Goal: Task Accomplishment & Management: Use online tool/utility

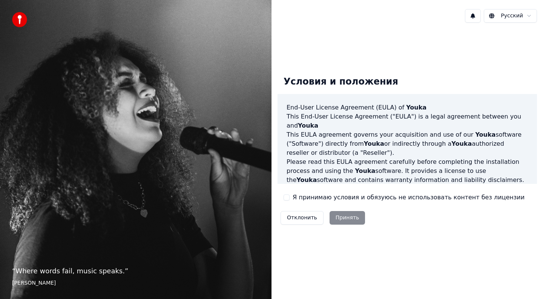
click at [285, 198] on button "Я принимаю условия и обязуюсь не использовать контент без лицензии" at bounding box center [287, 197] width 6 height 6
click at [348, 216] on button "Принять" at bounding box center [348, 218] width 36 height 14
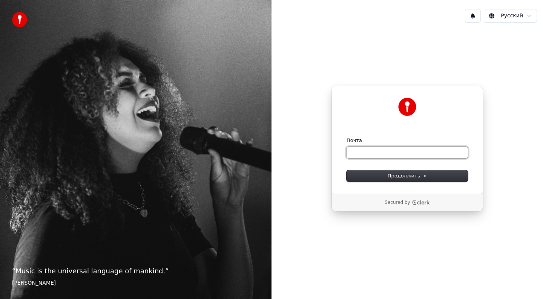
click at [367, 150] on input "Почта" at bounding box center [406, 152] width 121 height 11
click at [400, 175] on span "Продолжить" at bounding box center [408, 175] width 40 height 7
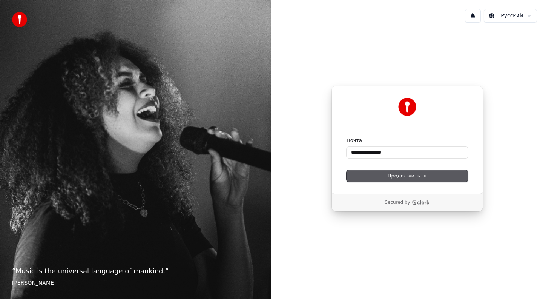
type input "**********"
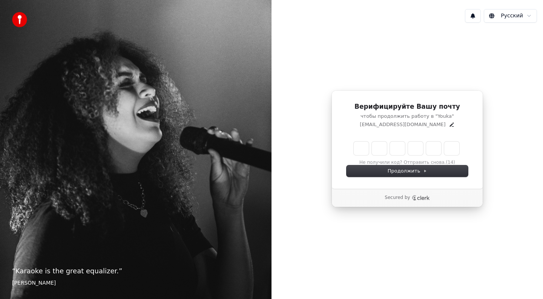
type input "*"
type input "**"
type input "*"
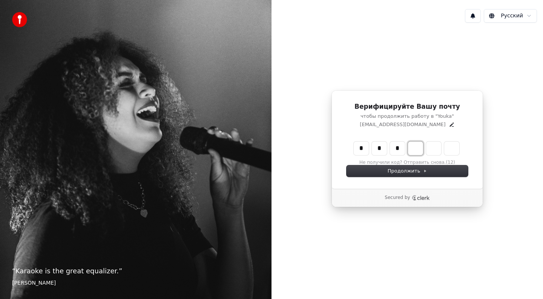
type input "***"
type input "*"
type input "****"
type input "*"
type input "*****"
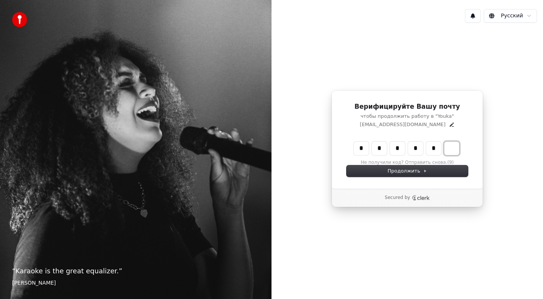
type input "*"
type input "******"
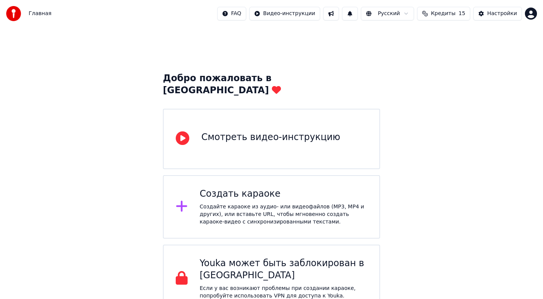
scroll to position [2, 0]
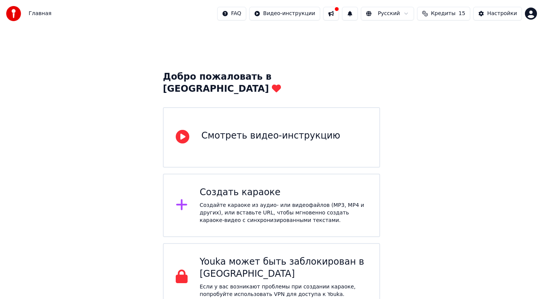
click at [184, 198] on icon at bounding box center [182, 205] width 12 height 14
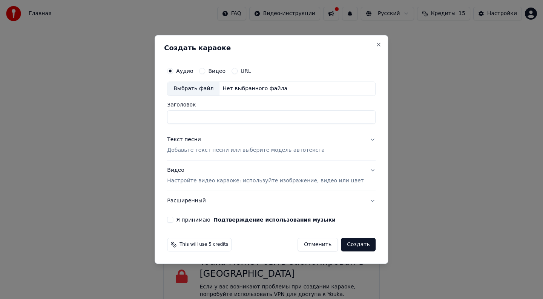
click at [205, 90] on div "Выбрать файл" at bounding box center [193, 89] width 52 height 14
click at [205, 71] on button "Видео" at bounding box center [202, 71] width 6 height 6
click at [203, 91] on div "Выбрать файл" at bounding box center [193, 89] width 52 height 14
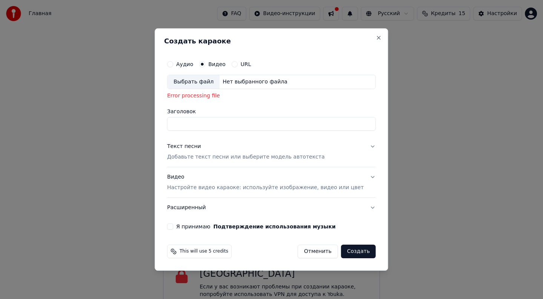
click at [190, 147] on div "Текст песни" at bounding box center [184, 147] width 34 height 8
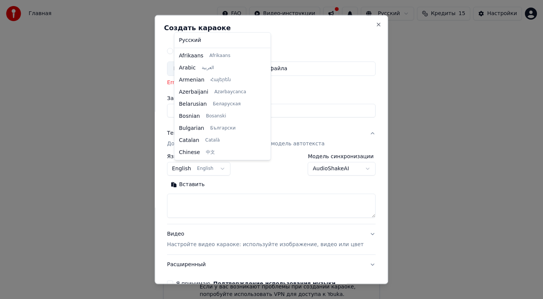
click at [229, 166] on body "Главная FAQ Видео-инструкции Русский Кредиты 15 Настройки Добро пожаловать в Yo…" at bounding box center [271, 154] width 543 height 312
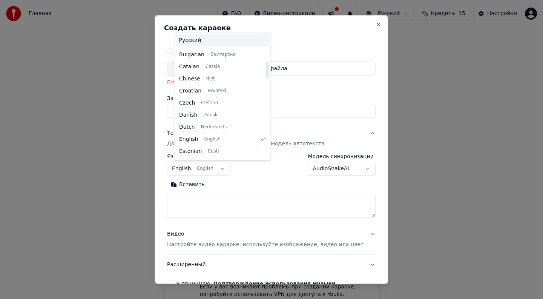
scroll to position [73, 0]
select select "**"
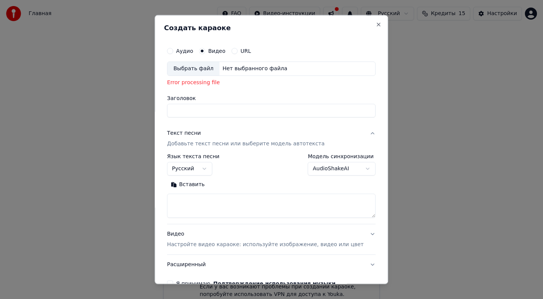
click at [214, 199] on textarea at bounding box center [271, 205] width 208 height 24
paste textarea "**********"
type textarea "**********"
click at [280, 202] on textarea "**********" at bounding box center [264, 205] width 195 height 24
click at [304, 205] on textarea "**********" at bounding box center [264, 205] width 195 height 24
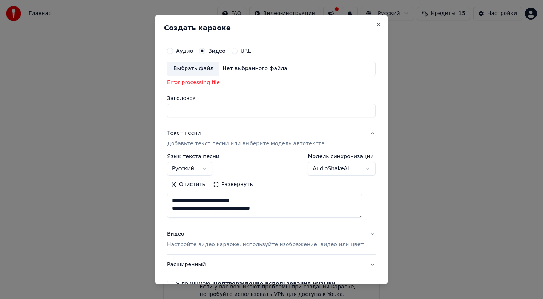
drag, startPoint x: 304, startPoint y: 205, endPoint x: 179, endPoint y: 201, distance: 125.2
click at [179, 201] on textarea "**********" at bounding box center [264, 205] width 195 height 24
click at [207, 110] on input "Заголовок" at bounding box center [271, 111] width 208 height 14
click at [197, 195] on textarea at bounding box center [264, 205] width 195 height 24
paste textarea "**********"
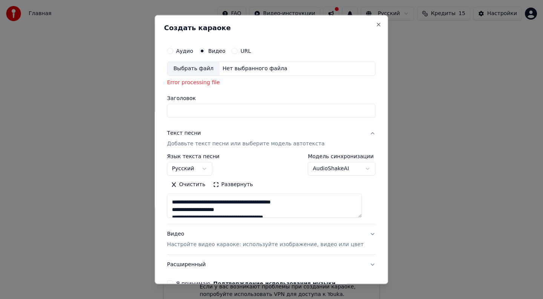
scroll to position [54, 0]
click at [178, 212] on textarea "**********" at bounding box center [264, 205] width 195 height 24
type textarea "**********"
click at [215, 87] on div "Выбрать файл Нет выбранного файла Error processing file" at bounding box center [271, 75] width 208 height 28
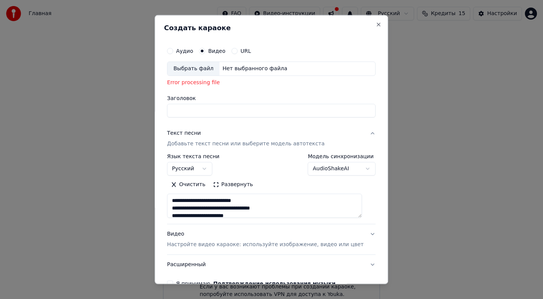
click at [211, 84] on div "Error processing file" at bounding box center [271, 83] width 208 height 8
click at [208, 72] on div "Выбрать файл" at bounding box center [193, 69] width 52 height 14
click at [200, 111] on input "Заголовок" at bounding box center [271, 111] width 208 height 14
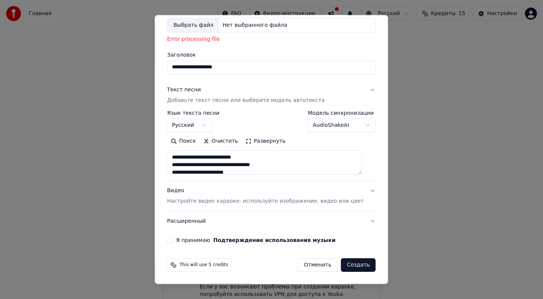
type input "**********"
click at [173, 239] on button "Я принимаю Подтверждение использования музыки" at bounding box center [170, 239] width 6 height 6
click at [346, 264] on button "Создать" at bounding box center [358, 265] width 35 height 14
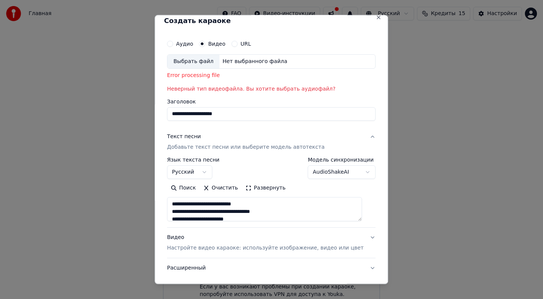
scroll to position [0, 0]
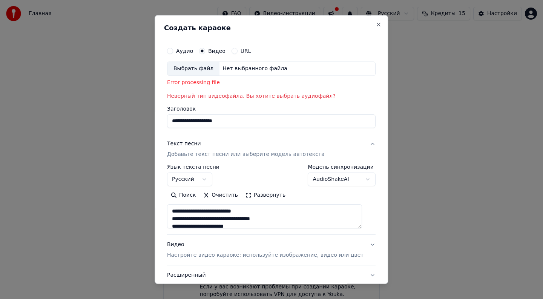
click at [173, 49] on button "Аудио" at bounding box center [170, 51] width 6 height 6
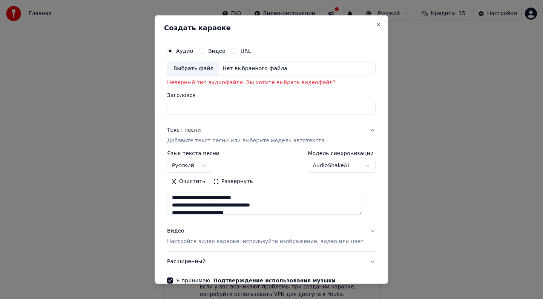
click at [238, 71] on div "Нет выбранного файла" at bounding box center [254, 69] width 71 height 8
click at [172, 50] on circle "button" at bounding box center [170, 50] width 3 height 3
click at [191, 67] on div "Выбрать файл" at bounding box center [193, 69] width 52 height 14
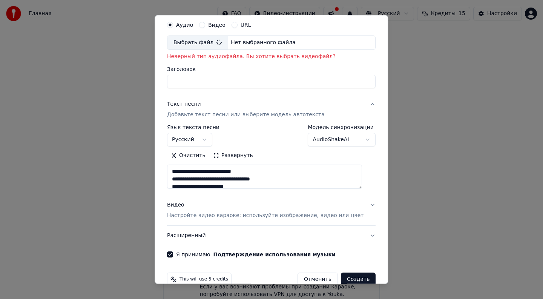
scroll to position [40, 0]
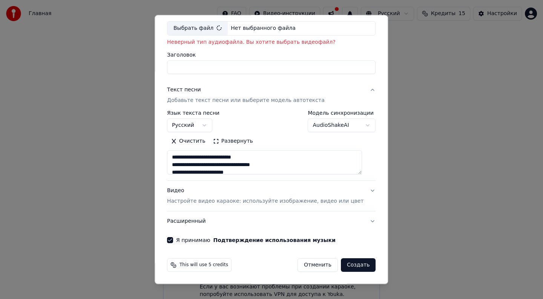
type input "**********"
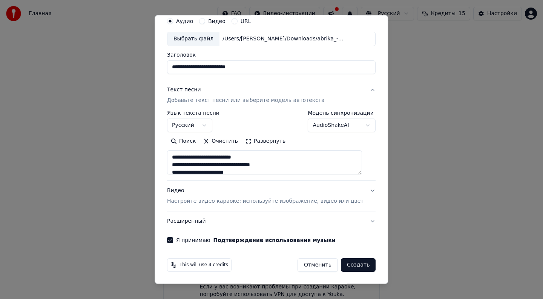
click at [354, 200] on p "Настройте видео караоке: используйте изображение, видео или цвет" at bounding box center [265, 201] width 196 height 8
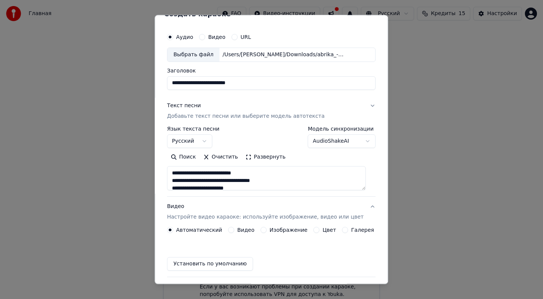
scroll to position [9, 0]
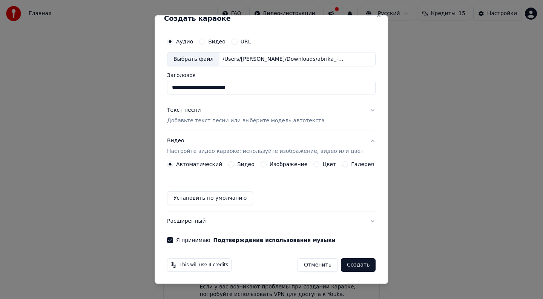
click at [234, 165] on button "Видео" at bounding box center [231, 164] width 6 height 6
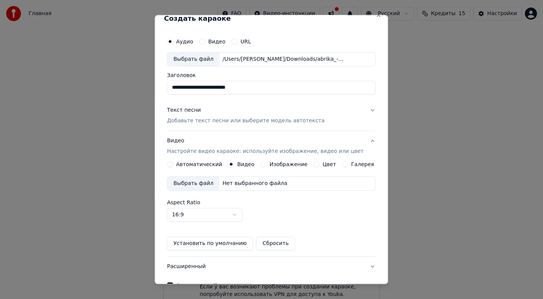
click at [238, 186] on div "Нет выбранного файла" at bounding box center [254, 183] width 71 height 8
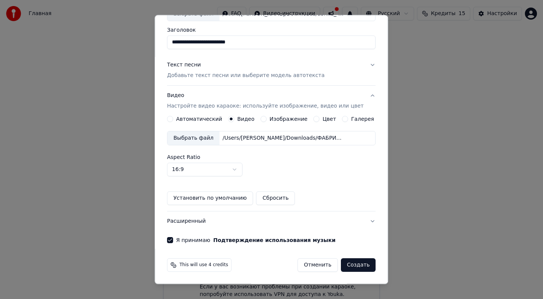
click at [348, 266] on button "Создать" at bounding box center [358, 265] width 35 height 14
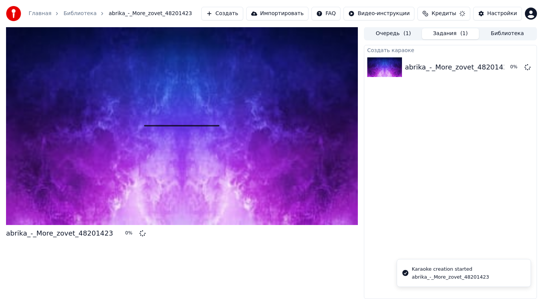
scroll to position [0, 0]
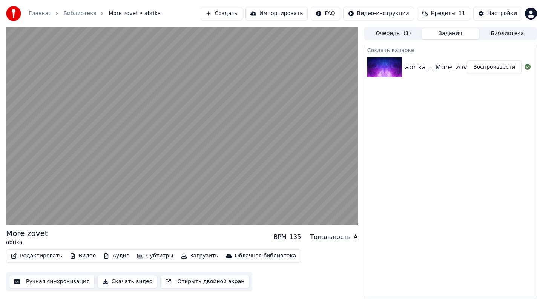
click at [31, 233] on div "More zovet" at bounding box center [27, 233] width 42 height 11
click at [43, 233] on div "More zovet" at bounding box center [27, 233] width 42 height 11
click at [40, 256] on button "Редактировать" at bounding box center [36, 255] width 57 height 11
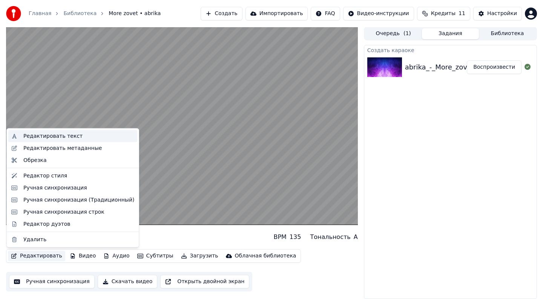
click at [56, 137] on div "Редактировать текст" at bounding box center [52, 136] width 59 height 8
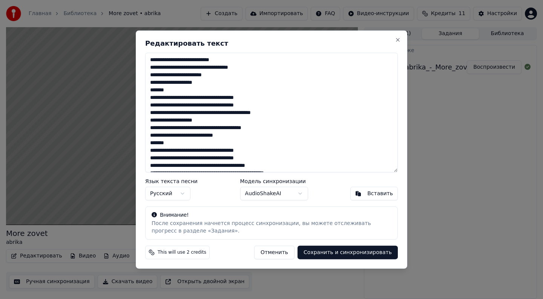
click at [283, 252] on button "Отменить" at bounding box center [274, 252] width 40 height 14
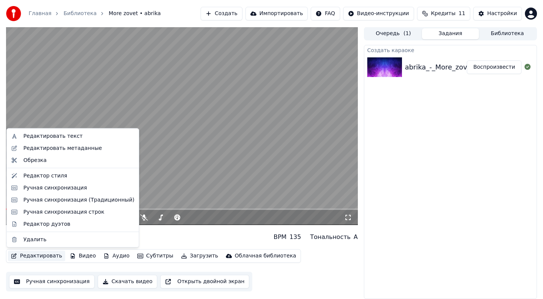
click at [30, 256] on button "Редактировать" at bounding box center [36, 255] width 57 height 11
click at [66, 135] on div "Редактировать текст" at bounding box center [52, 136] width 59 height 8
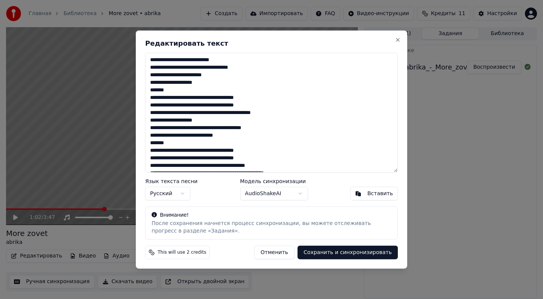
drag, startPoint x: 173, startPoint y: 92, endPoint x: 150, endPoint y: 93, distance: 22.6
click at [150, 93] on textarea "**********" at bounding box center [271, 113] width 253 height 120
drag, startPoint x: 173, startPoint y: 145, endPoint x: 148, endPoint y: 145, distance: 24.5
click at [148, 145] on textarea "**********" at bounding box center [271, 113] width 253 height 120
drag, startPoint x: 172, startPoint y: 89, endPoint x: 147, endPoint y: 90, distance: 24.6
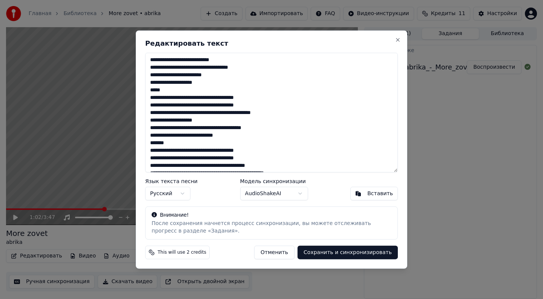
click at [147, 90] on textarea "**********" at bounding box center [271, 113] width 253 height 120
drag, startPoint x: 173, startPoint y: 145, endPoint x: 150, endPoint y: 144, distance: 22.6
click at [150, 144] on textarea "**********" at bounding box center [271, 113] width 253 height 120
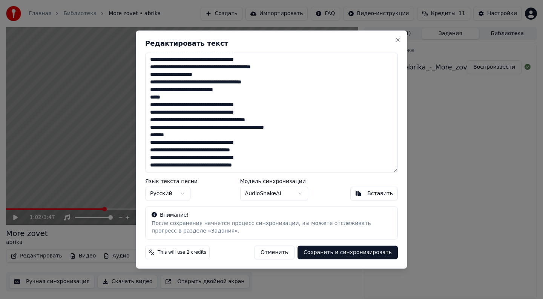
scroll to position [45, 0]
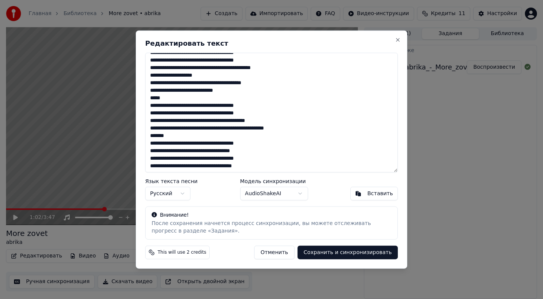
drag, startPoint x: 172, startPoint y: 137, endPoint x: 149, endPoint y: 137, distance: 23.8
click at [149, 137] on textarea "**********" at bounding box center [271, 113] width 253 height 120
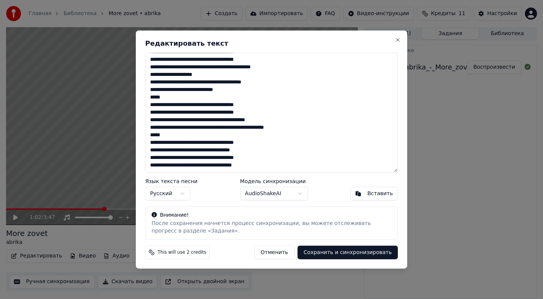
type textarea "**********"
click at [354, 253] on button "Сохранить и синхронизировать" at bounding box center [347, 252] width 100 height 14
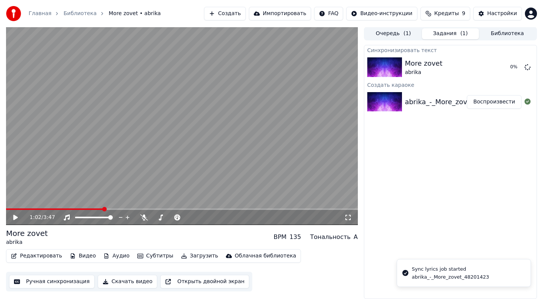
drag, startPoint x: 105, startPoint y: 208, endPoint x: 40, endPoint y: 208, distance: 64.5
click at [40, 208] on span at bounding box center [23, 209] width 34 height 2
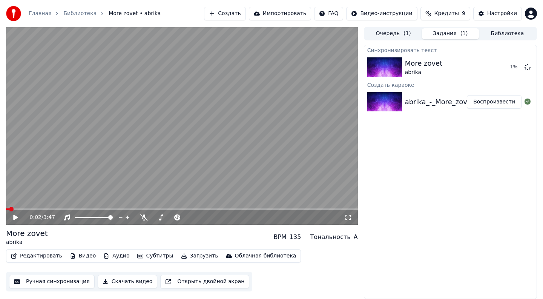
click at [9, 208] on span at bounding box center [11, 209] width 5 height 5
click at [319, 276] on div "Редактировать Видео Аудио Субтитры Загрузить Облачная библиотека Ручная синхрон…" at bounding box center [182, 270] width 352 height 42
click at [423, 97] on div "abrika_-_More_zovet_48201423" at bounding box center [458, 102] width 107 height 11
click at [432, 68] on div "More zovet" at bounding box center [424, 63] width 38 height 11
click at [28, 208] on span at bounding box center [182, 209] width 352 height 2
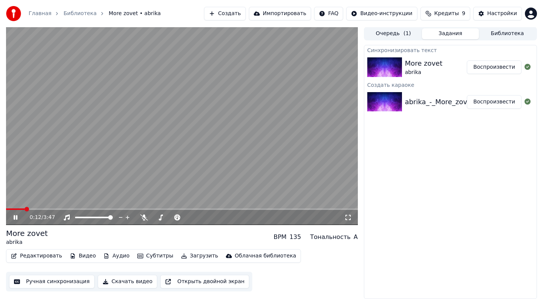
click at [24, 209] on span at bounding box center [182, 209] width 352 height 2
click at [17, 208] on span at bounding box center [19, 209] width 5 height 5
click at [23, 208] on span at bounding box center [23, 209] width 5 height 5
click at [17, 216] on icon at bounding box center [16, 217] width 4 height 5
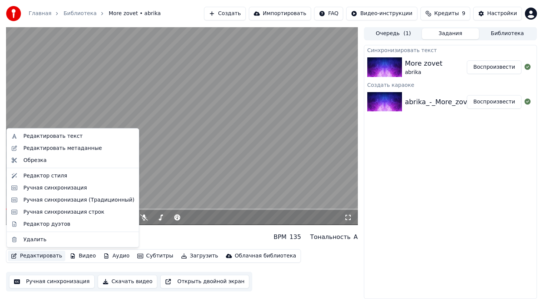
click at [42, 256] on button "Редактировать" at bounding box center [36, 255] width 57 height 11
click at [53, 139] on div "Редактировать текст" at bounding box center [52, 136] width 59 height 8
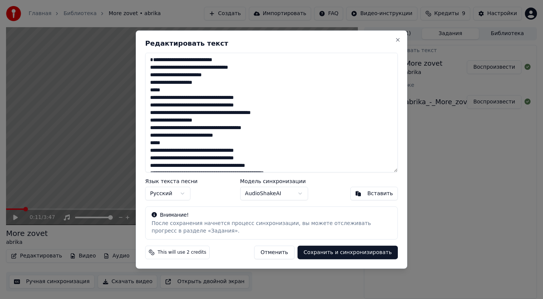
click at [337, 253] on button "Сохранить и синхронизировать" at bounding box center [347, 252] width 100 height 14
type textarea "**********"
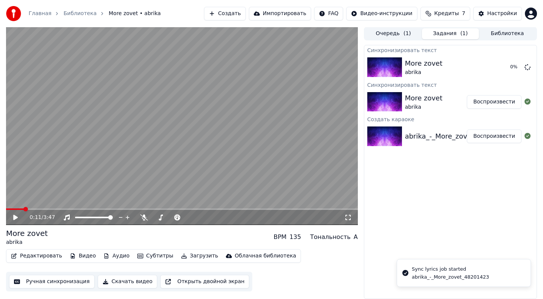
click at [16, 216] on icon at bounding box center [15, 217] width 5 height 5
click at [48, 209] on span at bounding box center [49, 209] width 5 height 5
click at [14, 209] on span at bounding box center [16, 209] width 5 height 5
click at [47, 256] on button "Редактировать" at bounding box center [36, 255] width 57 height 11
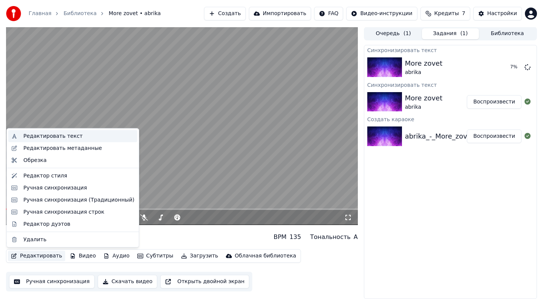
click at [66, 133] on div "Редактировать текст" at bounding box center [52, 136] width 59 height 8
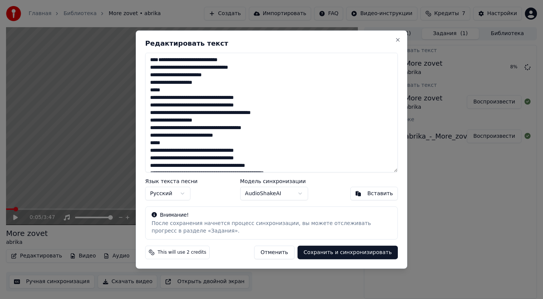
click at [339, 251] on button "Сохранить и синхронизировать" at bounding box center [347, 252] width 100 height 14
type textarea "**********"
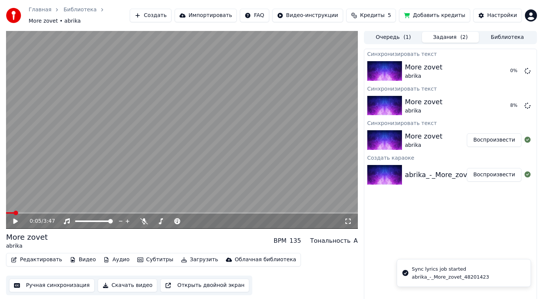
scroll to position [4, 0]
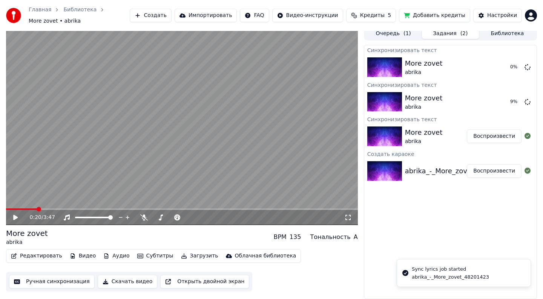
click at [38, 209] on span at bounding box center [39, 209] width 5 height 5
click at [48, 210] on span at bounding box center [27, 209] width 42 height 2
drag, startPoint x: 54, startPoint y: 211, endPoint x: 59, endPoint y: 212, distance: 5.3
click at [59, 212] on div "0:28 / 3:47" at bounding box center [182, 217] width 352 height 15
click at [15, 220] on icon at bounding box center [21, 217] width 18 height 6
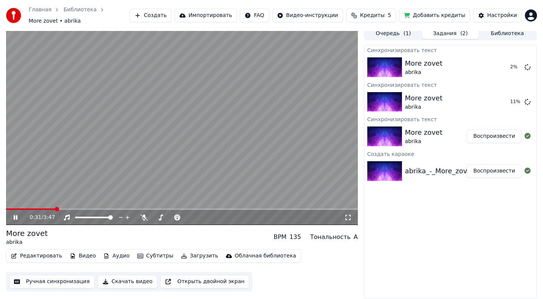
click at [35, 258] on button "Редактировать" at bounding box center [36, 255] width 57 height 11
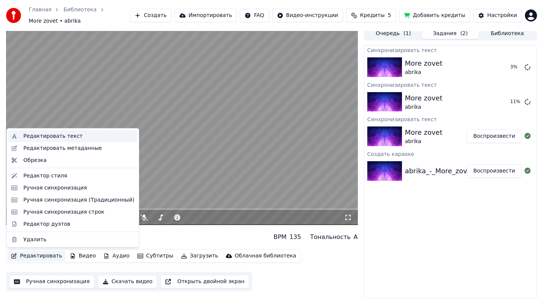
click at [76, 136] on div "Редактировать текст" at bounding box center [52, 136] width 59 height 8
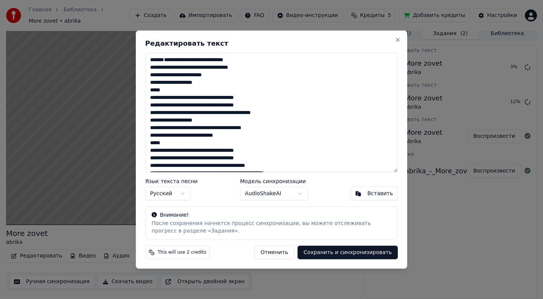
click at [322, 255] on button "Сохранить и синхронизировать" at bounding box center [347, 252] width 100 height 14
type textarea "**********"
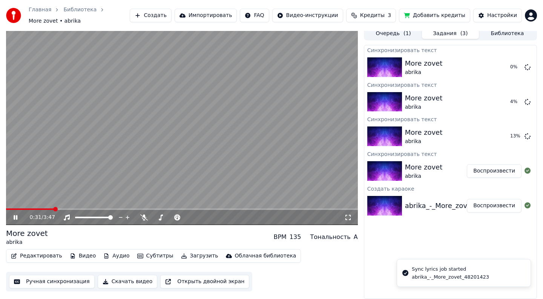
click at [53, 207] on span at bounding box center [55, 209] width 5 height 5
click at [17, 217] on icon at bounding box center [21, 217] width 18 height 6
click at [89, 209] on span at bounding box center [182, 209] width 352 height 2
click at [76, 209] on span at bounding box center [182, 209] width 352 height 2
click at [69, 209] on span at bounding box center [71, 209] width 5 height 5
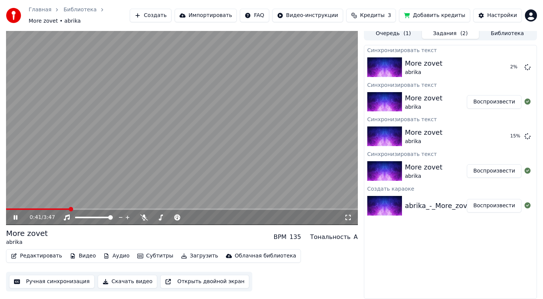
click at [63, 209] on span at bounding box center [37, 209] width 63 height 2
click at [51, 209] on span at bounding box center [34, 209] width 57 height 2
click at [48, 209] on span at bounding box center [49, 209] width 5 height 5
click at [66, 211] on span at bounding box center [65, 209] width 5 height 5
drag, startPoint x: 71, startPoint y: 211, endPoint x: 80, endPoint y: 212, distance: 8.7
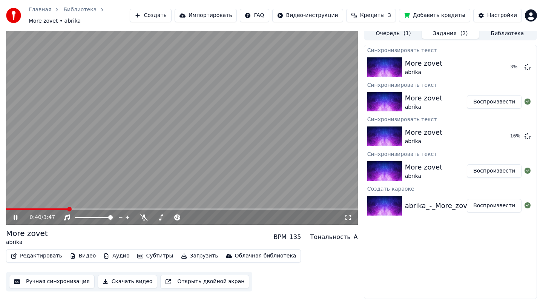
click at [80, 212] on div "0:40 / 3:47" at bounding box center [182, 217] width 352 height 15
click at [78, 208] on span at bounding box center [182, 209] width 352 height 2
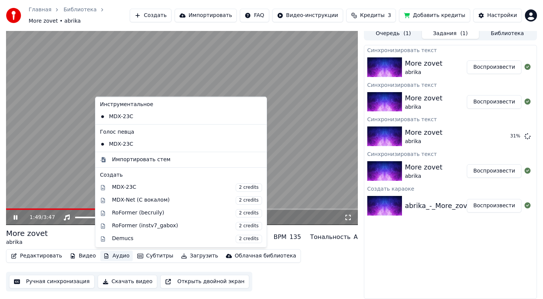
click at [118, 257] on button "Аудио" at bounding box center [116, 255] width 32 height 11
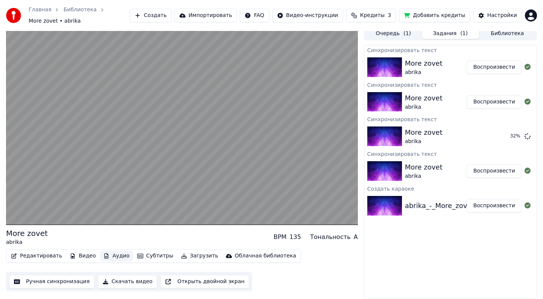
click at [118, 257] on button "Аудио" at bounding box center [116, 255] width 32 height 11
click at [53, 279] on button "Ручная синхронизация" at bounding box center [52, 281] width 86 height 14
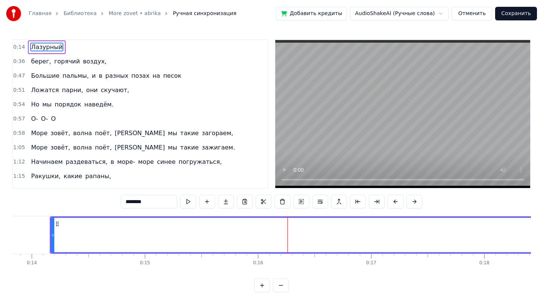
click at [54, 235] on icon at bounding box center [52, 235] width 3 height 6
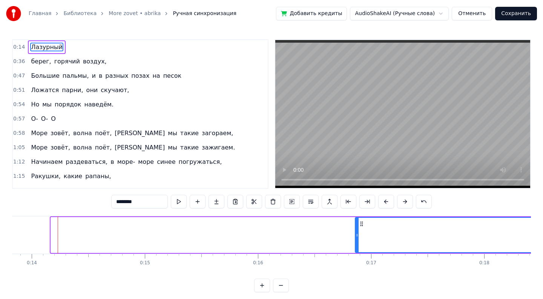
drag, startPoint x: 53, startPoint y: 231, endPoint x: 356, endPoint y: 253, distance: 303.9
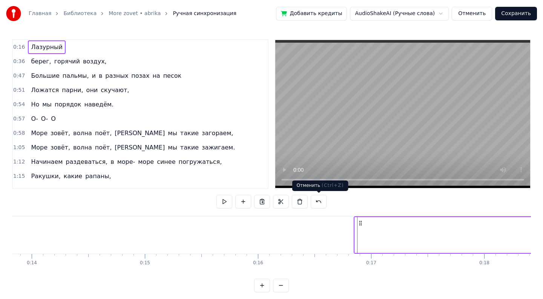
click at [295, 182] on div "Отменить ( Ctrl+Z ) Отменить ( Ctrl+Z )" at bounding box center [320, 185] width 56 height 11
click at [295, 181] on div "Отменить ( Ctrl+Z ) Отменить ( Ctrl+Z )" at bounding box center [320, 185] width 56 height 11
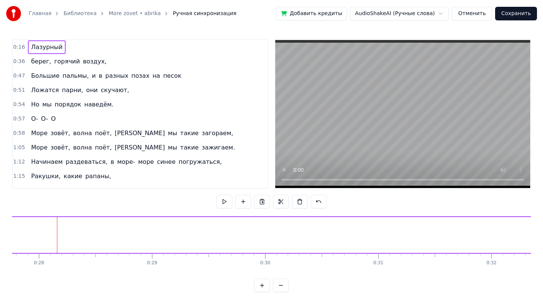
scroll to position [0, 3147]
click at [324, 179] on video at bounding box center [402, 114] width 255 height 148
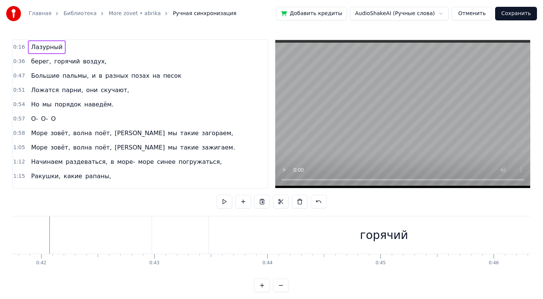
scroll to position [0, 4721]
click at [52, 47] on span "Лазурный" at bounding box center [46, 47] width 33 height 9
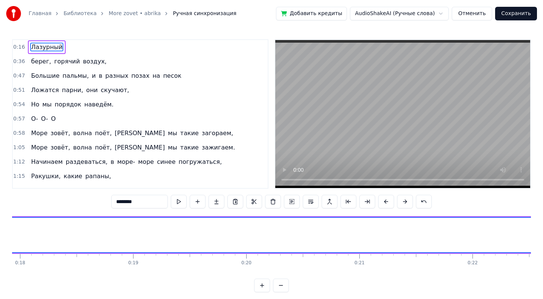
scroll to position [0, 1868]
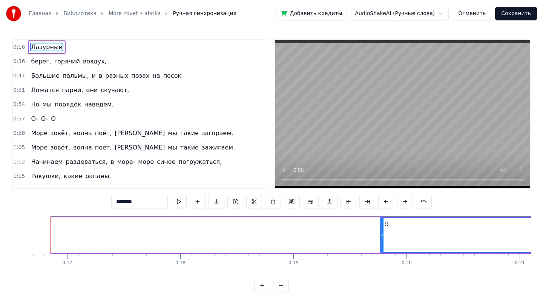
drag, startPoint x: 51, startPoint y: 231, endPoint x: 379, endPoint y: 248, distance: 328.1
click at [380, 248] on div at bounding box center [381, 235] width 3 height 34
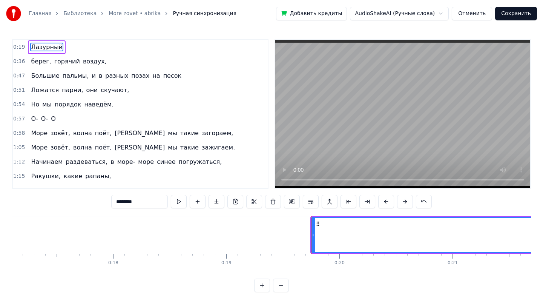
scroll to position [0, 1936]
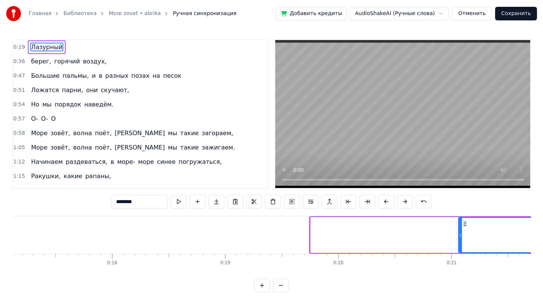
drag, startPoint x: 311, startPoint y: 239, endPoint x: 460, endPoint y: 239, distance: 148.5
click at [460, 239] on div at bounding box center [460, 235] width 3 height 34
click at [279, 287] on button at bounding box center [281, 285] width 16 height 14
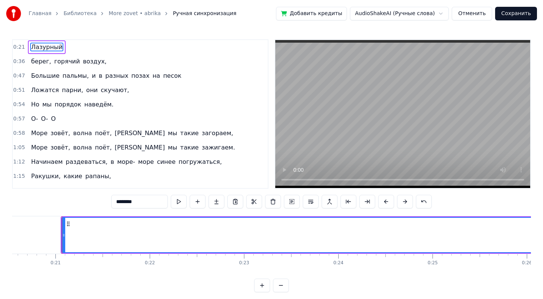
click at [279, 287] on button at bounding box center [281, 285] width 16 height 14
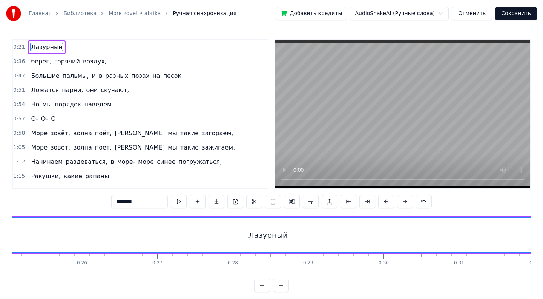
click at [279, 287] on button at bounding box center [281, 285] width 16 height 14
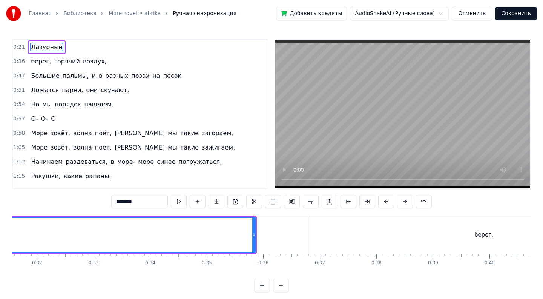
click at [279, 287] on button at bounding box center [281, 285] width 16 height 14
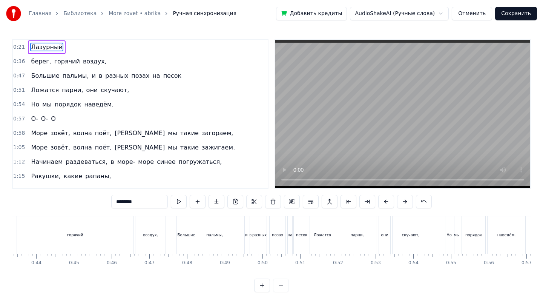
click at [279, 287] on div at bounding box center [271, 285] width 35 height 14
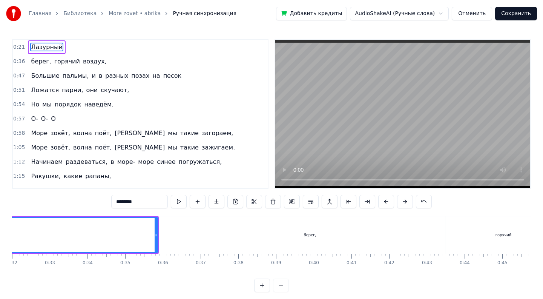
click at [279, 287] on div at bounding box center [271, 285] width 35 height 14
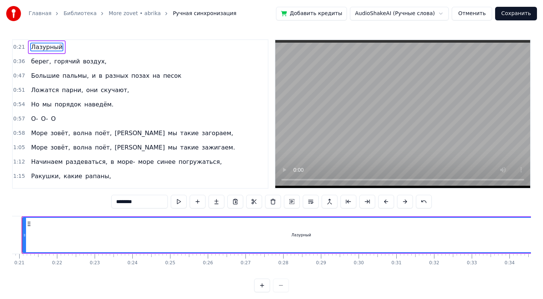
scroll to position [0, 756]
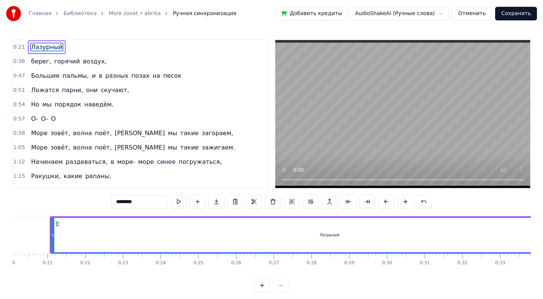
drag, startPoint x: 54, startPoint y: 236, endPoint x: 67, endPoint y: 238, distance: 13.7
click at [120, 240] on div "Лазурный" at bounding box center [329, 235] width 556 height 34
drag, startPoint x: 50, startPoint y: 234, endPoint x: 89, endPoint y: 232, distance: 38.9
click at [171, 235] on div "Лазурный" at bounding box center [330, 234] width 560 height 37
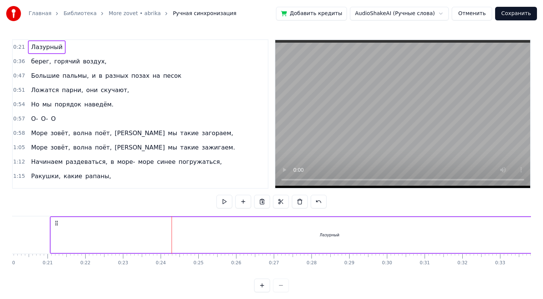
click at [50, 229] on div "Лазурный" at bounding box center [330, 234] width 560 height 37
click at [57, 233] on div "Лазурный" at bounding box center [329, 235] width 557 height 36
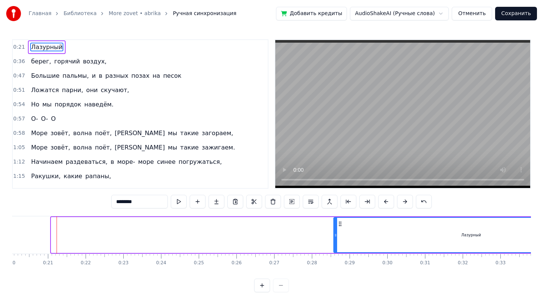
drag, startPoint x: 51, startPoint y: 230, endPoint x: 334, endPoint y: 250, distance: 283.1
click at [334, 250] on div at bounding box center [335, 235] width 3 height 34
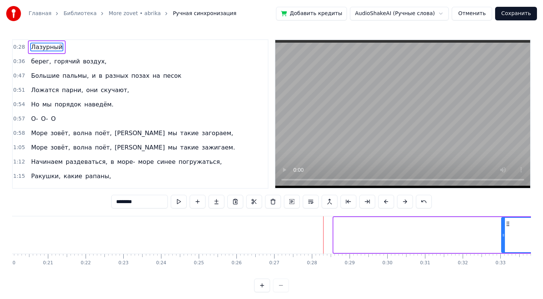
drag, startPoint x: 335, startPoint y: 235, endPoint x: 503, endPoint y: 248, distance: 168.3
click at [503, 248] on div at bounding box center [503, 235] width 3 height 34
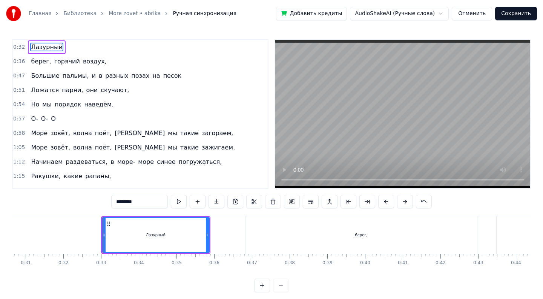
scroll to position [0, 1208]
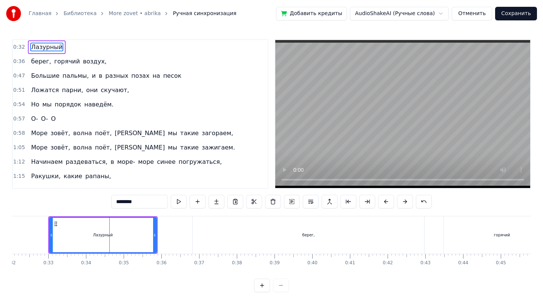
drag, startPoint x: 48, startPoint y: 231, endPoint x: 71, endPoint y: 237, distance: 23.9
click at [71, 237] on div "Лазурный" at bounding box center [102, 234] width 109 height 37
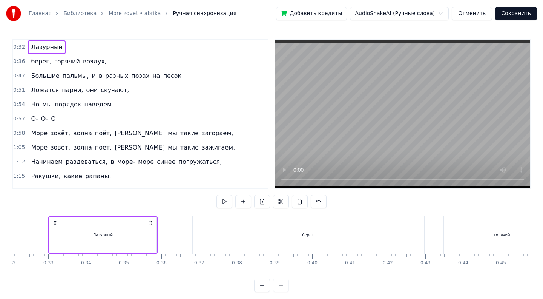
click at [48, 230] on div "Лазурный" at bounding box center [102, 234] width 109 height 37
drag, startPoint x: 50, startPoint y: 233, endPoint x: 66, endPoint y: 235, distance: 15.6
click at [66, 235] on div "Лазурный" at bounding box center [104, 234] width 109 height 37
drag, startPoint x: 84, startPoint y: 235, endPoint x: 135, endPoint y: 237, distance: 50.9
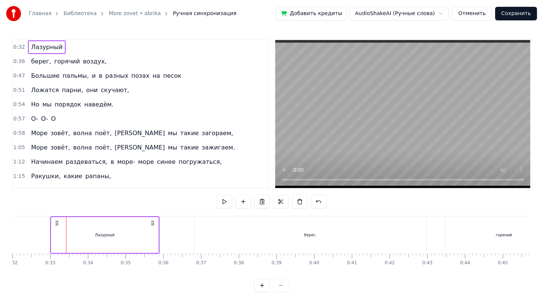
click at [135, 237] on div "Лазурный" at bounding box center [104, 235] width 107 height 36
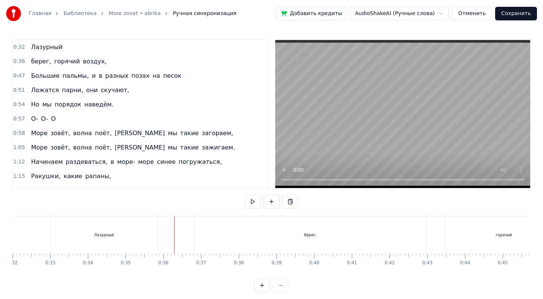
drag, startPoint x: 308, startPoint y: 242, endPoint x: 357, endPoint y: 242, distance: 48.6
click at [357, 242] on div "берег," at bounding box center [310, 234] width 231 height 37
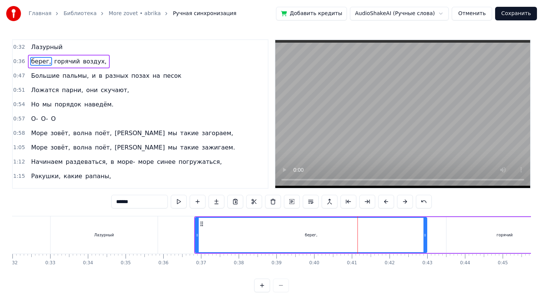
drag, startPoint x: 329, startPoint y: 238, endPoint x: 389, endPoint y: 235, distance: 60.4
click at [389, 235] on div "берег," at bounding box center [311, 235] width 231 height 34
drag, startPoint x: 427, startPoint y: 240, endPoint x: 459, endPoint y: 242, distance: 32.1
click at [459, 242] on div "берег, горячий воздух," at bounding box center [395, 234] width 402 height 37
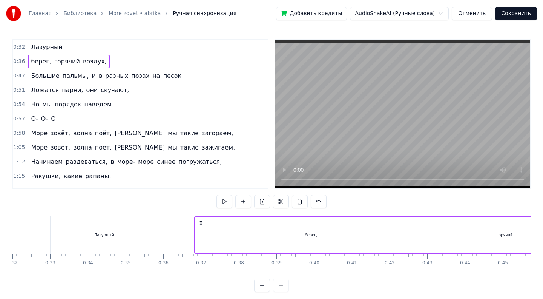
click at [417, 239] on div "берег," at bounding box center [310, 235] width 231 height 36
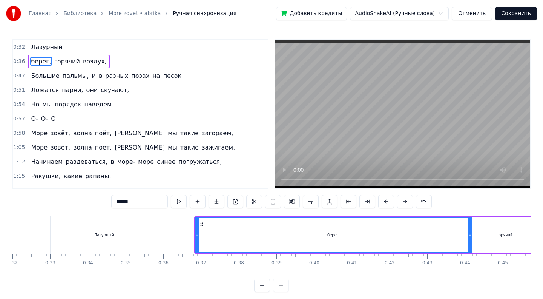
drag, startPoint x: 426, startPoint y: 238, endPoint x: 474, endPoint y: 242, distance: 48.0
click at [471, 242] on div at bounding box center [469, 235] width 3 height 34
click at [128, 232] on div "Лазурный" at bounding box center [104, 234] width 107 height 37
type input "********"
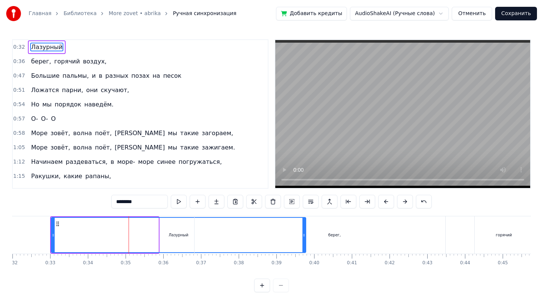
drag, startPoint x: 157, startPoint y: 233, endPoint x: 304, endPoint y: 240, distance: 147.6
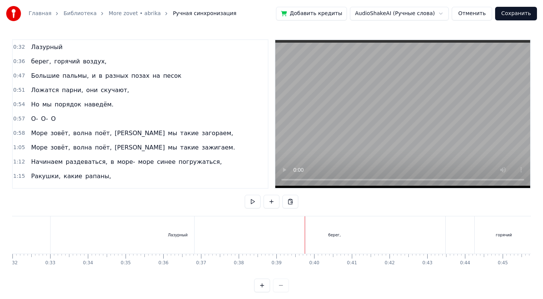
click at [60, 235] on div "Лазурный" at bounding box center [178, 234] width 254 height 37
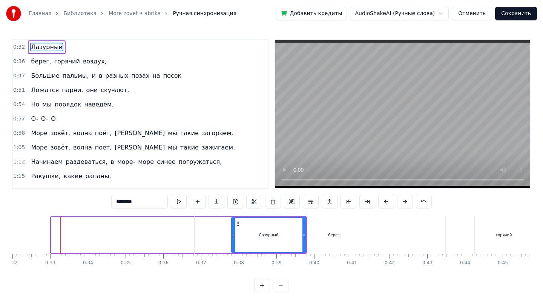
drag, startPoint x: 52, startPoint y: 233, endPoint x: 233, endPoint y: 252, distance: 181.2
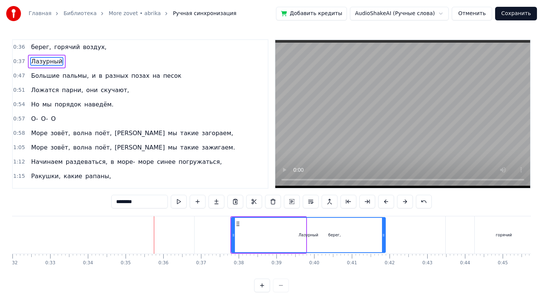
drag, startPoint x: 304, startPoint y: 235, endPoint x: 384, endPoint y: 246, distance: 80.2
click at [384, 246] on div at bounding box center [383, 235] width 3 height 34
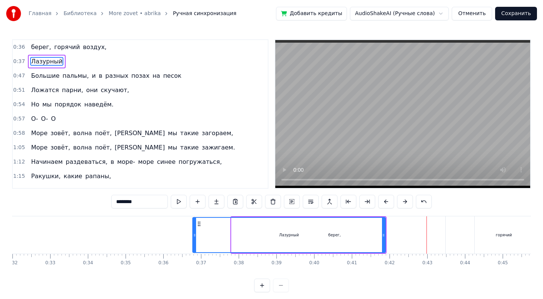
drag, startPoint x: 231, startPoint y: 235, endPoint x: 194, endPoint y: 231, distance: 37.6
click at [194, 231] on div at bounding box center [194, 235] width 3 height 34
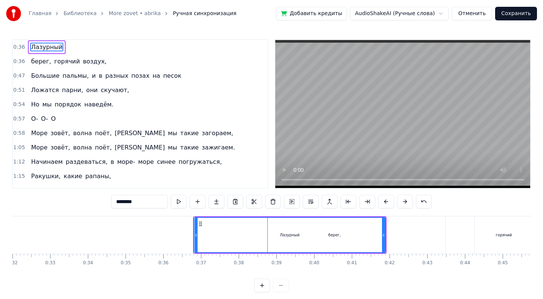
click at [198, 233] on div "берег," at bounding box center [335, 234] width 280 height 37
type input "******"
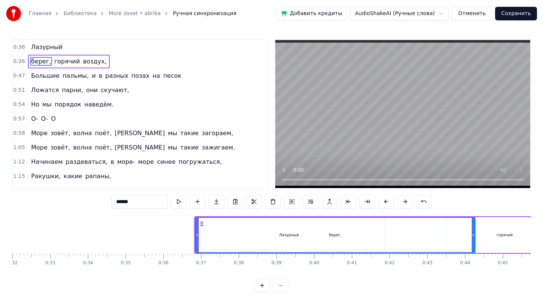
drag, startPoint x: 198, startPoint y: 233, endPoint x: 226, endPoint y: 234, distance: 28.3
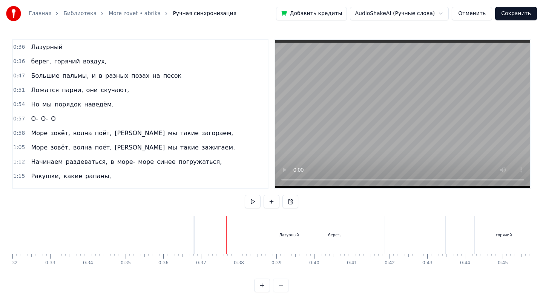
click at [196, 232] on div "берег," at bounding box center [335, 234] width 280 height 37
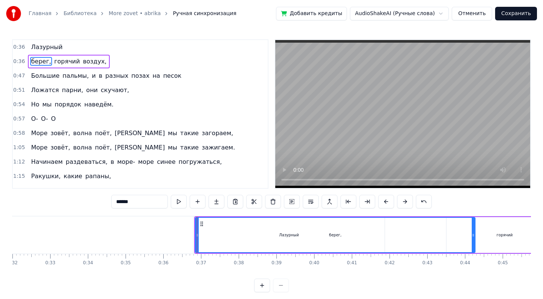
drag, startPoint x: 196, startPoint y: 232, endPoint x: 226, endPoint y: 235, distance: 29.9
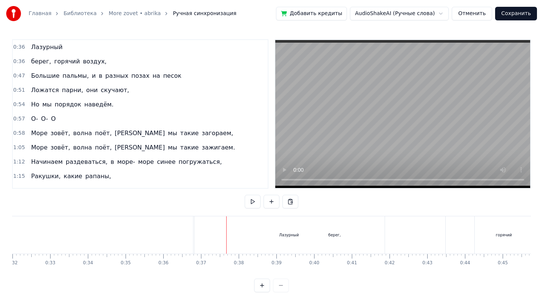
click at [195, 233] on div "берег," at bounding box center [335, 234] width 280 height 37
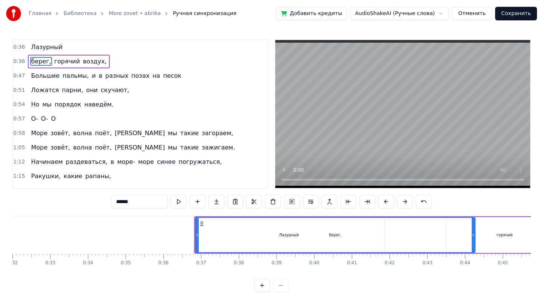
drag, startPoint x: 195, startPoint y: 233, endPoint x: 228, endPoint y: 241, distance: 33.7
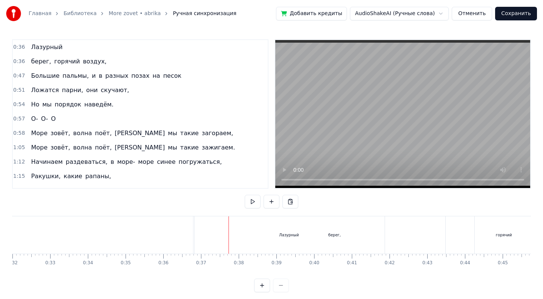
click at [199, 237] on div "берег," at bounding box center [335, 234] width 280 height 37
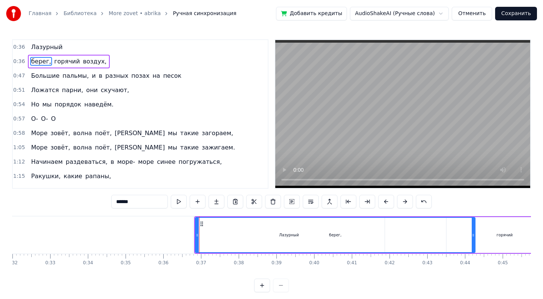
click at [233, 232] on div "берег," at bounding box center [335, 235] width 279 height 34
drag, startPoint x: 196, startPoint y: 235, endPoint x: 249, endPoint y: 238, distance: 52.8
click at [249, 238] on div at bounding box center [249, 235] width 3 height 34
click at [252, 235] on div "берег," at bounding box center [361, 235] width 226 height 34
drag, startPoint x: 248, startPoint y: 235, endPoint x: 256, endPoint y: 235, distance: 7.9
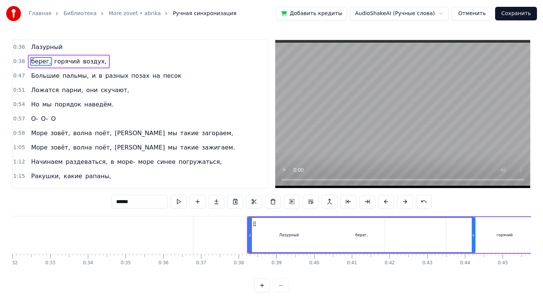
click at [256, 235] on div "берег," at bounding box center [362, 235] width 228 height 36
drag, startPoint x: 248, startPoint y: 235, endPoint x: 275, endPoint y: 235, distance: 27.5
click at [275, 235] on div "берег," at bounding box center [362, 235] width 228 height 36
click at [280, 230] on div "берег," at bounding box center [361, 235] width 226 height 34
click at [304, 230] on div "берег," at bounding box center [361, 235] width 226 height 34
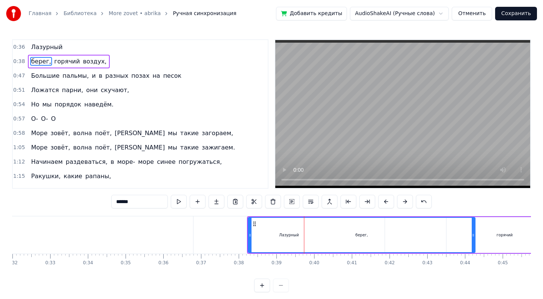
click at [319, 231] on div "берег," at bounding box center [361, 235] width 226 height 34
click at [334, 230] on div "берег," at bounding box center [361, 235] width 226 height 34
click at [353, 230] on div "берег," at bounding box center [361, 235] width 226 height 34
click at [366, 230] on div "берег," at bounding box center [361, 235] width 226 height 34
click at [372, 230] on div "берег," at bounding box center [361, 235] width 226 height 34
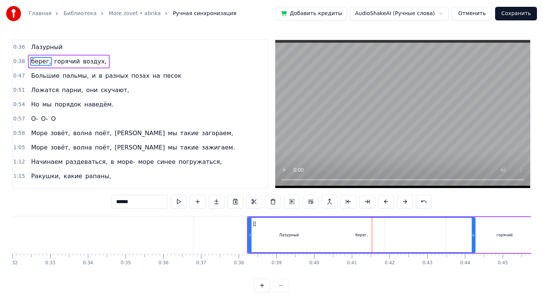
click at [389, 231] on div "берег," at bounding box center [361, 235] width 226 height 34
click at [383, 230] on div "берег," at bounding box center [361, 235] width 226 height 34
click at [386, 230] on div "берег," at bounding box center [361, 235] width 226 height 34
click at [396, 231] on div "берег," at bounding box center [361, 235] width 226 height 34
click at [412, 231] on div "берег," at bounding box center [361, 235] width 226 height 34
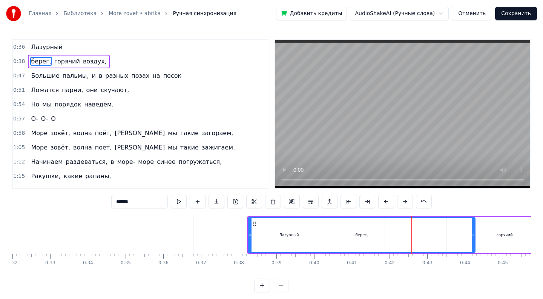
click at [428, 231] on div "берег," at bounding box center [361, 235] width 226 height 34
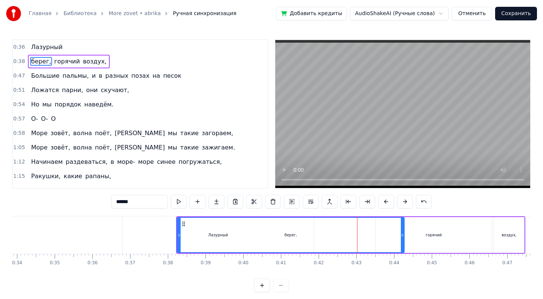
scroll to position [0, 1280]
click at [378, 232] on div "берег," at bounding box center [287, 235] width 226 height 34
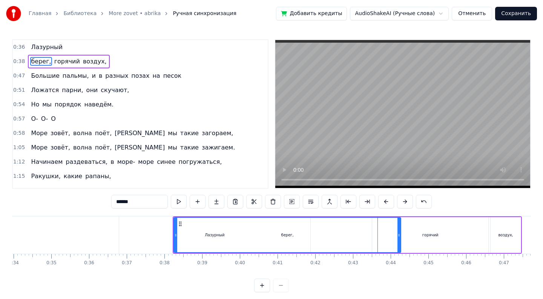
click at [405, 230] on div "горячий" at bounding box center [430, 235] width 116 height 36
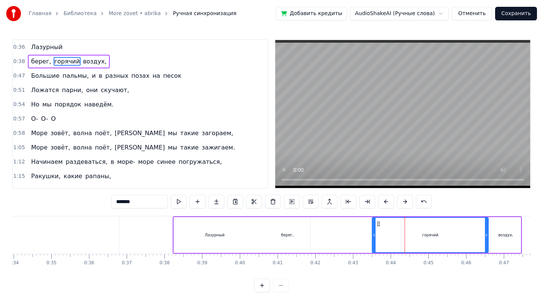
drag, startPoint x: 403, startPoint y: 230, endPoint x: 399, endPoint y: 230, distance: 4.1
click at [399, 230] on div "горячий" at bounding box center [429, 235] width 115 height 34
click at [196, 238] on div "берег," at bounding box center [287, 235] width 227 height 36
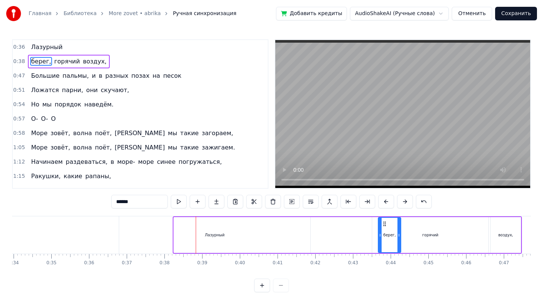
drag, startPoint x: 175, startPoint y: 235, endPoint x: 379, endPoint y: 260, distance: 205.8
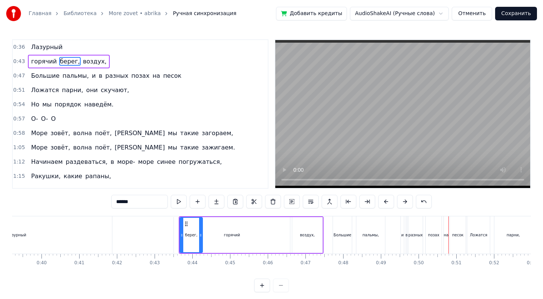
scroll to position [0, 1405]
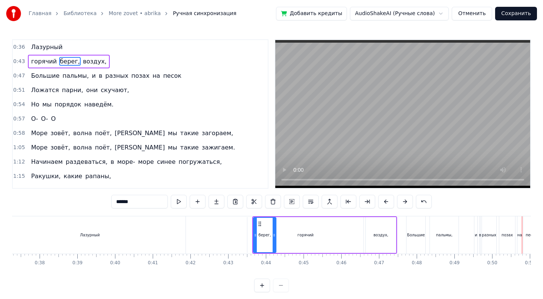
click at [254, 210] on div "0:36 Лазурный 0:43 горячий берег, воздух, 0:47 Большие пальмы, и в разных позах…" at bounding box center [271, 165] width 519 height 253
click at [238, 211] on div "0:36 Лазурный 0:43 горячий берег, воздух, 0:47 Большие пальмы, и в разных позах…" at bounding box center [271, 165] width 519 height 253
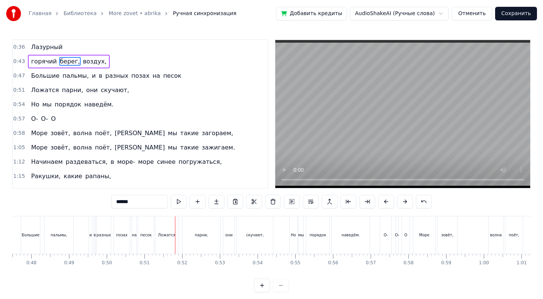
scroll to position [0, 1712]
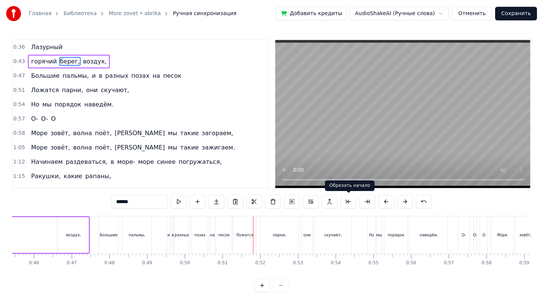
click at [328, 180] on div "Обрезать начало Обрезать начало" at bounding box center [350, 185] width 50 height 11
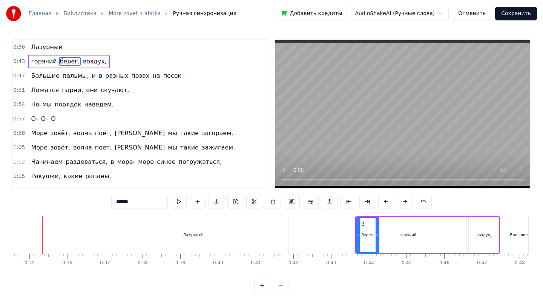
scroll to position [0, 1295]
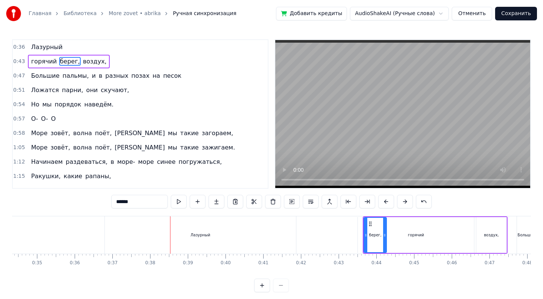
click at [228, 238] on div "Лазурный" at bounding box center [200, 234] width 191 height 37
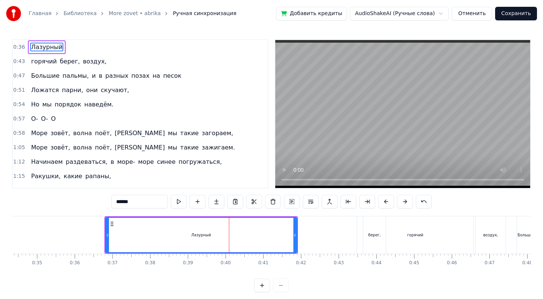
type input "********"
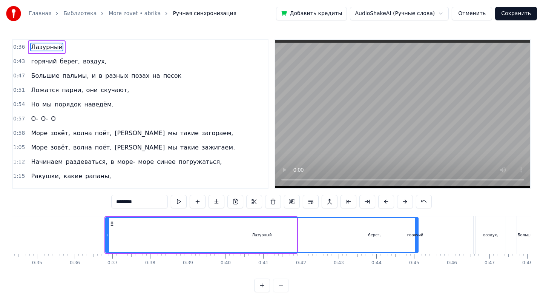
drag, startPoint x: 294, startPoint y: 233, endPoint x: 415, endPoint y: 235, distance: 121.4
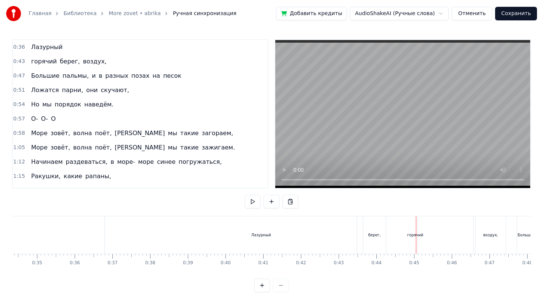
click at [110, 230] on div "Лазурный" at bounding box center [261, 234] width 313 height 37
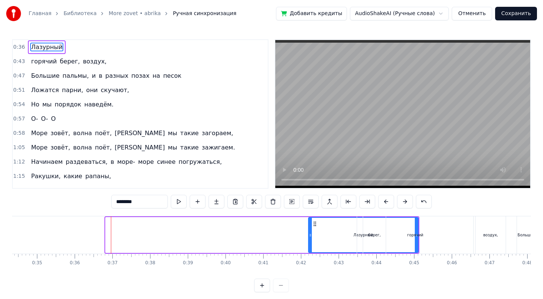
drag, startPoint x: 107, startPoint y: 232, endPoint x: 310, endPoint y: 259, distance: 204.6
click at [310, 259] on div "Лазурный горячий берег, воздух, Большие пальмы, и в разных позах на песок Ложат…" at bounding box center [271, 244] width 519 height 57
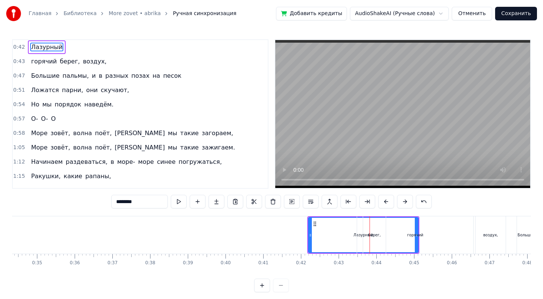
drag, startPoint x: 416, startPoint y: 234, endPoint x: 474, endPoint y: 236, distance: 58.1
click at [474, 236] on div "горячий берег, воздух," at bounding box center [432, 234] width 151 height 37
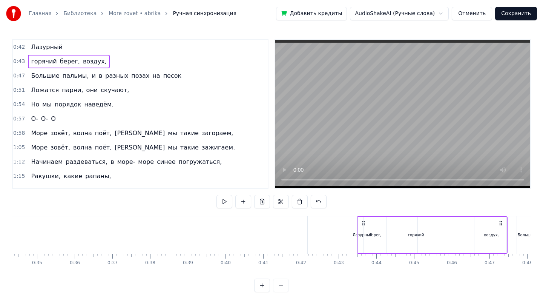
click at [403, 239] on div "горячий" at bounding box center [416, 235] width 116 height 36
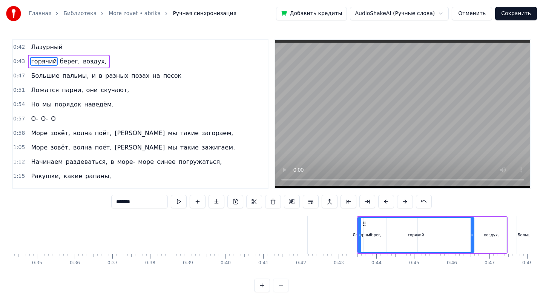
drag, startPoint x: 357, startPoint y: 239, endPoint x: 347, endPoint y: 238, distance: 10.6
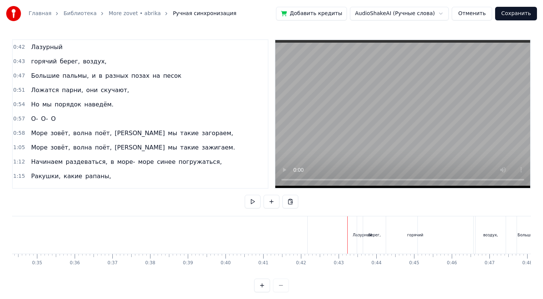
click at [356, 236] on div "Лазурный" at bounding box center [363, 235] width 20 height 6
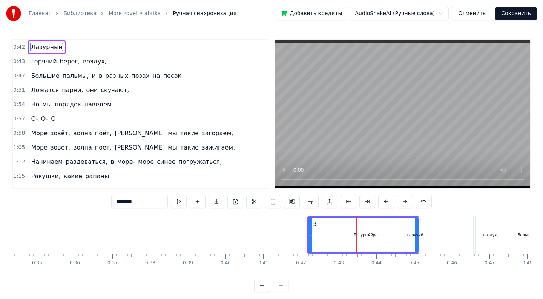
click at [382, 237] on div "берег," at bounding box center [374, 234] width 23 height 37
type input "******"
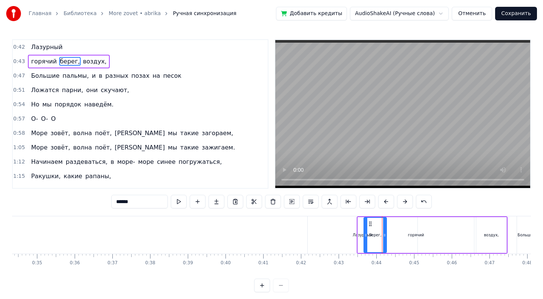
drag, startPoint x: 382, startPoint y: 237, endPoint x: 342, endPoint y: 236, distance: 40.0
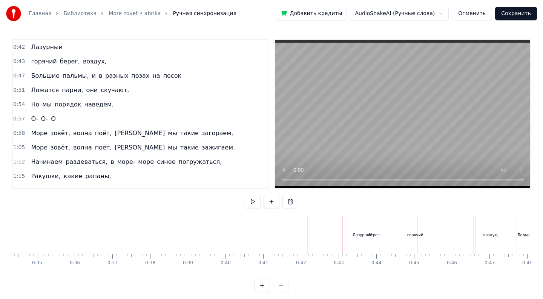
click at [368, 233] on div "берег," at bounding box center [374, 235] width 12 height 6
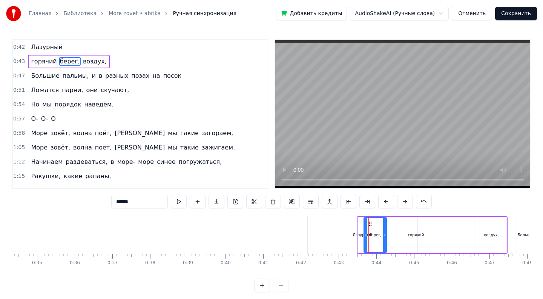
drag, startPoint x: 368, startPoint y: 233, endPoint x: 409, endPoint y: 231, distance: 41.9
click at [409, 232] on div "горячий" at bounding box center [416, 235] width 16 height 6
type input "*******"
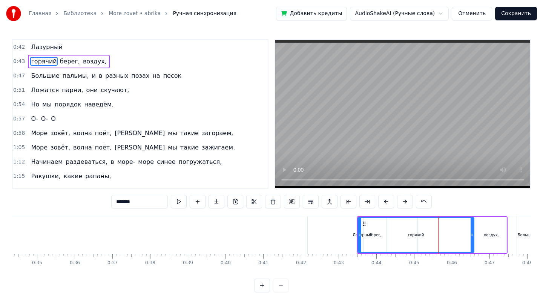
click at [376, 235] on div "горячий" at bounding box center [415, 235] width 115 height 34
drag, startPoint x: 360, startPoint y: 235, endPoint x: 314, endPoint y: 233, distance: 46.0
click at [314, 233] on icon at bounding box center [313, 235] width 3 height 6
click at [365, 241] on div "горячий" at bounding box center [393, 235] width 162 height 34
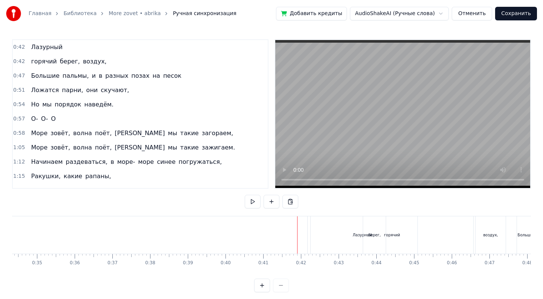
click at [364, 232] on div "берег," at bounding box center [374, 234] width 23 height 37
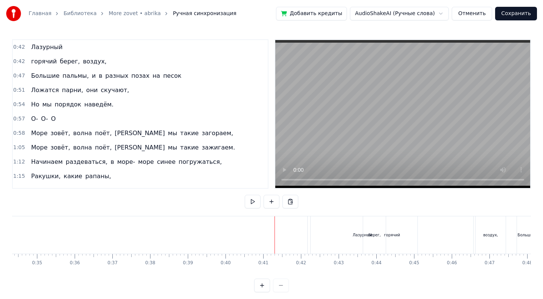
click at [367, 240] on div "берег," at bounding box center [374, 234] width 23 height 37
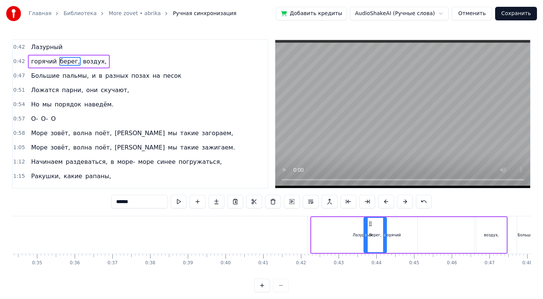
drag, startPoint x: 440, startPoint y: 231, endPoint x: 487, endPoint y: 235, distance: 47.3
click at [487, 235] on div "горячий берег, воздух," at bounding box center [408, 234] width 197 height 37
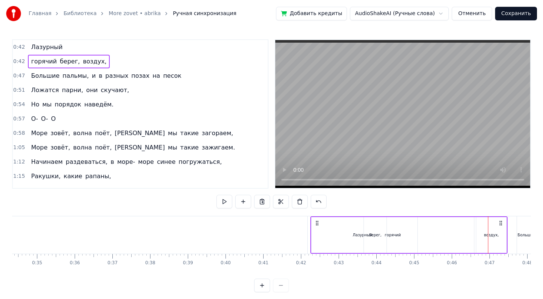
click at [323, 230] on div "горячий" at bounding box center [392, 235] width 162 height 36
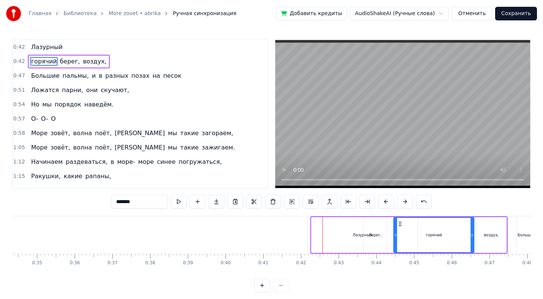
drag, startPoint x: 313, startPoint y: 235, endPoint x: 395, endPoint y: 232, distance: 82.2
click at [371, 239] on div "берег," at bounding box center [375, 235] width 23 height 36
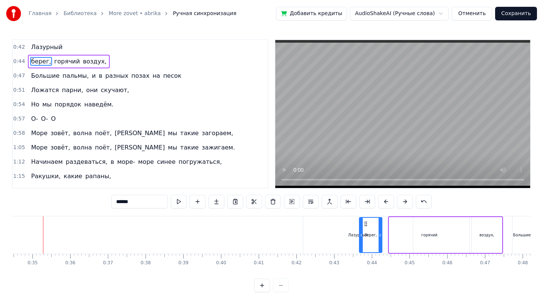
scroll to position [0, 1292]
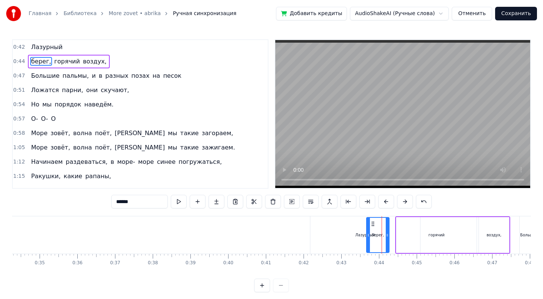
click at [333, 223] on div "Лазурный" at bounding box center [365, 234] width 110 height 37
type input "********"
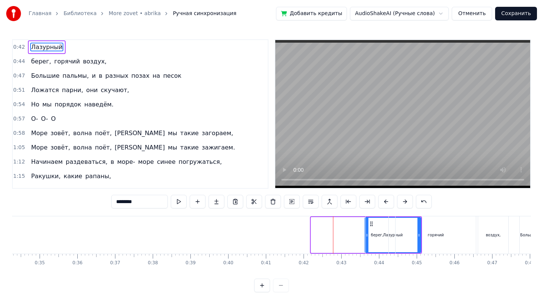
drag, startPoint x: 313, startPoint y: 232, endPoint x: 367, endPoint y: 233, distance: 53.9
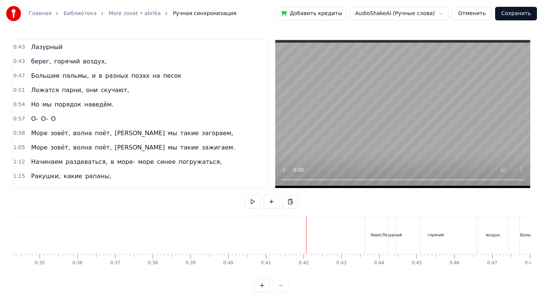
click at [306, 225] on div at bounding box center [306, 234] width 0 height 37
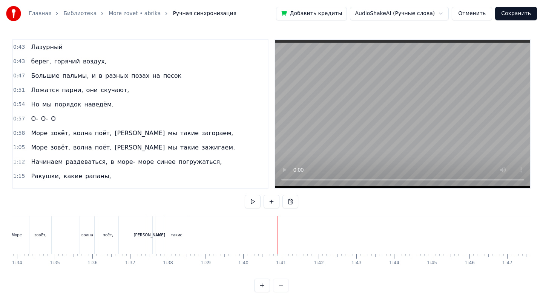
scroll to position [5, 0]
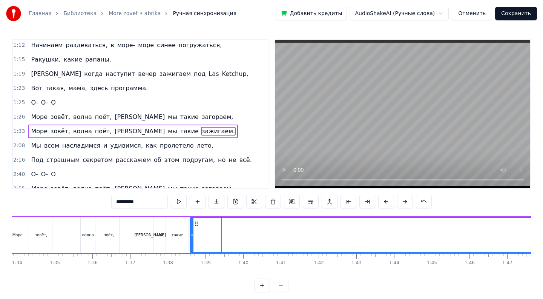
scroll to position [134, 0]
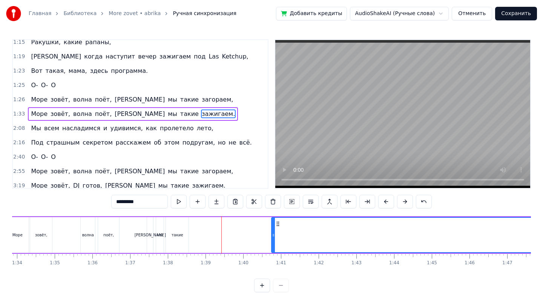
drag, startPoint x: 192, startPoint y: 230, endPoint x: 274, endPoint y: 233, distance: 81.5
click at [274, 233] on div at bounding box center [273, 235] width 3 height 34
drag, startPoint x: 273, startPoint y: 233, endPoint x: 323, endPoint y: 234, distance: 50.5
click at [323, 234] on icon at bounding box center [323, 235] width 3 height 6
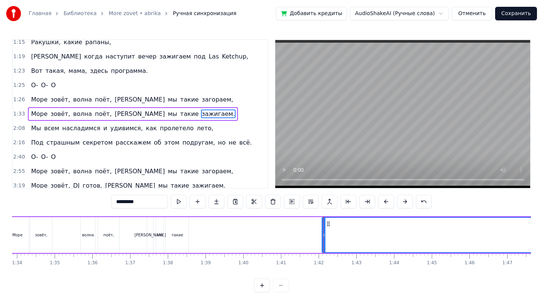
click at [197, 213] on div "0:43 Лазурный 0:43 берег, горячий воздух, 0:47 Большие пальмы, и в разных позах…" at bounding box center [271, 165] width 519 height 253
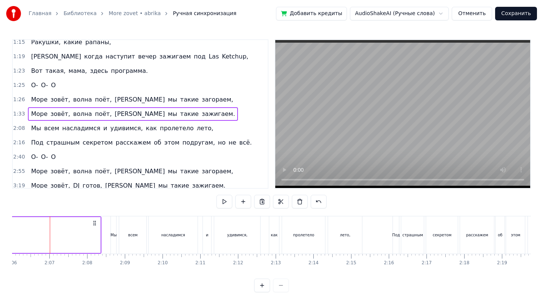
scroll to position [5, 0]
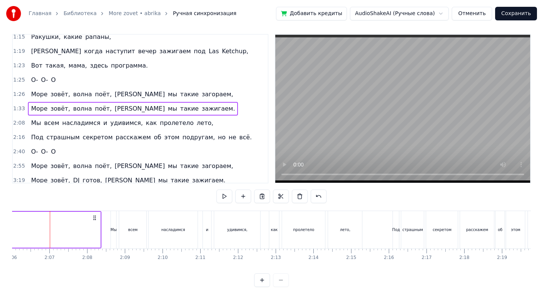
click at [404, 192] on div "0:43 Лазурный 0:43 берег, горячий воздух, 0:47 Большие пальмы, и в разных позах…" at bounding box center [271, 160] width 519 height 253
click at [385, 204] on div "0:43 Лазурный 0:43 берег, горячий воздух, 0:47 Большие пальмы, и в разных позах…" at bounding box center [271, 160] width 519 height 253
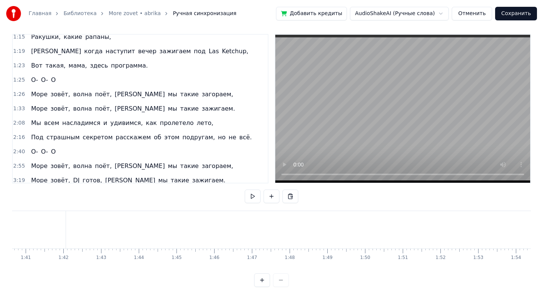
scroll to position [0, 3794]
click at [281, 283] on div at bounding box center [271, 280] width 35 height 14
click at [281, 279] on div at bounding box center [271, 280] width 35 height 14
click at [151, 199] on div "0:43 Лазурный 0:43 берег, горячий воздух, 0:47 Большие пальмы, и в разных позах…" at bounding box center [271, 160] width 519 height 253
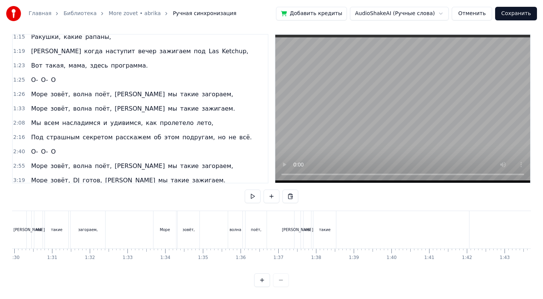
scroll to position [0, 3342]
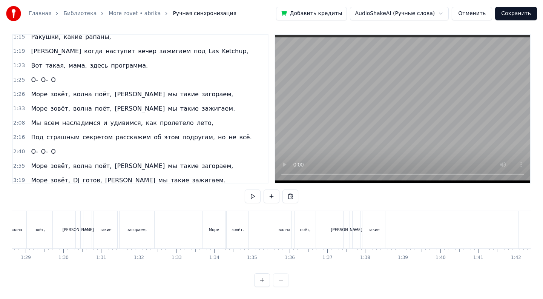
click at [112, 195] on div "0:43 Лазурный 0:43 берег, горячий воздух, 0:47 Большие пальмы, и в разных позах…" at bounding box center [271, 160] width 519 height 253
click at [85, 185] on div "0:43 Лазурный 0:43 берег, горячий воздух, 0:47 Большие пальмы, и в разных позах…" at bounding box center [271, 160] width 519 height 253
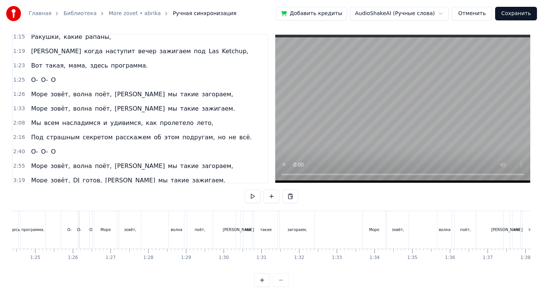
scroll to position [0, 3011]
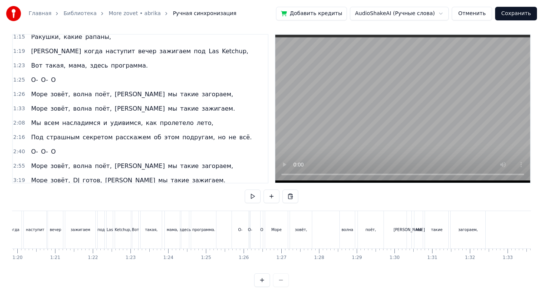
click at [191, 232] on div "программа." at bounding box center [204, 229] width 26 height 37
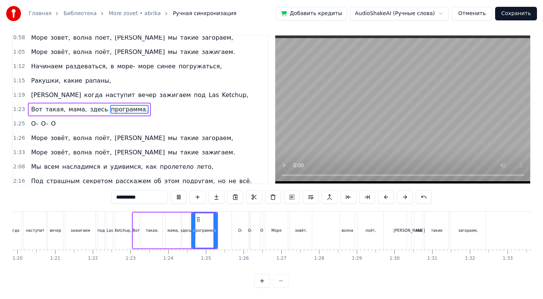
scroll to position [5, 0]
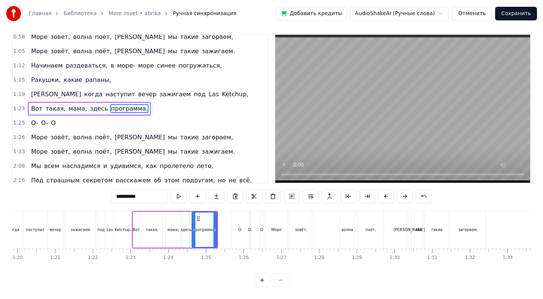
click at [236, 234] on div "О-" at bounding box center [240, 229] width 17 height 37
type input "**"
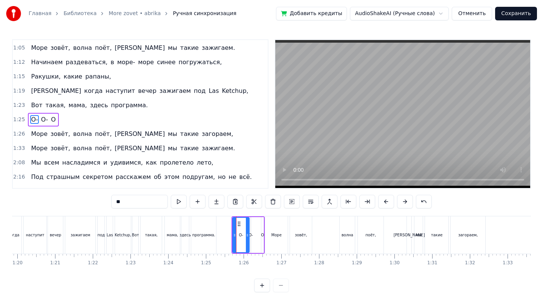
scroll to position [105, 0]
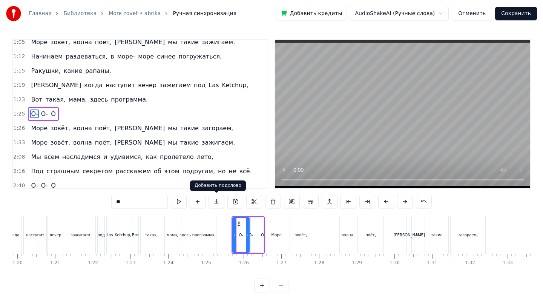
click at [221, 208] on button at bounding box center [216, 202] width 16 height 14
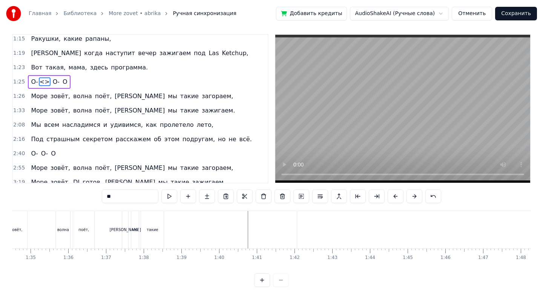
scroll to position [133, 0]
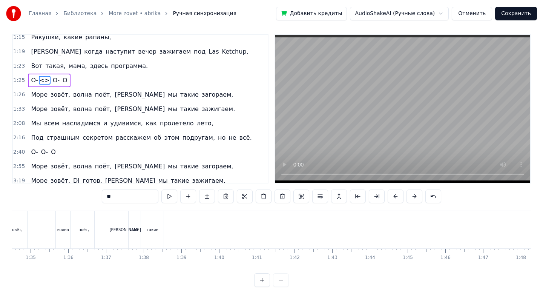
click at [176, 111] on div "1:33 Море зовёт, волна поёт, а мы такие зажигаем." at bounding box center [140, 109] width 255 height 14
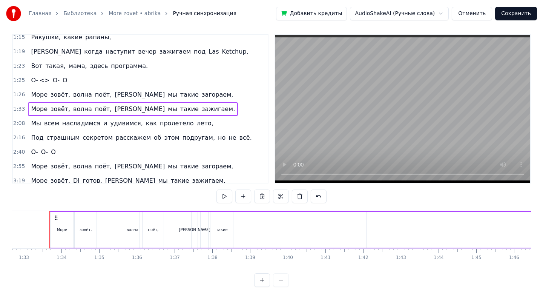
scroll to position [0, 3494]
click at [31, 124] on span "Мы" at bounding box center [35, 123] width 11 height 9
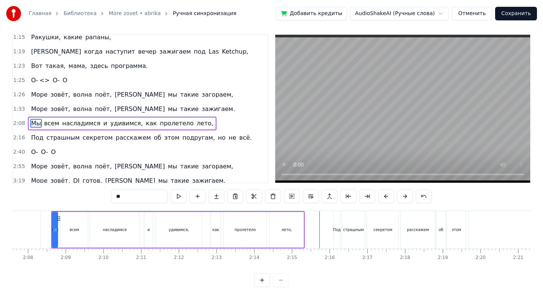
scroll to position [0, 4812]
click at [34, 123] on span "Мы" at bounding box center [35, 123] width 11 height 9
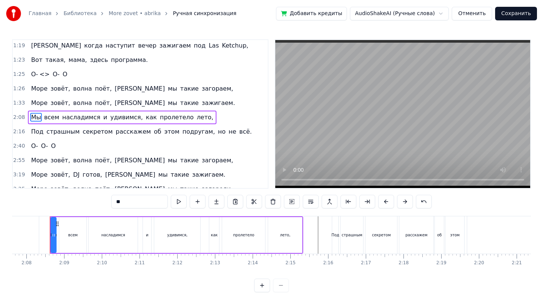
scroll to position [148, 0]
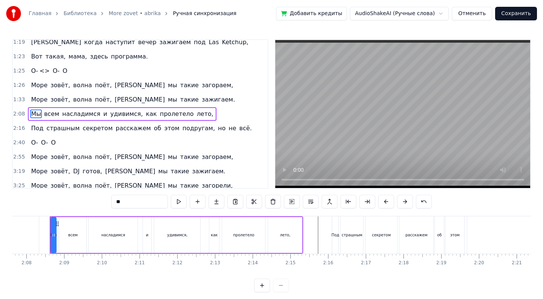
click at [33, 113] on span "Мы" at bounding box center [35, 113] width 11 height 9
click at [32, 127] on span "Под" at bounding box center [37, 128] width 14 height 9
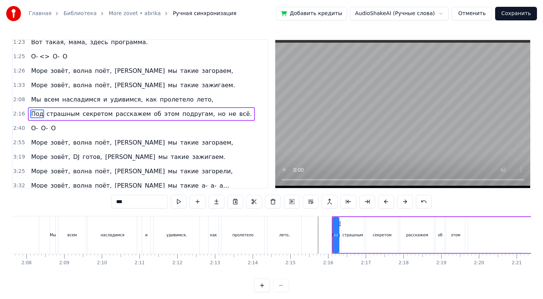
click at [33, 95] on span "Мы" at bounding box center [35, 99] width 11 height 9
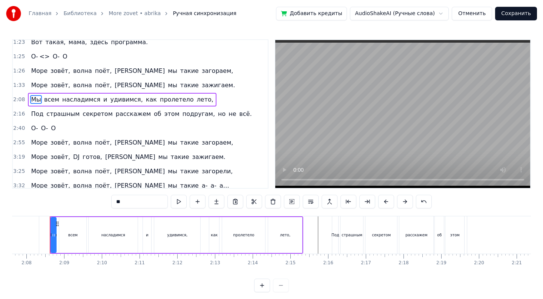
scroll to position [162, 0]
click at [121, 203] on input "**" at bounding box center [130, 202] width 57 height 14
click at [54, 231] on div at bounding box center [54, 235] width 3 height 34
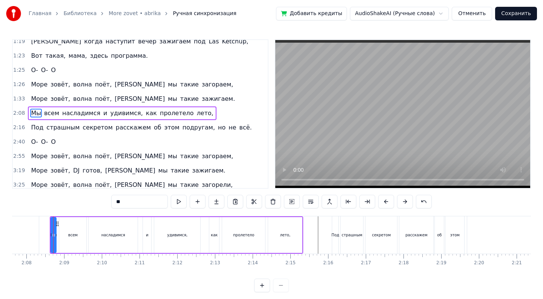
scroll to position [148, 0]
click at [54, 230] on div at bounding box center [54, 235] width 3 height 34
type input "**"
click at [420, 177] on video at bounding box center [402, 114] width 255 height 148
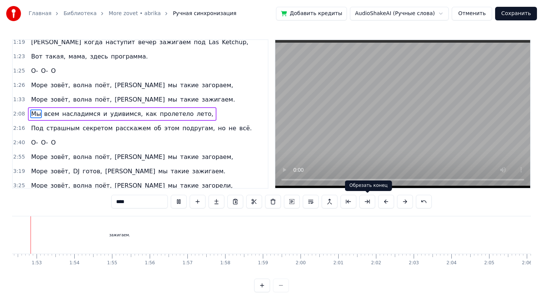
scroll to position [0, 4209]
click at [300, 214] on div "0:43 Лазурный 0:43 берег, горячий воздух, 0:47 Большие пальмы, и в разных позах…" at bounding box center [271, 165] width 519 height 253
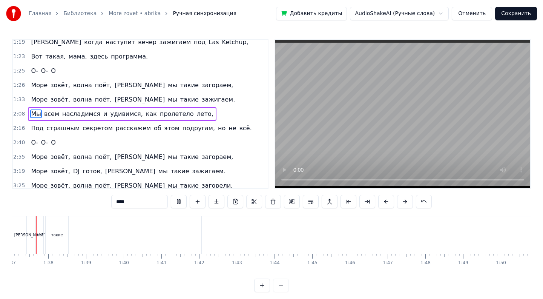
scroll to position [0, 3639]
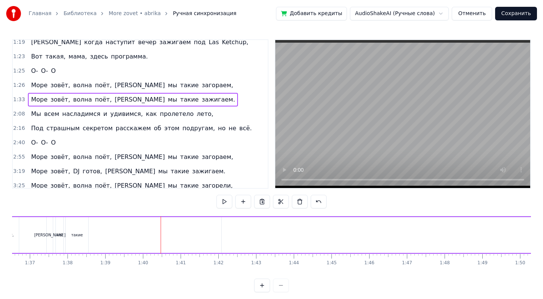
click at [161, 234] on div at bounding box center [161, 234] width 0 height 37
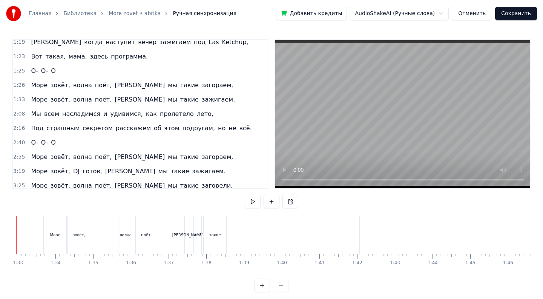
scroll to position [0, 3467]
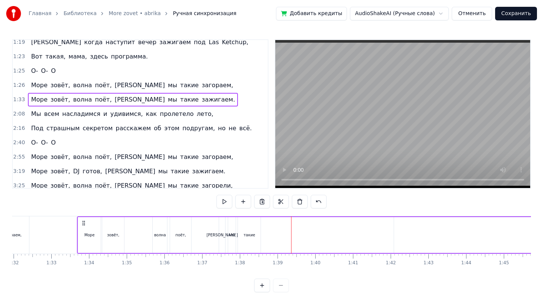
click at [291, 239] on div at bounding box center [291, 234] width 0 height 37
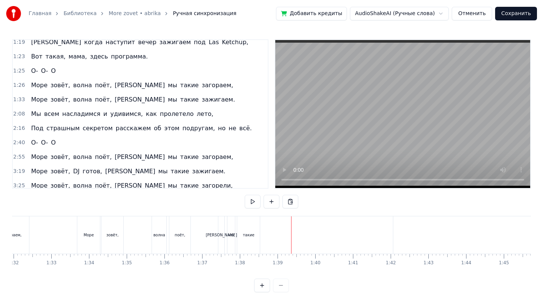
click at [291, 239] on div at bounding box center [291, 234] width 0 height 37
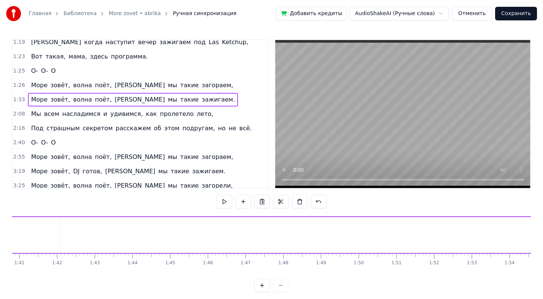
scroll to position [0, 3803]
click at [201, 97] on span "зажигаем." at bounding box center [218, 99] width 35 height 9
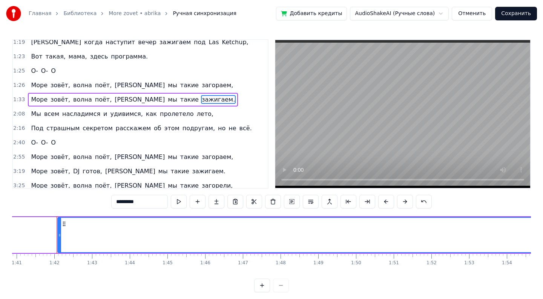
scroll to position [134, 0]
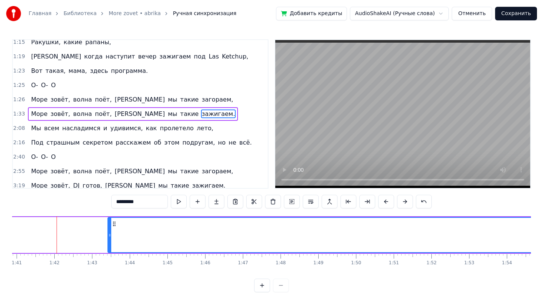
drag, startPoint x: 61, startPoint y: 230, endPoint x: 110, endPoint y: 232, distance: 49.0
click at [111, 232] on div at bounding box center [109, 235] width 3 height 34
drag, startPoint x: 110, startPoint y: 232, endPoint x: 199, endPoint y: 241, distance: 89.8
click at [199, 241] on div at bounding box center [197, 235] width 3 height 34
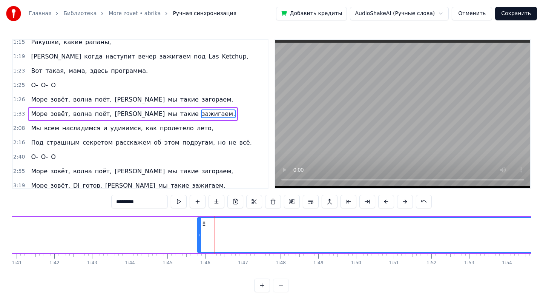
drag, startPoint x: 197, startPoint y: 234, endPoint x: 248, endPoint y: 239, distance: 51.2
click at [195, 234] on div "Море зовёт, волна поёт, а мы такие зажигаем." at bounding box center [395, 234] width 1308 height 37
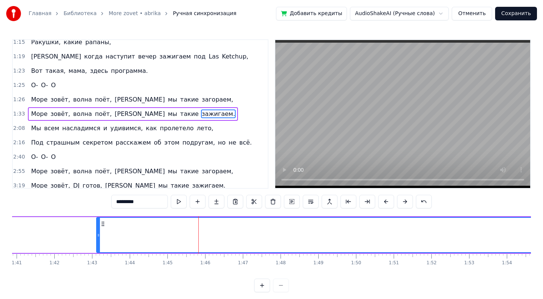
drag, startPoint x: 199, startPoint y: 235, endPoint x: 101, endPoint y: 231, distance: 97.3
click at [98, 231] on div at bounding box center [98, 235] width 3 height 34
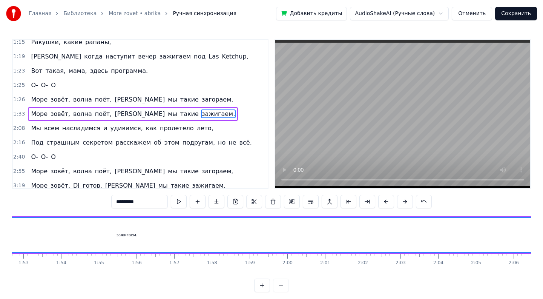
scroll to position [0, 4328]
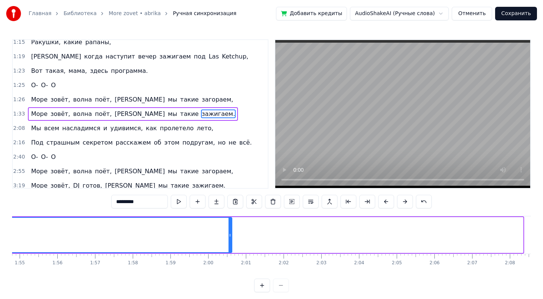
drag, startPoint x: 521, startPoint y: 235, endPoint x: 228, endPoint y: 241, distance: 293.4
click at [228, 240] on div at bounding box center [229, 235] width 3 height 34
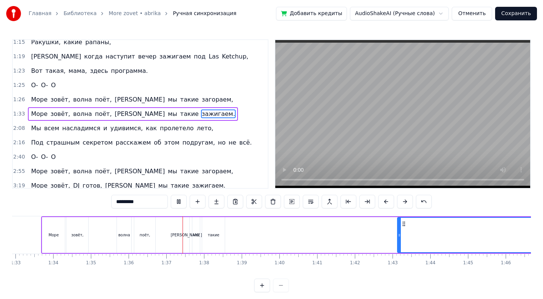
scroll to position [0, 3503]
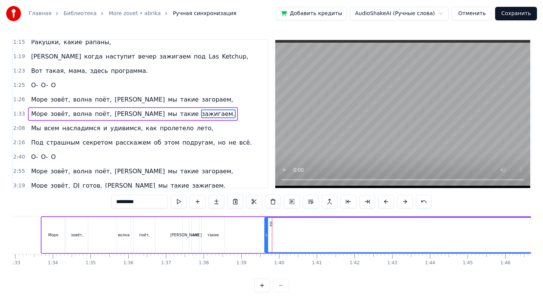
drag, startPoint x: 398, startPoint y: 237, endPoint x: 266, endPoint y: 247, distance: 132.7
click at [266, 247] on div at bounding box center [266, 235] width 3 height 34
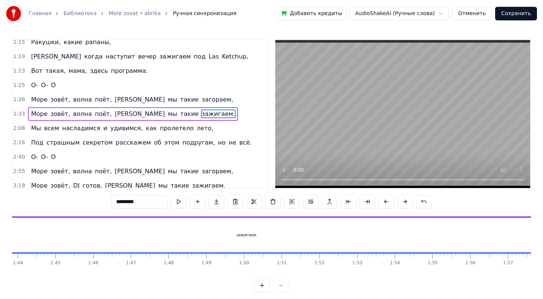
scroll to position [0, 3916]
click at [280, 285] on div at bounding box center [271, 285] width 35 height 14
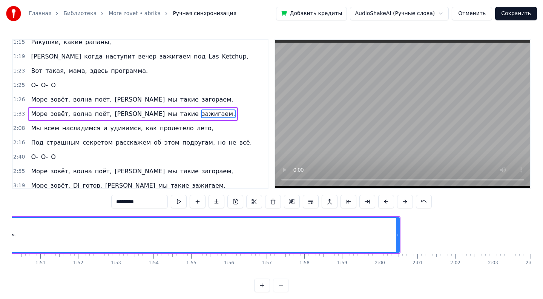
scroll to position [0, 4157]
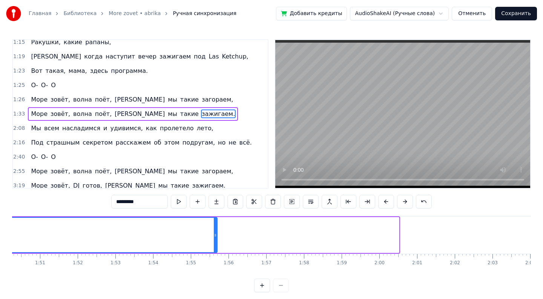
drag, startPoint x: 397, startPoint y: 234, endPoint x: 213, endPoint y: 237, distance: 184.4
click at [214, 237] on icon at bounding box center [215, 235] width 3 height 6
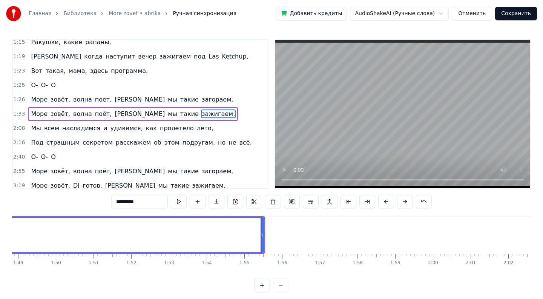
scroll to position [0, 4098]
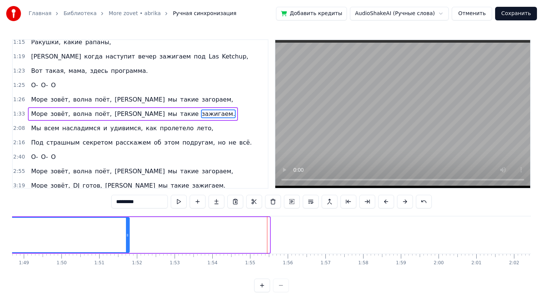
drag, startPoint x: 268, startPoint y: 232, endPoint x: 130, endPoint y: 233, distance: 137.6
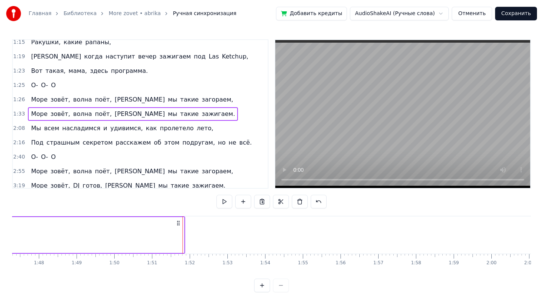
scroll to position [0, 3975]
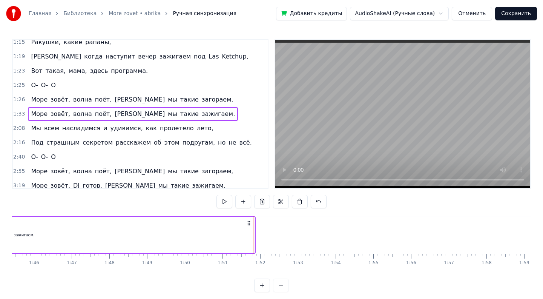
click at [253, 238] on div at bounding box center [253, 234] width 0 height 37
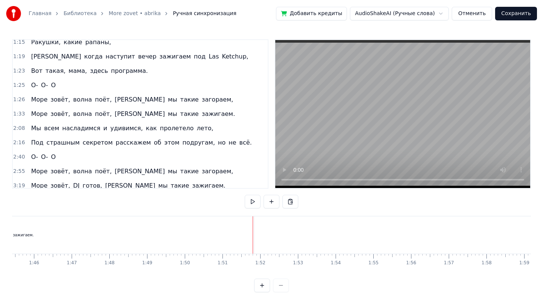
click at [230, 240] on div "зажигаем." at bounding box center [23, 234] width 461 height 37
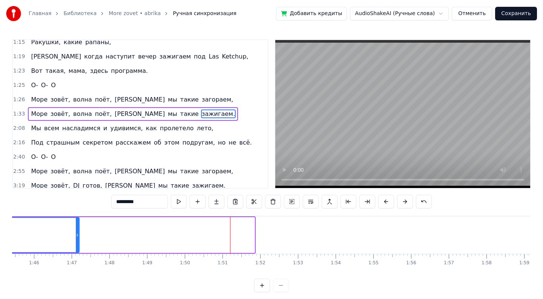
drag, startPoint x: 252, startPoint y: 237, endPoint x: 77, endPoint y: 234, distance: 175.3
click at [77, 234] on icon at bounding box center [77, 235] width 3 height 6
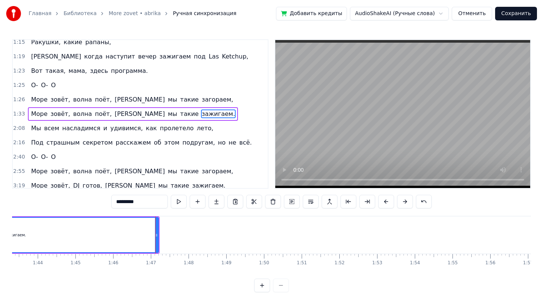
scroll to position [0, 3815]
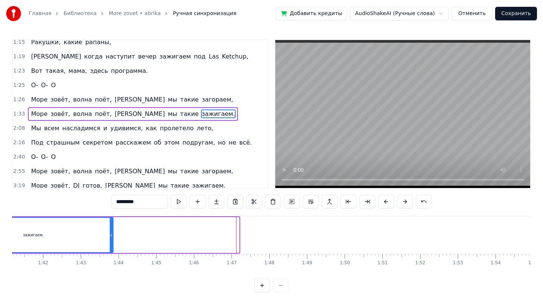
drag, startPoint x: 238, startPoint y: 234, endPoint x: 104, endPoint y: 238, distance: 134.3
click at [110, 238] on div at bounding box center [111, 235] width 3 height 34
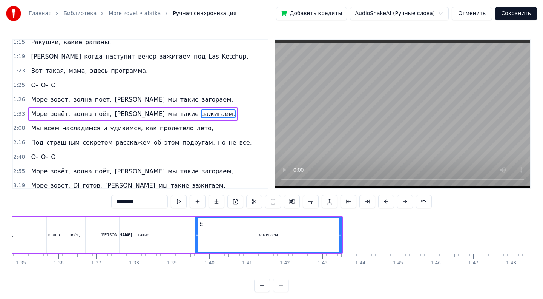
scroll to position [0, 3550]
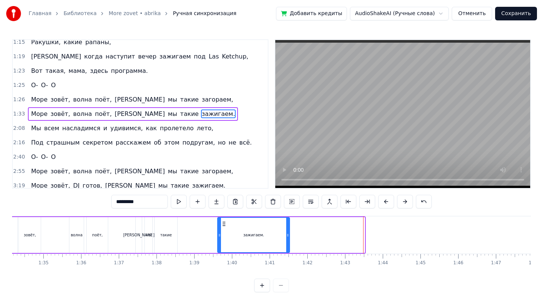
drag, startPoint x: 363, startPoint y: 233, endPoint x: 287, endPoint y: 236, distance: 75.8
click at [287, 236] on icon at bounding box center [287, 235] width 3 height 6
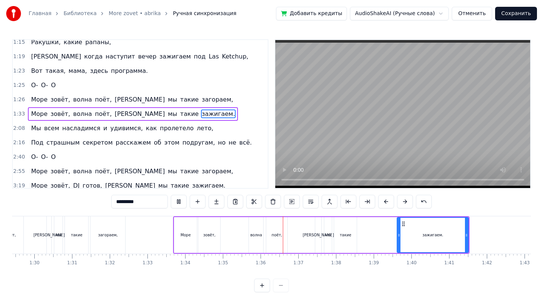
scroll to position [0, 3383]
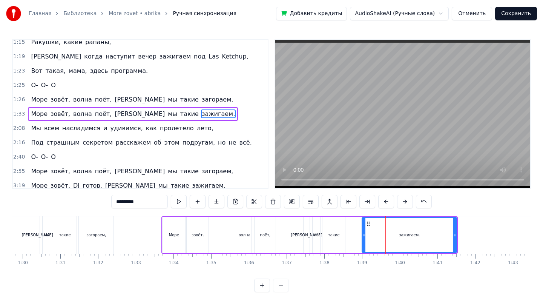
drag, startPoint x: 386, startPoint y: 236, endPoint x: 363, endPoint y: 237, distance: 23.4
click at [363, 237] on icon at bounding box center [363, 235] width 3 height 6
drag, startPoint x: 456, startPoint y: 236, endPoint x: 419, endPoint y: 236, distance: 37.3
click at [419, 236] on div "зажигаем." at bounding box center [391, 235] width 58 height 36
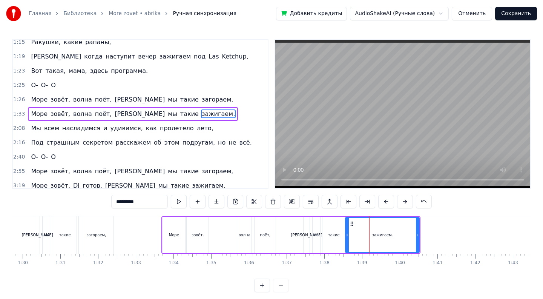
drag, startPoint x: 363, startPoint y: 234, endPoint x: 346, endPoint y: 236, distance: 16.7
click at [346, 236] on icon at bounding box center [347, 235] width 3 height 6
drag, startPoint x: 418, startPoint y: 234, endPoint x: 390, endPoint y: 235, distance: 27.9
click at [390, 235] on icon at bounding box center [389, 235] width 3 height 6
click at [392, 232] on div "зажигаем." at bounding box center [368, 235] width 47 height 36
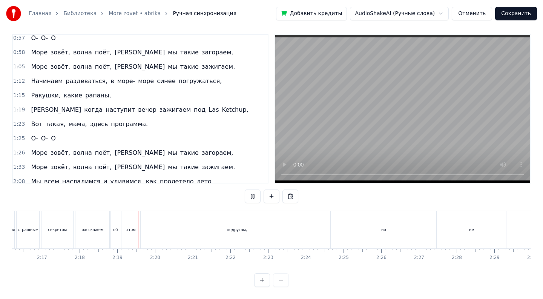
scroll to position [0, 5139]
click at [233, 237] on div "подругам," at bounding box center [233, 229] width 187 height 37
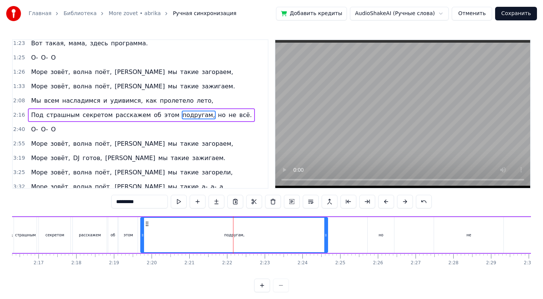
scroll to position [162, 0]
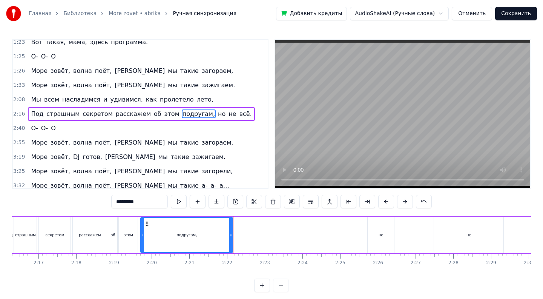
drag, startPoint x: 325, startPoint y: 236, endPoint x: 230, endPoint y: 239, distance: 95.1
click at [230, 239] on div at bounding box center [230, 235] width 3 height 34
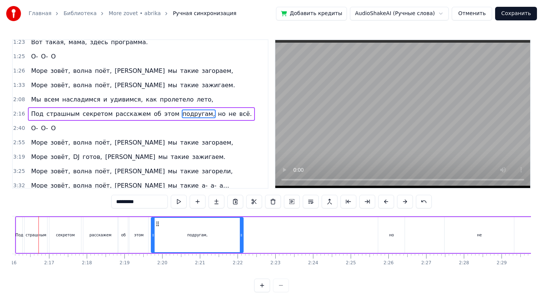
scroll to position [0, 5117]
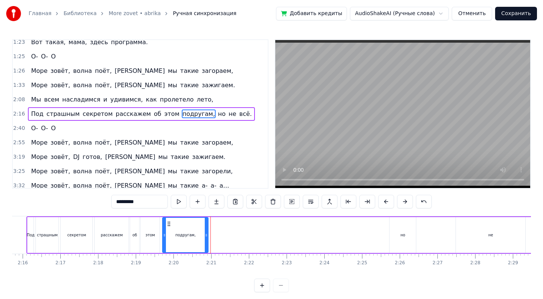
drag, startPoint x: 254, startPoint y: 231, endPoint x: 207, endPoint y: 239, distance: 47.0
click at [207, 239] on div at bounding box center [206, 235] width 3 height 34
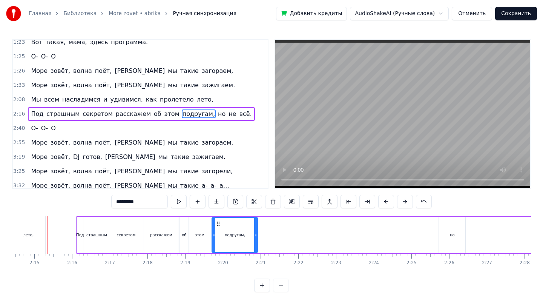
scroll to position [0, 5065]
click at [262, 234] on icon at bounding box center [261, 235] width 3 height 6
click at [457, 238] on div "но" at bounding box center [454, 235] width 26 height 36
type input "**"
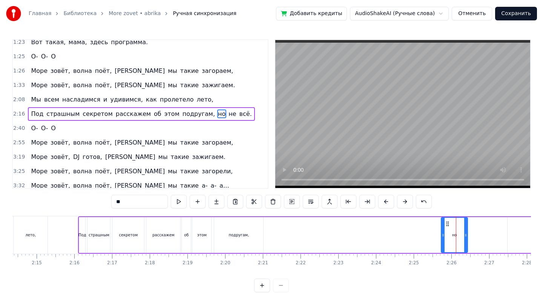
drag, startPoint x: 457, startPoint y: 238, endPoint x: 439, endPoint y: 239, distance: 17.4
click at [357, 236] on div "Под страшным секретом расскажем об этом подругам, но не всё." at bounding box center [462, 234] width 768 height 37
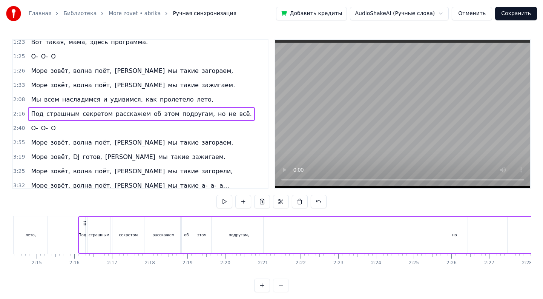
click at [455, 232] on div "но" at bounding box center [454, 235] width 5 height 6
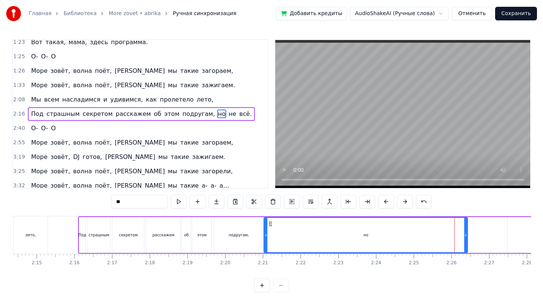
drag, startPoint x: 443, startPoint y: 231, endPoint x: 266, endPoint y: 257, distance: 179.0
click at [266, 257] on div "Лазурный берег, горячий воздух, Большие пальмы, и в разных позах на песок Ложат…" at bounding box center [271, 244] width 519 height 57
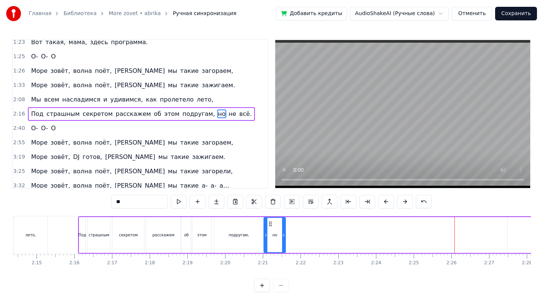
drag, startPoint x: 466, startPoint y: 235, endPoint x: 284, endPoint y: 256, distance: 184.0
click at [284, 256] on div "Лазурный берег, горячий воздух, Большие пальмы, и в разных позах на песок Ложат…" at bounding box center [271, 244] width 519 height 57
drag, startPoint x: 282, startPoint y: 234, endPoint x: 308, endPoint y: 238, distance: 25.5
click at [308, 238] on icon at bounding box center [308, 235] width 3 height 6
drag, startPoint x: 307, startPoint y: 235, endPoint x: 282, endPoint y: 236, distance: 24.2
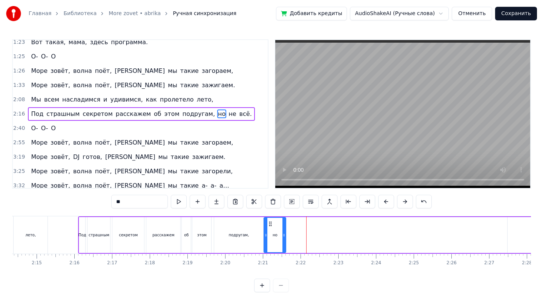
click at [282, 236] on icon at bounding box center [283, 235] width 3 height 6
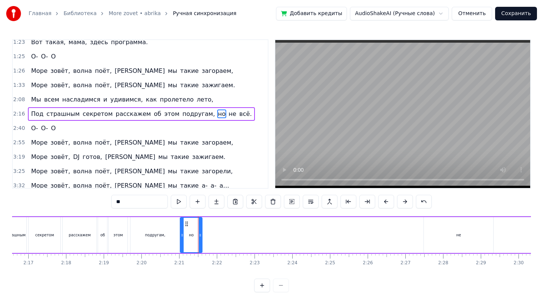
scroll to position [0, 5158]
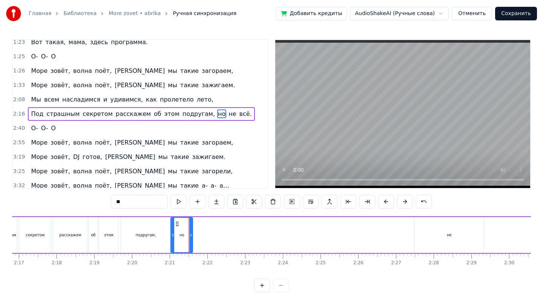
click at [439, 235] on div "не" at bounding box center [448, 235] width 69 height 36
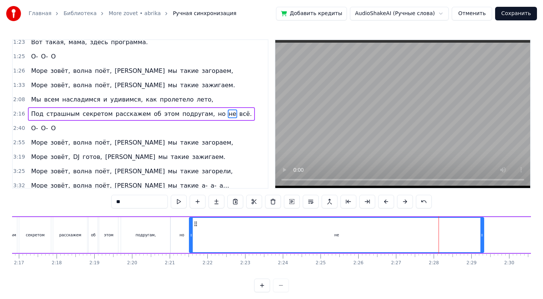
drag, startPoint x: 415, startPoint y: 238, endPoint x: 190, endPoint y: 273, distance: 227.9
click at [190, 273] on div "0:43 Лазурный 0:43 берег, горячий воздух, 0:47 Большие пальмы, и в разных позах…" at bounding box center [271, 165] width 519 height 253
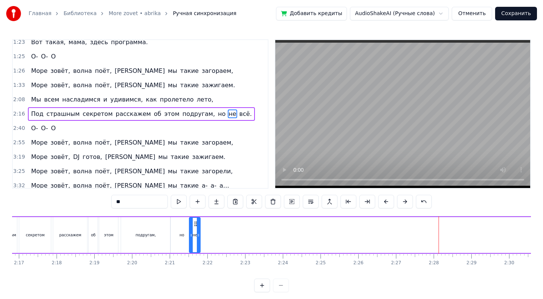
drag, startPoint x: 483, startPoint y: 237, endPoint x: 199, endPoint y: 265, distance: 284.5
click at [199, 265] on div "Лазурный берег, горячий воздух, Большие пальмы, и в разных позах на песок Ложат…" at bounding box center [271, 244] width 519 height 57
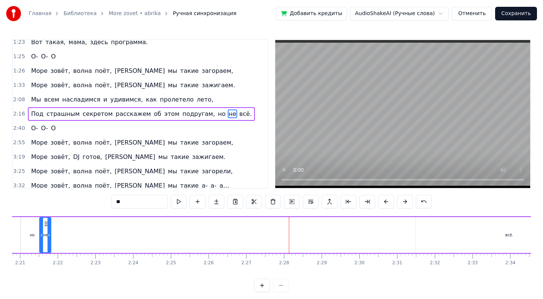
scroll to position [0, 5338]
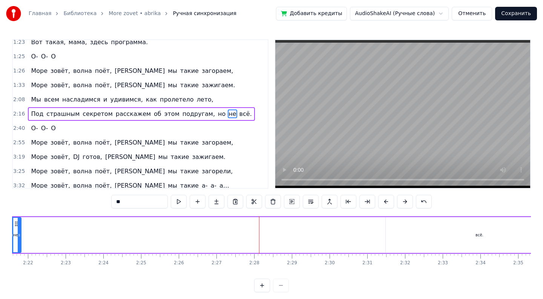
click at [446, 238] on div "всё." at bounding box center [479, 235] width 187 height 36
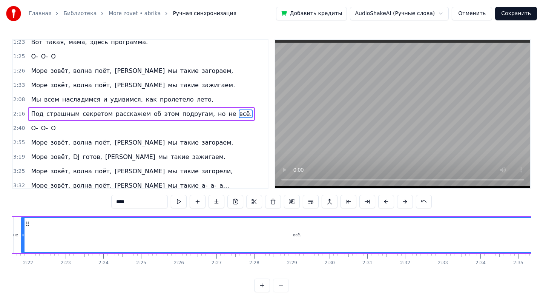
drag, startPoint x: 386, startPoint y: 239, endPoint x: 21, endPoint y: 263, distance: 365.4
click at [21, 263] on div "Лазурный берег, горячий воздух, Большие пальмы, и в разных позах на песок Ложат…" at bounding box center [271, 244] width 519 height 57
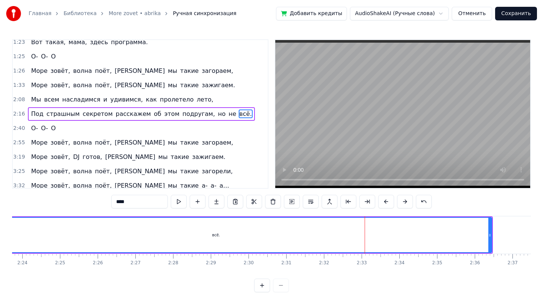
scroll to position [0, 5468]
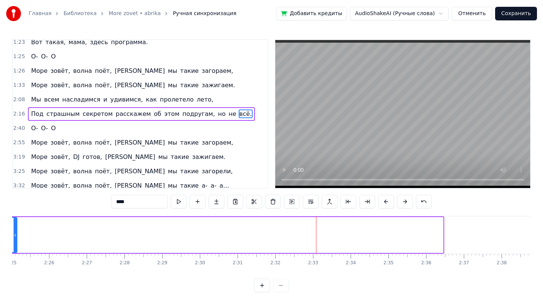
drag, startPoint x: 441, startPoint y: 239, endPoint x: 15, endPoint y: 244, distance: 426.1
click at [15, 244] on div at bounding box center [15, 235] width 3 height 34
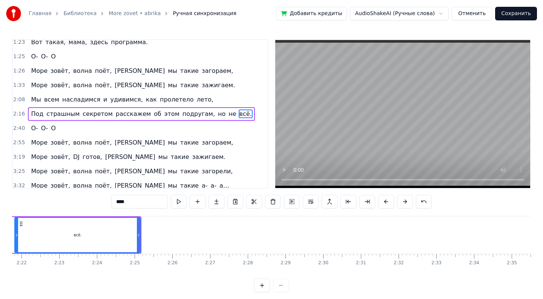
scroll to position [0, 5339]
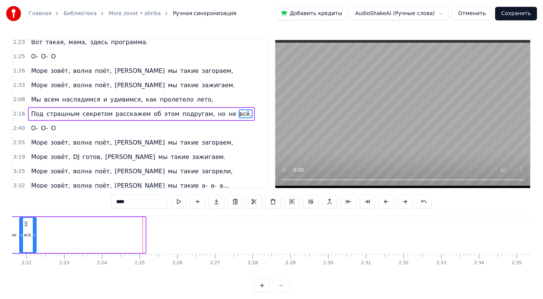
drag, startPoint x: 143, startPoint y: 235, endPoint x: 34, endPoint y: 228, distance: 109.1
click at [34, 228] on div at bounding box center [34, 235] width 3 height 34
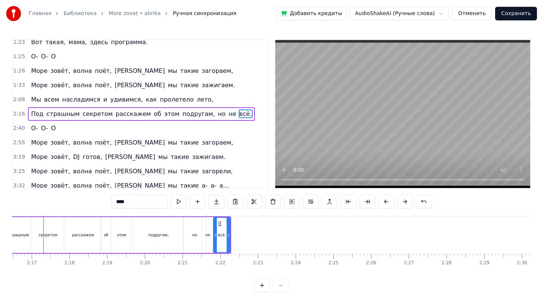
scroll to position [0, 5139]
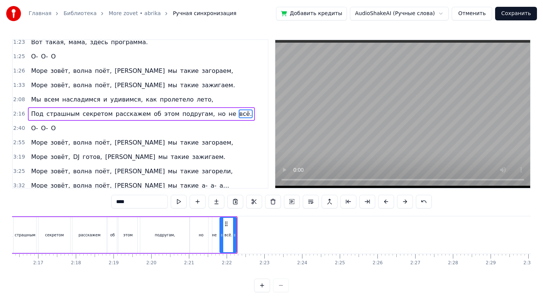
click at [202, 236] on div "но" at bounding box center [201, 235] width 5 height 6
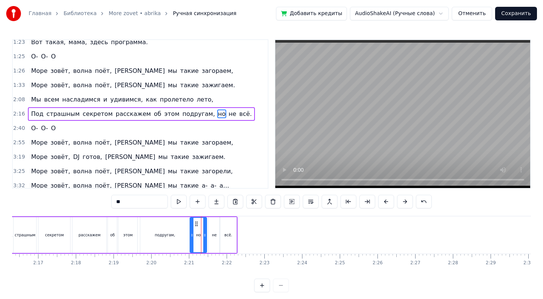
drag, startPoint x: 210, startPoint y: 235, endPoint x: 204, endPoint y: 235, distance: 6.8
click at [205, 236] on circle at bounding box center [205, 236] width 0 height 0
click at [213, 236] on div "не" at bounding box center [214, 235] width 5 height 6
click at [207, 235] on icon at bounding box center [207, 235] width 3 height 6
click at [217, 236] on icon at bounding box center [217, 235] width 3 height 6
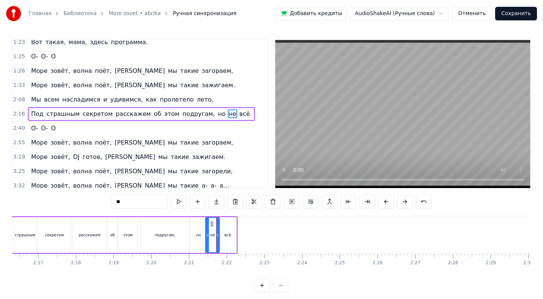
click at [225, 236] on div "всё." at bounding box center [228, 235] width 8 height 6
type input "****"
click at [219, 235] on circle at bounding box center [219, 235] width 0 height 0
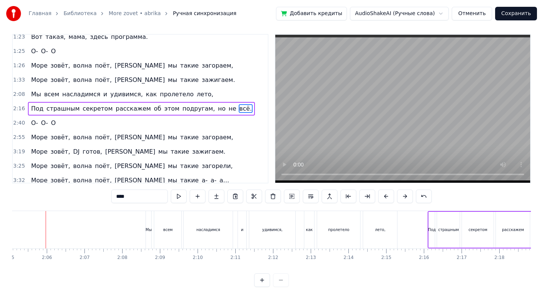
scroll to position [0, 4712]
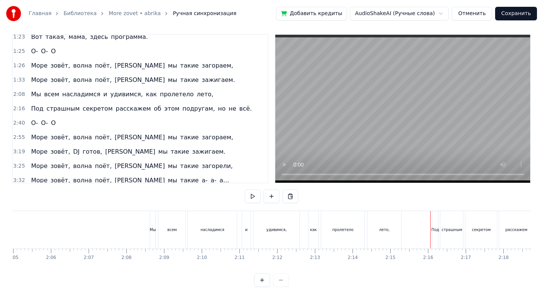
click at [443, 198] on div "0:43 Лазурный 0:43 берег, горячий воздух, 0:47 Большие пальмы, и в разных позах…" at bounding box center [271, 160] width 519 height 253
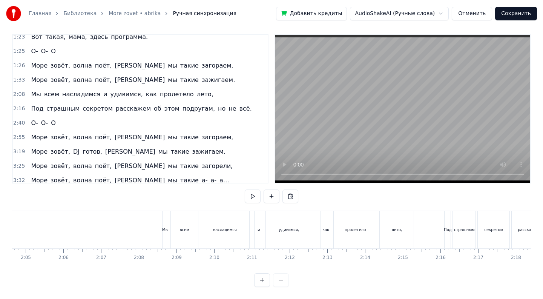
scroll to position [0, 4694]
click at [469, 202] on div "0:43 Лазурный 0:43 берег, горячий воздух, 0:47 Большие пальмы, и в разных позах…" at bounding box center [271, 160] width 519 height 253
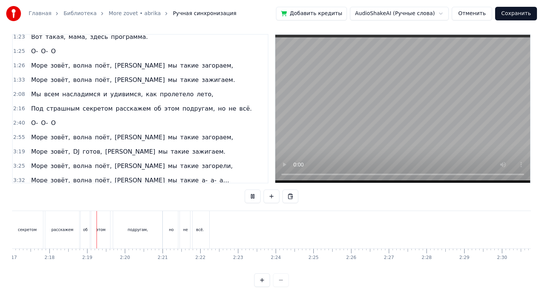
scroll to position [0, 5195]
click at [154, 236] on div "не" at bounding box center [156, 229] width 14 height 37
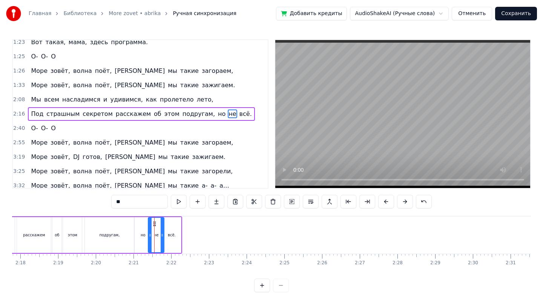
drag, startPoint x: 150, startPoint y: 236, endPoint x: 162, endPoint y: 236, distance: 12.1
click at [152, 236] on icon at bounding box center [150, 235] width 3 height 6
click at [146, 235] on div "но" at bounding box center [143, 235] width 17 height 36
click at [147, 237] on icon at bounding box center [147, 235] width 3 height 6
click at [158, 237] on div "не" at bounding box center [158, 235] width 5 height 6
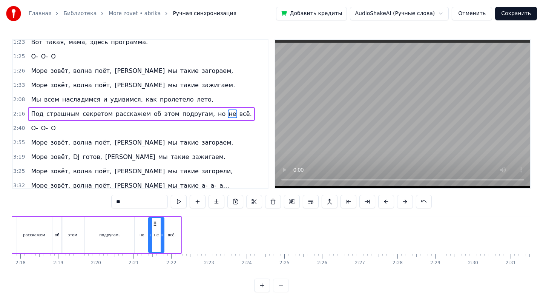
drag, startPoint x: 154, startPoint y: 235, endPoint x: 149, endPoint y: 234, distance: 4.6
click at [149, 234] on icon at bounding box center [150, 235] width 3 height 6
drag, startPoint x: 161, startPoint y: 236, endPoint x: 157, endPoint y: 235, distance: 4.2
click at [157, 235] on icon at bounding box center [157, 235] width 3 height 6
click at [171, 236] on div "всё." at bounding box center [172, 235] width 8 height 6
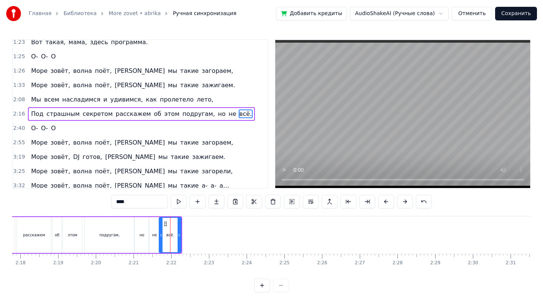
click at [161, 233] on icon at bounding box center [160, 235] width 3 height 6
click at [175, 235] on icon at bounding box center [175, 235] width 3 height 6
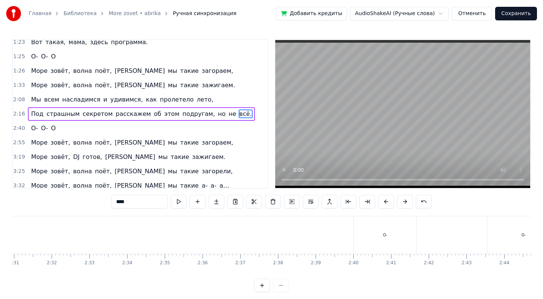
scroll to position [0, 5779]
click at [314, 239] on div "О-" at bounding box center [296, 234] width 63 height 37
type input "**"
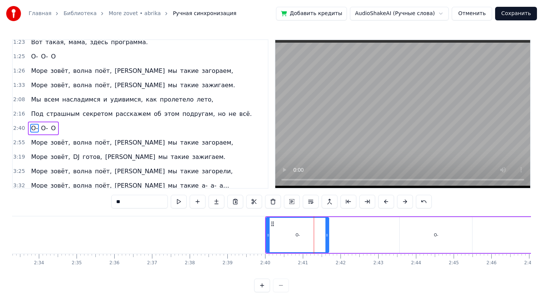
scroll to position [167, 0]
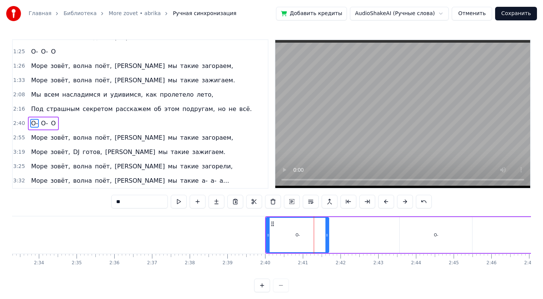
drag, startPoint x: 314, startPoint y: 239, endPoint x: 268, endPoint y: 241, distance: 46.0
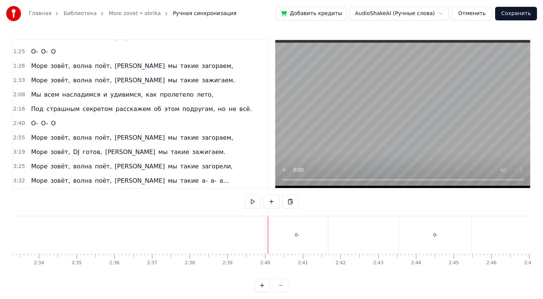
click at [282, 241] on div "О-" at bounding box center [296, 234] width 63 height 37
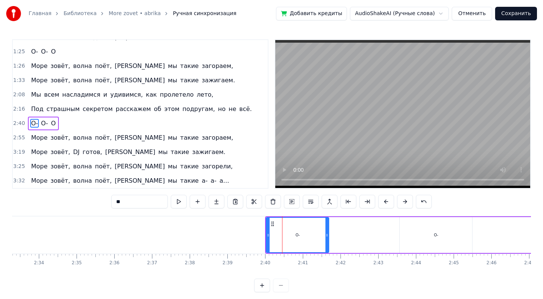
click at [266, 237] on div "О-" at bounding box center [297, 235] width 63 height 36
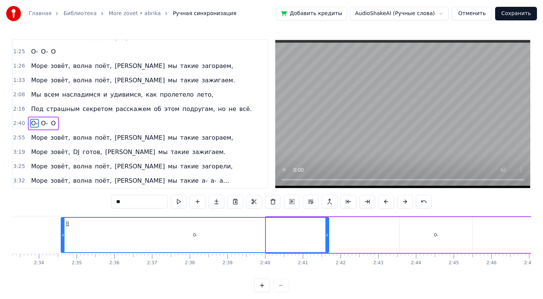
click at [62, 231] on div at bounding box center [62, 235] width 3 height 34
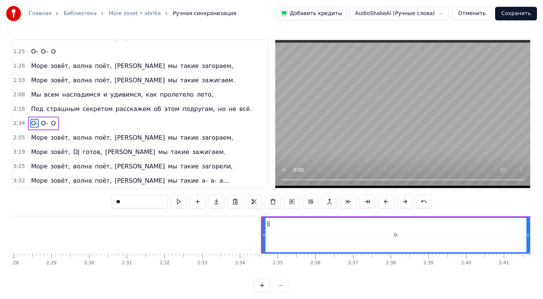
scroll to position [0, 5507]
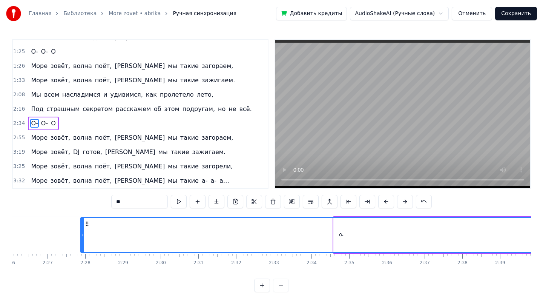
drag, startPoint x: 336, startPoint y: 238, endPoint x: 85, endPoint y: 248, distance: 250.9
click at [84, 248] on div at bounding box center [82, 235] width 3 height 34
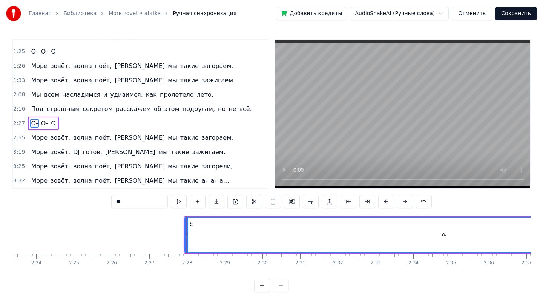
scroll to position [0, 5315]
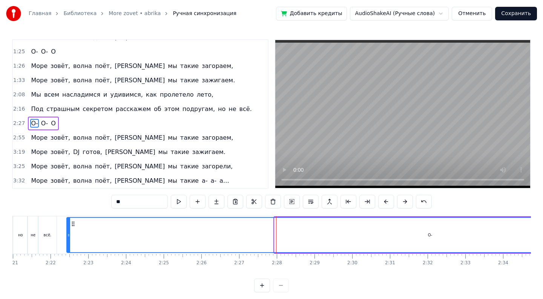
drag, startPoint x: 275, startPoint y: 239, endPoint x: 67, endPoint y: 238, distance: 207.7
click at [67, 238] on div at bounding box center [68, 235] width 3 height 34
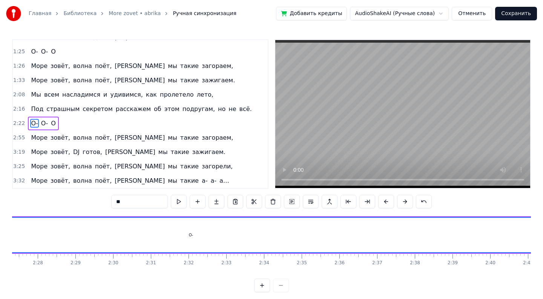
scroll to position [0, 5606]
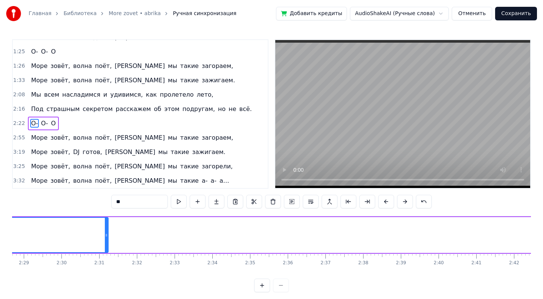
drag, startPoint x: 501, startPoint y: 236, endPoint x: 106, endPoint y: 235, distance: 394.7
click at [106, 235] on icon at bounding box center [106, 235] width 3 height 6
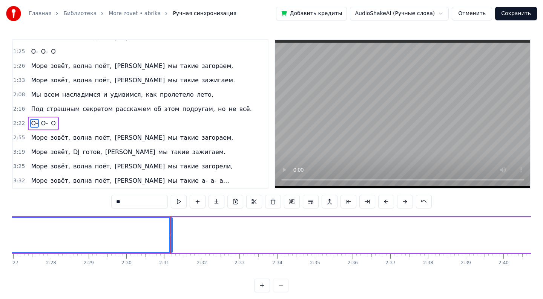
scroll to position [0, 5485]
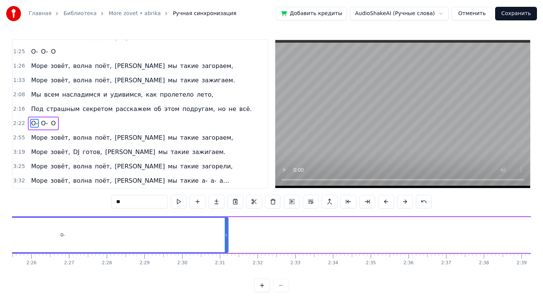
drag, startPoint x: 228, startPoint y: 239, endPoint x: 100, endPoint y: 235, distance: 128.3
click at [100, 235] on div "О-" at bounding box center [62, 235] width 332 height 36
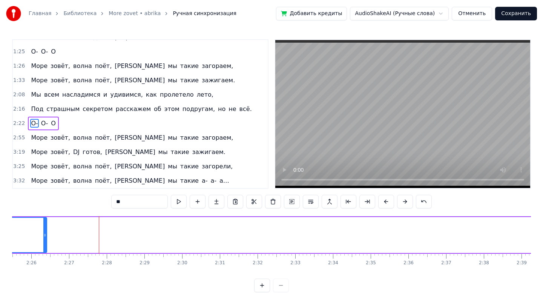
drag, startPoint x: 227, startPoint y: 241, endPoint x: 46, endPoint y: 239, distance: 181.4
click at [46, 239] on div at bounding box center [44, 235] width 3 height 34
click at [262, 284] on button at bounding box center [262, 285] width 16 height 14
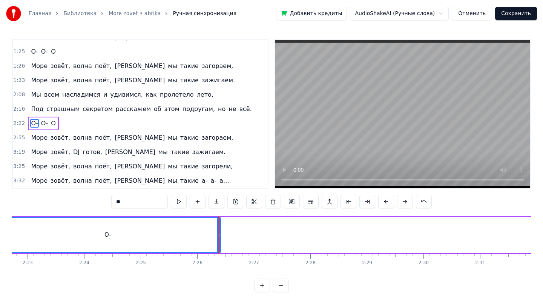
scroll to position [0, 7980]
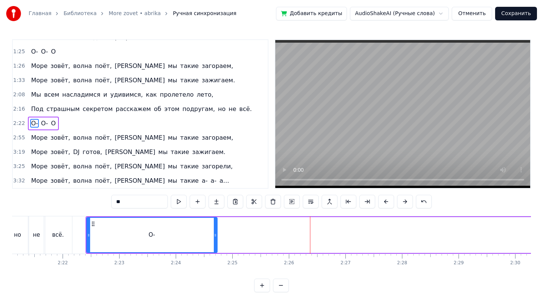
drag, startPoint x: 311, startPoint y: 236, endPoint x: 216, endPoint y: 241, distance: 95.1
click at [216, 241] on div at bounding box center [215, 235] width 3 height 34
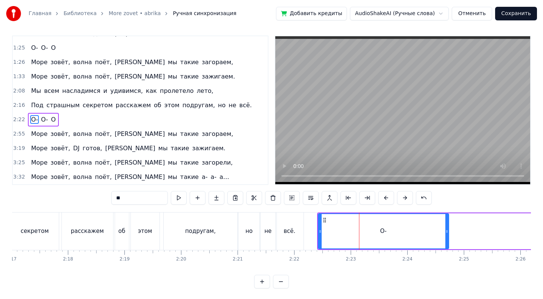
scroll to position [5, 0]
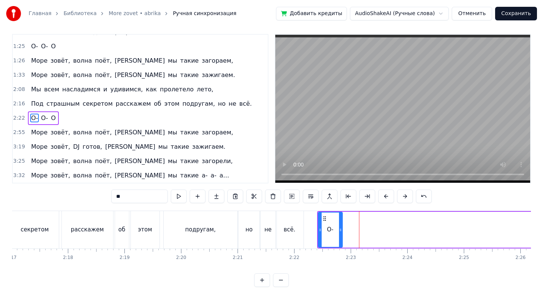
drag, startPoint x: 446, startPoint y: 230, endPoint x: 340, endPoint y: 245, distance: 107.3
click at [340, 245] on div at bounding box center [340, 229] width 3 height 34
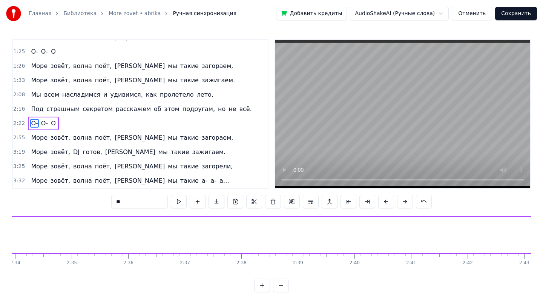
scroll to position [0, 8713]
click at [282, 284] on button at bounding box center [281, 285] width 16 height 14
click at [366, 241] on div "О-" at bounding box center [359, 235] width 72 height 36
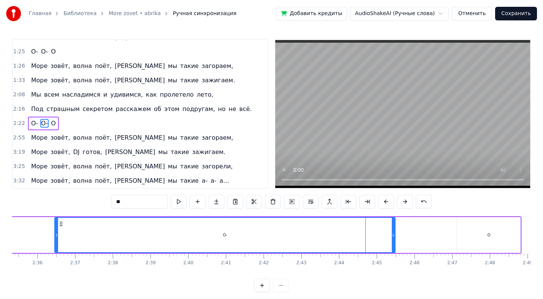
drag, startPoint x: 326, startPoint y: 236, endPoint x: 231, endPoint y: 239, distance: 94.3
click at [59, 248] on div "О-" at bounding box center [225, 235] width 340 height 34
drag, startPoint x: 395, startPoint y: 236, endPoint x: 375, endPoint y: 244, distance: 21.4
click at [304, 241] on div "О-" at bounding box center [226, 235] width 340 height 36
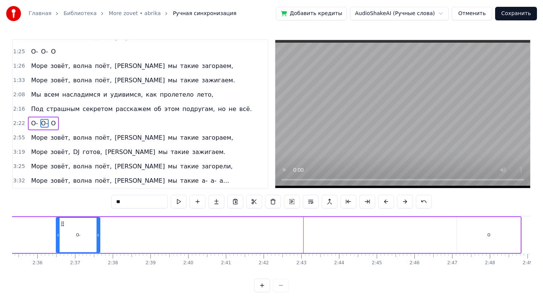
drag, startPoint x: 394, startPoint y: 235, endPoint x: 98, endPoint y: 269, distance: 297.2
click at [98, 269] on div "Лазурный берег, горячий воздух, Большие пальмы, и в разных позах на песок Ложат…" at bounding box center [271, 244] width 519 height 57
click at [483, 232] on div "О" at bounding box center [488, 235] width 63 height 36
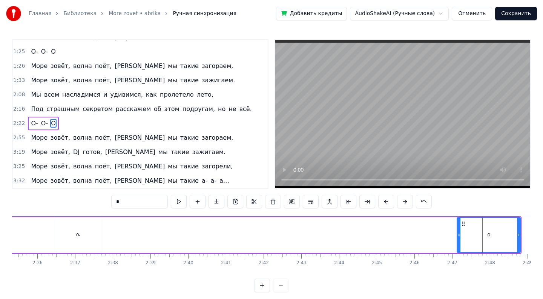
click at [460, 233] on div "О" at bounding box center [488, 235] width 63 height 34
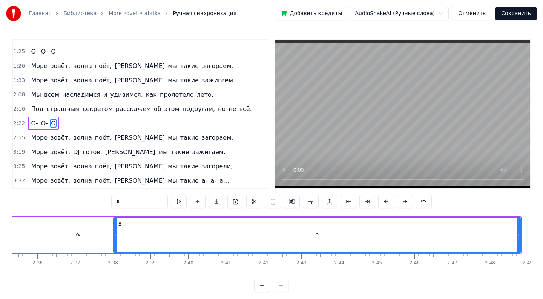
drag, startPoint x: 458, startPoint y: 234, endPoint x: 115, endPoint y: 270, distance: 345.3
click at [115, 270] on div "Лазурный берег, горячий воздух, Большие пальмы, и в разных позах на песок Ложат…" at bounding box center [271, 244] width 519 height 57
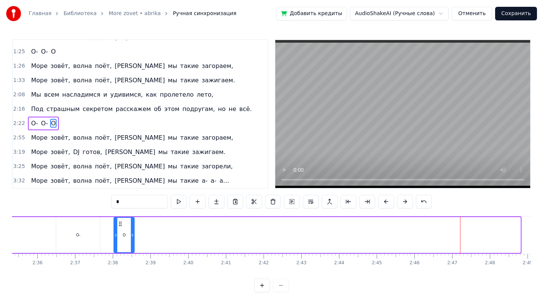
drag, startPoint x: 520, startPoint y: 232, endPoint x: 134, endPoint y: 264, distance: 387.0
click at [134, 264] on div "Лазурный берег, горячий воздух, Большие пальмы, и в разных позах на песок Ложат…" at bounding box center [271, 244] width 519 height 57
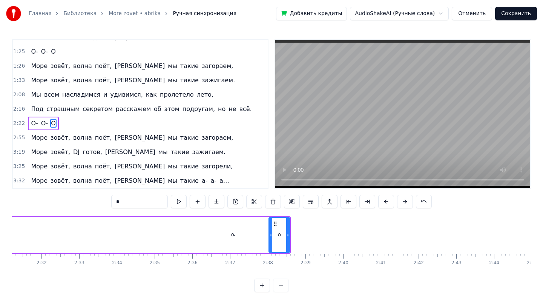
scroll to position [0, 5635]
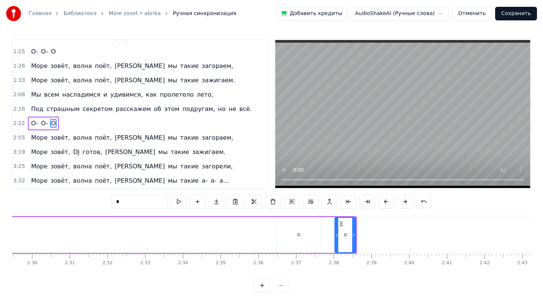
click at [295, 234] on div "О-" at bounding box center [299, 235] width 44 height 36
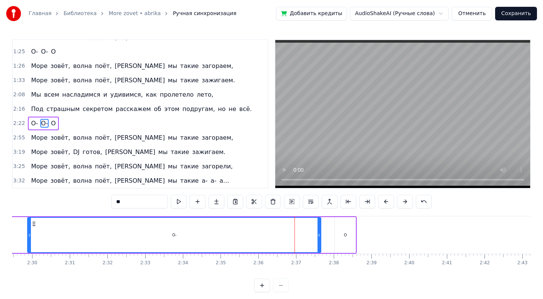
drag, startPoint x: 280, startPoint y: 233, endPoint x: 25, endPoint y: 235, distance: 254.5
click at [28, 235] on icon at bounding box center [29, 235] width 3 height 6
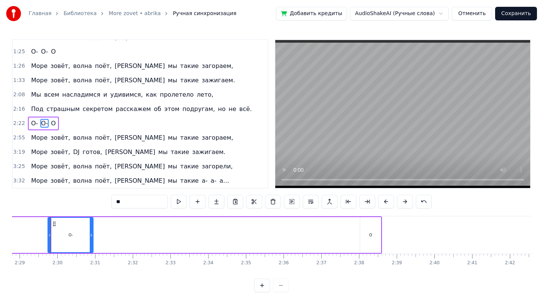
drag, startPoint x: 345, startPoint y: 233, endPoint x: 87, endPoint y: 234, distance: 258.3
click at [90, 234] on icon at bounding box center [91, 235] width 3 height 6
click at [369, 237] on div "О" at bounding box center [370, 235] width 3 height 6
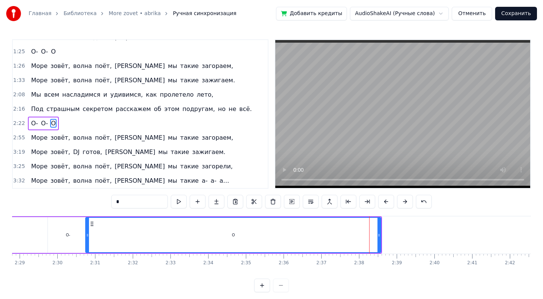
drag, startPoint x: 361, startPoint y: 235, endPoint x: 87, endPoint y: 229, distance: 274.5
click at [87, 229] on div at bounding box center [87, 235] width 3 height 34
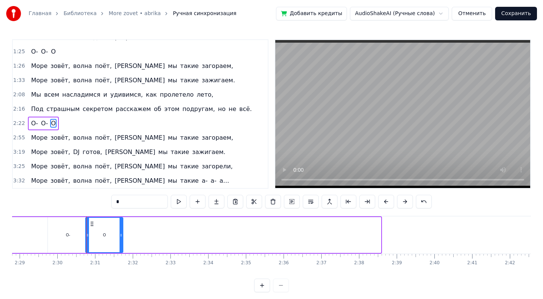
drag, startPoint x: 379, startPoint y: 238, endPoint x: 121, endPoint y: 250, distance: 257.8
click at [121, 250] on div at bounding box center [121, 235] width 3 height 34
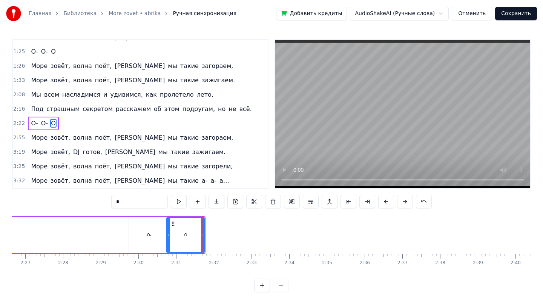
scroll to position [0, 5414]
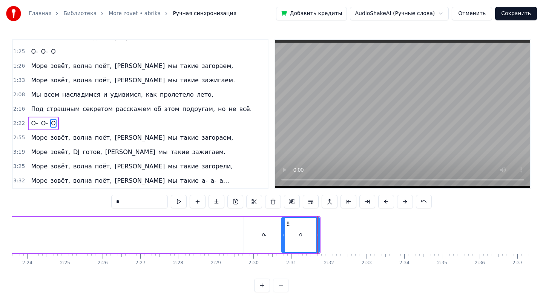
click at [270, 230] on div "О-" at bounding box center [264, 235] width 40 height 36
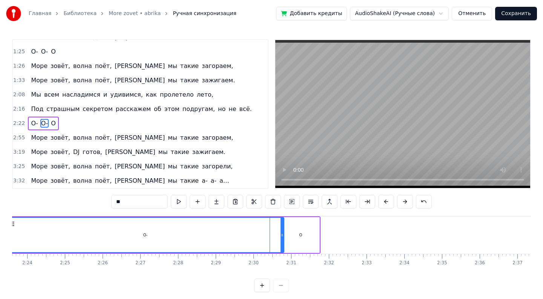
drag, startPoint x: 247, startPoint y: 234, endPoint x: 9, endPoint y: 240, distance: 237.6
click at [9, 240] on div "Главная Библиотека More zovet • abrika Ручная синхронизация Добавить кредиты Au…" at bounding box center [271, 146] width 543 height 292
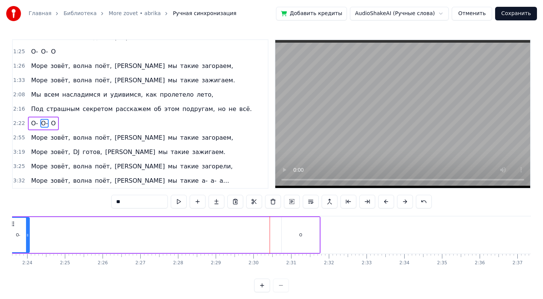
drag, startPoint x: 281, startPoint y: 241, endPoint x: 27, endPoint y: 252, distance: 254.8
click at [27, 252] on div "О-" at bounding box center [18, 235] width 24 height 36
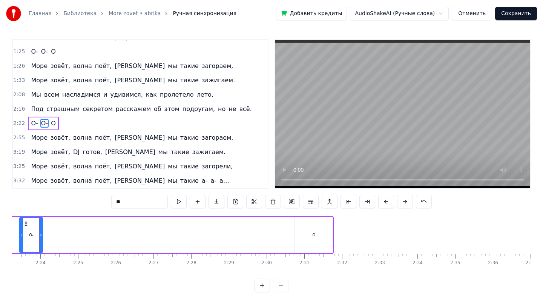
scroll to position [0, 5390]
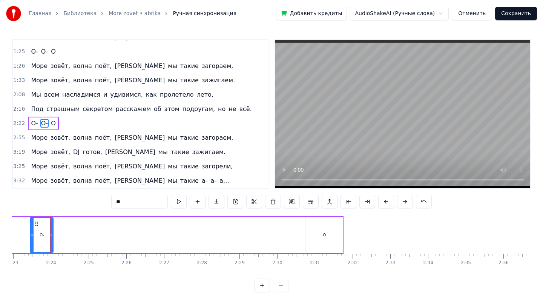
click at [315, 241] on div "О" at bounding box center [324, 235] width 38 height 36
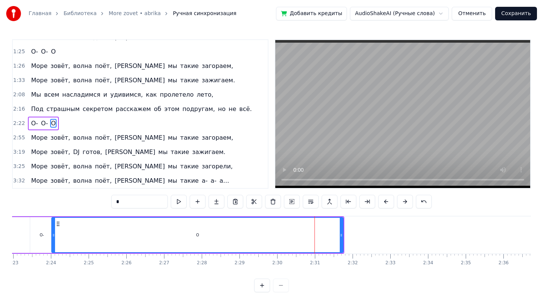
drag, startPoint x: 307, startPoint y: 237, endPoint x: 53, endPoint y: 254, distance: 253.9
click at [53, 254] on div "Лазурный берег, горячий воздух, Большие пальмы, и в разных позах на песок Ложат…" at bounding box center [271, 244] width 519 height 57
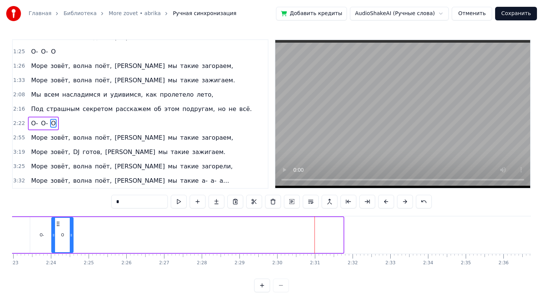
drag, startPoint x: 342, startPoint y: 238, endPoint x: 72, endPoint y: 256, distance: 270.2
click at [72, 256] on div "Лазурный берег, горячий воздух, Большие пальмы, и в разных позах на песок Ложат…" at bounding box center [271, 244] width 519 height 57
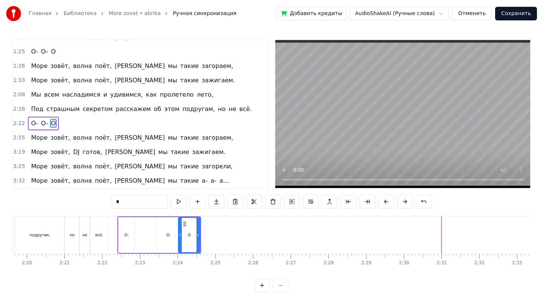
scroll to position [0, 5163]
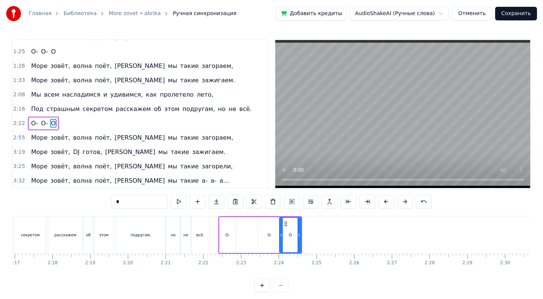
click at [272, 239] on div "О-" at bounding box center [269, 235] width 23 height 36
drag, startPoint x: 258, startPoint y: 238, endPoint x: 231, endPoint y: 237, distance: 26.4
click at [232, 237] on div at bounding box center [233, 235] width 3 height 34
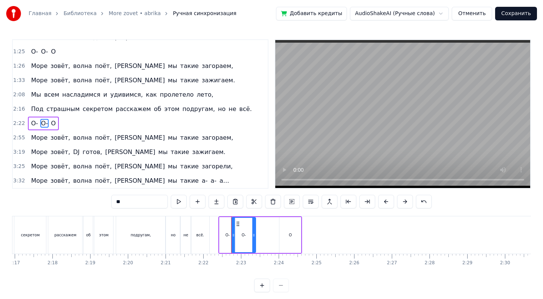
drag, startPoint x: 279, startPoint y: 238, endPoint x: 253, endPoint y: 238, distance: 26.4
click at [253, 238] on div at bounding box center [253, 235] width 3 height 34
click at [297, 241] on div "О" at bounding box center [289, 235] width 21 height 36
drag, startPoint x: 280, startPoint y: 235, endPoint x: 253, endPoint y: 236, distance: 26.8
click at [253, 236] on icon at bounding box center [254, 235] width 3 height 6
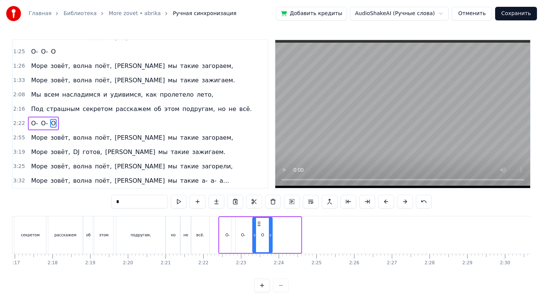
drag, startPoint x: 299, startPoint y: 236, endPoint x: 271, endPoint y: 238, distance: 28.7
click at [271, 238] on div at bounding box center [270, 235] width 3 height 34
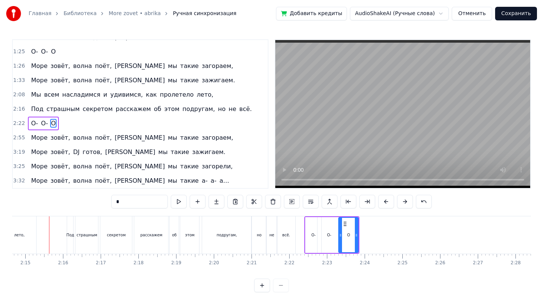
scroll to position [0, 5076]
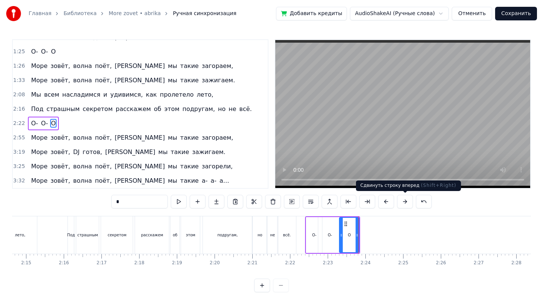
click at [430, 180] on div "Сдвинуть строку вперед ( Shift+Right ) Сдвинуть строку вперед ( Shift+Right )" at bounding box center [408, 185] width 105 height 11
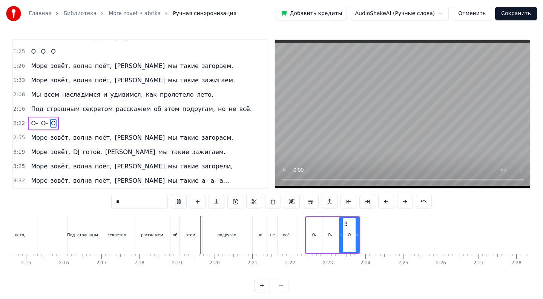
click at [266, 284] on button at bounding box center [262, 285] width 16 height 14
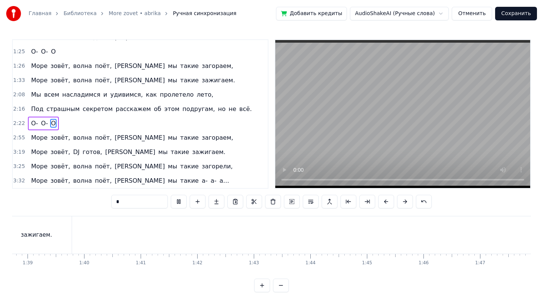
click at [265, 284] on button at bounding box center [262, 285] width 16 height 14
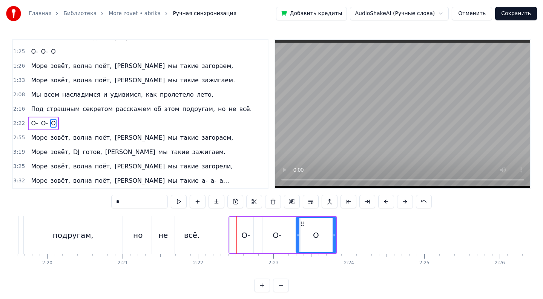
scroll to position [0, 10521]
click at [180, 237] on div "всё." at bounding box center [192, 234] width 38 height 37
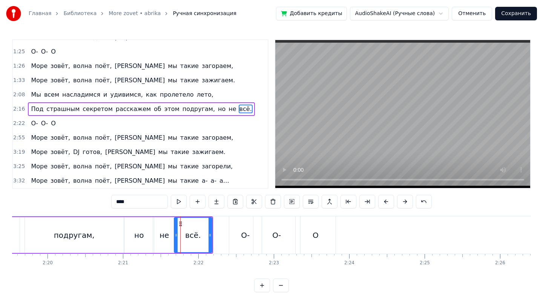
scroll to position [162, 0]
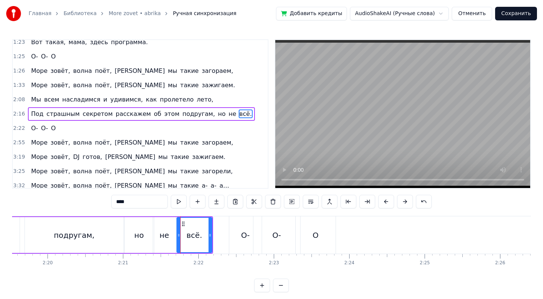
click at [177, 236] on icon at bounding box center [178, 235] width 3 height 6
click at [160, 235] on div "не" at bounding box center [163, 234] width 9 height 11
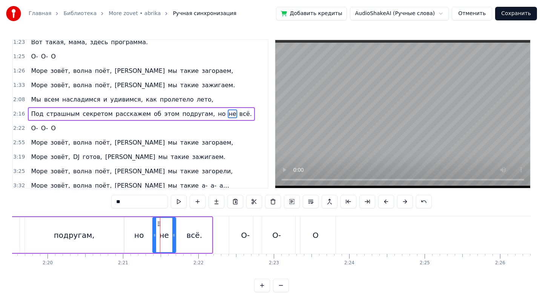
click at [153, 235] on icon at bounding box center [154, 235] width 3 height 6
click at [241, 236] on div "О-" at bounding box center [245, 234] width 9 height 11
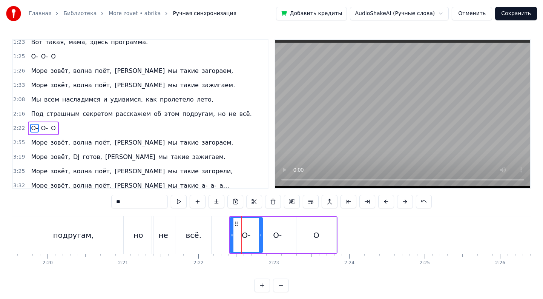
scroll to position [167, 0]
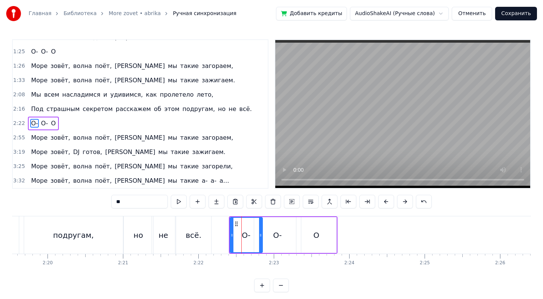
click at [306, 233] on div "О" at bounding box center [316, 235] width 40 height 36
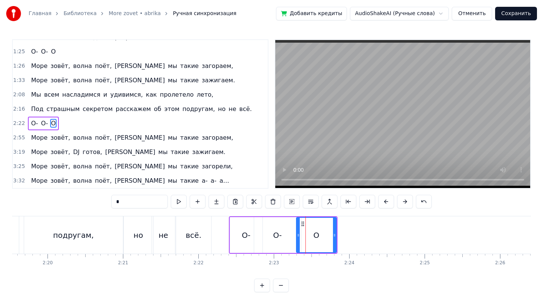
click at [241, 234] on div "О-" at bounding box center [246, 235] width 32 height 36
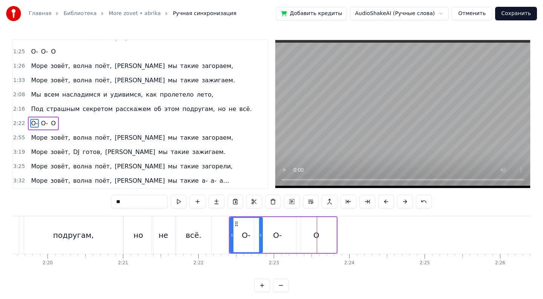
click at [326, 234] on div "О" at bounding box center [316, 235] width 40 height 36
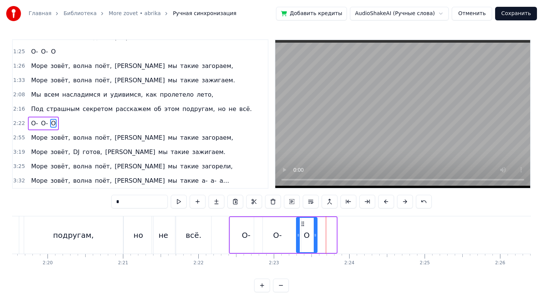
drag, startPoint x: 334, startPoint y: 236, endPoint x: 316, endPoint y: 241, distance: 19.2
click at [316, 241] on div at bounding box center [315, 235] width 3 height 34
click at [286, 236] on div "О-" at bounding box center [277, 235] width 47 height 36
type input "**"
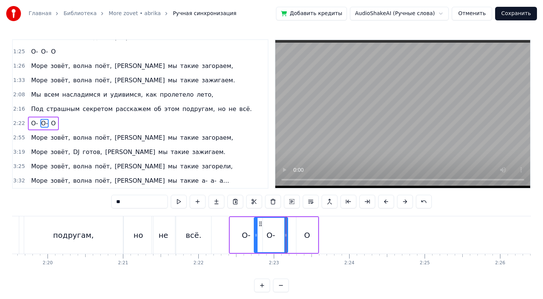
drag, startPoint x: 299, startPoint y: 236, endPoint x: 286, endPoint y: 237, distance: 12.8
click at [286, 237] on icon at bounding box center [285, 235] width 3 height 6
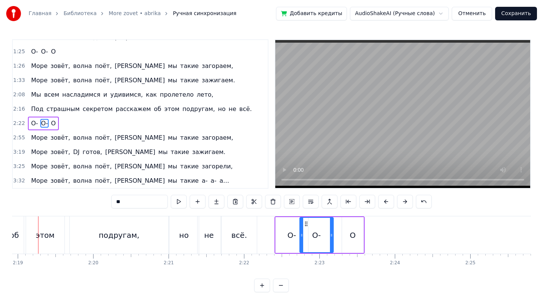
scroll to position [0, 10464]
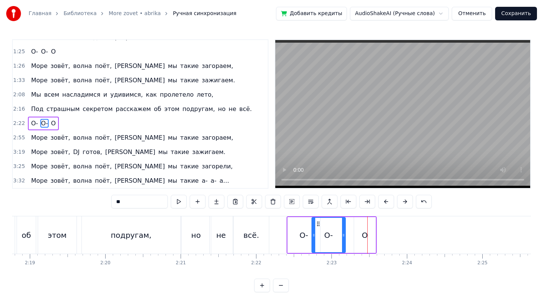
click at [306, 238] on div "О-" at bounding box center [303, 234] width 9 height 11
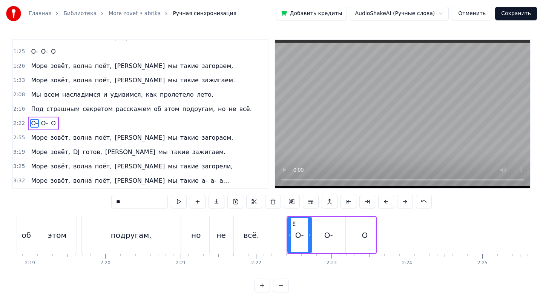
drag, startPoint x: 317, startPoint y: 235, endPoint x: 309, endPoint y: 236, distance: 8.4
click at [309, 236] on icon at bounding box center [309, 235] width 3 height 6
click at [323, 236] on div "О-" at bounding box center [329, 235] width 34 height 36
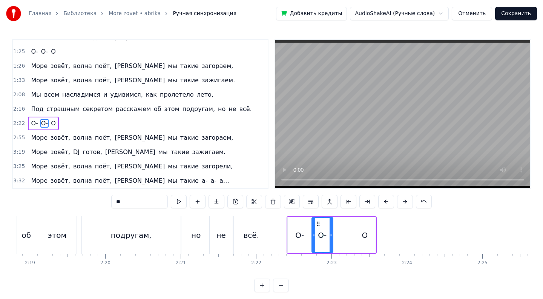
drag, startPoint x: 342, startPoint y: 235, endPoint x: 330, endPoint y: 236, distance: 12.1
click at [330, 236] on icon at bounding box center [331, 235] width 3 height 6
click at [352, 235] on div "О- О- О" at bounding box center [332, 234] width 90 height 37
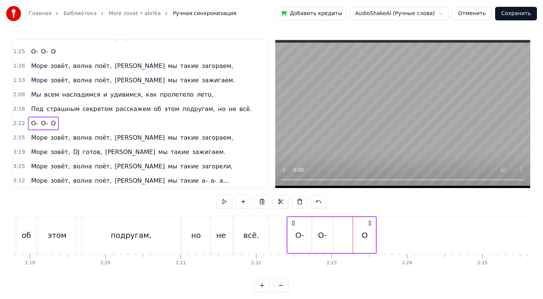
click at [364, 236] on div "О" at bounding box center [365, 234] width 6 height 11
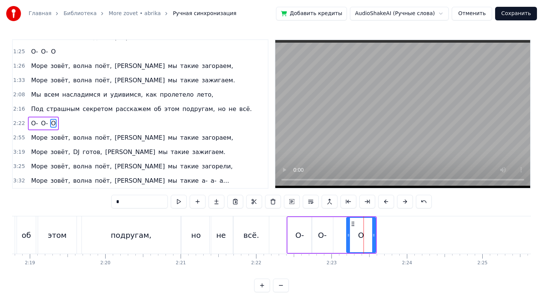
drag, startPoint x: 354, startPoint y: 235, endPoint x: 345, endPoint y: 235, distance: 9.8
click at [347, 235] on icon at bounding box center [348, 235] width 3 height 6
drag, startPoint x: 345, startPoint y: 235, endPoint x: 334, endPoint y: 235, distance: 10.9
click at [334, 235] on icon at bounding box center [335, 235] width 3 height 6
drag, startPoint x: 374, startPoint y: 236, endPoint x: 352, endPoint y: 235, distance: 21.5
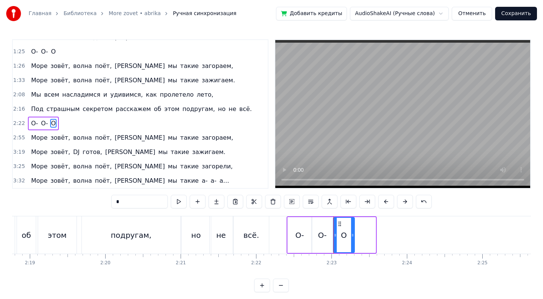
click at [353, 235] on icon at bounding box center [352, 235] width 3 height 6
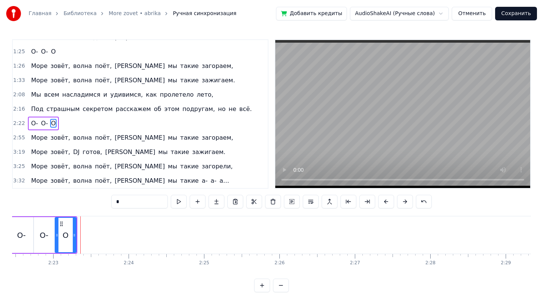
scroll to position [0, 10746]
click at [70, 234] on icon at bounding box center [69, 235] width 3 height 6
click at [73, 235] on icon at bounding box center [72, 235] width 3 height 6
click at [72, 235] on circle at bounding box center [72, 235] width 0 height 0
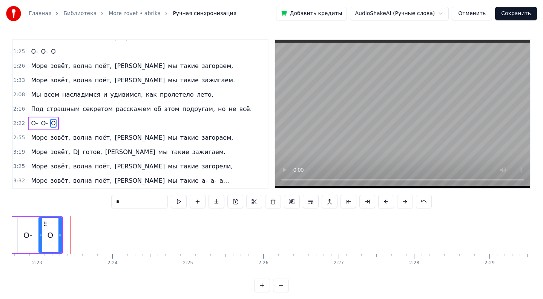
scroll to position [0, 10762]
click at [283, 286] on button at bounding box center [281, 285] width 16 height 14
click at [282, 286] on button at bounding box center [281, 285] width 16 height 14
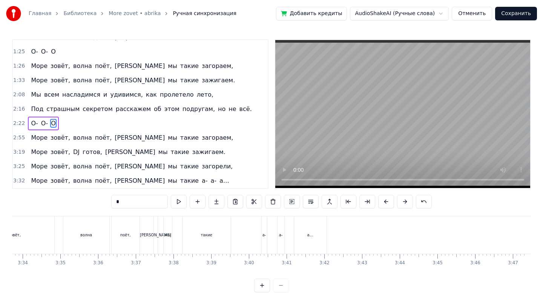
click at [282, 286] on div at bounding box center [271, 285] width 35 height 14
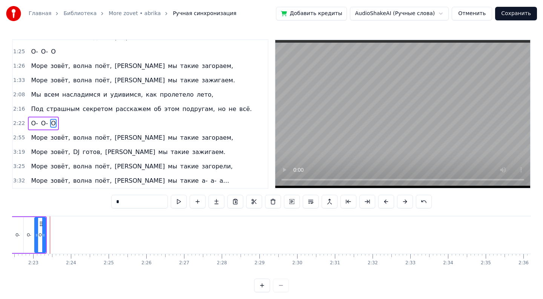
click at [282, 286] on div at bounding box center [271, 285] width 35 height 14
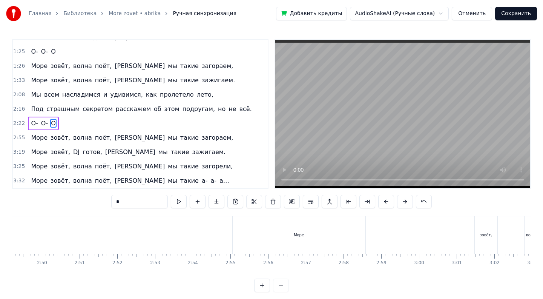
scroll to position [0, 6321]
click at [386, 233] on div "Море" at bounding box center [357, 234] width 133 height 37
type input "****"
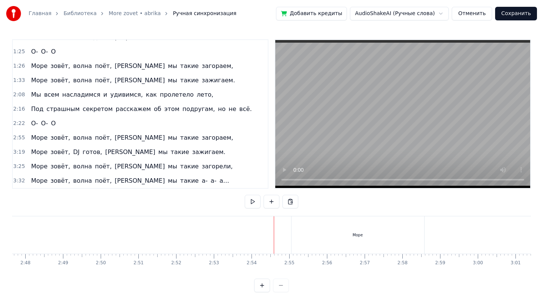
click at [298, 238] on div "Море" at bounding box center [357, 234] width 133 height 37
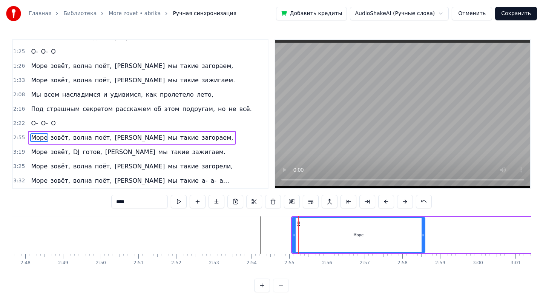
click at [293, 238] on div at bounding box center [294, 235] width 3 height 34
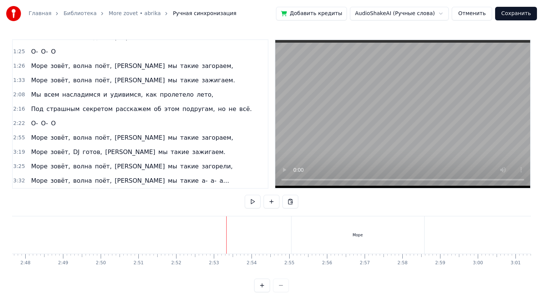
click at [313, 237] on div "Море" at bounding box center [357, 234] width 133 height 37
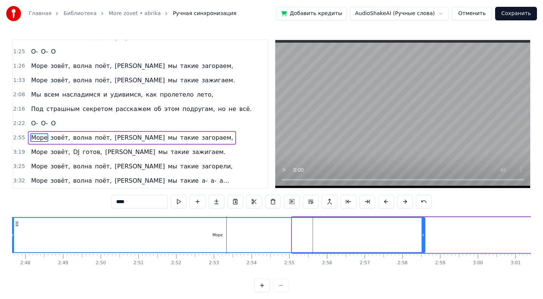
drag, startPoint x: 292, startPoint y: 233, endPoint x: 11, endPoint y: 249, distance: 282.1
click at [11, 249] on div "Главная Библиотека More zovet • abrika Ручная синхронизация Добавить кредиты Au…" at bounding box center [271, 146] width 543 height 292
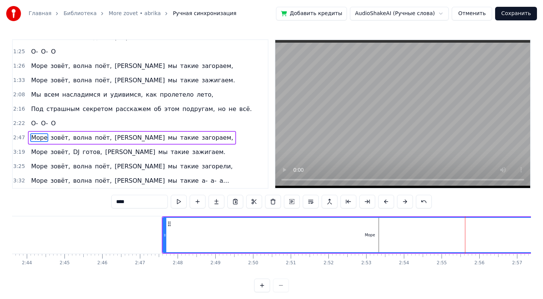
scroll to position [0, 6062]
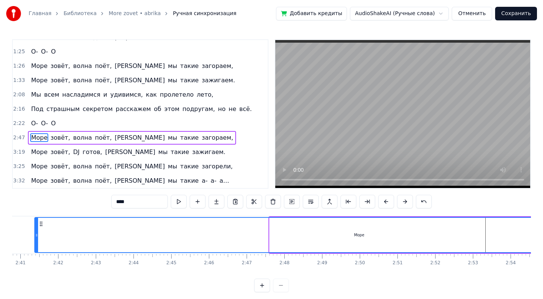
drag, startPoint x: 271, startPoint y: 235, endPoint x: 35, endPoint y: 256, distance: 237.3
click at [35, 256] on div "Лазурный берег, горячий воздух, Большие пальмы, и в разных позах на песок Ложат…" at bounding box center [271, 244] width 519 height 57
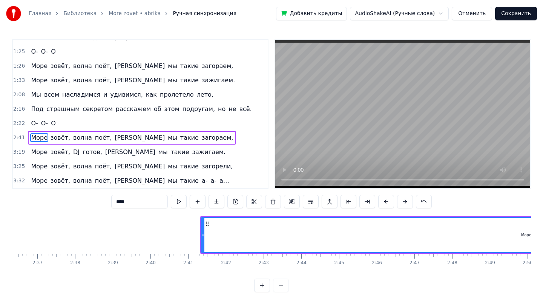
scroll to position [0, 5791]
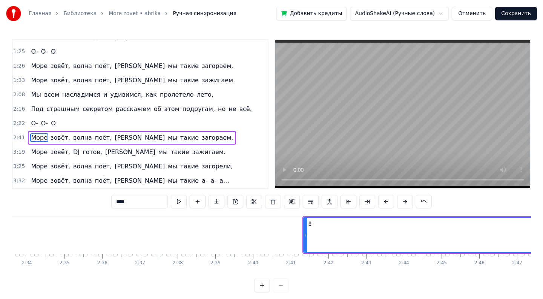
drag, startPoint x: 301, startPoint y: 240, endPoint x: 201, endPoint y: 238, distance: 100.3
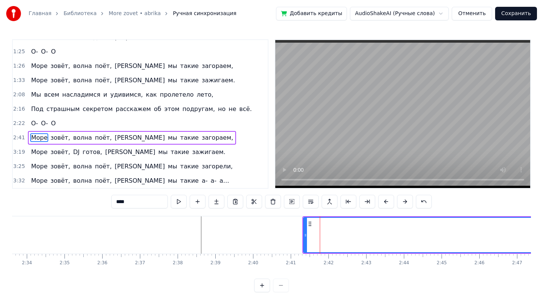
drag, startPoint x: 307, startPoint y: 235, endPoint x: 185, endPoint y: 242, distance: 122.0
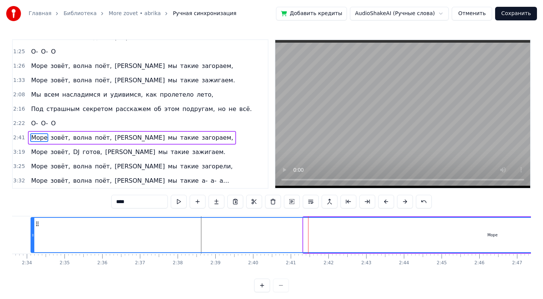
drag, startPoint x: 305, startPoint y: 233, endPoint x: 31, endPoint y: 242, distance: 273.9
click at [31, 242] on div at bounding box center [32, 235] width 3 height 34
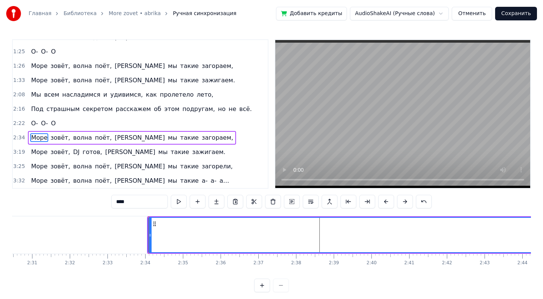
scroll to position [0, 5621]
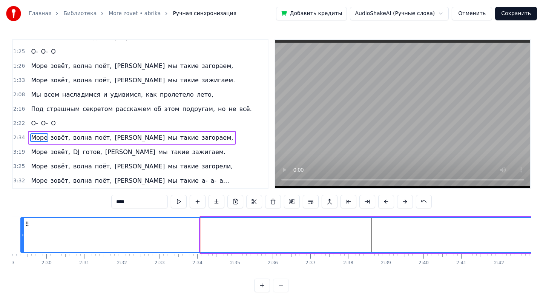
drag, startPoint x: 203, startPoint y: 238, endPoint x: 20, endPoint y: 231, distance: 182.6
click at [21, 231] on div at bounding box center [22, 235] width 3 height 34
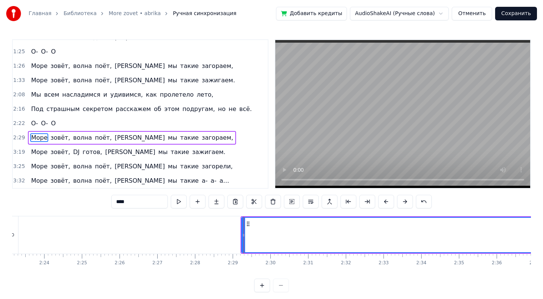
scroll to position [0, 5373]
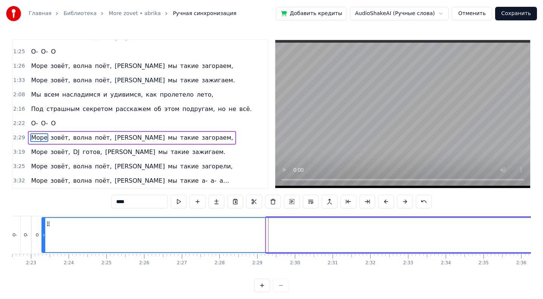
drag, startPoint x: 266, startPoint y: 237, endPoint x: 42, endPoint y: 244, distance: 224.4
click at [42, 244] on div at bounding box center [43, 235] width 3 height 34
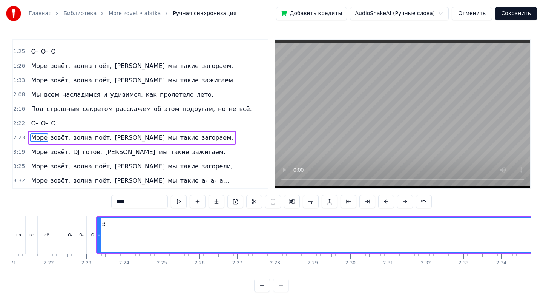
scroll to position [0, 5306]
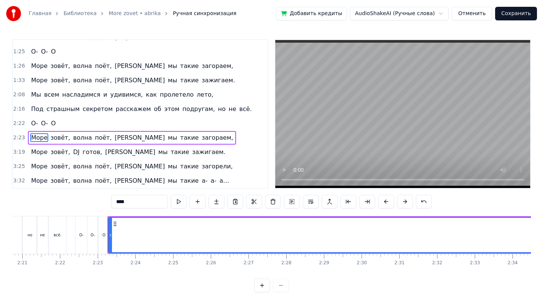
drag, startPoint x: 305, startPoint y: 235, endPoint x: 145, endPoint y: 235, distance: 159.9
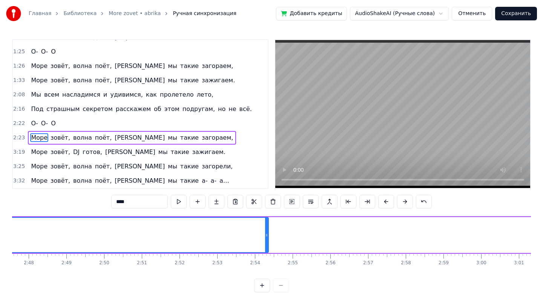
scroll to position [0, 6347]
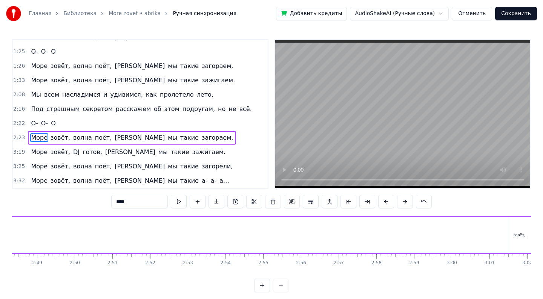
drag, startPoint x: 237, startPoint y: 237, endPoint x: 7, endPoint y: 253, distance: 230.6
click at [7, 253] on div "Главная Библиотека More zovet • abrika Ручная синхронизация Добавить кредиты Au…" at bounding box center [271, 146] width 543 height 292
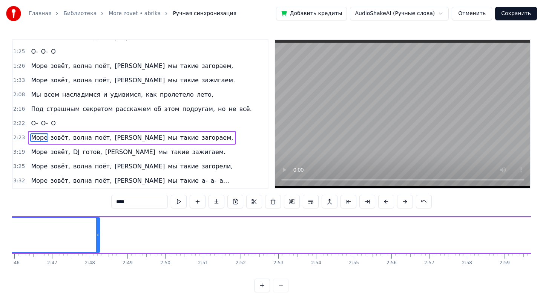
scroll to position [0, 6159]
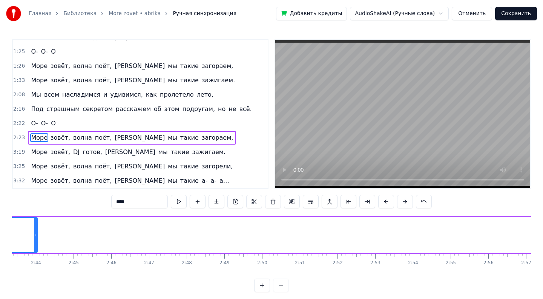
drag, startPoint x: 194, startPoint y: 238, endPoint x: 29, endPoint y: 235, distance: 164.8
click at [34, 235] on div at bounding box center [35, 235] width 3 height 34
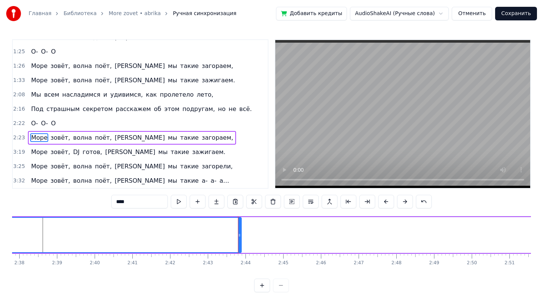
scroll to position [0, 5779]
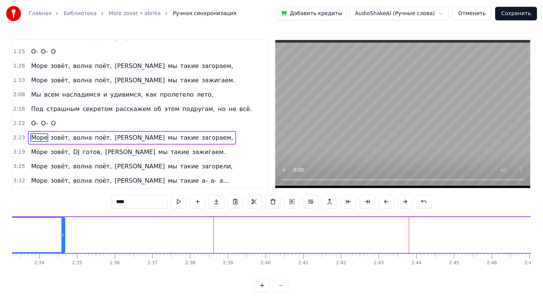
drag, startPoint x: 409, startPoint y: 235, endPoint x: 61, endPoint y: 261, distance: 349.3
click at [61, 261] on div "Лазурный берег, горячий воздух, Большие пальмы, и в разных позах на песок Ложат…" at bounding box center [271, 244] width 519 height 57
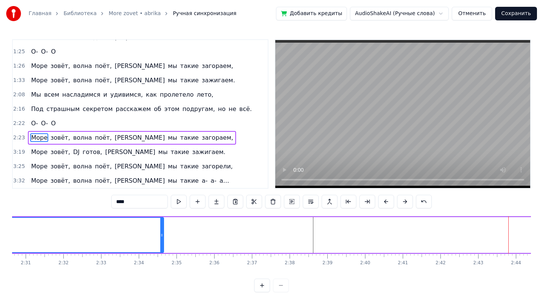
scroll to position [0, 5625]
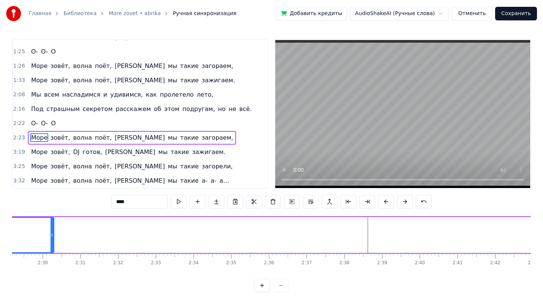
drag, startPoint x: 216, startPoint y: 234, endPoint x: 52, endPoint y: 236, distance: 164.4
click at [52, 236] on icon at bounding box center [52, 235] width 3 height 6
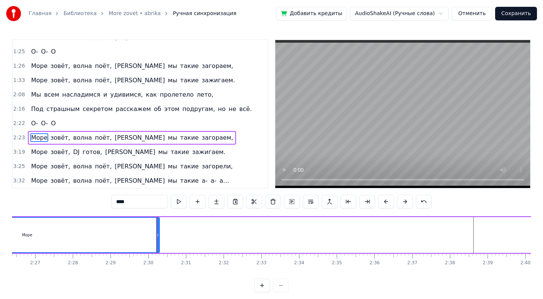
scroll to position [0, 5431]
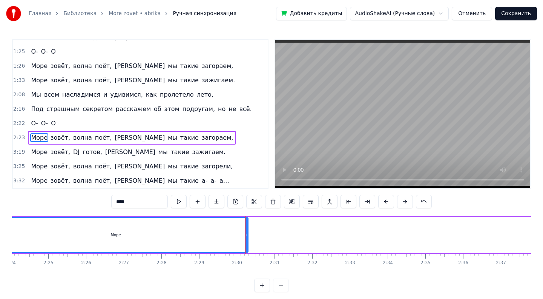
drag, startPoint x: 245, startPoint y: 235, endPoint x: 168, endPoint y: 238, distance: 77.3
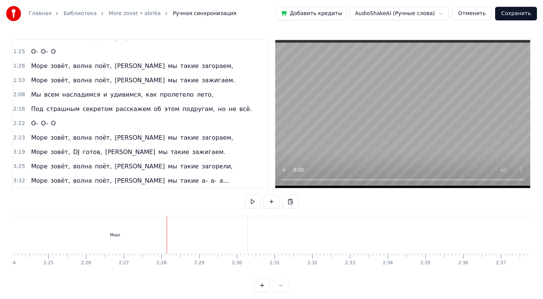
click at [244, 238] on div "Море" at bounding box center [115, 234] width 264 height 37
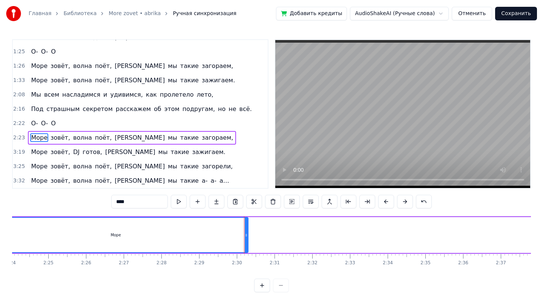
drag, startPoint x: 248, startPoint y: 238, endPoint x: 212, endPoint y: 239, distance: 35.8
click at [148, 241] on div "Море" at bounding box center [115, 235] width 265 height 36
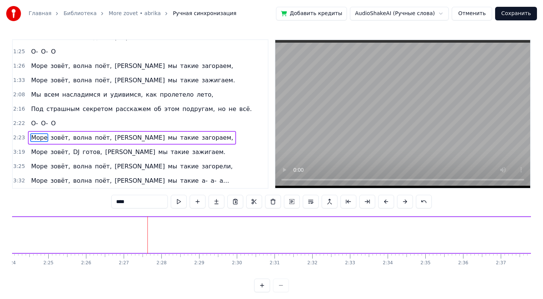
drag, startPoint x: 246, startPoint y: 235, endPoint x: 1, endPoint y: 225, distance: 245.7
click at [1, 225] on div "Главная Библиотека More zovet • abrika Ручная синхронизация Добавить кредиты Au…" at bounding box center [271, 146] width 543 height 292
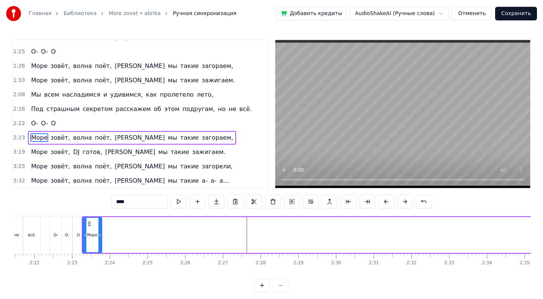
scroll to position [0, 5180]
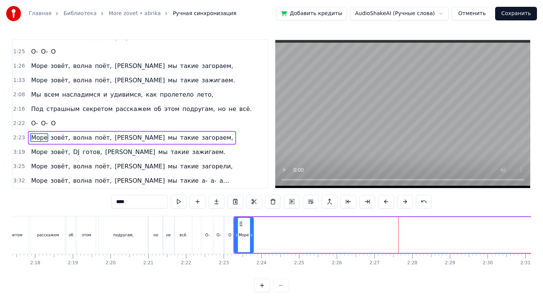
click at [225, 238] on div "О" at bounding box center [229, 234] width 11 height 37
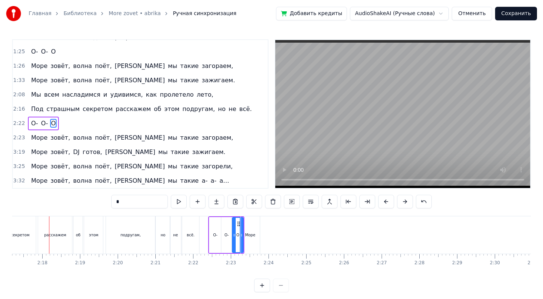
scroll to position [0, 5172]
click at [255, 233] on div "Море" at bounding box center [251, 235] width 10 height 6
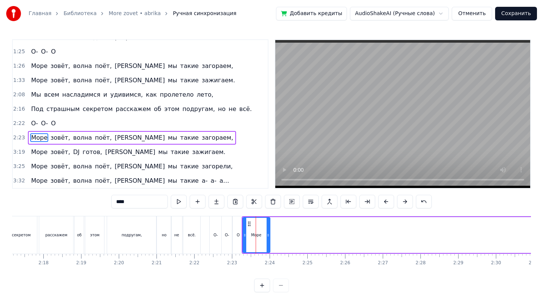
drag, startPoint x: 261, startPoint y: 233, endPoint x: 269, endPoint y: 233, distance: 8.3
click at [269, 233] on icon at bounding box center [268, 235] width 3 height 6
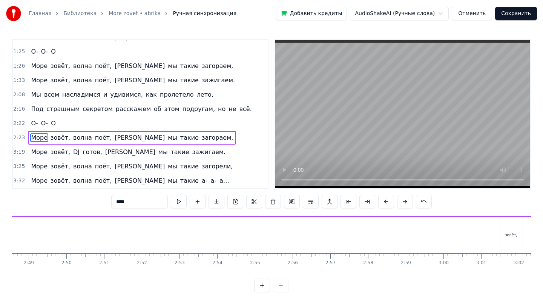
scroll to position [0, 6213]
click at [57, 137] on span "зовёт," at bounding box center [60, 137] width 21 height 9
type input "******"
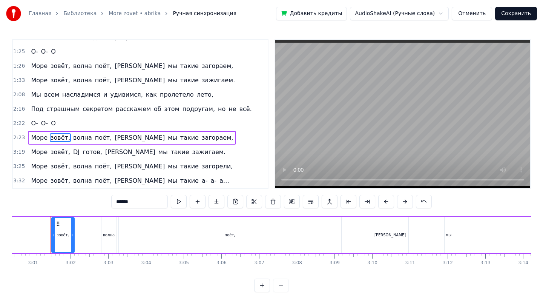
scroll to position [0, 6804]
click at [64, 236] on div "зовёт," at bounding box center [62, 235] width 12 height 6
click at [57, 222] on icon at bounding box center [58, 224] width 6 height 6
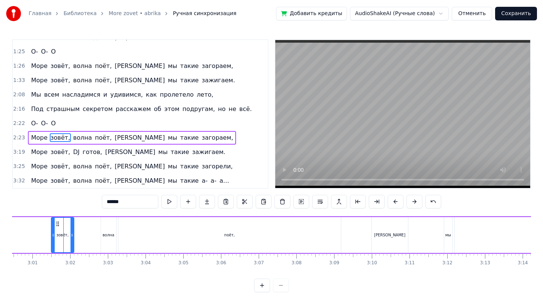
click at [57, 222] on icon at bounding box center [58, 224] width 6 height 6
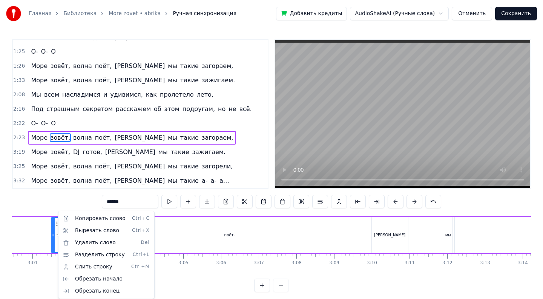
click at [80, 192] on html "Главная Библиотека More zovet • abrika Ручная синхронизация Добавить кредиты Au…" at bounding box center [271, 152] width 543 height 304
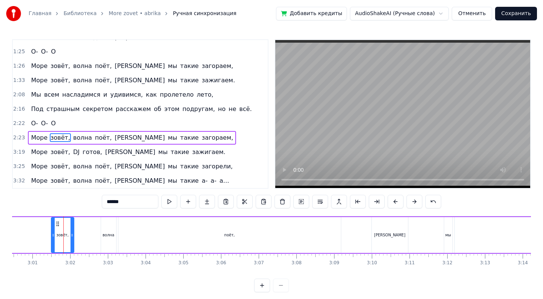
click at [61, 235] on div "зовёт," at bounding box center [62, 235] width 12 height 6
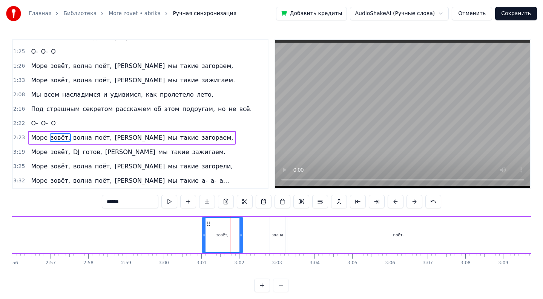
scroll to position [0, 6631]
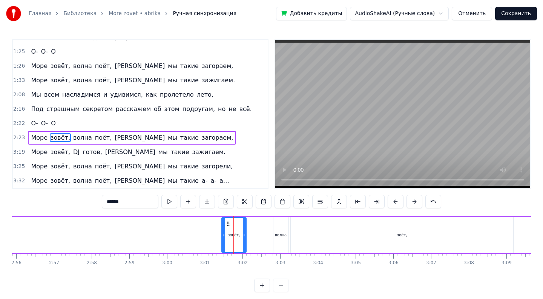
drag, startPoint x: 51, startPoint y: 233, endPoint x: 49, endPoint y: 240, distance: 7.0
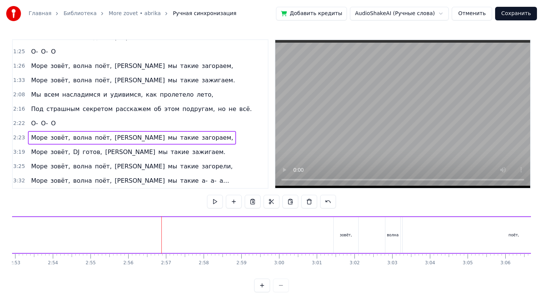
scroll to position [0, 6490]
click at [373, 238] on div "зовёт," at bounding box center [375, 235] width 25 height 36
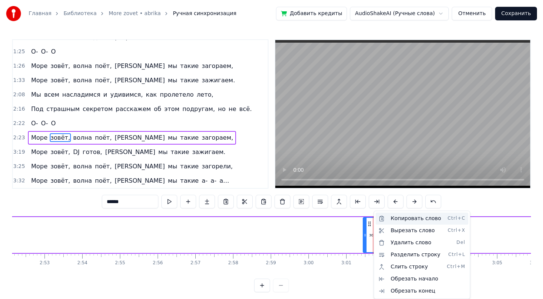
click at [417, 219] on div "Копировать слово Ctrl+C" at bounding box center [422, 218] width 93 height 12
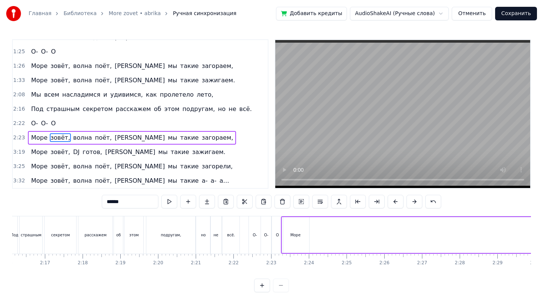
scroll to position [0, 5186]
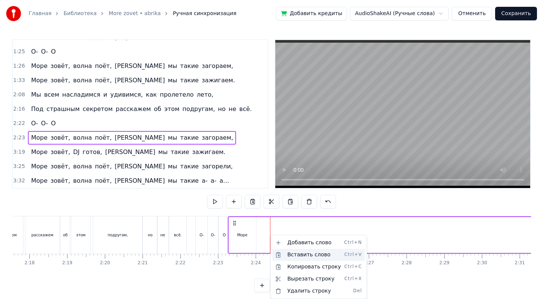
click at [296, 253] on div "Вставить слово Ctrl+V" at bounding box center [318, 254] width 93 height 12
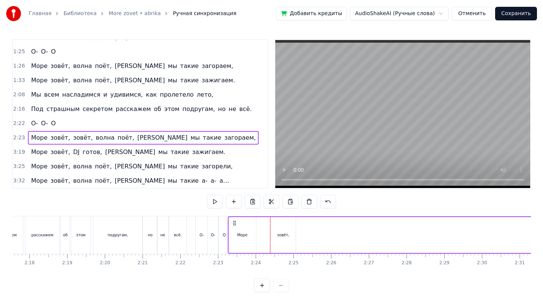
click at [285, 238] on div "зовёт," at bounding box center [283, 235] width 25 height 36
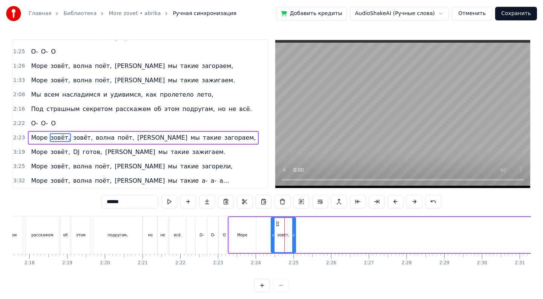
drag, startPoint x: 285, startPoint y: 238, endPoint x: 273, endPoint y: 236, distance: 12.2
click at [273, 237] on div "зовёт," at bounding box center [283, 235] width 24 height 34
drag, startPoint x: 283, startPoint y: 235, endPoint x: 263, endPoint y: 233, distance: 20.1
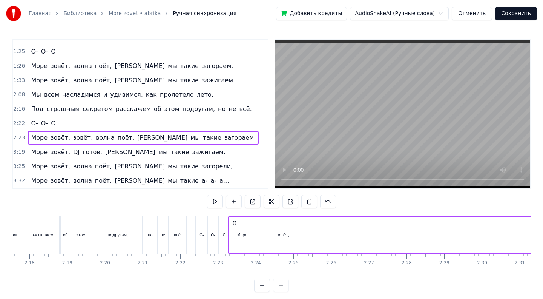
click at [243, 213] on div "0:43 Лазурный 0:43 берег, горячий воздух, 0:47 Большие пальмы, и в разных позах…" at bounding box center [271, 165] width 519 height 253
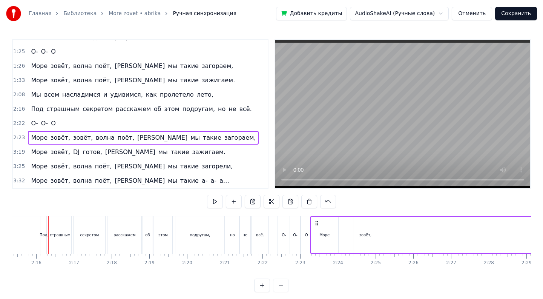
scroll to position [0, 5102]
click at [356, 239] on div "зовёт," at bounding box center [367, 235] width 25 height 36
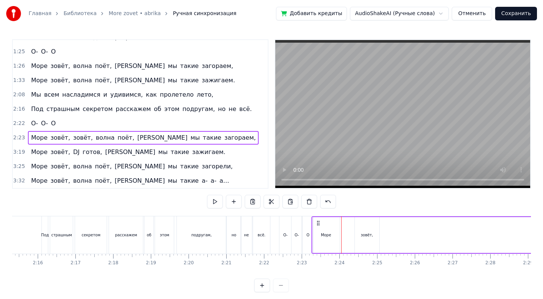
click at [354, 238] on div "зовёт," at bounding box center [366, 235] width 25 height 36
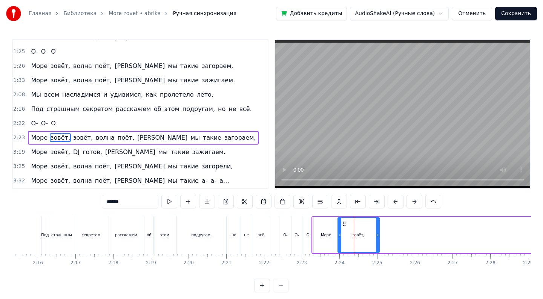
drag, startPoint x: 354, startPoint y: 238, endPoint x: 338, endPoint y: 237, distance: 16.6
click at [338, 237] on icon at bounding box center [339, 235] width 3 height 6
drag, startPoint x: 376, startPoint y: 236, endPoint x: 353, endPoint y: 236, distance: 23.0
click at [353, 236] on icon at bounding box center [354, 235] width 3 height 6
click at [356, 236] on div "зовёт," at bounding box center [346, 235] width 19 height 36
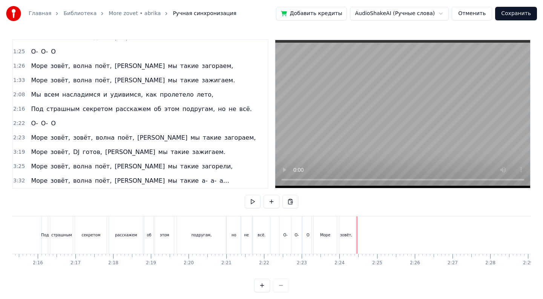
click at [354, 236] on div "зовёт," at bounding box center [346, 234] width 18 height 37
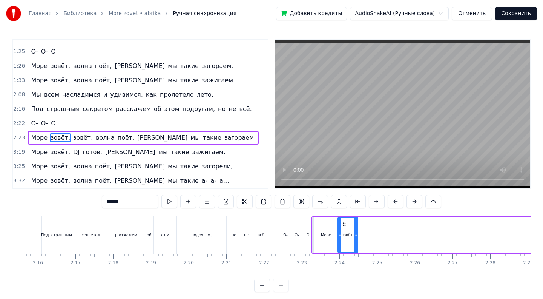
click at [357, 236] on icon at bounding box center [355, 235] width 3 height 6
click at [80, 138] on span "зовёт," at bounding box center [82, 137] width 21 height 9
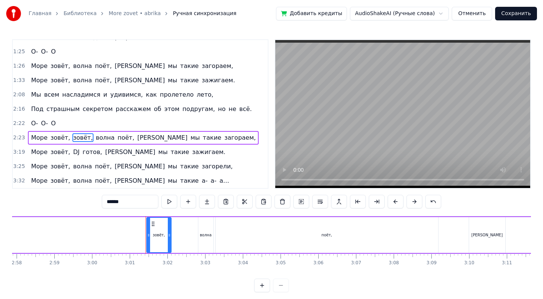
scroll to position [0, 6802]
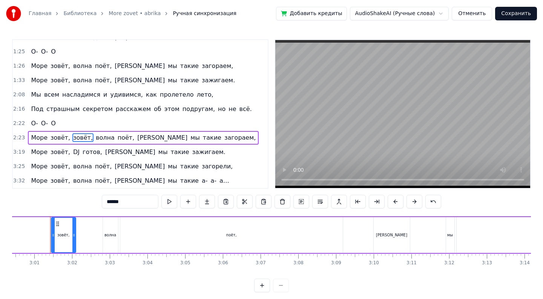
click at [59, 138] on span "зовёт," at bounding box center [60, 137] width 21 height 9
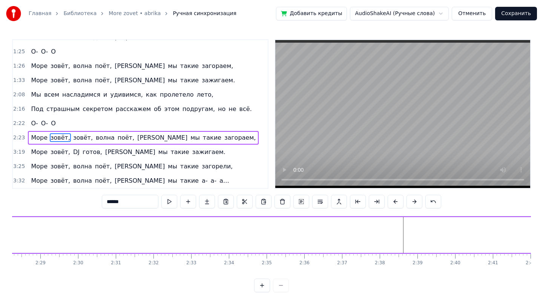
click at [43, 138] on span "Море" at bounding box center [39, 137] width 18 height 9
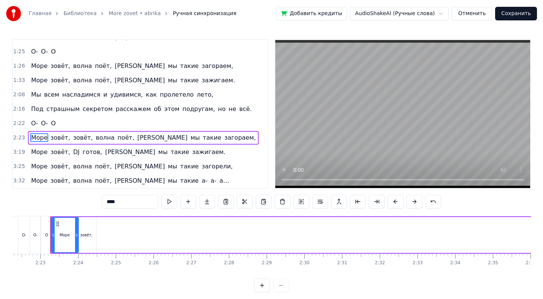
click at [51, 139] on span "зовёт," at bounding box center [60, 137] width 21 height 9
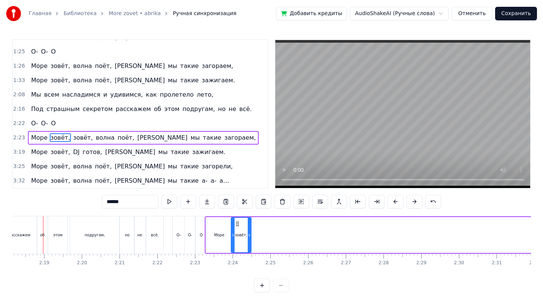
scroll to position [0, 5202]
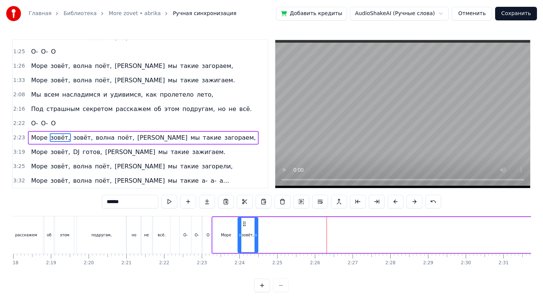
click at [100, 138] on span "волна" at bounding box center [105, 137] width 20 height 9
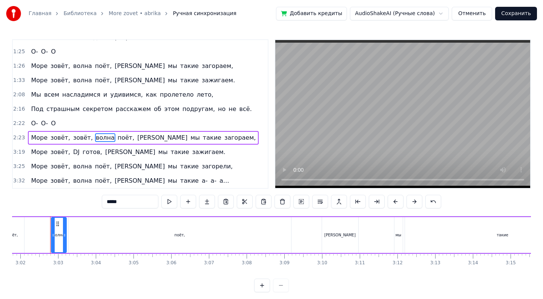
click at [78, 137] on span "зовёт," at bounding box center [82, 137] width 21 height 9
type input "******"
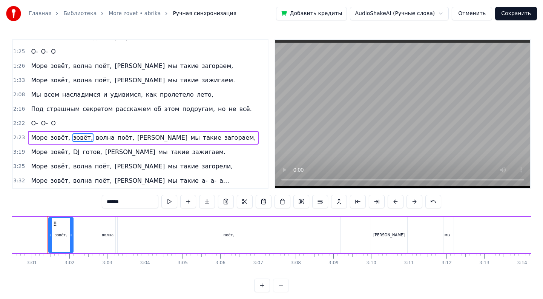
scroll to position [0, 6802]
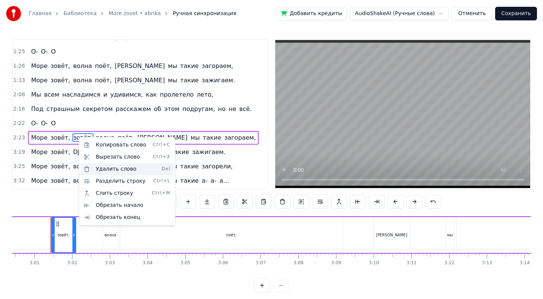
click at [119, 167] on div "Удалить слово Del" at bounding box center [127, 169] width 93 height 12
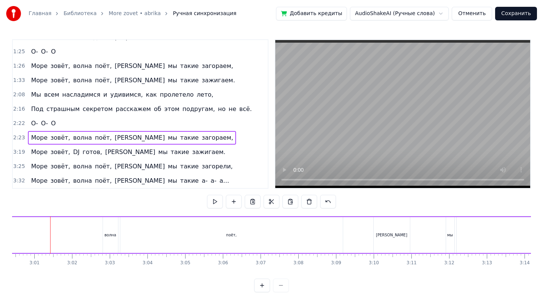
click at [82, 137] on span "волна" at bounding box center [82, 137] width 20 height 9
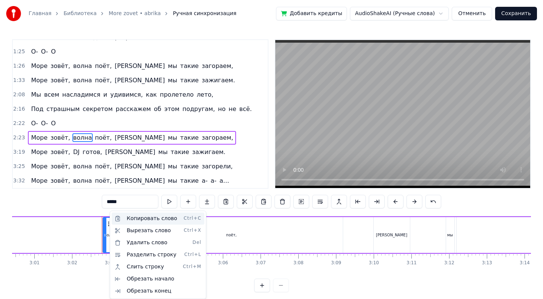
click at [142, 221] on div "Копировать слово Ctrl+C" at bounding box center [158, 218] width 93 height 12
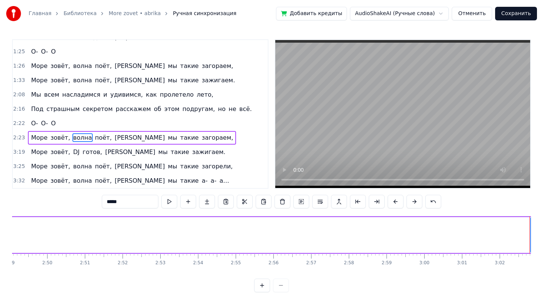
click at [57, 138] on span "зовёт," at bounding box center [60, 137] width 21 height 9
type input "******"
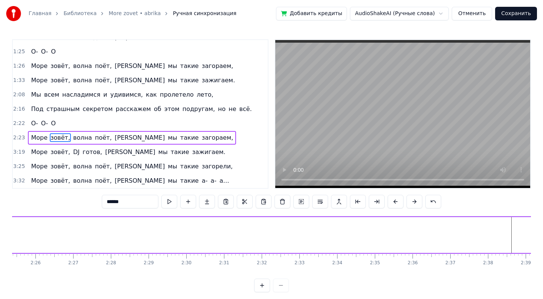
scroll to position [0, 5388]
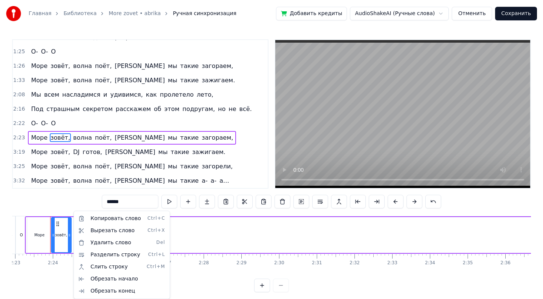
click at [217, 247] on html "Главная Библиотека More zovet • abrika Ручная синхронизация Добавить кредиты Au…" at bounding box center [271, 152] width 543 height 304
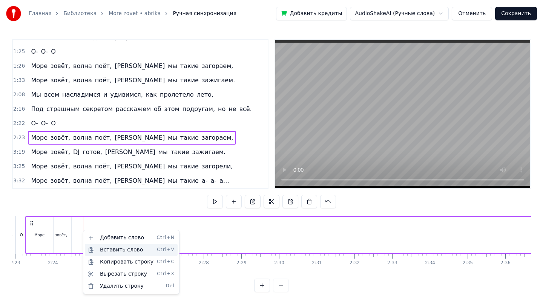
click at [109, 253] on div "Вставить слово Ctrl+V" at bounding box center [131, 250] width 93 height 12
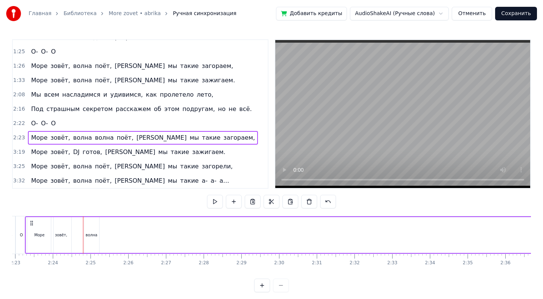
click at [89, 233] on div "волна" at bounding box center [92, 235] width 12 height 6
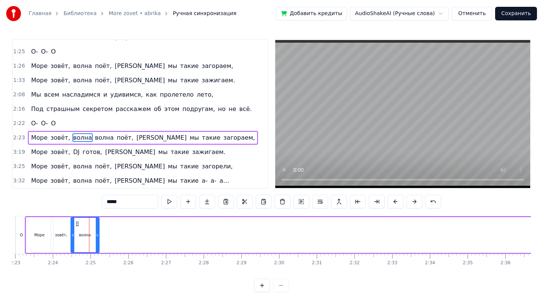
drag, startPoint x: 85, startPoint y: 235, endPoint x: 72, endPoint y: 235, distance: 12.8
click at [72, 235] on icon at bounding box center [72, 235] width 3 height 6
drag, startPoint x: 97, startPoint y: 236, endPoint x: 85, endPoint y: 236, distance: 11.3
click at [85, 236] on icon at bounding box center [85, 235] width 3 height 6
click at [58, 224] on div "зовёт," at bounding box center [61, 235] width 20 height 36
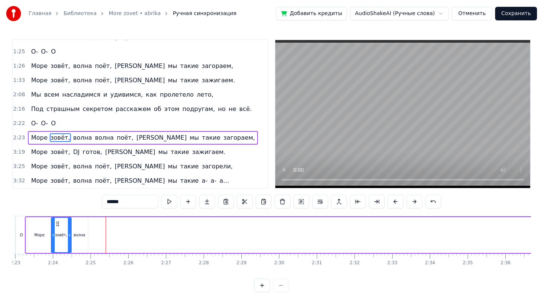
click at [82, 238] on div "волна" at bounding box center [79, 235] width 17 height 36
type input "*****"
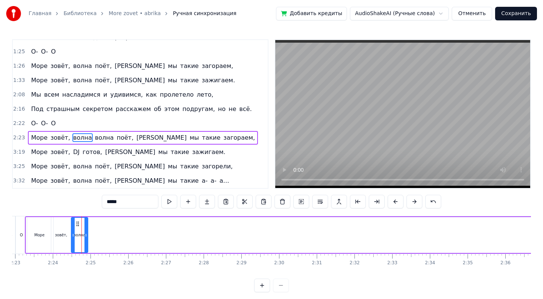
drag, startPoint x: 82, startPoint y: 238, endPoint x: 112, endPoint y: 239, distance: 30.6
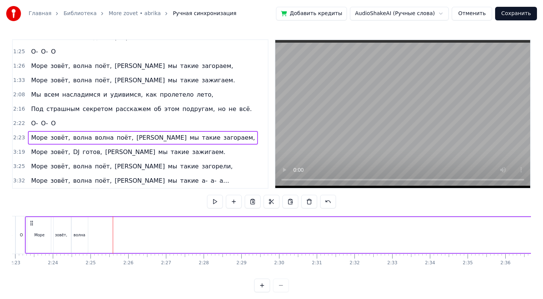
click at [81, 236] on div "волна" at bounding box center [80, 235] width 12 height 6
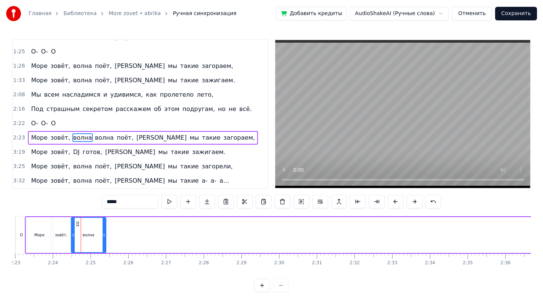
drag, startPoint x: 85, startPoint y: 236, endPoint x: 103, endPoint y: 238, distance: 17.5
click at [103, 238] on div at bounding box center [104, 235] width 3 height 34
drag, startPoint x: 72, startPoint y: 233, endPoint x: 85, endPoint y: 233, distance: 13.6
click at [85, 233] on icon at bounding box center [86, 235] width 3 height 6
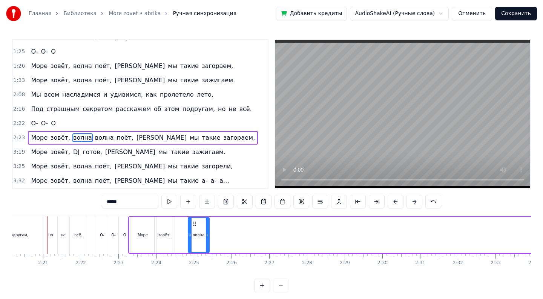
scroll to position [0, 5282]
click at [194, 234] on icon at bounding box center [193, 235] width 3 height 6
click at [195, 236] on icon at bounding box center [194, 235] width 3 height 6
click at [263, 284] on button at bounding box center [262, 285] width 16 height 14
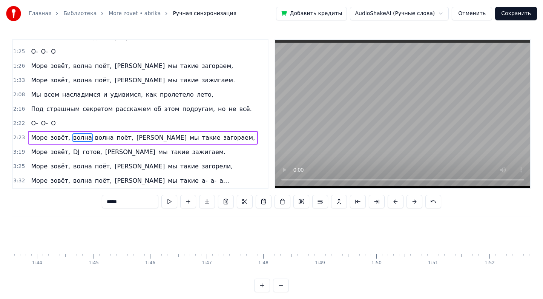
click at [263, 284] on button at bounding box center [262, 285] width 16 height 14
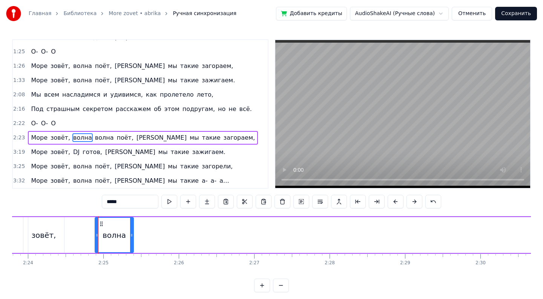
scroll to position [0, 10891]
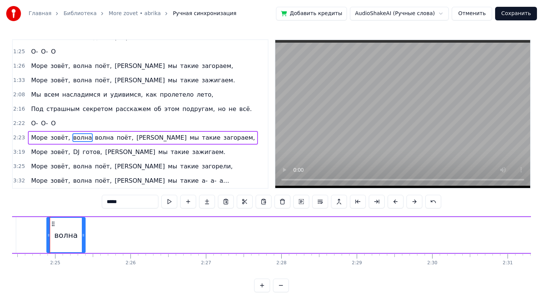
click at [96, 138] on span "волна" at bounding box center [104, 137] width 20 height 9
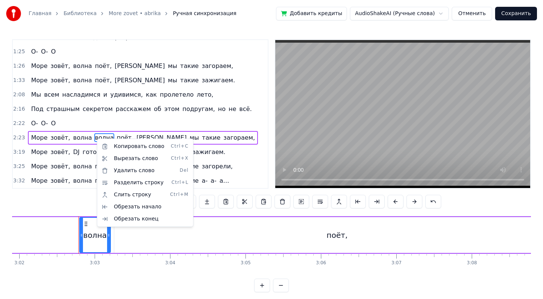
scroll to position [0, 13745]
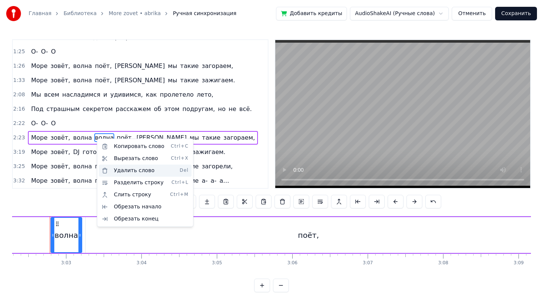
click at [127, 172] on div "Удалить слово Del" at bounding box center [145, 170] width 93 height 12
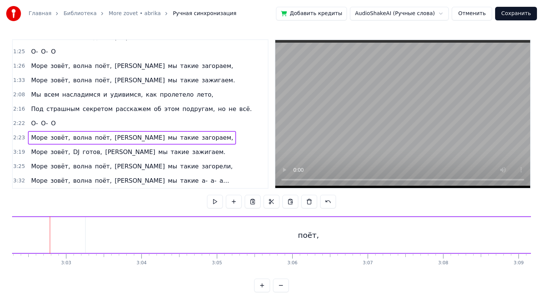
click at [77, 136] on span "волна" at bounding box center [82, 137] width 20 height 9
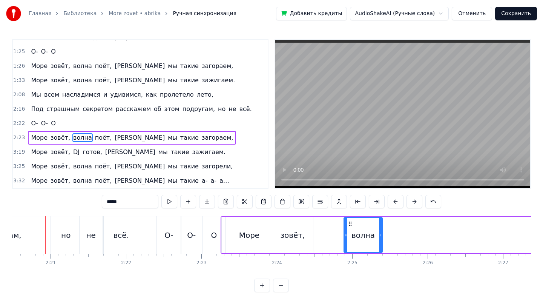
scroll to position [0, 10589]
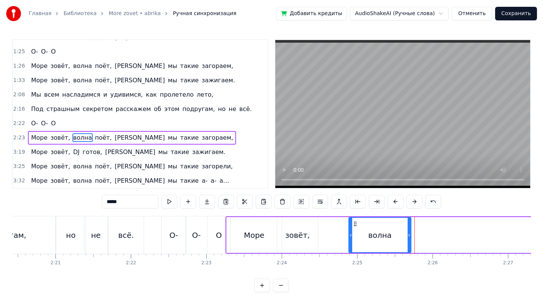
drag, startPoint x: 386, startPoint y: 233, endPoint x: 410, endPoint y: 236, distance: 23.9
click at [410, 236] on icon at bounding box center [409, 235] width 3 height 6
drag, startPoint x: 351, startPoint y: 236, endPoint x: 364, endPoint y: 238, distance: 13.0
click at [364, 238] on div at bounding box center [363, 235] width 3 height 34
click at [94, 137] on span "поёт," at bounding box center [103, 137] width 18 height 9
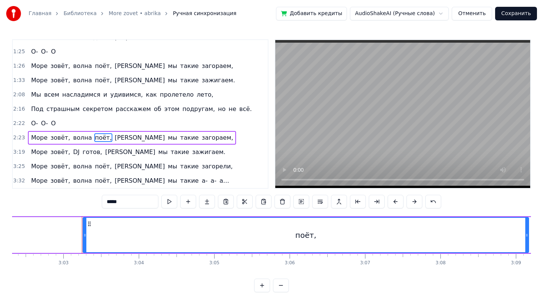
scroll to position [0, 13780]
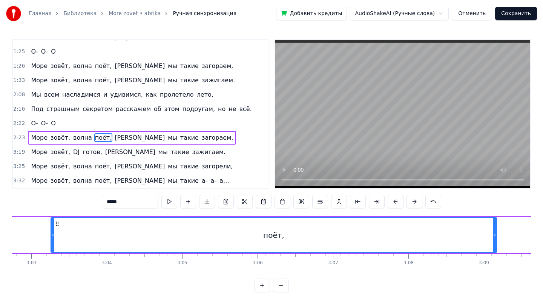
click at [276, 239] on div "поёт," at bounding box center [273, 234] width 21 height 11
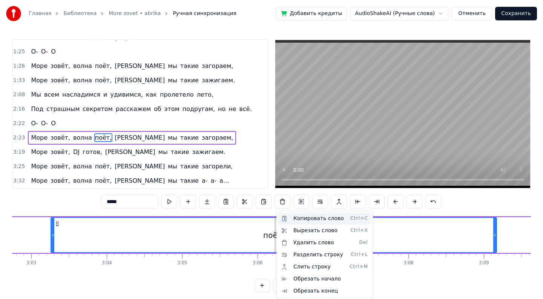
click at [307, 221] on div "Копировать слово Ctrl+C" at bounding box center [324, 218] width 93 height 12
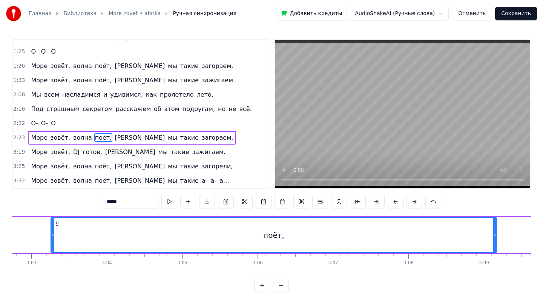
click at [75, 138] on span "волна" at bounding box center [82, 137] width 20 height 9
type input "*****"
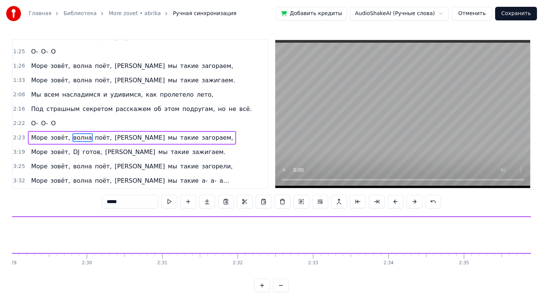
scroll to position [0, 10899]
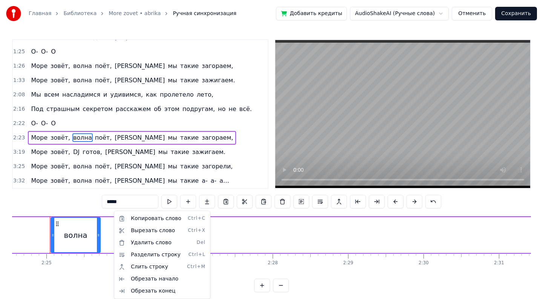
click at [203, 175] on html "Главная Библиотека More zovet • abrika Ручная синхронизация Добавить кредиты Au…" at bounding box center [271, 152] width 543 height 304
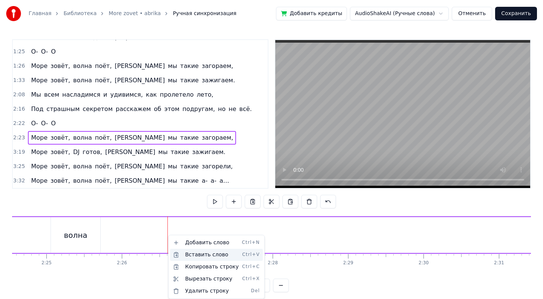
click at [191, 251] on div "Вставить слово Ctrl+V" at bounding box center [216, 254] width 93 height 12
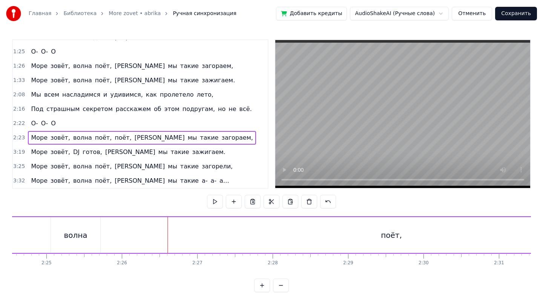
click at [186, 241] on div "поёт," at bounding box center [392, 235] width 446 height 36
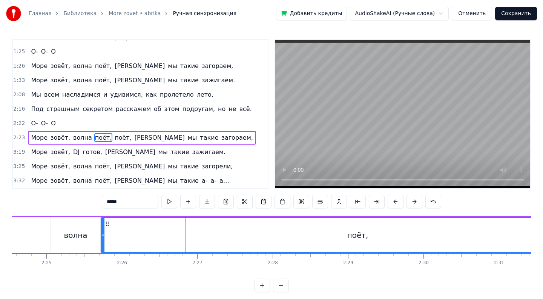
drag, startPoint x: 170, startPoint y: 238, endPoint x: 103, endPoint y: 237, distance: 67.5
click at [103, 237] on div at bounding box center [102, 235] width 3 height 34
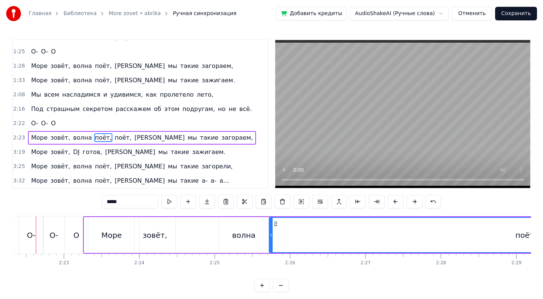
scroll to position [0, 10717]
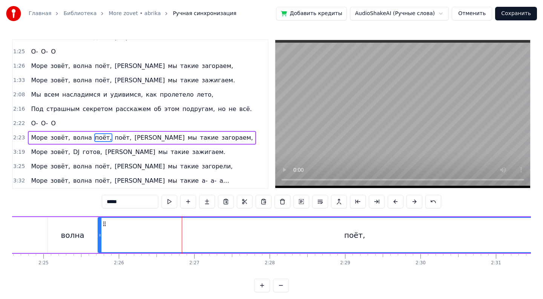
click at [284, 284] on button at bounding box center [281, 285] width 16 height 14
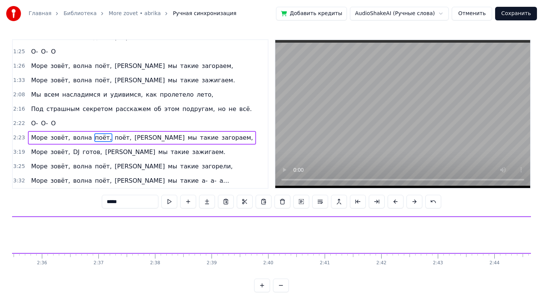
scroll to position [0, 8266]
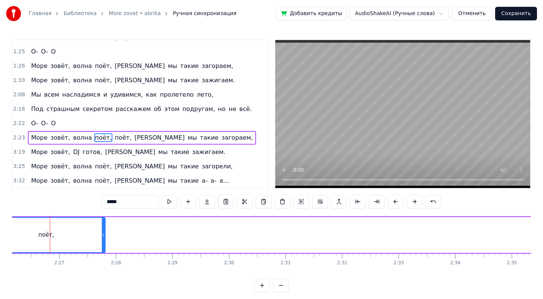
drag, startPoint x: 370, startPoint y: 237, endPoint x: 103, endPoint y: 276, distance: 269.9
click at [103, 276] on div "0:43 Лазурный 0:43 берег, горячий воздух, 0:47 Большие пальмы, и в разных позах…" at bounding box center [271, 165] width 519 height 253
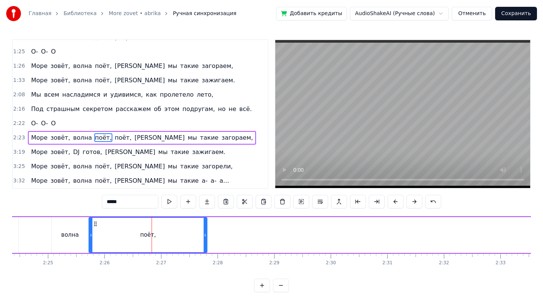
scroll to position [0, 8118]
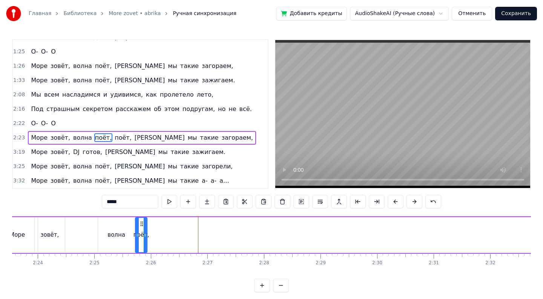
drag, startPoint x: 252, startPoint y: 233, endPoint x: 146, endPoint y: 238, distance: 106.5
click at [146, 238] on div at bounding box center [145, 235] width 3 height 34
click at [263, 283] on button at bounding box center [262, 285] width 16 height 14
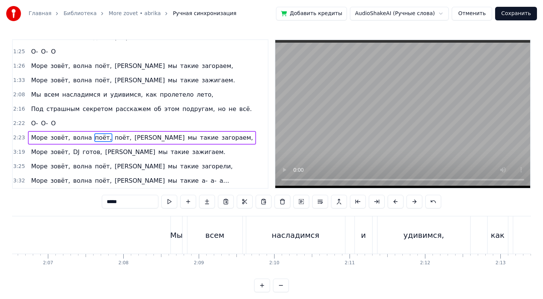
click at [263, 284] on button at bounding box center [262, 285] width 16 height 14
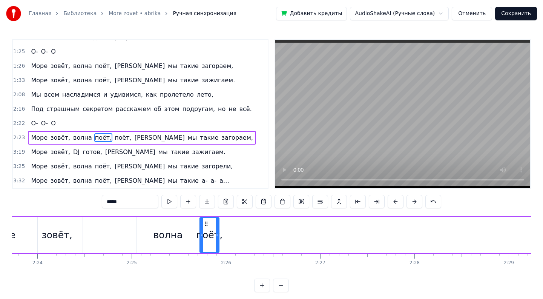
scroll to position [0, 13713]
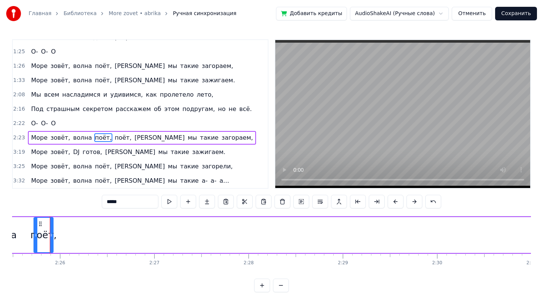
click at [96, 136] on span "поёт," at bounding box center [103, 137] width 18 height 9
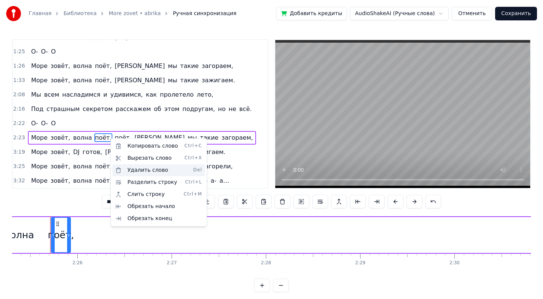
click at [139, 173] on div "Удалить слово Del" at bounding box center [158, 170] width 93 height 12
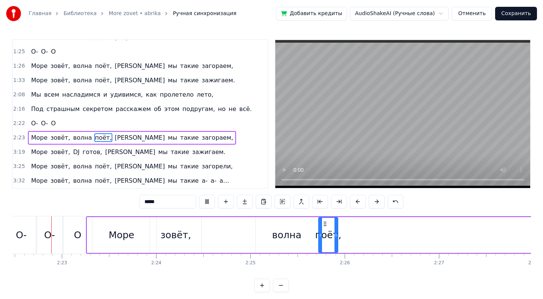
scroll to position [0, 13414]
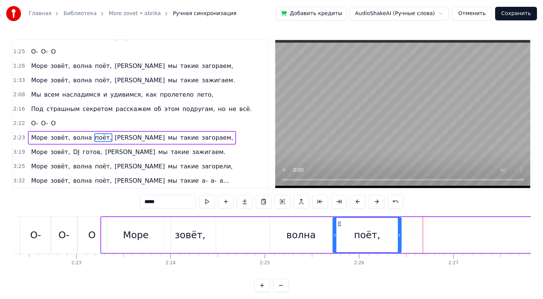
drag, startPoint x: 349, startPoint y: 235, endPoint x: 399, endPoint y: 236, distance: 49.0
click at [399, 236] on icon at bounding box center [399, 235] width 3 height 6
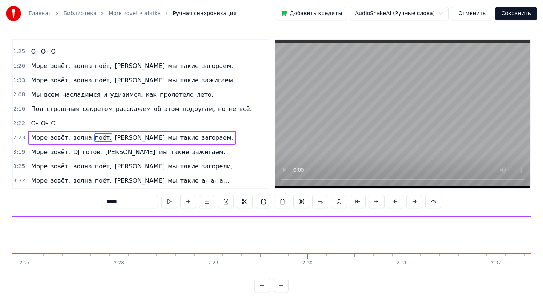
scroll to position [0, 13907]
click at [114, 139] on span "а" at bounding box center [140, 137] width 52 height 9
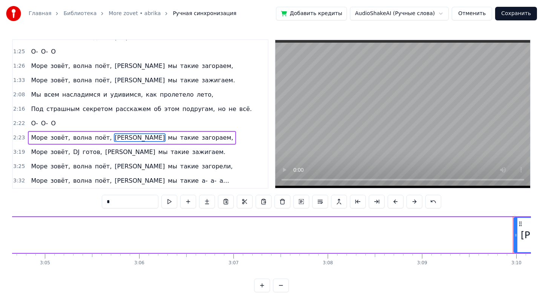
scroll to position [0, 17867]
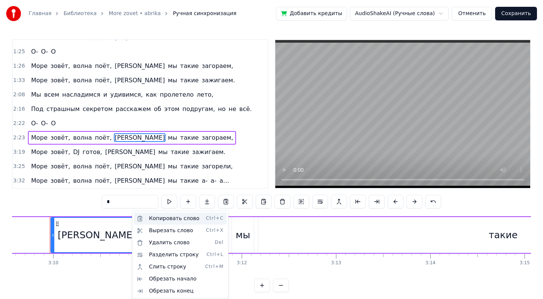
click at [162, 219] on div "Копировать слово Ctrl+C" at bounding box center [180, 218] width 93 height 12
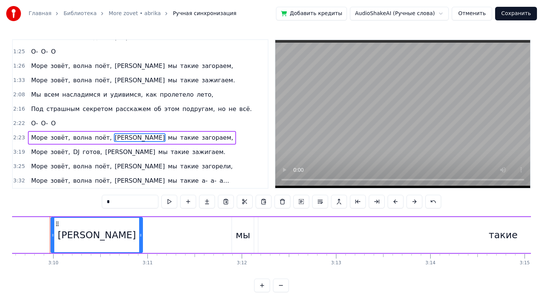
scroll to position [0, 17865]
click at [97, 138] on span "поёт," at bounding box center [103, 137] width 18 height 9
type input "*****"
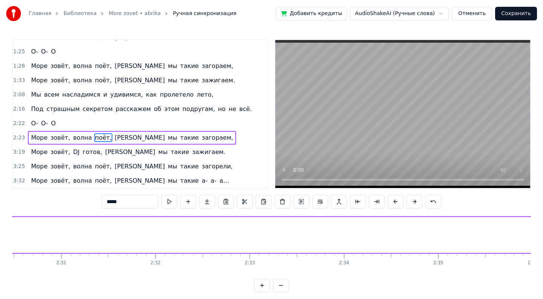
scroll to position [0, 13696]
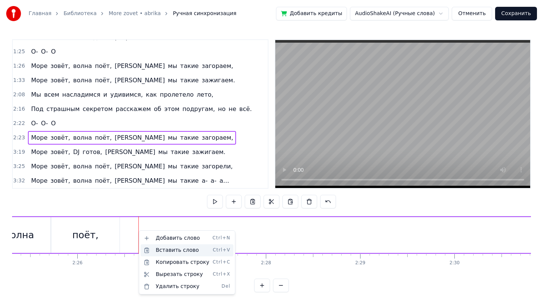
click at [158, 251] on div "Вставить слово Ctrl+V" at bounding box center [187, 250] width 93 height 12
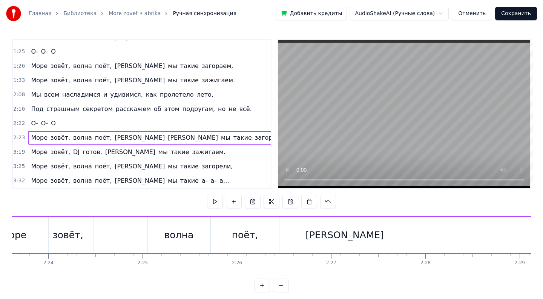
scroll to position [0, 13489]
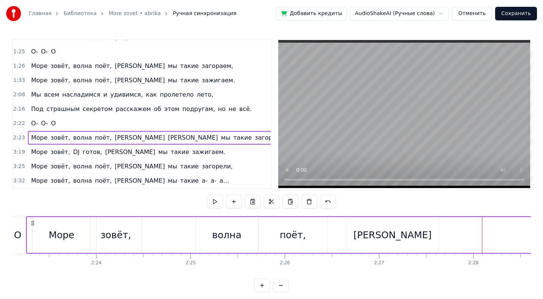
click at [167, 137] on span "а" at bounding box center [193, 137] width 52 height 9
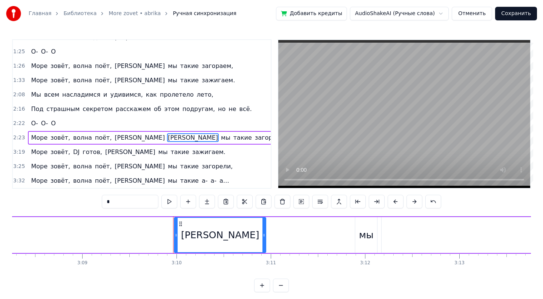
scroll to position [0, 17867]
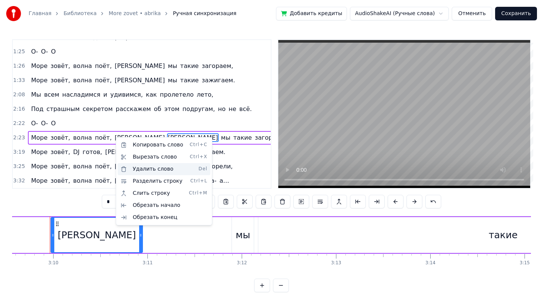
click at [147, 170] on div "Удалить слово Del" at bounding box center [164, 169] width 93 height 12
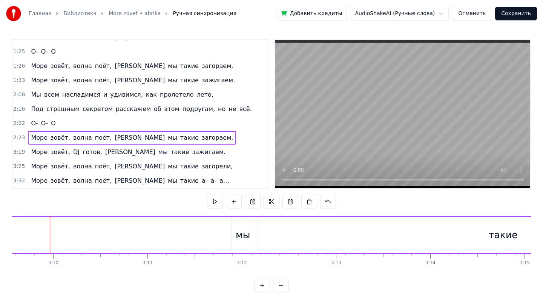
click at [167, 138] on span "мы" at bounding box center [172, 137] width 11 height 9
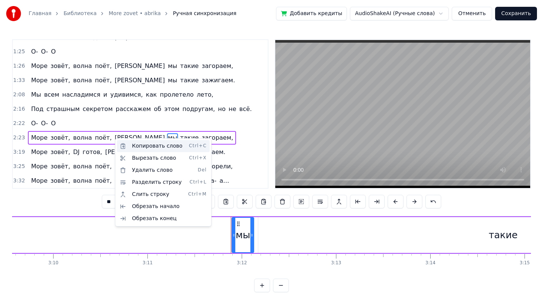
click at [140, 146] on div "Копировать слово Ctrl+C" at bounding box center [163, 146] width 93 height 12
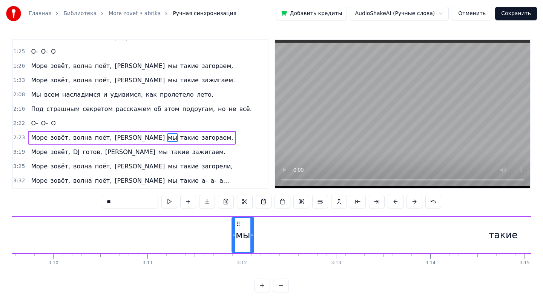
click at [114, 138] on span "а" at bounding box center [140, 137] width 52 height 9
type input "*"
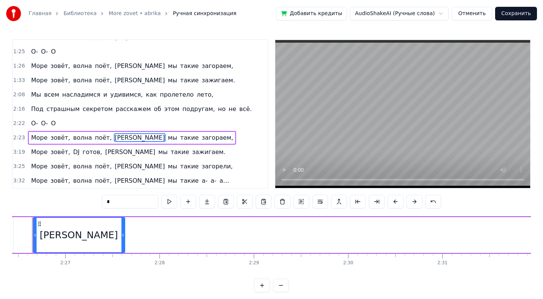
scroll to position [0, 13784]
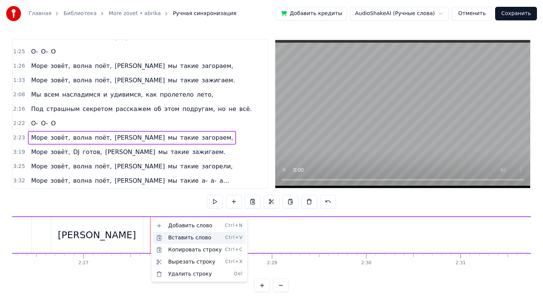
click at [181, 238] on div "Вставить слово Ctrl+V" at bounding box center [199, 237] width 93 height 12
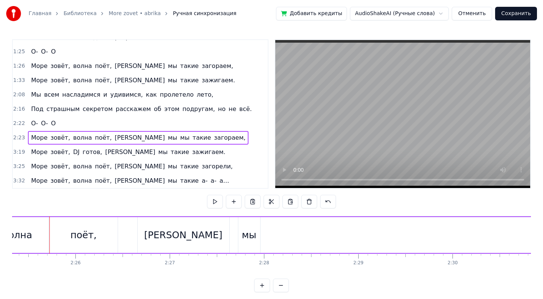
scroll to position [0, 13697]
click at [248, 225] on div "мы" at bounding box center [250, 235] width 22 height 36
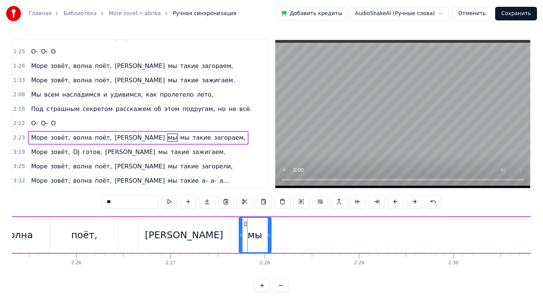
drag, startPoint x: 259, startPoint y: 236, endPoint x: 268, endPoint y: 233, distance: 9.2
click at [269, 234] on icon at bounding box center [269, 235] width 3 height 6
drag, startPoint x: 241, startPoint y: 231, endPoint x: 251, endPoint y: 231, distance: 10.2
click at [251, 232] on icon at bounding box center [251, 235] width 3 height 6
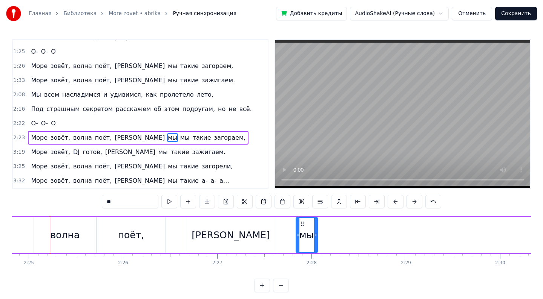
scroll to position [0, 13650]
drag, startPoint x: 297, startPoint y: 232, endPoint x: 288, endPoint y: 232, distance: 9.4
click at [288, 232] on icon at bounding box center [288, 235] width 3 height 6
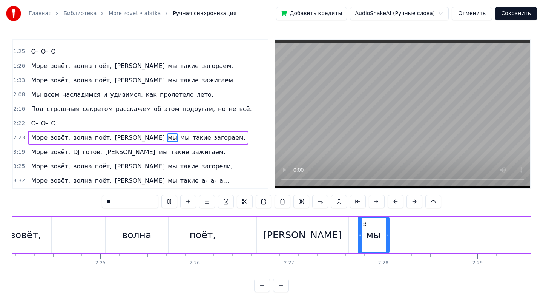
scroll to position [0, 13528]
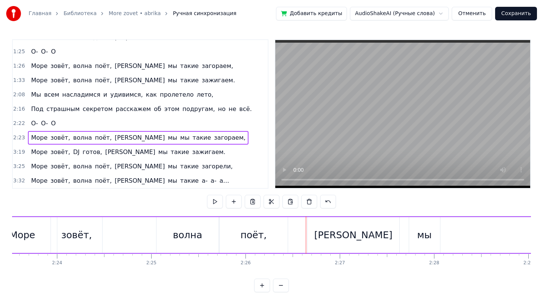
click at [314, 236] on div "а" at bounding box center [354, 235] width 92 height 36
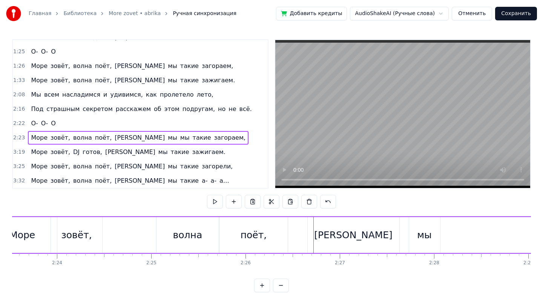
click at [310, 235] on div "а" at bounding box center [354, 235] width 92 height 36
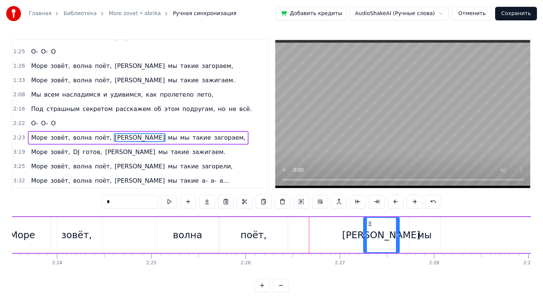
drag, startPoint x: 310, startPoint y: 235, endPoint x: 365, endPoint y: 239, distance: 55.9
click at [365, 239] on div at bounding box center [365, 235] width 3 height 34
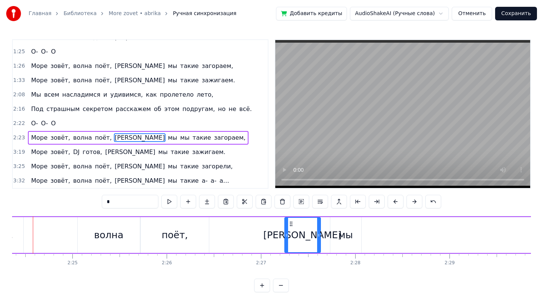
scroll to position [0, 13590]
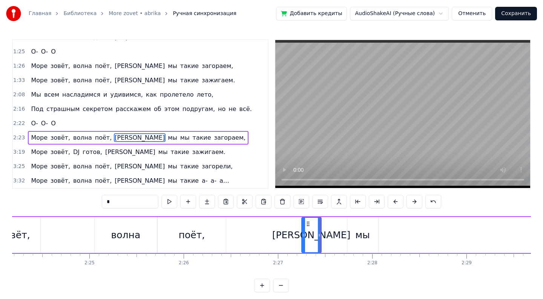
drag, startPoint x: 334, startPoint y: 237, endPoint x: 318, endPoint y: 239, distance: 16.3
click at [318, 239] on div at bounding box center [319, 235] width 3 height 34
click at [359, 239] on div "мы" at bounding box center [362, 235] width 15 height 14
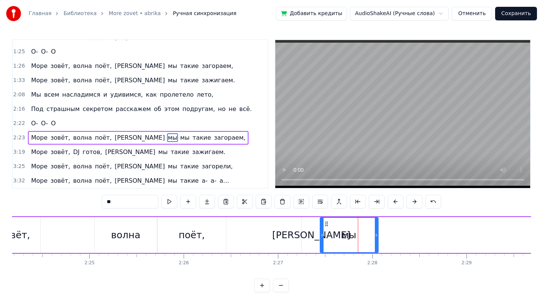
drag, startPoint x: 349, startPoint y: 235, endPoint x: 322, endPoint y: 236, distance: 27.2
click at [322, 236] on icon at bounding box center [321, 235] width 3 height 6
drag, startPoint x: 376, startPoint y: 235, endPoint x: 343, endPoint y: 239, distance: 32.6
click at [344, 239] on div at bounding box center [344, 235] width 3 height 34
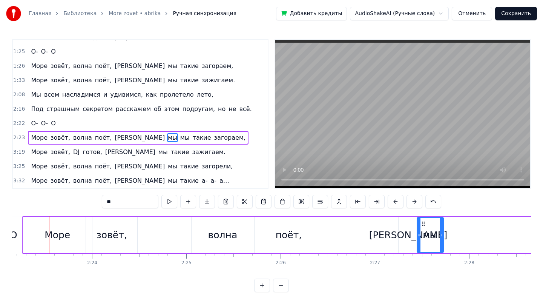
scroll to position [0, 13492]
drag, startPoint x: 443, startPoint y: 235, endPoint x: 438, endPoint y: 235, distance: 4.5
click at [438, 235] on icon at bounding box center [437, 235] width 3 height 6
click at [404, 230] on div "а" at bounding box center [409, 235] width 20 height 36
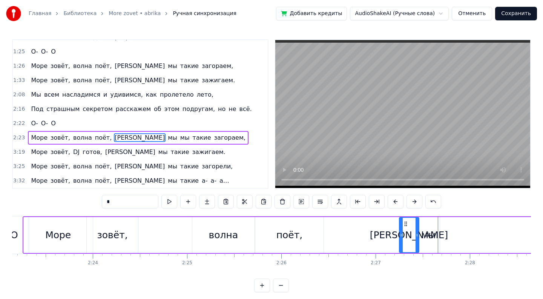
click at [192, 136] on span "такие" at bounding box center [202, 137] width 20 height 9
type input "*****"
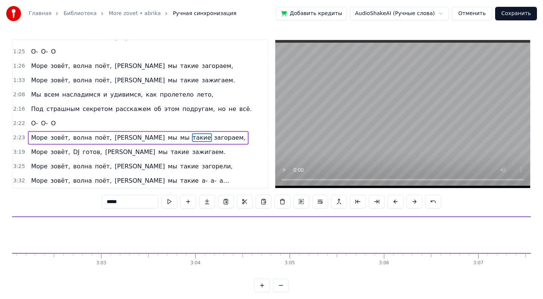
scroll to position [0, 18075]
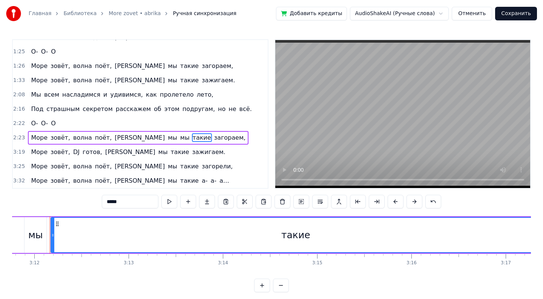
click at [296, 235] on div "такие" at bounding box center [295, 235] width 29 height 14
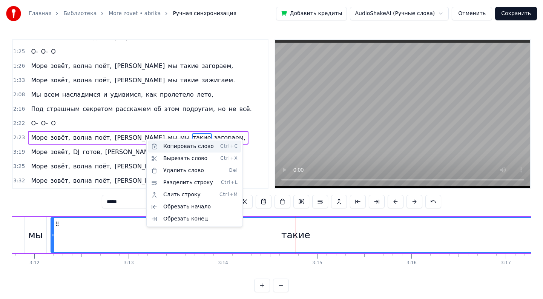
click at [170, 147] on div "Копировать слово Ctrl+C" at bounding box center [194, 146] width 93 height 12
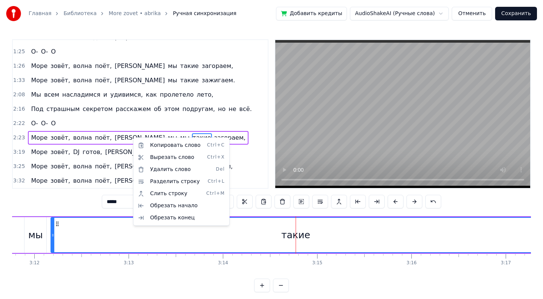
click at [128, 138] on html "Главная Библиотека More zovet • abrika Ручная синхронизация Добавить кредиты Au…" at bounding box center [271, 152] width 543 height 304
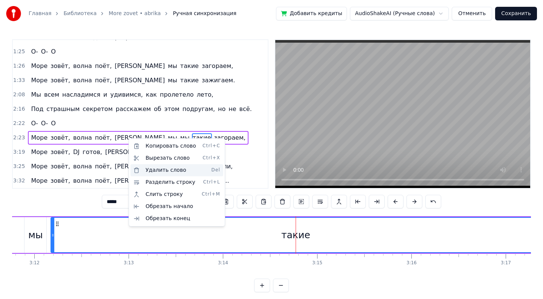
click at [155, 173] on div "Удалить слово Del" at bounding box center [176, 170] width 93 height 12
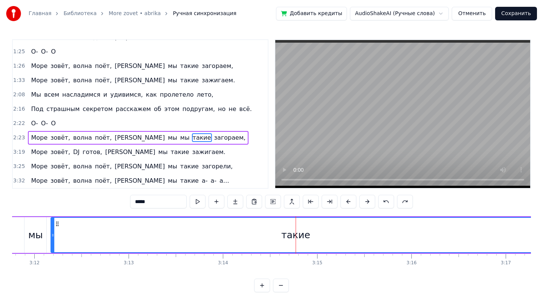
click at [179, 140] on span "мы" at bounding box center [184, 137] width 11 height 9
type input "**"
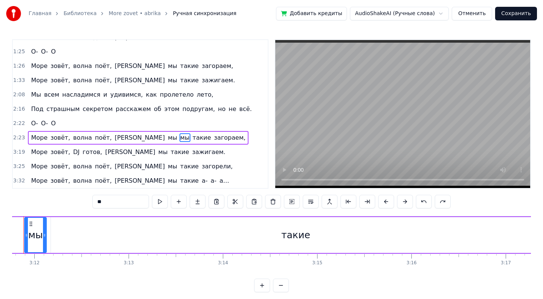
scroll to position [0, 18048]
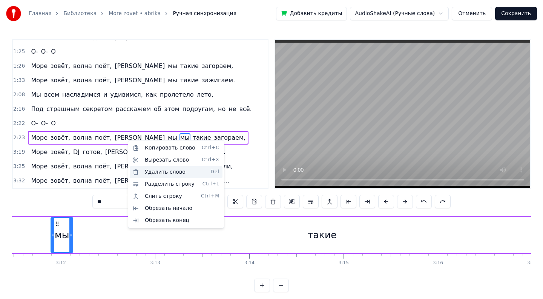
click at [154, 172] on div "Удалить слово Del" at bounding box center [176, 172] width 93 height 12
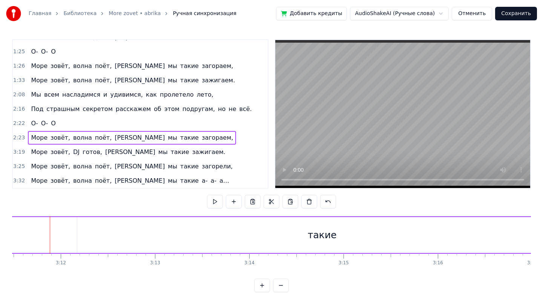
click at [179, 136] on span "такие" at bounding box center [189, 137] width 20 height 9
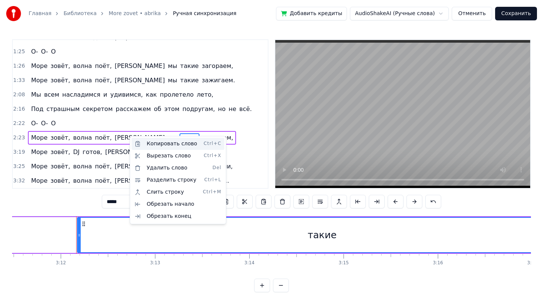
click at [146, 143] on div "Копировать слово Ctrl+C" at bounding box center [178, 144] width 93 height 12
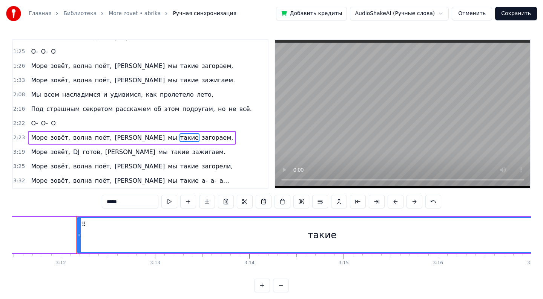
click at [167, 140] on span "мы" at bounding box center [172, 137] width 11 height 9
type input "**"
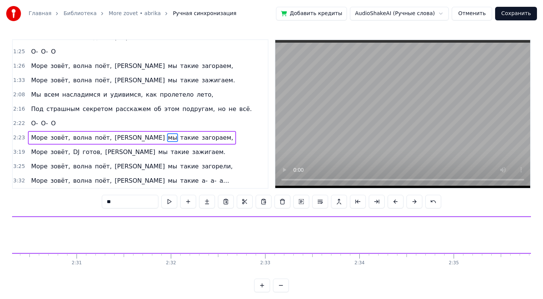
scroll to position [0, 13859]
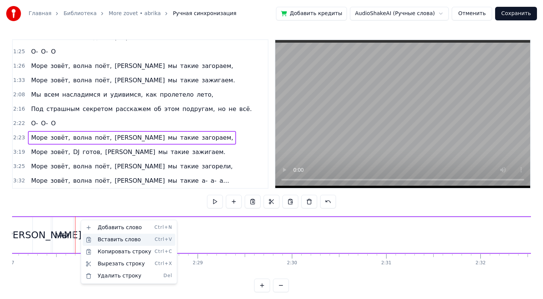
click at [104, 240] on div "Вставить слово Ctrl+V" at bounding box center [129, 239] width 93 height 12
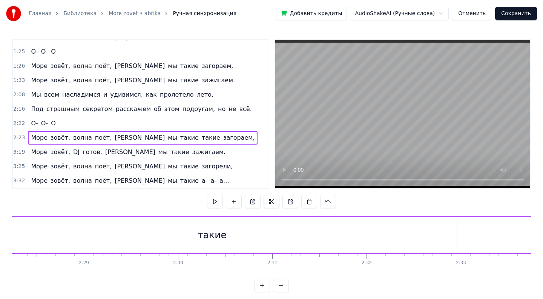
scroll to position [0, 13979]
click at [285, 287] on button at bounding box center [281, 285] width 16 height 14
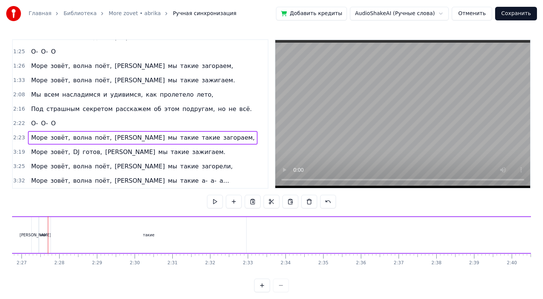
click at [246, 235] on div "такие" at bounding box center [149, 235] width 196 height 36
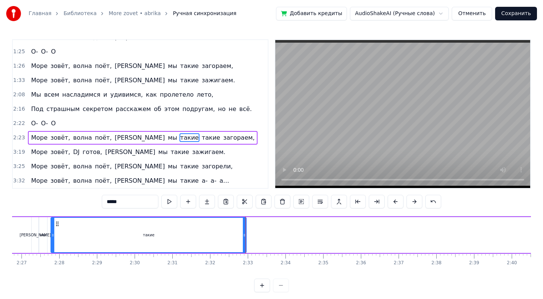
drag, startPoint x: 245, startPoint y: 236, endPoint x: 115, endPoint y: 236, distance: 130.1
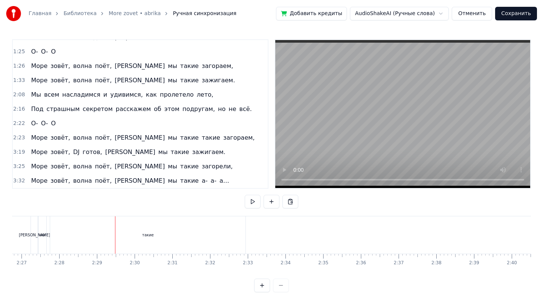
click at [244, 233] on div "такие" at bounding box center [147, 234] width 195 height 37
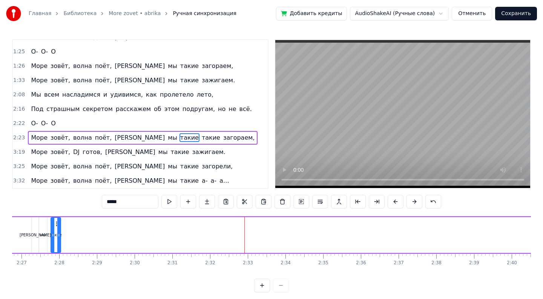
drag, startPoint x: 244, startPoint y: 233, endPoint x: 59, endPoint y: 250, distance: 186.3
click at [59, 250] on div at bounding box center [58, 235] width 3 height 34
click at [264, 280] on button at bounding box center [262, 285] width 16 height 14
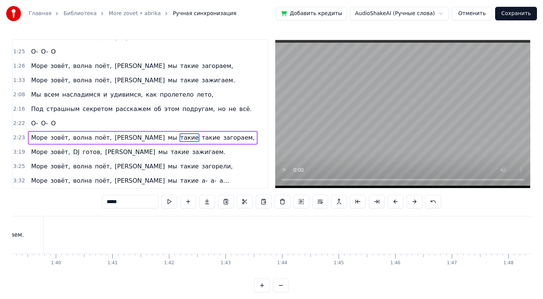
click at [264, 280] on button at bounding box center [262, 285] width 16 height 14
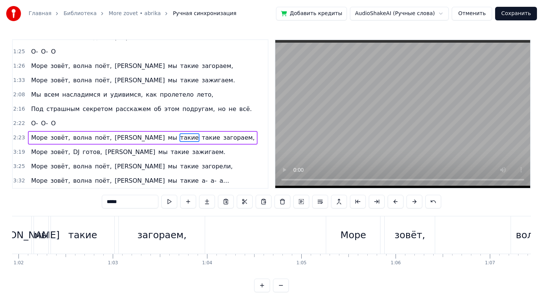
click at [264, 280] on button at bounding box center [262, 285] width 16 height 14
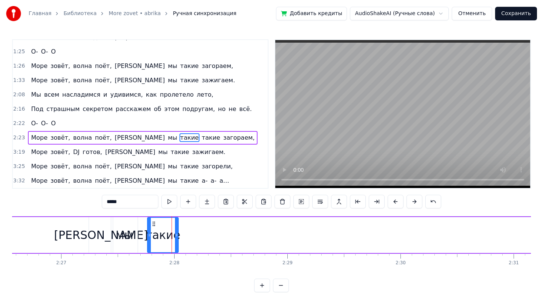
scroll to position [0, 16564]
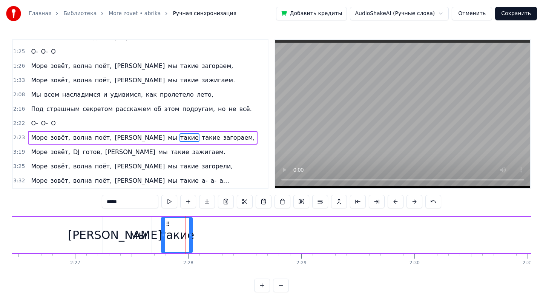
click at [170, 230] on div "такие" at bounding box center [176, 234] width 35 height 17
click at [163, 232] on icon at bounding box center [163, 235] width 3 height 6
click at [264, 280] on button at bounding box center [262, 285] width 16 height 14
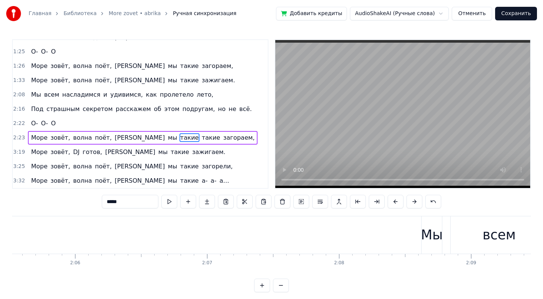
click at [263, 281] on button at bounding box center [262, 285] width 16 height 14
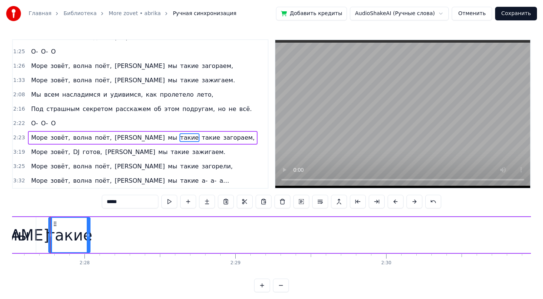
click at [263, 281] on button at bounding box center [262, 285] width 16 height 14
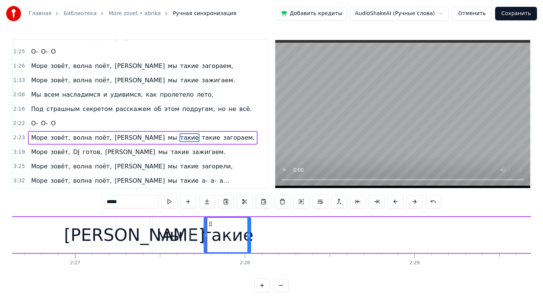
scroll to position [0, 24839]
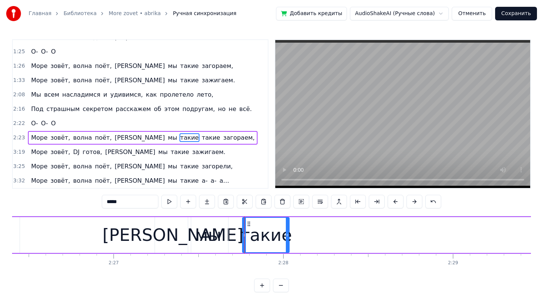
drag, startPoint x: 241, startPoint y: 236, endPoint x: 237, endPoint y: 236, distance: 4.2
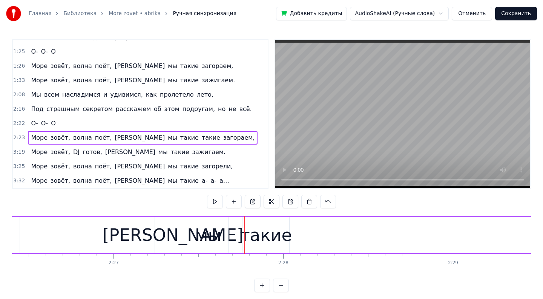
click at [244, 233] on div "такие" at bounding box center [265, 235] width 47 height 36
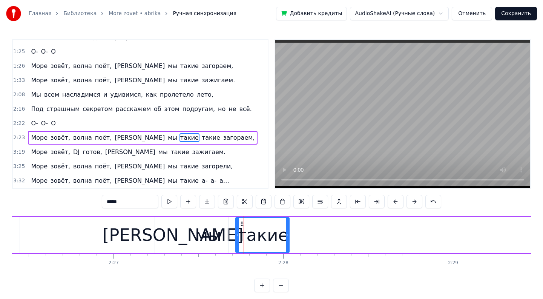
drag, startPoint x: 244, startPoint y: 233, endPoint x: 237, endPoint y: 231, distance: 7.3
click at [237, 232] on icon at bounding box center [237, 235] width 3 height 6
drag, startPoint x: 287, startPoint y: 237, endPoint x: 260, endPoint y: 238, distance: 27.2
click at [260, 238] on div at bounding box center [260, 235] width 3 height 34
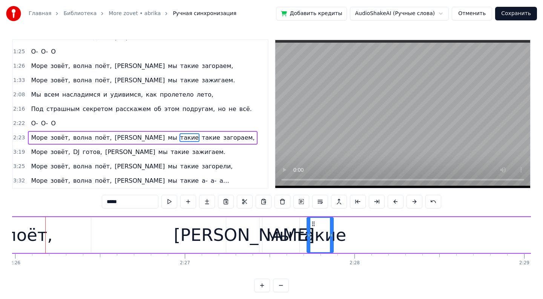
scroll to position [0, 24763]
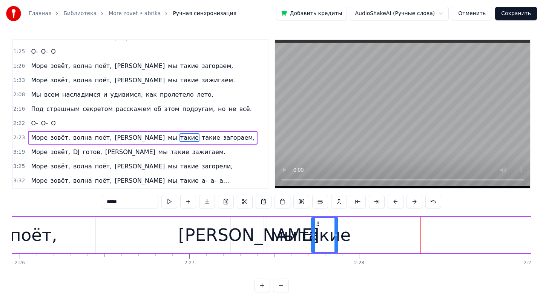
click at [201, 138] on span "такие" at bounding box center [211, 137] width 20 height 9
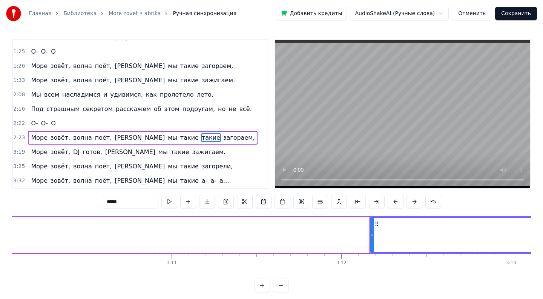
scroll to position [0, 32565]
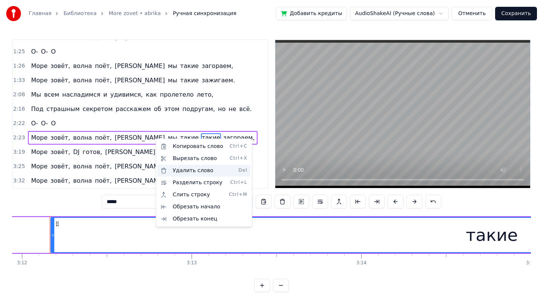
click at [175, 172] on div "Удалить слово Del" at bounding box center [204, 170] width 93 height 12
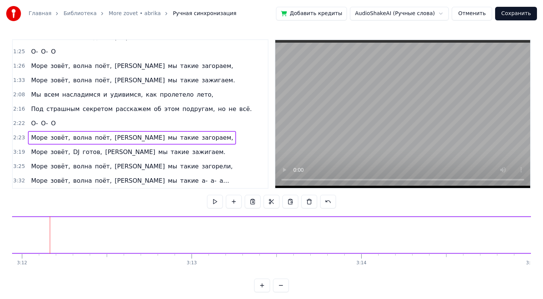
click at [201, 139] on span "загораем," at bounding box center [217, 137] width 33 height 9
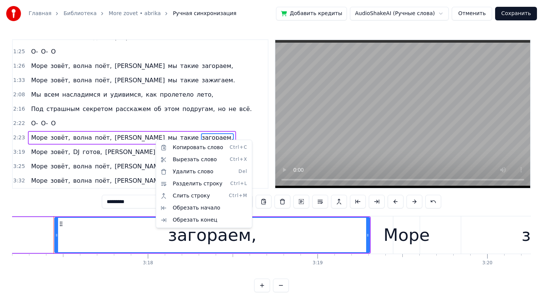
scroll to position [0, 33461]
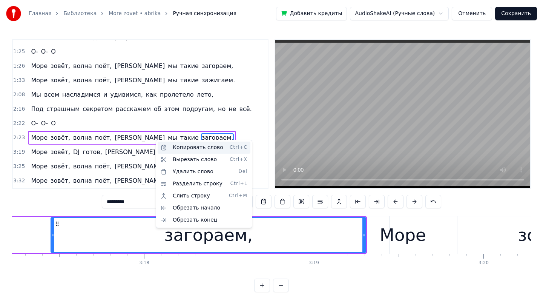
click at [173, 146] on div "Копировать слово Ctrl+C" at bounding box center [204, 147] width 93 height 12
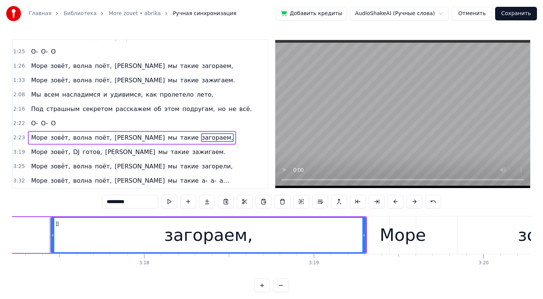
click at [179, 139] on span "такие" at bounding box center [189, 137] width 20 height 9
type input "*****"
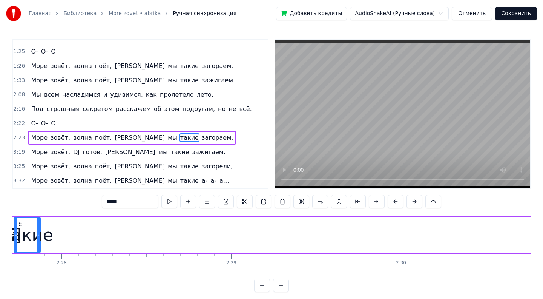
scroll to position [0, 25023]
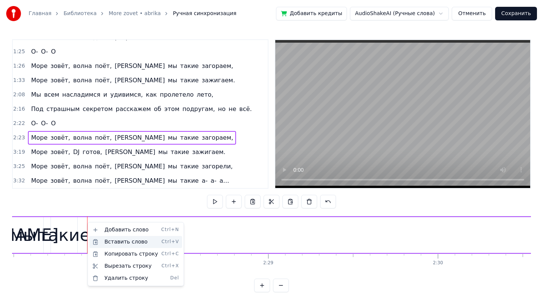
click at [109, 242] on div "Вставить слово Ctrl+V" at bounding box center [135, 242] width 93 height 12
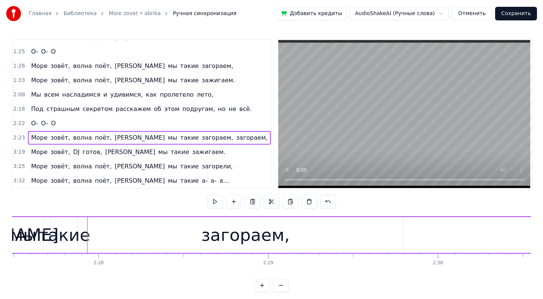
click at [394, 235] on div "загораем," at bounding box center [245, 235] width 315 height 36
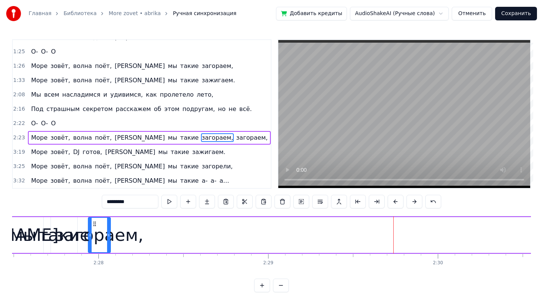
drag, startPoint x: 400, startPoint y: 235, endPoint x: 107, endPoint y: 255, distance: 294.0
click at [108, 256] on div "Лазурный берег, горячий воздух, Большие пальмы, и в разных позах на песок Ложат…" at bounding box center [271, 244] width 519 height 57
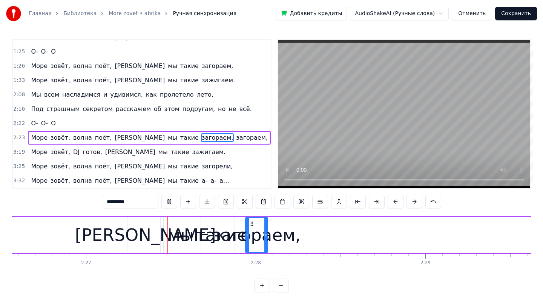
scroll to position [0, 24868]
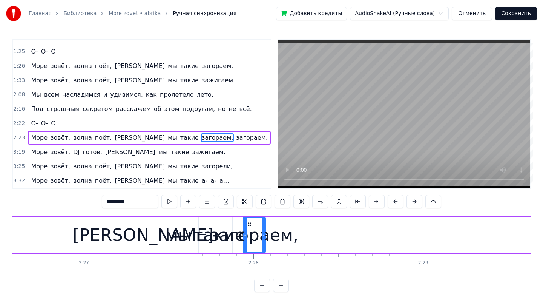
click at [278, 230] on div "загораем," at bounding box center [254, 235] width 89 height 26
click at [251, 234] on div "загораем," at bounding box center [254, 235] width 89 height 26
drag, startPoint x: 257, startPoint y: 234, endPoint x: 272, endPoint y: 234, distance: 15.5
click at [272, 234] on div "загораем," at bounding box center [254, 235] width 89 height 26
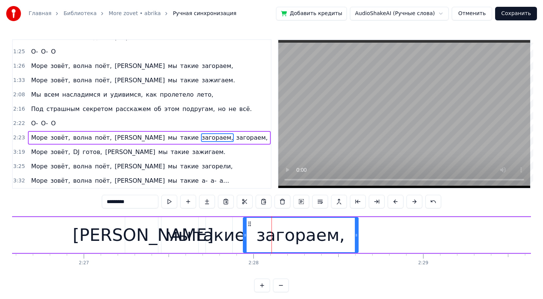
drag, startPoint x: 264, startPoint y: 235, endPoint x: 357, endPoint y: 230, distance: 92.9
click at [357, 230] on div at bounding box center [356, 235] width 3 height 34
click at [244, 235] on icon at bounding box center [244, 235] width 3 height 6
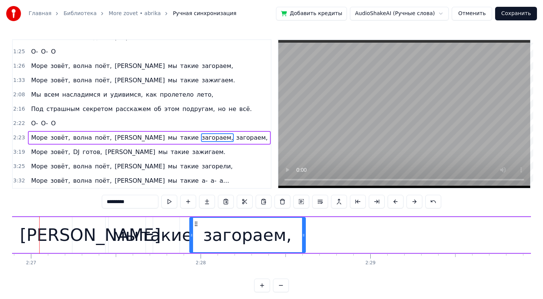
scroll to position [0, 24911]
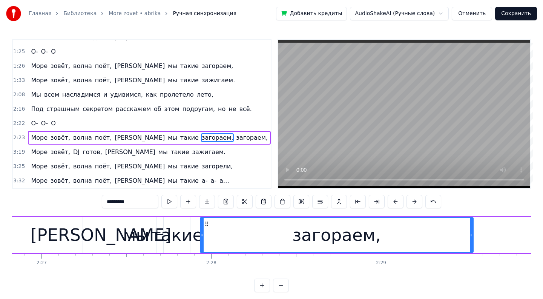
drag, startPoint x: 313, startPoint y: 233, endPoint x: 470, endPoint y: 220, distance: 157.8
click at [470, 220] on div at bounding box center [471, 235] width 3 height 34
click at [202, 232] on icon at bounding box center [202, 235] width 3 height 6
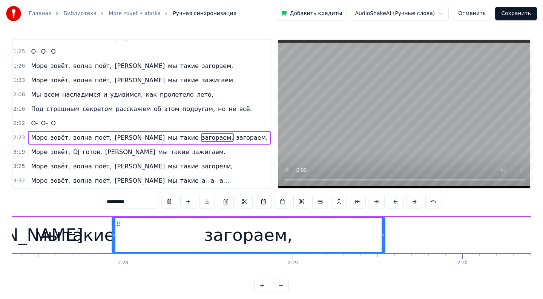
scroll to position [0, 25001]
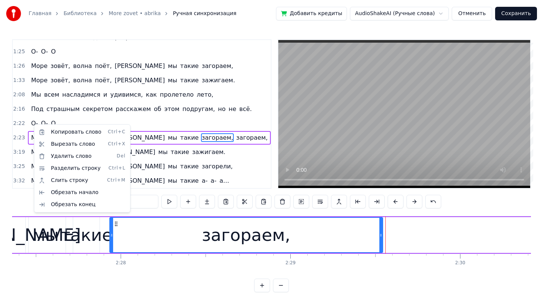
click at [233, 128] on html "Главная Библиотека More zovet • abrika Ручная синхронизация Добавить кредиты Au…" at bounding box center [271, 152] width 543 height 304
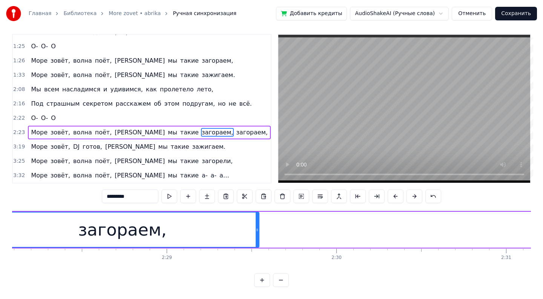
scroll to position [0, 25045]
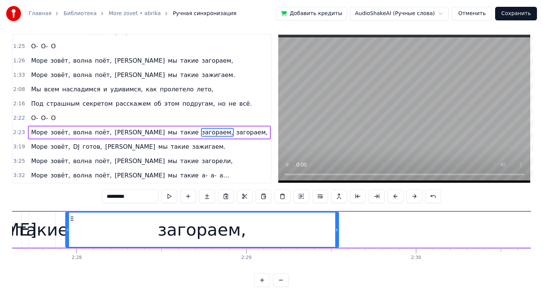
click at [35, 115] on span "О-" at bounding box center [34, 117] width 8 height 9
type input "**"
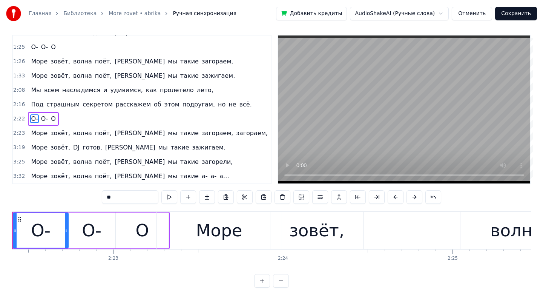
scroll to position [0, 24123]
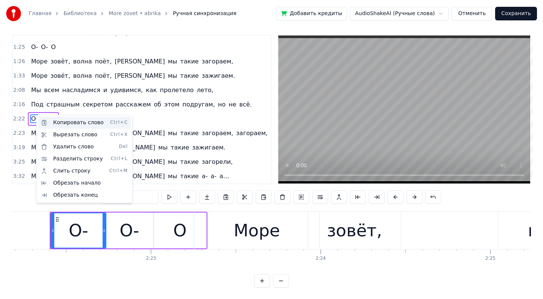
click at [59, 123] on div "Копировать слово Ctrl+C" at bounding box center [84, 122] width 93 height 12
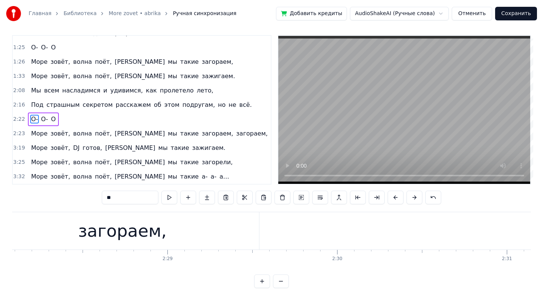
scroll to position [0, 25118]
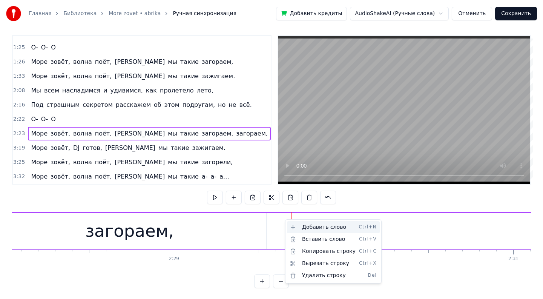
click at [302, 230] on div "Добавить слово Ctrl+N" at bounding box center [333, 227] width 93 height 12
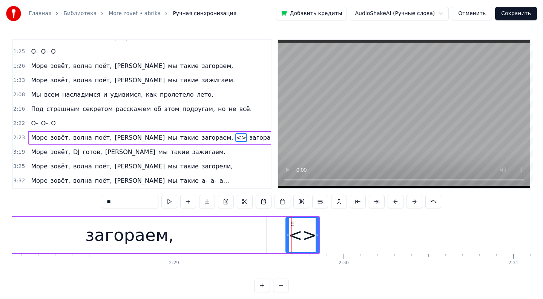
click at [248, 136] on span "загораем," at bounding box center [264, 137] width 33 height 9
type input "*********"
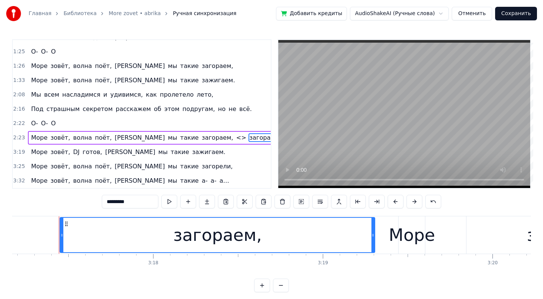
scroll to position [0, 33461]
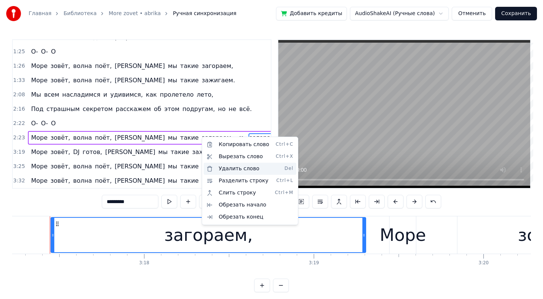
click at [230, 172] on div "Удалить слово Del" at bounding box center [250, 168] width 93 height 12
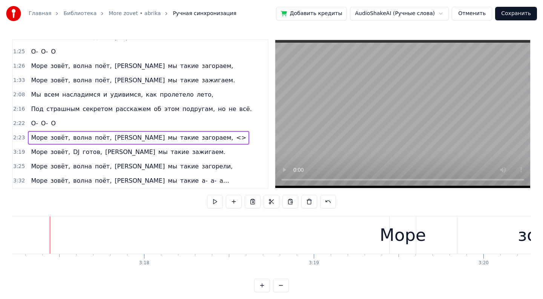
click at [201, 136] on span "загораем," at bounding box center [217, 137] width 33 height 9
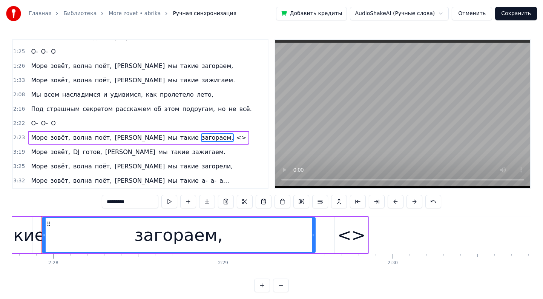
scroll to position [0, 25060]
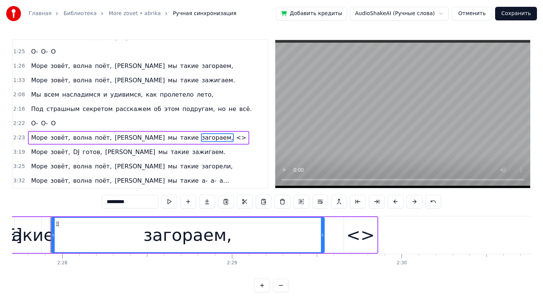
click at [360, 237] on div "<>" at bounding box center [360, 235] width 28 height 26
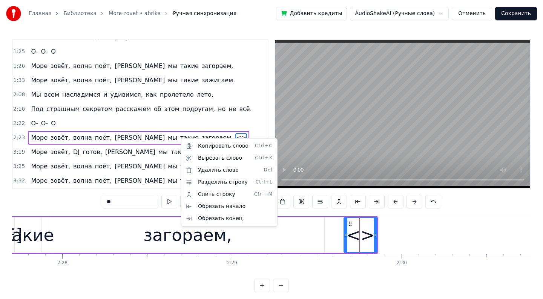
click at [178, 137] on html "Главная Библиотека More zovet • abrika Ручная синхронизация Добавить кредиты Au…" at bounding box center [271, 152] width 543 height 304
click at [235, 137] on span "<>" at bounding box center [241, 137] width 12 height 9
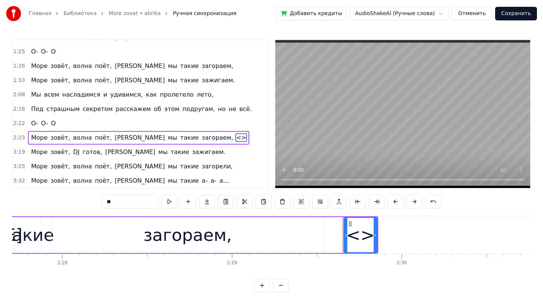
click at [135, 200] on input "**" at bounding box center [130, 202] width 57 height 14
type input "*"
type input "**"
click at [43, 128] on div "О- О- О" at bounding box center [43, 123] width 31 height 14
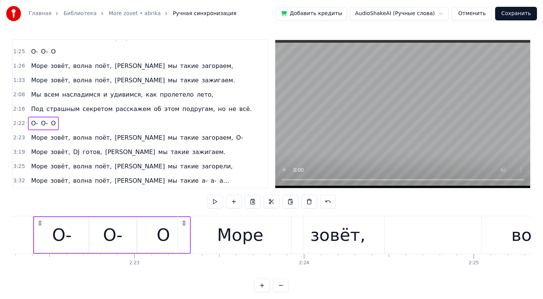
click at [44, 123] on span "О-" at bounding box center [44, 123] width 8 height 9
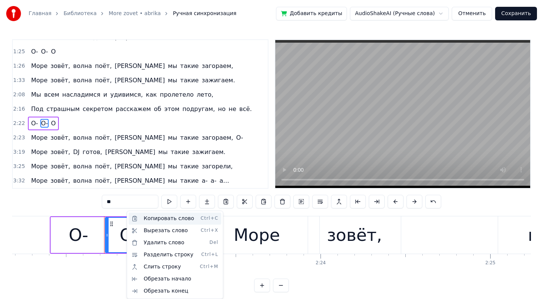
click at [167, 217] on div "Копировать слово Ctrl+C" at bounding box center [175, 218] width 93 height 12
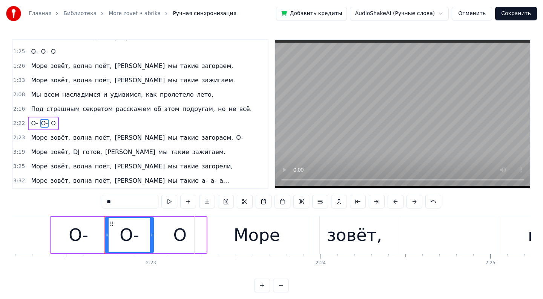
click at [235, 139] on span "О-" at bounding box center [239, 137] width 8 height 9
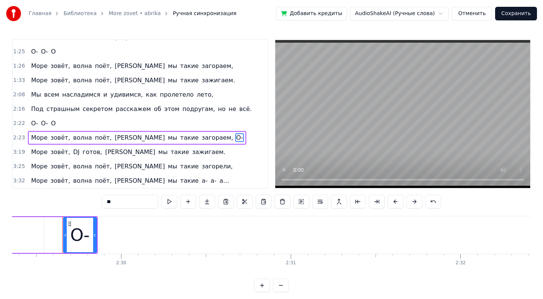
scroll to position [0, 25352]
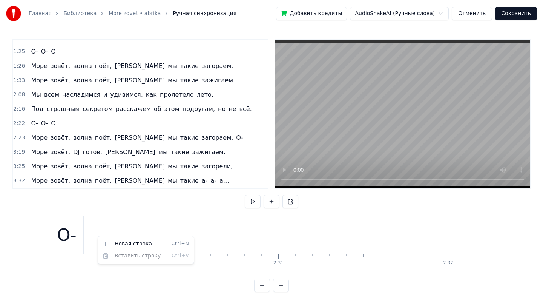
click at [122, 211] on html "Главная Библиотека More zovet • abrika Ручная синхронизация Добавить кредиты Au…" at bounding box center [271, 152] width 543 height 304
click at [109, 238] on div "Новая строка Ctrl+N Вставить строку Ctrl+V" at bounding box center [137, 232] width 93 height 24
click at [178, 208] on html "Главная Библиотека More zovet • abrika Ручная синхронизация Добавить кредиты Au…" at bounding box center [271, 152] width 543 height 304
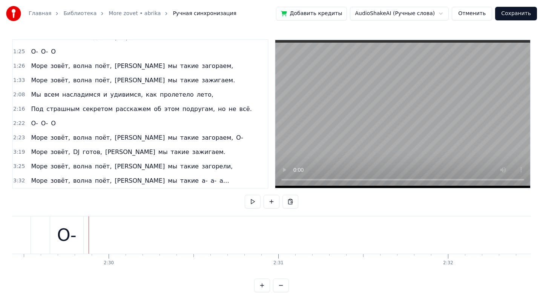
click at [235, 137] on span "О-" at bounding box center [239, 137] width 8 height 9
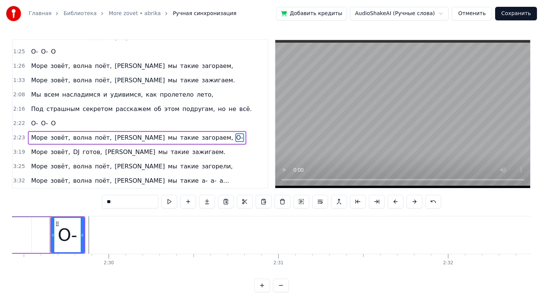
click at [142, 198] on input "**" at bounding box center [130, 202] width 57 height 14
click at [127, 202] on input "**" at bounding box center [130, 202] width 57 height 14
click at [92, 284] on div "0:43 Лазурный 0:43 берег, горячий воздух, 0:47 Большие пальмы, и в разных позах…" at bounding box center [271, 165] width 519 height 253
click at [76, 219] on div "О-О-О-" at bounding box center [67, 234] width 32 height 77
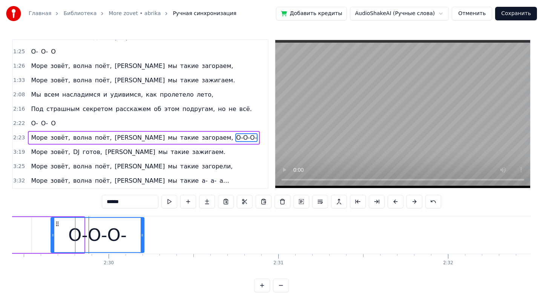
drag, startPoint x: 81, startPoint y: 235, endPoint x: 144, endPoint y: 241, distance: 62.9
click at [144, 241] on div at bounding box center [142, 235] width 3 height 34
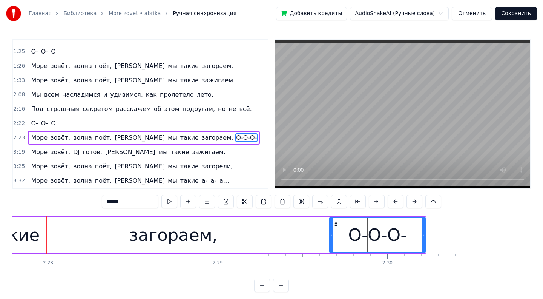
scroll to position [0, 25070]
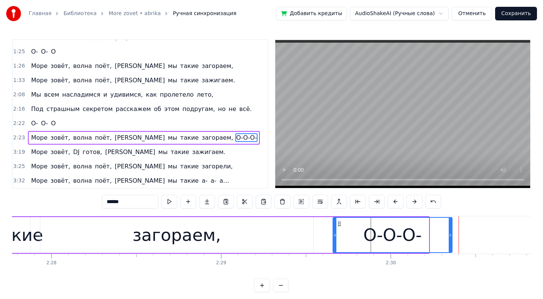
drag, startPoint x: 427, startPoint y: 233, endPoint x: 451, endPoint y: 239, distance: 24.2
click at [451, 239] on div at bounding box center [450, 235] width 3 height 34
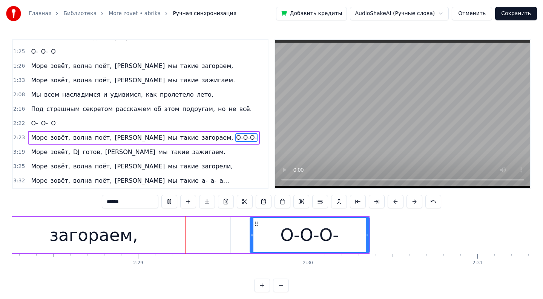
scroll to position [0, 25158]
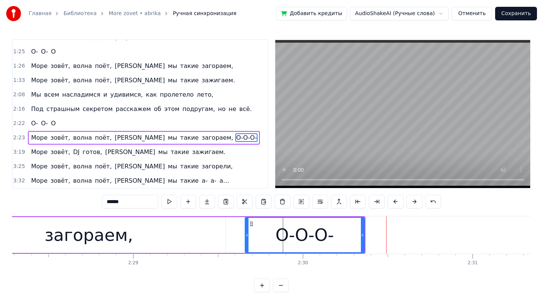
click at [36, 152] on span "Море" at bounding box center [39, 151] width 18 height 9
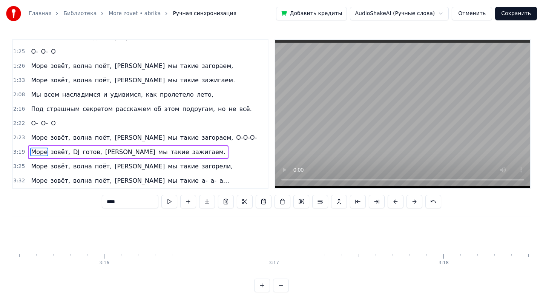
scroll to position [0, 33800]
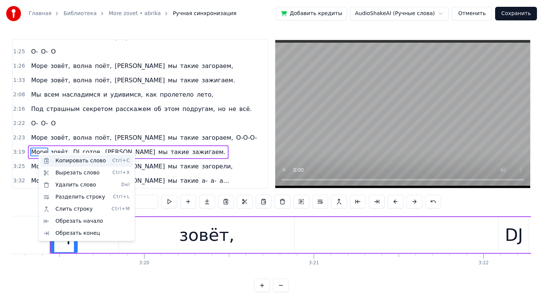
click at [61, 162] on div "Копировать слово Ctrl+C" at bounding box center [86, 161] width 93 height 12
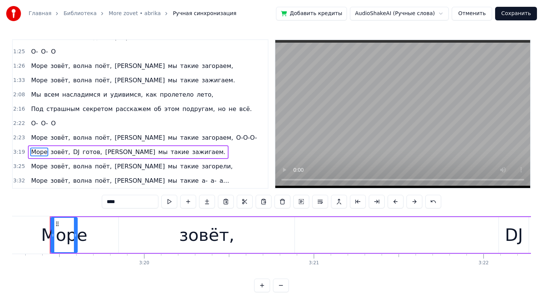
click at [235, 138] on span "О-О-О-" at bounding box center [246, 137] width 22 height 9
type input "******"
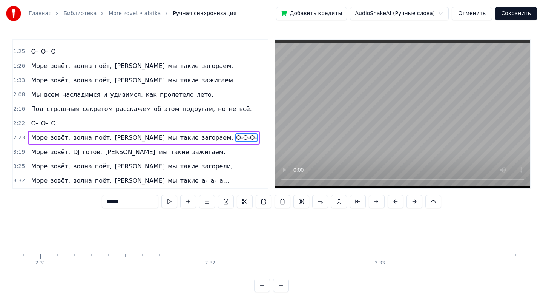
scroll to position [0, 25352]
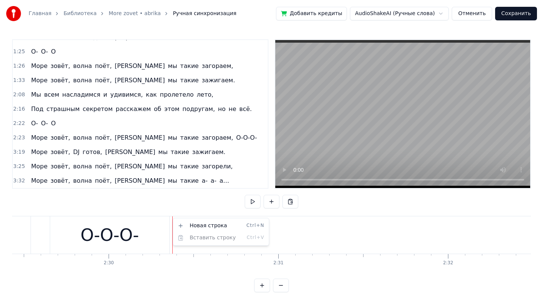
click at [176, 200] on html "Главная Библиотека More zovet • abrika Ручная синхронизация Добавить кредиты Au…" at bounding box center [271, 152] width 543 height 304
click at [37, 138] on html "Главная Библиотека More zovet • abrika Ручная синхронизация Добавить кредиты Au…" at bounding box center [271, 152] width 543 height 304
click at [409, 224] on html "Главная Библиотека More zovet • abrika Ручная синхронизация Добавить кредиты Au…" at bounding box center [271, 152] width 543 height 304
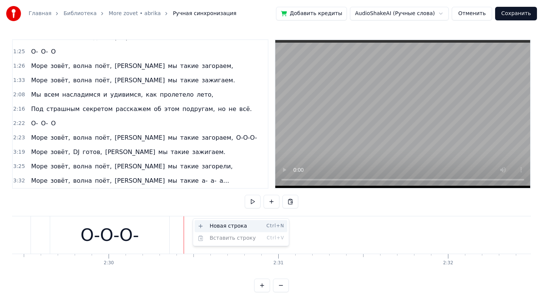
click at [205, 229] on div "Новая строка Ctrl+N" at bounding box center [241, 226] width 93 height 12
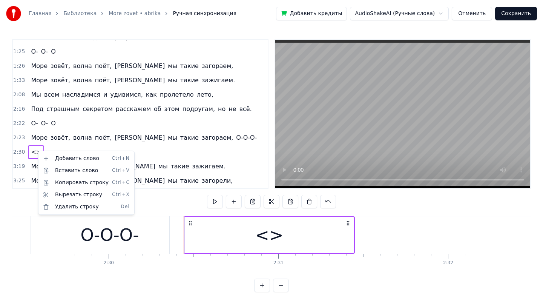
click at [42, 137] on html "Главная Библиотека More zovet • abrika Ручная синхронизация Добавить кредиты Au…" at bounding box center [271, 152] width 543 height 304
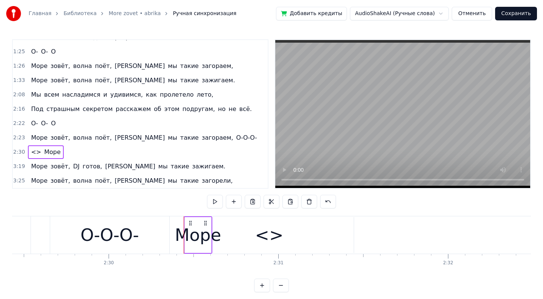
click at [198, 241] on div "Море" at bounding box center [198, 235] width 46 height 26
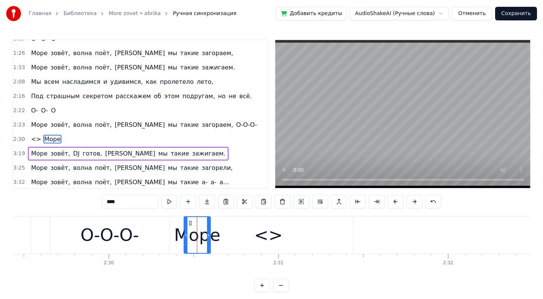
scroll to position [182, 0]
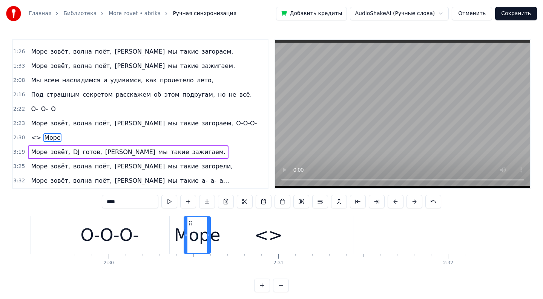
click at [264, 233] on div "<>" at bounding box center [268, 235] width 28 height 26
type input "**"
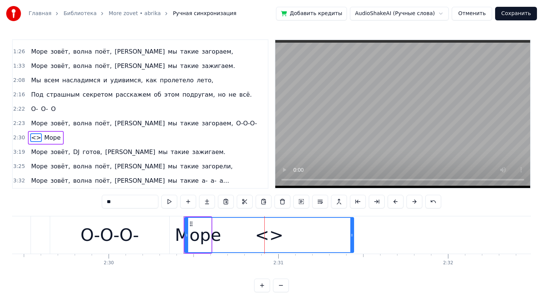
click at [33, 138] on span "<>" at bounding box center [36, 137] width 12 height 9
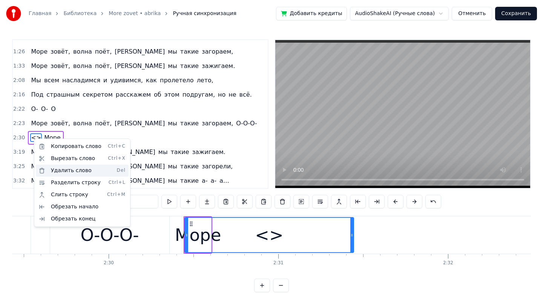
click at [54, 170] on div "Удалить слово Del" at bounding box center [82, 170] width 93 height 12
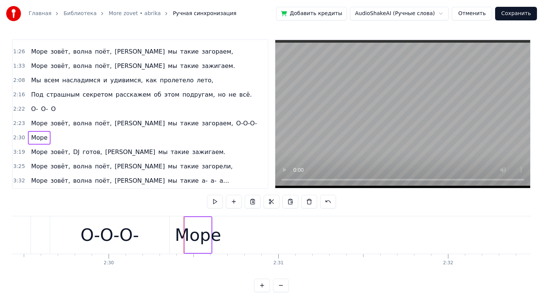
drag, startPoint x: 184, startPoint y: 227, endPoint x: 173, endPoint y: 227, distance: 11.0
click at [183, 228] on div "Море" at bounding box center [197, 235] width 46 height 26
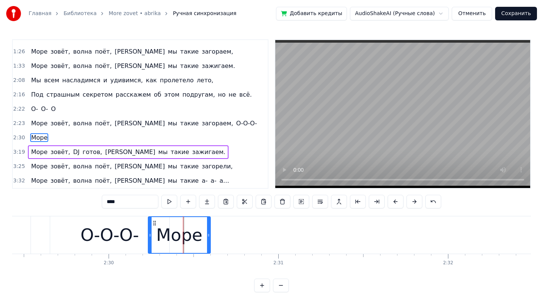
drag, startPoint x: 185, startPoint y: 228, endPoint x: 149, endPoint y: 225, distance: 36.6
click at [149, 226] on div at bounding box center [150, 235] width 3 height 36
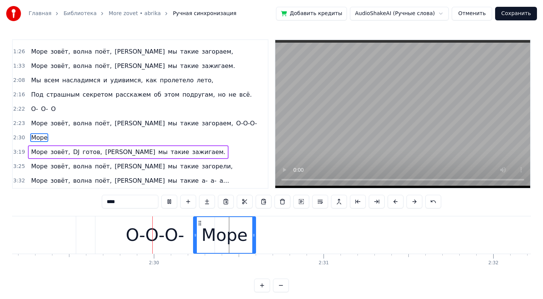
scroll to position [0, 25316]
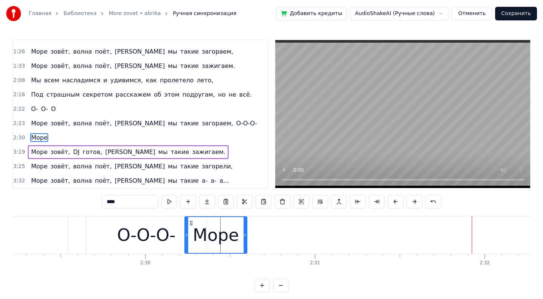
click at [58, 154] on span "зовёт," at bounding box center [60, 151] width 21 height 9
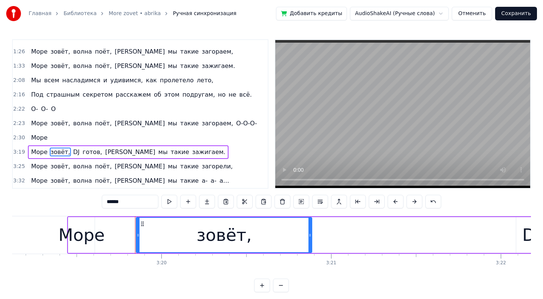
scroll to position [0, 33868]
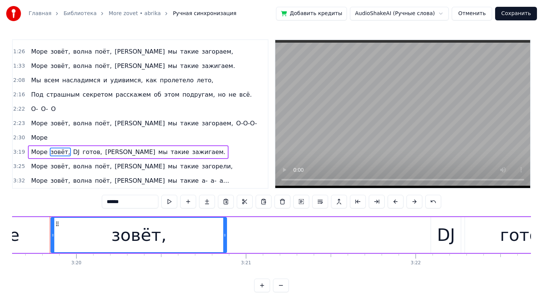
click at [38, 150] on span "Море" at bounding box center [39, 151] width 18 height 9
type input "****"
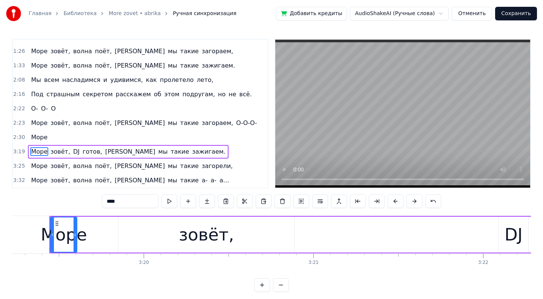
scroll to position [0, 33800]
click at [41, 128] on div "Море зовёт, волна поёт, а мы такие загораем, О-О-О-" at bounding box center [144, 123] width 232 height 14
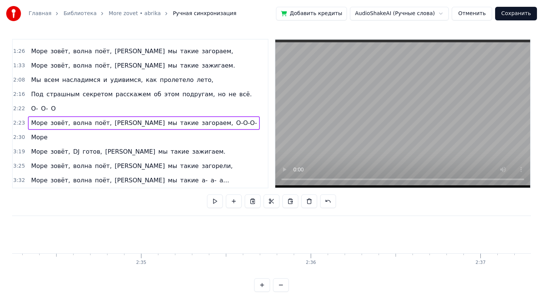
click at [39, 140] on span "Море" at bounding box center [39, 137] width 18 height 9
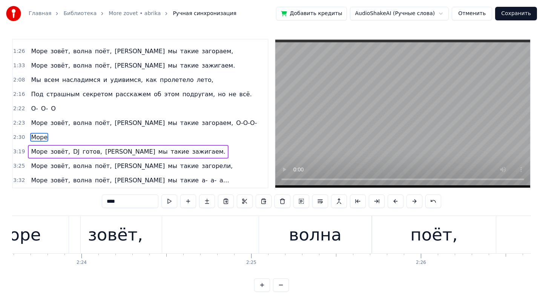
scroll to position [0, 24267]
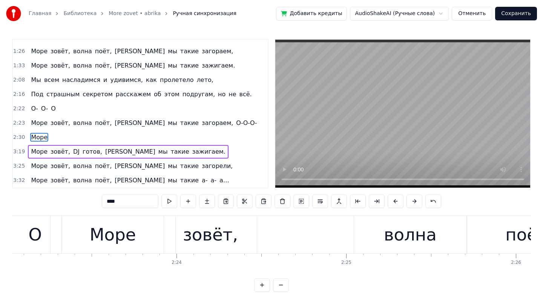
click at [37, 137] on span "Море" at bounding box center [39, 137] width 18 height 9
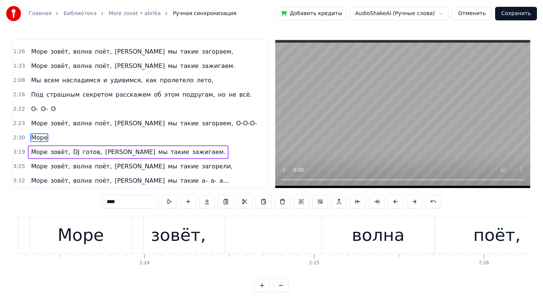
scroll to position [0, 24299]
click at [39, 138] on span "Море" at bounding box center [39, 137] width 18 height 9
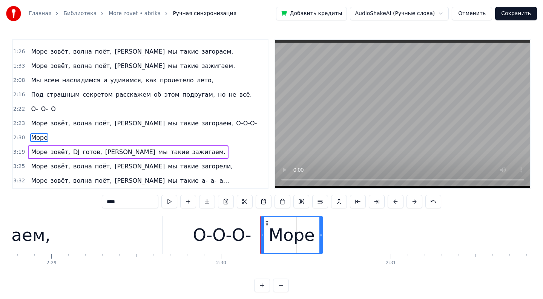
scroll to position [0, 25254]
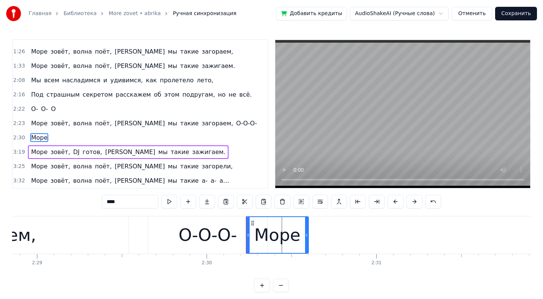
click at [279, 238] on div "Море" at bounding box center [277, 235] width 46 height 26
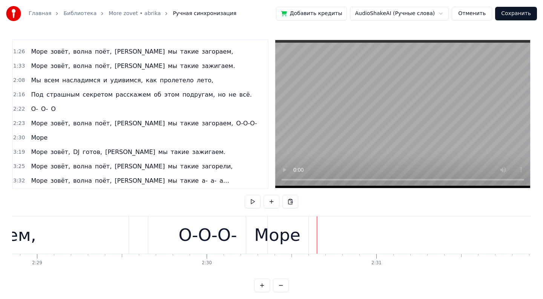
click at [325, 231] on div "Новая строка Ctrl+N" at bounding box center [360, 230] width 93 height 12
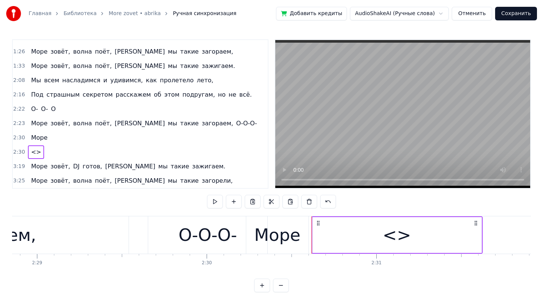
click at [36, 152] on span "<>" at bounding box center [36, 151] width 12 height 9
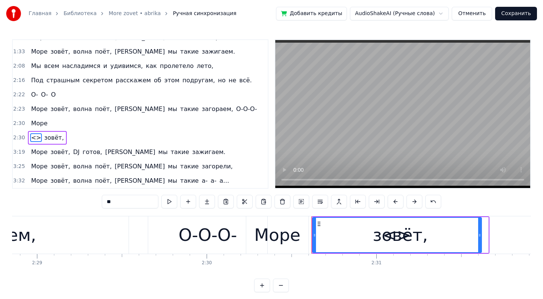
click at [34, 137] on span "<>" at bounding box center [36, 137] width 12 height 9
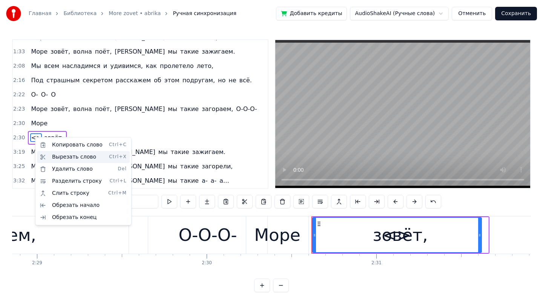
click at [70, 156] on div "Вырезать слово Ctrl+X" at bounding box center [83, 157] width 93 height 12
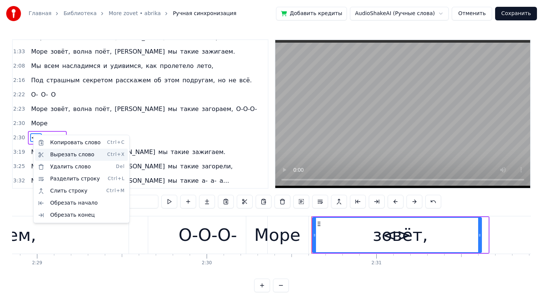
click at [53, 151] on div "Вырезать слово Ctrl+X" at bounding box center [81, 155] width 93 height 12
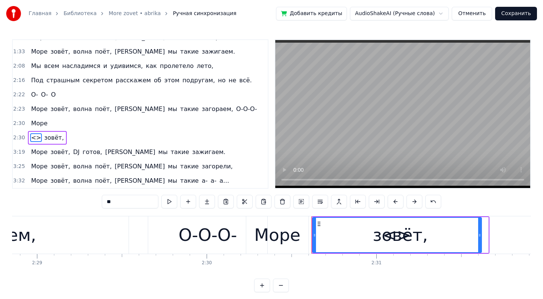
click at [29, 139] on div "<> зовёт," at bounding box center [47, 138] width 39 height 14
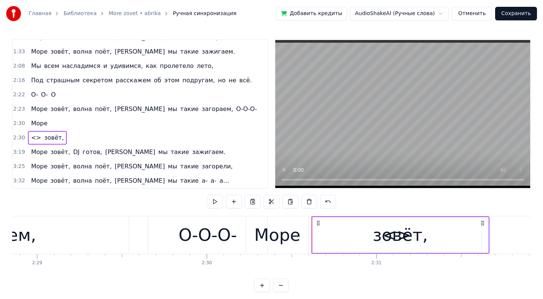
click at [30, 139] on span "<>" at bounding box center [36, 137] width 12 height 9
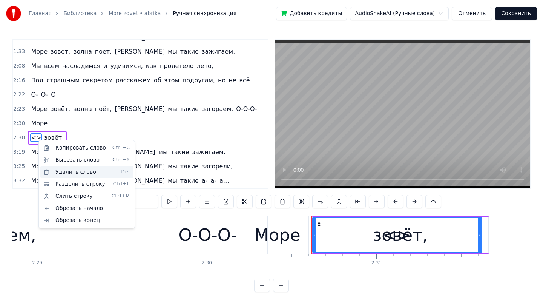
click at [69, 171] on div "Удалить слово Del" at bounding box center [86, 172] width 93 height 12
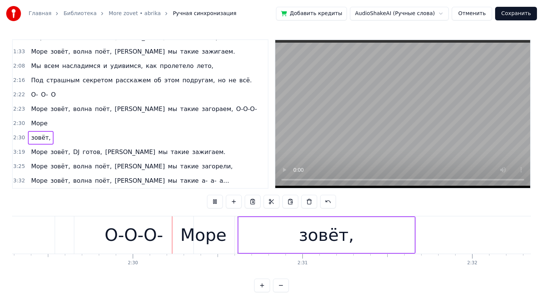
scroll to position [0, 25341]
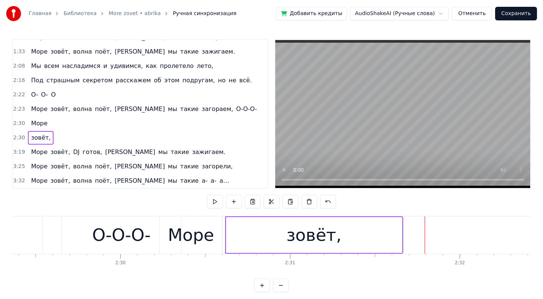
click at [23, 132] on div "2:30 зовёт," at bounding box center [140, 137] width 255 height 14
click at [48, 127] on div "Море" at bounding box center [39, 123] width 23 height 14
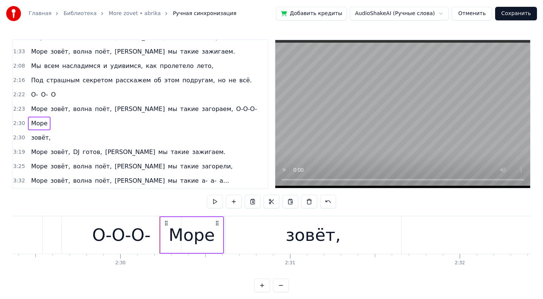
click at [44, 124] on span "Море" at bounding box center [39, 123] width 18 height 9
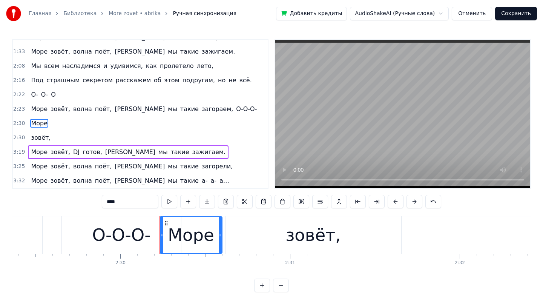
click at [146, 202] on input "****" at bounding box center [130, 202] width 57 height 14
click at [21, 151] on span "3:19" at bounding box center [19, 152] width 12 height 8
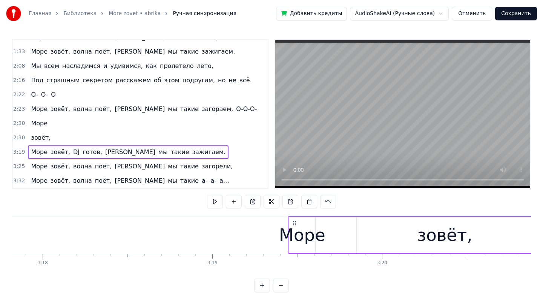
scroll to position [0, 33800]
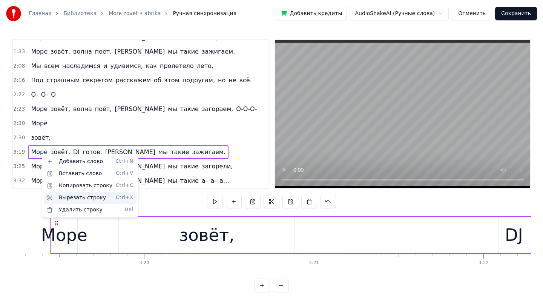
click at [69, 199] on div "Вырезать строку Ctrl+X" at bounding box center [90, 198] width 93 height 12
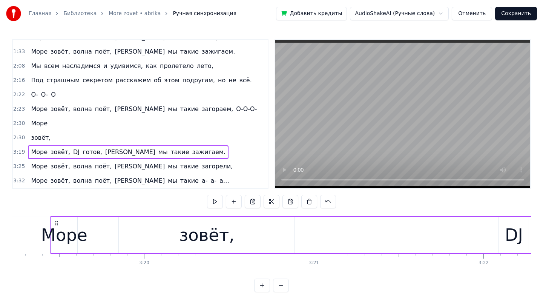
click at [40, 150] on span "Море" at bounding box center [39, 151] width 18 height 9
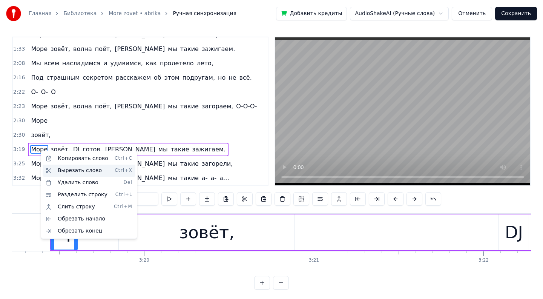
click at [62, 170] on div "Вырезать слово Ctrl+X" at bounding box center [89, 170] width 93 height 12
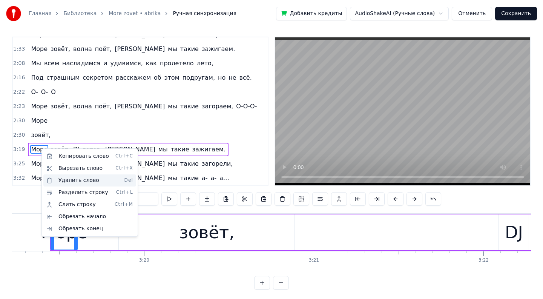
click at [55, 181] on div "Удалить слово Del" at bounding box center [89, 180] width 93 height 12
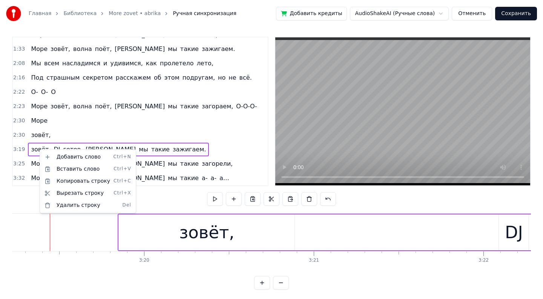
click at [33, 149] on html "Главная Библиотека More zovet • abrika Ручная синхронизация Добавить кредиты Au…" at bounding box center [271, 149] width 543 height 304
click at [47, 192] on div "Вырезать строку Ctrl+X" at bounding box center [81, 193] width 93 height 12
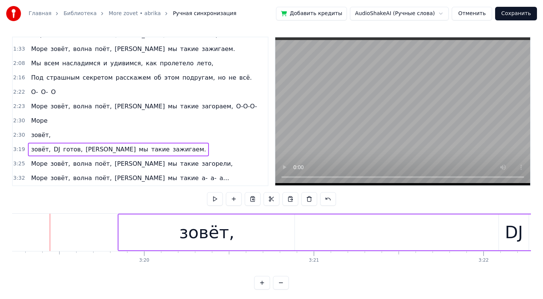
click at [37, 148] on span "зовёт," at bounding box center [40, 149] width 21 height 9
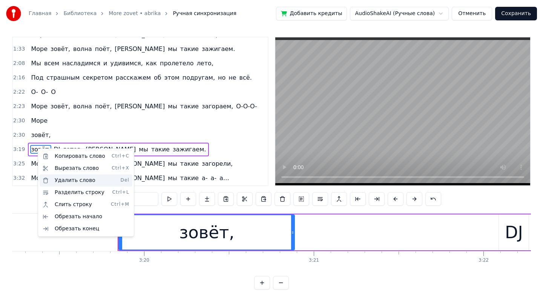
click at [47, 180] on div "Удалить слово Del" at bounding box center [86, 180] width 93 height 12
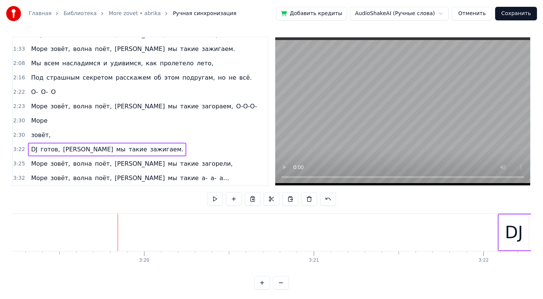
click at [35, 147] on span "DJ" at bounding box center [34, 149] width 8 height 9
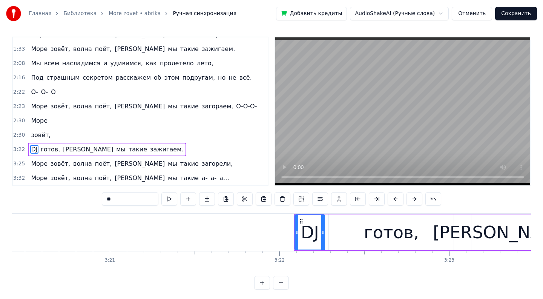
scroll to position [0, 33952]
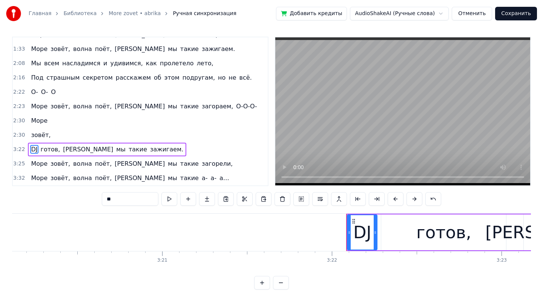
click at [37, 138] on span "зовёт," at bounding box center [40, 134] width 21 height 9
type input "******"
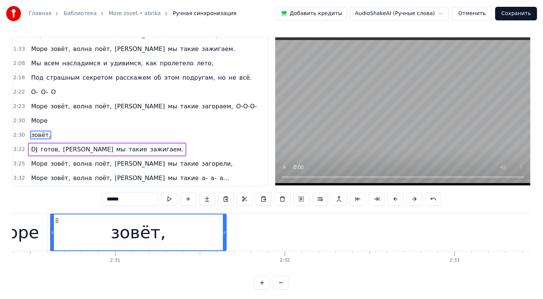
scroll to position [0, 0]
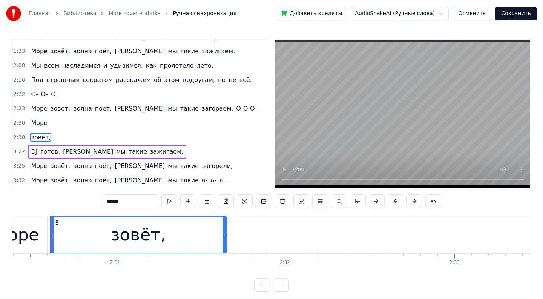
click at [18, 154] on span "3:22" at bounding box center [19, 152] width 12 height 8
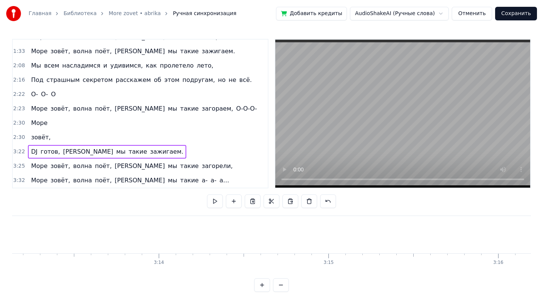
scroll to position [0, 34248]
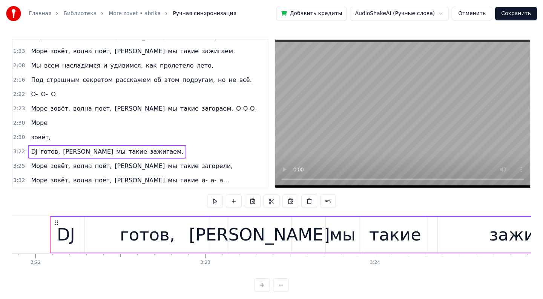
click at [36, 140] on span "зовёт," at bounding box center [40, 137] width 21 height 9
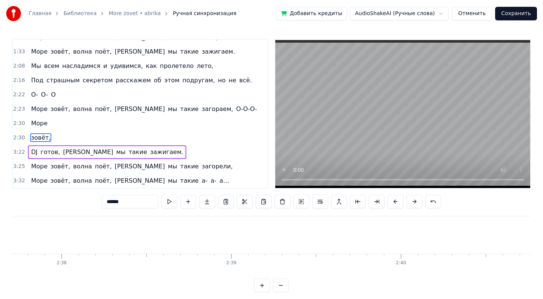
scroll to position [0, 25516]
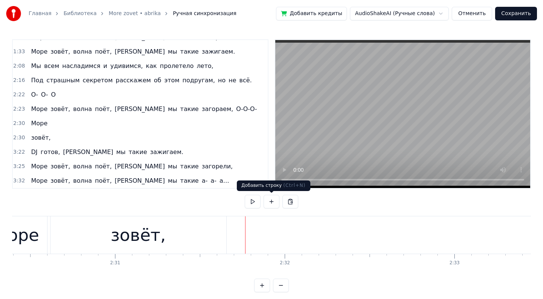
click at [272, 204] on button at bounding box center [272, 202] width 16 height 14
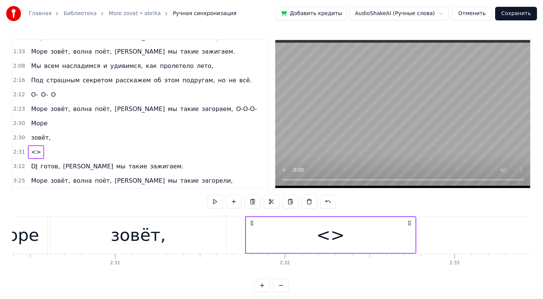
click at [32, 153] on span "<>" at bounding box center [36, 151] width 12 height 9
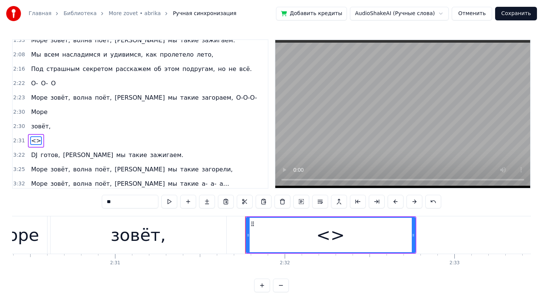
scroll to position [210, 0]
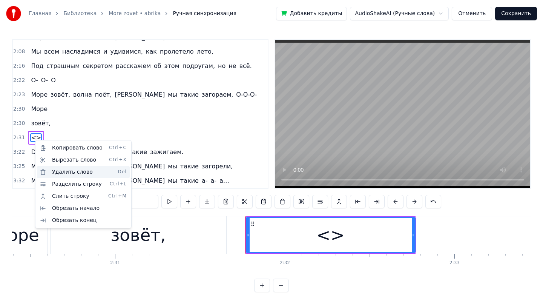
click at [54, 176] on div "Удалить слово Del" at bounding box center [83, 172] width 93 height 12
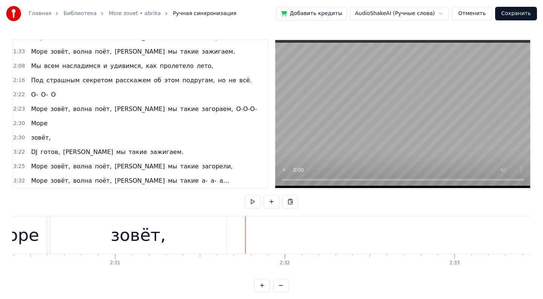
click at [40, 150] on span "готов," at bounding box center [50, 151] width 21 height 9
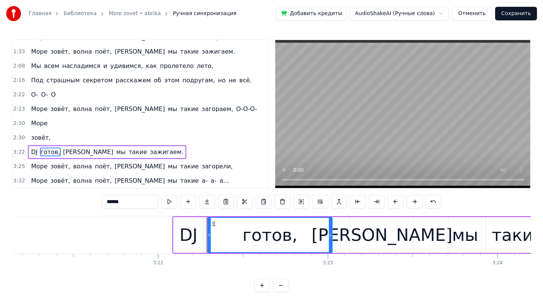
click at [35, 150] on span "DJ" at bounding box center [34, 151] width 8 height 9
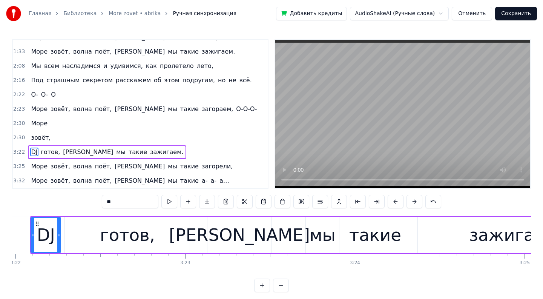
scroll to position [0, 34248]
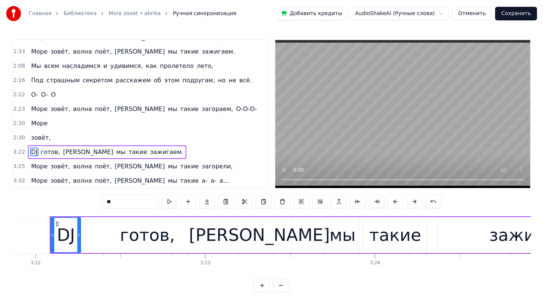
click at [37, 139] on span "зовёт," at bounding box center [40, 137] width 21 height 9
type input "******"
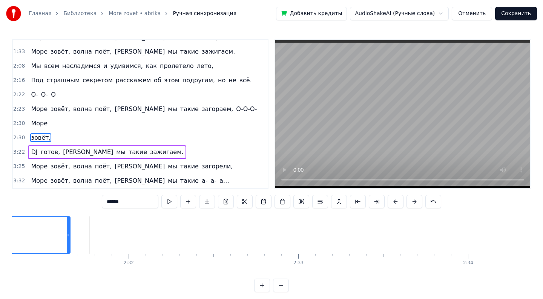
scroll to position [0, 25516]
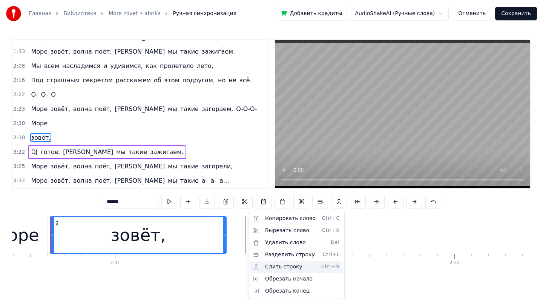
click at [278, 268] on div "Слить строку Ctrl+M" at bounding box center [296, 267] width 93 height 12
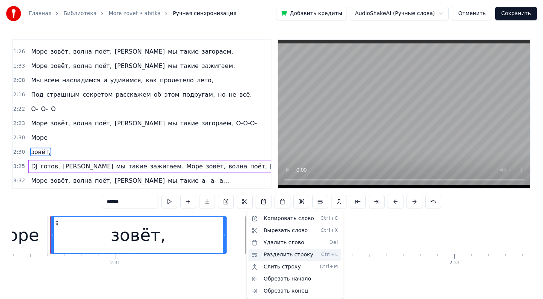
click at [274, 256] on div "Разделить строку Ctrl+L" at bounding box center [294, 254] width 93 height 12
click at [215, 234] on html "Главная Библиотека More zovet • abrika Ручная синхронизация Добавить кредиты Au…" at bounding box center [271, 152] width 543 height 304
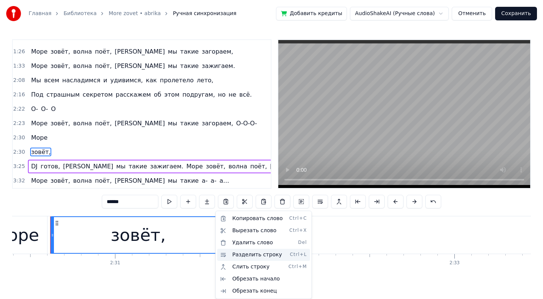
click at [241, 258] on div "Разделить строку Ctrl+L" at bounding box center [263, 254] width 93 height 12
click at [223, 252] on div "Разделить строку Ctrl+L" at bounding box center [263, 254] width 93 height 12
click at [240, 267] on div "Слить строку Ctrl+M" at bounding box center [263, 267] width 93 height 12
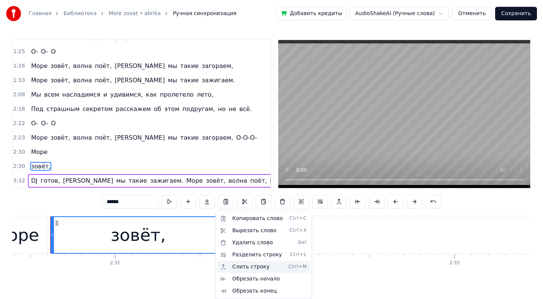
scroll to position [167, 0]
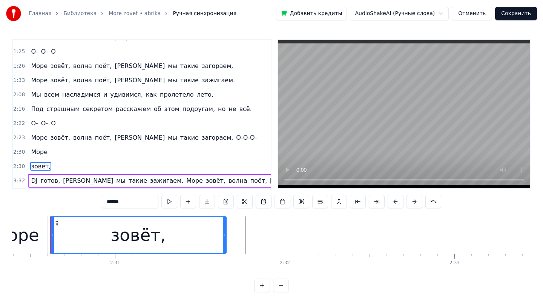
click at [48, 165] on span "зовёт," at bounding box center [40, 166] width 21 height 9
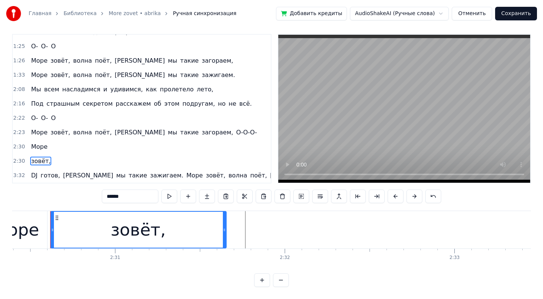
click at [49, 162] on div "зовёт," at bounding box center [41, 161] width 26 height 14
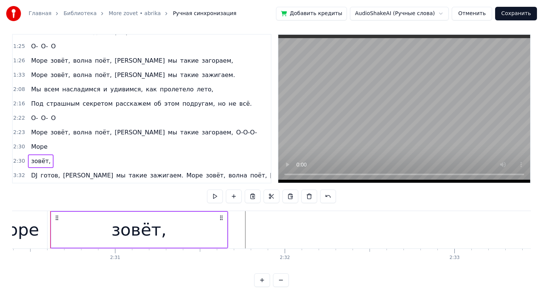
click at [49, 162] on div "зовёт," at bounding box center [41, 161] width 26 height 14
click at [45, 151] on div "Море" at bounding box center [39, 147] width 23 height 14
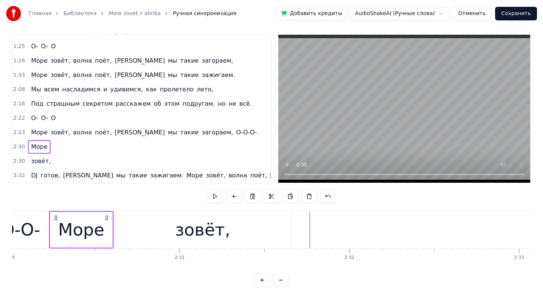
scroll to position [0, 25451]
click at [47, 146] on div "Море" at bounding box center [39, 147] width 23 height 14
click at [44, 147] on span "Море" at bounding box center [39, 146] width 18 height 9
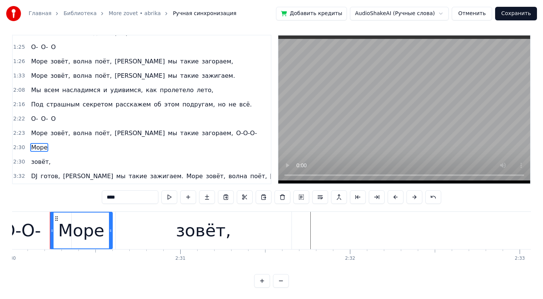
click at [47, 148] on div "Море" at bounding box center [39, 148] width 23 height 14
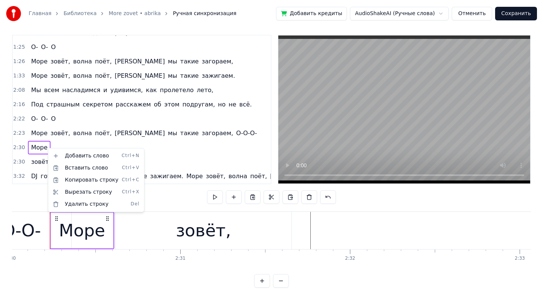
click at [47, 148] on html "Главная Библиотека More zovet • abrika Ручная синхронизация Добавить кредиты Au…" at bounding box center [271, 147] width 543 height 304
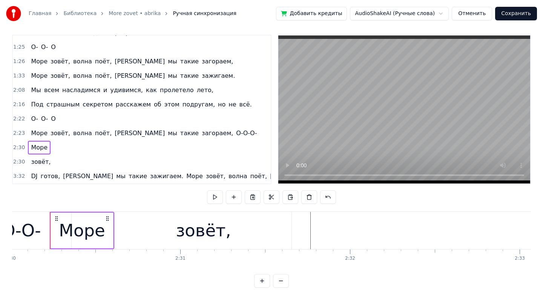
click at [41, 147] on span "Море" at bounding box center [39, 147] width 18 height 9
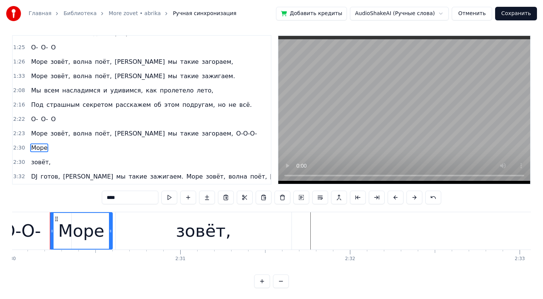
click at [48, 147] on div "Море" at bounding box center [39, 148] width 23 height 14
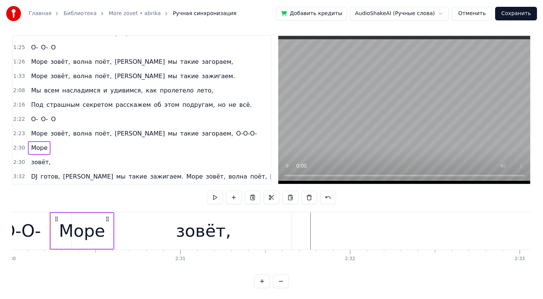
click at [40, 149] on span "Море" at bounding box center [39, 147] width 18 height 9
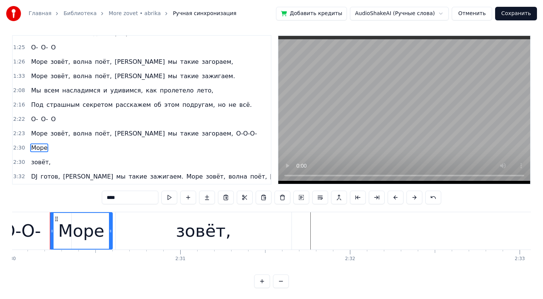
scroll to position [3, 0]
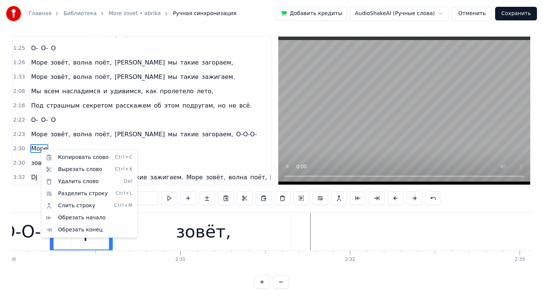
click at [40, 149] on html "Главная Библиотека More zovet • abrika Ручная синхронизация Добавить кредиты Au…" at bounding box center [271, 149] width 543 height 304
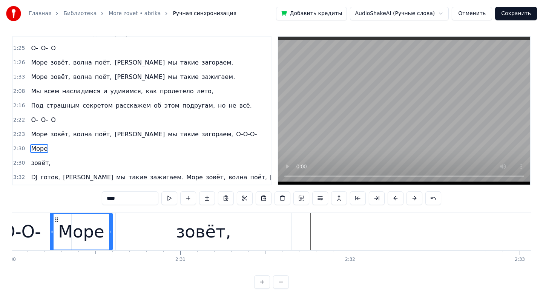
click at [44, 148] on span "Море" at bounding box center [39, 148] width 18 height 9
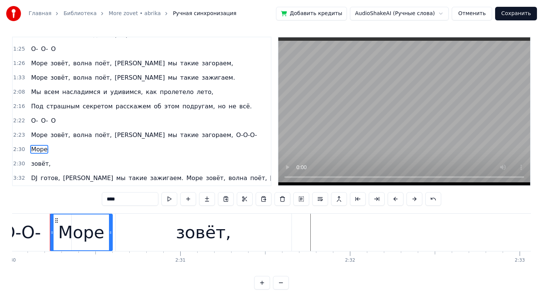
click at [103, 234] on div "Море" at bounding box center [81, 232] width 61 height 36
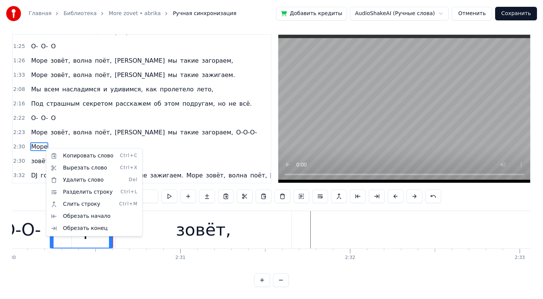
click at [43, 148] on html "Главная Библиотека More zovet • abrika Ручная синхронизация Добавить кредиты Au…" at bounding box center [271, 147] width 543 height 304
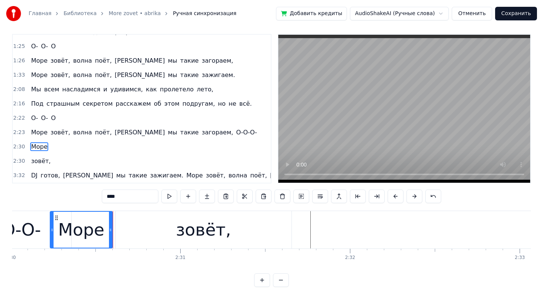
click at [128, 194] on input "****" at bounding box center [130, 196] width 57 height 14
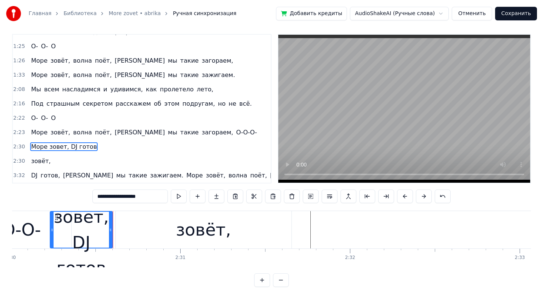
click at [208, 241] on div "зовёт," at bounding box center [203, 230] width 55 height 26
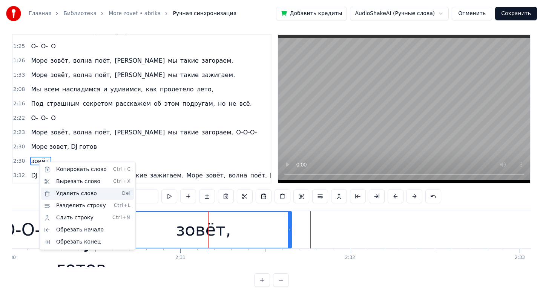
drag, startPoint x: 73, startPoint y: 200, endPoint x: 72, endPoint y: 193, distance: 6.5
click at [72, 193] on div "Копировать слово Ctrl+C Вырезать слово Ctrl+X Удалить слово Del Разделить строк…" at bounding box center [87, 205] width 93 height 84
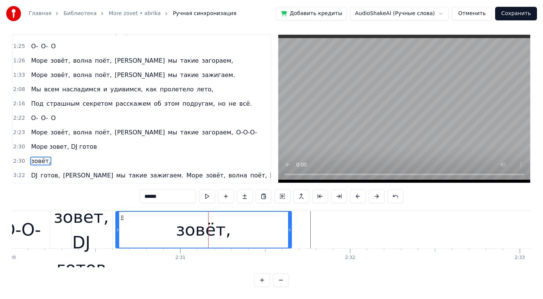
click at [95, 229] on div "Море зовет, DJ готов" at bounding box center [81, 230] width 62 height 102
type input "**********"
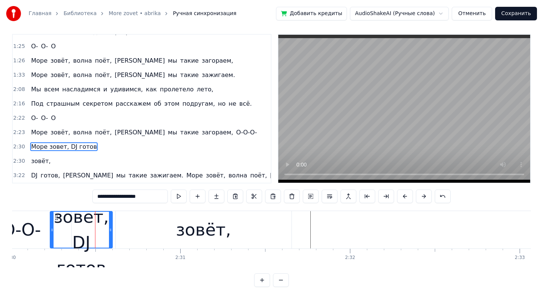
scroll to position [3, 0]
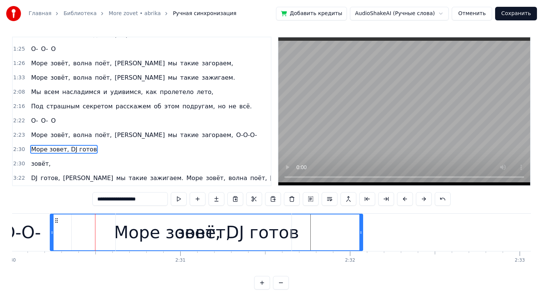
drag, startPoint x: 111, startPoint y: 229, endPoint x: 361, endPoint y: 250, distance: 251.2
click at [361, 250] on div "Море зовет, DJ готов" at bounding box center [206, 231] width 313 height 37
click at [36, 159] on div "зовёт," at bounding box center [41, 164] width 26 height 14
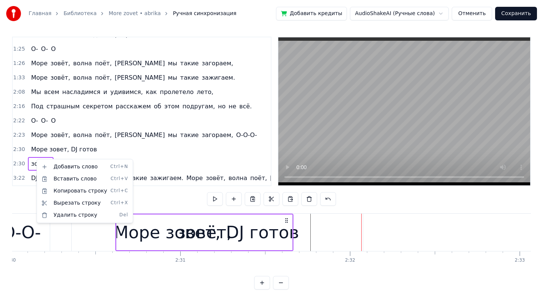
click at [33, 164] on html "Главная Библиотека More zovet • abrika Ручная синхронизация Добавить кредиты Au…" at bounding box center [271, 149] width 543 height 304
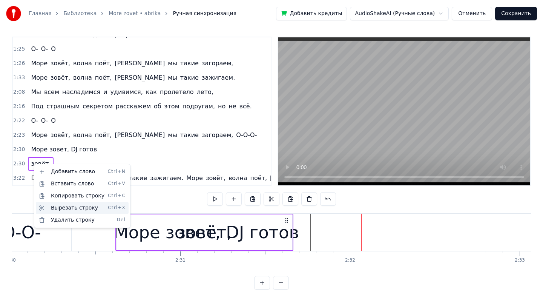
click at [67, 207] on div "Вырезать строку Ctrl+X" at bounding box center [82, 208] width 93 height 12
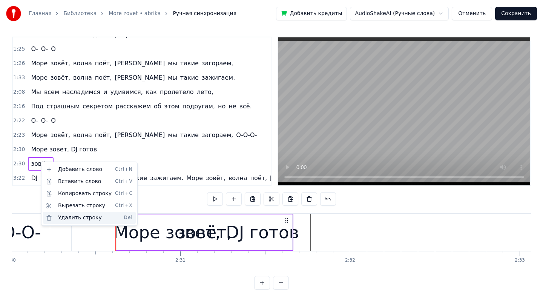
click at [71, 220] on div "Удалить строку Del" at bounding box center [89, 218] width 93 height 12
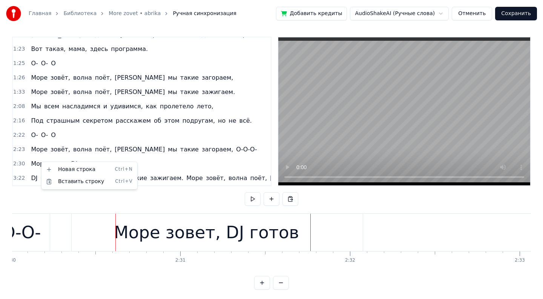
scroll to position [153, 0]
click at [279, 240] on div "Море зовет, DJ готов" at bounding box center [206, 232] width 185 height 26
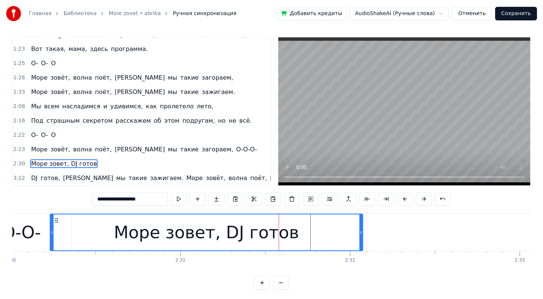
scroll to position [5, 0]
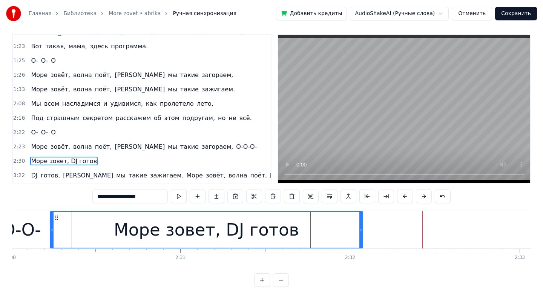
click at [417, 155] on video at bounding box center [404, 109] width 252 height 148
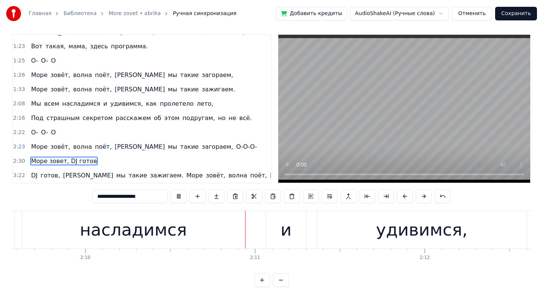
scroll to position [0, 22097]
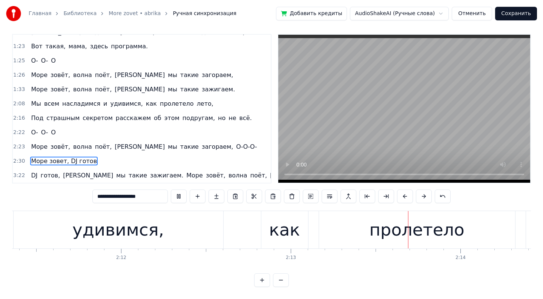
click at [285, 281] on button at bounding box center [281, 280] width 16 height 14
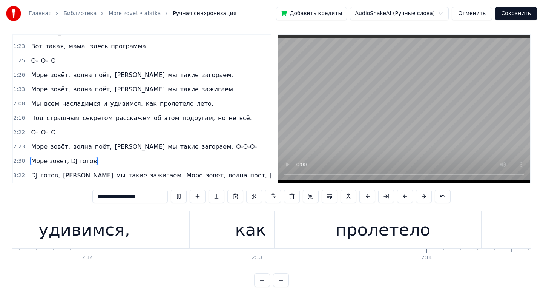
click at [285, 281] on button at bounding box center [281, 280] width 16 height 14
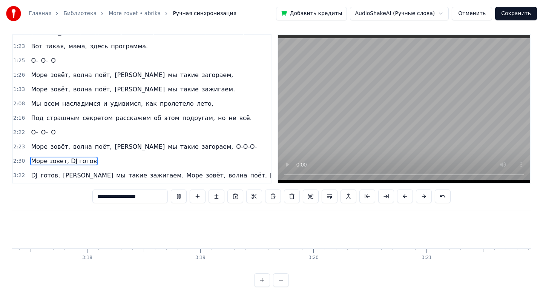
click at [285, 281] on button at bounding box center [281, 280] width 16 height 14
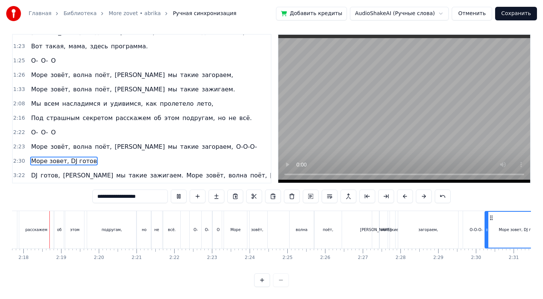
scroll to position [0, 5190]
click at [285, 281] on div at bounding box center [271, 280] width 35 height 14
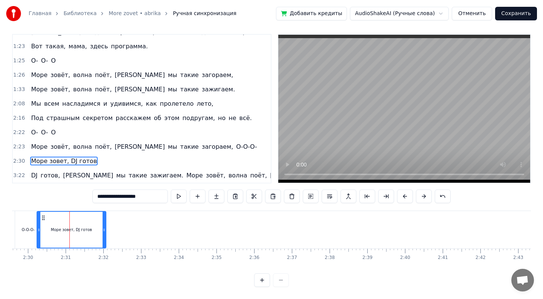
scroll to position [0, 5644]
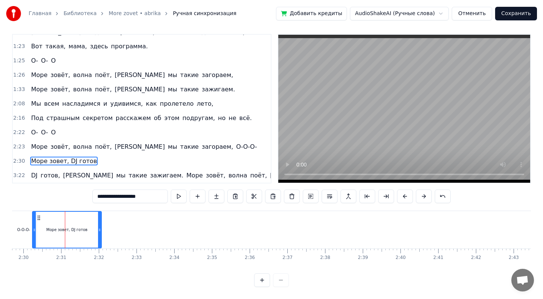
click at [174, 147] on div "Море зовёт, волна поёт, а мы такие загораем, О-О-О-" at bounding box center [144, 147] width 232 height 14
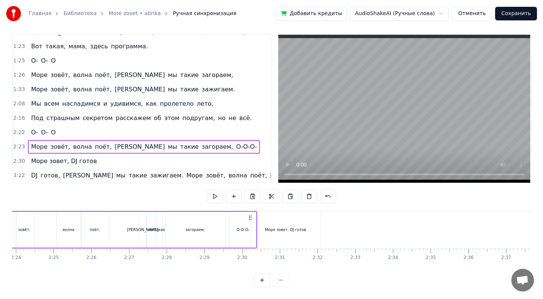
scroll to position [0, 5364]
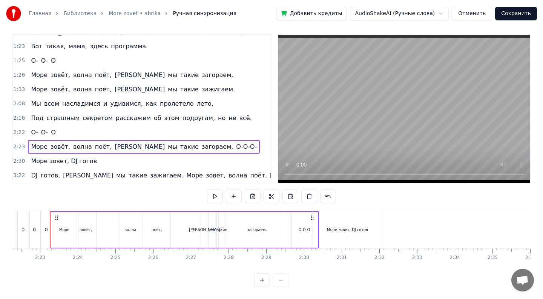
click at [235, 147] on span "О-О-О-" at bounding box center [246, 146] width 22 height 9
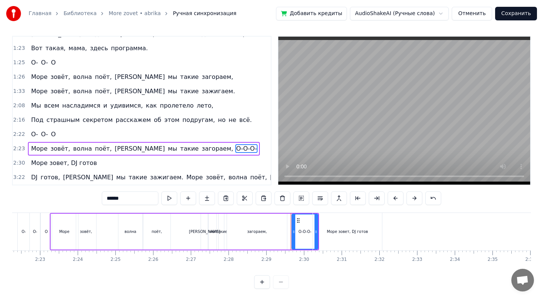
scroll to position [0, 5363]
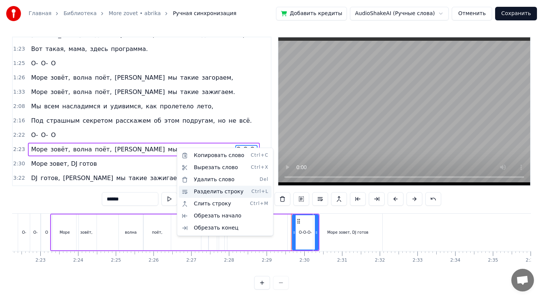
click at [203, 192] on div "Разделить строку Ctrl+L" at bounding box center [225, 191] width 93 height 12
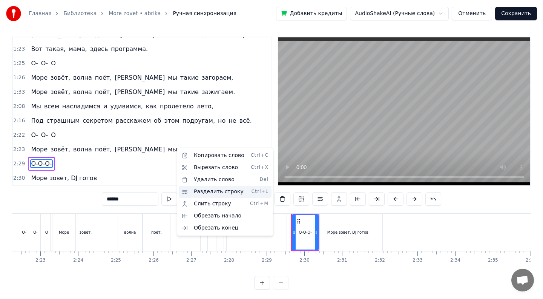
scroll to position [167, 0]
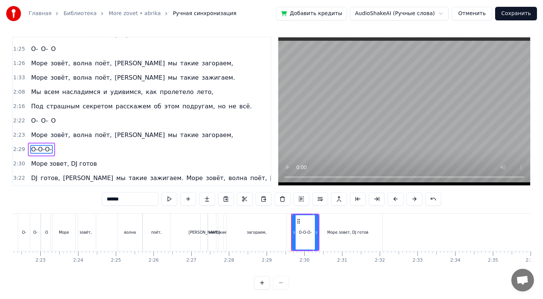
click at [278, 212] on div "0:43 Лазурный 0:43 берег, горячий воздух, 0:47 Большие пальмы, и в разных позах…" at bounding box center [271, 163] width 519 height 253
click at [359, 226] on div "Море зовет, DJ готов" at bounding box center [347, 231] width 69 height 37
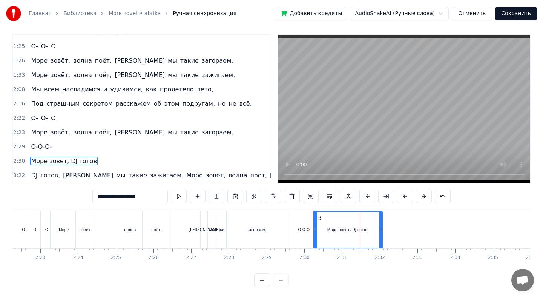
click at [59, 162] on span "Море зовет, DJ готов" at bounding box center [63, 160] width 67 height 9
click at [75, 161] on span "Море зовет, DJ готов" at bounding box center [63, 160] width 67 height 9
click at [84, 161] on span "Море зовет, DJ готов" at bounding box center [63, 160] width 67 height 9
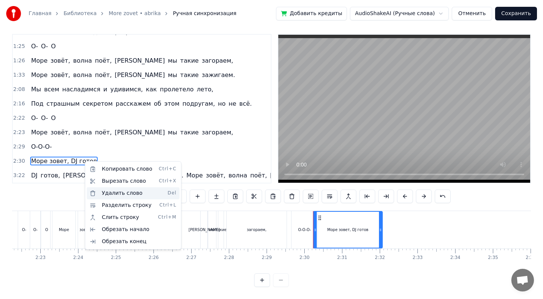
click at [116, 194] on div "Удалить слово Del" at bounding box center [133, 193] width 93 height 12
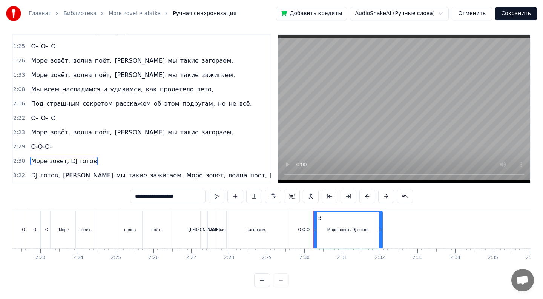
click at [87, 160] on span "Море зовет, DJ готов" at bounding box center [63, 160] width 67 height 9
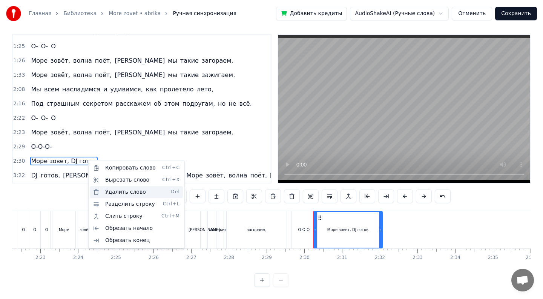
click at [115, 193] on div "Удалить слово Del" at bounding box center [136, 192] width 93 height 12
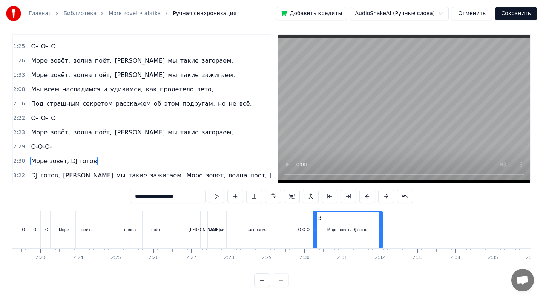
click at [74, 159] on span "Море зовет, DJ готов" at bounding box center [63, 160] width 67 height 9
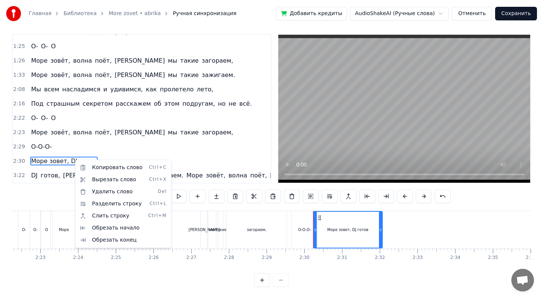
click at [74, 159] on html "Главная Библиотека More zovet • abrika Ручная синхронизация Добавить кредиты Au…" at bounding box center [271, 147] width 543 height 304
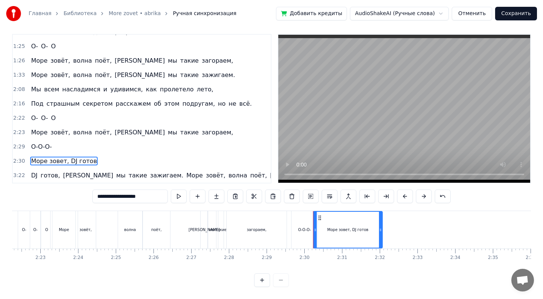
click at [156, 196] on input "**********" at bounding box center [129, 196] width 75 height 14
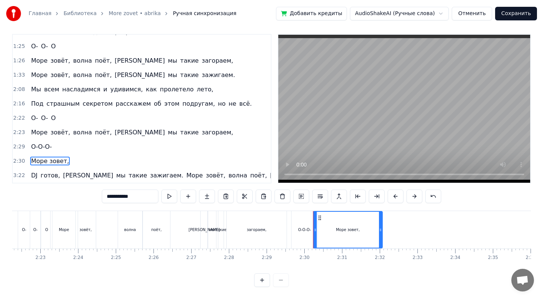
type input "**********"
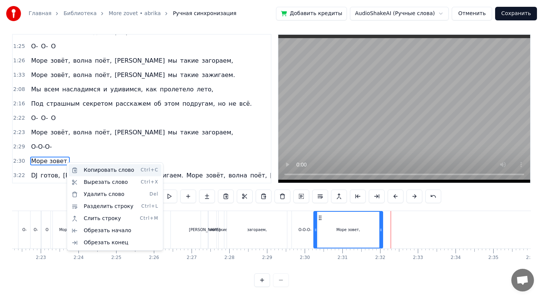
click at [112, 173] on div "Копировать слово Ctrl+C" at bounding box center [115, 170] width 93 height 12
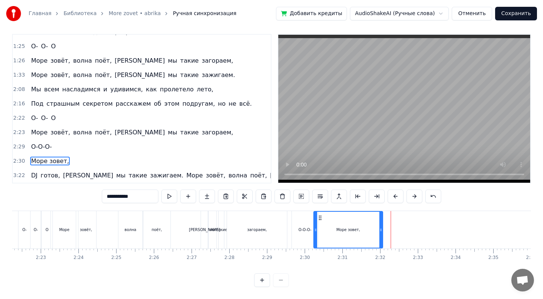
click at [66, 160] on div "Море зовет," at bounding box center [50, 161] width 44 height 14
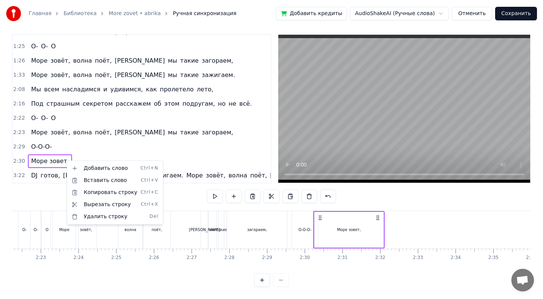
click at [384, 225] on html "Главная Библиотека More zovet • abrika Ручная синхронизация Добавить кредиты Au…" at bounding box center [271, 147] width 543 height 304
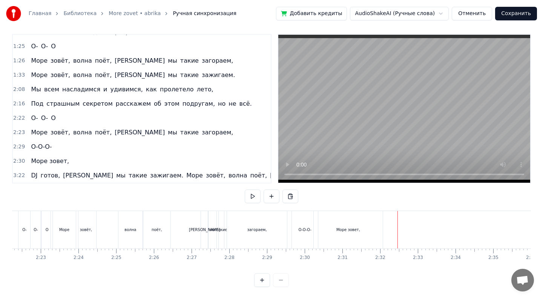
click at [384, 226] on div "Море зовет," at bounding box center [348, 229] width 71 height 37
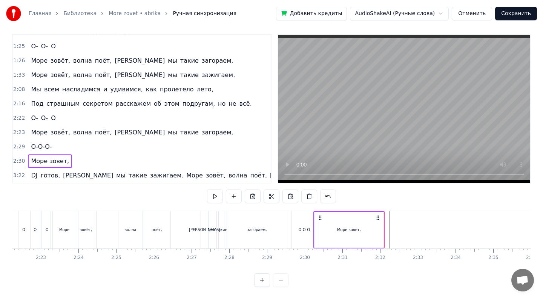
click at [35, 173] on span "DJ" at bounding box center [34, 175] width 8 height 9
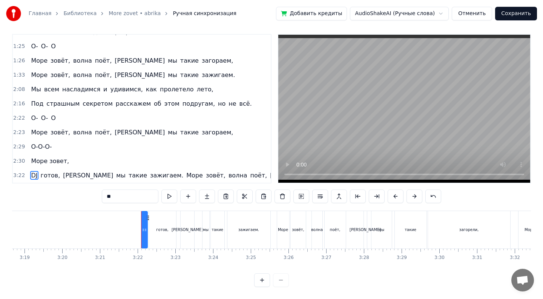
scroll to position [0, 7581]
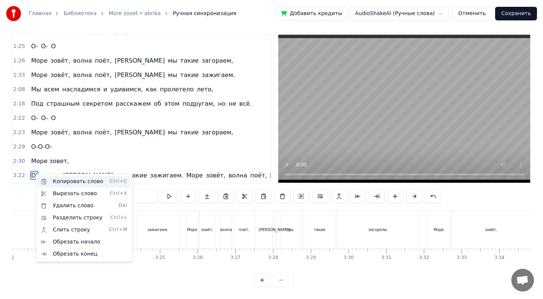
click at [67, 183] on div "Копировать слово Ctrl+C" at bounding box center [84, 181] width 93 height 12
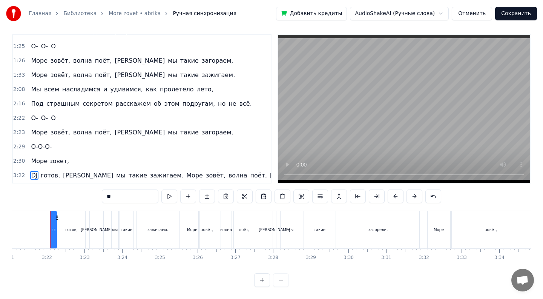
click at [66, 164] on div "Море зовет," at bounding box center [50, 161] width 44 height 14
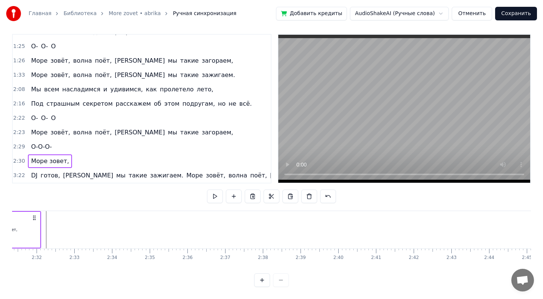
scroll to position [0, 5626]
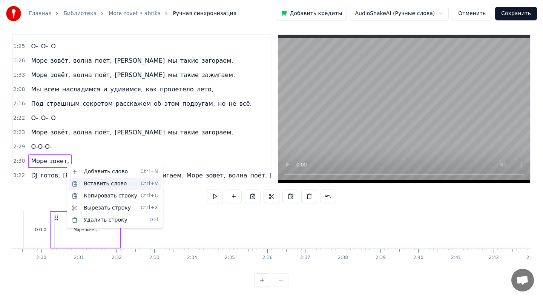
click at [78, 180] on div "Вставить слово Ctrl+V" at bounding box center [115, 184] width 93 height 12
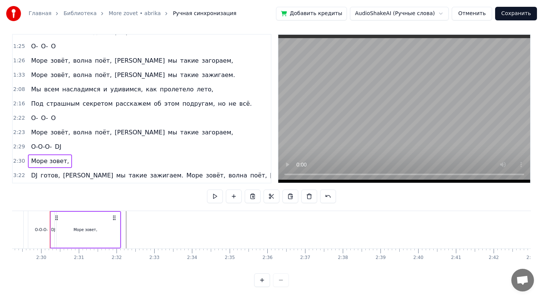
click at [60, 147] on span "DJ" at bounding box center [58, 146] width 8 height 9
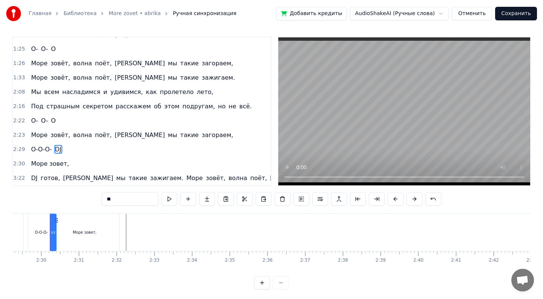
click at [62, 163] on span "Море зовет," at bounding box center [50, 163] width 40 height 9
type input "**********"
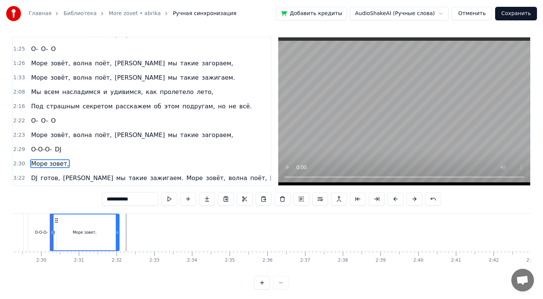
scroll to position [5, 0]
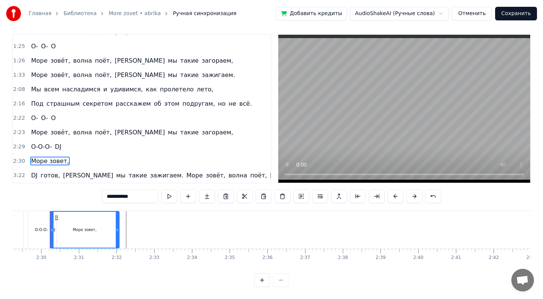
click at [72, 162] on div "2:30 Море зовет," at bounding box center [142, 161] width 258 height 14
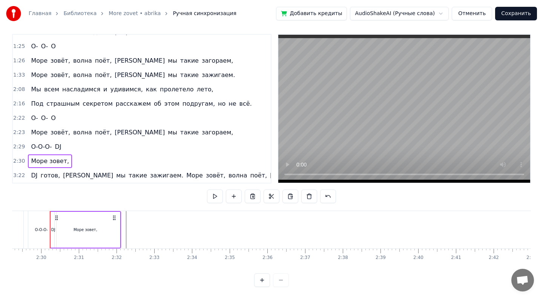
click at [72, 162] on div "2:30 Море зовет," at bounding box center [142, 161] width 258 height 14
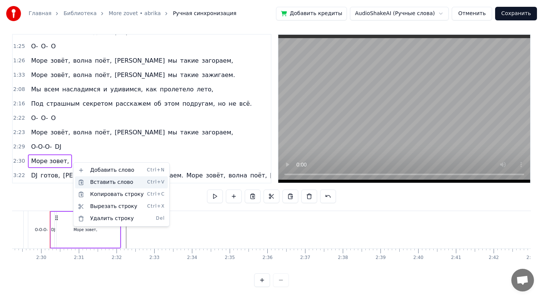
click at [98, 181] on div "Вставить слово Ctrl+V" at bounding box center [121, 182] width 93 height 12
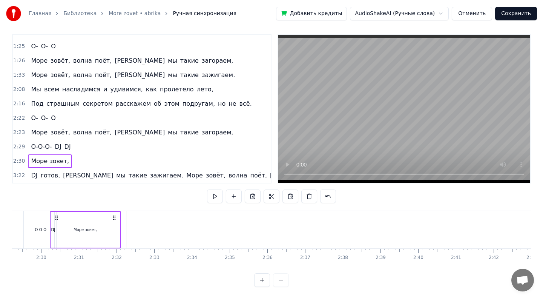
click at [70, 145] on span "DJ" at bounding box center [68, 146] width 8 height 9
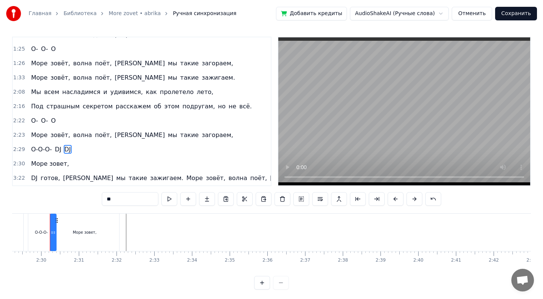
click at [71, 161] on div "2:30 Море зовет," at bounding box center [142, 163] width 258 height 14
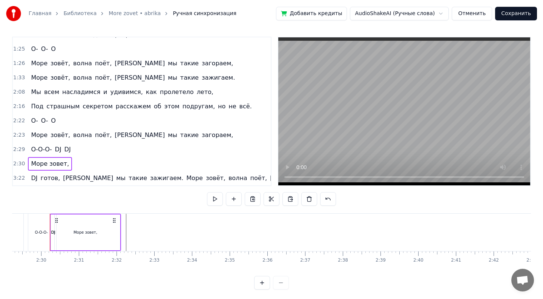
click at [75, 164] on div "2:30 Море зовет," at bounding box center [142, 163] width 258 height 14
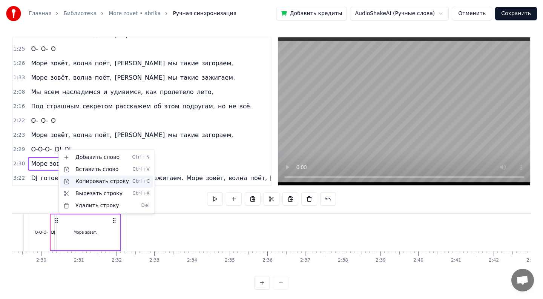
click at [81, 180] on div "Копировать строку Ctrl+C" at bounding box center [106, 181] width 93 height 12
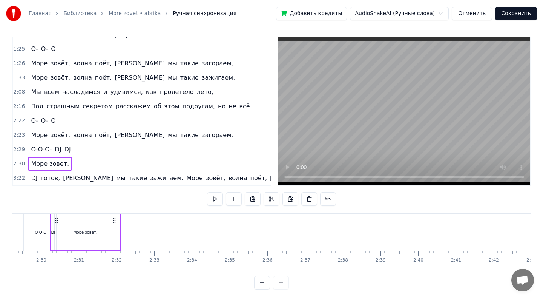
click at [79, 161] on div "2:30 Море зовет," at bounding box center [142, 163] width 258 height 14
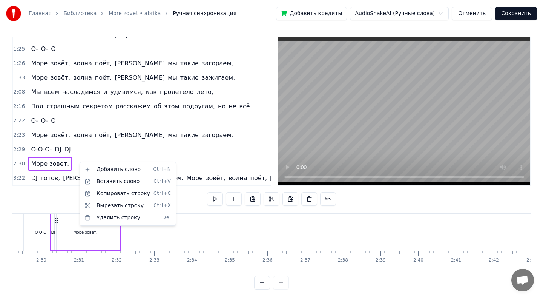
click at [65, 165] on html "Главная Библиотека More zovet • abrika Ручная синхронизация Добавить кредиты Au…" at bounding box center [271, 149] width 543 height 304
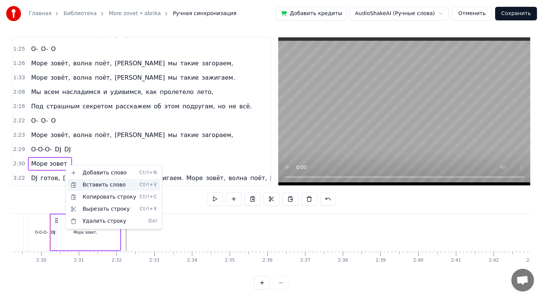
click at [89, 187] on div "Вставить слово Ctrl+V" at bounding box center [113, 185] width 93 height 12
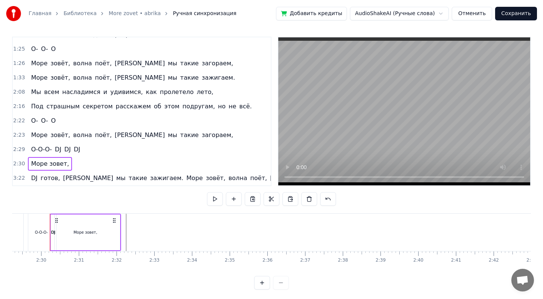
click at [68, 145] on span "DJ" at bounding box center [68, 149] width 8 height 9
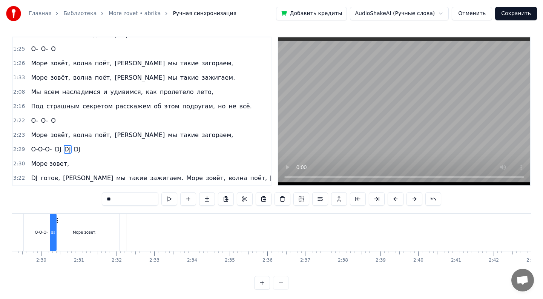
click at [68, 165] on div "2:30 Море зовет," at bounding box center [142, 163] width 258 height 14
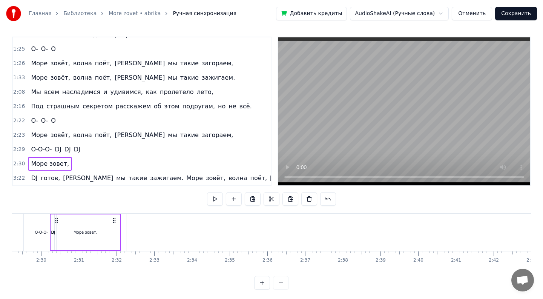
click at [50, 151] on span "О-О-О-" at bounding box center [41, 149] width 22 height 9
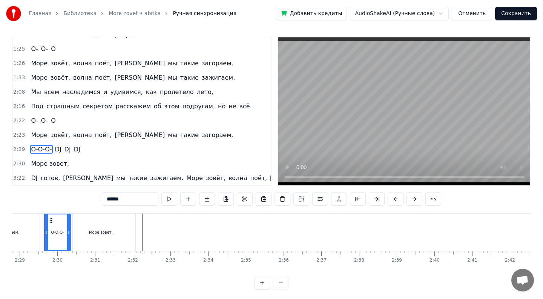
scroll to position [0, 5604]
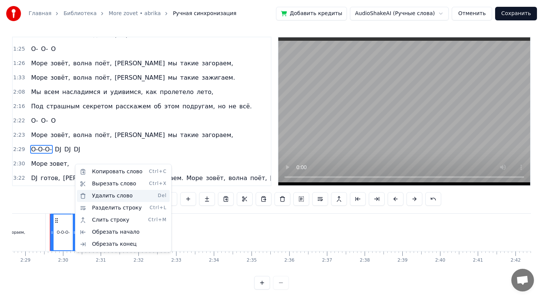
click at [94, 195] on div "Удалить слово Del" at bounding box center [123, 196] width 93 height 12
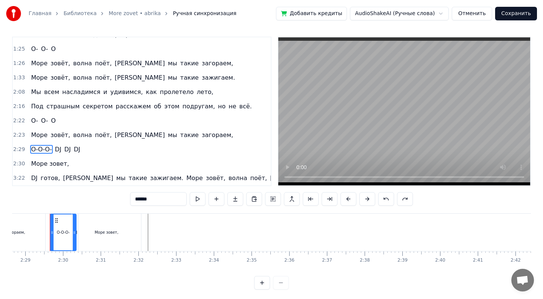
click at [87, 161] on div "2:30 Море зовет," at bounding box center [142, 163] width 258 height 14
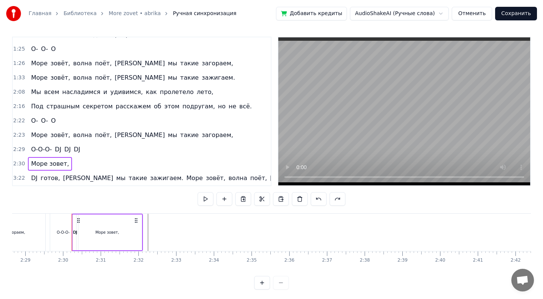
click at [81, 147] on span "DJ" at bounding box center [77, 149] width 8 height 9
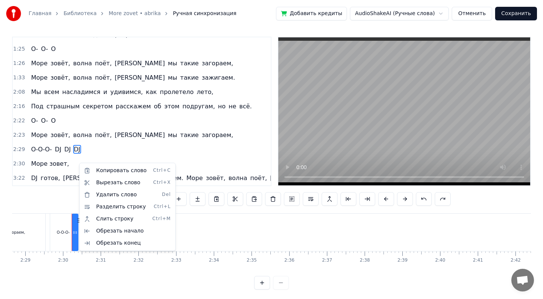
click at [112, 152] on html "Главная Библиотека More zovet • abrika Ручная синхронизация Добавить кредиты Au…" at bounding box center [271, 149] width 543 height 304
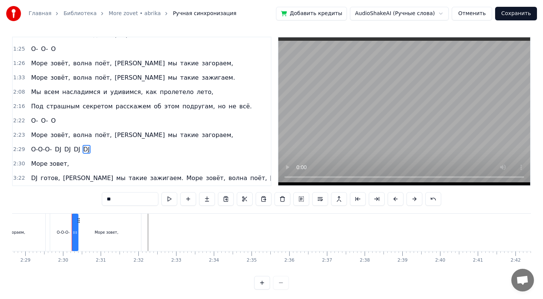
drag, startPoint x: 56, startPoint y: 151, endPoint x: 73, endPoint y: 164, distance: 21.0
click at [73, 164] on div "0:43 Лазурный 0:43 берег, горячий воздух, 0:47 Большие пальмы, и в разных позах…" at bounding box center [141, 111] width 259 height 149
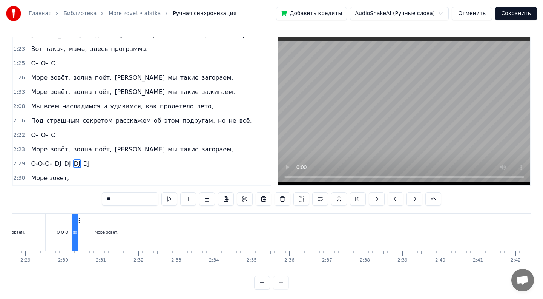
scroll to position [167, 0]
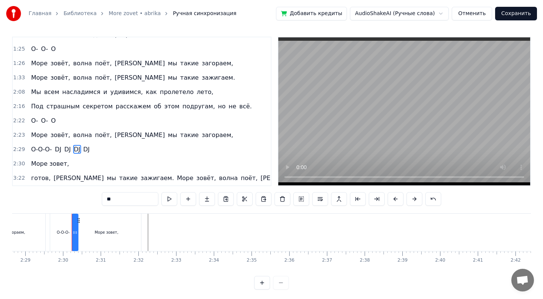
click at [86, 151] on span "DJ" at bounding box center [87, 149] width 8 height 9
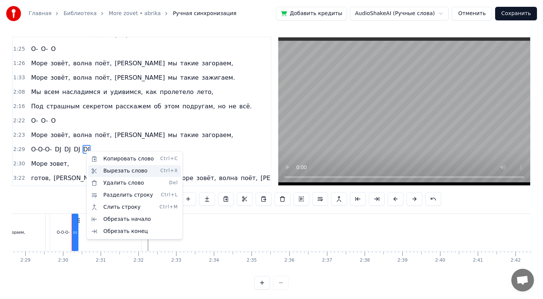
click at [115, 171] on div "Вырезать слово Ctrl+X" at bounding box center [134, 171] width 93 height 12
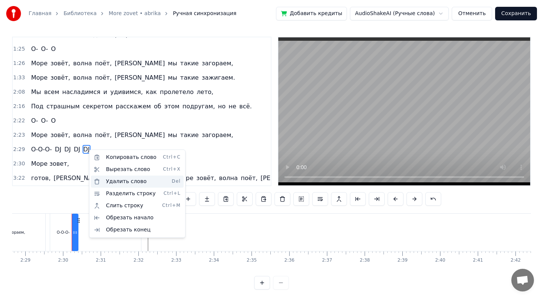
click at [117, 181] on div "Удалить слово Del" at bounding box center [137, 181] width 93 height 12
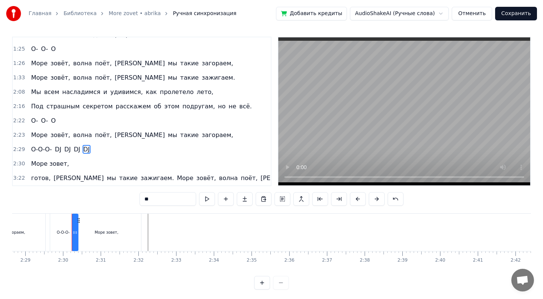
drag, startPoint x: 155, startPoint y: 204, endPoint x: 139, endPoint y: 203, distance: 15.5
click at [140, 203] on input "**" at bounding box center [167, 199] width 57 height 14
type input "*"
click at [85, 146] on div "О-О-О- DJ DJ DJ" at bounding box center [57, 150] width 58 height 14
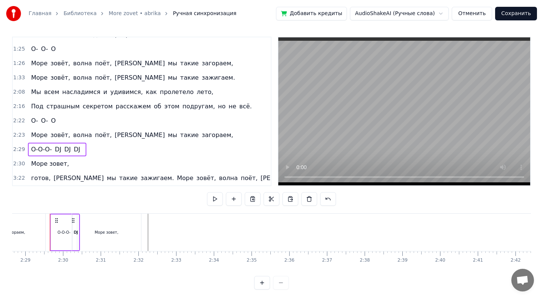
click at [85, 151] on div "О-О-О- DJ DJ DJ" at bounding box center [57, 150] width 58 height 14
click at [80, 146] on span "DJ" at bounding box center [77, 149] width 8 height 9
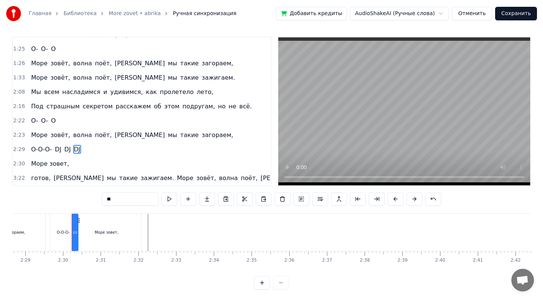
drag, startPoint x: 118, startPoint y: 201, endPoint x: 103, endPoint y: 201, distance: 15.1
click at [103, 201] on input "**" at bounding box center [130, 199] width 57 height 14
click at [69, 145] on span "DJ" at bounding box center [68, 149] width 8 height 9
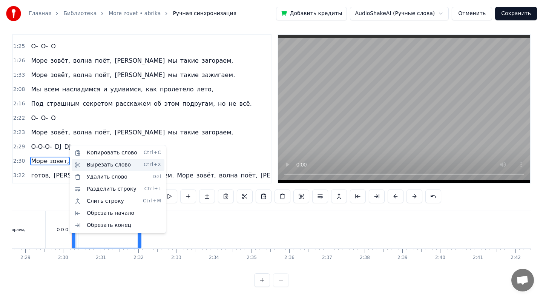
click at [100, 165] on div "Вырезать слово Ctrl+X" at bounding box center [118, 165] width 93 height 12
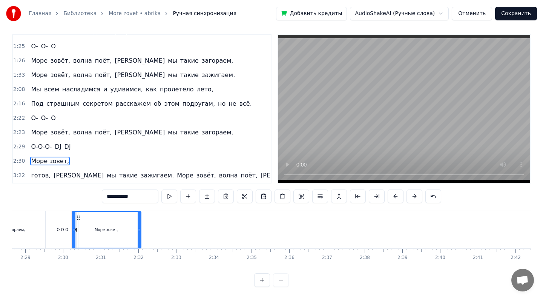
click at [72, 146] on span "DJ" at bounding box center [68, 146] width 8 height 9
type input "**"
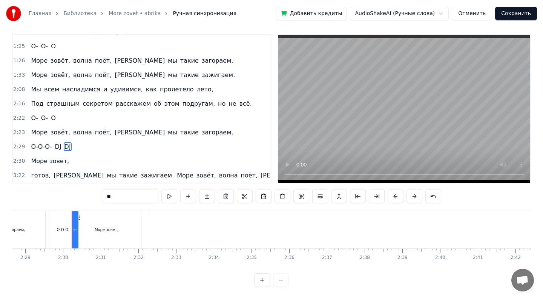
scroll to position [3, 0]
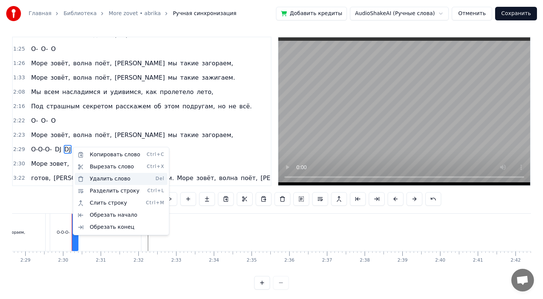
click at [113, 181] on div "Удалить слово Del" at bounding box center [121, 179] width 93 height 12
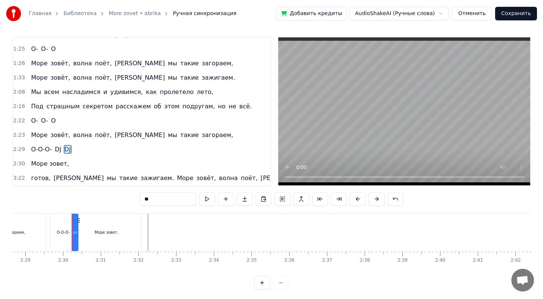
drag, startPoint x: 150, startPoint y: 196, endPoint x: 143, endPoint y: 196, distance: 7.5
click at [143, 196] on input "**" at bounding box center [167, 199] width 57 height 14
click at [62, 149] on span "DJ" at bounding box center [58, 149] width 8 height 9
type input "**"
drag, startPoint x: 121, startPoint y: 198, endPoint x: 95, endPoint y: 198, distance: 25.6
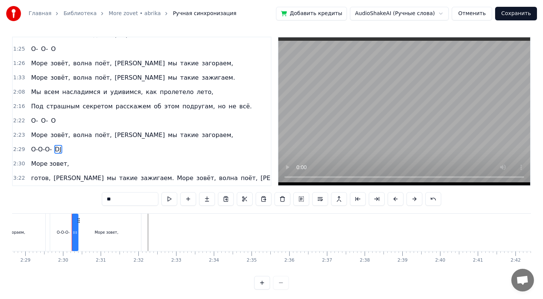
click at [95, 198] on div "0:43 Лазурный 0:43 берег, горячий воздух, 0:47 Большие пальмы, и в разных позах…" at bounding box center [271, 163] width 519 height 253
click at [49, 166] on span "Море зовет," at bounding box center [50, 163] width 40 height 9
type input "**********"
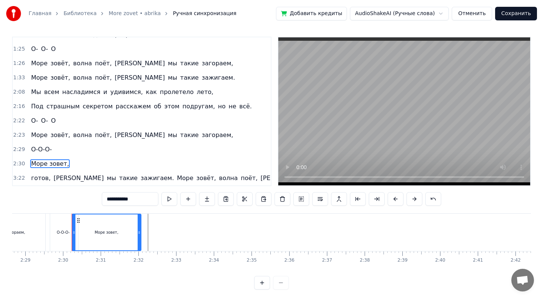
scroll to position [5, 0]
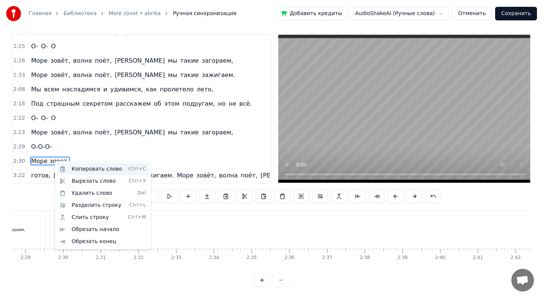
click at [83, 168] on div "Копировать слово Ctrl+C" at bounding box center [103, 169] width 93 height 12
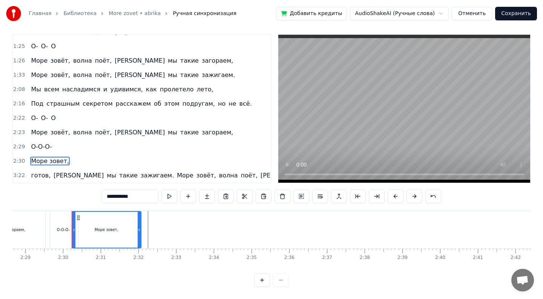
click at [67, 149] on div "2:29 О-О-О-" at bounding box center [142, 146] width 258 height 14
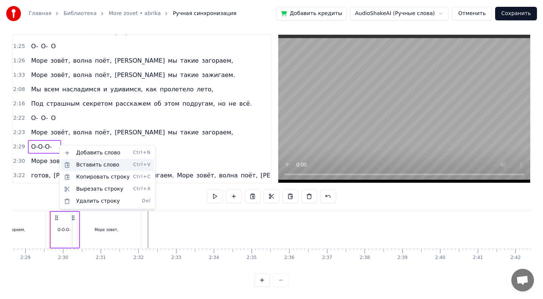
click at [83, 166] on div "Вставить слово Ctrl+V" at bounding box center [107, 165] width 93 height 12
click at [83, 164] on div "Вставить слово Ctrl+V" at bounding box center [104, 166] width 93 height 12
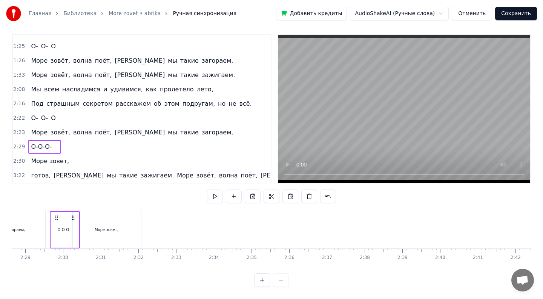
click at [60, 146] on div "О-О-О-" at bounding box center [44, 147] width 33 height 14
click at [51, 145] on span "О-О-О-" at bounding box center [41, 146] width 22 height 9
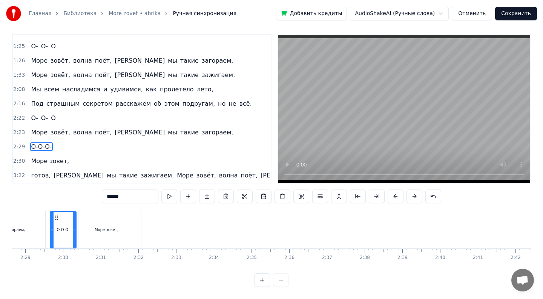
click at [58, 147] on span at bounding box center [58, 146] width 2 height 9
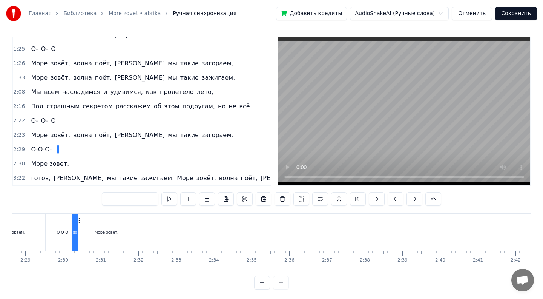
click at [56, 148] on span at bounding box center [55, 149] width 2 height 9
click at [41, 147] on span "О-О-О-" at bounding box center [41, 149] width 22 height 9
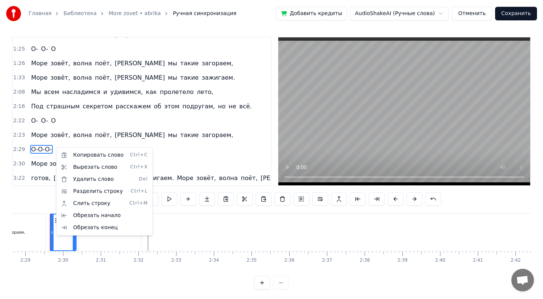
click at [45, 149] on html "Главная Библиотека More zovet • abrika Ручная синхронизация Добавить кредиты Au…" at bounding box center [271, 149] width 543 height 304
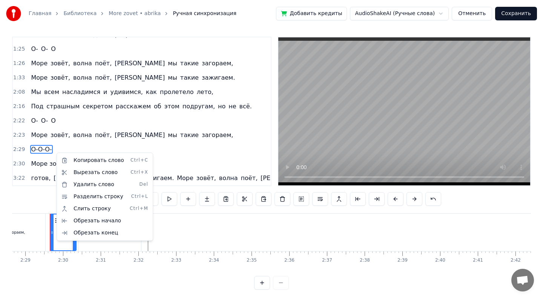
click at [65, 149] on html "Главная Библиотека More zovet • abrika Ручная синхронизация Добавить кредиты Au…" at bounding box center [271, 149] width 543 height 304
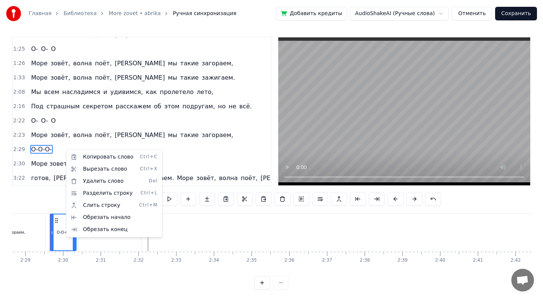
click at [63, 147] on html "Главная Библиотека More zovet • abrika Ручная синхронизация Добавить кредиты Au…" at bounding box center [271, 149] width 543 height 304
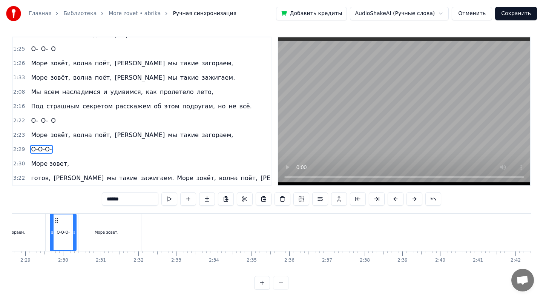
click at [48, 161] on span "Море зовет," at bounding box center [50, 163] width 40 height 9
type input "**********"
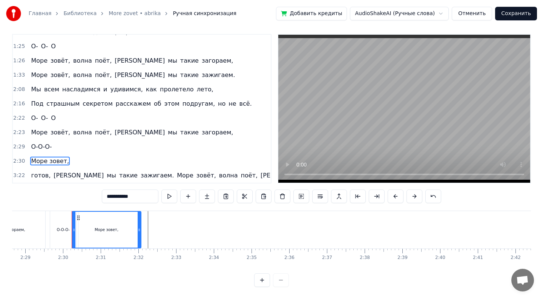
click at [63, 148] on div "2:29 О-О-О-" at bounding box center [142, 146] width 258 height 14
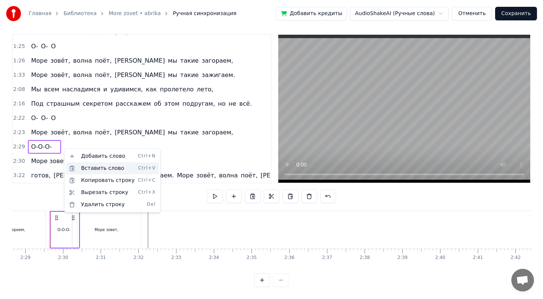
click at [95, 166] on div "Вставить слово Ctrl+V" at bounding box center [112, 168] width 93 height 12
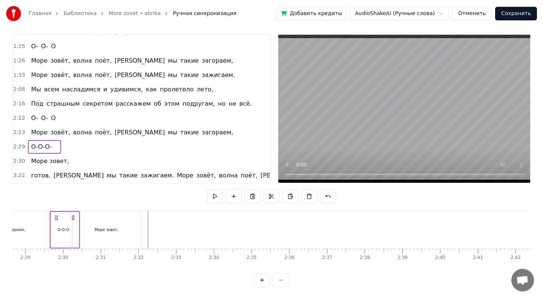
click at [57, 143] on span at bounding box center [58, 146] width 2 height 9
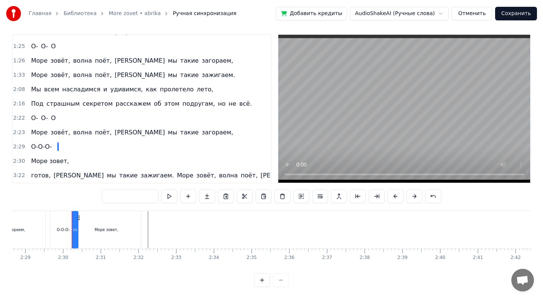
scroll to position [3, 0]
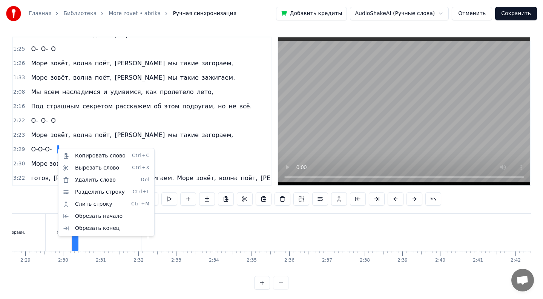
click at [44, 150] on html "Главная Библиотека More zovet • abrika Ручная синхронизация Добавить кредиты Au…" at bounding box center [271, 149] width 543 height 304
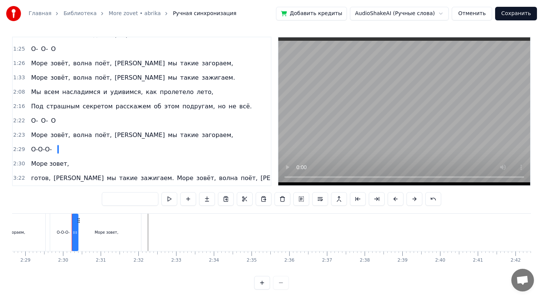
click at [75, 225] on div "Море зовет," at bounding box center [106, 231] width 69 height 37
type input "**********"
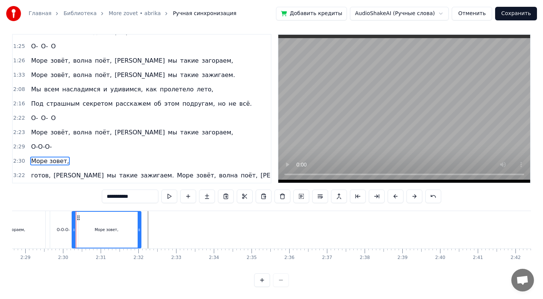
click at [73, 225] on div at bounding box center [73, 230] width 3 height 36
drag, startPoint x: 73, startPoint y: 225, endPoint x: 77, endPoint y: 226, distance: 4.6
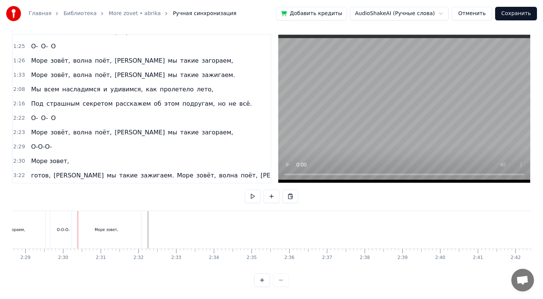
click at [121, 229] on div "Море зовет," at bounding box center [106, 229] width 69 height 37
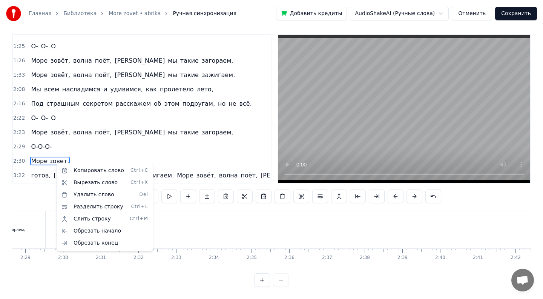
click at [76, 160] on html "Главная Библиотека More zovet • abrika Ручная синхронизация Добавить кредиты Au…" at bounding box center [271, 147] width 543 height 304
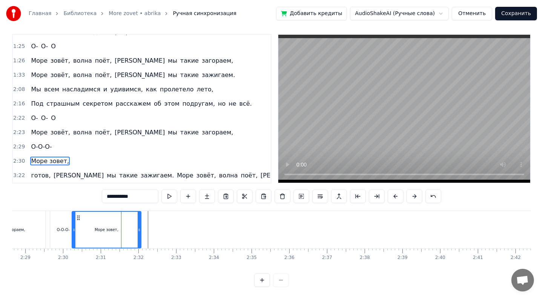
click at [90, 158] on div "2:30 Море зовет," at bounding box center [142, 161] width 258 height 14
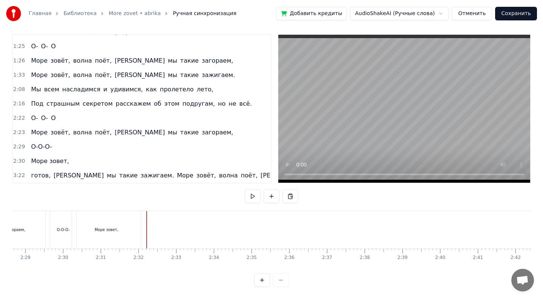
click at [40, 172] on span "готов," at bounding box center [40, 175] width 21 height 9
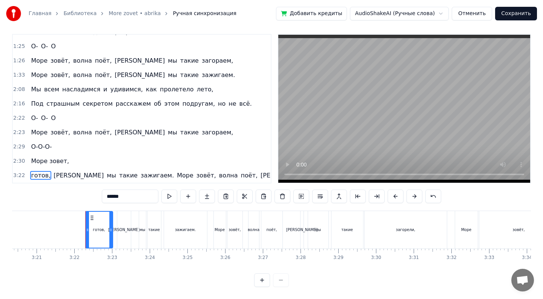
scroll to position [0, 7589]
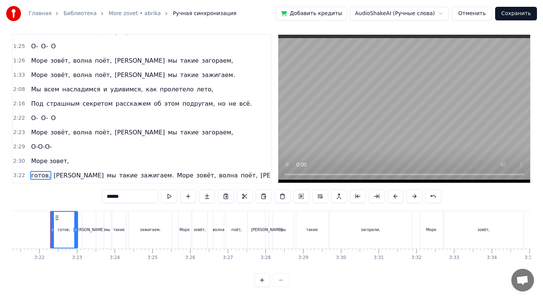
click at [73, 162] on div "2:30 Море зовет," at bounding box center [142, 161] width 258 height 14
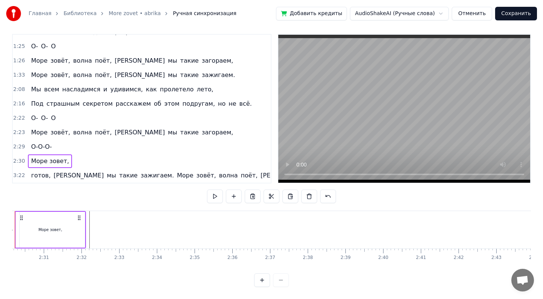
scroll to position [0, 5626]
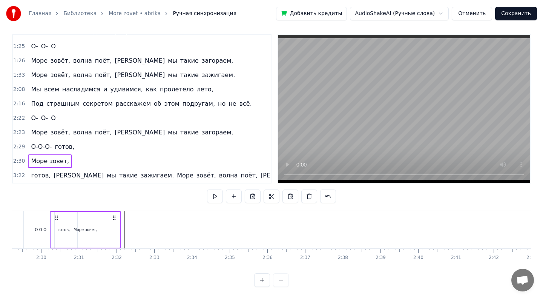
click at [64, 147] on span "готов," at bounding box center [64, 146] width 21 height 9
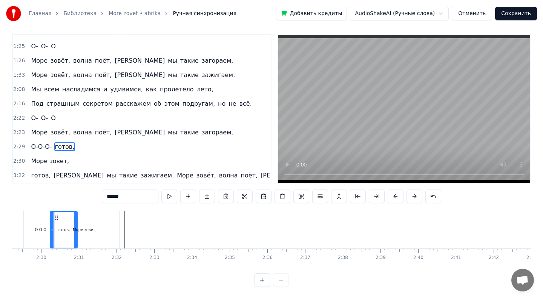
scroll to position [3, 0]
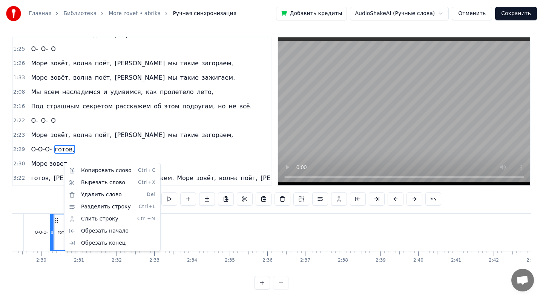
click at [195, 157] on html "Главная Библиотека More zovet • abrika Ручная синхронизация Добавить кредиты Au…" at bounding box center [271, 149] width 543 height 304
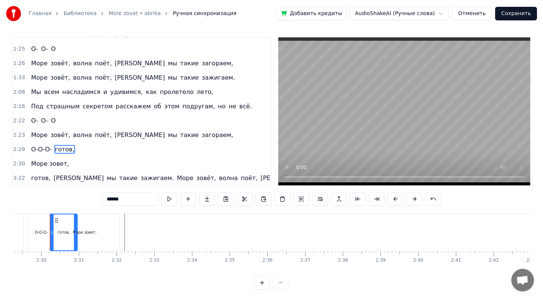
drag, startPoint x: 132, startPoint y: 201, endPoint x: 98, endPoint y: 202, distance: 34.3
click at [97, 202] on div "0:43 Лазурный 0:43 берег, горячий воздух, 0:47 Большие пальмы, и в разных позах…" at bounding box center [271, 163] width 519 height 253
type input "*"
click at [140, 176] on span "зажигаем." at bounding box center [157, 177] width 35 height 9
type input "*********"
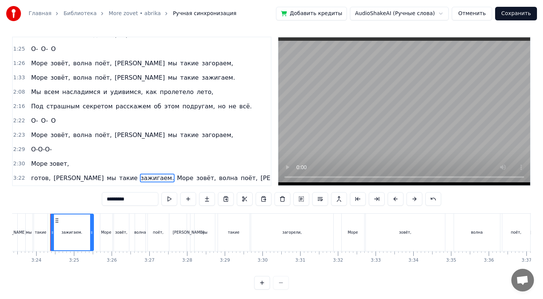
click at [67, 158] on div "Море зовет," at bounding box center [50, 164] width 44 height 14
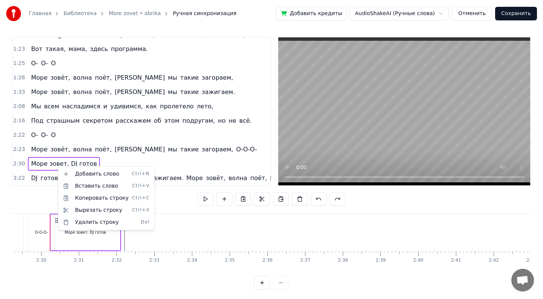
scroll to position [167, 0]
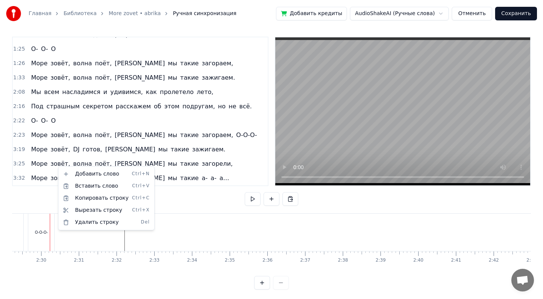
click at [81, 119] on html "Главная Библиотека More zovet • abrika Ручная синхронизация Добавить кредиты Au…" at bounding box center [271, 149] width 543 height 304
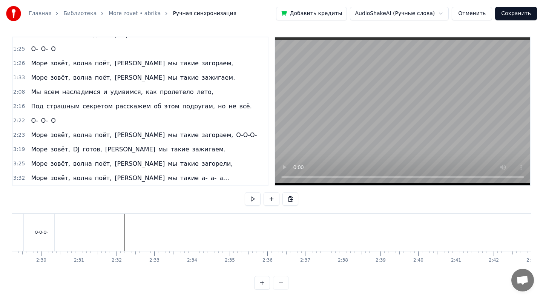
click at [67, 134] on div "Море зовёт, волна поёт, а мы такие загораем, О-О-О-" at bounding box center [144, 135] width 232 height 14
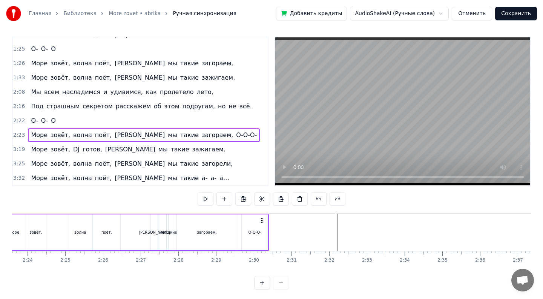
scroll to position [0, 5363]
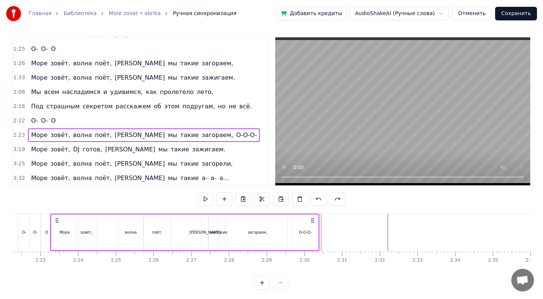
click at [317, 228] on div "О-О-О-" at bounding box center [305, 232] width 26 height 36
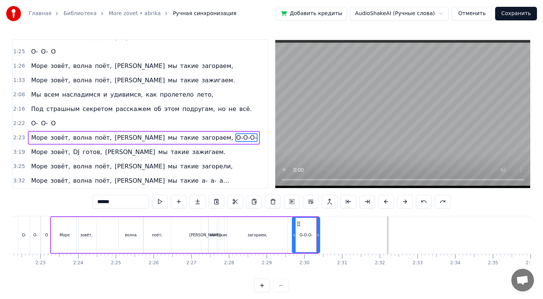
click at [319, 233] on icon at bounding box center [317, 235] width 3 height 6
click at [46, 152] on span "Море" at bounding box center [39, 151] width 18 height 9
type input "****"
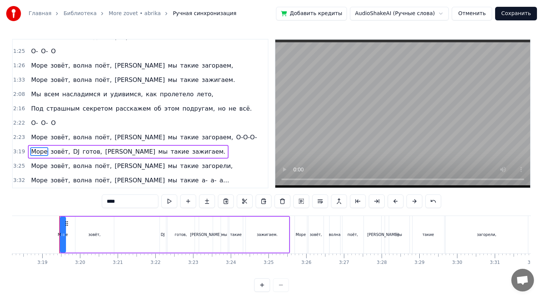
scroll to position [0, 7482]
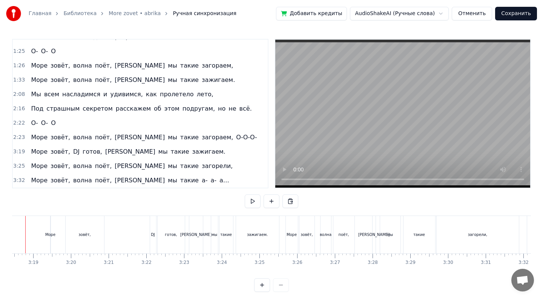
scroll to position [0, 7457]
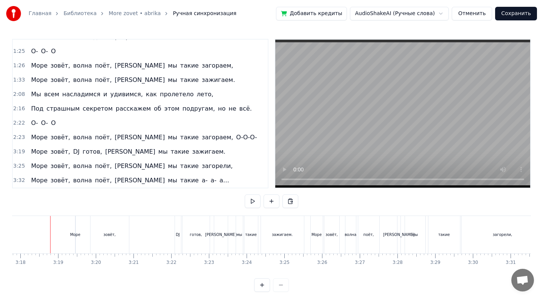
click at [79, 240] on div "Море зовёт, DJ готов, а мы такие зажигаем." at bounding box center [190, 234] width 231 height 37
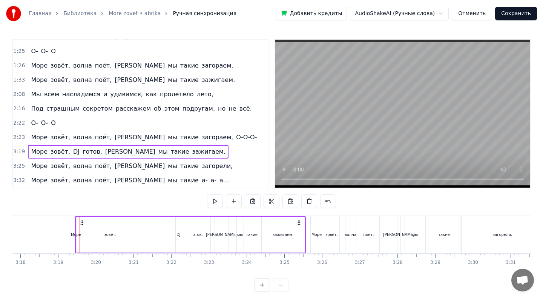
click at [73, 231] on div "Море" at bounding box center [76, 234] width 10 height 6
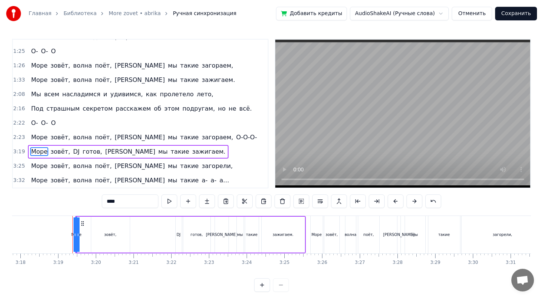
scroll to position [3, 0]
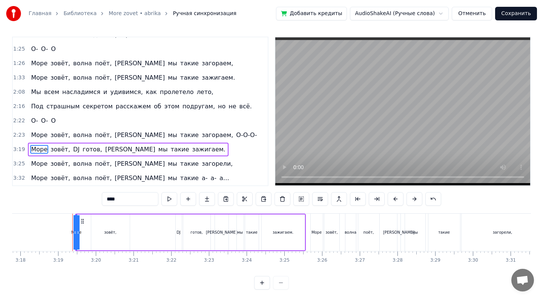
drag, startPoint x: 75, startPoint y: 233, endPoint x: 7, endPoint y: 234, distance: 68.3
click at [7, 234] on div "Главная Библиотека More zovet • abrika Ручная синхронизация Добавить кредиты Au…" at bounding box center [271, 143] width 543 height 292
click at [213, 232] on div "Море зовёт, DJ готов, а мы такие зажигаем." at bounding box center [190, 231] width 231 height 37
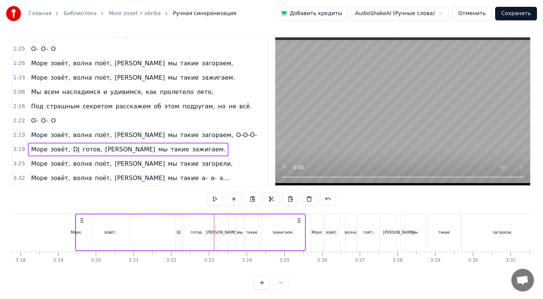
click at [121, 227] on div "зовёт," at bounding box center [110, 232] width 38 height 36
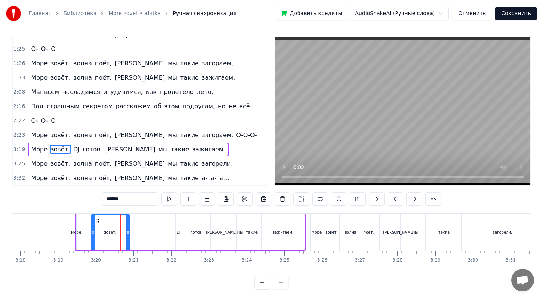
click at [89, 227] on div "Море зовёт, DJ готов, а мы такие зажигаем." at bounding box center [190, 231] width 231 height 37
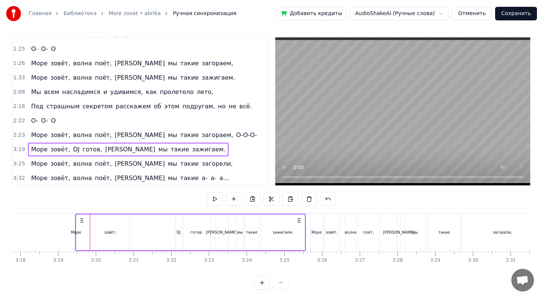
click at [81, 229] on div "Море зовёт, DJ готов, а мы такие зажигаем." at bounding box center [190, 231] width 231 height 37
click at [73, 231] on div "Море" at bounding box center [76, 232] width 10 height 6
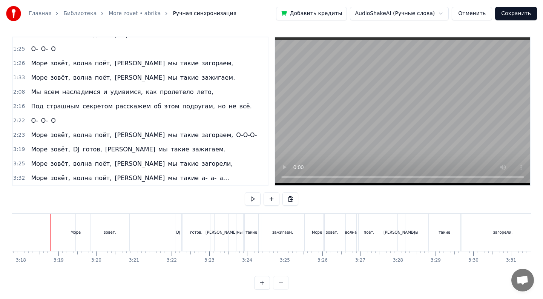
click at [74, 231] on div "Море" at bounding box center [76, 232] width 10 height 6
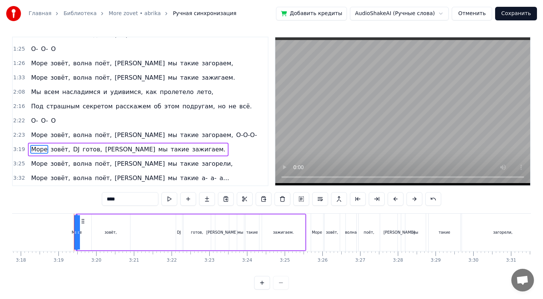
drag, startPoint x: 79, startPoint y: 232, endPoint x: 87, endPoint y: 233, distance: 8.3
click at [87, 233] on div "Море зовёт, DJ готов, а мы такие зажигаем." at bounding box center [190, 231] width 231 height 37
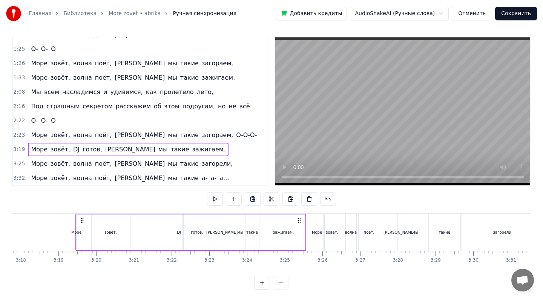
click at [80, 233] on div "Море" at bounding box center [76, 232] width 10 height 6
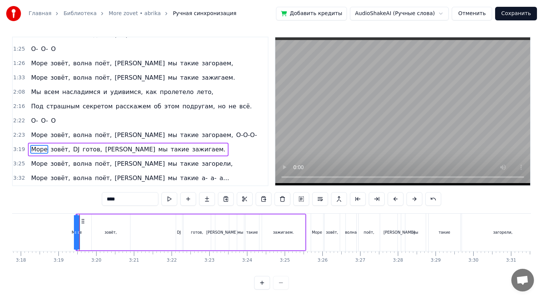
click at [103, 233] on div "зовёт," at bounding box center [111, 232] width 38 height 36
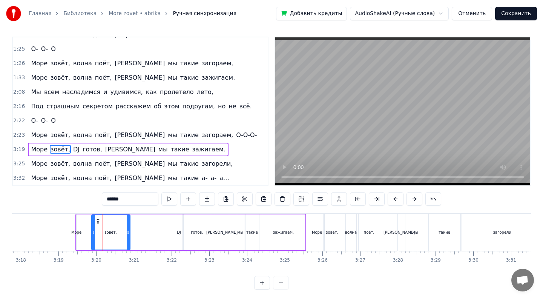
click at [79, 233] on div "Море" at bounding box center [76, 232] width 10 height 6
type input "****"
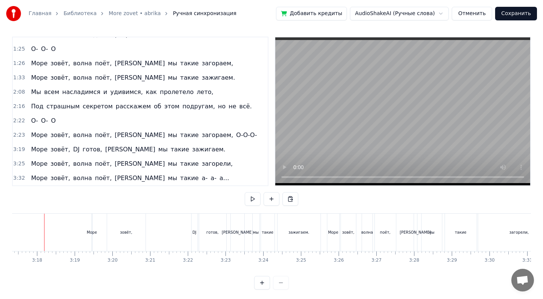
scroll to position [0, 7434]
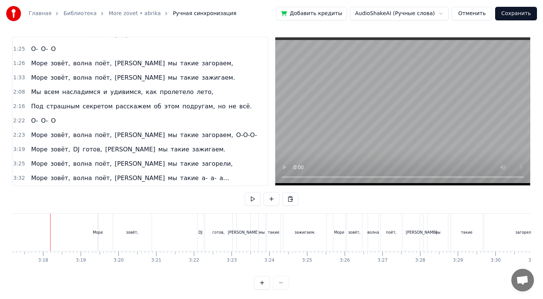
click at [95, 231] on div "Море" at bounding box center [98, 232] width 10 height 6
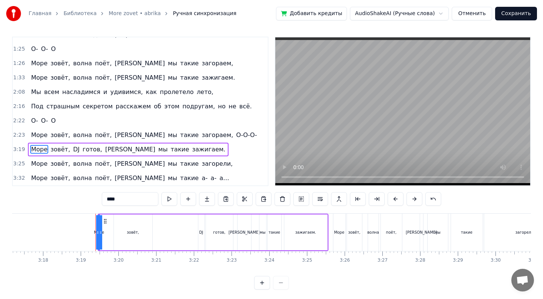
click at [100, 232] on icon at bounding box center [100, 232] width 3 height 6
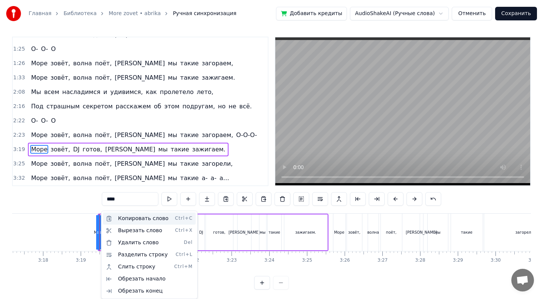
click at [132, 223] on div "Копировать слово Ctrl+C" at bounding box center [149, 218] width 93 height 12
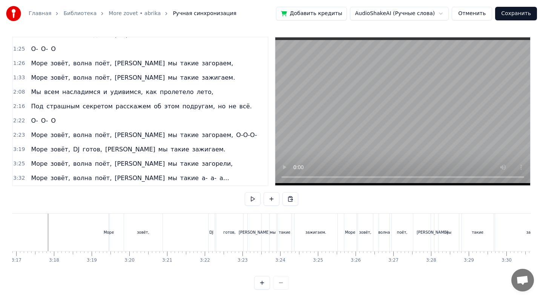
scroll to position [0, 7421]
click at [112, 238] on div "Море зовёт, DJ готов, а мы такие зажигаем." at bounding box center [226, 231] width 231 height 37
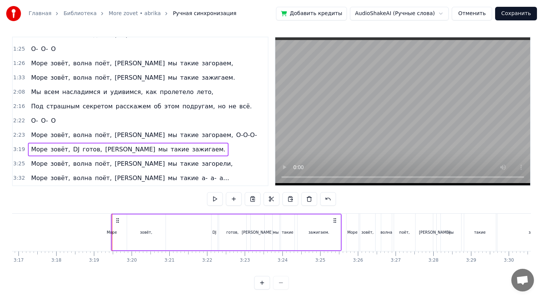
click at [144, 236] on div "зовёт," at bounding box center [146, 232] width 38 height 36
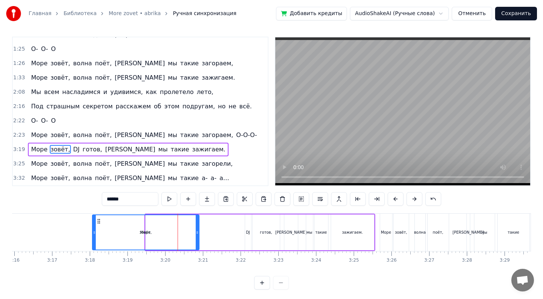
scroll to position [0, 7386]
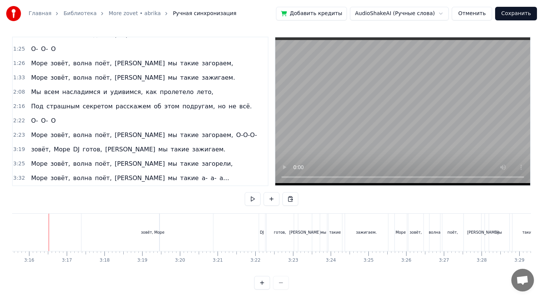
scroll to position [0, 7371]
click at [189, 235] on div "зовёт," at bounding box center [149, 231] width 132 height 37
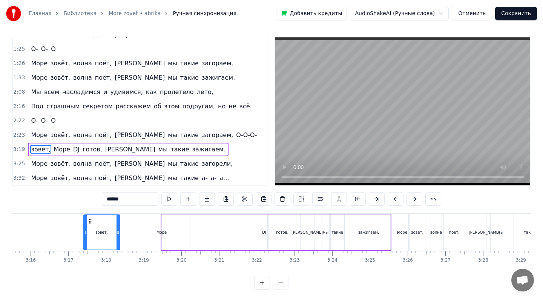
drag, startPoint x: 214, startPoint y: 236, endPoint x: 121, endPoint y: 233, distance: 92.4
click at [120, 232] on div at bounding box center [117, 232] width 3 height 34
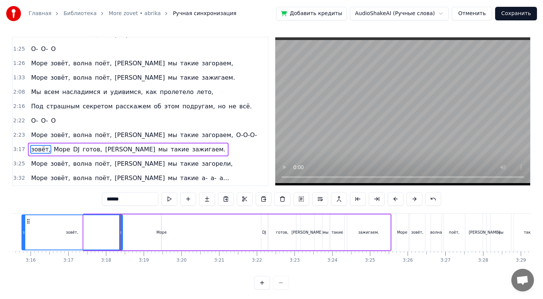
drag, startPoint x: 84, startPoint y: 229, endPoint x: 21, endPoint y: 228, distance: 63.3
click at [22, 228] on div at bounding box center [23, 232] width 3 height 34
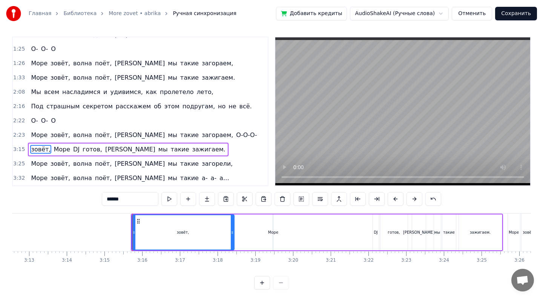
scroll to position [0, 7159]
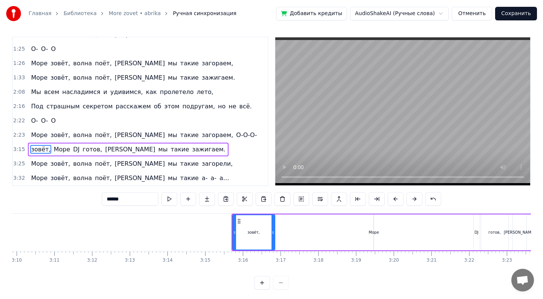
drag, startPoint x: 333, startPoint y: 238, endPoint x: 266, endPoint y: 241, distance: 66.8
click at [271, 241] on div at bounding box center [272, 232] width 3 height 34
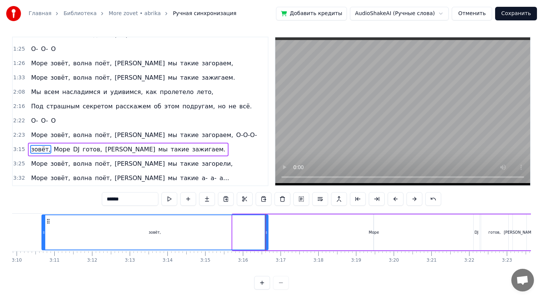
drag, startPoint x: 234, startPoint y: 233, endPoint x: 43, endPoint y: 227, distance: 190.9
click at [43, 227] on div at bounding box center [43, 232] width 3 height 34
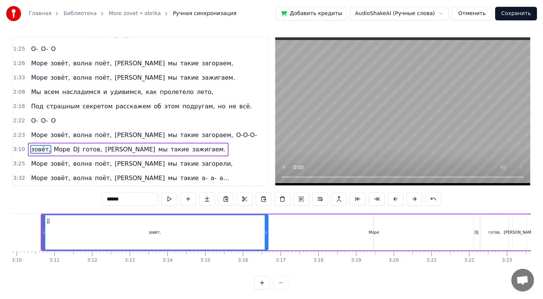
scroll to position [0, 7152]
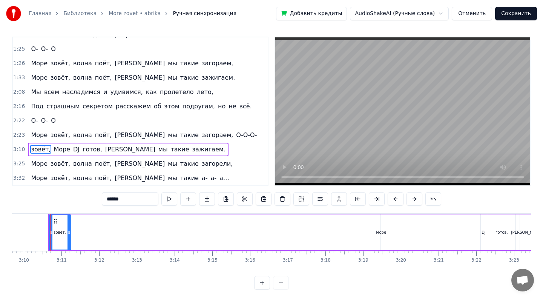
drag, startPoint x: 272, startPoint y: 230, endPoint x: 68, endPoint y: 233, distance: 204.0
click at [68, 233] on icon at bounding box center [68, 232] width 3 height 6
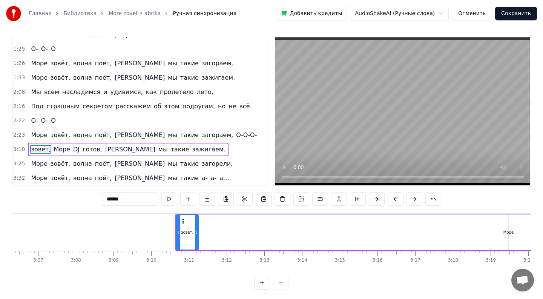
scroll to position [0, 6951]
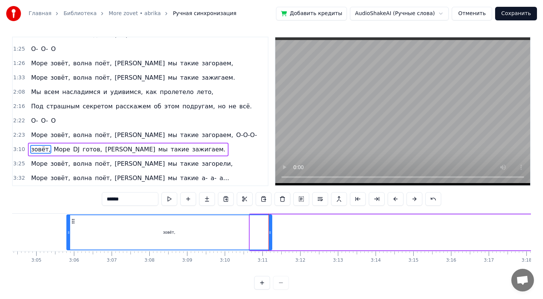
drag, startPoint x: 250, startPoint y: 236, endPoint x: 66, endPoint y: 232, distance: 184.0
click at [67, 232] on div at bounding box center [68, 232] width 3 height 34
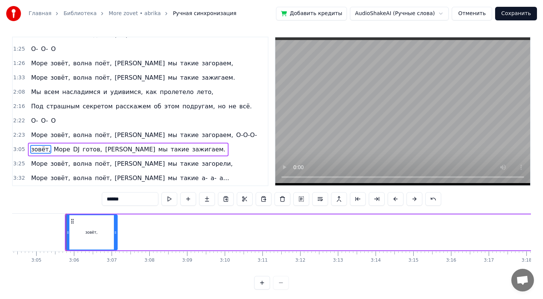
drag, startPoint x: 269, startPoint y: 233, endPoint x: 114, endPoint y: 228, distance: 154.7
click at [114, 228] on div at bounding box center [115, 232] width 3 height 34
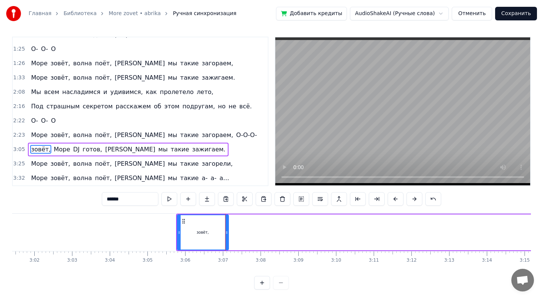
scroll to position [0, 6779]
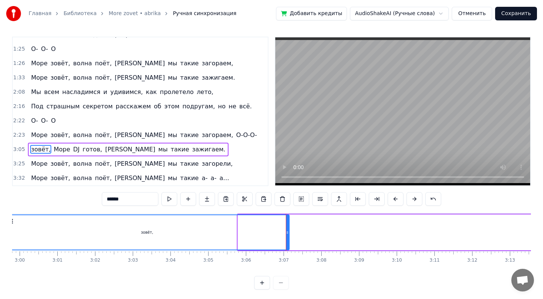
drag, startPoint x: 239, startPoint y: 233, endPoint x: 6, endPoint y: 213, distance: 233.5
click at [6, 213] on div "Главная Библиотека More zovet • abrika Ручная синхронизация Добавить кредиты Au…" at bounding box center [271, 143] width 543 height 292
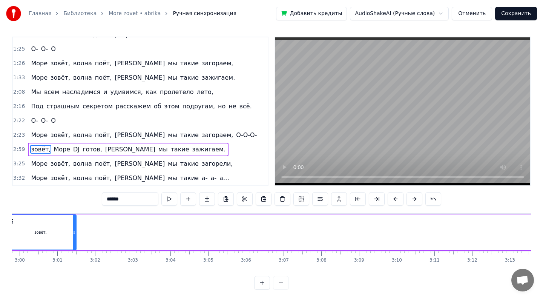
drag, startPoint x: 287, startPoint y: 231, endPoint x: 74, endPoint y: 223, distance: 213.2
click at [74, 223] on div at bounding box center [74, 232] width 3 height 34
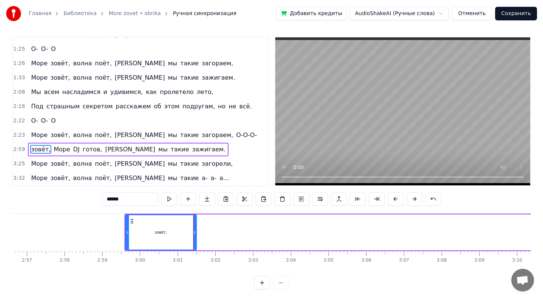
scroll to position [0, 6504]
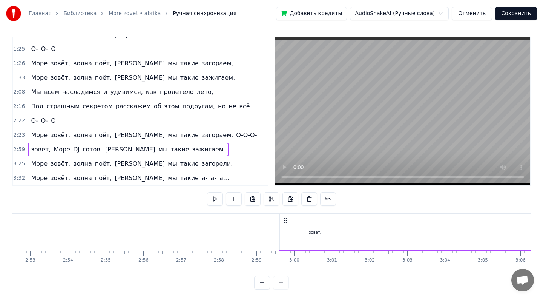
click at [281, 233] on div "зовёт," at bounding box center [315, 232] width 71 height 36
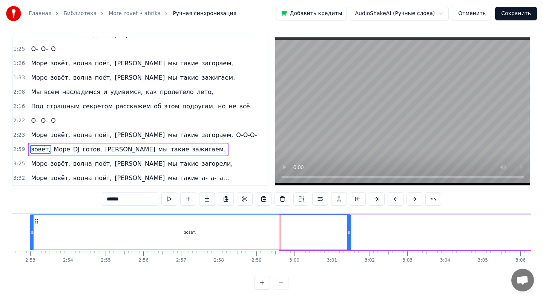
drag, startPoint x: 281, startPoint y: 233, endPoint x: 22, endPoint y: 243, distance: 258.8
click at [31, 244] on div at bounding box center [32, 232] width 3 height 34
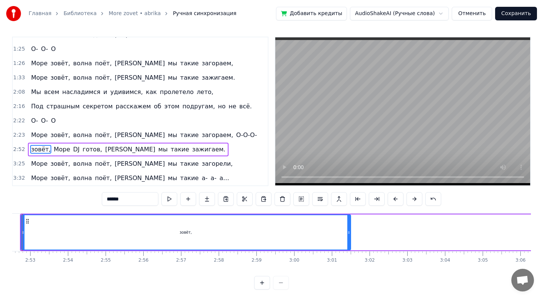
scroll to position [0, 6476]
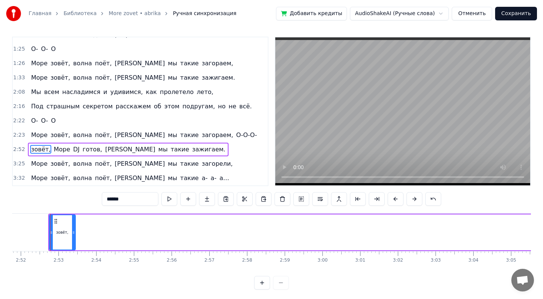
drag, startPoint x: 377, startPoint y: 230, endPoint x: 76, endPoint y: 238, distance: 301.0
click at [75, 238] on div at bounding box center [73, 232] width 3 height 34
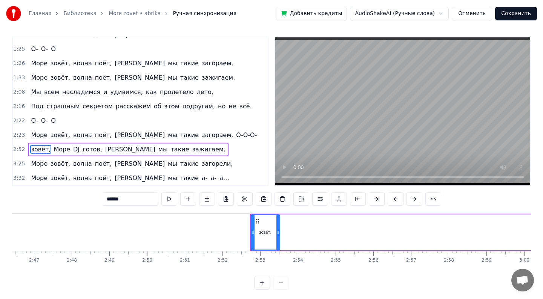
scroll to position [0, 6214]
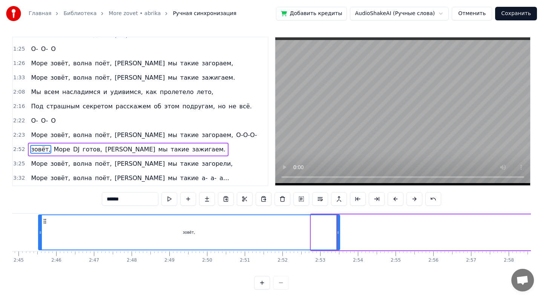
drag, startPoint x: 313, startPoint y: 233, endPoint x: 40, endPoint y: 216, distance: 273.1
click at [40, 216] on div at bounding box center [40, 232] width 3 height 34
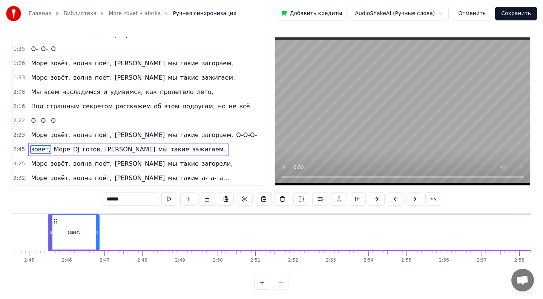
drag, startPoint x: 348, startPoint y: 232, endPoint x: 93, endPoint y: 230, distance: 255.2
click at [96, 230] on icon at bounding box center [97, 232] width 3 height 6
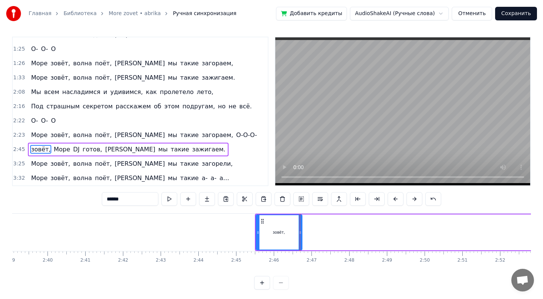
scroll to position [0, 5886]
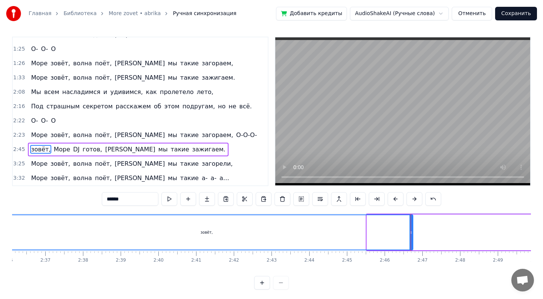
drag, startPoint x: 368, startPoint y: 234, endPoint x: 2, endPoint y: 235, distance: 366.1
click at [2, 235] on div "Главная Библиотека More zovet • abrika Ручная синхронизация Добавить кредиты Au…" at bounding box center [271, 143] width 543 height 292
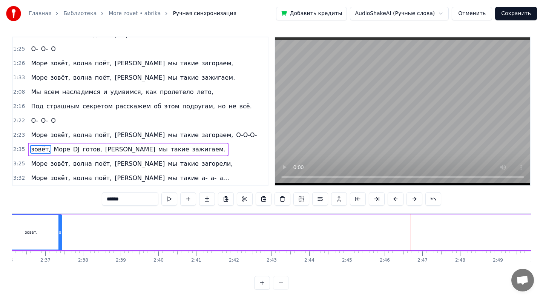
drag, startPoint x: 411, startPoint y: 232, endPoint x: 60, endPoint y: 254, distance: 351.4
click at [60, 254] on div "Лазурный берег, горячий воздух, Большие пальмы, и в разных позах на песок Ложат…" at bounding box center [271, 241] width 519 height 57
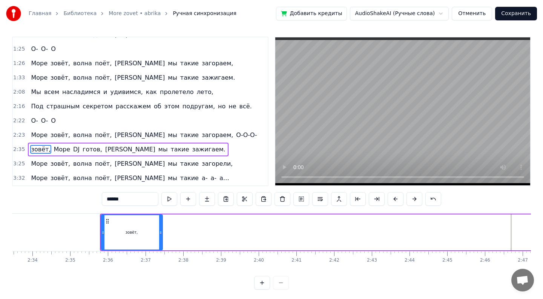
scroll to position [0, 5482]
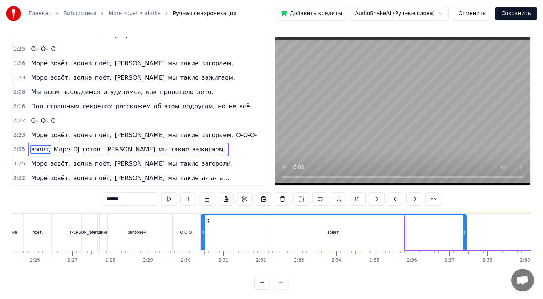
drag, startPoint x: 405, startPoint y: 238, endPoint x: 202, endPoint y: 233, distance: 203.3
click at [202, 233] on div at bounding box center [203, 232] width 3 height 34
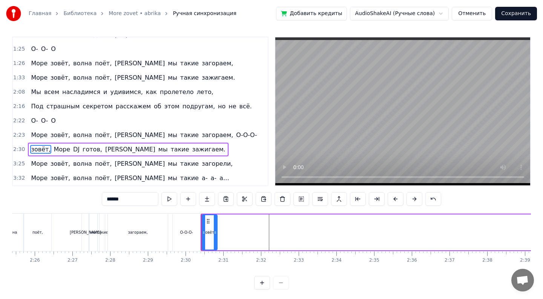
drag, startPoint x: 465, startPoint y: 233, endPoint x: 216, endPoint y: 242, distance: 249.0
click at [216, 242] on div at bounding box center [215, 232] width 3 height 34
click at [208, 234] on div "зовёт," at bounding box center [209, 232] width 12 height 6
drag, startPoint x: 215, startPoint y: 232, endPoint x: 240, endPoint y: 232, distance: 25.3
click at [240, 232] on icon at bounding box center [240, 232] width 3 height 6
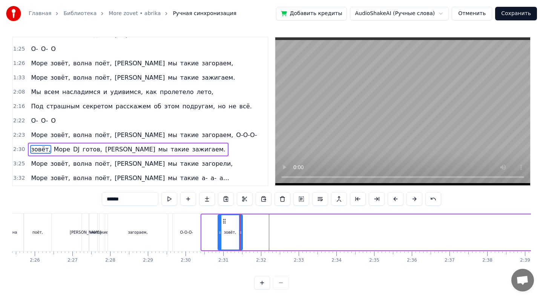
drag, startPoint x: 202, startPoint y: 231, endPoint x: 219, endPoint y: 231, distance: 16.2
click at [219, 231] on icon at bounding box center [219, 232] width 3 height 6
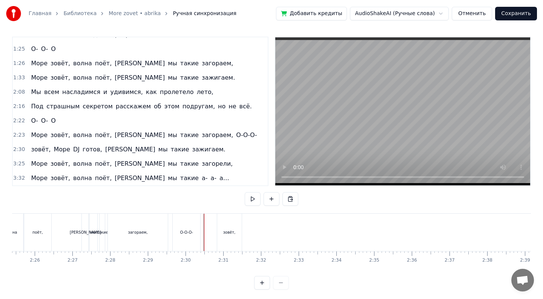
click at [198, 229] on div "О-О-О-" at bounding box center [187, 231] width 28 height 37
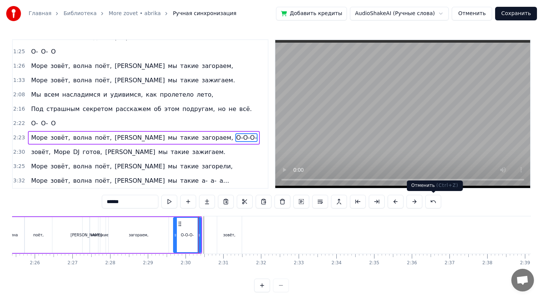
click at [439, 180] on div "Отменить ( Ctrl+Z ) Отменить ( Ctrl+Z )" at bounding box center [435, 185] width 56 height 11
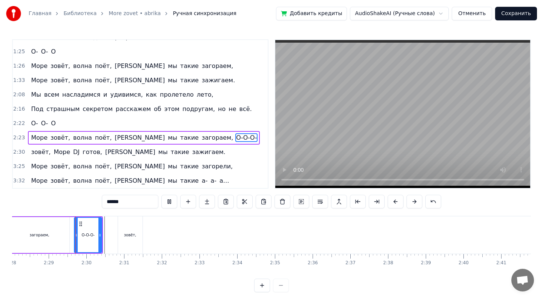
scroll to position [0, 5583]
click at [137, 229] on div "зовёт," at bounding box center [128, 234] width 25 height 37
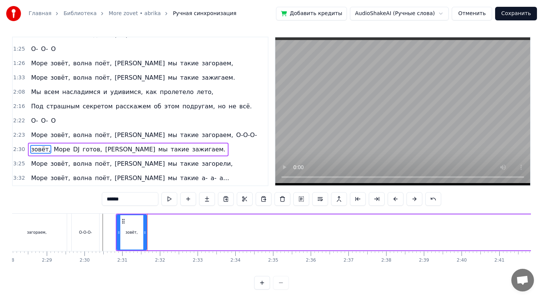
drag, startPoint x: 140, startPoint y: 229, endPoint x: 145, endPoint y: 229, distance: 5.3
click at [145, 229] on icon at bounding box center [144, 232] width 3 height 6
click at [120, 231] on icon at bounding box center [121, 232] width 3 height 6
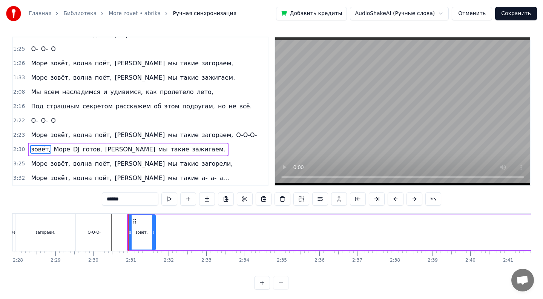
scroll to position [0, 5559]
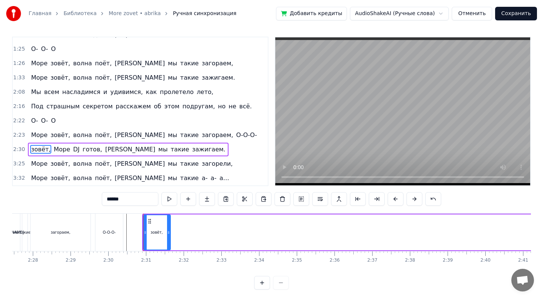
click at [58, 151] on span "Море" at bounding box center [62, 149] width 18 height 9
type input "****"
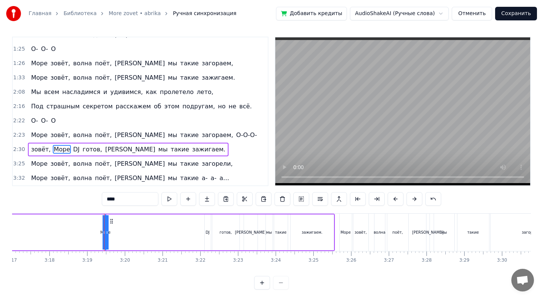
scroll to position [0, 7482]
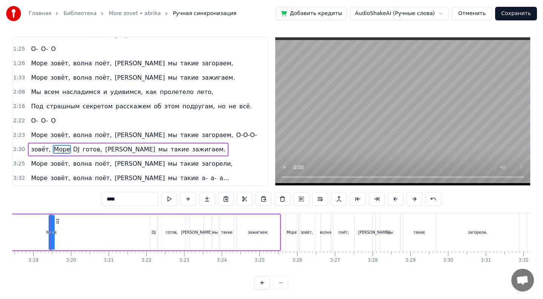
click at [48, 234] on div "Море" at bounding box center [51, 232] width 10 height 6
drag, startPoint x: 56, startPoint y: 233, endPoint x: 70, endPoint y: 236, distance: 14.6
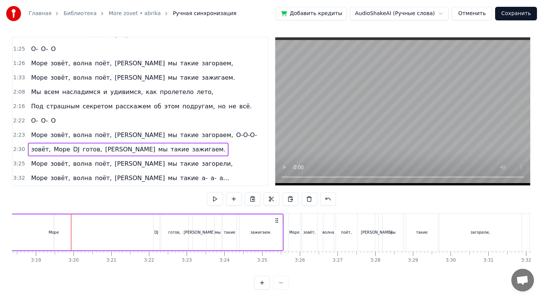
click at [54, 232] on div "Море" at bounding box center [54, 232] width 10 height 6
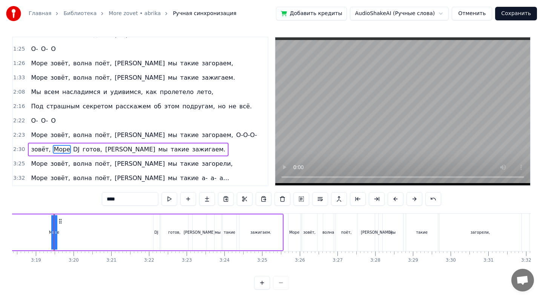
drag, startPoint x: 54, startPoint y: 232, endPoint x: 59, endPoint y: 232, distance: 5.3
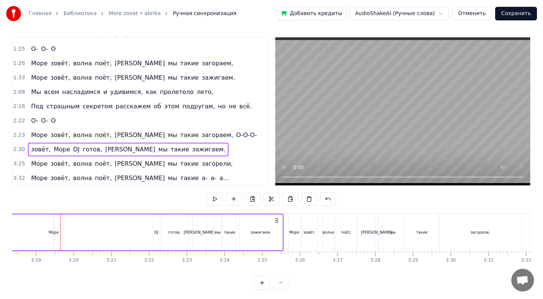
click at [54, 230] on div at bounding box center [54, 231] width 0 height 37
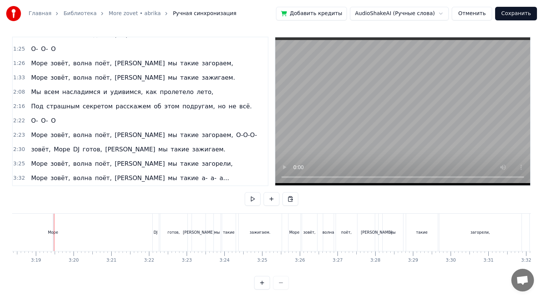
click at [54, 230] on div "Море" at bounding box center [53, 232] width 10 height 6
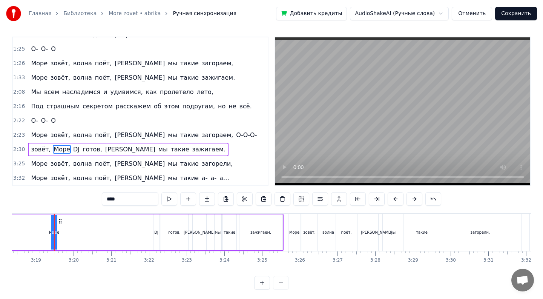
click at [263, 279] on button at bounding box center [262, 283] width 16 height 14
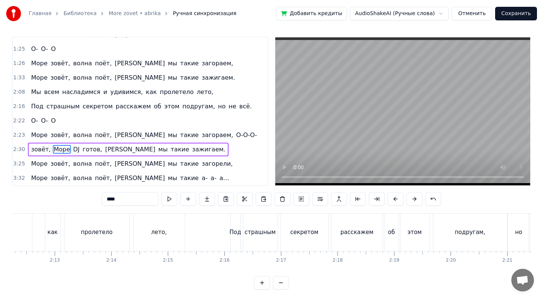
click at [263, 279] on button at bounding box center [262, 283] width 16 height 14
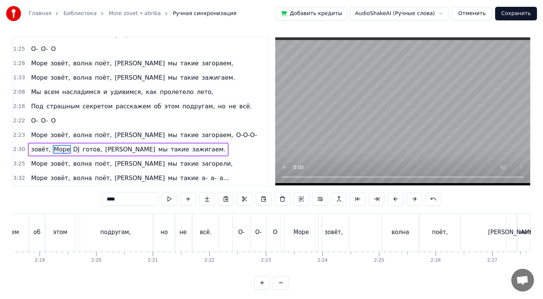
click at [263, 279] on button at bounding box center [262, 283] width 16 height 14
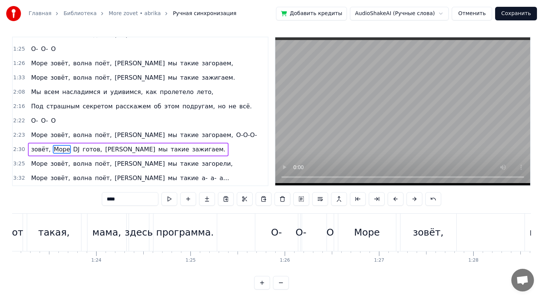
click at [263, 279] on button at bounding box center [262, 283] width 16 height 14
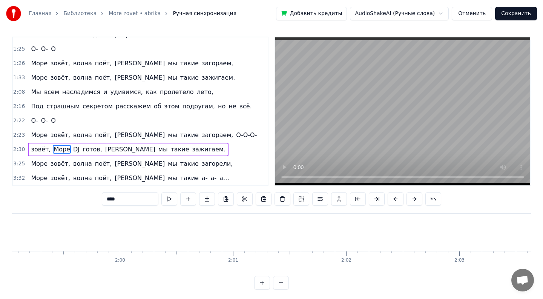
click at [263, 279] on button at bounding box center [262, 283] width 16 height 14
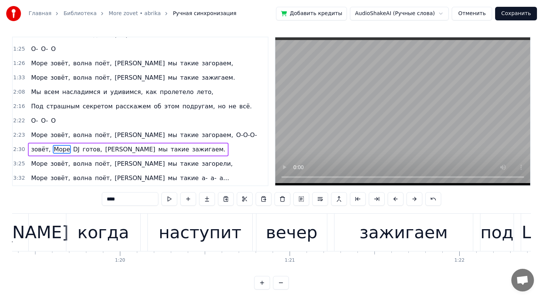
click at [263, 279] on button at bounding box center [262, 283] width 16 height 14
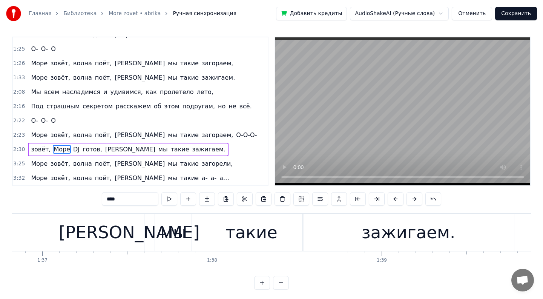
click at [263, 279] on button at bounding box center [262, 283] width 16 height 14
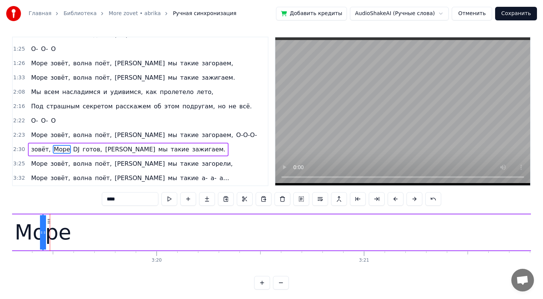
click at [60, 150] on span "Море" at bounding box center [62, 149] width 18 height 9
drag, startPoint x: 54, startPoint y: 230, endPoint x: 67, endPoint y: 230, distance: 13.6
click at [51, 230] on div "Море" at bounding box center [51, 232] width 0 height 34
click at [55, 222] on icon at bounding box center [57, 221] width 6 height 6
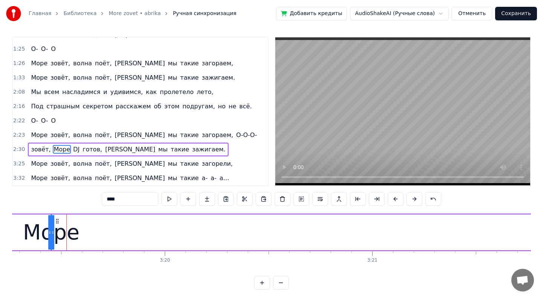
click at [57, 222] on icon at bounding box center [57, 221] width 6 height 6
click at [50, 223] on div at bounding box center [49, 232] width 3 height 34
click at [50, 223] on div at bounding box center [50, 231] width 0 height 37
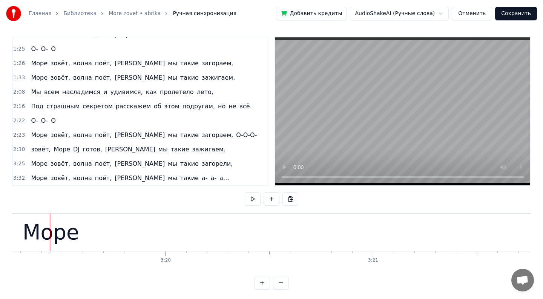
click at [58, 231] on div "Море" at bounding box center [51, 231] width 57 height 31
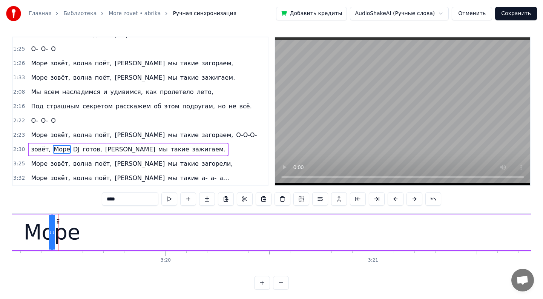
click at [57, 147] on span "Море" at bounding box center [62, 149] width 18 height 9
drag, startPoint x: 52, startPoint y: 231, endPoint x: 60, endPoint y: 231, distance: 7.9
click at [60, 231] on html "Главная Библиотека More zovet • abrika Ручная синхронизация Добавить кредиты Au…" at bounding box center [271, 149] width 543 height 304
drag, startPoint x: 50, startPoint y: 231, endPoint x: 38, endPoint y: 229, distance: 12.7
click at [52, 229] on div "Море" at bounding box center [52, 232] width 0 height 34
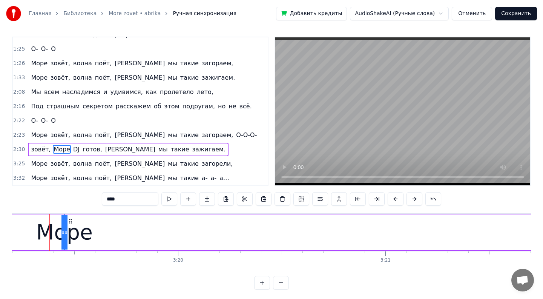
scroll to position [0, 41306]
click at [54, 232] on div "Море" at bounding box center [65, 231] width 57 height 31
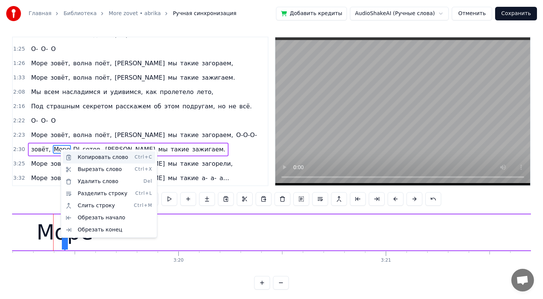
click at [82, 156] on div "Копировать слово Ctrl+C" at bounding box center [109, 157] width 93 height 12
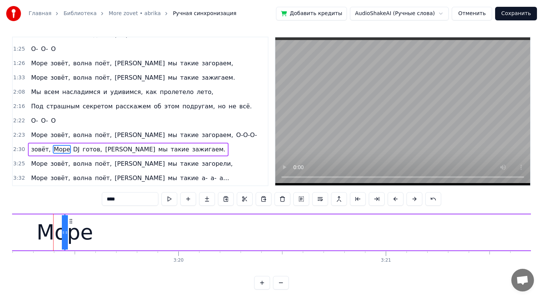
click at [34, 148] on span "зовёт," at bounding box center [40, 149] width 21 height 9
type input "******"
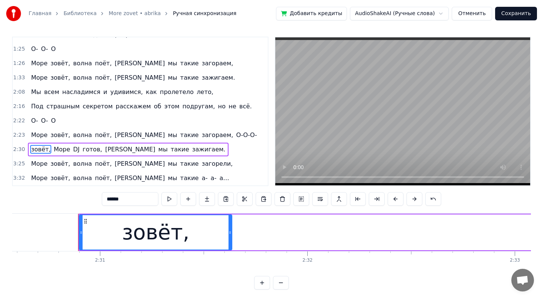
scroll to position [0, 31105]
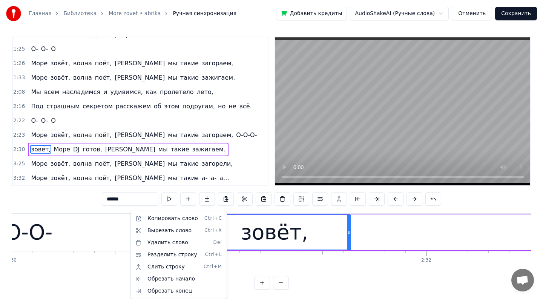
click at [119, 224] on html "Главная Библиотека More zovet • abrika Ручная синхронизация Добавить кредиты Au…" at bounding box center [271, 149] width 543 height 304
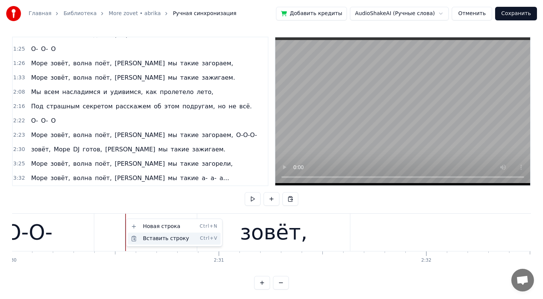
click at [143, 236] on div "Вставить строку Ctrl+V" at bounding box center [174, 238] width 93 height 12
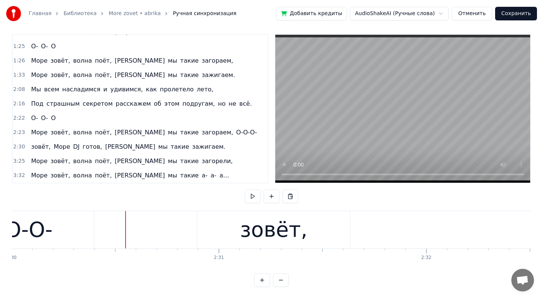
click at [107, 209] on div "0:43 Лазурный 0:43 берег, горячий воздух, 0:47 Большие пальмы, и в разных позах…" at bounding box center [271, 160] width 519 height 253
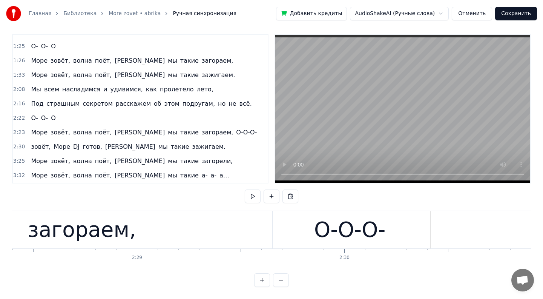
scroll to position [0, 30865]
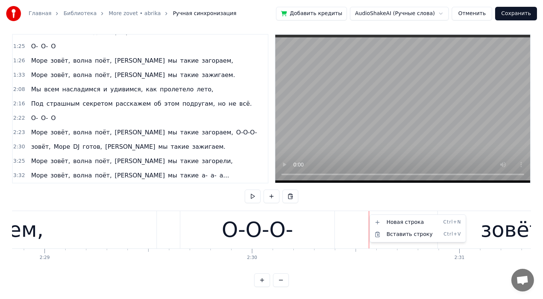
click at [340, 201] on html "Главная Библиотека More zovet • abrika Ручная синхронизация Добавить кредиты Au…" at bounding box center [271, 147] width 543 height 304
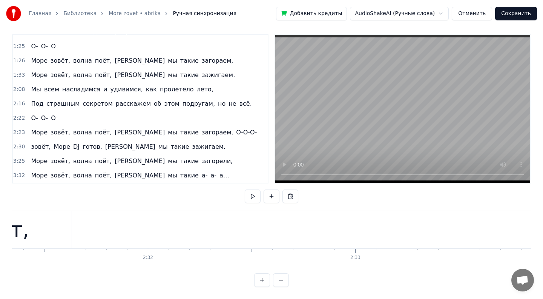
scroll to position [0, 31459]
click at [279, 281] on button at bounding box center [281, 280] width 16 height 14
click at [57, 147] on span "Море" at bounding box center [62, 146] width 18 height 9
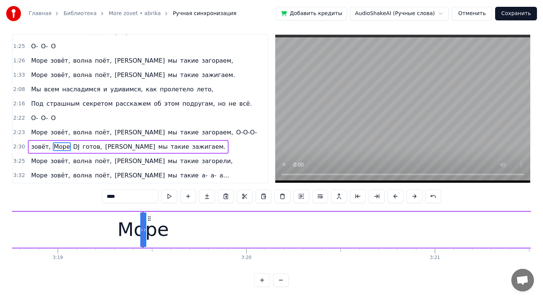
scroll to position [0, 37560]
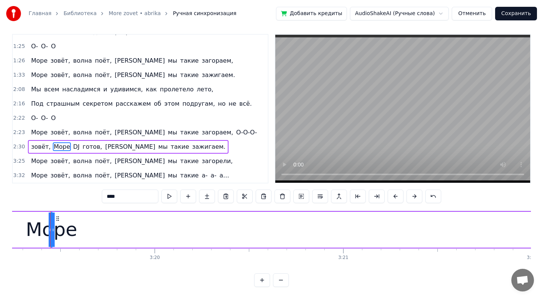
drag, startPoint x: 54, startPoint y: 230, endPoint x: 67, endPoint y: 228, distance: 13.7
click at [52, 228] on div "Море" at bounding box center [52, 229] width 0 height 34
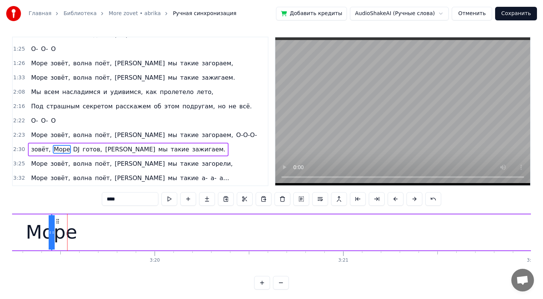
drag, startPoint x: 52, startPoint y: 235, endPoint x: 72, endPoint y: 240, distance: 20.4
click at [52, 240] on div "Море" at bounding box center [52, 232] width 0 height 34
click at [61, 222] on div "Море" at bounding box center [51, 232] width 51 height 28
click at [57, 221] on circle at bounding box center [57, 221] width 0 height 0
click at [43, 224] on div "Море" at bounding box center [51, 232] width 51 height 28
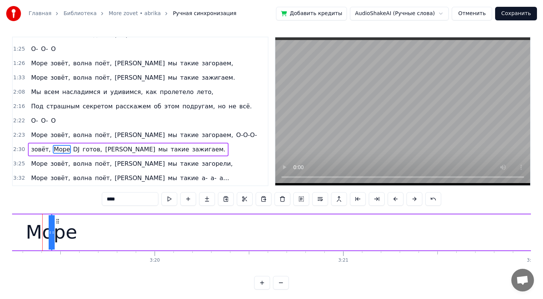
scroll to position [0, 37552]
click at [60, 228] on div at bounding box center [61, 232] width 3 height 34
click at [60, 227] on div at bounding box center [61, 232] width 3 height 34
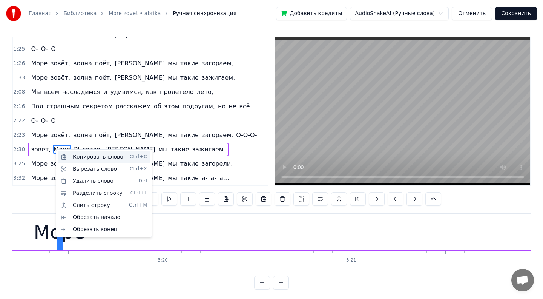
click at [80, 158] on div "Копировать слово Ctrl+C" at bounding box center [104, 157] width 93 height 12
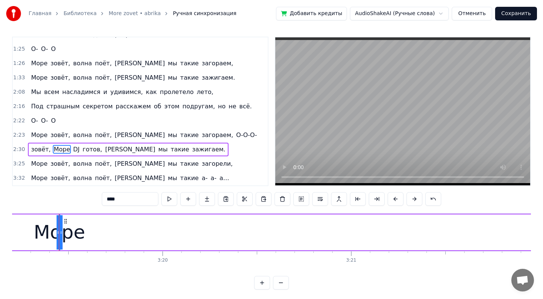
click at [29, 147] on div "зовёт, Море DJ готов, а мы такие зажигаем." at bounding box center [128, 150] width 200 height 14
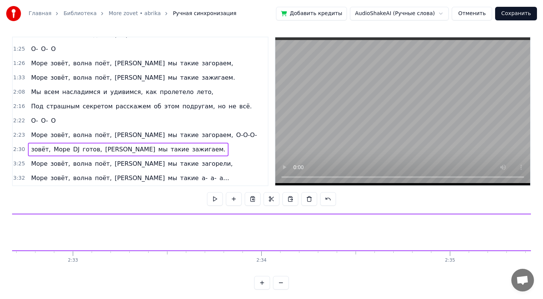
scroll to position [0, 28408]
click at [29, 150] on div "зовёт, Море DJ готов, а мы такие зажигаем." at bounding box center [128, 150] width 200 height 14
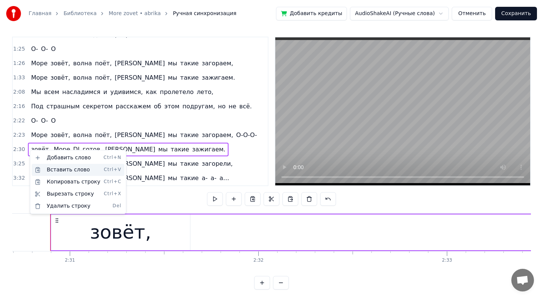
click at [52, 167] on div "Вставить слово Ctrl+V" at bounding box center [78, 170] width 93 height 12
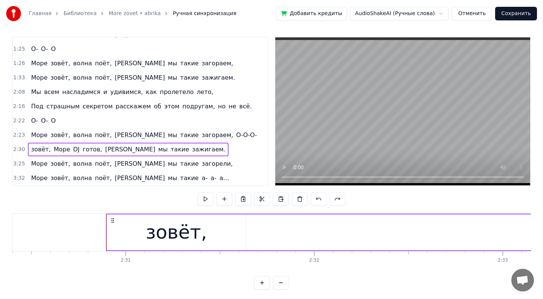
scroll to position [0, 28310]
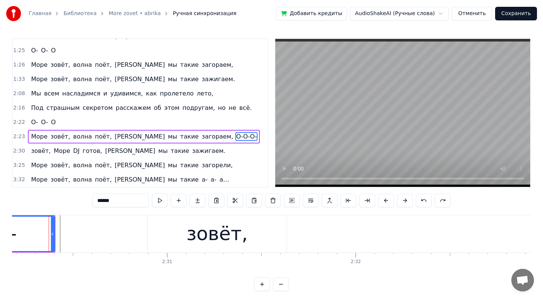
scroll to position [0, 28309]
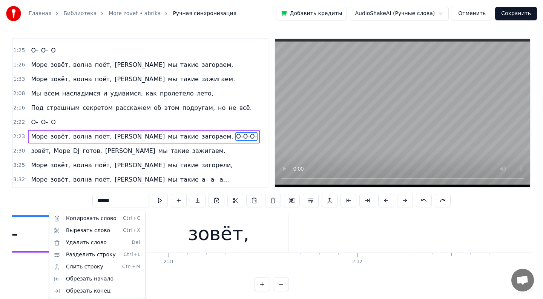
click at [55, 198] on html "Главная Библиотека More zovet • abrika Ручная синхронизация Добавить кредиты Au…" at bounding box center [271, 151] width 543 height 304
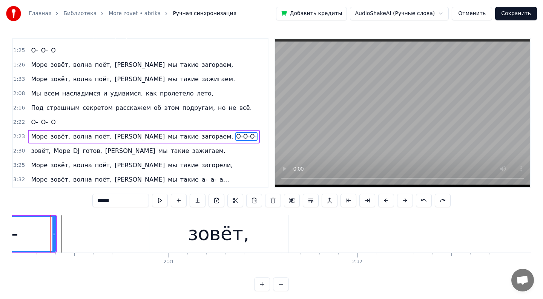
click at [130, 202] on input "******" at bounding box center [120, 200] width 57 height 14
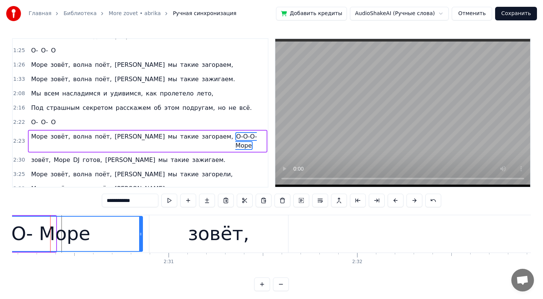
drag, startPoint x: 54, startPoint y: 231, endPoint x: 140, endPoint y: 234, distance: 86.0
click at [141, 235] on icon at bounding box center [140, 234] width 3 height 6
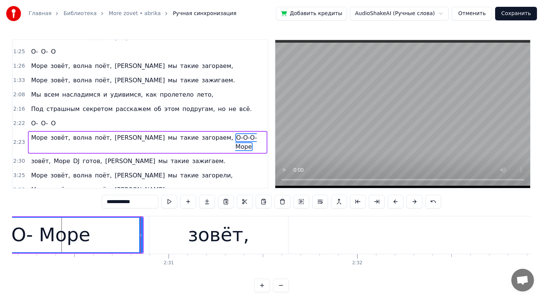
click at [58, 156] on span "Море" at bounding box center [62, 160] width 18 height 9
type input "****"
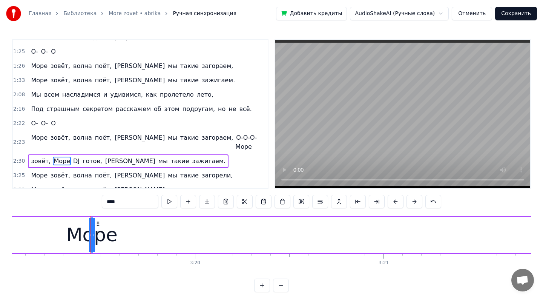
scroll to position [0, 37560]
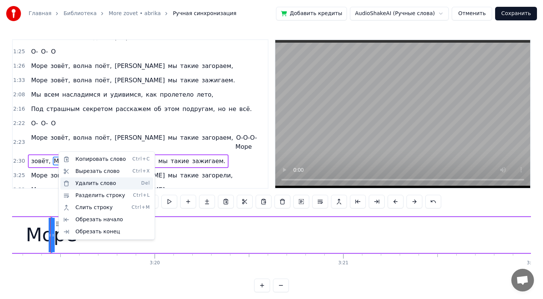
click at [87, 184] on div "Удалить слово Del" at bounding box center [106, 183] width 93 height 12
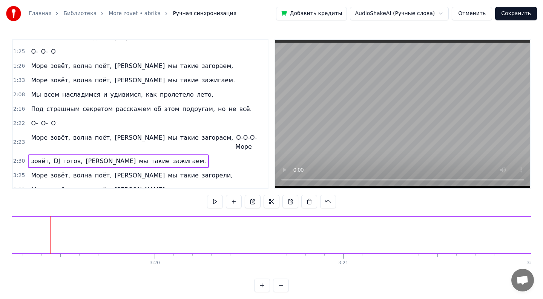
click at [58, 156] on span "DJ" at bounding box center [57, 160] width 8 height 9
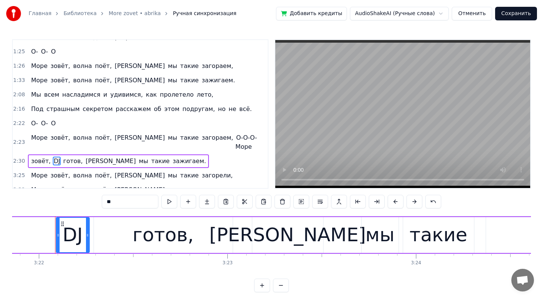
scroll to position [0, 38057]
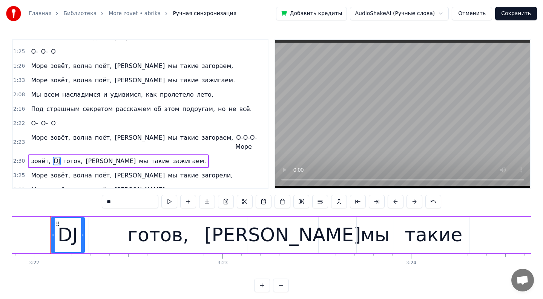
click at [279, 285] on button at bounding box center [281, 285] width 16 height 14
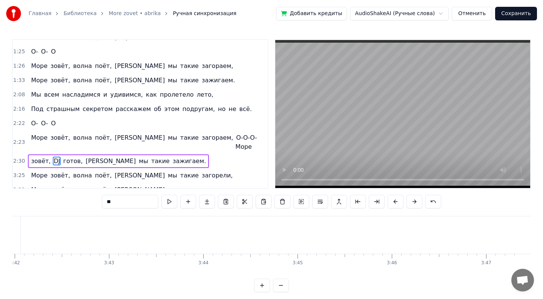
click at [279, 285] on button at bounding box center [281, 285] width 16 height 14
click at [279, 285] on div at bounding box center [271, 285] width 35 height 14
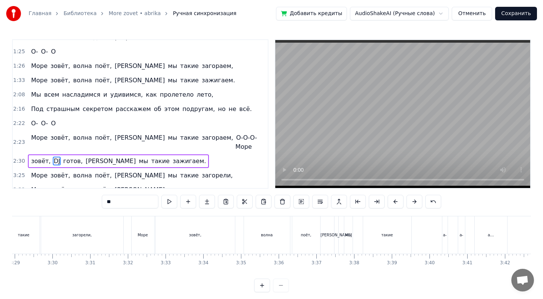
click at [279, 285] on div at bounding box center [271, 285] width 35 height 14
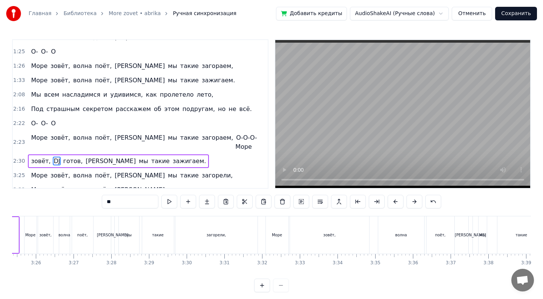
click at [279, 285] on div at bounding box center [271, 285] width 35 height 14
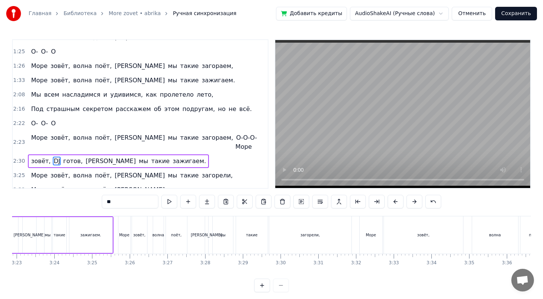
scroll to position [0, 7581]
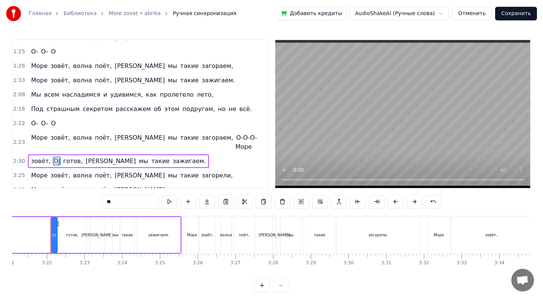
click at [279, 285] on div at bounding box center [271, 285] width 35 height 14
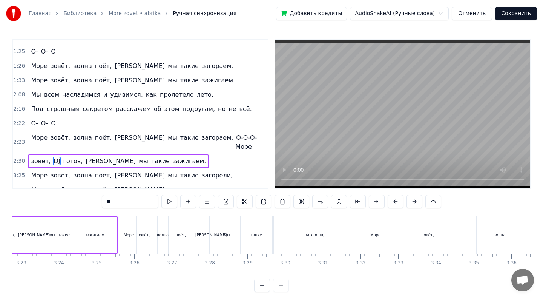
scroll to position [0, 7488]
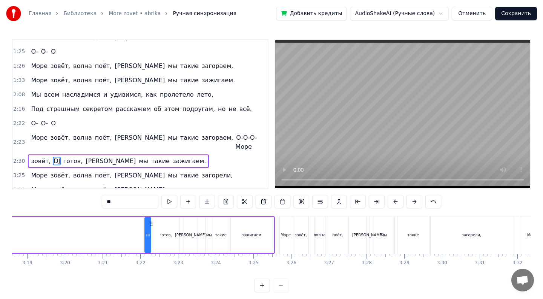
click at [158, 246] on div "готов," at bounding box center [165, 235] width 27 height 36
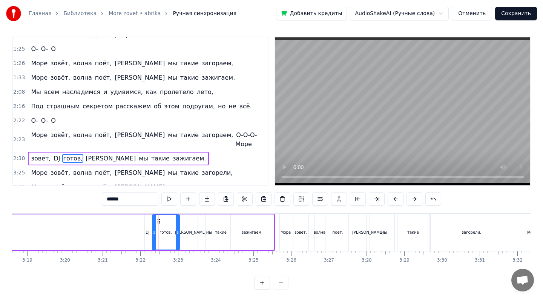
click at [147, 237] on div "DJ" at bounding box center [148, 232] width 6 height 36
drag, startPoint x: 147, startPoint y: 237, endPoint x: 155, endPoint y: 237, distance: 8.3
click at [156, 237] on div at bounding box center [157, 232] width 3 height 34
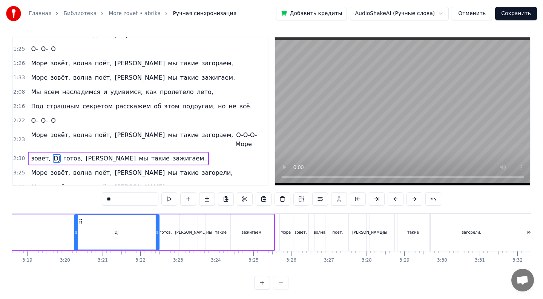
drag, startPoint x: 146, startPoint y: 234, endPoint x: 75, endPoint y: 225, distance: 71.4
click at [75, 225] on div at bounding box center [76, 232] width 3 height 34
drag, startPoint x: 156, startPoint y: 233, endPoint x: 94, endPoint y: 232, distance: 61.8
click at [94, 232] on icon at bounding box center [95, 232] width 3 height 6
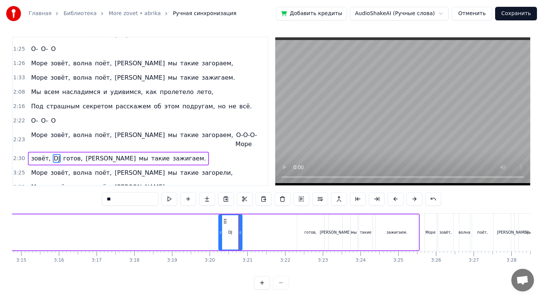
scroll to position [0, 7298]
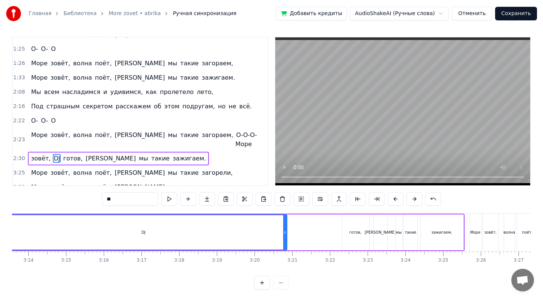
drag, startPoint x: 264, startPoint y: 233, endPoint x: 1, endPoint y: 215, distance: 263.7
click at [2, 215] on div "Главная Библиотека More zovet • abrika Ручная синхронизация Добавить кредиты Au…" at bounding box center [271, 143] width 543 height 292
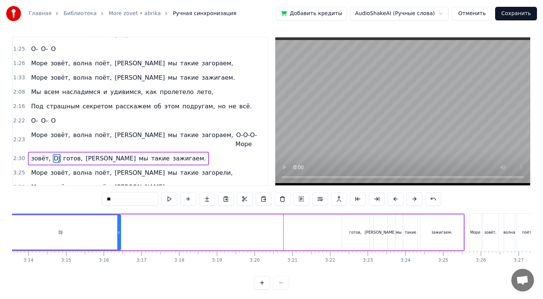
drag, startPoint x: 285, startPoint y: 231, endPoint x: 117, endPoint y: 235, distance: 167.4
click at [117, 235] on icon at bounding box center [118, 232] width 3 height 6
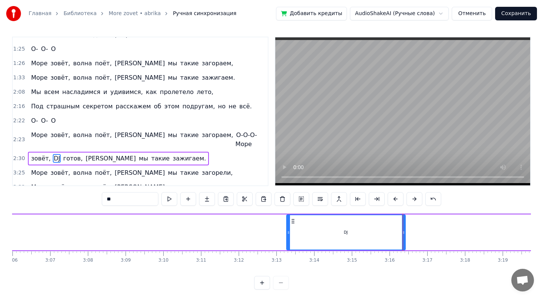
scroll to position [0, 6908]
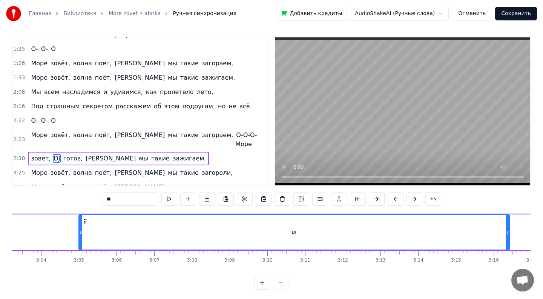
drag, startPoint x: 391, startPoint y: 233, endPoint x: 78, endPoint y: 232, distance: 313.3
click at [79, 232] on icon at bounding box center [80, 232] width 3 height 6
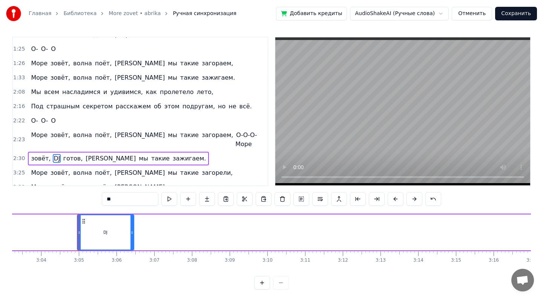
drag, startPoint x: 506, startPoint y: 230, endPoint x: 130, endPoint y: 236, distance: 376.3
click at [130, 236] on div at bounding box center [131, 232] width 3 height 34
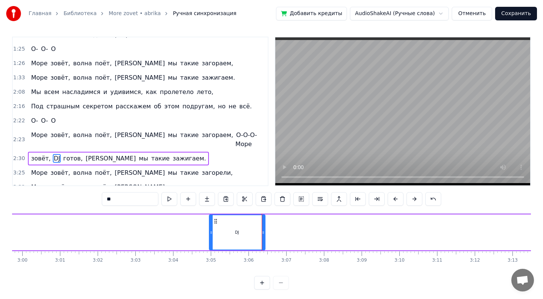
scroll to position [0, 6709]
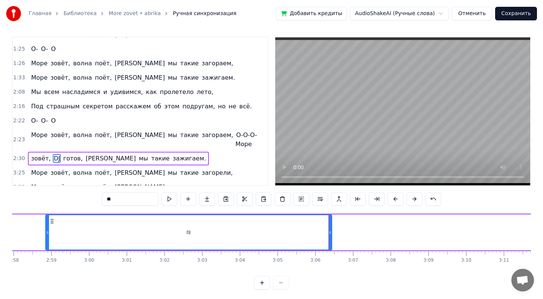
drag, startPoint x: 278, startPoint y: 235, endPoint x: 48, endPoint y: 230, distance: 230.0
click at [48, 230] on icon at bounding box center [47, 232] width 3 height 6
click at [331, 232] on div "DJ" at bounding box center [191, 232] width 285 height 34
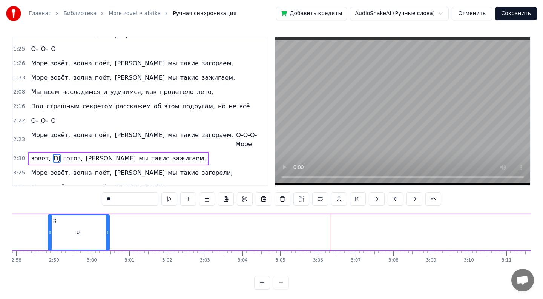
drag, startPoint x: 331, startPoint y: 232, endPoint x: 98, endPoint y: 243, distance: 233.6
click at [106, 243] on div at bounding box center [107, 232] width 3 height 34
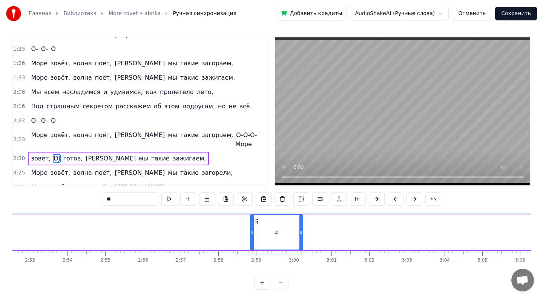
scroll to position [0, 6409]
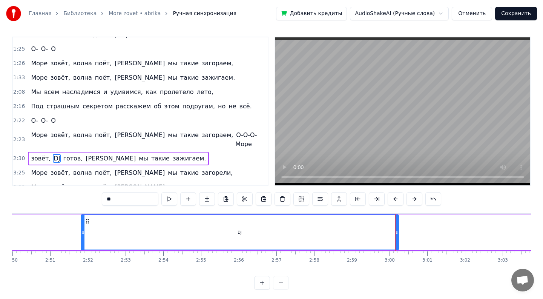
drag, startPoint x: 347, startPoint y: 233, endPoint x: 82, endPoint y: 232, distance: 265.0
click at [82, 232] on icon at bounding box center [82, 232] width 3 height 6
drag, startPoint x: 398, startPoint y: 232, endPoint x: 191, endPoint y: 247, distance: 207.5
click at [189, 246] on div "DJ" at bounding box center [240, 232] width 318 height 36
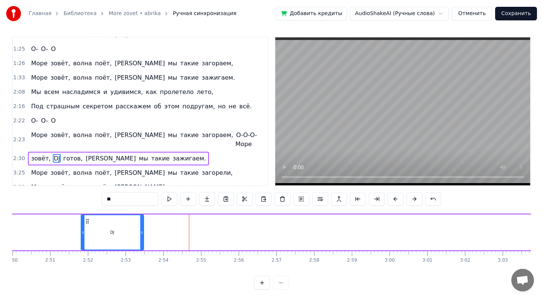
drag, startPoint x: 394, startPoint y: 231, endPoint x: 142, endPoint y: 248, distance: 253.2
click at [141, 247] on div "DJ" at bounding box center [112, 232] width 62 height 34
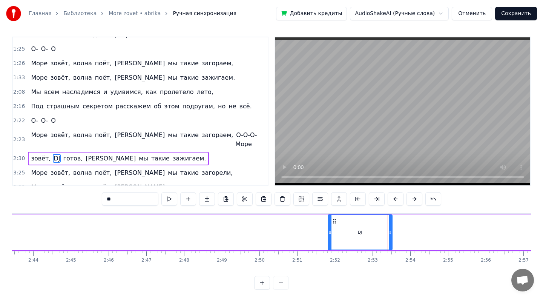
scroll to position [0, 6124]
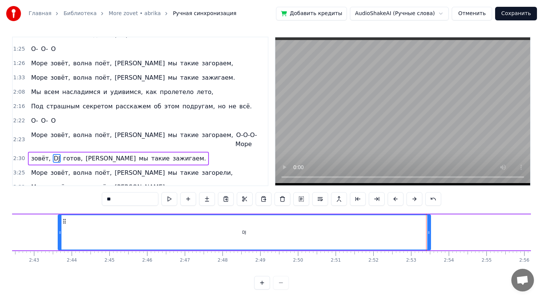
drag, startPoint x: 369, startPoint y: 235, endPoint x: 61, endPoint y: 233, distance: 308.0
click at [61, 232] on icon at bounding box center [59, 232] width 3 height 6
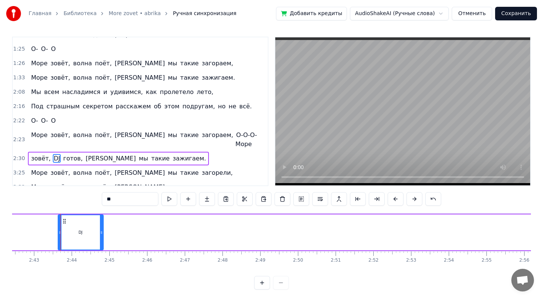
drag, startPoint x: 429, startPoint y: 232, endPoint x: 101, endPoint y: 243, distance: 327.4
click at [101, 242] on div at bounding box center [101, 232] width 3 height 34
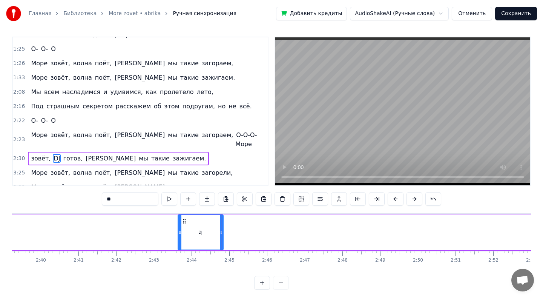
scroll to position [0, 5854]
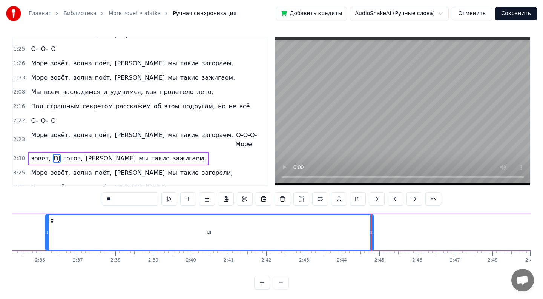
drag, startPoint x: 329, startPoint y: 232, endPoint x: 44, endPoint y: 236, distance: 284.7
click at [46, 232] on icon at bounding box center [47, 232] width 3 height 6
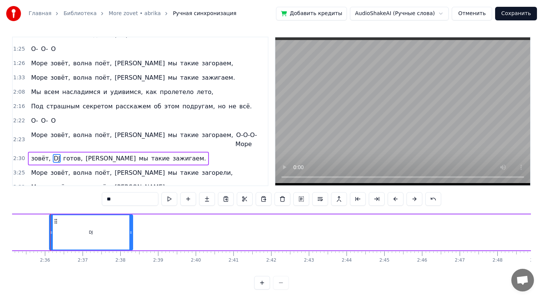
drag, startPoint x: 376, startPoint y: 232, endPoint x: 123, endPoint y: 240, distance: 252.7
click at [129, 239] on div at bounding box center [130, 232] width 3 height 34
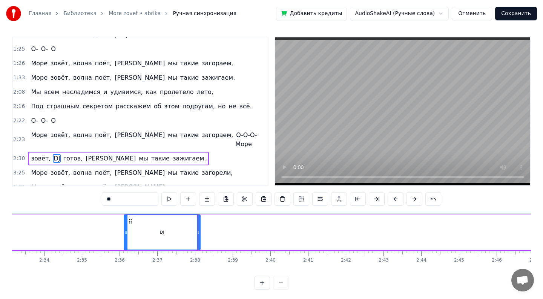
scroll to position [0, 5680]
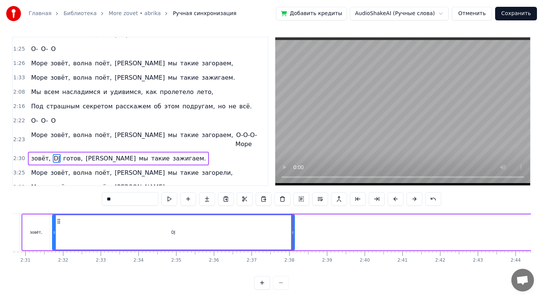
drag, startPoint x: 220, startPoint y: 236, endPoint x: 54, endPoint y: 220, distance: 166.6
click at [54, 220] on div at bounding box center [54, 232] width 3 height 34
click at [292, 236] on div "DJ" at bounding box center [173, 232] width 243 height 36
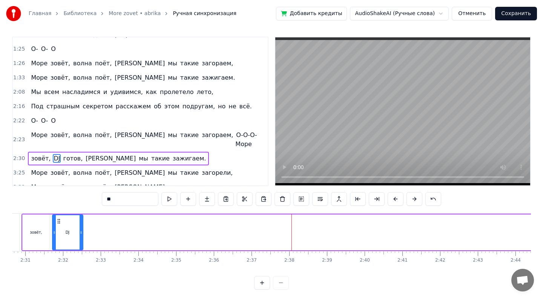
drag, startPoint x: 292, startPoint y: 236, endPoint x: 82, endPoint y: 241, distance: 210.1
click at [81, 240] on div "DJ" at bounding box center [67, 232] width 31 height 36
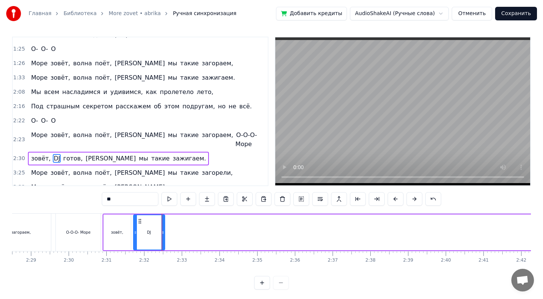
scroll to position [0, 5530]
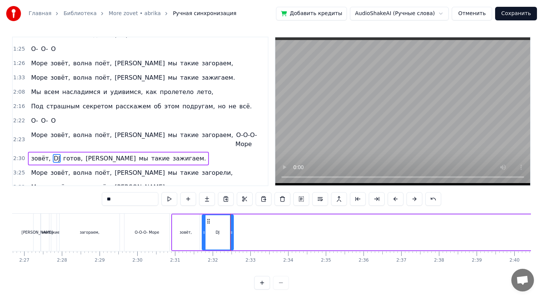
click at [262, 280] on button at bounding box center [262, 283] width 16 height 14
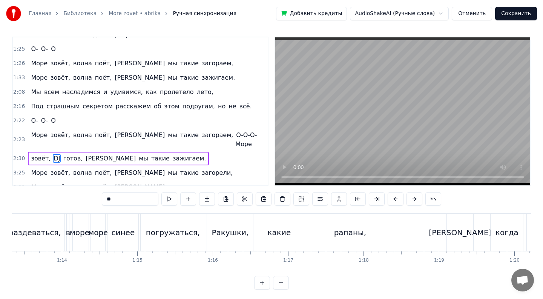
click at [262, 280] on button at bounding box center [262, 283] width 16 height 14
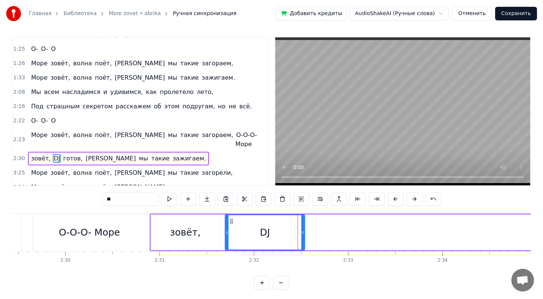
click at [262, 280] on button at bounding box center [262, 283] width 16 height 14
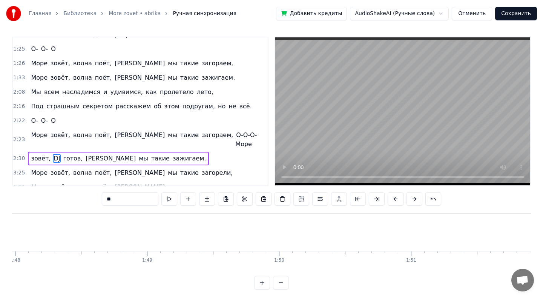
click at [262, 280] on button at bounding box center [262, 283] width 16 height 14
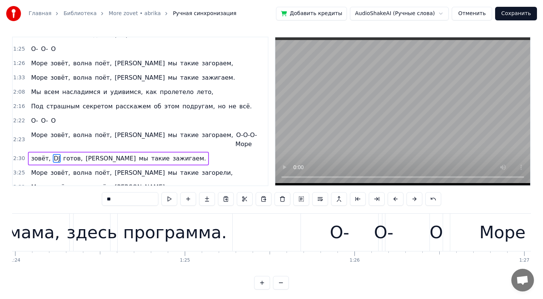
scroll to position [0, 14365]
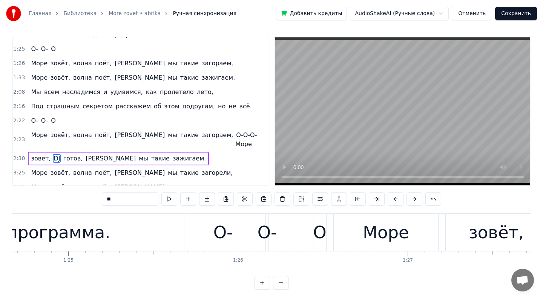
click at [262, 280] on button at bounding box center [262, 283] width 16 height 14
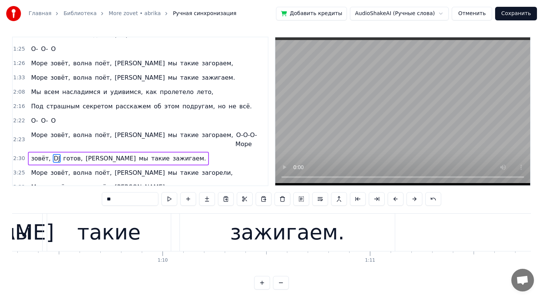
click at [262, 280] on button at bounding box center [262, 283] width 16 height 14
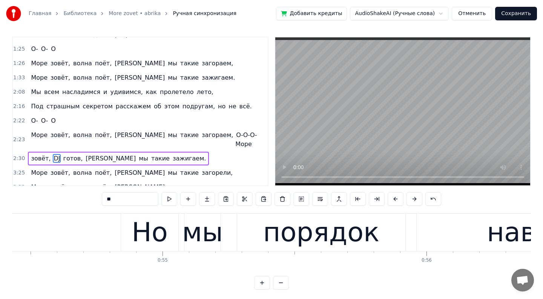
click at [262, 280] on button at bounding box center [262, 283] width 16 height 14
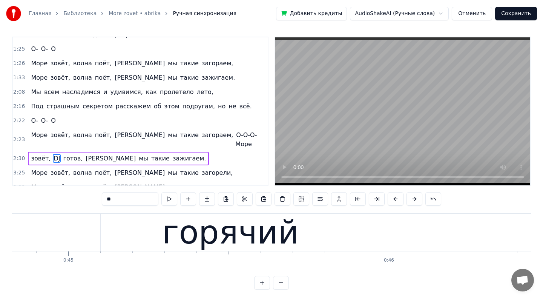
click at [262, 280] on button at bounding box center [262, 283] width 16 height 14
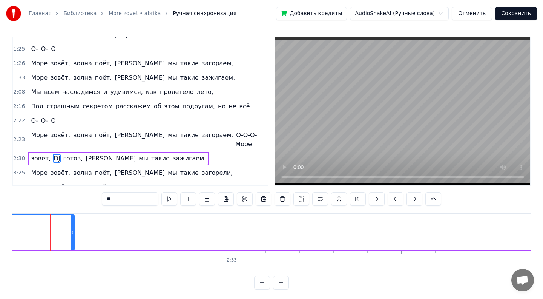
click at [54, 154] on span "DJ" at bounding box center [57, 158] width 8 height 9
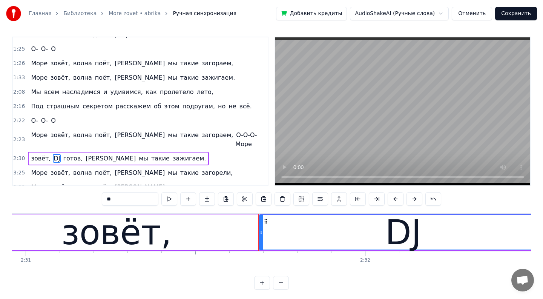
scroll to position [0, 51223]
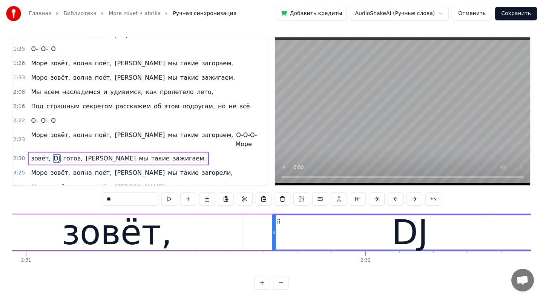
drag, startPoint x: 262, startPoint y: 230, endPoint x: 273, endPoint y: 235, distance: 12.8
click at [274, 235] on div at bounding box center [274, 232] width 3 height 34
click at [128, 234] on div "зовёт," at bounding box center [117, 232] width 110 height 51
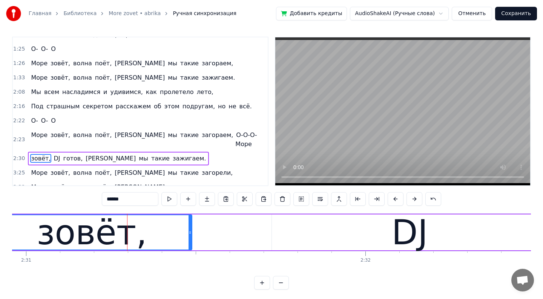
drag, startPoint x: 241, startPoint y: 233, endPoint x: 191, endPoint y: 234, distance: 49.4
click at [191, 234] on icon at bounding box center [190, 232] width 3 height 6
click at [284, 233] on div "DJ" at bounding box center [410, 232] width 276 height 36
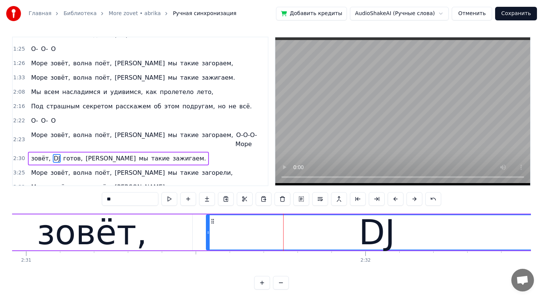
drag, startPoint x: 273, startPoint y: 233, endPoint x: 207, endPoint y: 231, distance: 65.2
click at [207, 231] on icon at bounding box center [208, 232] width 3 height 6
click at [391, 230] on div "DJ" at bounding box center [377, 232] width 36 height 51
click at [284, 284] on button at bounding box center [281, 283] width 16 height 14
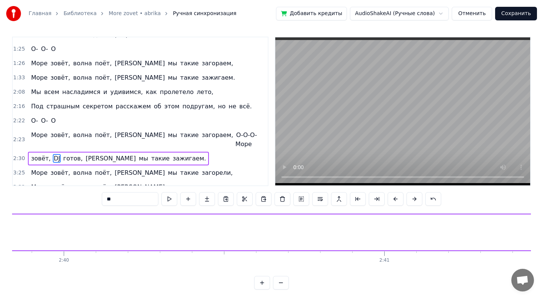
scroll to position [0, 48697]
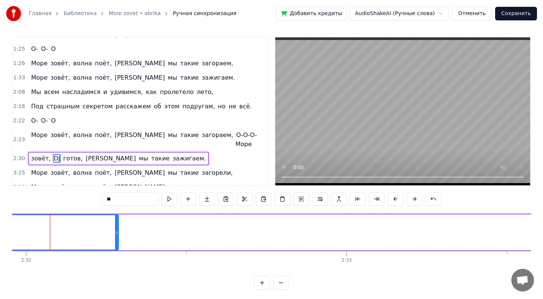
drag, startPoint x: 195, startPoint y: 234, endPoint x: 89, endPoint y: 247, distance: 107.5
click at [115, 242] on div at bounding box center [116, 232] width 3 height 34
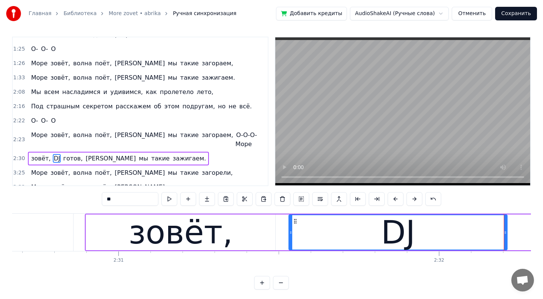
scroll to position [0, 48277]
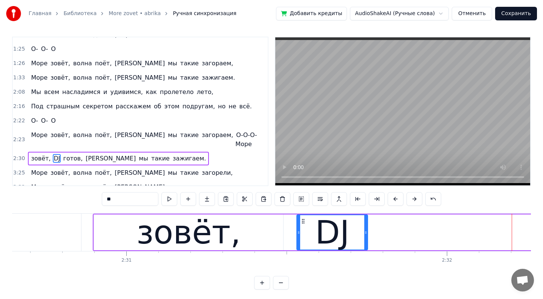
drag, startPoint x: 514, startPoint y: 234, endPoint x: 365, endPoint y: 234, distance: 148.5
click at [365, 234] on icon at bounding box center [365, 232] width 3 height 6
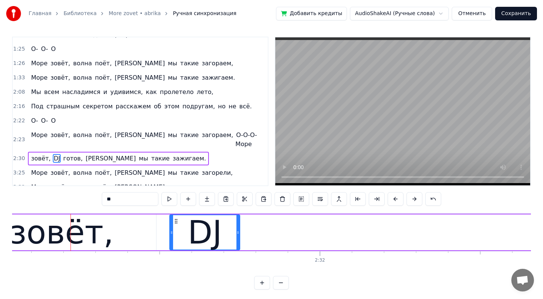
scroll to position [0, 48424]
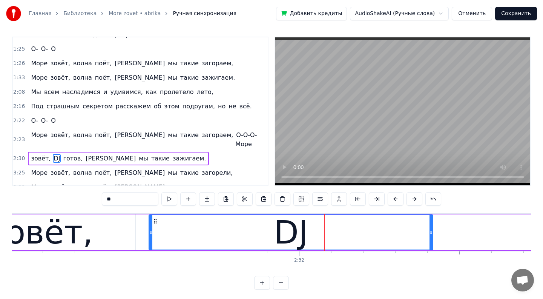
drag, startPoint x: 217, startPoint y: 233, endPoint x: 428, endPoint y: 230, distance: 211.2
click at [431, 235] on icon at bounding box center [430, 232] width 3 height 6
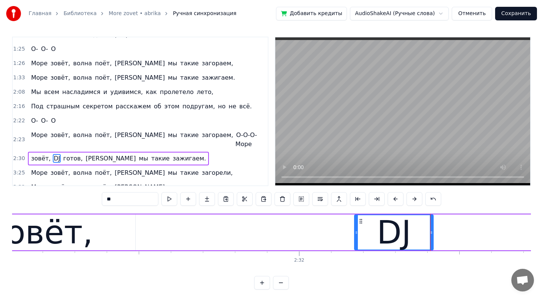
drag, startPoint x: 150, startPoint y: 233, endPoint x: 356, endPoint y: 253, distance: 206.1
click at [356, 253] on div "Лазурный берег, горячий воздух, Большие пальмы, и в разных позах на песок Ложат…" at bounding box center [271, 241] width 519 height 57
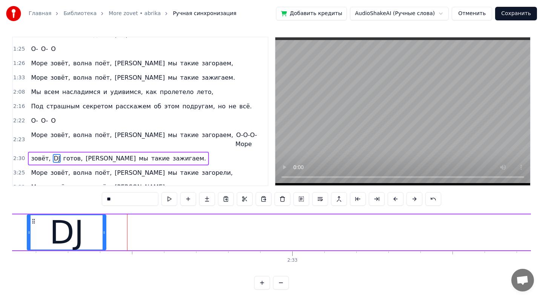
scroll to position [0, 48829]
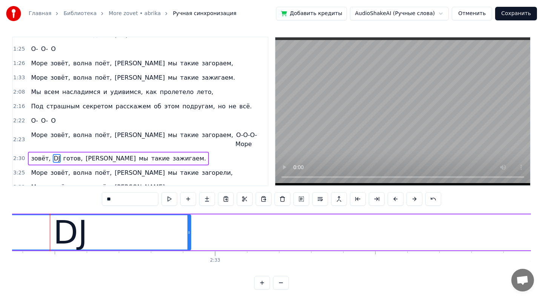
drag, startPoint x: 27, startPoint y: 233, endPoint x: 189, endPoint y: 248, distance: 162.8
click at [189, 248] on div at bounding box center [188, 232] width 3 height 34
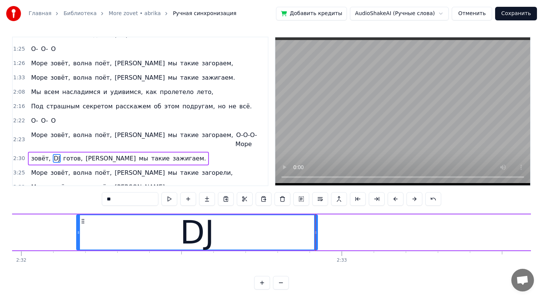
scroll to position [0, 48695]
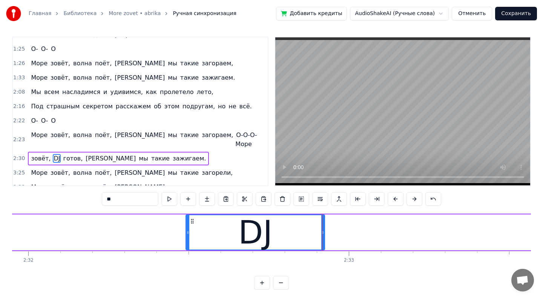
drag, startPoint x: 84, startPoint y: 228, endPoint x: 186, endPoint y: 242, distance: 103.1
click at [186, 242] on div at bounding box center [187, 232] width 3 height 34
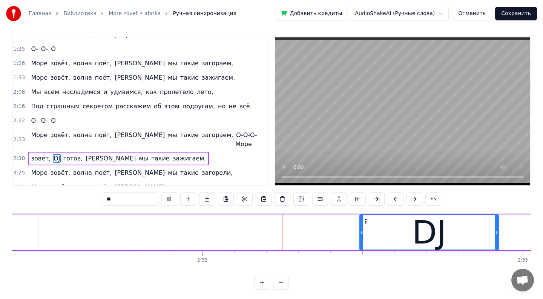
scroll to position [0, 48534]
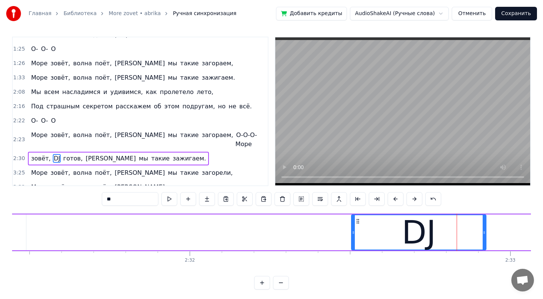
drag, startPoint x: 350, startPoint y: 233, endPoint x: 354, endPoint y: 234, distance: 3.8
click at [354, 235] on icon at bounding box center [353, 232] width 3 height 6
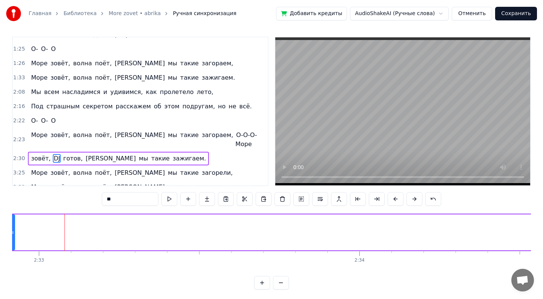
scroll to position [0, 49020]
click at [71, 154] on span "готов," at bounding box center [72, 158] width 21 height 9
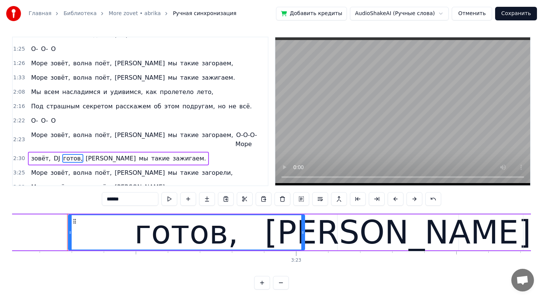
scroll to position [0, 64788]
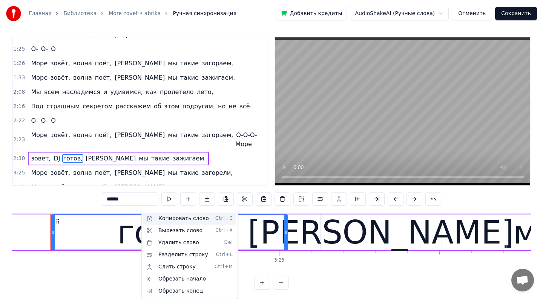
click at [183, 216] on div "Копировать слово Ctrl+C" at bounding box center [189, 218] width 93 height 12
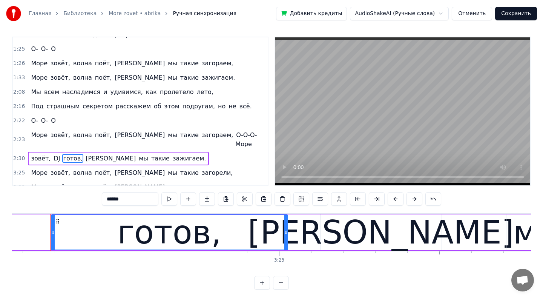
click at [55, 154] on span "DJ" at bounding box center [57, 158] width 8 height 9
type input "**"
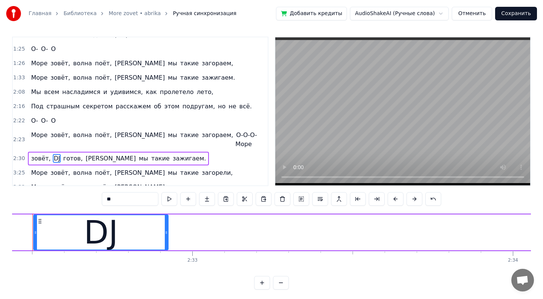
scroll to position [0, 48834]
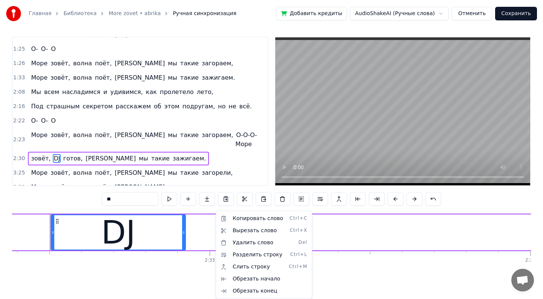
click at [209, 229] on html "Главная Библиотека More zovet • abrika Ручная синхронизация Добавить кредиты Au…" at bounding box center [271, 149] width 543 height 304
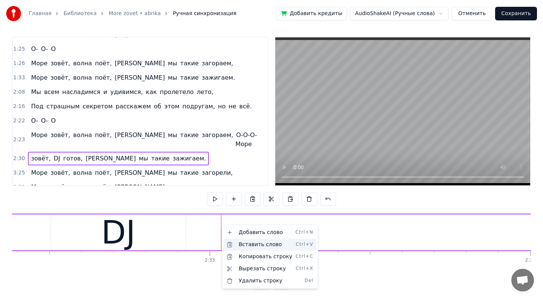
click at [258, 244] on div "Вставить слово Ctrl+V" at bounding box center [270, 244] width 93 height 12
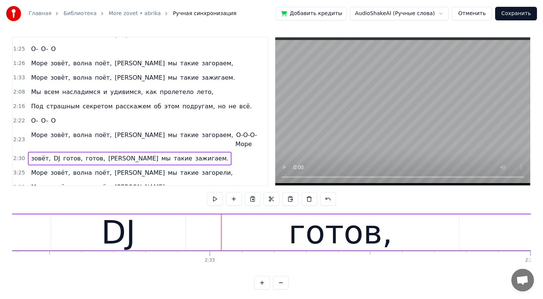
click at [147, 207] on div "0:43 Лазурный 0:43 берег, горячий воздух, 0:47 Большие пальмы, и в разных позах…" at bounding box center [271, 163] width 519 height 253
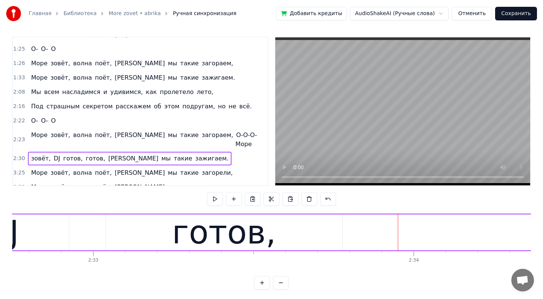
scroll to position [0, 48942]
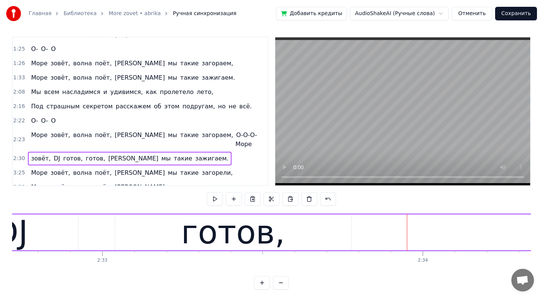
click at [115, 229] on div "готов," at bounding box center [233, 232] width 237 height 36
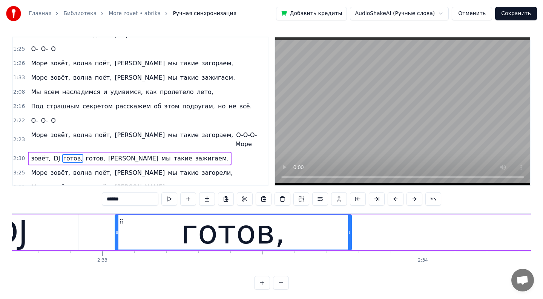
click at [116, 228] on div "готов," at bounding box center [233, 232] width 237 height 36
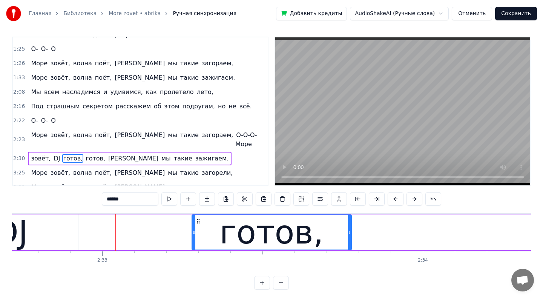
drag, startPoint x: 116, startPoint y: 227, endPoint x: 191, endPoint y: 238, distance: 75.7
click at [192, 238] on div at bounding box center [193, 232] width 3 height 34
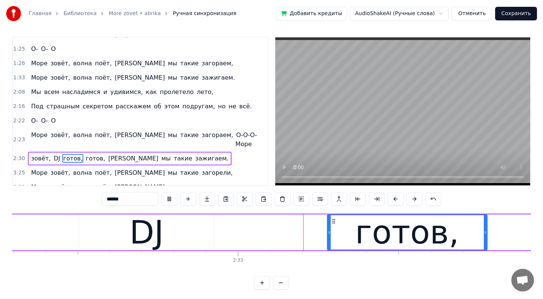
scroll to position [0, 48808]
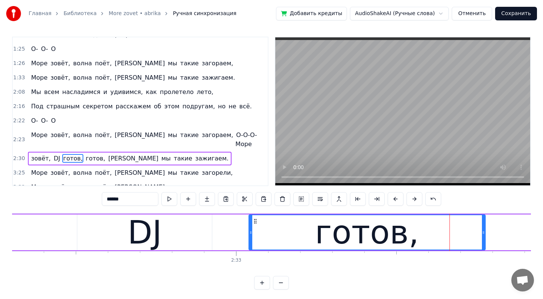
drag, startPoint x: 326, startPoint y: 233, endPoint x: 251, endPoint y: 232, distance: 75.0
click at [250, 231] on icon at bounding box center [250, 232] width 3 height 6
click at [107, 154] on span "а" at bounding box center [133, 158] width 52 height 9
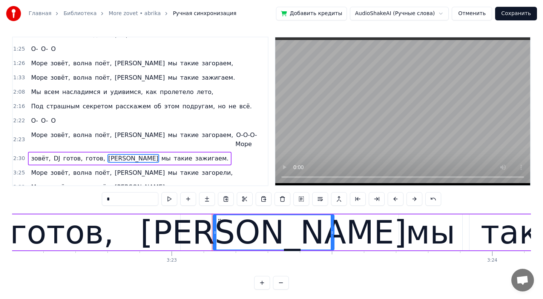
scroll to position [0, 65057]
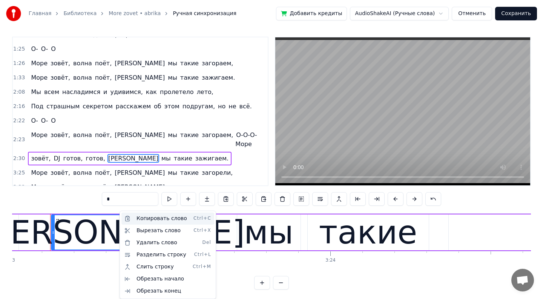
click at [165, 222] on div "Копировать слово Ctrl+C" at bounding box center [167, 218] width 93 height 12
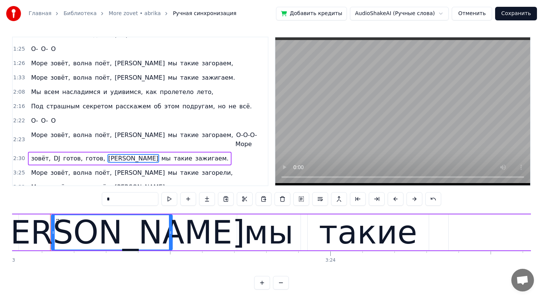
click at [87, 154] on span "готов," at bounding box center [95, 158] width 21 height 9
type input "******"
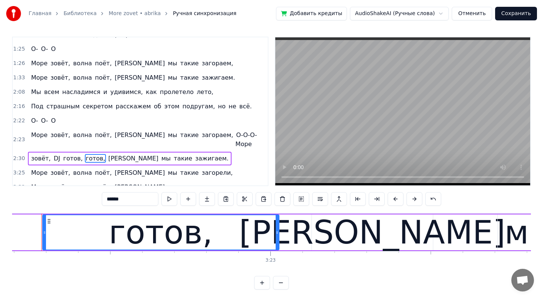
scroll to position [0, 64788]
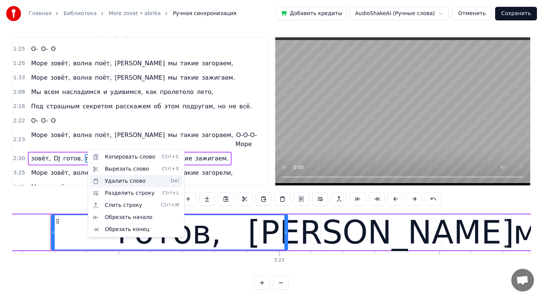
click at [121, 183] on div "Удалить слово Del" at bounding box center [136, 181] width 93 height 12
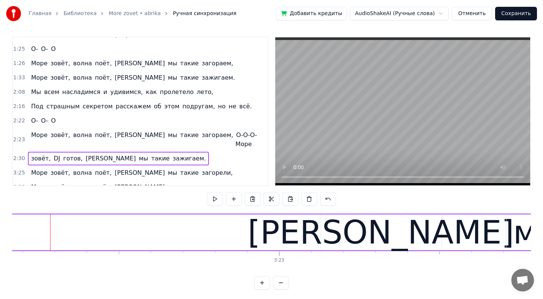
click at [69, 154] on span "готов," at bounding box center [72, 158] width 21 height 9
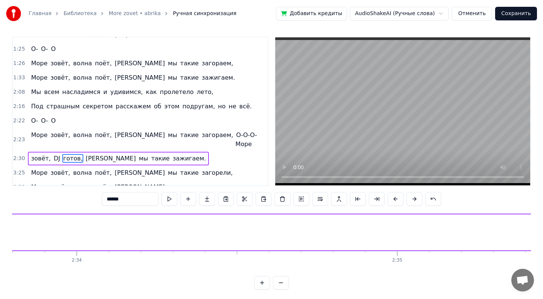
scroll to position [0, 49006]
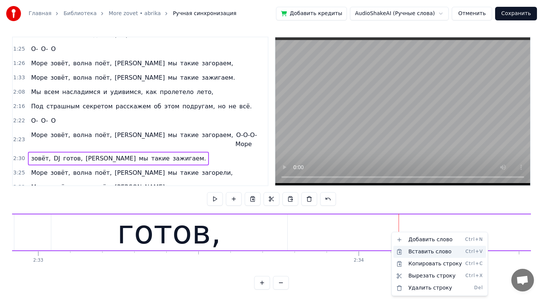
click at [411, 251] on div "Вставить слово Ctrl+V" at bounding box center [439, 251] width 93 height 12
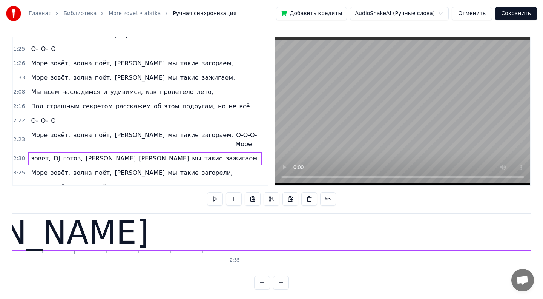
scroll to position [0, 49463]
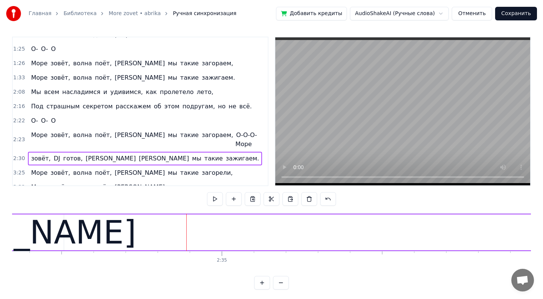
click at [138, 154] on span "а" at bounding box center [164, 158] width 52 height 9
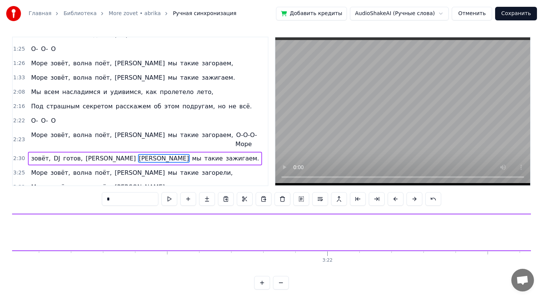
scroll to position [0, 65057]
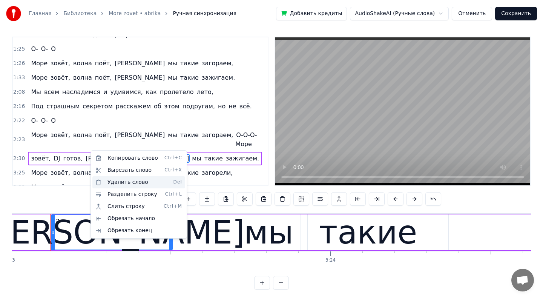
click at [116, 185] on div "Удалить слово Del" at bounding box center [138, 182] width 93 height 12
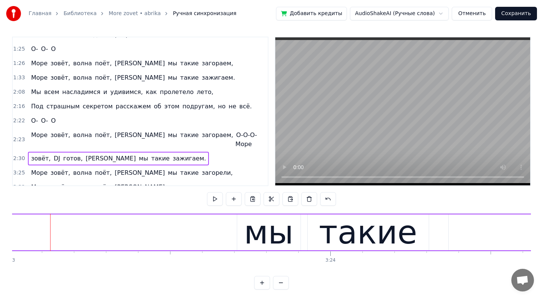
click at [138, 154] on span "мы" at bounding box center [143, 158] width 11 height 9
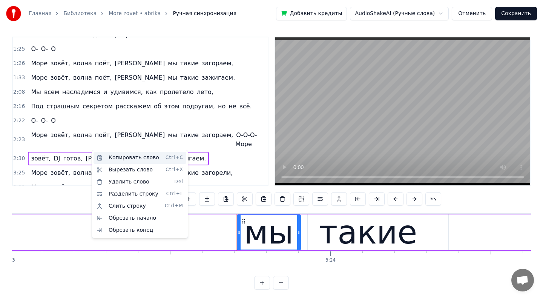
click at [125, 160] on div "Копировать слово Ctrl+C" at bounding box center [140, 158] width 93 height 12
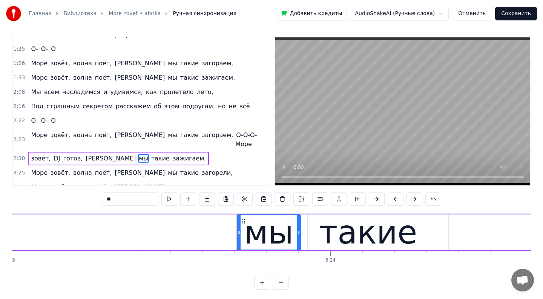
click at [85, 154] on span "а" at bounding box center [111, 158] width 52 height 9
type input "*"
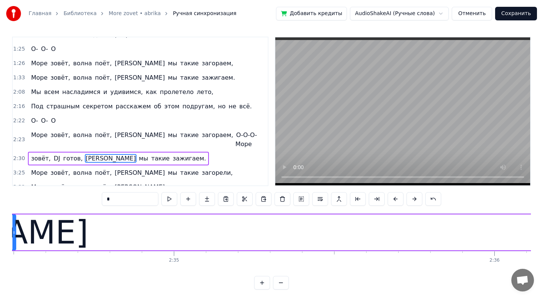
scroll to position [0, 49354]
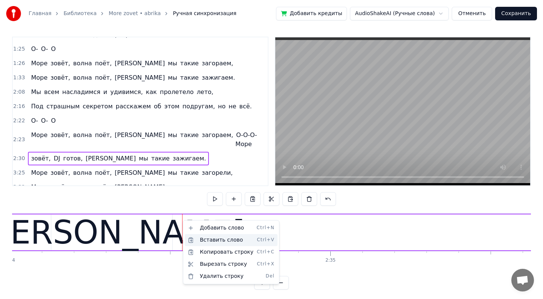
click at [209, 238] on div "Вставить слово Ctrl+V" at bounding box center [231, 240] width 93 height 12
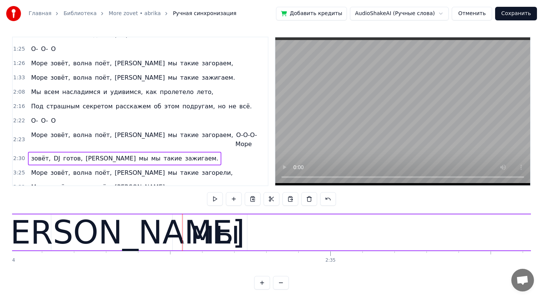
click at [127, 224] on div "а" at bounding box center [111, 232] width 121 height 36
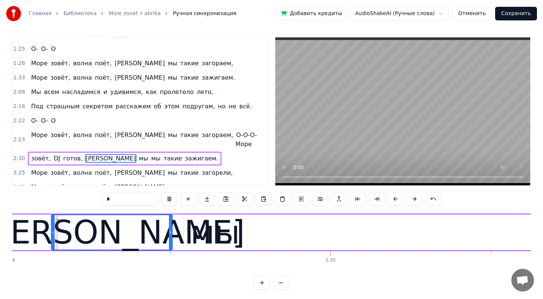
scroll to position [5, 0]
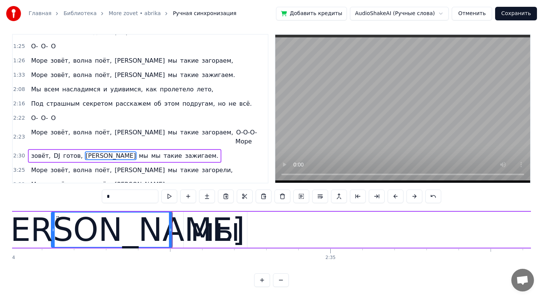
click at [199, 233] on div "мы" at bounding box center [214, 229] width 49 height 48
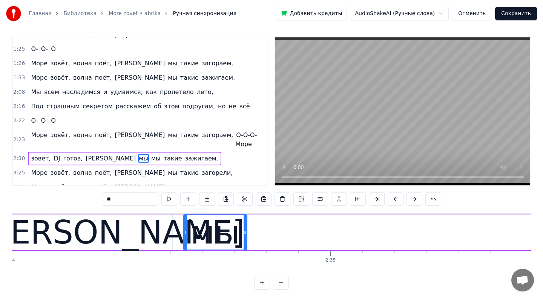
drag, startPoint x: 199, startPoint y: 233, endPoint x: 217, endPoint y: 235, distance: 18.2
click at [219, 236] on div "мы" at bounding box center [214, 232] width 49 height 48
click at [151, 239] on div "а" at bounding box center [111, 232] width 121 height 36
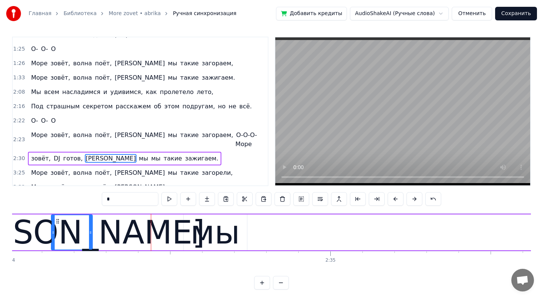
drag, startPoint x: 170, startPoint y: 233, endPoint x: 95, endPoint y: 239, distance: 75.6
click at [90, 236] on div at bounding box center [90, 232] width 3 height 34
click at [221, 239] on div "мы" at bounding box center [214, 232] width 49 height 48
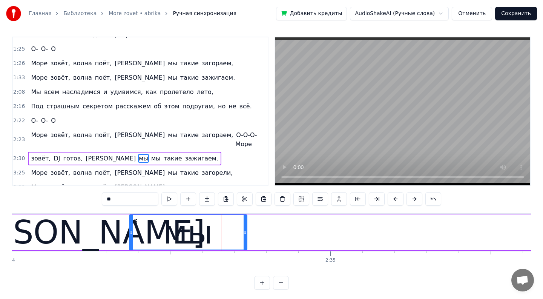
drag, startPoint x: 184, startPoint y: 231, endPoint x: 132, endPoint y: 232, distance: 51.7
click at [132, 232] on icon at bounding box center [131, 232] width 3 height 6
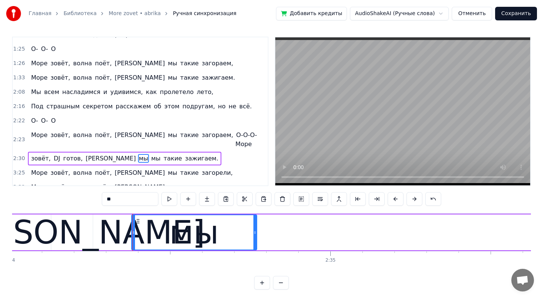
drag, startPoint x: 245, startPoint y: 231, endPoint x: 255, endPoint y: 230, distance: 9.8
click at [255, 230] on icon at bounding box center [254, 232] width 3 height 6
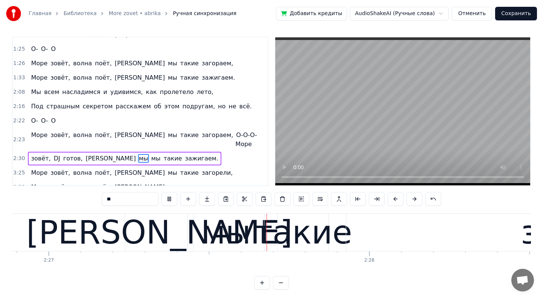
scroll to position [0, 47090]
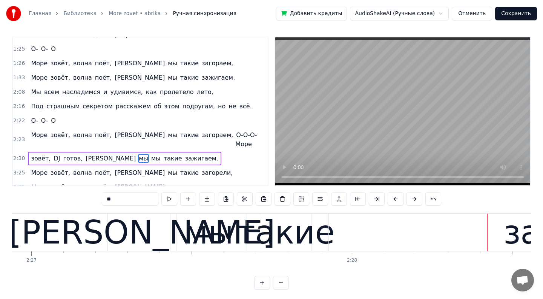
click at [218, 244] on div "мы" at bounding box center [208, 232] width 49 height 48
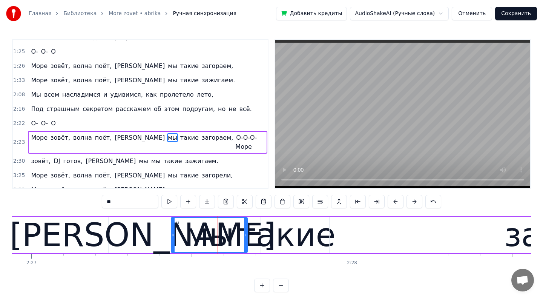
click at [256, 241] on div "такие" at bounding box center [286, 235] width 98 height 48
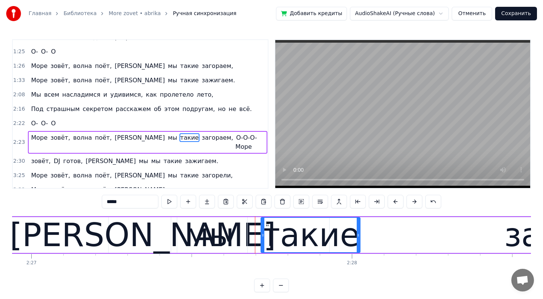
drag, startPoint x: 310, startPoint y: 238, endPoint x: 357, endPoint y: 238, distance: 47.9
click at [358, 238] on div at bounding box center [358, 235] width 3 height 34
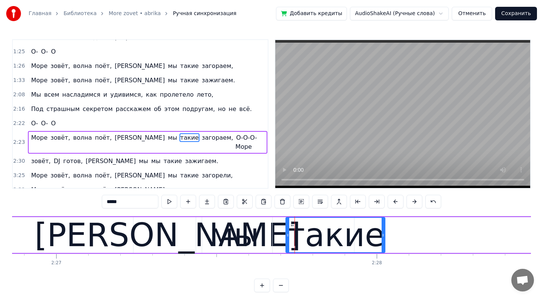
scroll to position [0, 47073]
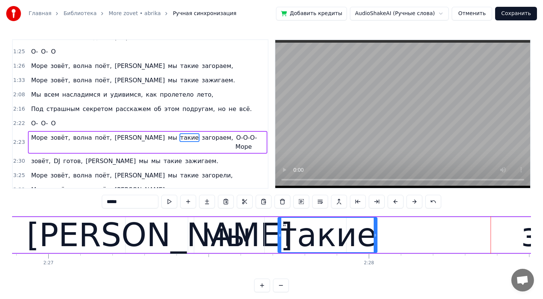
click at [201, 140] on span "загораем," at bounding box center [217, 137] width 33 height 9
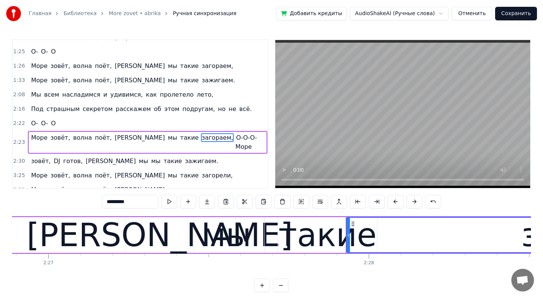
drag, startPoint x: 348, startPoint y: 235, endPoint x: 378, endPoint y: 234, distance: 29.4
click at [381, 234] on html "Главная Библиотека More zovet • abrika Ручная синхронизация Добавить кредиты Au…" at bounding box center [271, 152] width 543 height 304
drag, startPoint x: 348, startPoint y: 234, endPoint x: 414, endPoint y: 232, distance: 66.4
click at [414, 233] on icon at bounding box center [412, 235] width 3 height 6
drag, startPoint x: 416, startPoint y: 235, endPoint x: 383, endPoint y: 236, distance: 33.2
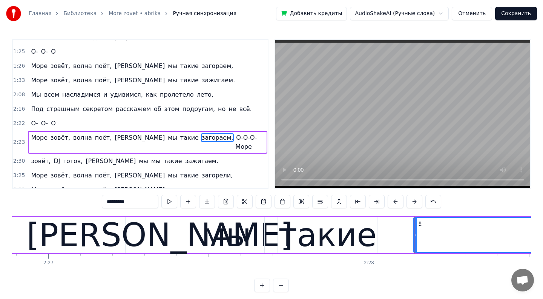
click at [383, 236] on html "Главная Библиотека More zovet • abrika Ручная синхронизация Добавить кредиты Au…" at bounding box center [271, 152] width 543 height 304
drag, startPoint x: 416, startPoint y: 234, endPoint x: 376, endPoint y: 235, distance: 40.7
click at [375, 234] on icon at bounding box center [373, 235] width 3 height 6
drag, startPoint x: 376, startPoint y: 232, endPoint x: 380, endPoint y: 233, distance: 4.7
click at [380, 233] on icon at bounding box center [379, 235] width 3 height 6
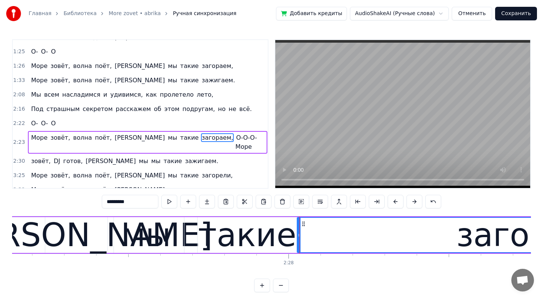
scroll to position [0, 47153]
click at [278, 284] on button at bounding box center [281, 285] width 16 height 14
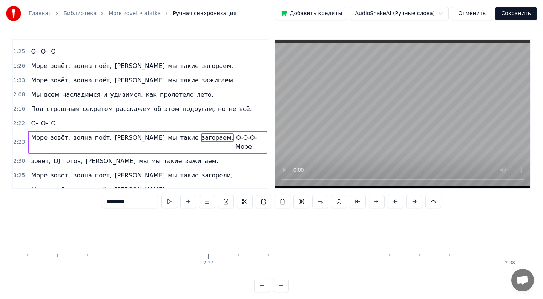
scroll to position [0, 47163]
click at [163, 156] on span "такие" at bounding box center [173, 160] width 20 height 9
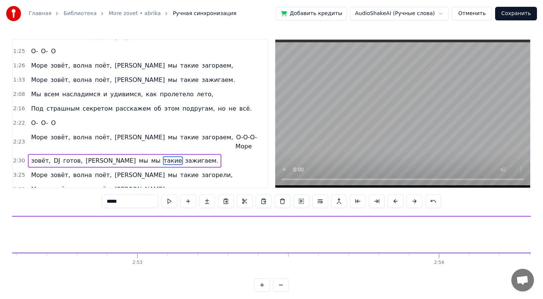
scroll to position [0, 51769]
click at [138, 156] on span "мы" at bounding box center [143, 160] width 11 height 9
type input "**"
click at [150, 156] on span "мы" at bounding box center [155, 160] width 11 height 9
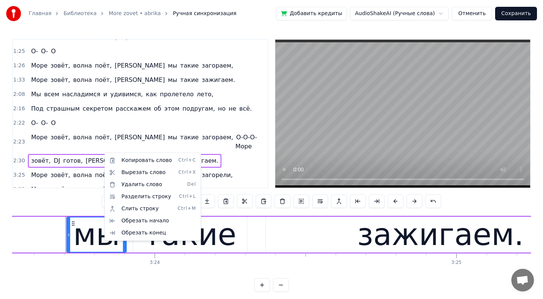
scroll to position [0, 61403]
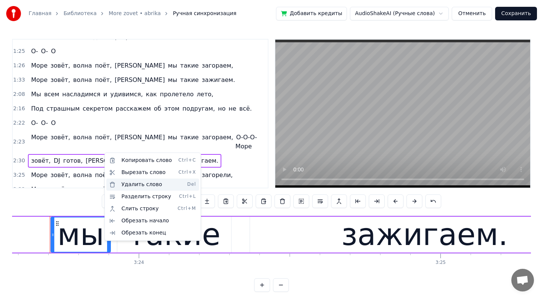
click at [132, 187] on div "Удалить слово Del" at bounding box center [152, 184] width 93 height 12
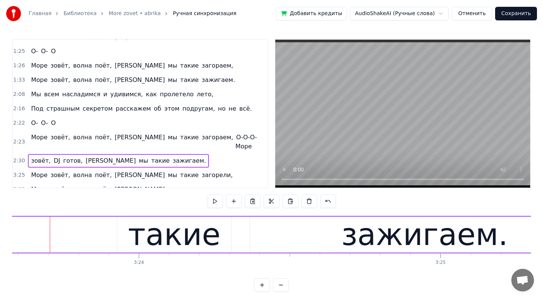
click at [85, 156] on span "а" at bounding box center [111, 160] width 52 height 9
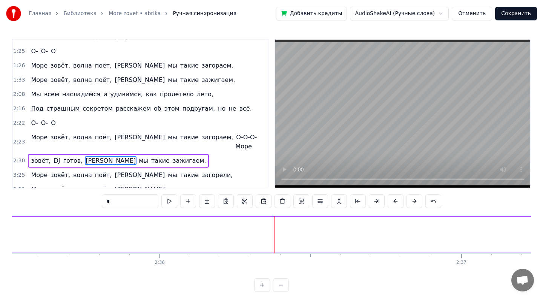
scroll to position [0, 46909]
click at [172, 156] on span "зажигаем." at bounding box center [189, 160] width 35 height 9
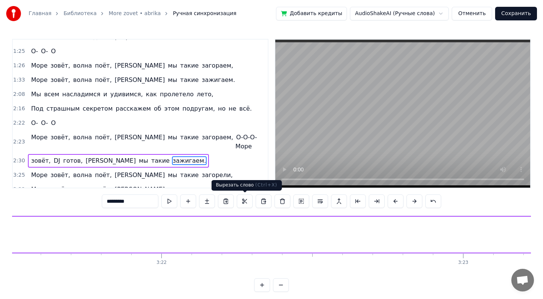
scroll to position [0, 61602]
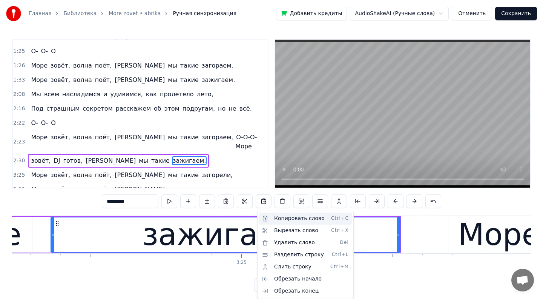
click at [304, 221] on div "Копировать слово Ctrl+C" at bounding box center [305, 218] width 93 height 12
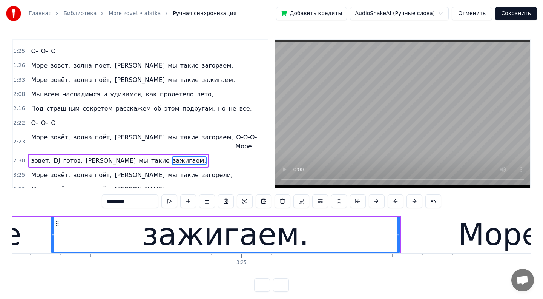
click at [150, 156] on span "такие" at bounding box center [160, 160] width 20 height 9
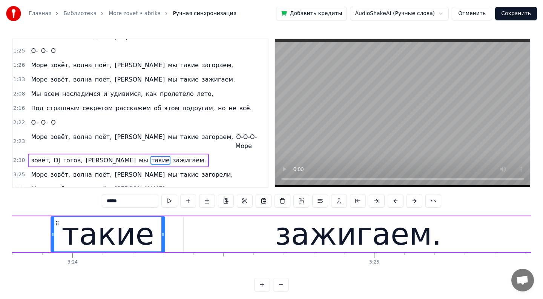
scroll to position [0, 0]
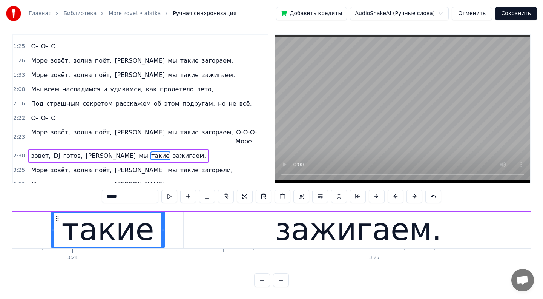
click at [303, 218] on div "зажигаем." at bounding box center [358, 229] width 167 height 45
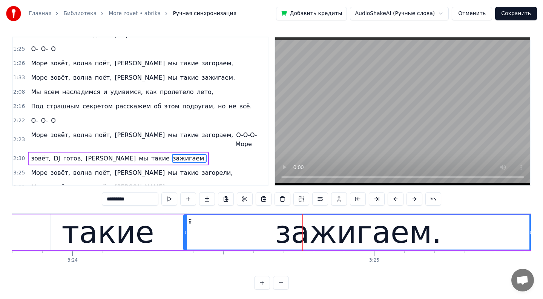
click at [254, 218] on div "зажигаем." at bounding box center [358, 232] width 348 height 34
click at [210, 219] on div "зажигаем." at bounding box center [358, 232] width 348 height 34
click at [185, 219] on div at bounding box center [185, 232] width 3 height 34
click at [68, 154] on span "готов," at bounding box center [72, 158] width 21 height 9
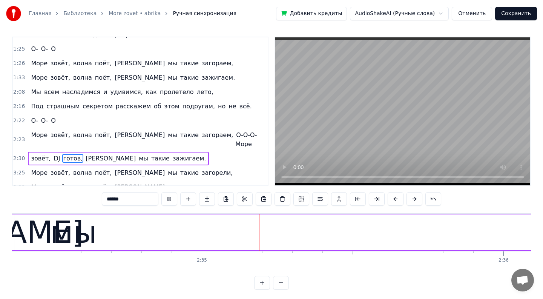
scroll to position [0, 46587]
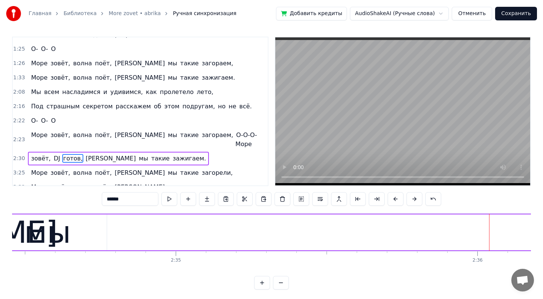
click at [85, 154] on span "а" at bounding box center [111, 158] width 52 height 9
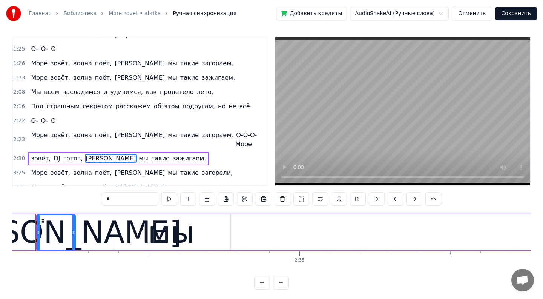
scroll to position [0, 46449]
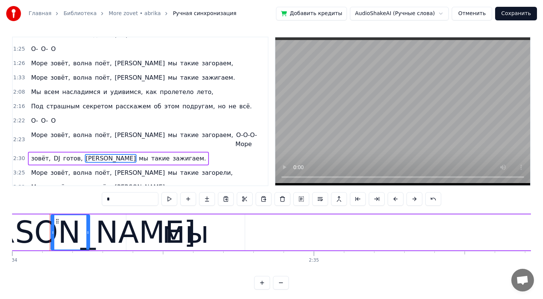
click at [138, 154] on span "мы" at bounding box center [143, 158] width 11 height 9
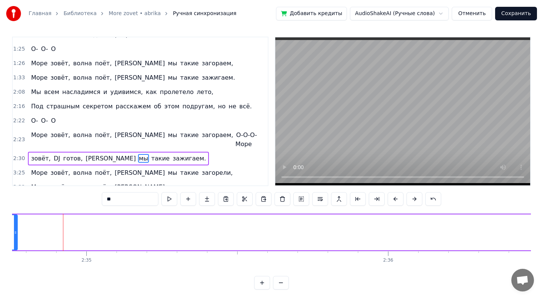
scroll to position [0, 46690]
click at [150, 154] on span "такие" at bounding box center [160, 158] width 20 height 9
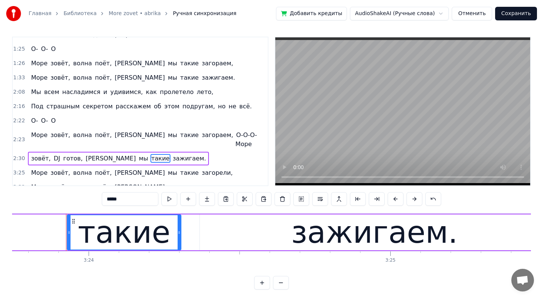
scroll to position [0, 61470]
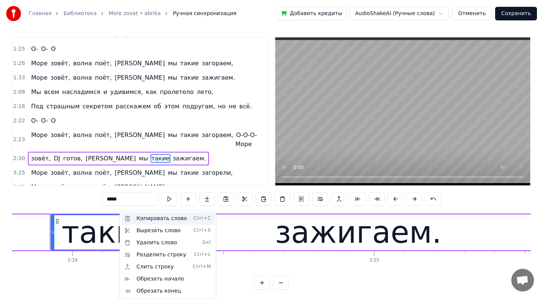
click at [160, 219] on div "Копировать слово Ctrl+C" at bounding box center [167, 218] width 93 height 12
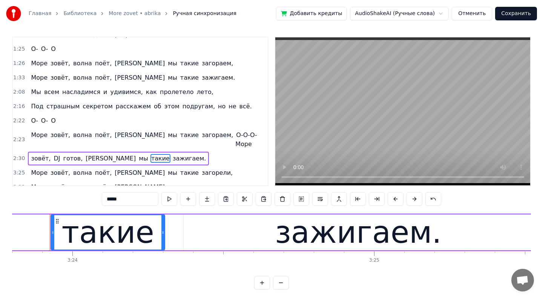
click at [138, 154] on span "мы" at bounding box center [143, 158] width 11 height 9
type input "**"
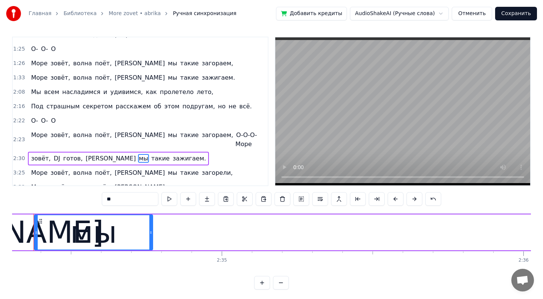
scroll to position [0, 46525]
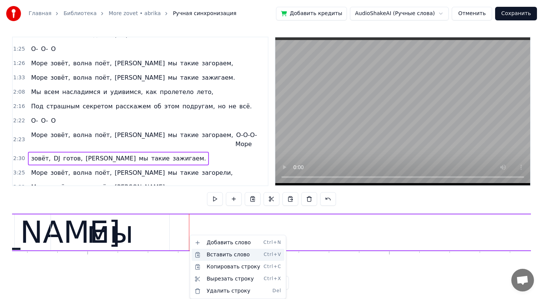
click at [207, 255] on div "Вставить слово Ctrl+V" at bounding box center [238, 254] width 93 height 12
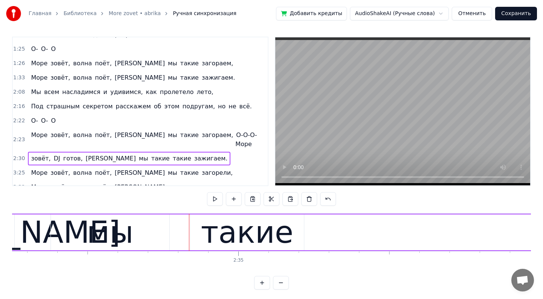
click at [208, 236] on div "такие" at bounding box center [247, 232] width 114 height 36
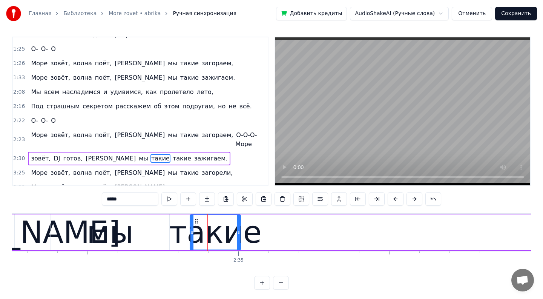
drag, startPoint x: 302, startPoint y: 235, endPoint x: 240, endPoint y: 240, distance: 62.8
click at [240, 240] on div at bounding box center [238, 232] width 3 height 34
drag, startPoint x: 190, startPoint y: 232, endPoint x: 185, endPoint y: 232, distance: 4.9
click at [185, 232] on div "такие" at bounding box center [216, 232] width 92 height 45
drag, startPoint x: 192, startPoint y: 232, endPoint x: 187, endPoint y: 232, distance: 4.5
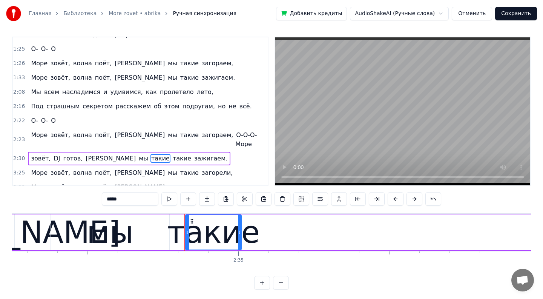
click at [187, 232] on icon at bounding box center [187, 232] width 3 height 6
click at [172, 154] on span "такие" at bounding box center [182, 158] width 20 height 9
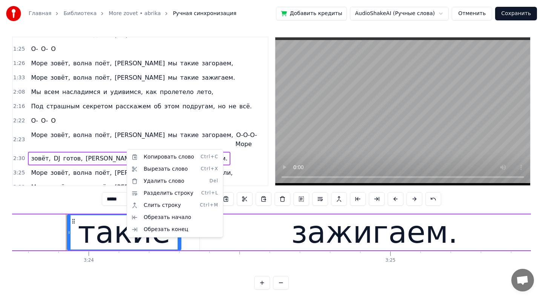
scroll to position [0, 61470]
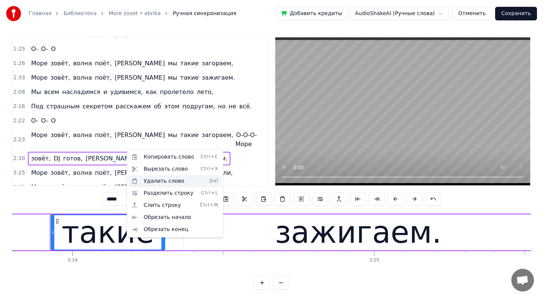
click at [147, 179] on div "Удалить слово Del" at bounding box center [175, 181] width 93 height 12
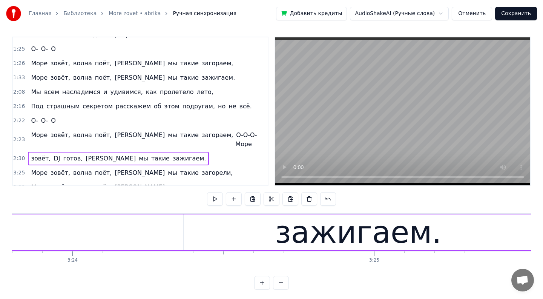
click at [172, 154] on span "зажигаем." at bounding box center [189, 158] width 35 height 9
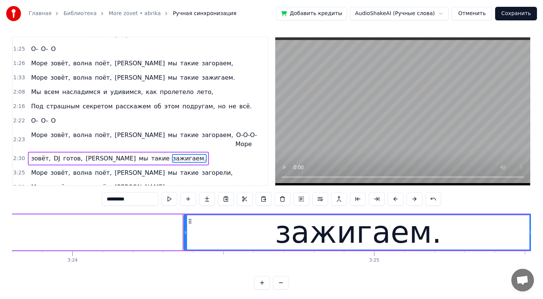
click at [150, 154] on span "такие" at bounding box center [160, 158] width 20 height 9
type input "*****"
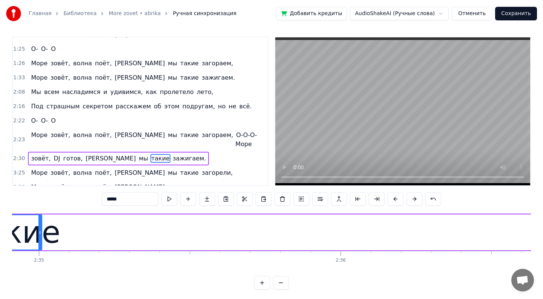
scroll to position [0, 46659]
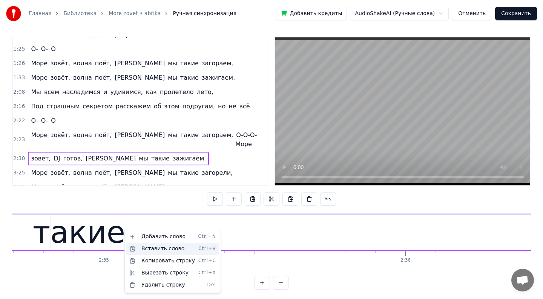
click at [152, 248] on div "Вставить слово Ctrl+V" at bounding box center [172, 248] width 93 height 12
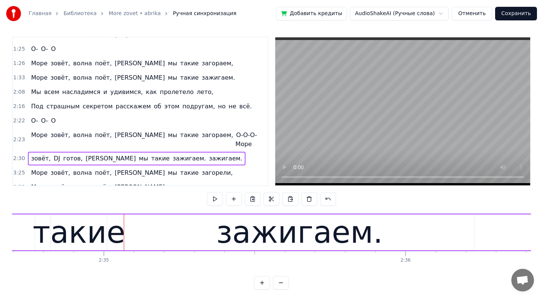
click at [132, 231] on div "зажигаем." at bounding box center [299, 232] width 349 height 36
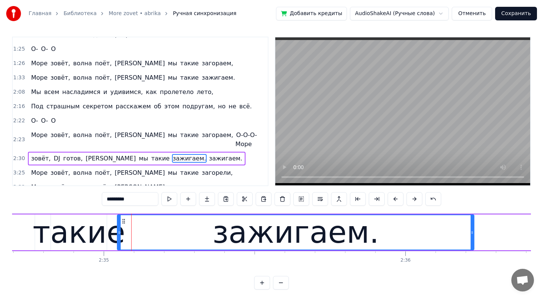
drag, startPoint x: 126, startPoint y: 230, endPoint x: 118, endPoint y: 227, distance: 8.3
click at [118, 227] on div at bounding box center [119, 232] width 3 height 34
drag, startPoint x: 470, startPoint y: 231, endPoint x: 393, endPoint y: 237, distance: 76.7
click at [393, 237] on div "зажигаем." at bounding box center [296, 232] width 356 height 34
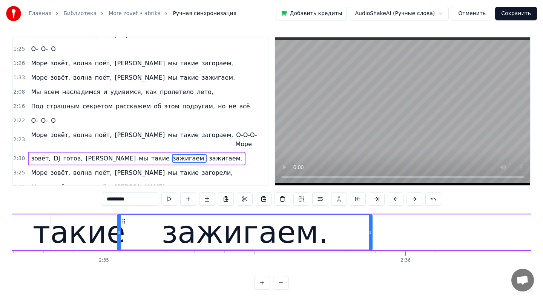
drag, startPoint x: 472, startPoint y: 232, endPoint x: 370, endPoint y: 264, distance: 106.7
click at [370, 264] on div "Лазурный берег, горячий воздух, Большие пальмы, и в разных позах на песок Ложат…" at bounding box center [271, 241] width 519 height 57
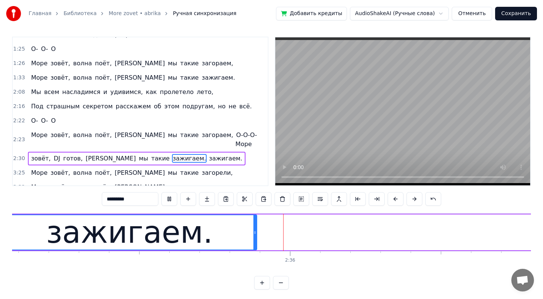
scroll to position [0, 46802]
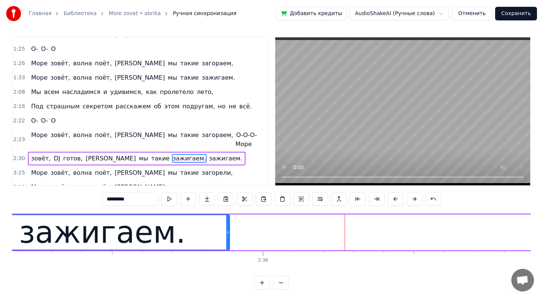
click at [229, 233] on div "зажигаем." at bounding box center [102, 232] width 256 height 36
click at [229, 233] on div at bounding box center [229, 231] width 0 height 37
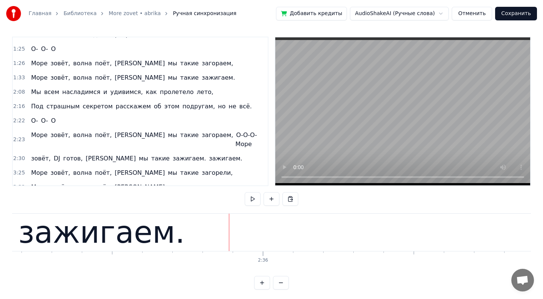
click at [228, 232] on div "зажигаем." at bounding box center [101, 231] width 255 height 37
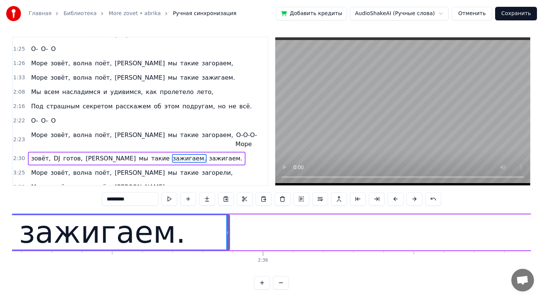
drag, startPoint x: 228, startPoint y: 232, endPoint x: 238, endPoint y: 232, distance: 10.2
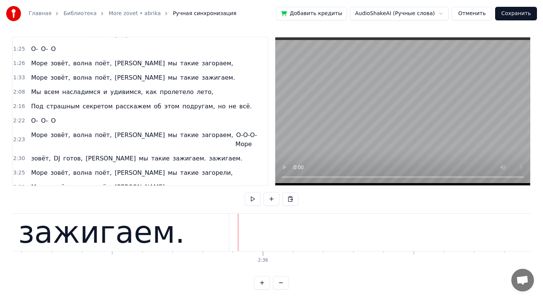
click at [228, 231] on div "зажигаем." at bounding box center [102, 231] width 256 height 37
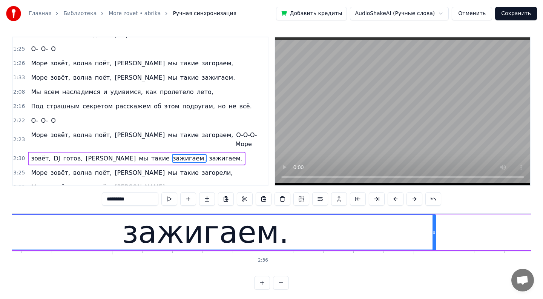
drag, startPoint x: 227, startPoint y: 230, endPoint x: 433, endPoint y: 240, distance: 206.5
click at [433, 241] on div at bounding box center [433, 232] width 3 height 34
click at [208, 154] on span "зажигаем." at bounding box center [225, 158] width 35 height 9
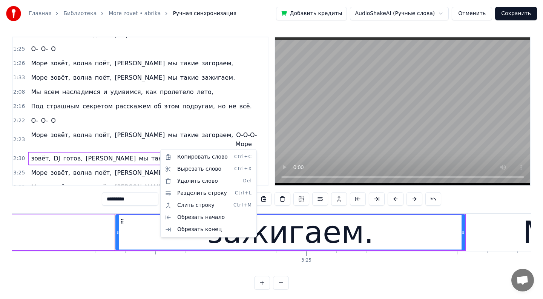
scroll to position [0, 61602]
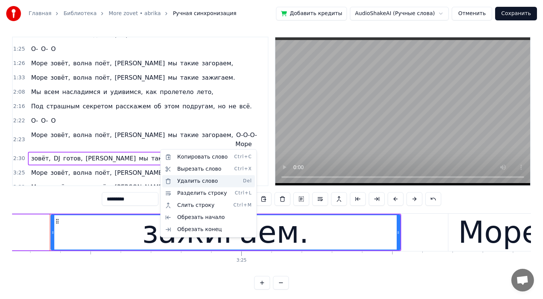
click at [186, 180] on div "Удалить слово Del" at bounding box center [208, 181] width 93 height 12
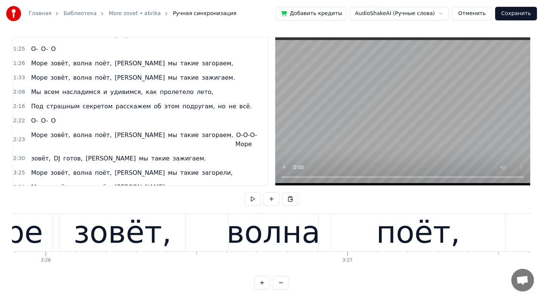
scroll to position [0, 62097]
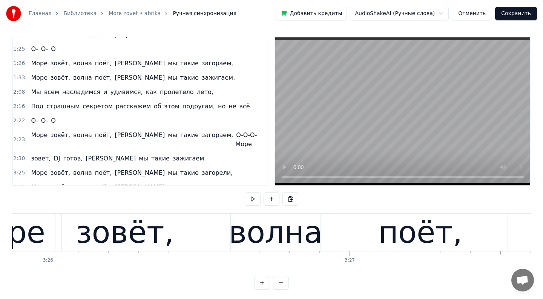
click at [210, 206] on div "0:43 Лазурный 0:43 берег, горячий воздух, 0:47 Большие пальмы, и в разных позах…" at bounding box center [271, 163] width 519 height 253
click at [177, 200] on div "0:43 Лазурный 0:43 берег, горячий воздух, 0:47 Большие пальмы, и в разных позах…" at bounding box center [271, 163] width 519 height 253
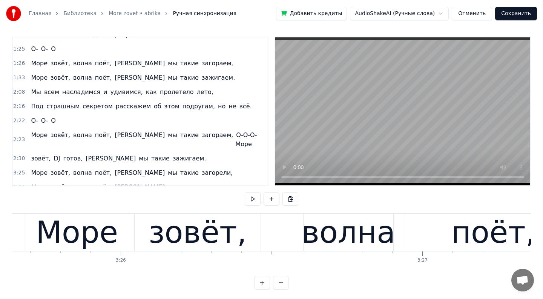
scroll to position [0, 62024]
click at [43, 138] on span "Море" at bounding box center [39, 134] width 18 height 9
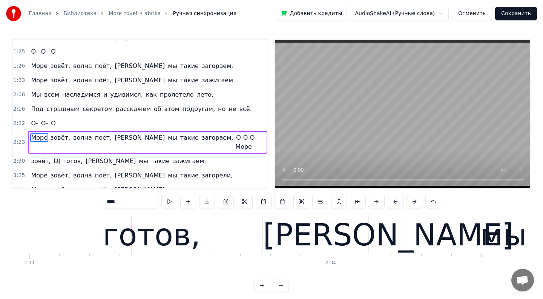
scroll to position [0, 45974]
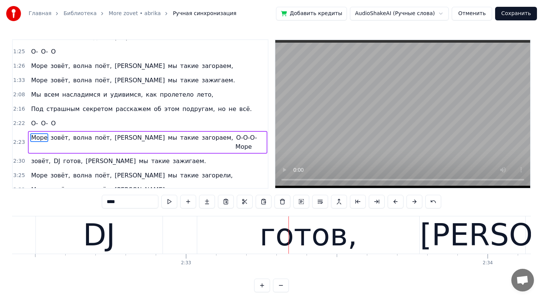
click at [141, 233] on div "DJ" at bounding box center [99, 234] width 127 height 37
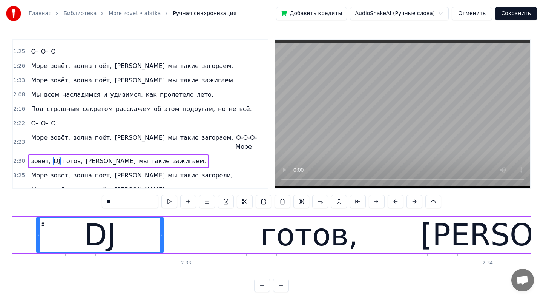
scroll to position [3, 0]
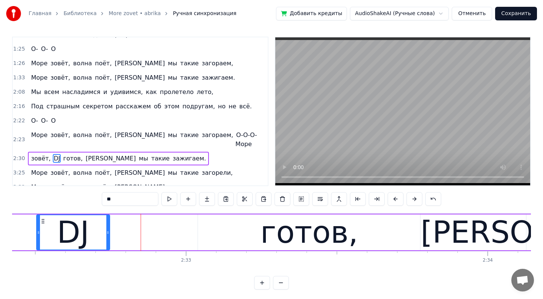
drag, startPoint x: 162, startPoint y: 235, endPoint x: 109, endPoint y: 235, distance: 52.4
click at [109, 235] on div at bounding box center [107, 232] width 3 height 34
click at [300, 234] on div "готов," at bounding box center [309, 232] width 98 height 45
type input "******"
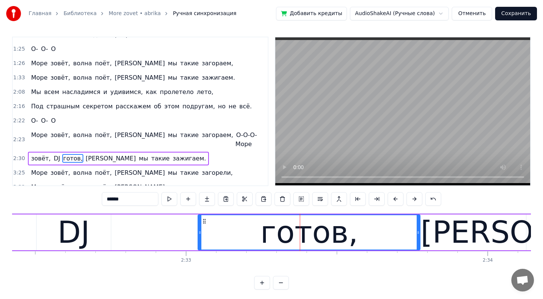
drag, startPoint x: 196, startPoint y: 232, endPoint x: 115, endPoint y: 231, distance: 81.5
click at [115, 231] on div "зовёт, DJ готов, а мы такие зажигаем." at bounding box center [408, 231] width 1714 height 37
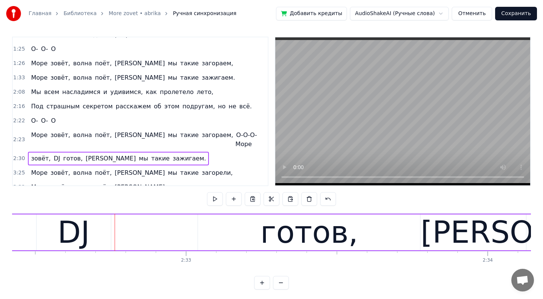
click at [227, 230] on div "готов," at bounding box center [309, 232] width 222 height 36
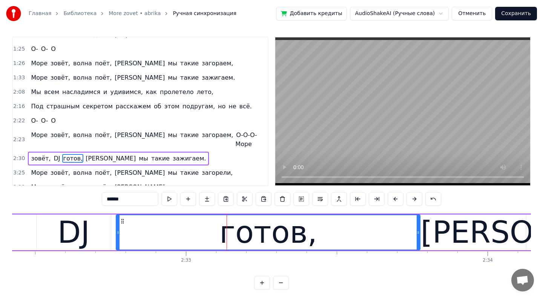
drag, startPoint x: 200, startPoint y: 230, endPoint x: 119, endPoint y: 231, distance: 81.4
click at [119, 230] on icon at bounding box center [117, 232] width 3 height 6
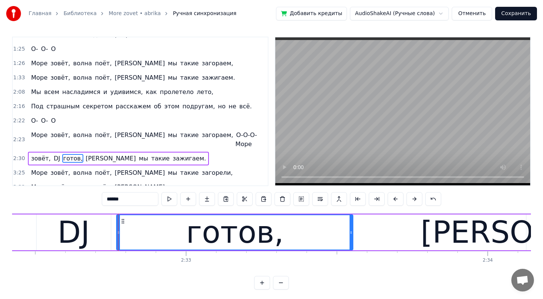
drag, startPoint x: 418, startPoint y: 230, endPoint x: 353, endPoint y: 234, distance: 65.3
click at [353, 234] on icon at bounding box center [350, 232] width 3 height 6
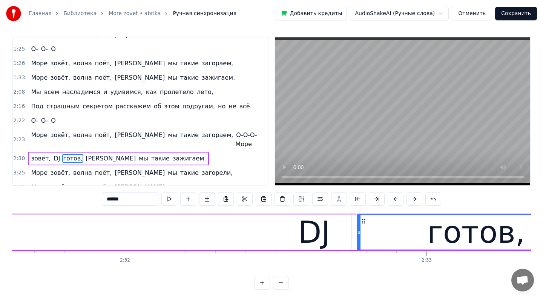
scroll to position [0, 45720]
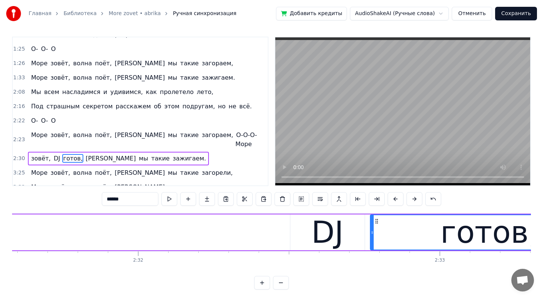
click at [54, 196] on div "0:43 Лазурный 0:43 берег, горячий воздух, 0:47 Большие пальмы, и в разных позах…" at bounding box center [271, 163] width 519 height 253
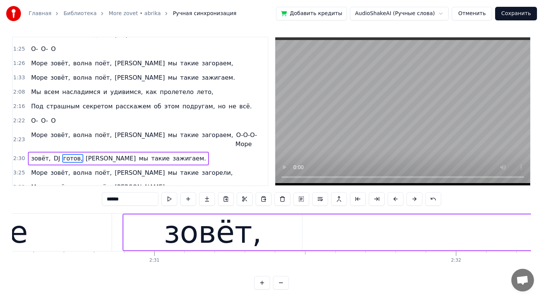
scroll to position [0, 45369]
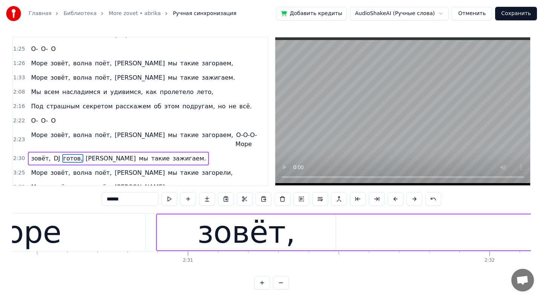
click at [52, 197] on div "0:43 Лазурный 0:43 берег, горячий воздух, 0:47 Большие пальмы, и в разных позах…" at bounding box center [271, 163] width 519 height 253
type input "**********"
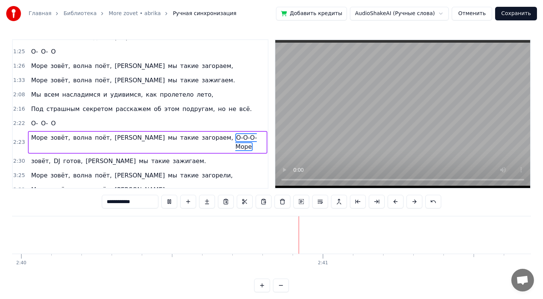
scroll to position [0, 48361]
click at [279, 283] on button at bounding box center [281, 285] width 16 height 14
click at [273, 278] on button at bounding box center [281, 285] width 16 height 14
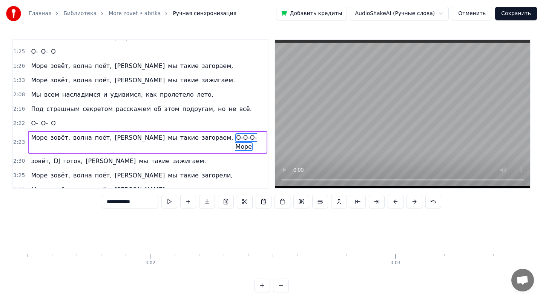
scroll to position [0, 44398]
click at [41, 171] on span "Море" at bounding box center [39, 175] width 18 height 9
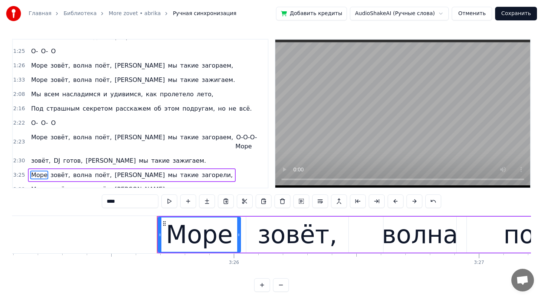
scroll to position [0, 50368]
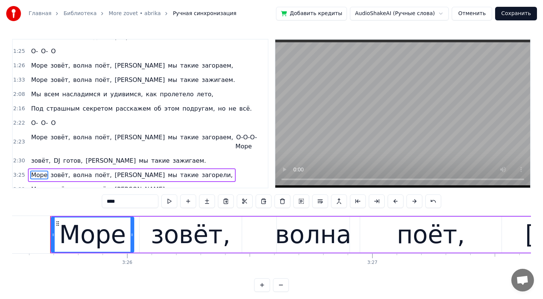
click at [42, 156] on span "зовёт," at bounding box center [40, 160] width 21 height 9
type input "******"
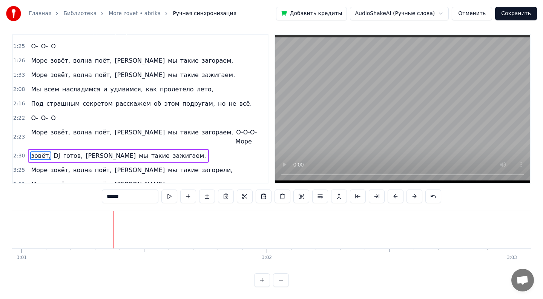
scroll to position [0, 44356]
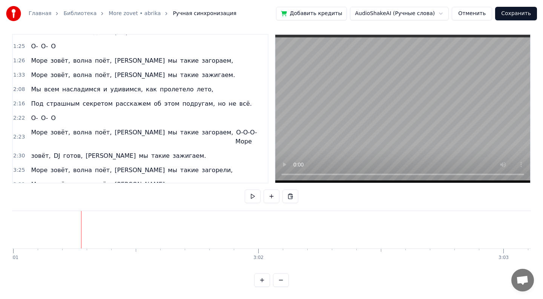
drag, startPoint x: 217, startPoint y: 215, endPoint x: 121, endPoint y: 214, distance: 96.5
click at [283, 281] on button at bounding box center [281, 280] width 16 height 14
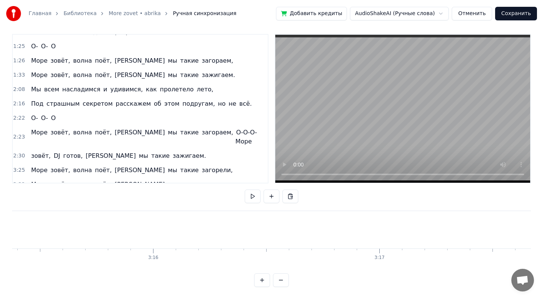
click at [283, 280] on button at bounding box center [281, 280] width 16 height 14
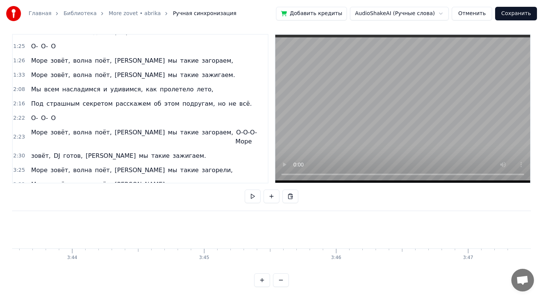
click at [283, 280] on button at bounding box center [281, 280] width 16 height 14
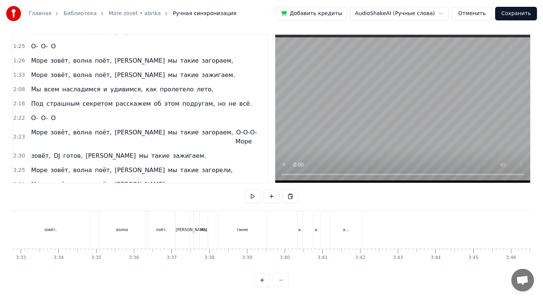
click at [283, 280] on div at bounding box center [271, 280] width 35 height 14
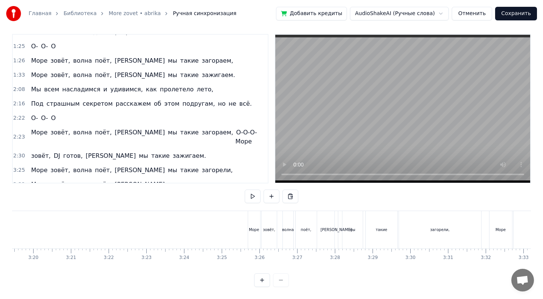
click at [283, 280] on div at bounding box center [271, 280] width 35 height 14
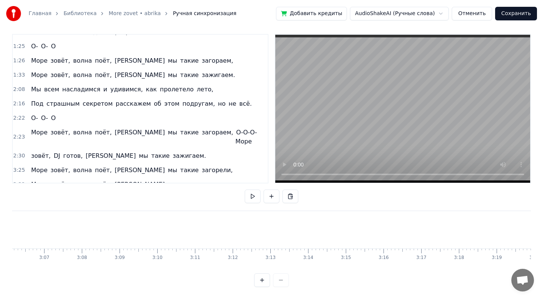
click at [283, 280] on div at bounding box center [271, 280] width 35 height 14
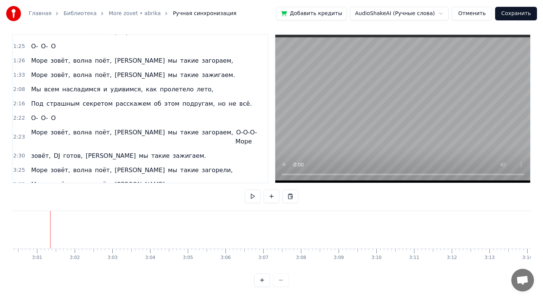
click at [283, 280] on div at bounding box center [271, 280] width 35 height 14
drag, startPoint x: 51, startPoint y: 216, endPoint x: 39, endPoint y: 214, distance: 11.9
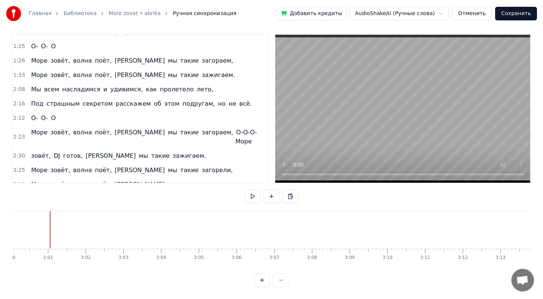
drag, startPoint x: 49, startPoint y: 214, endPoint x: 33, endPoint y: 210, distance: 16.6
click at [33, 210] on div "0:43 Лазурный 0:43 берег, горячий воздух, 0:47 Большие пальмы, и в разных позах…" at bounding box center [271, 160] width 519 height 253
click at [32, 162] on html "Главная Библиотека More zovet • abrika Ручная синхронизация Добавить кредиты Au…" at bounding box center [271, 147] width 543 height 304
click at [34, 166] on span "Море" at bounding box center [39, 170] width 18 height 9
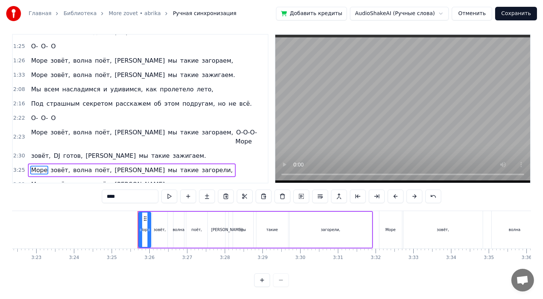
scroll to position [0, 7717]
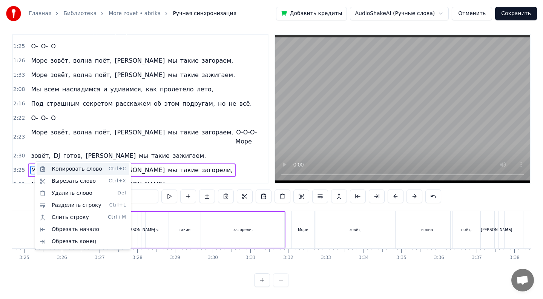
click at [44, 165] on div "Копировать слово Ctrl+C" at bounding box center [83, 169] width 93 height 12
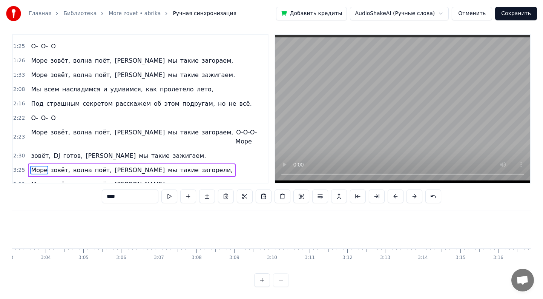
scroll to position [0, 6716]
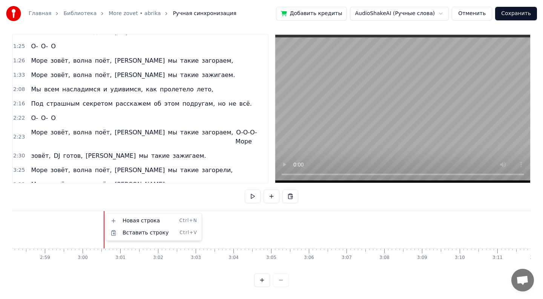
click at [101, 202] on html "Главная Библиотека More zovet • abrika Ручная синхронизация Добавить кредиты Au…" at bounding box center [271, 147] width 543 height 304
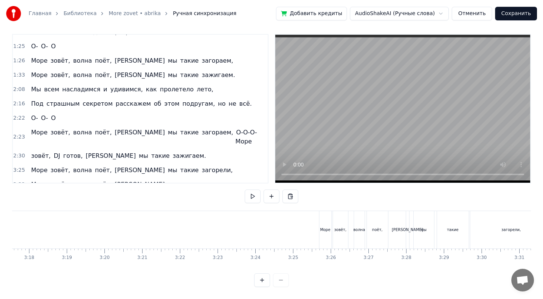
scroll to position [0, 7490]
click at [282, 231] on div "Море" at bounding box center [283, 230] width 10 height 6
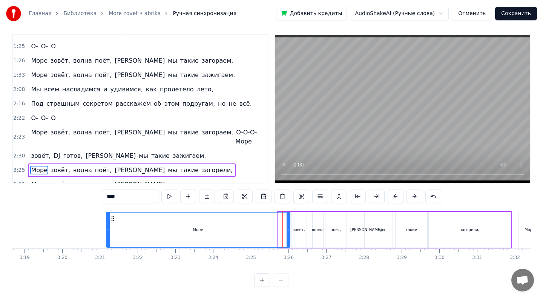
drag, startPoint x: 279, startPoint y: 231, endPoint x: 86, endPoint y: 229, distance: 193.0
click at [106, 229] on div "Море" at bounding box center [198, 230] width 184 height 36
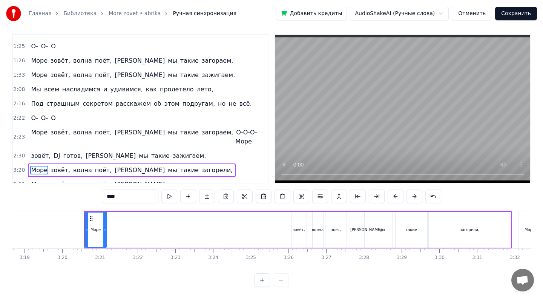
drag, startPoint x: 287, startPoint y: 230, endPoint x: 86, endPoint y: 229, distance: 201.0
click at [103, 229] on icon at bounding box center [104, 230] width 3 height 6
drag, startPoint x: 86, startPoint y: 227, endPoint x: 91, endPoint y: 228, distance: 5.7
click at [91, 228] on icon at bounding box center [90, 230] width 3 height 6
drag, startPoint x: 86, startPoint y: 228, endPoint x: 0, endPoint y: 213, distance: 86.8
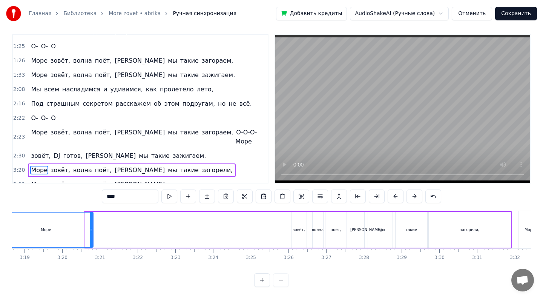
click at [0, 213] on div "Главная Библиотека More zovet • abrika Ручная синхронизация Добавить кредиты Au…" at bounding box center [271, 141] width 543 height 292
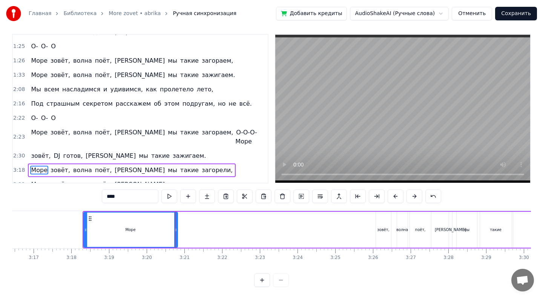
scroll to position [0, 7283]
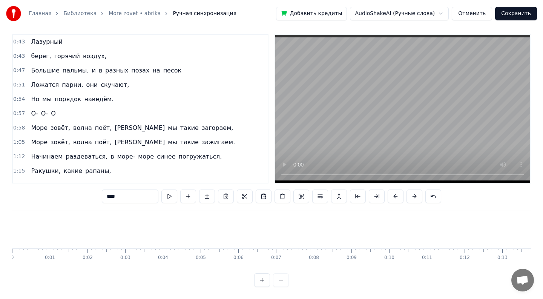
scroll to position [0, 7283]
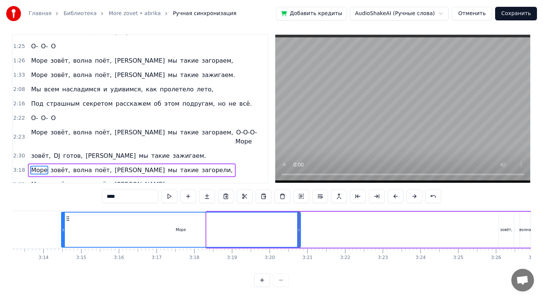
drag, startPoint x: 207, startPoint y: 228, endPoint x: 57, endPoint y: 236, distance: 149.5
click at [62, 236] on div at bounding box center [63, 229] width 3 height 34
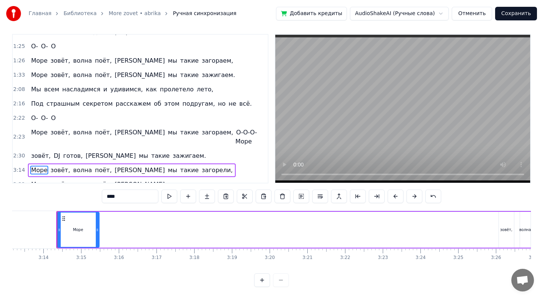
drag, startPoint x: 298, startPoint y: 231, endPoint x: 97, endPoint y: 236, distance: 201.4
click at [97, 236] on div at bounding box center [97, 229] width 3 height 34
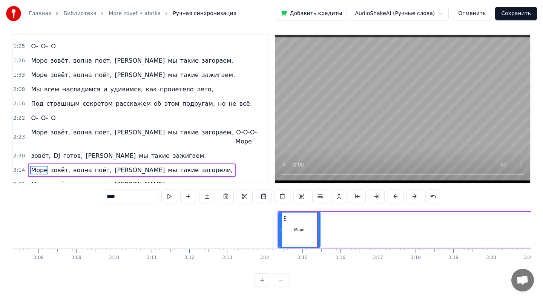
scroll to position [0, 7029]
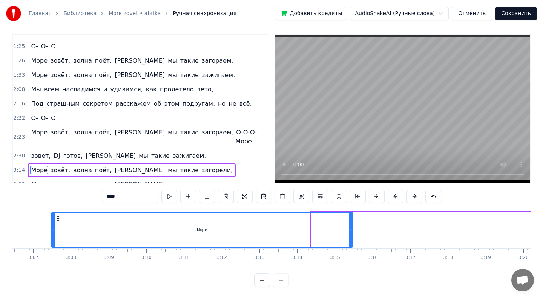
drag, startPoint x: 311, startPoint y: 230, endPoint x: 53, endPoint y: 229, distance: 258.3
click at [53, 229] on icon at bounding box center [53, 230] width 3 height 6
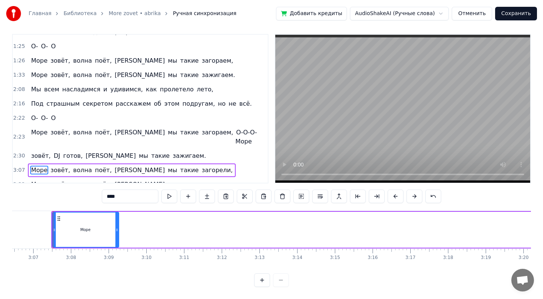
drag, startPoint x: 350, startPoint y: 229, endPoint x: 117, endPoint y: 237, distance: 232.8
click at [117, 236] on div at bounding box center [116, 229] width 3 height 34
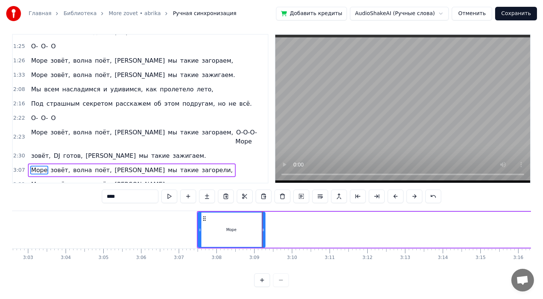
scroll to position [0, 6835]
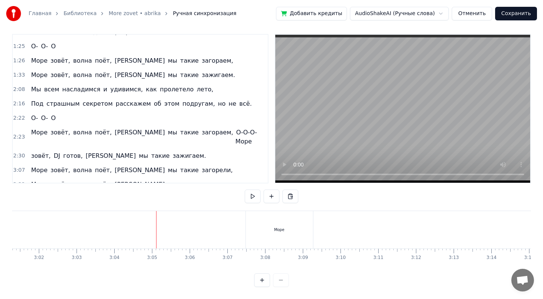
click at [264, 235] on div "Море" at bounding box center [279, 229] width 67 height 37
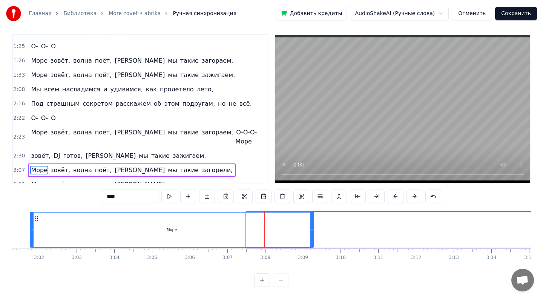
drag, startPoint x: 248, startPoint y: 231, endPoint x: 31, endPoint y: 233, distance: 216.4
click at [31, 233] on div at bounding box center [32, 229] width 3 height 34
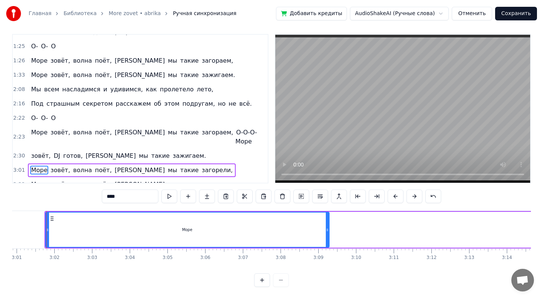
scroll to position [0, 6816]
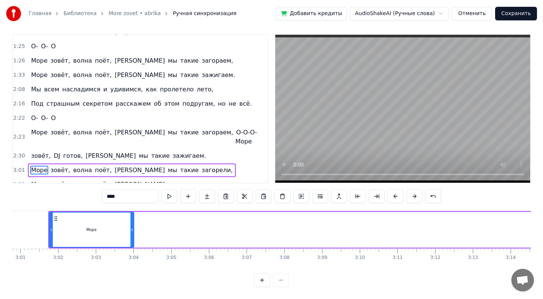
drag, startPoint x: 331, startPoint y: 229, endPoint x: 133, endPoint y: 242, distance: 199.1
click at [132, 241] on div at bounding box center [131, 229] width 3 height 34
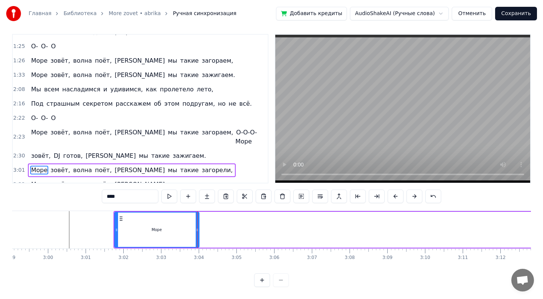
scroll to position [0, 6685]
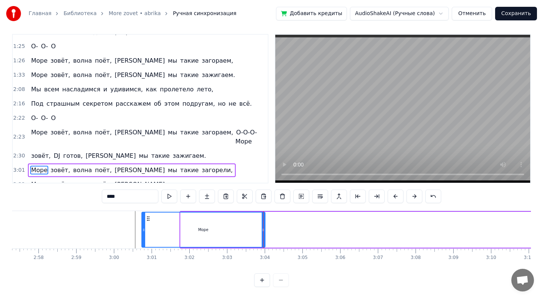
drag, startPoint x: 182, startPoint y: 229, endPoint x: 144, endPoint y: 225, distance: 38.6
click at [143, 225] on div at bounding box center [143, 229] width 3 height 34
click at [261, 279] on button at bounding box center [262, 280] width 16 height 14
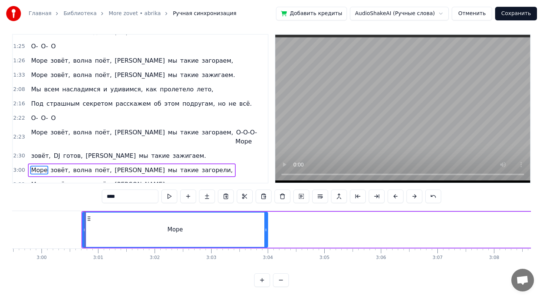
scroll to position [0, 10185]
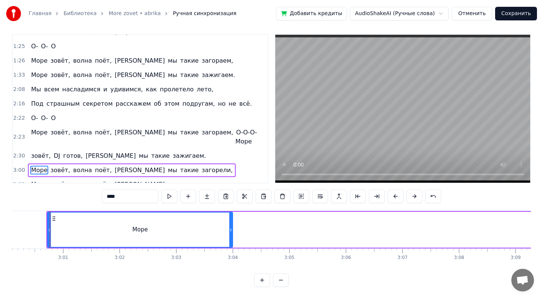
click at [261, 279] on button at bounding box center [262, 280] width 16 height 14
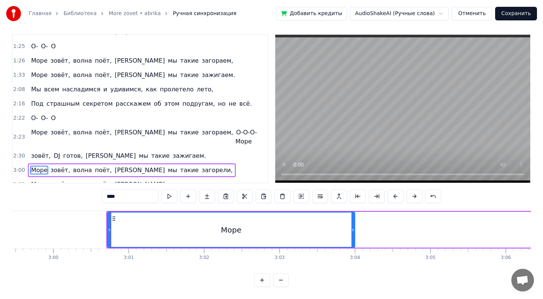
scroll to position [0, 13593]
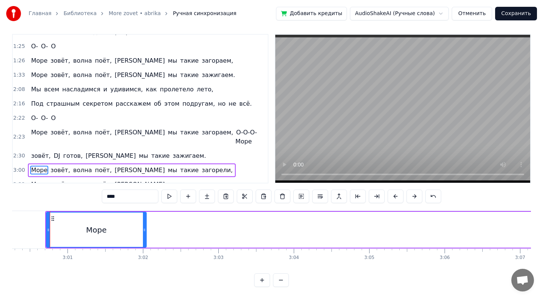
drag, startPoint x: 292, startPoint y: 231, endPoint x: 143, endPoint y: 232, distance: 149.7
click at [143, 231] on icon at bounding box center [144, 230] width 3 height 6
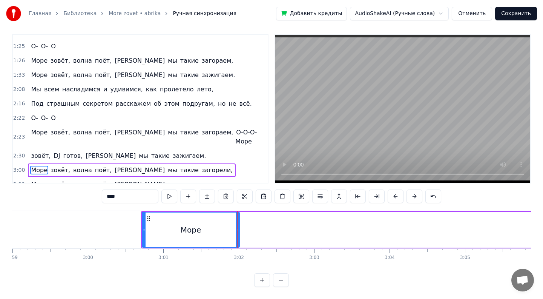
scroll to position [0, 13408]
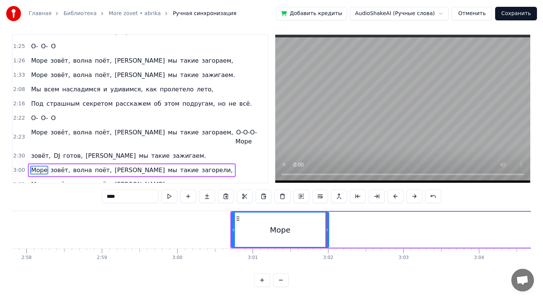
click at [262, 282] on button at bounding box center [262, 280] width 16 height 14
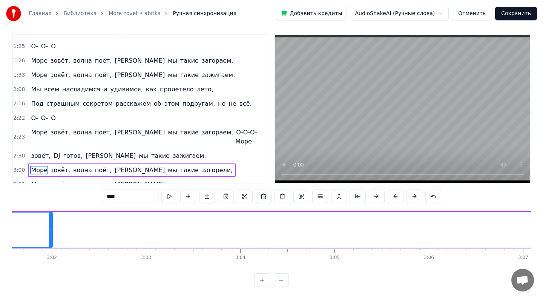
click at [262, 282] on button at bounding box center [262, 280] width 16 height 14
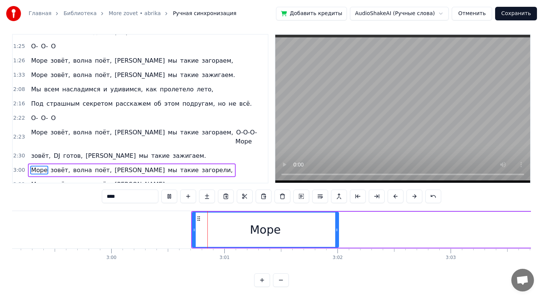
scroll to position [0, 20363]
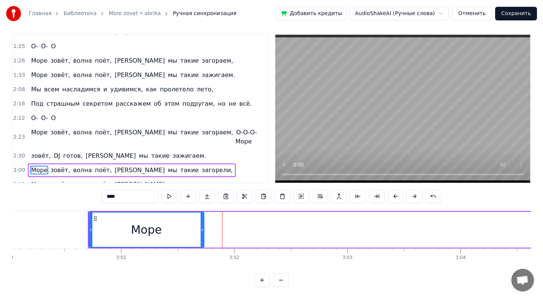
drag, startPoint x: 232, startPoint y: 231, endPoint x: 201, endPoint y: 232, distance: 30.9
click at [201, 231] on icon at bounding box center [202, 230] width 3 height 6
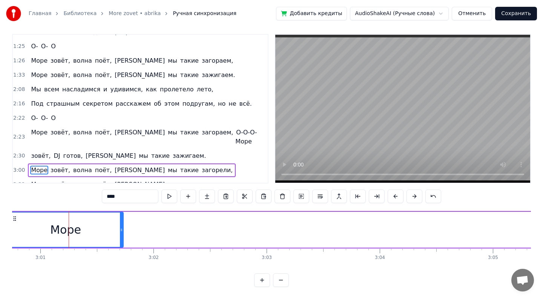
scroll to position [0, 20463]
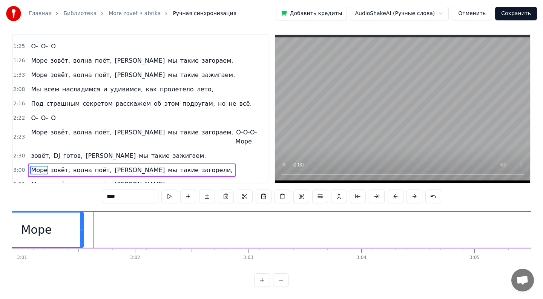
drag, startPoint x: 102, startPoint y: 230, endPoint x: 80, endPoint y: 238, distance: 23.2
click at [80, 238] on div at bounding box center [81, 229] width 3 height 34
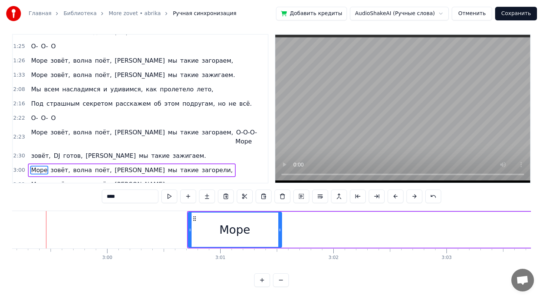
scroll to position [0, 20260]
click at [282, 229] on icon at bounding box center [282, 230] width 3 height 6
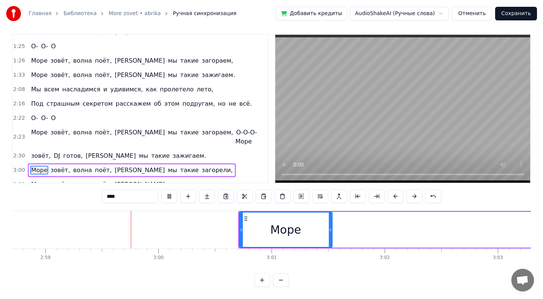
scroll to position [0, 20213]
click at [324, 230] on div "Море" at bounding box center [285, 229] width 92 height 34
drag, startPoint x: 330, startPoint y: 230, endPoint x: 317, endPoint y: 231, distance: 12.9
click at [317, 231] on icon at bounding box center [317, 230] width 3 height 6
drag, startPoint x: 318, startPoint y: 233, endPoint x: 326, endPoint y: 233, distance: 8.3
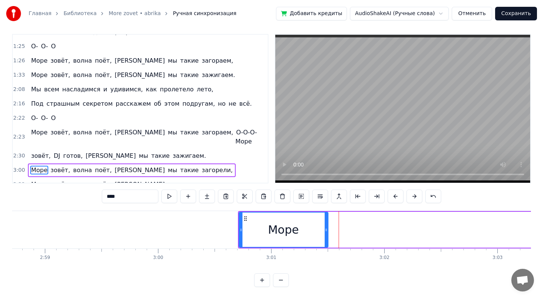
click at [327, 233] on div at bounding box center [326, 229] width 3 height 34
click at [53, 166] on span "зовёт," at bounding box center [60, 170] width 21 height 9
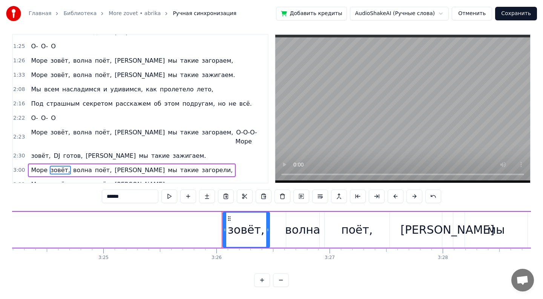
scroll to position [0, 23267]
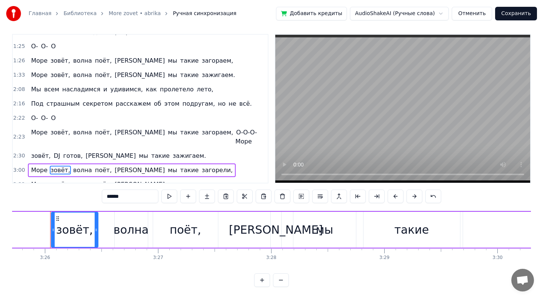
click at [280, 280] on button at bounding box center [281, 280] width 16 height 14
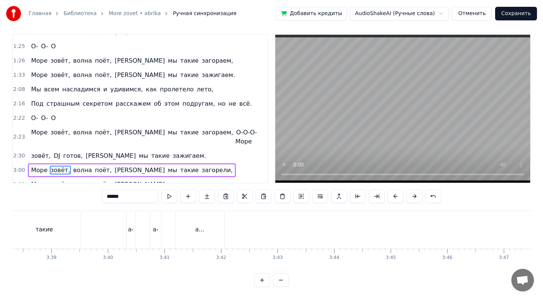
click at [280, 280] on button at bounding box center [281, 280] width 16 height 14
click at [280, 280] on div at bounding box center [271, 280] width 35 height 14
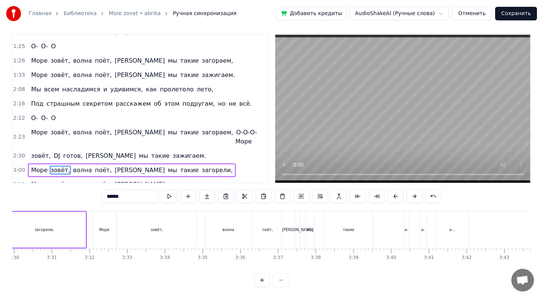
click at [280, 280] on div at bounding box center [271, 280] width 35 height 14
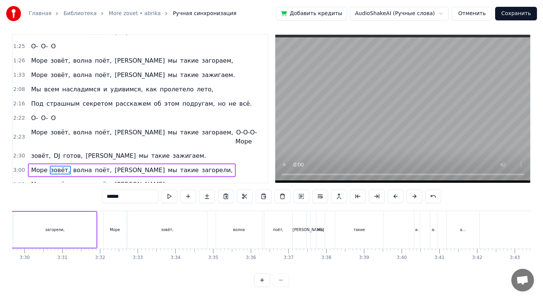
click at [280, 280] on div at bounding box center [271, 280] width 35 height 14
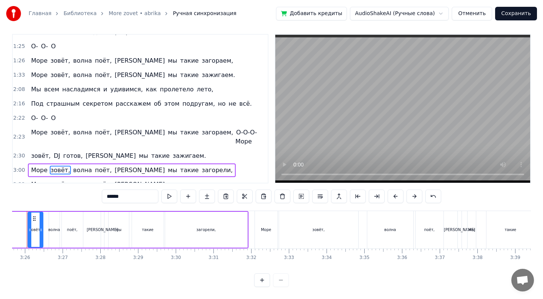
click at [280, 280] on div at bounding box center [271, 280] width 35 height 14
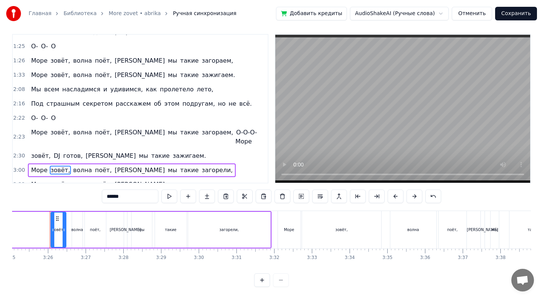
click at [280, 280] on div at bounding box center [271, 280] width 35 height 14
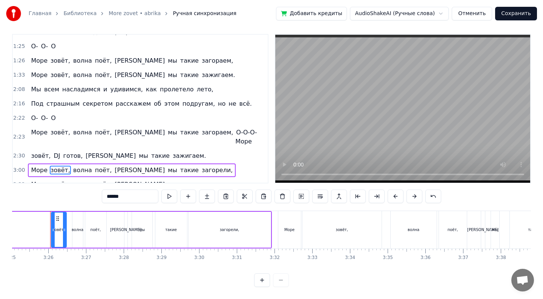
click at [280, 280] on div at bounding box center [271, 280] width 35 height 14
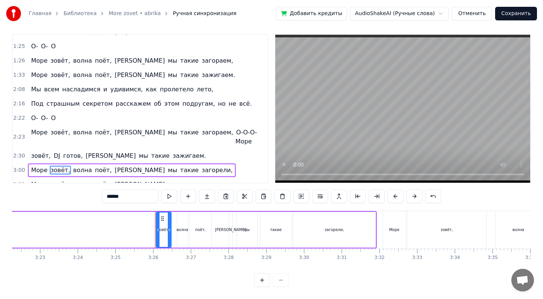
scroll to position [0, 7514]
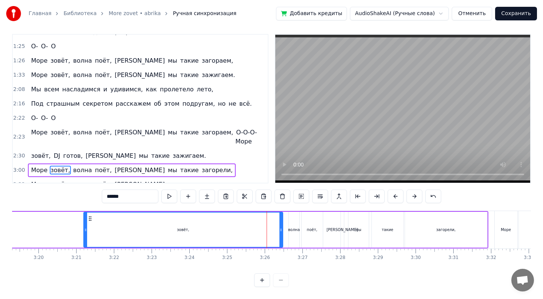
drag, startPoint x: 269, startPoint y: 231, endPoint x: 64, endPoint y: 233, distance: 205.5
click at [84, 233] on div at bounding box center [85, 229] width 3 height 34
click at [282, 230] on div "зовёт," at bounding box center [172, 230] width 221 height 36
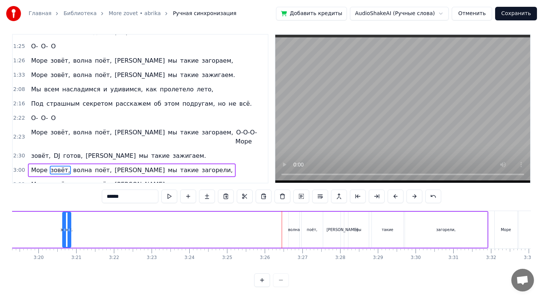
drag, startPoint x: 280, startPoint y: 230, endPoint x: 71, endPoint y: 242, distance: 209.2
click at [70, 241] on div at bounding box center [68, 229] width 3 height 34
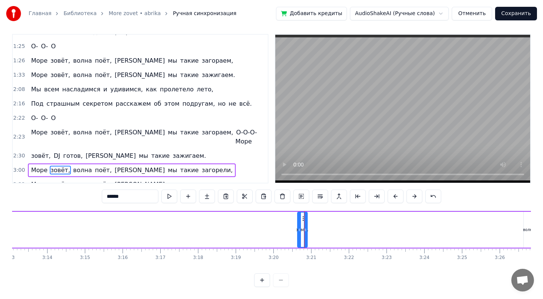
scroll to position [0, 7089]
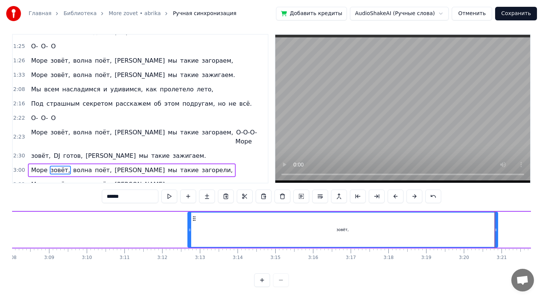
drag, startPoint x: 489, startPoint y: 230, endPoint x: 189, endPoint y: 249, distance: 300.3
click at [189, 247] on div "зовёт," at bounding box center [342, 230] width 311 height 36
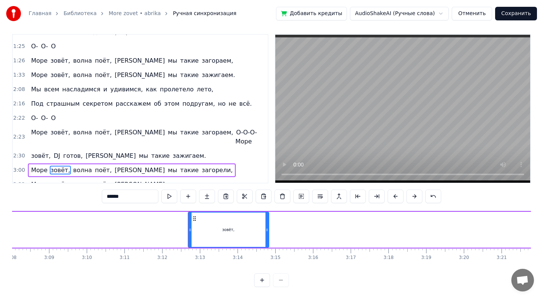
drag, startPoint x: 496, startPoint y: 232, endPoint x: 265, endPoint y: 249, distance: 232.1
click at [263, 249] on div "Лазурный берег, горячий воздух, Большие пальмы, и в разных позах на песок Ложат…" at bounding box center [271, 238] width 519 height 57
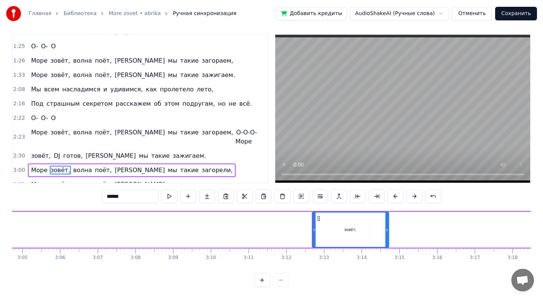
scroll to position [0, 6962]
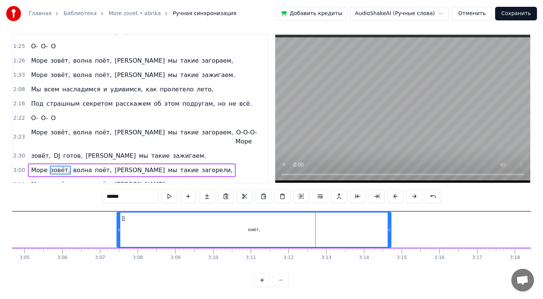
drag, startPoint x: 316, startPoint y: 230, endPoint x: 118, endPoint y: 232, distance: 198.3
click at [118, 228] on icon at bounding box center [118, 230] width 3 height 6
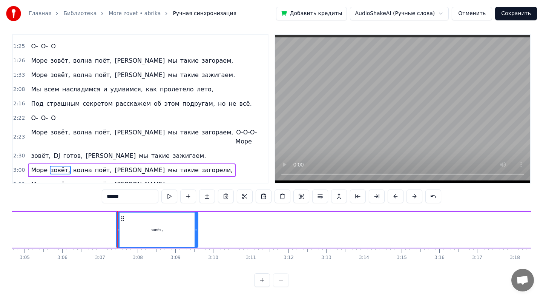
drag, startPoint x: 389, startPoint y: 227, endPoint x: 196, endPoint y: 241, distance: 192.8
click at [196, 238] on div at bounding box center [196, 229] width 3 height 34
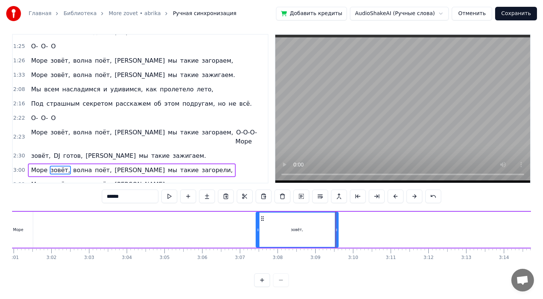
scroll to position [0, 6781]
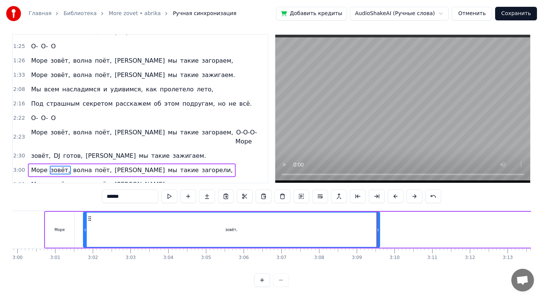
drag, startPoint x: 298, startPoint y: 229, endPoint x: 83, endPoint y: 240, distance: 215.5
click at [84, 240] on div at bounding box center [85, 229] width 3 height 34
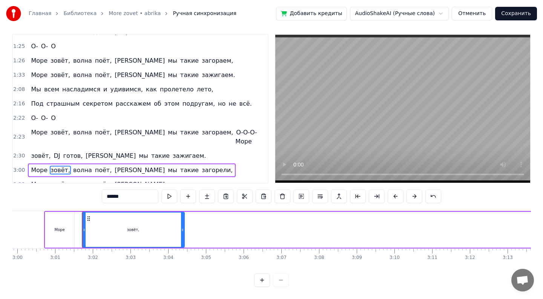
drag, startPoint x: 378, startPoint y: 233, endPoint x: 180, endPoint y: 241, distance: 198.1
click at [181, 241] on div at bounding box center [182, 229] width 3 height 34
drag, startPoint x: 180, startPoint y: 236, endPoint x: 97, endPoint y: 235, distance: 83.3
click at [97, 235] on div at bounding box center [97, 229] width 3 height 34
click at [79, 166] on span "волна" at bounding box center [82, 170] width 20 height 9
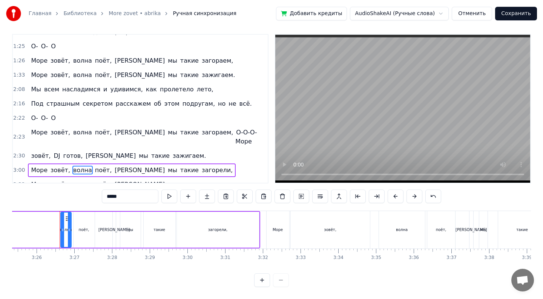
scroll to position [0, 7752]
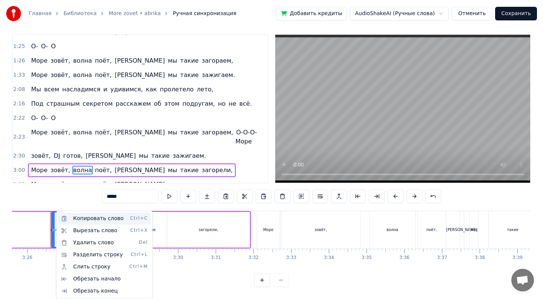
click at [112, 222] on div "Копировать слово Ctrl+C" at bounding box center [104, 218] width 93 height 12
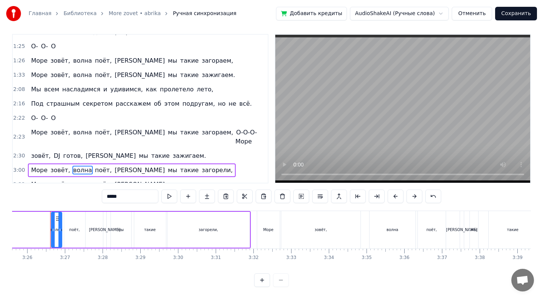
click at [55, 166] on span "зовёт," at bounding box center [60, 170] width 21 height 9
type input "******"
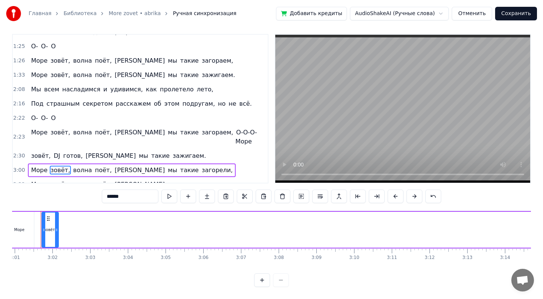
scroll to position [0, 6812]
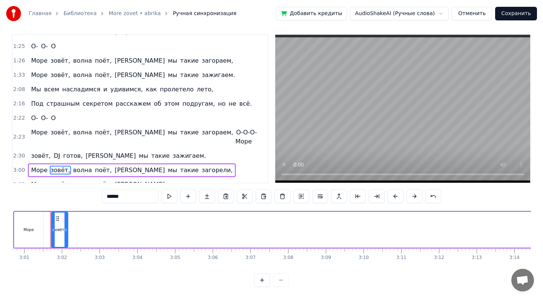
click at [80, 210] on div "0:43 Лазурный 0:43 берег, горячий воздух, 0:47 Большие пальмы, и в разных позах…" at bounding box center [271, 160] width 519 height 253
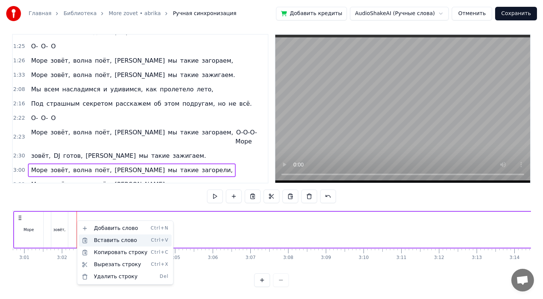
click at [103, 238] on div "Вставить слово Ctrl+V" at bounding box center [125, 240] width 93 height 12
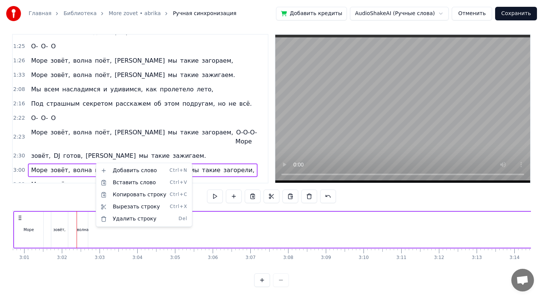
click at [92, 161] on html "Главная Библиотека More zovet • abrika Ручная синхронизация Добавить кредиты Au…" at bounding box center [271, 147] width 543 height 304
click at [95, 161] on html "Главная Библиотека More zovet • abrika Ручная синхронизация Добавить кредиты Au…" at bounding box center [271, 147] width 543 height 304
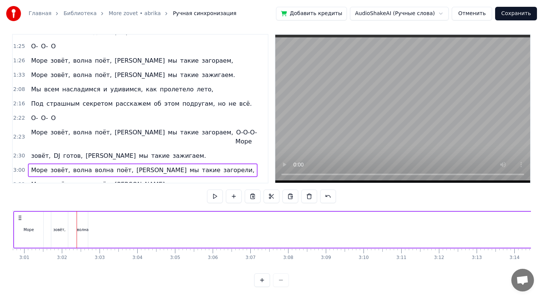
click at [99, 166] on span "волна" at bounding box center [104, 170] width 20 height 9
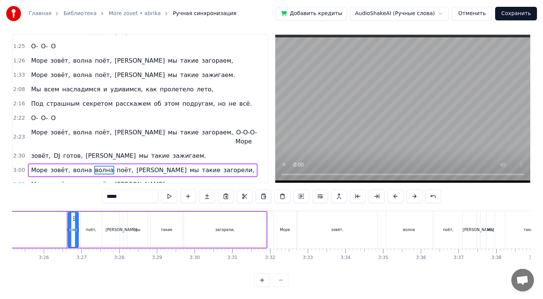
scroll to position [0, 7752]
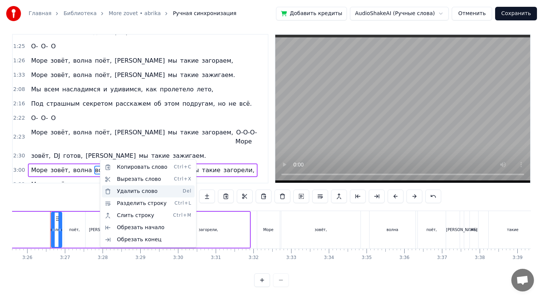
click at [115, 190] on div "Удалить слово Del" at bounding box center [148, 191] width 93 height 12
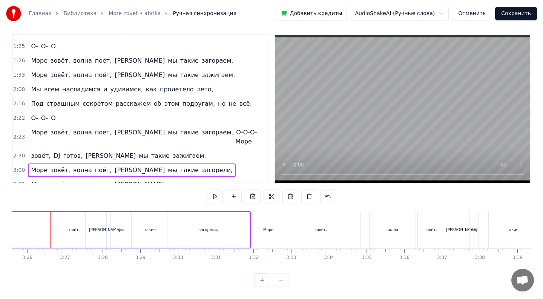
click at [72, 227] on div "поёт," at bounding box center [74, 230] width 11 height 6
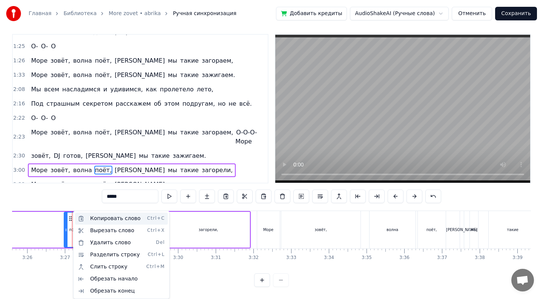
click at [110, 219] on div "Копировать слово Ctrl+C" at bounding box center [121, 218] width 93 height 12
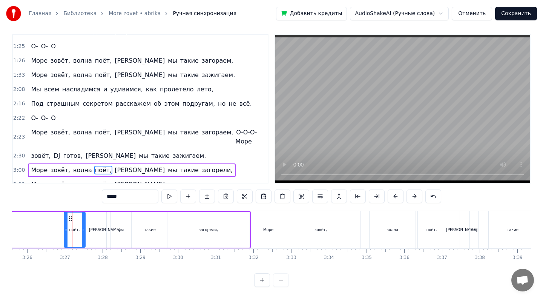
click at [76, 166] on span "волна" at bounding box center [82, 170] width 20 height 9
type input "*****"
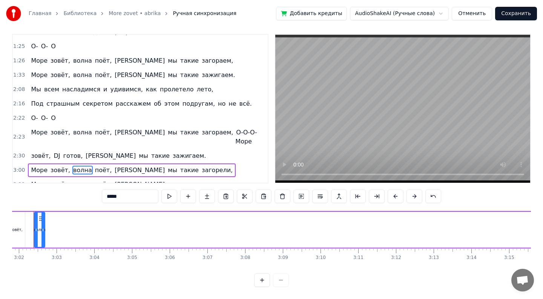
scroll to position [0, 6838]
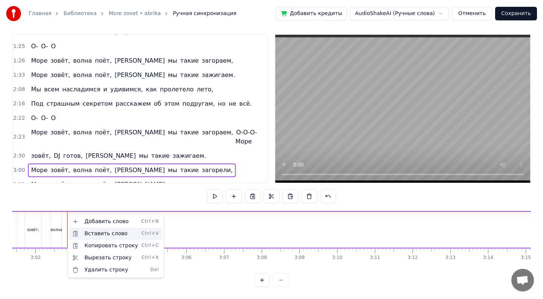
click at [96, 235] on div "Вставить слово Ctrl+V" at bounding box center [115, 233] width 93 height 12
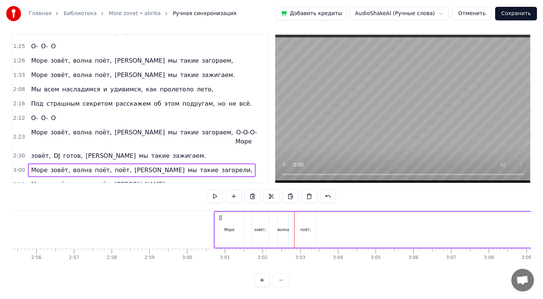
scroll to position [0, 6568]
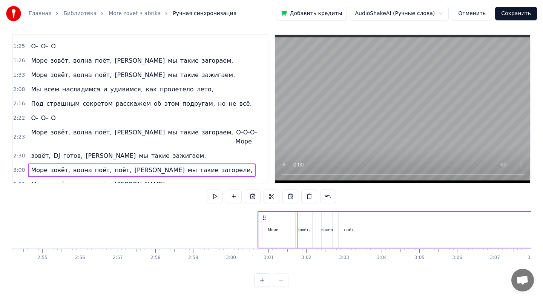
click at [264, 282] on button at bounding box center [262, 280] width 16 height 14
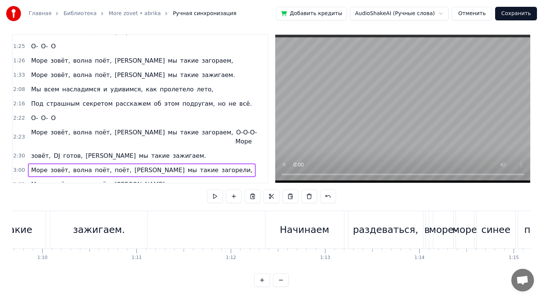
click at [264, 282] on button at bounding box center [262, 280] width 16 height 14
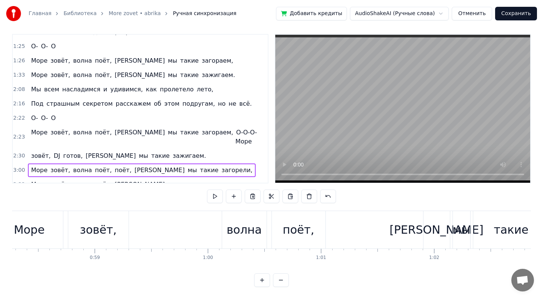
click at [264, 282] on button at bounding box center [262, 280] width 16 height 14
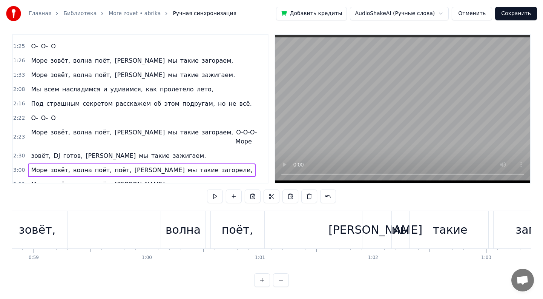
click at [264, 282] on button at bounding box center [262, 280] width 16 height 14
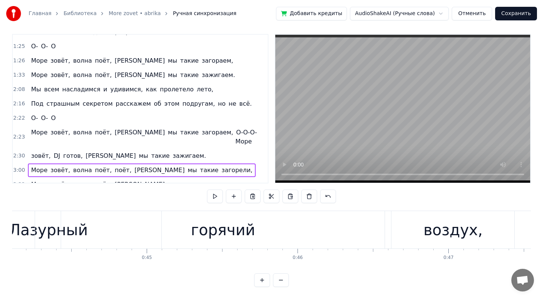
click at [264, 282] on button at bounding box center [262, 280] width 16 height 14
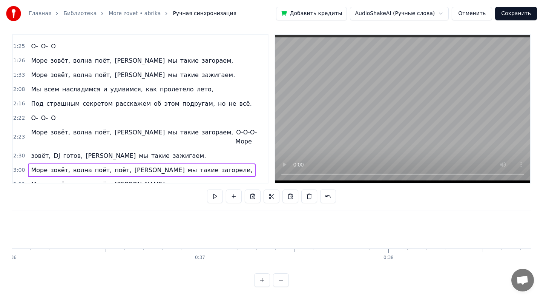
click at [264, 281] on button at bounding box center [262, 280] width 16 height 14
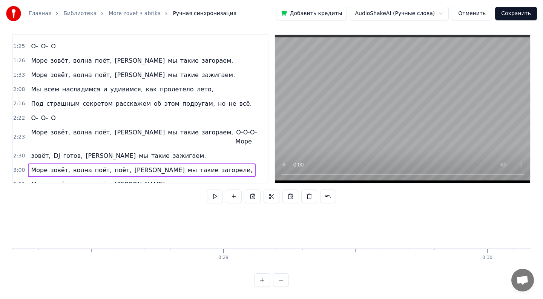
click at [264, 281] on button at bounding box center [262, 280] width 16 height 14
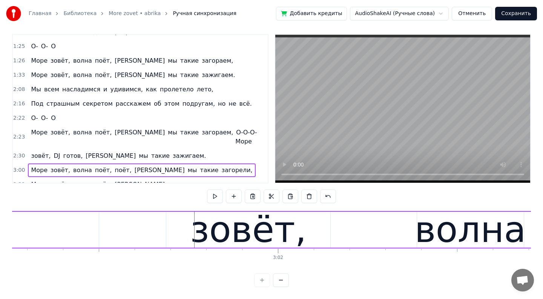
scroll to position [0, 64858]
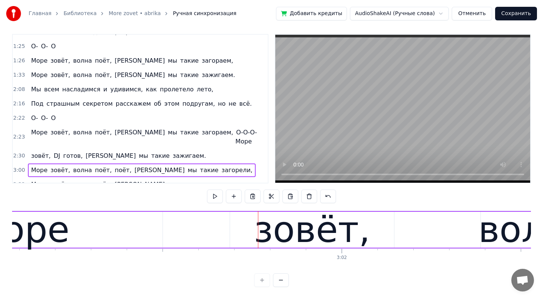
click at [311, 235] on div "зовёт," at bounding box center [312, 229] width 116 height 54
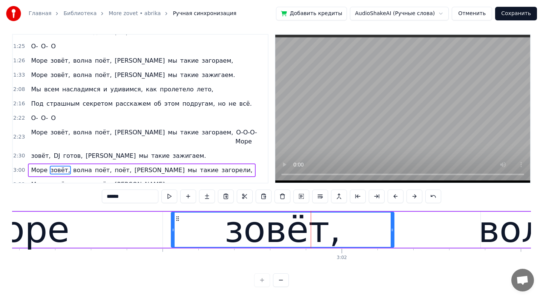
drag, startPoint x: 231, startPoint y: 231, endPoint x: 173, endPoint y: 228, distance: 58.2
click at [172, 227] on icon at bounding box center [173, 230] width 3 height 6
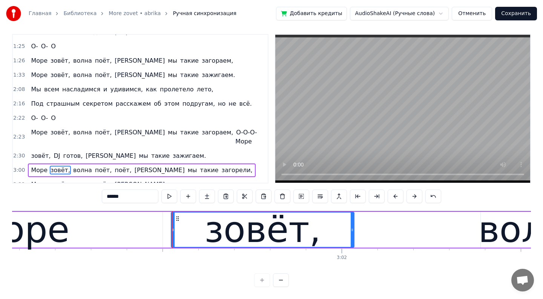
drag, startPoint x: 393, startPoint y: 228, endPoint x: 354, endPoint y: 228, distance: 38.8
click at [354, 228] on icon at bounding box center [352, 230] width 3 height 6
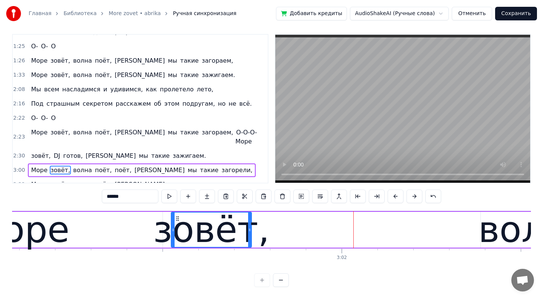
drag, startPoint x: 354, startPoint y: 228, endPoint x: 251, endPoint y: 247, distance: 105.0
click at [251, 246] on div at bounding box center [249, 229] width 3 height 34
click at [513, 235] on div "волна" at bounding box center [533, 229] width 111 height 54
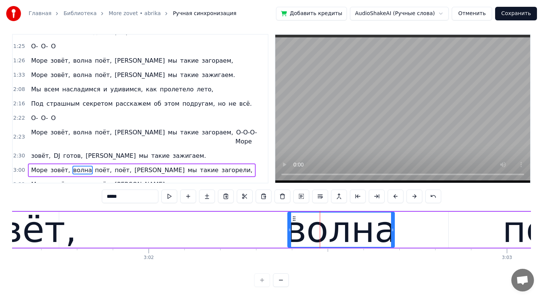
scroll to position [0, 64835]
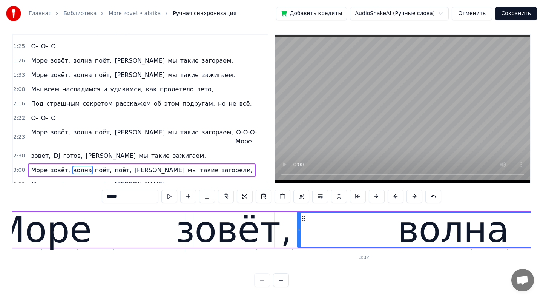
drag, startPoint x: 504, startPoint y: 233, endPoint x: 298, endPoint y: 237, distance: 206.3
click at [298, 237] on div at bounding box center [298, 229] width 3 height 34
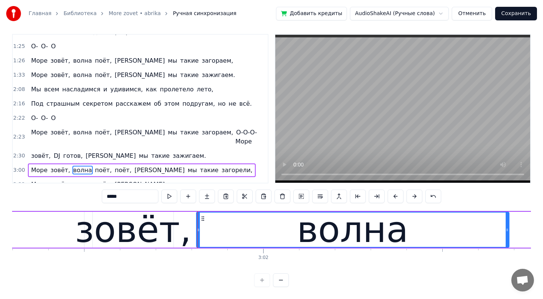
scroll to position [0, 64962]
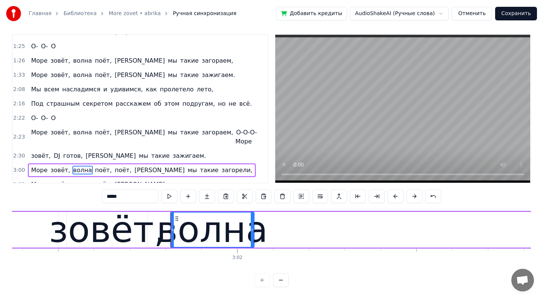
drag, startPoint x: 481, startPoint y: 234, endPoint x: 251, endPoint y: 259, distance: 231.3
click at [251, 258] on div "Лазурный берег, горячий воздух, Большие пальмы, и в разных позах на песок Ложат…" at bounding box center [271, 238] width 519 height 57
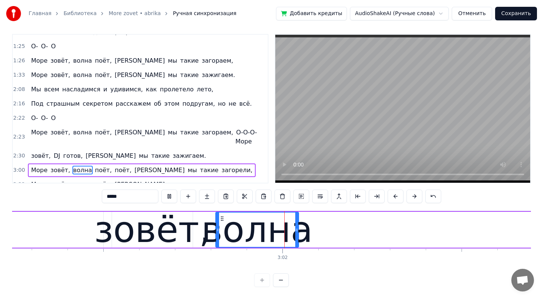
scroll to position [0, 64925]
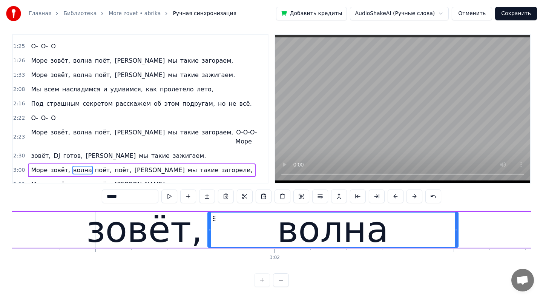
drag, startPoint x: 287, startPoint y: 230, endPoint x: 455, endPoint y: 242, distance: 167.8
click at [455, 244] on div at bounding box center [456, 229] width 3 height 34
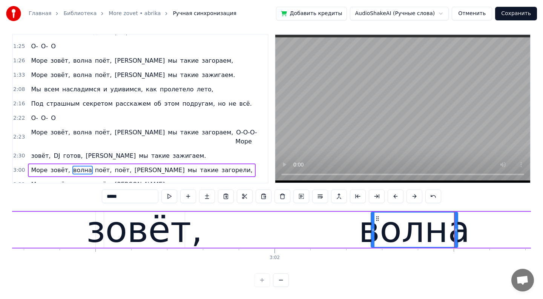
drag, startPoint x: 210, startPoint y: 229, endPoint x: 372, endPoint y: 239, distance: 162.4
click at [373, 242] on div at bounding box center [372, 229] width 3 height 34
click at [159, 233] on div "зовёт," at bounding box center [144, 229] width 116 height 54
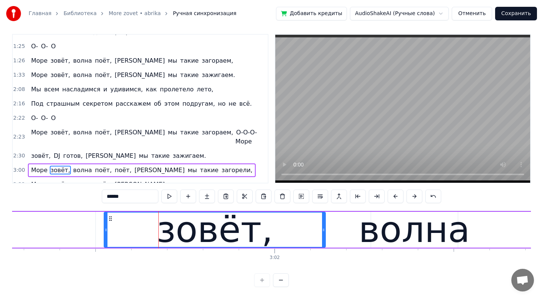
drag, startPoint x: 182, startPoint y: 231, endPoint x: 322, endPoint y: 238, distance: 140.8
click at [322, 238] on div at bounding box center [323, 229] width 3 height 34
click at [377, 233] on div "волна" at bounding box center [414, 229] width 111 height 54
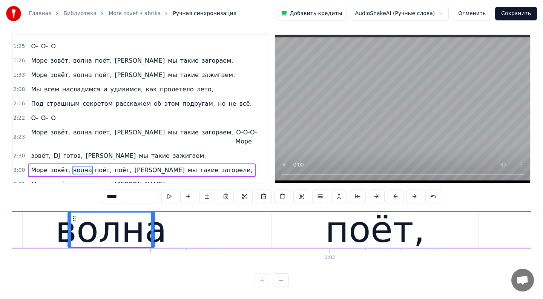
scroll to position [0, 65247]
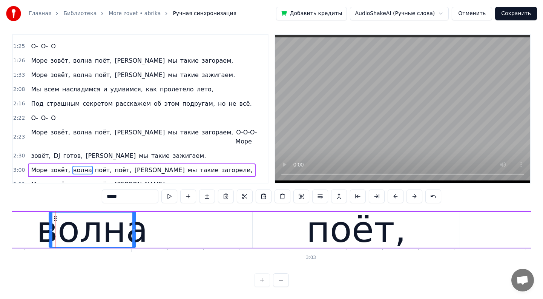
click at [401, 241] on div "поёт," at bounding box center [356, 230] width 207 height 36
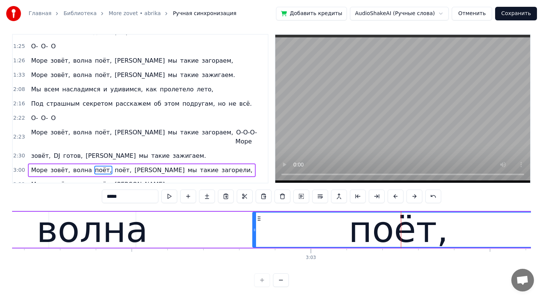
drag, startPoint x: 458, startPoint y: 231, endPoint x: 542, endPoint y: 231, distance: 84.1
click at [542, 231] on div "Главная Библиотека More zovet • abrika Ручная синхронизация Добавить кредиты Au…" at bounding box center [271, 141] width 543 height 292
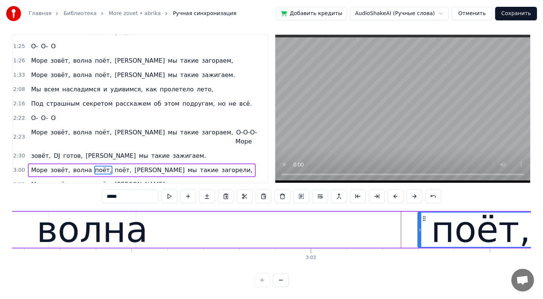
drag, startPoint x: 255, startPoint y: 231, endPoint x: 421, endPoint y: 233, distance: 165.9
click at [421, 233] on div at bounding box center [419, 229] width 3 height 34
click at [128, 232] on div "волна" at bounding box center [92, 229] width 111 height 54
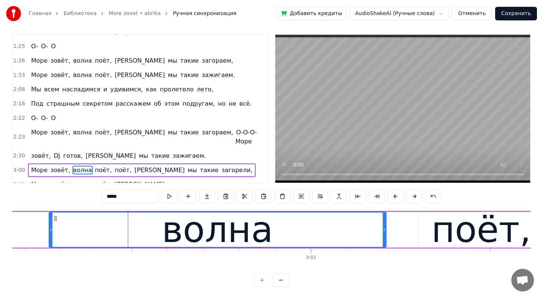
drag, startPoint x: 134, startPoint y: 233, endPoint x: 384, endPoint y: 236, distance: 249.6
click at [385, 238] on div at bounding box center [384, 229] width 3 height 34
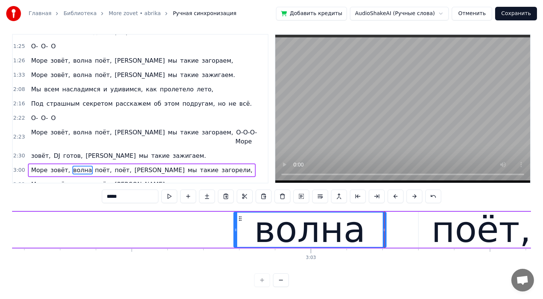
drag, startPoint x: 51, startPoint y: 230, endPoint x: 236, endPoint y: 227, distance: 185.1
click at [236, 228] on icon at bounding box center [235, 230] width 3 height 6
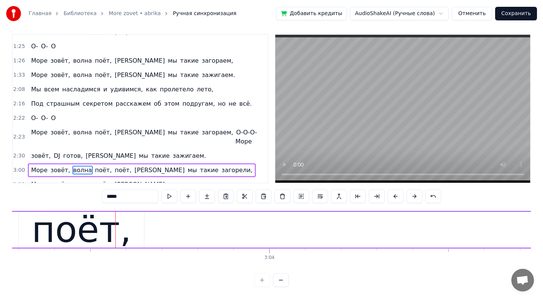
scroll to position [0, 65712]
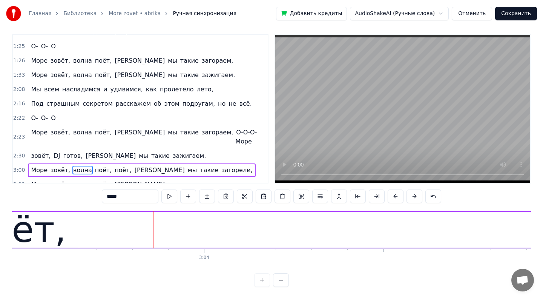
click at [41, 226] on div "поёт," at bounding box center [16, 229] width 100 height 54
type input "*****"
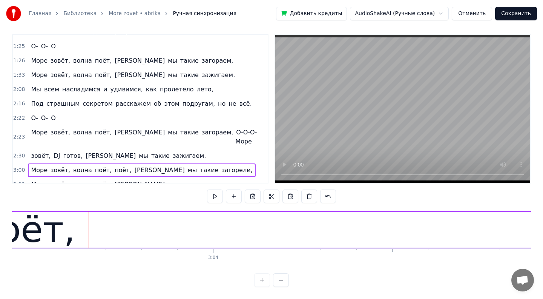
click at [89, 229] on div at bounding box center [89, 229] width 0 height 37
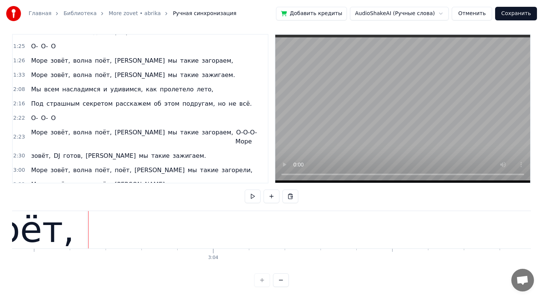
click at [72, 229] on div "поёт," at bounding box center [24, 229] width 125 height 37
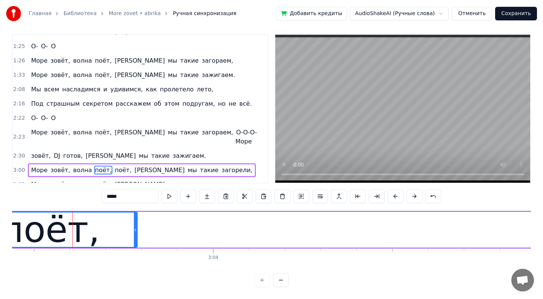
drag, startPoint x: 86, startPoint y: 228, endPoint x: 134, endPoint y: 232, distance: 48.8
click at [134, 232] on icon at bounding box center [135, 230] width 3 height 6
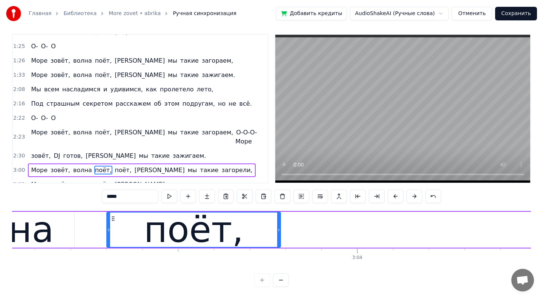
scroll to position [0, 65418]
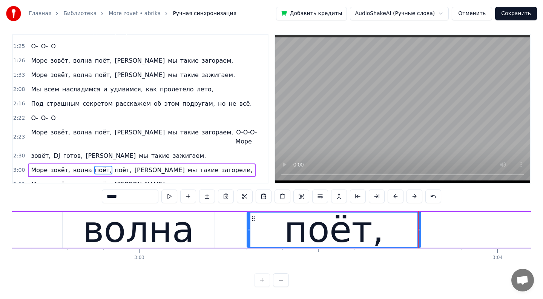
click at [182, 230] on div "волна" at bounding box center [138, 229] width 111 height 54
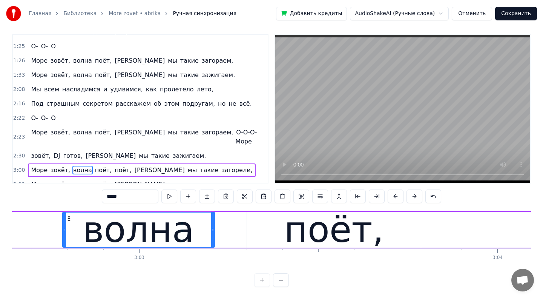
click at [214, 229] on div "волна" at bounding box center [138, 230] width 153 height 36
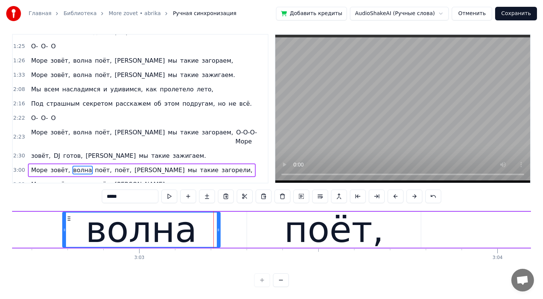
drag, startPoint x: 214, startPoint y: 229, endPoint x: 220, endPoint y: 230, distance: 6.1
click at [220, 230] on div "волна" at bounding box center [141, 230] width 158 height 36
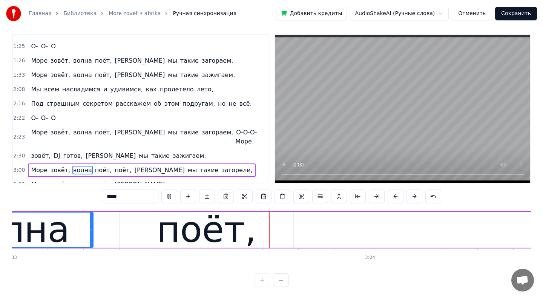
scroll to position [0, 65557]
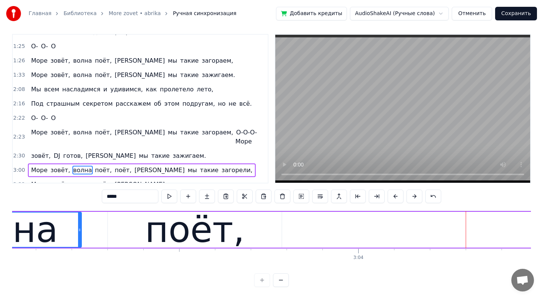
click at [271, 226] on div "поёт," at bounding box center [195, 230] width 174 height 36
type input "*****"
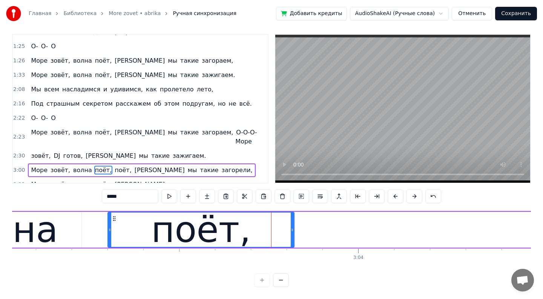
drag, startPoint x: 281, startPoint y: 228, endPoint x: 293, endPoint y: 230, distance: 12.2
click at [293, 230] on icon at bounding box center [292, 230] width 3 height 6
click at [114, 166] on span "поёт," at bounding box center [123, 170] width 18 height 9
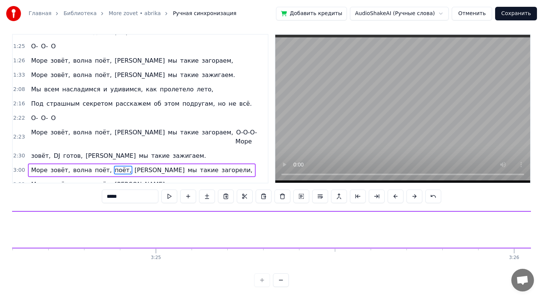
scroll to position [0, 74084]
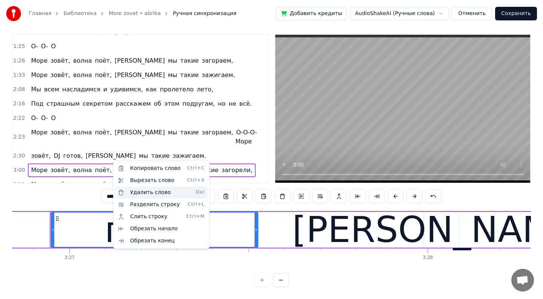
click at [135, 193] on div "Удалить слово Del" at bounding box center [161, 192] width 93 height 12
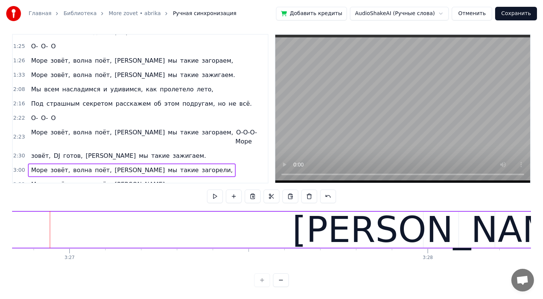
click at [167, 166] on span "мы" at bounding box center [172, 170] width 11 height 9
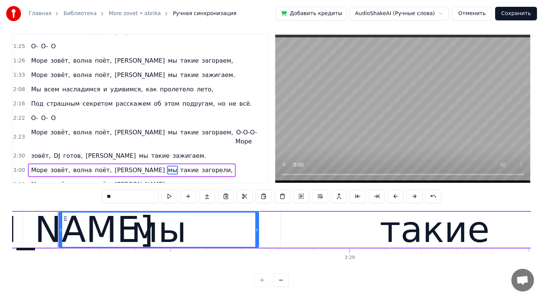
scroll to position [0, 74528]
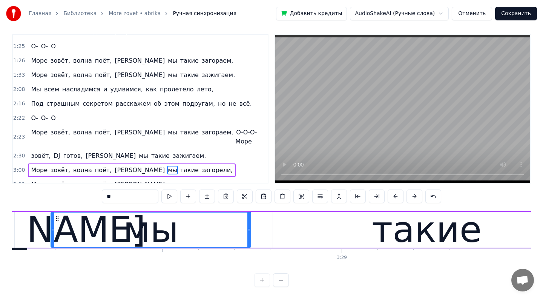
click at [114, 166] on span "[PERSON_NAME]" at bounding box center [140, 170] width 52 height 9
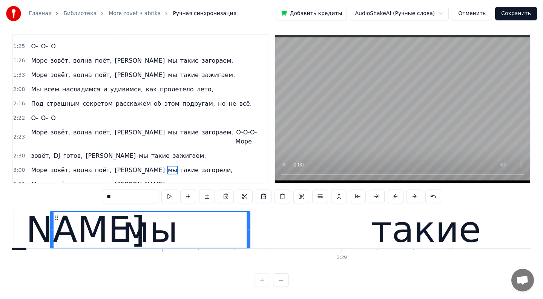
click at [87, 163] on div "Море зовёт, волна поёт, а мы такие загорели," at bounding box center [132, 170] width 208 height 14
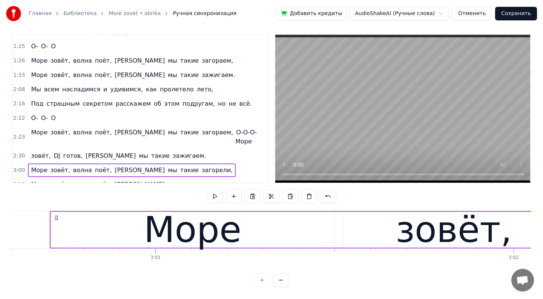
click at [95, 166] on span "поёт," at bounding box center [103, 170] width 18 height 9
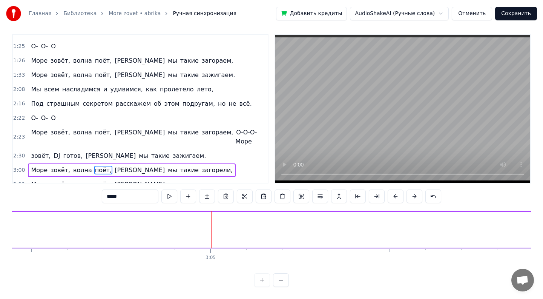
scroll to position [0, 66068]
click at [114, 166] on span "[PERSON_NAME]" at bounding box center [140, 170] width 52 height 9
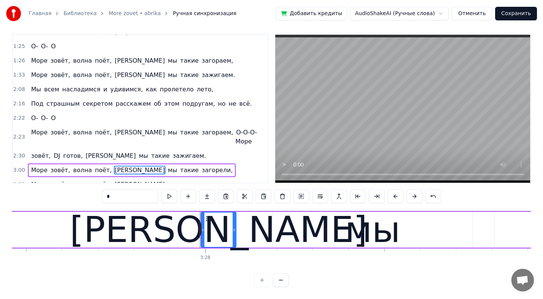
scroll to position [0, 74457]
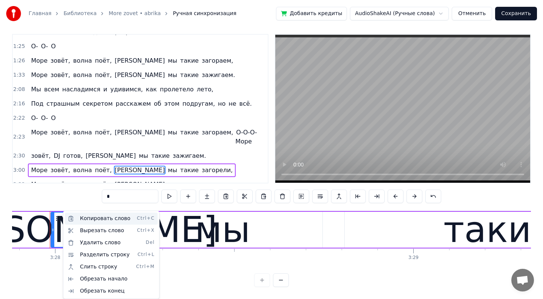
click at [106, 217] on div "Копировать слово Ctrl+C" at bounding box center [111, 218] width 93 height 12
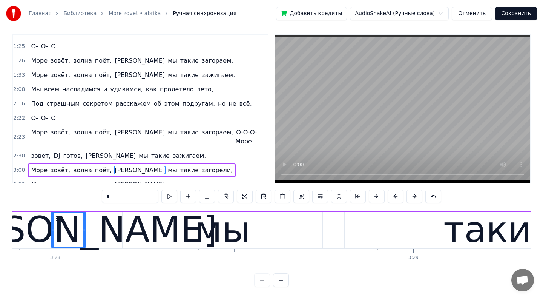
click at [97, 166] on span "поёт," at bounding box center [103, 170] width 18 height 9
type input "*****"
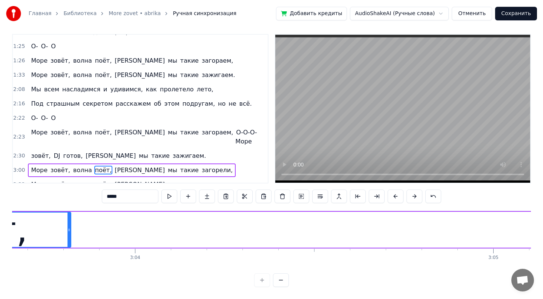
scroll to position [0, 65794]
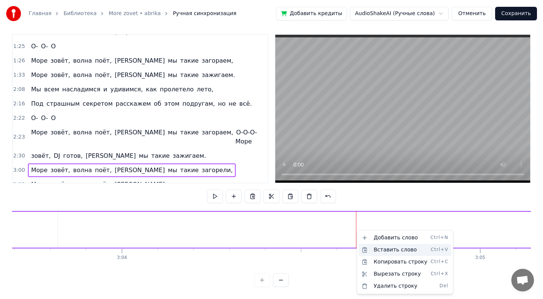
click at [376, 248] on div "Вставить слово Ctrl+V" at bounding box center [405, 250] width 93 height 12
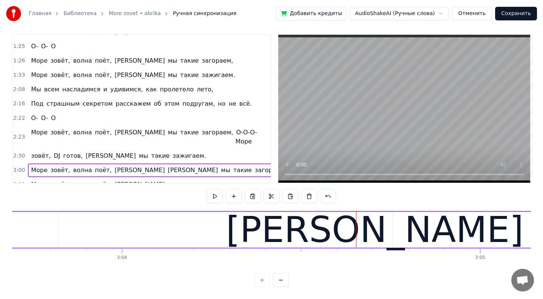
click at [371, 225] on div "[PERSON_NAME]" at bounding box center [374, 229] width 297 height 54
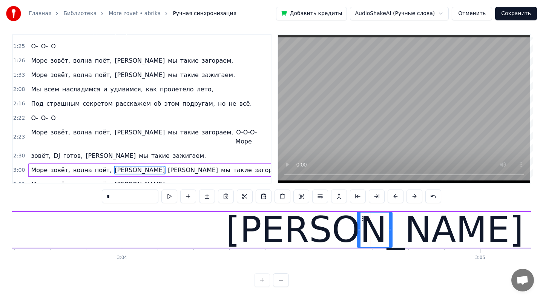
click at [167, 166] on span "[PERSON_NAME]" at bounding box center [193, 170] width 52 height 9
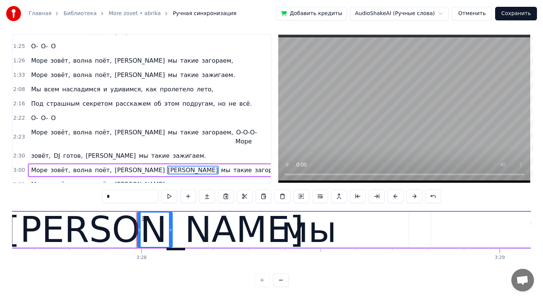
scroll to position [0, 74457]
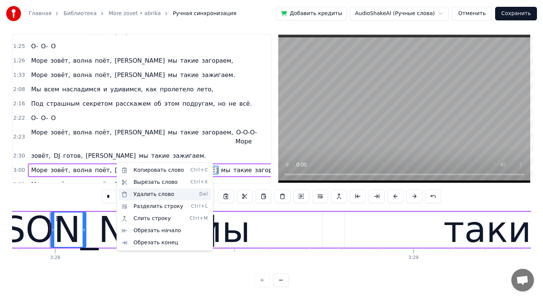
click at [137, 194] on div "Удалить слово Del" at bounding box center [164, 194] width 93 height 12
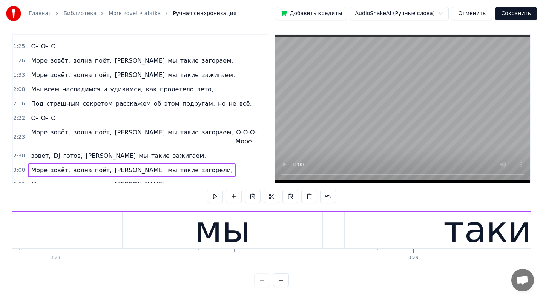
click at [167, 166] on span "мы" at bounding box center [172, 170] width 11 height 9
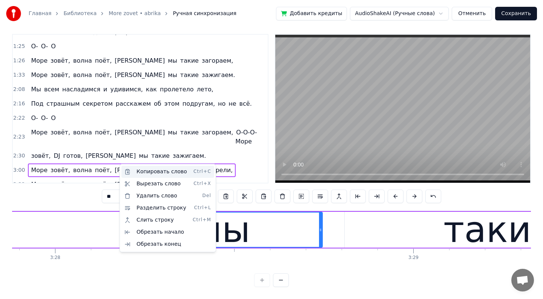
click at [143, 173] on div "Копировать слово Ctrl+C" at bounding box center [167, 172] width 93 height 12
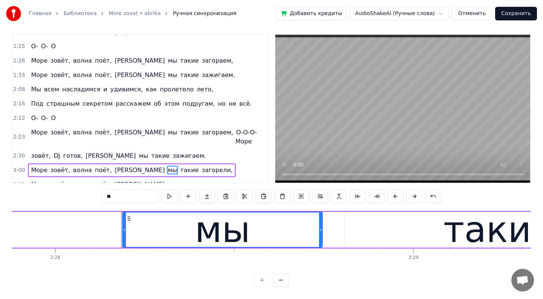
click at [114, 166] on span "а" at bounding box center [140, 170] width 52 height 9
type input "*"
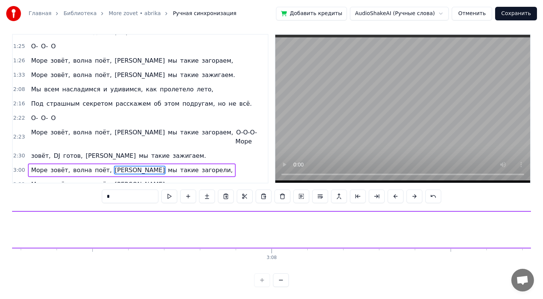
scroll to position [0, 66100]
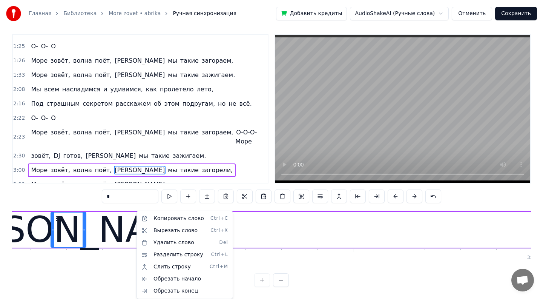
click at [122, 221] on html "Главная Библиотека More zovet • abrika Ручная синхронизация Добавить кредиты Au…" at bounding box center [271, 147] width 543 height 304
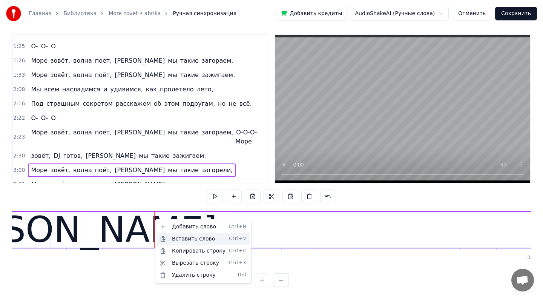
click at [172, 240] on div "Вставить слово Ctrl+V" at bounding box center [203, 239] width 93 height 12
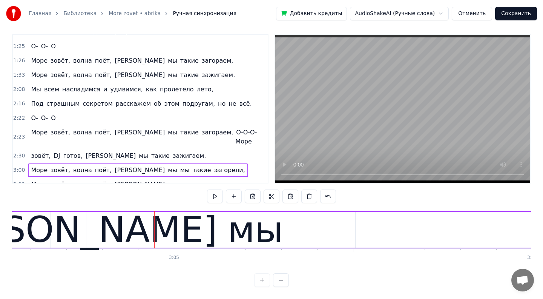
click at [79, 233] on div "а" at bounding box center [68, 230] width 35 height 36
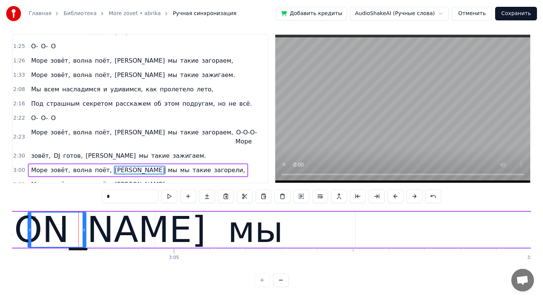
drag, startPoint x: 52, startPoint y: 228, endPoint x: 30, endPoint y: 227, distance: 22.3
click at [30, 227] on icon at bounding box center [29, 230] width 3 height 6
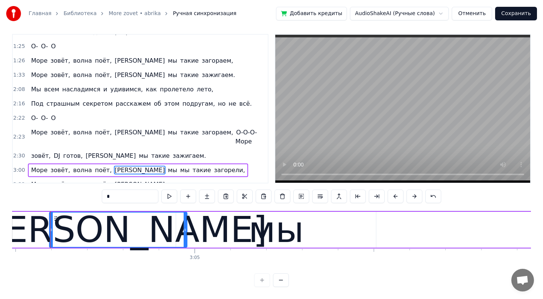
drag, startPoint x: 106, startPoint y: 228, endPoint x: 186, endPoint y: 236, distance: 80.8
click at [186, 236] on div at bounding box center [185, 229] width 3 height 34
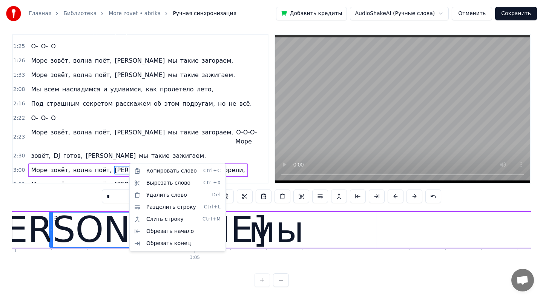
click at [97, 186] on html "Главная Библиотека More zovet • abrika Ручная синхронизация Добавить кредиты Au…" at bounding box center [271, 147] width 543 height 304
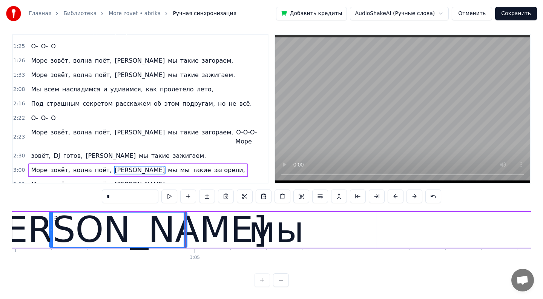
click at [167, 166] on span "мы" at bounding box center [172, 170] width 11 height 9
type input "**"
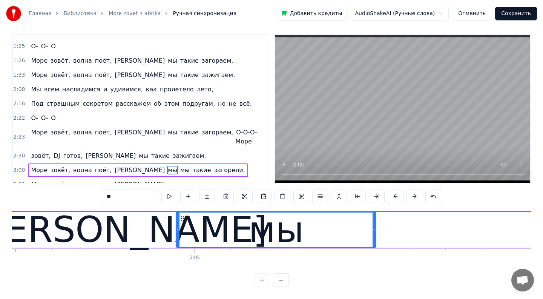
click at [179, 166] on span "мы" at bounding box center [184, 170] width 11 height 9
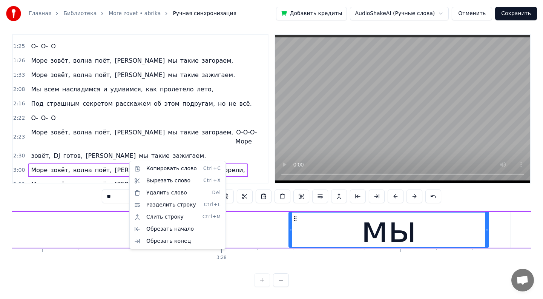
scroll to position [0, 74528]
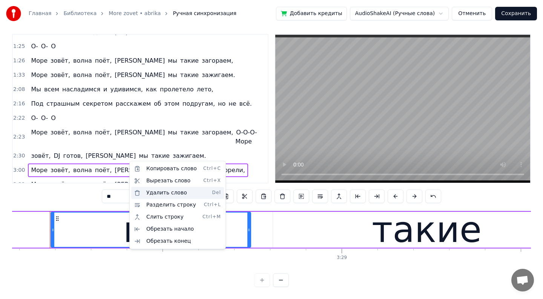
click at [152, 193] on div "Удалить слово Del" at bounding box center [177, 193] width 93 height 12
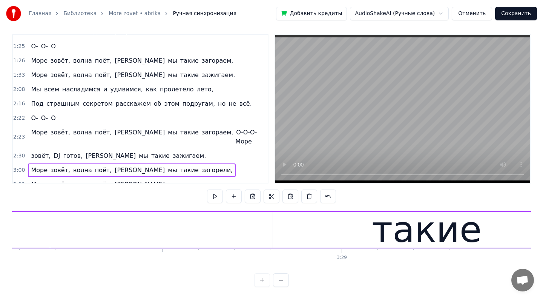
click at [179, 166] on span "такие" at bounding box center [189, 170] width 20 height 9
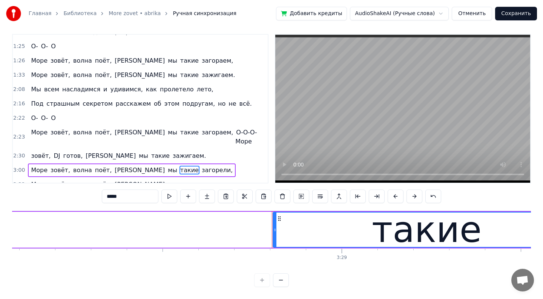
click at [167, 166] on span "мы" at bounding box center [172, 170] width 11 height 9
type input "**"
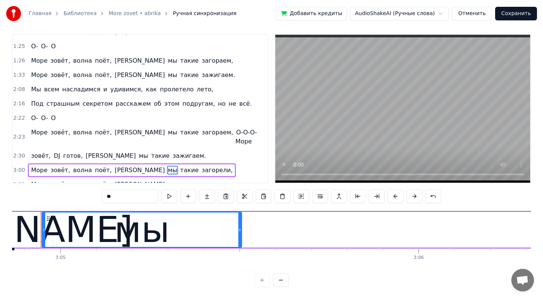
scroll to position [0, 66204]
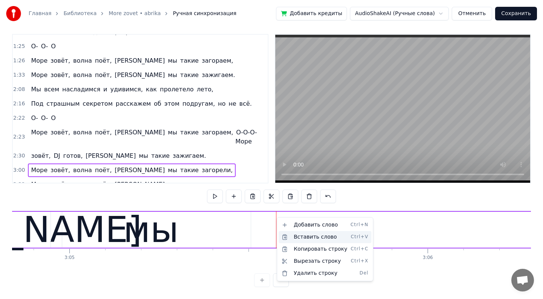
click at [294, 237] on div "Вставить слово Ctrl+V" at bounding box center [325, 237] width 93 height 12
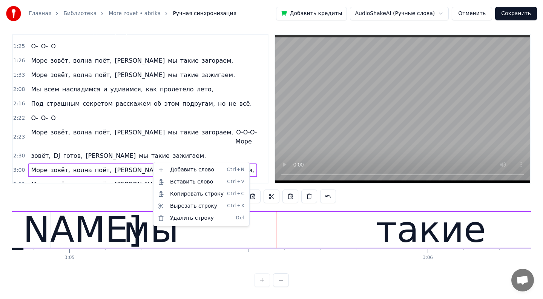
click at [150, 159] on html "Главная Библиотека More zovet • abrika Ручная синхронизация Добавить кредиты Au…" at bounding box center [271, 147] width 543 height 304
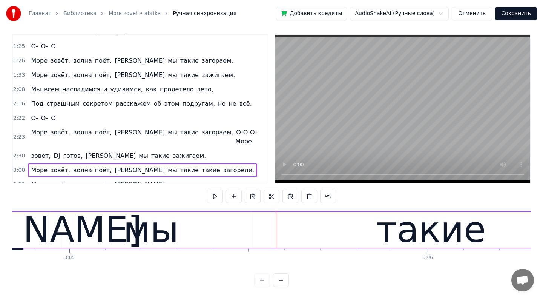
click at [201, 166] on span "такие" at bounding box center [211, 170] width 20 height 9
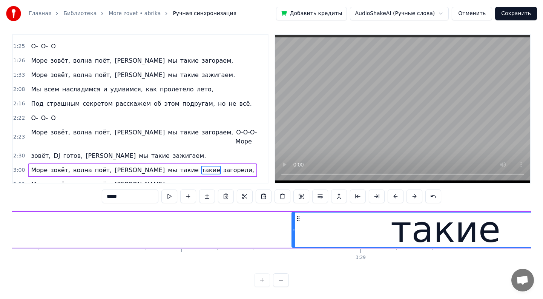
scroll to position [0, 74750]
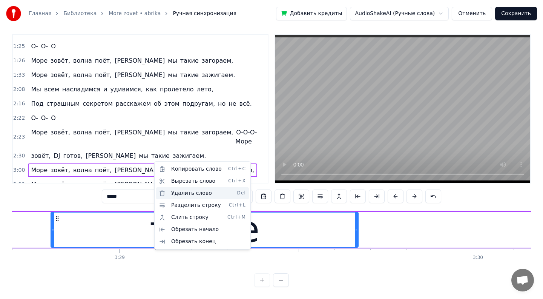
click at [175, 193] on div "Удалить слово Del" at bounding box center [202, 193] width 93 height 12
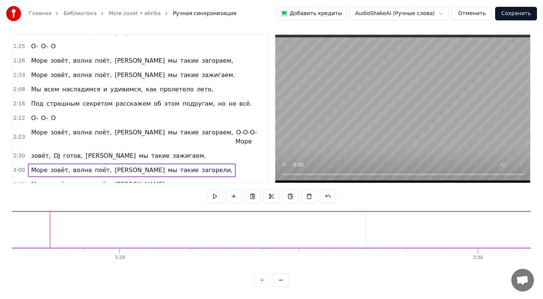
click at [201, 166] on span "загорели," at bounding box center [217, 170] width 32 height 9
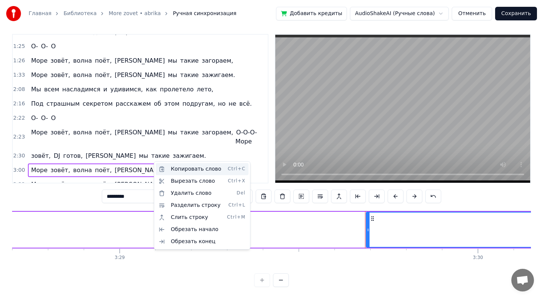
click at [170, 169] on div "Копировать слово Ctrl+C" at bounding box center [202, 169] width 93 height 12
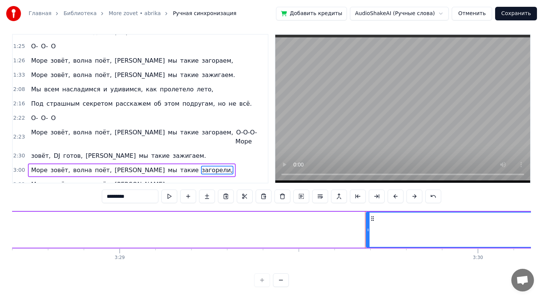
click at [179, 166] on span "такие" at bounding box center [189, 170] width 20 height 9
type input "*****"
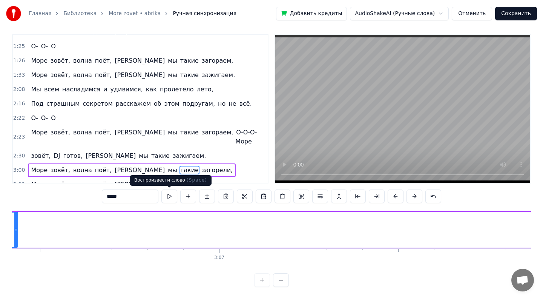
scroll to position [0, 66431]
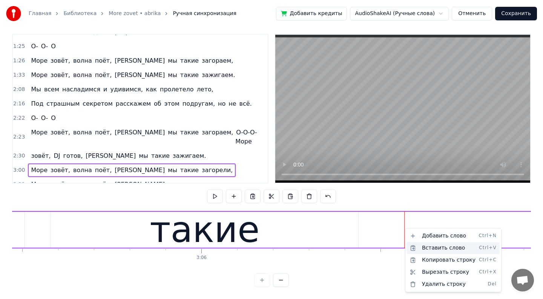
click at [422, 248] on div "Вставить слово Ctrl+V" at bounding box center [453, 248] width 93 height 12
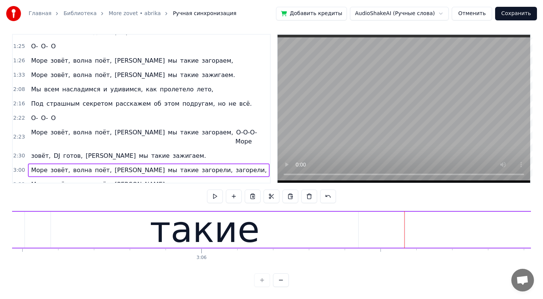
click at [235, 166] on span "загорели," at bounding box center [251, 170] width 32 height 9
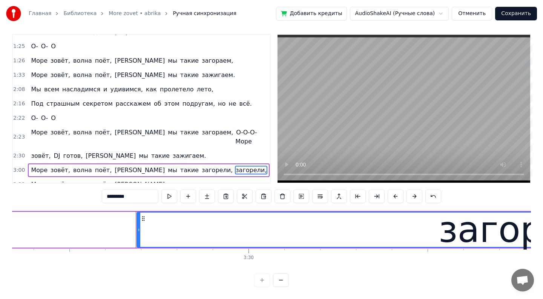
scroll to position [0, 75066]
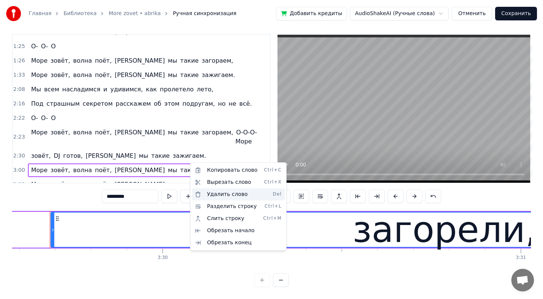
click at [214, 193] on div "Удалить слово Del" at bounding box center [238, 194] width 93 height 12
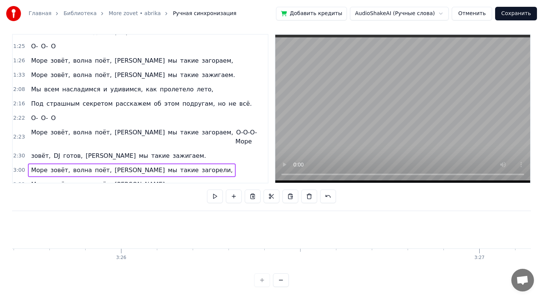
scroll to position [0, 73597]
click at [179, 166] on span "такие" at bounding box center [189, 170] width 20 height 9
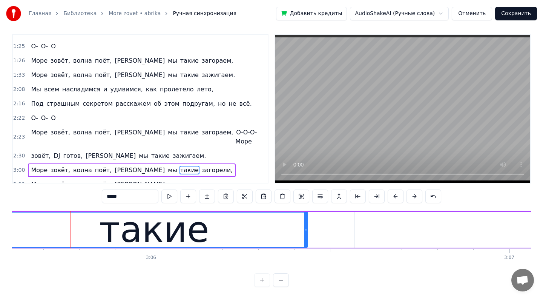
scroll to position [0, 66501]
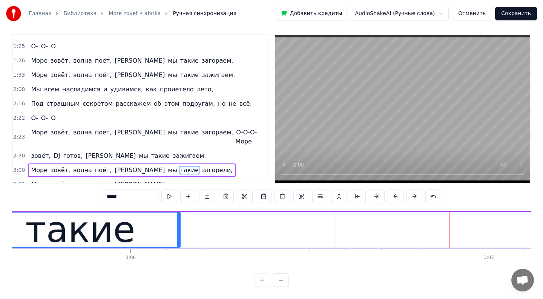
drag, startPoint x: 285, startPoint y: 229, endPoint x: 178, endPoint y: 233, distance: 107.2
click at [178, 233] on div at bounding box center [178, 229] width 3 height 34
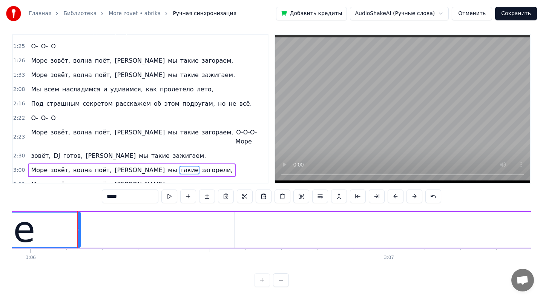
scroll to position [0, 66721]
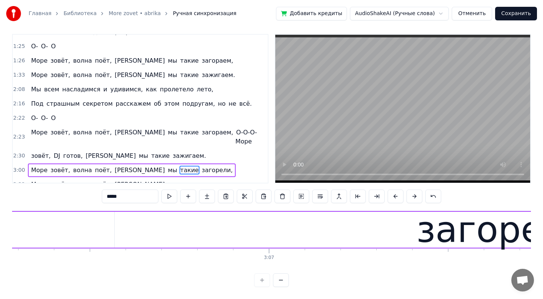
click at [412, 241] on div "загорели," at bounding box center [508, 230] width 787 height 36
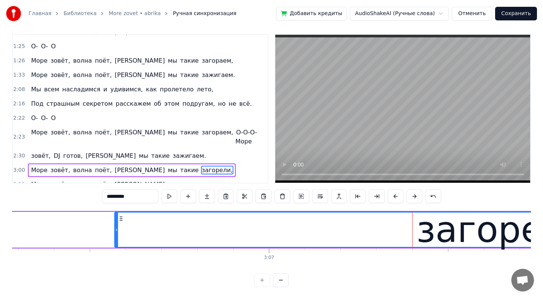
click at [440, 233] on div "загорели," at bounding box center [508, 229] width 184 height 54
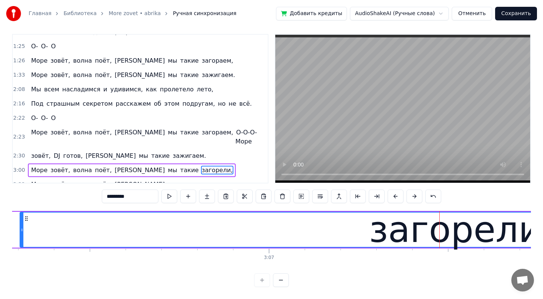
drag, startPoint x: 116, startPoint y: 231, endPoint x: 22, endPoint y: 230, distance: 94.3
click at [22, 228] on icon at bounding box center [21, 230] width 3 height 6
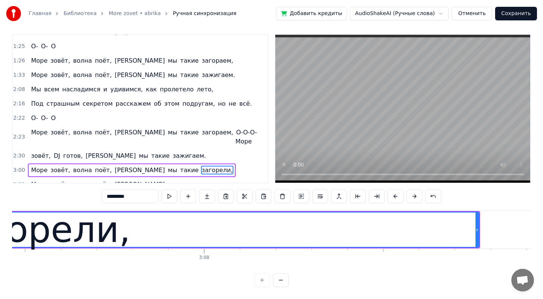
scroll to position [0, 67227]
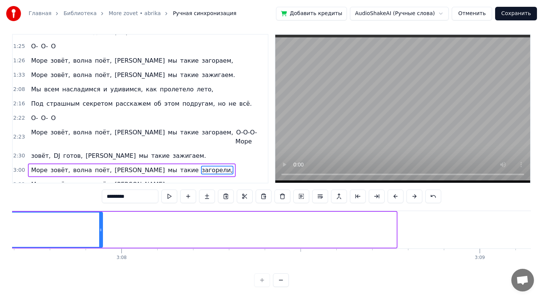
drag, startPoint x: 395, startPoint y: 230, endPoint x: 98, endPoint y: 250, distance: 297.7
click at [101, 245] on div at bounding box center [100, 229] width 3 height 34
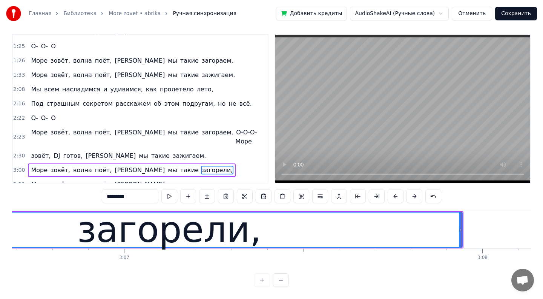
scroll to position [0, 66906]
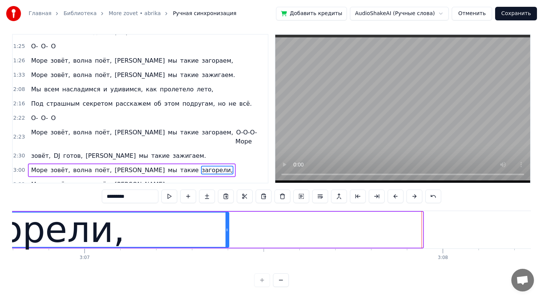
drag, startPoint x: 421, startPoint y: 227, endPoint x: 227, endPoint y: 221, distance: 193.9
click at [227, 220] on div at bounding box center [226, 229] width 3 height 34
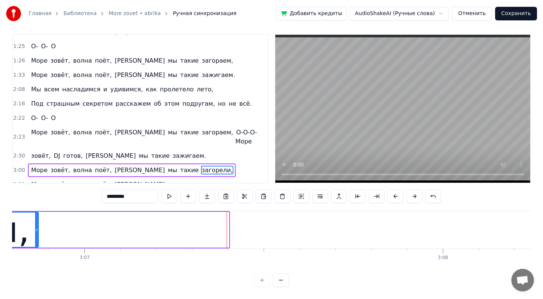
drag, startPoint x: 228, startPoint y: 226, endPoint x: 35, endPoint y: 245, distance: 193.3
click at [36, 245] on div at bounding box center [36, 229] width 3 height 34
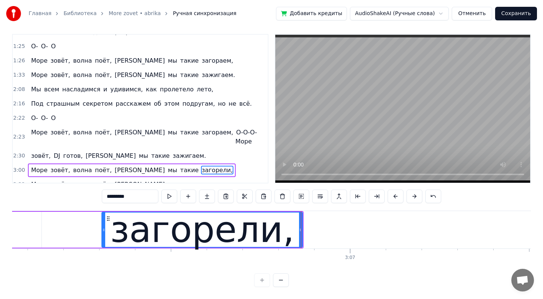
scroll to position [0, 66470]
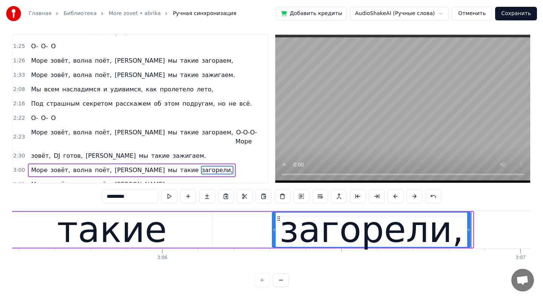
drag, startPoint x: 472, startPoint y: 230, endPoint x: 470, endPoint y: 247, distance: 16.3
click at [470, 247] on div "загорели," at bounding box center [371, 230] width 199 height 36
click at [150, 227] on div "такие" at bounding box center [112, 229] width 110 height 54
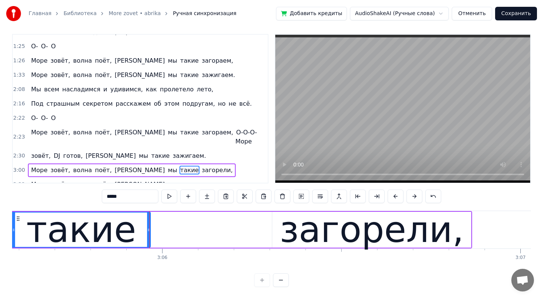
drag, startPoint x: 208, startPoint y: 232, endPoint x: 146, endPoint y: 241, distance: 62.9
click at [147, 240] on div at bounding box center [148, 229] width 3 height 34
click at [283, 240] on div "загорели," at bounding box center [371, 230] width 199 height 36
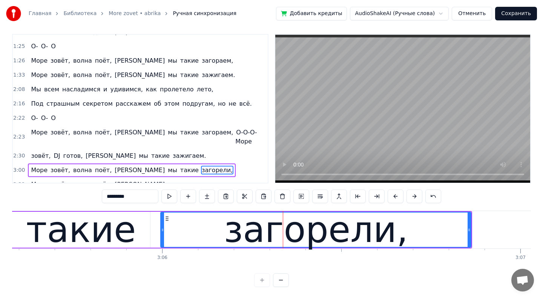
drag, startPoint x: 273, startPoint y: 233, endPoint x: 163, endPoint y: 244, distance: 110.3
click at [162, 243] on div at bounding box center [162, 229] width 3 height 34
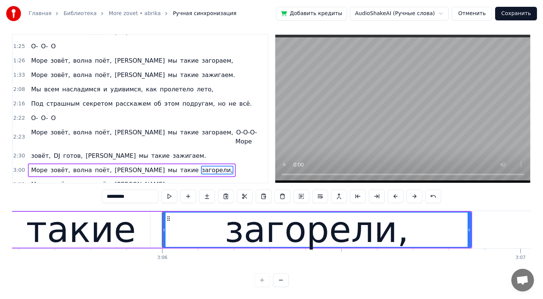
click at [116, 238] on div "такие" at bounding box center [81, 229] width 110 height 54
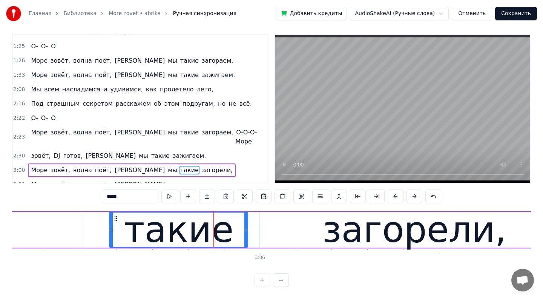
scroll to position [0, 66312]
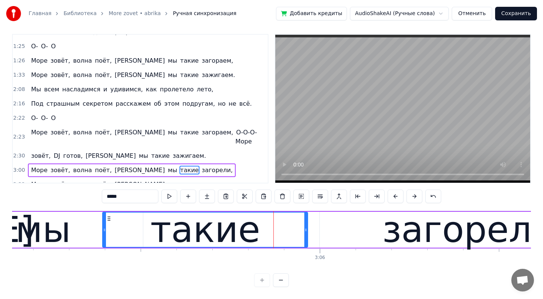
drag, startPoint x: 169, startPoint y: 236, endPoint x: 103, endPoint y: 232, distance: 66.1
click at [103, 232] on div "такие" at bounding box center [205, 230] width 206 height 36
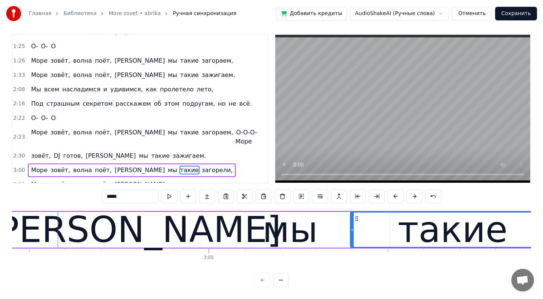
scroll to position [0, 66073]
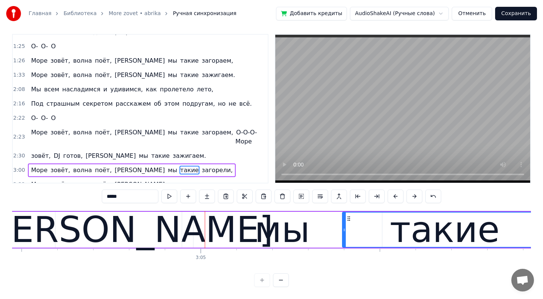
click at [146, 230] on div "а" at bounding box center [124, 230] width 138 height 36
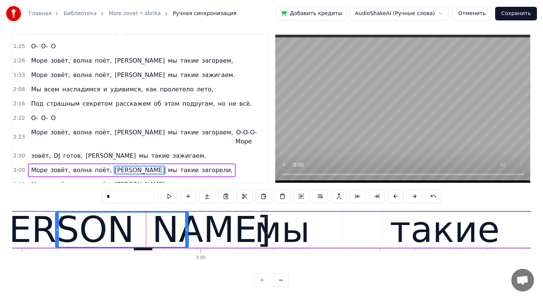
drag, startPoint x: 192, startPoint y: 231, endPoint x: 186, endPoint y: 234, distance: 6.7
click at [187, 234] on div at bounding box center [186, 229] width 3 height 34
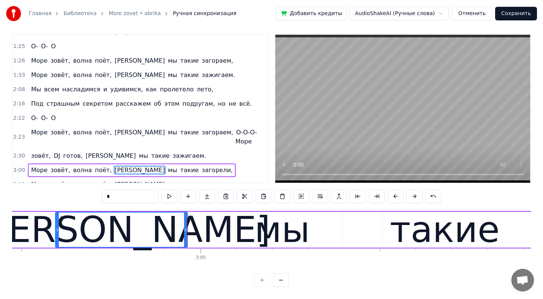
click at [238, 231] on div "мы" at bounding box center [282, 230] width 200 height 36
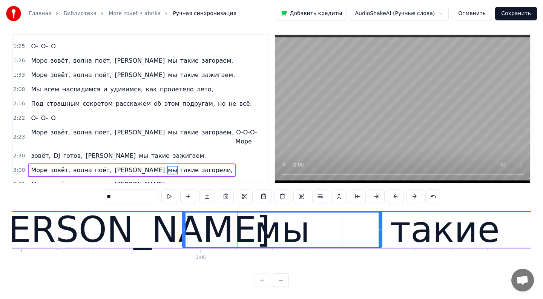
click at [238, 231] on div "мы" at bounding box center [281, 229] width 199 height 34
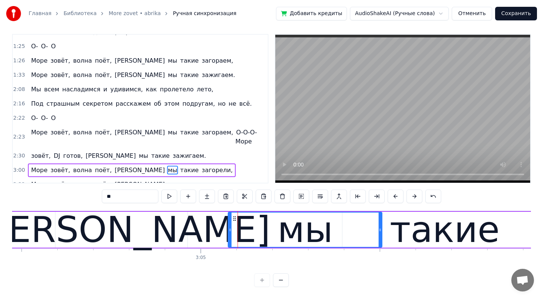
drag, startPoint x: 184, startPoint y: 231, endPoint x: 227, endPoint y: 231, distance: 43.7
click at [230, 231] on icon at bounding box center [229, 230] width 3 height 6
drag, startPoint x: 382, startPoint y: 231, endPoint x: 339, endPoint y: 230, distance: 43.4
click at [339, 230] on div "мы" at bounding box center [305, 230] width 155 height 36
click at [305, 239] on div "мы" at bounding box center [304, 229] width 55 height 54
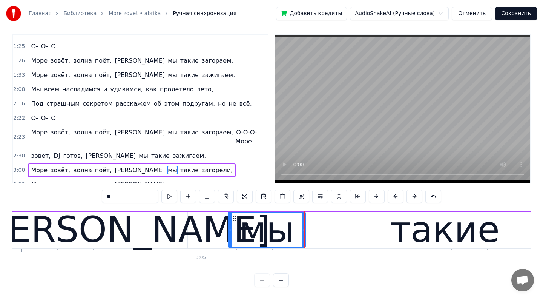
drag, startPoint x: 380, startPoint y: 230, endPoint x: 303, endPoint y: 237, distance: 77.6
click at [303, 237] on div at bounding box center [303, 229] width 3 height 34
click at [376, 228] on div "такие" at bounding box center [444, 230] width 204 height 36
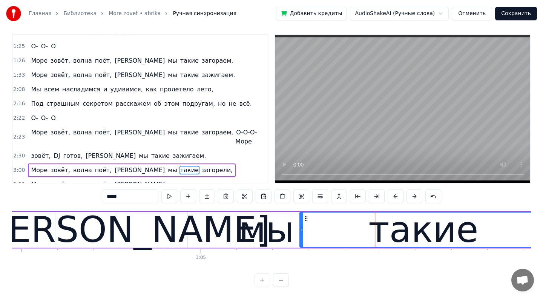
drag, startPoint x: 342, startPoint y: 233, endPoint x: 300, endPoint y: 234, distance: 41.9
click at [300, 233] on div at bounding box center [301, 229] width 3 height 34
click at [414, 238] on div "такие" at bounding box center [424, 229] width 110 height 54
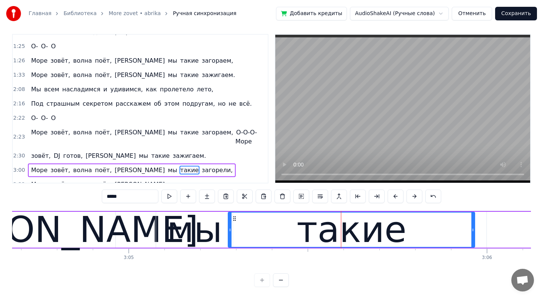
scroll to position [0, 66170]
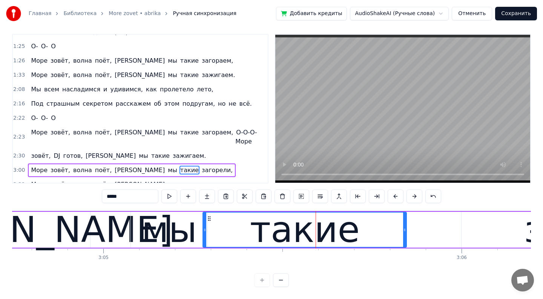
drag, startPoint x: 447, startPoint y: 232, endPoint x: 404, endPoint y: 248, distance: 45.6
click at [404, 248] on div "Лазурный берег, горячий воздух, Большие пальмы, и в разных позах на песок Ложат…" at bounding box center [271, 238] width 519 height 57
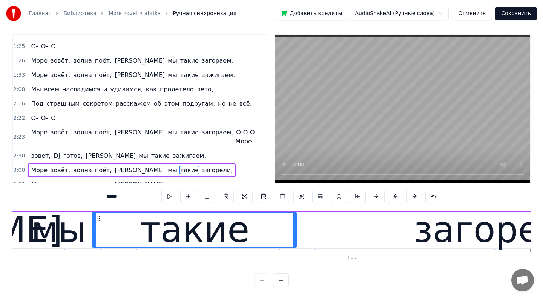
scroll to position [0, 66283]
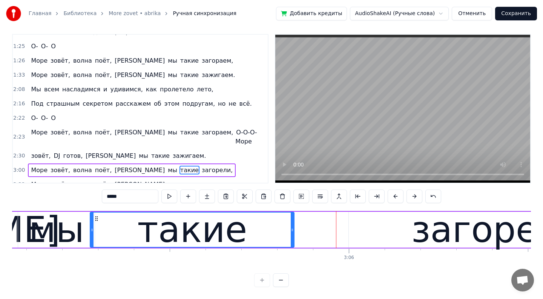
click at [370, 233] on div "загорели," at bounding box center [503, 230] width 309 height 36
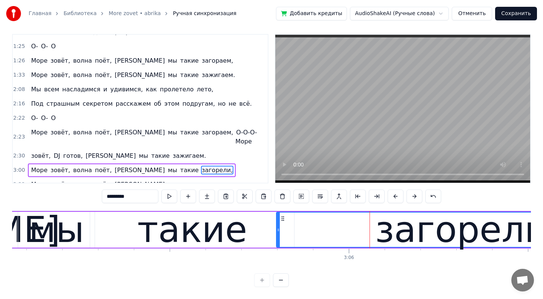
drag, startPoint x: 350, startPoint y: 231, endPoint x: 276, endPoint y: 231, distance: 73.9
click at [277, 231] on icon at bounding box center [278, 230] width 3 height 6
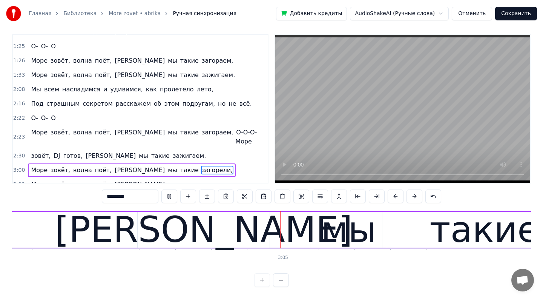
scroll to position [0, 65993]
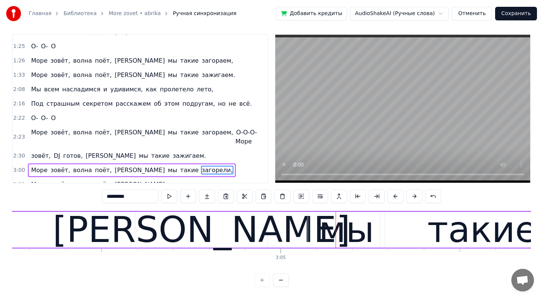
click at [199, 237] on div "а" at bounding box center [201, 229] width 297 height 54
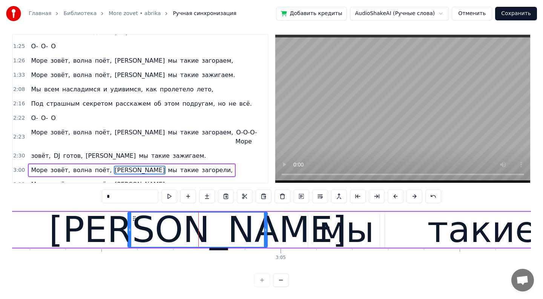
drag, startPoint x: 136, startPoint y: 229, endPoint x: 128, endPoint y: 230, distance: 7.6
click at [128, 230] on icon at bounding box center [129, 230] width 3 height 6
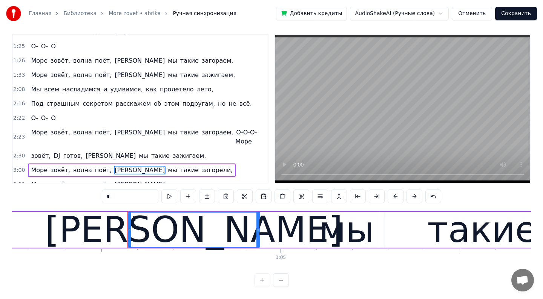
drag, startPoint x: 266, startPoint y: 230, endPoint x: 259, endPoint y: 233, distance: 7.8
click at [259, 233] on div at bounding box center [257, 229] width 3 height 34
click at [324, 243] on div "мы" at bounding box center [346, 229] width 55 height 54
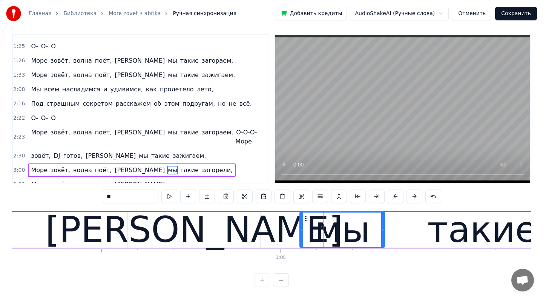
drag, startPoint x: 309, startPoint y: 230, endPoint x: 301, endPoint y: 233, distance: 8.8
click at [301, 232] on icon at bounding box center [301, 230] width 3 height 6
click at [384, 229] on icon at bounding box center [382, 230] width 3 height 6
drag, startPoint x: 384, startPoint y: 229, endPoint x: 356, endPoint y: 243, distance: 31.5
click at [356, 243] on div at bounding box center [355, 229] width 3 height 34
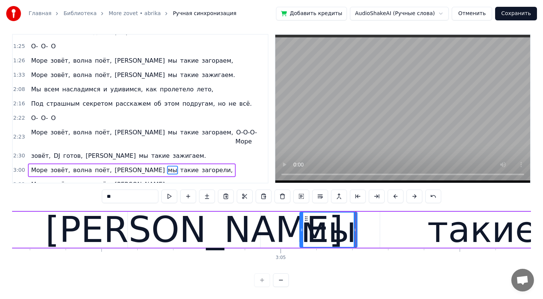
click at [404, 237] on div "такие" at bounding box center [482, 230] width 204 height 36
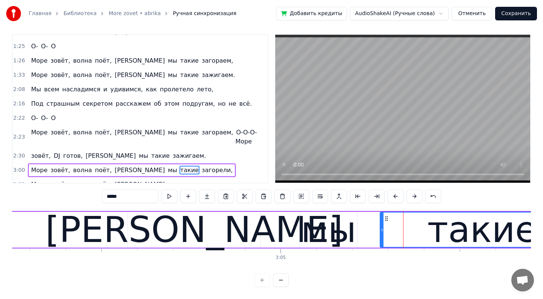
click at [382, 230] on div "такие" at bounding box center [482, 230] width 205 height 36
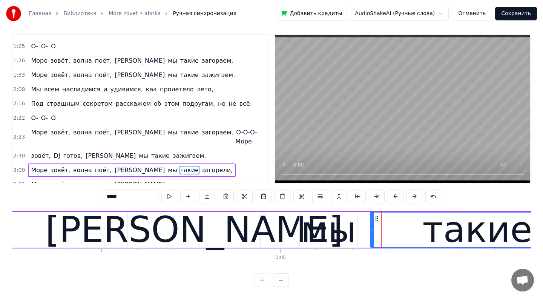
drag, startPoint x: 382, startPoint y: 230, endPoint x: 372, endPoint y: 231, distance: 9.5
click at [372, 231] on icon at bounding box center [372, 230] width 3 height 6
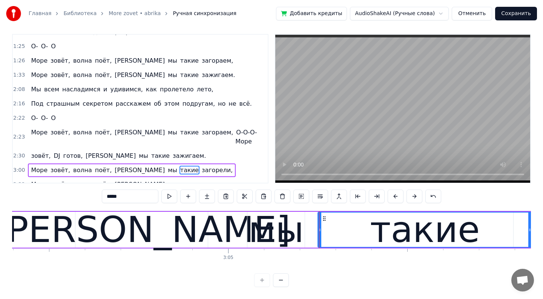
scroll to position [0, 66128]
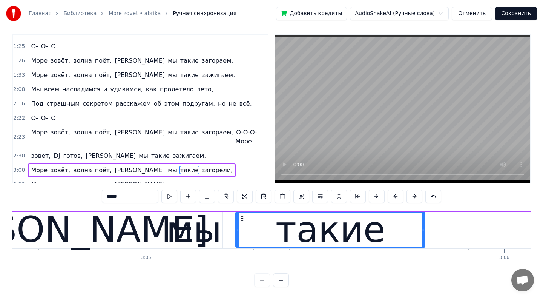
drag, startPoint x: 448, startPoint y: 225, endPoint x: 423, endPoint y: 237, distance: 27.0
click at [423, 237] on div at bounding box center [423, 229] width 3 height 34
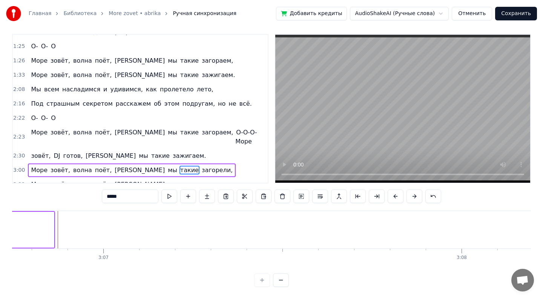
scroll to position [0, 66895]
click at [35, 180] on span "Море" at bounding box center [39, 184] width 18 height 9
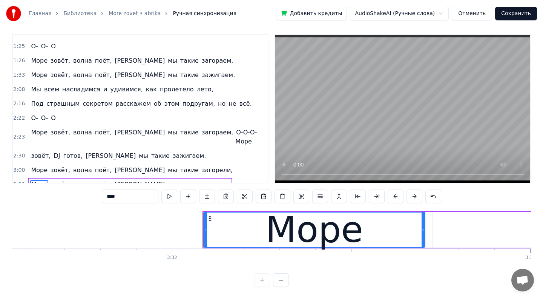
scroll to position [0, 75925]
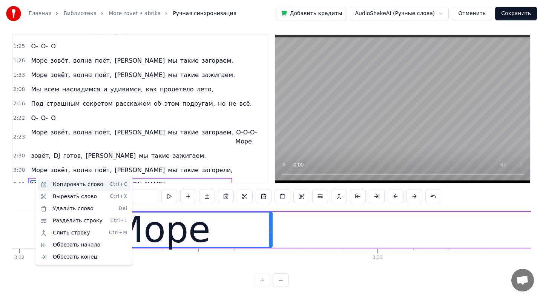
click at [64, 182] on div "Копировать слово Ctrl+C" at bounding box center [84, 184] width 93 height 12
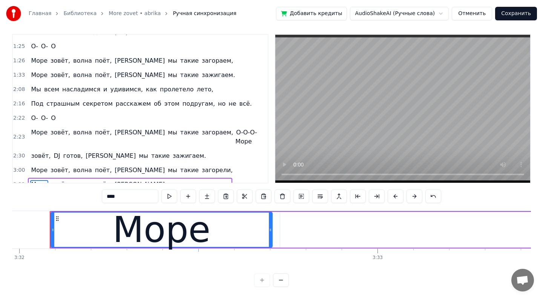
click at [201, 166] on span "загорели," at bounding box center [217, 170] width 32 height 9
type input "*********"
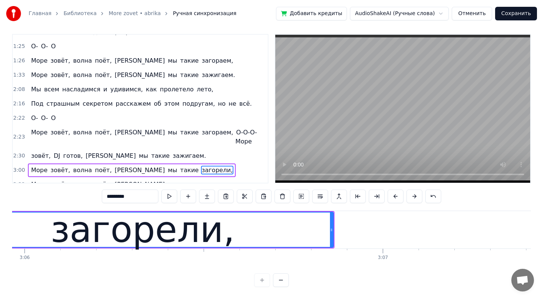
scroll to position [0, 66610]
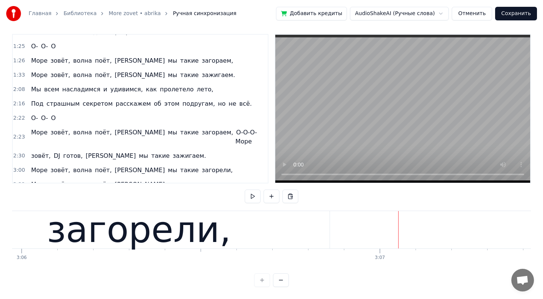
click at [373, 209] on html "Главная Библиотека More zovet • abrika Ручная синхронизация Добавить кредиты Au…" at bounding box center [271, 147] width 543 height 304
click at [37, 180] on span "Море" at bounding box center [39, 184] width 18 height 9
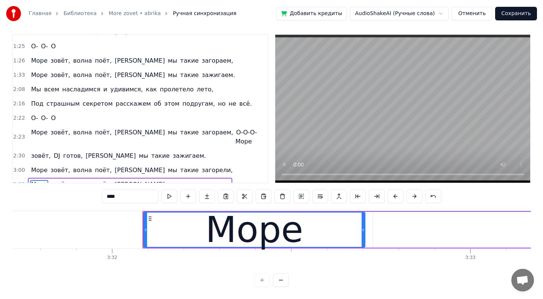
scroll to position [0, 75925]
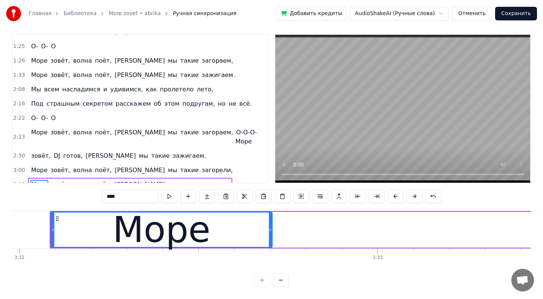
click at [280, 283] on button at bounding box center [281, 280] width 16 height 14
click at [280, 282] on button at bounding box center [281, 280] width 16 height 14
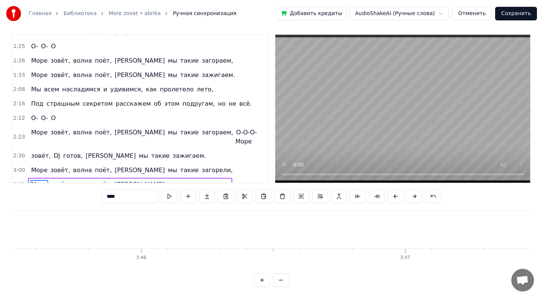
click at [280, 281] on button at bounding box center [281, 280] width 16 height 14
click at [280, 280] on button at bounding box center [281, 280] width 16 height 14
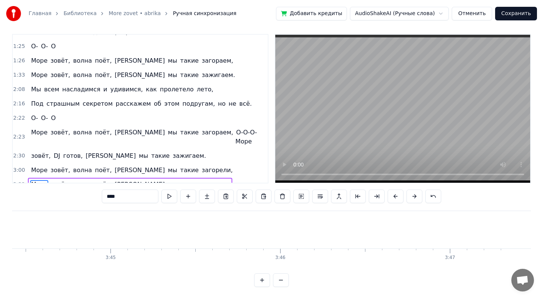
click at [280, 280] on button at bounding box center [281, 280] width 16 height 14
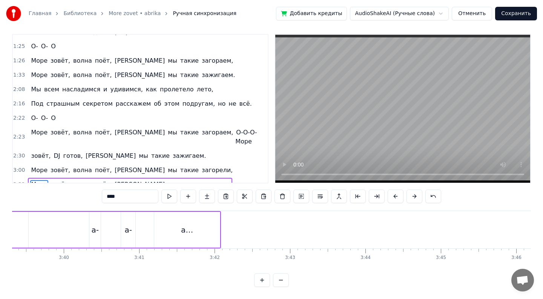
click at [280, 279] on button at bounding box center [281, 280] width 16 height 14
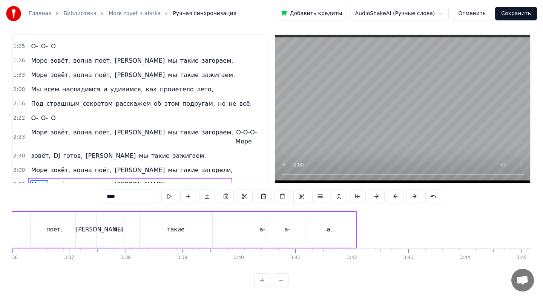
click at [280, 278] on button at bounding box center [281, 280] width 16 height 14
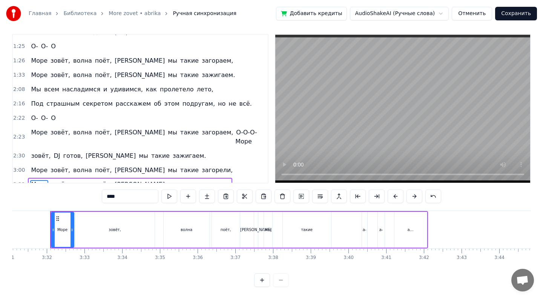
scroll to position [0, 8057]
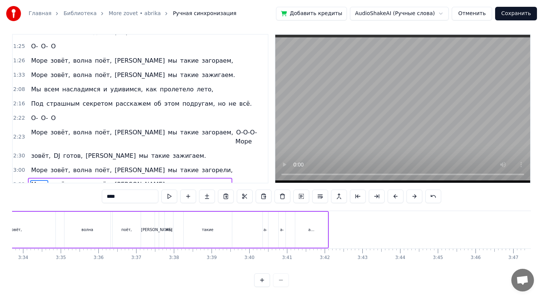
click at [278, 279] on div at bounding box center [271, 280] width 35 height 14
click at [261, 280] on button at bounding box center [262, 280] width 16 height 14
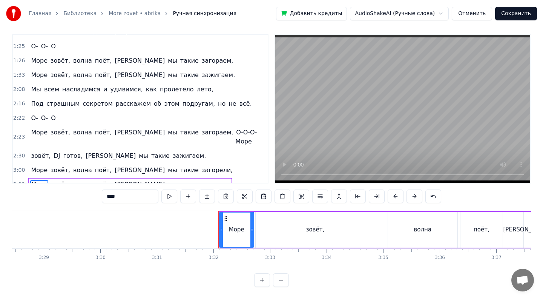
scroll to position [0, 11661]
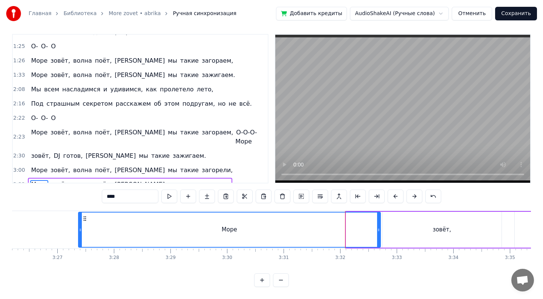
drag, startPoint x: 348, startPoint y: 233, endPoint x: 55, endPoint y: 229, distance: 293.0
click at [79, 229] on div at bounding box center [80, 229] width 3 height 34
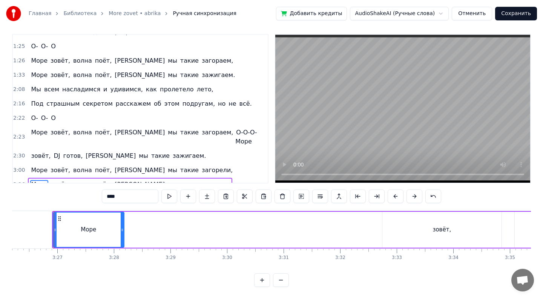
drag, startPoint x: 379, startPoint y: 230, endPoint x: 118, endPoint y: 238, distance: 261.4
click at [121, 238] on div at bounding box center [122, 229] width 3 height 34
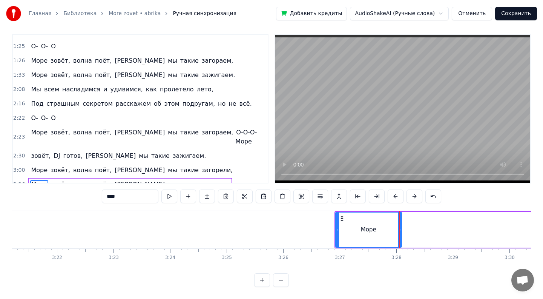
scroll to position [0, 11223]
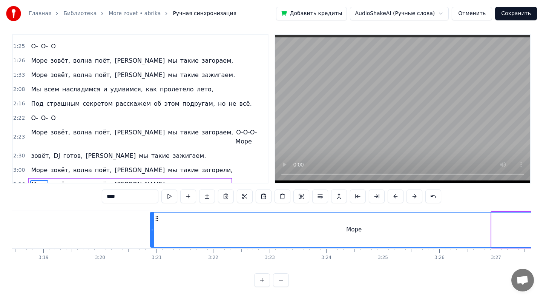
drag, startPoint x: 493, startPoint y: 230, endPoint x: 152, endPoint y: 260, distance: 342.6
click at [152, 260] on div "Лазурный берег, горячий воздух, Большие пальмы, и в разных позах на песок Ложат…" at bounding box center [271, 238] width 519 height 57
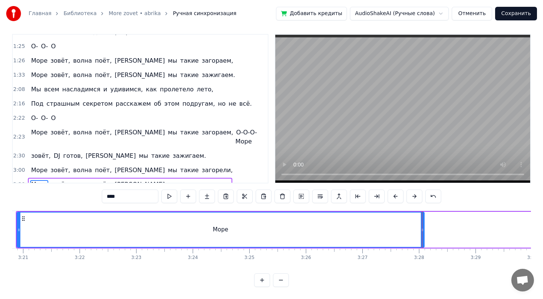
scroll to position [0, 11398]
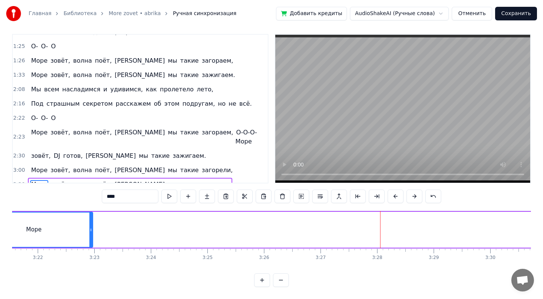
drag, startPoint x: 382, startPoint y: 232, endPoint x: 93, endPoint y: 225, distance: 288.5
click at [92, 222] on div at bounding box center [90, 229] width 3 height 34
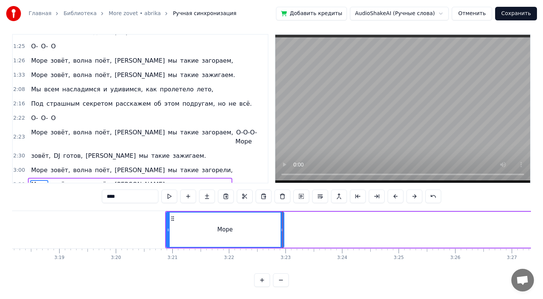
scroll to position [0, 11012]
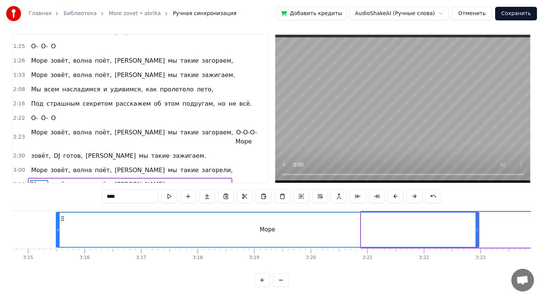
drag, startPoint x: 363, startPoint y: 233, endPoint x: 57, endPoint y: 237, distance: 306.2
click at [57, 236] on div at bounding box center [58, 229] width 3 height 34
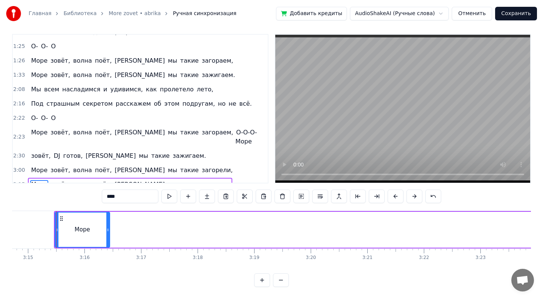
drag, startPoint x: 478, startPoint y: 230, endPoint x: 109, endPoint y: 267, distance: 370.9
click at [109, 267] on div "Лазурный берег, горячий воздух, Большие пальмы, и в разных позах на песок Ложат…" at bounding box center [271, 238] width 519 height 57
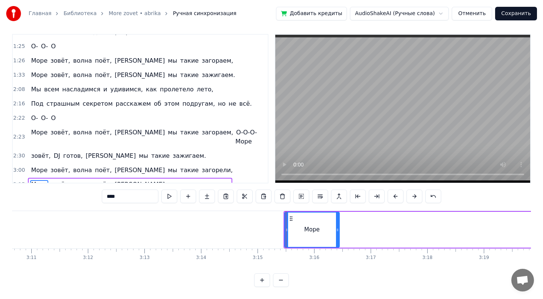
scroll to position [0, 10755]
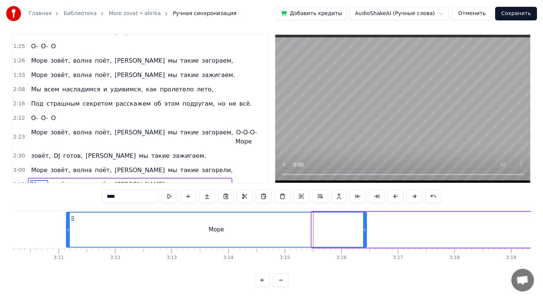
drag, startPoint x: 313, startPoint y: 231, endPoint x: 62, endPoint y: 242, distance: 251.3
click at [67, 239] on div at bounding box center [68, 229] width 3 height 34
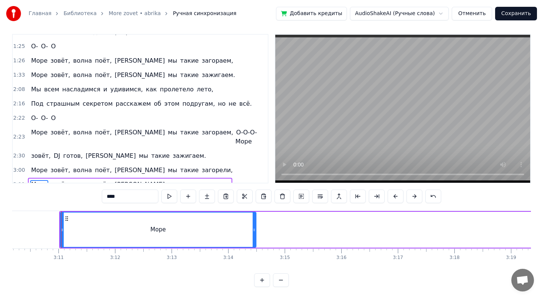
drag, startPoint x: 365, startPoint y: 228, endPoint x: 173, endPoint y: 244, distance: 193.2
click at [253, 243] on div at bounding box center [254, 229] width 3 height 34
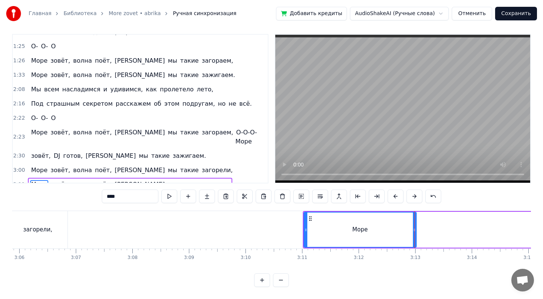
scroll to position [0, 10423]
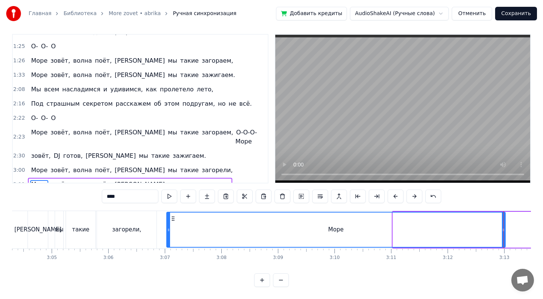
drag, startPoint x: 394, startPoint y: 234, endPoint x: 168, endPoint y: 238, distance: 225.9
click at [168, 238] on div at bounding box center [168, 229] width 3 height 34
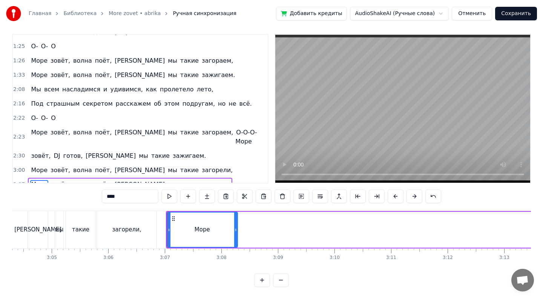
drag, startPoint x: 503, startPoint y: 230, endPoint x: 230, endPoint y: 265, distance: 275.9
click at [230, 265] on div "Лазурный берег, горячий воздух, Большие пальмы, и в разных позах на песок Ложат…" at bounding box center [271, 238] width 519 height 57
drag, startPoint x: 228, startPoint y: 232, endPoint x: 172, endPoint y: 233, distance: 56.6
click at [172, 233] on div at bounding box center [173, 229] width 3 height 34
click at [266, 277] on button at bounding box center [262, 280] width 16 height 14
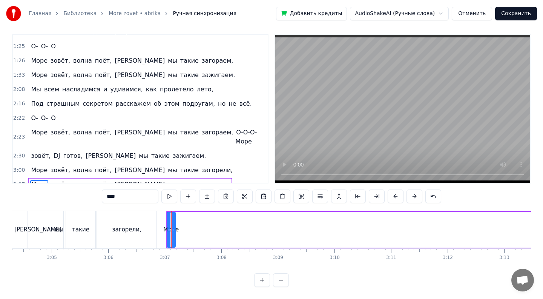
click at [266, 277] on button at bounding box center [262, 280] width 16 height 14
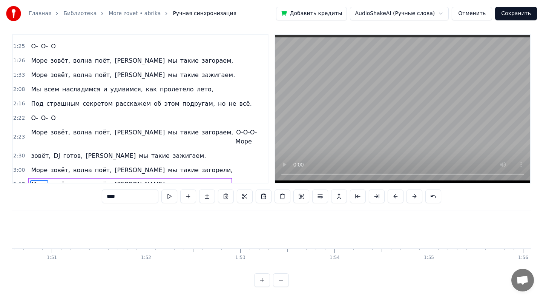
click at [266, 277] on button at bounding box center [262, 280] width 16 height 14
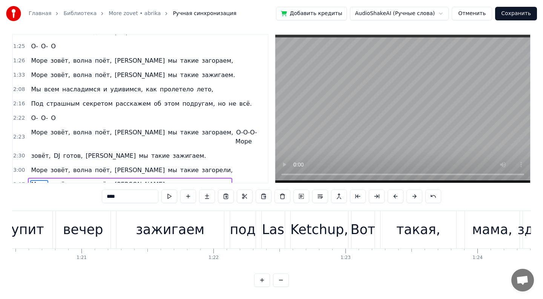
click at [266, 277] on button at bounding box center [262, 280] width 16 height 14
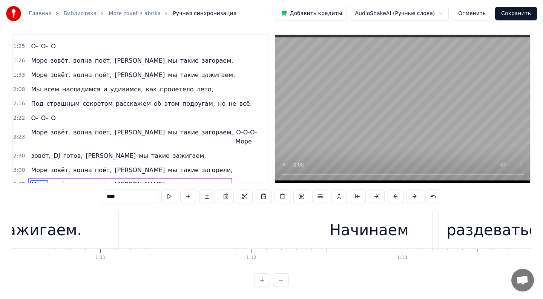
click at [266, 277] on button at bounding box center [262, 280] width 16 height 14
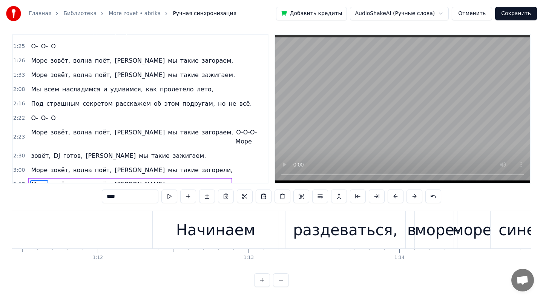
click at [266, 277] on button at bounding box center [262, 280] width 16 height 14
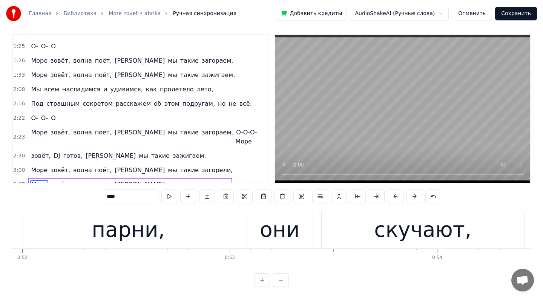
click at [266, 277] on button at bounding box center [262, 280] width 16 height 14
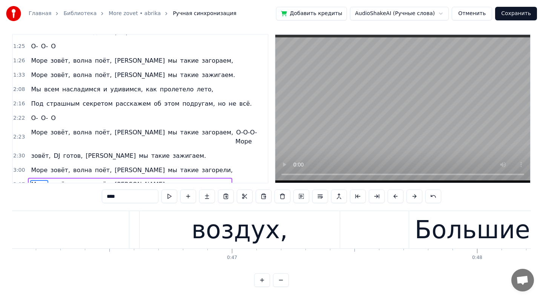
click at [266, 277] on button at bounding box center [262, 280] width 16 height 14
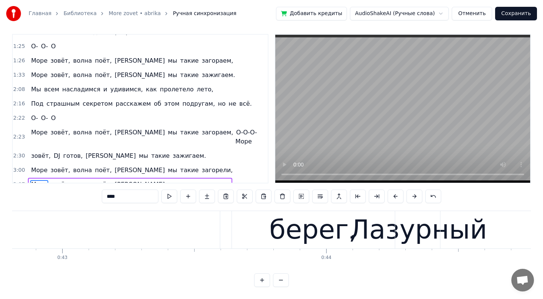
click at [266, 277] on button at bounding box center [262, 280] width 16 height 14
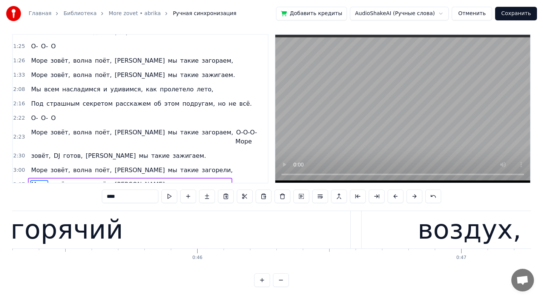
click at [266, 277] on button at bounding box center [262, 280] width 16 height 14
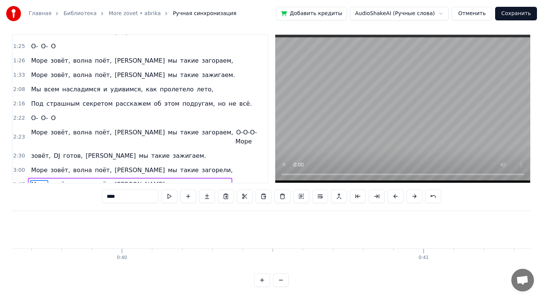
click at [266, 277] on button at bounding box center [262, 280] width 16 height 14
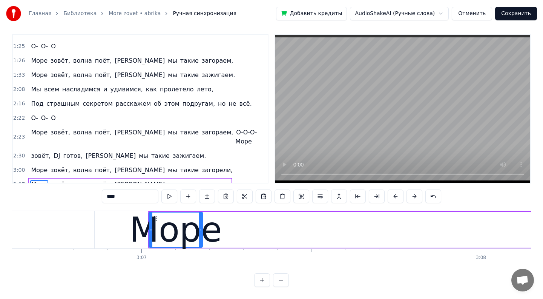
scroll to position [0, 63239]
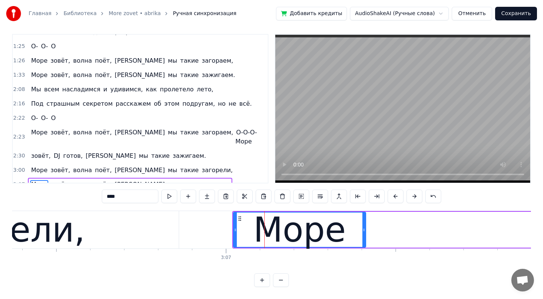
drag, startPoint x: 285, startPoint y: 229, endPoint x: 363, endPoint y: 239, distance: 78.7
click at [363, 239] on div at bounding box center [363, 229] width 3 height 34
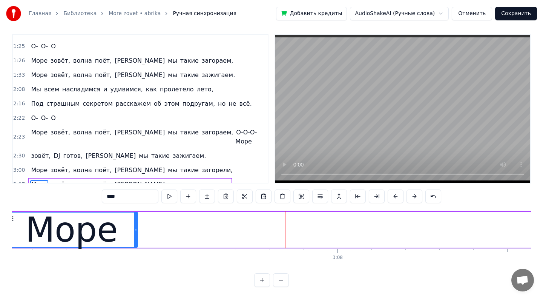
scroll to position [0, 63366]
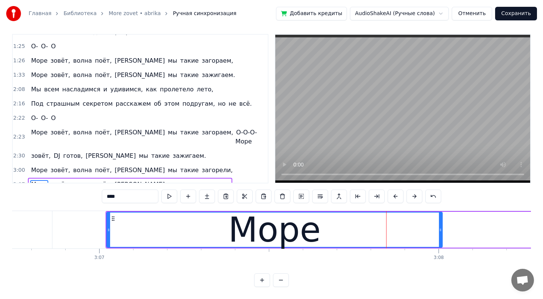
drag, startPoint x: 238, startPoint y: 231, endPoint x: 442, endPoint y: 228, distance: 204.7
click at [442, 228] on div "Море" at bounding box center [274, 230] width 336 height 36
click at [107, 227] on div "Море" at bounding box center [274, 230] width 337 height 36
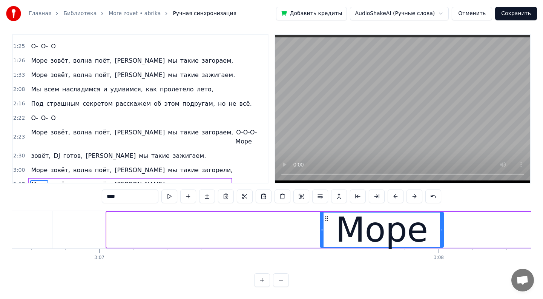
drag, startPoint x: 108, startPoint y: 232, endPoint x: 321, endPoint y: 253, distance: 214.4
click at [321, 253] on div "Лазурный берег, горячий воздух, Большие пальмы, и в разных позах на песок Ложат…" at bounding box center [271, 238] width 519 height 57
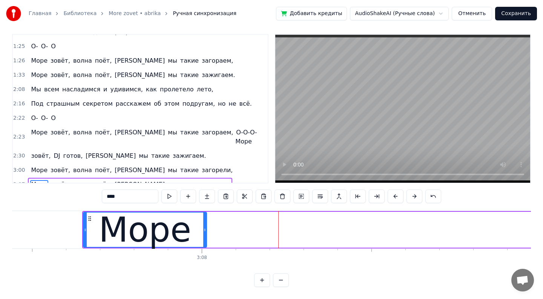
scroll to position [0, 63604]
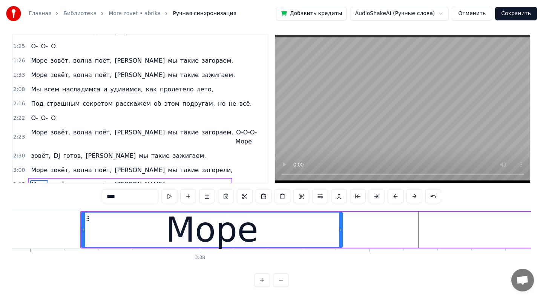
drag, startPoint x: 202, startPoint y: 231, endPoint x: 340, endPoint y: 235, distance: 137.7
click at [340, 235] on div at bounding box center [340, 229] width 3 height 34
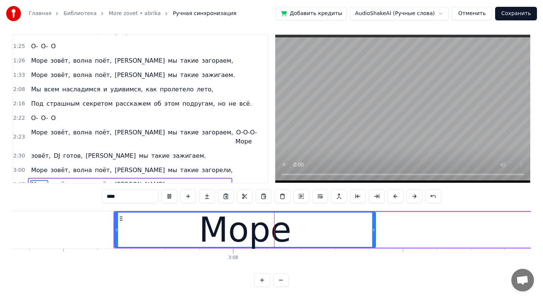
scroll to position [0, 63584]
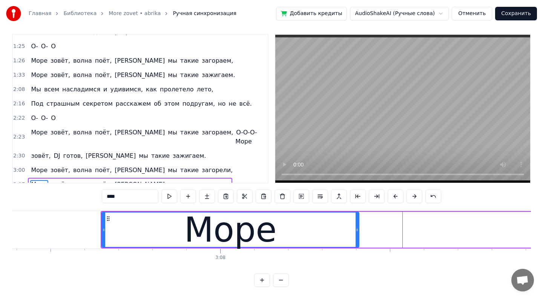
drag, startPoint x: 359, startPoint y: 229, endPoint x: 356, endPoint y: 230, distance: 3.8
click at [356, 230] on icon at bounding box center [357, 230] width 3 height 6
click at [57, 180] on span "зовёт," at bounding box center [60, 184] width 21 height 9
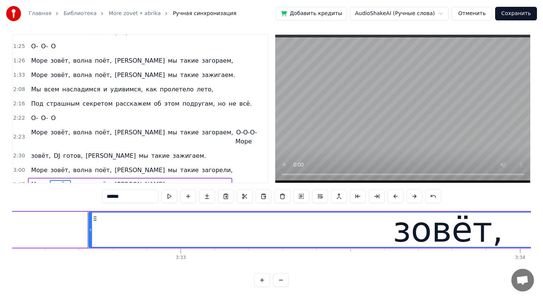
scroll to position [0, 72144]
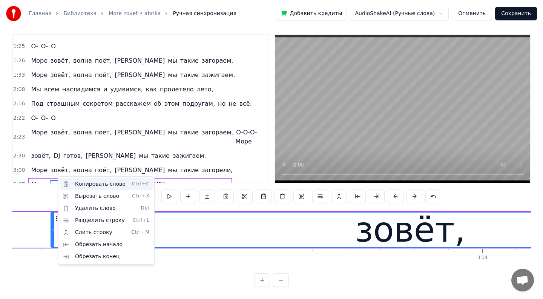
click at [77, 184] on div "Копировать слово Ctrl+C" at bounding box center [106, 184] width 93 height 12
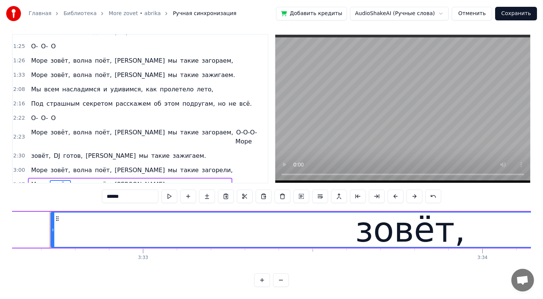
click at [31, 180] on span "Море" at bounding box center [39, 184] width 18 height 9
type input "****"
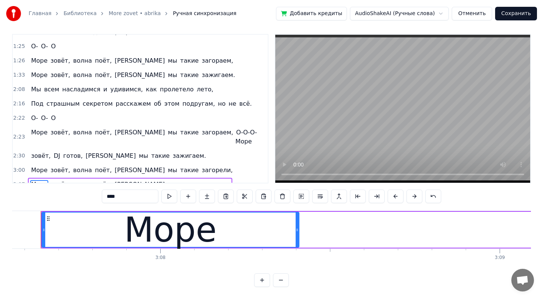
scroll to position [0, 63635]
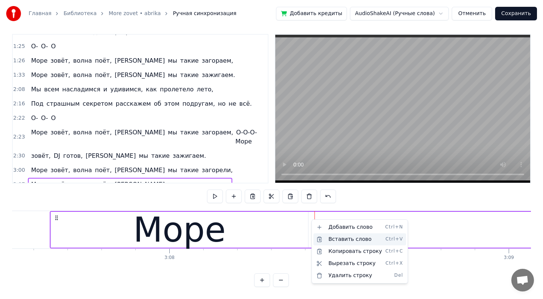
click at [338, 239] on div "Вставить слово Ctrl+V" at bounding box center [359, 239] width 93 height 12
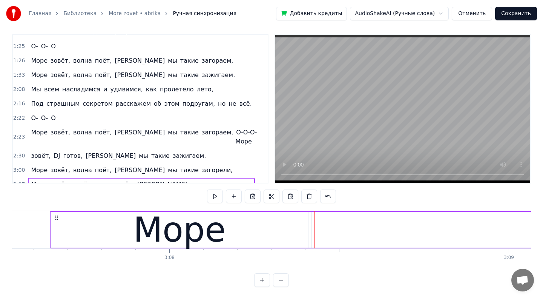
click at [281, 280] on button at bounding box center [281, 280] width 16 height 14
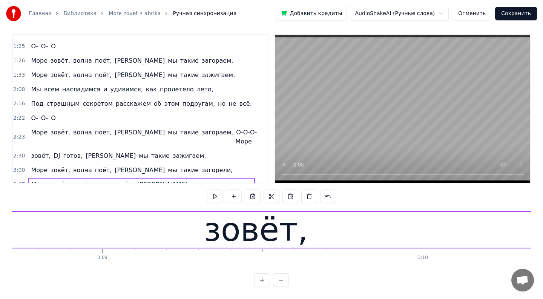
scroll to position [0, 60344]
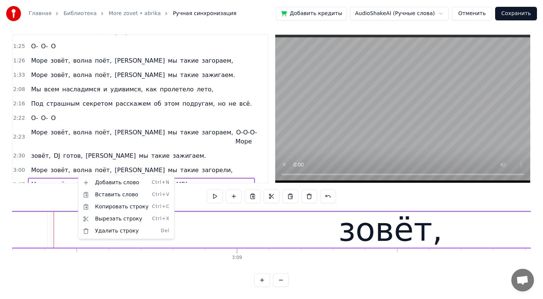
click at [74, 175] on html "Главная Библиотека More zovet • abrika Ручная синхронизация Добавить кредиты Au…" at bounding box center [271, 147] width 543 height 304
click at [80, 177] on div "Добавить слово Ctrl+N" at bounding box center [123, 183] width 93 height 12
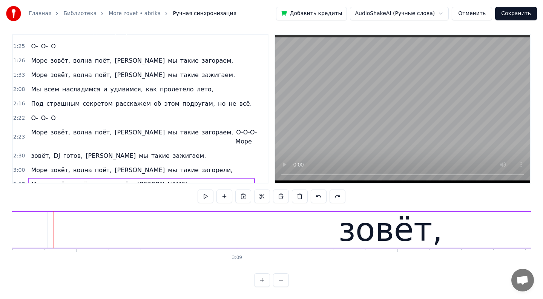
click at [75, 180] on span "зовёт," at bounding box center [82, 184] width 21 height 9
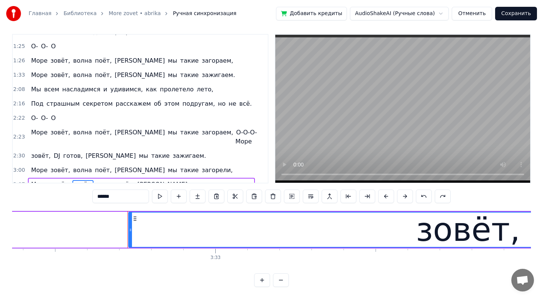
scroll to position [0, 68134]
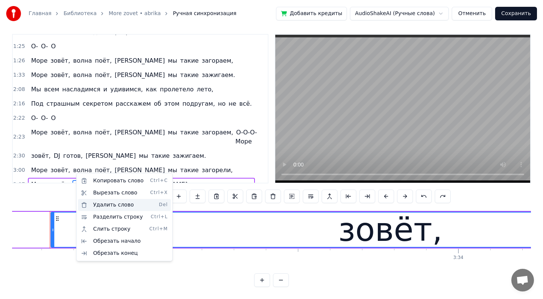
click at [100, 205] on div "Удалить слово Del" at bounding box center [124, 205] width 93 height 12
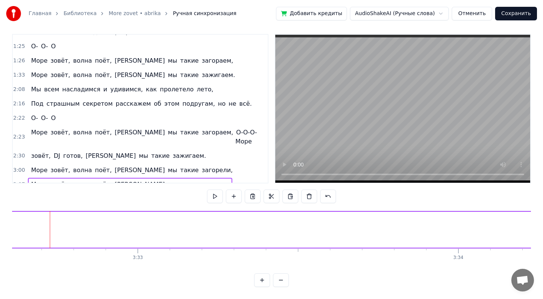
click at [57, 180] on span "зовёт," at bounding box center [60, 184] width 21 height 9
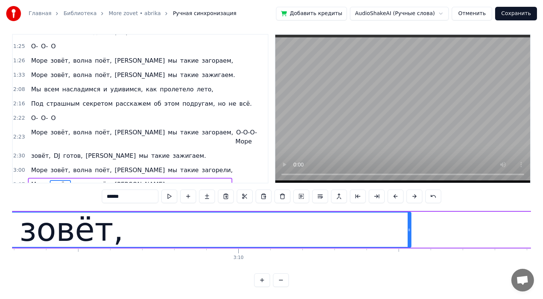
scroll to position [0, 60344]
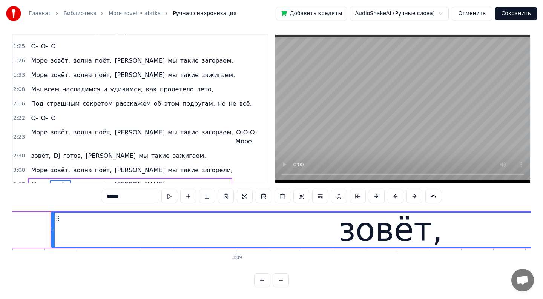
click at [281, 280] on button at bounding box center [281, 280] width 16 height 14
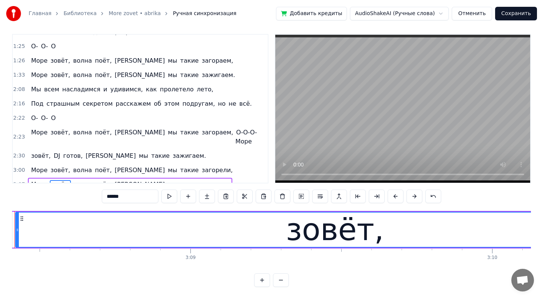
scroll to position [0, 56792]
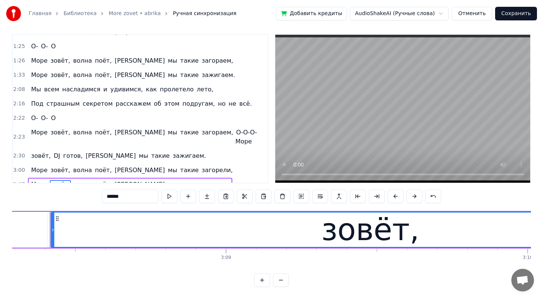
click at [318, 221] on div "зовёт," at bounding box center [370, 229] width 638 height 34
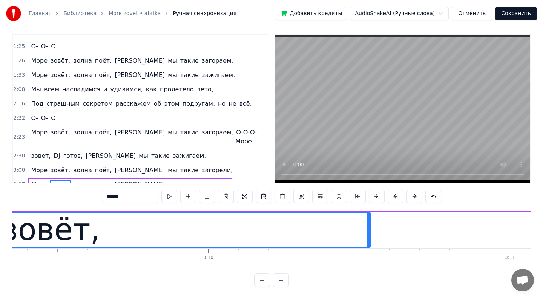
scroll to position [0, 57113]
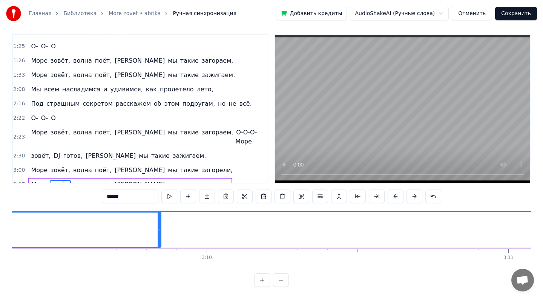
drag, startPoint x: 366, startPoint y: 233, endPoint x: 152, endPoint y: 237, distance: 214.6
click at [158, 237] on div at bounding box center [159, 229] width 3 height 34
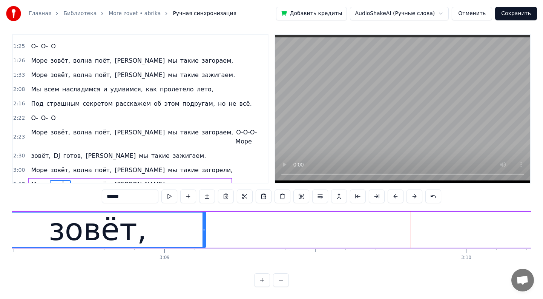
drag, startPoint x: 412, startPoint y: 228, endPoint x: 194, endPoint y: 233, distance: 218.0
click at [202, 233] on div at bounding box center [203, 229] width 3 height 34
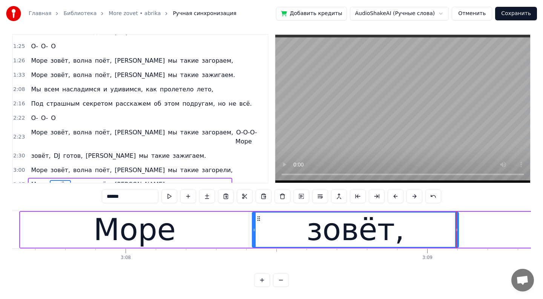
scroll to position [0, 56591]
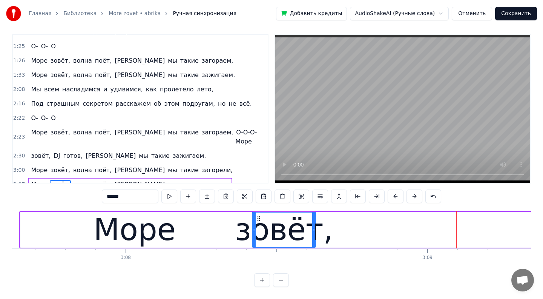
drag, startPoint x: 457, startPoint y: 232, endPoint x: 316, endPoint y: 230, distance: 141.0
click at [315, 230] on icon at bounding box center [313, 230] width 3 height 6
click at [265, 277] on button at bounding box center [262, 280] width 16 height 14
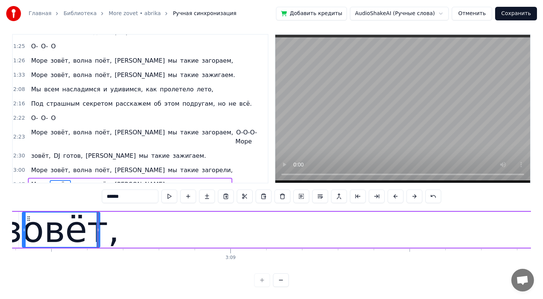
scroll to position [0, 67524]
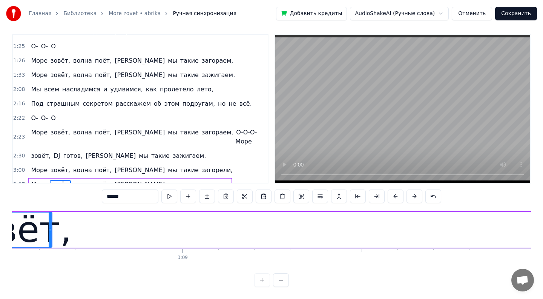
click at [265, 277] on div at bounding box center [271, 280] width 35 height 14
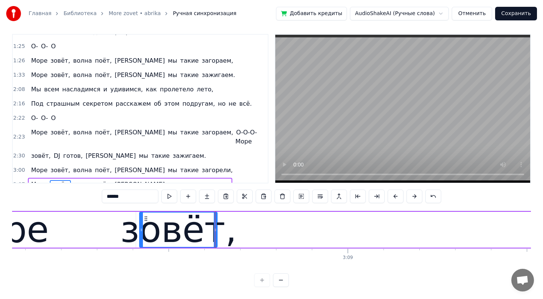
scroll to position [0, 67145]
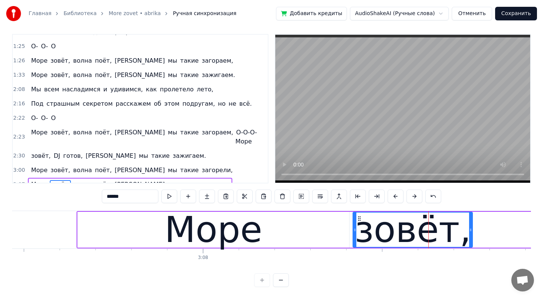
drag, startPoint x: 429, startPoint y: 230, endPoint x: 471, endPoint y: 229, distance: 41.5
click at [471, 229] on icon at bounding box center [470, 230] width 3 height 6
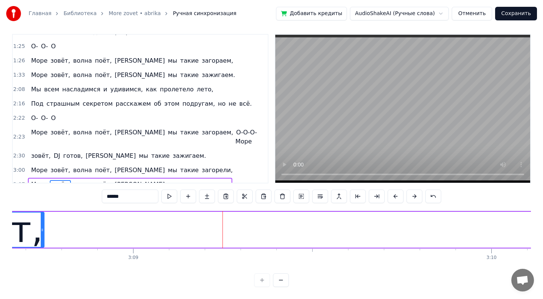
scroll to position [0, 67562]
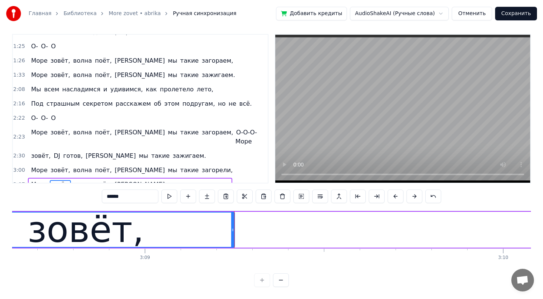
drag, startPoint x: 54, startPoint y: 227, endPoint x: 232, endPoint y: 244, distance: 179.5
click at [232, 244] on div at bounding box center [232, 229] width 3 height 34
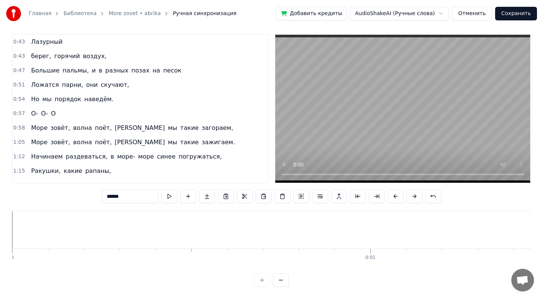
scroll to position [0, 67562]
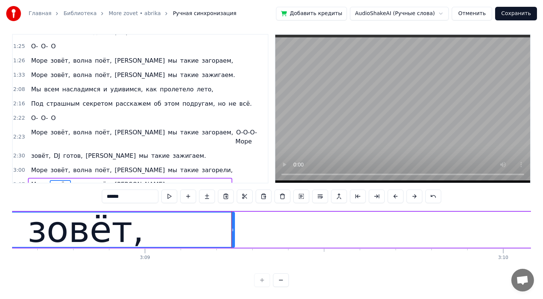
click at [81, 180] on span "волна" at bounding box center [82, 184] width 20 height 9
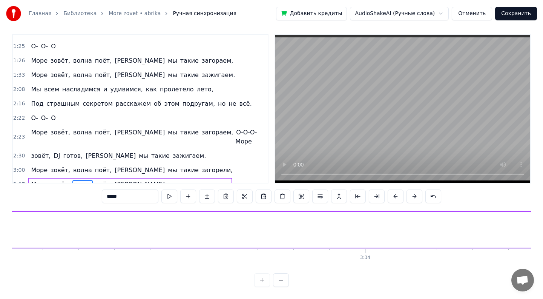
scroll to position [0, 76992]
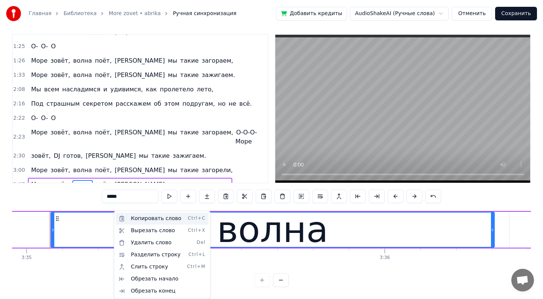
click at [148, 221] on div "Копировать слово Ctrl+C" at bounding box center [162, 218] width 93 height 12
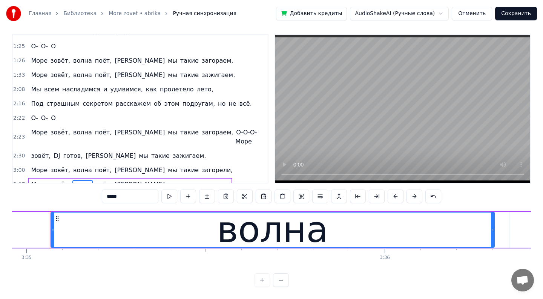
click at [56, 180] on span "зовёт," at bounding box center [60, 184] width 21 height 9
type input "******"
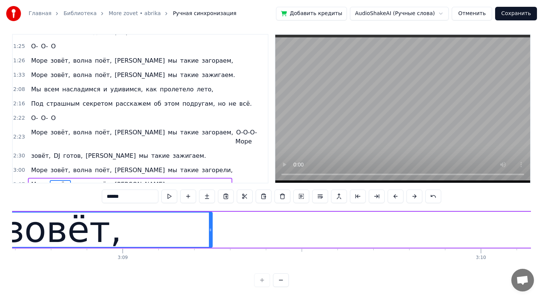
scroll to position [0, 67657]
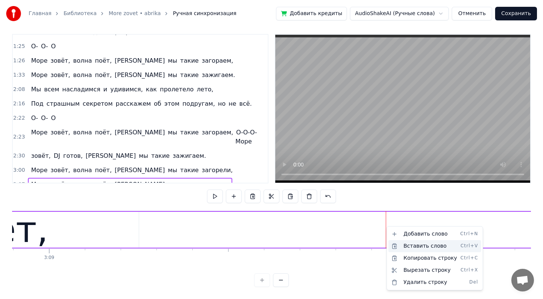
click at [414, 247] on div "Вставить слово Ctrl+V" at bounding box center [434, 246] width 93 height 12
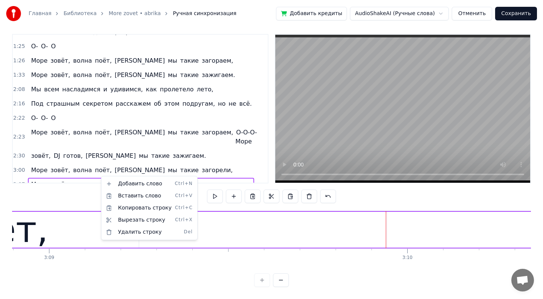
click at [97, 175] on html "Главная Библиотека More zovet • abrika Ручная синхронизация Добавить кредиты Au…" at bounding box center [271, 147] width 543 height 304
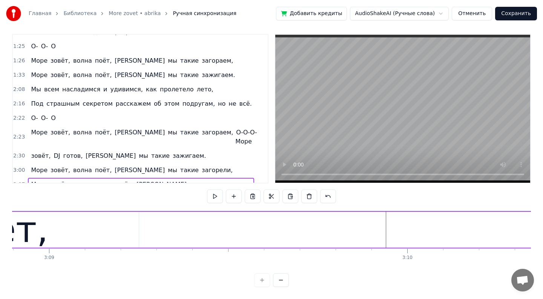
click at [97, 180] on span "волна" at bounding box center [104, 184] width 20 height 9
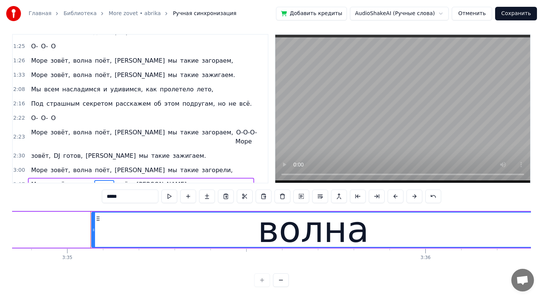
scroll to position [0, 76992]
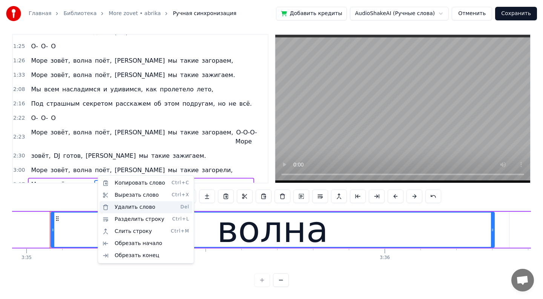
click at [123, 207] on div "Удалить слово Del" at bounding box center [146, 207] width 93 height 12
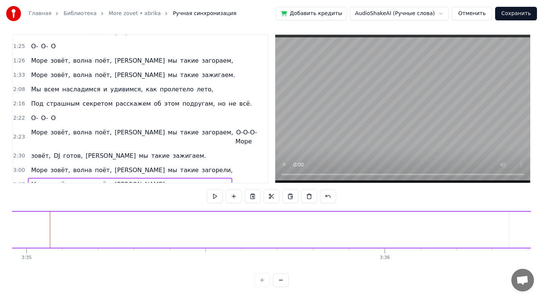
click at [80, 180] on span "волна" at bounding box center [82, 184] width 20 height 9
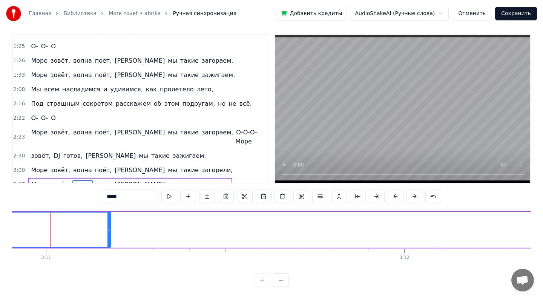
scroll to position [0, 68264]
drag, startPoint x: 222, startPoint y: 231, endPoint x: 82, endPoint y: 229, distance: 140.3
click at [81, 229] on icon at bounding box center [81, 230] width 3 height 6
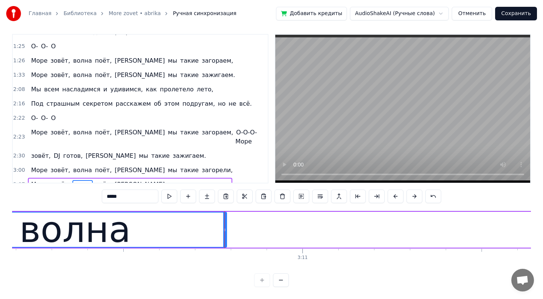
scroll to position [0, 68021]
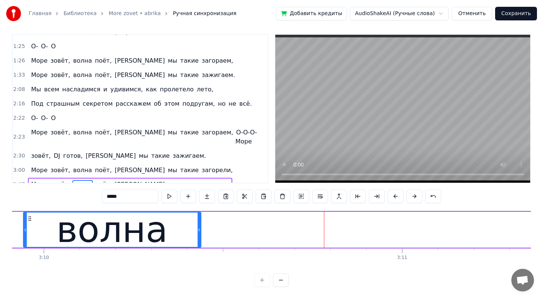
drag, startPoint x: 325, startPoint y: 231, endPoint x: 201, endPoint y: 242, distance: 124.1
click at [201, 242] on div at bounding box center [199, 229] width 3 height 34
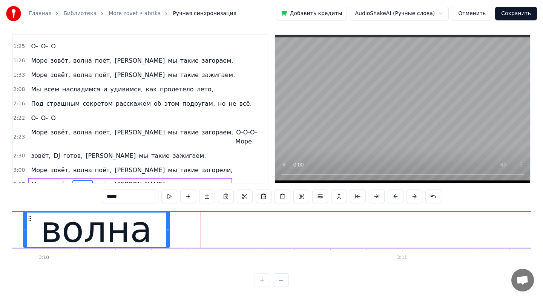
drag, startPoint x: 201, startPoint y: 232, endPoint x: 169, endPoint y: 231, distance: 32.1
click at [169, 231] on icon at bounding box center [167, 230] width 3 height 6
click at [94, 180] on span "поёт," at bounding box center [103, 184] width 18 height 9
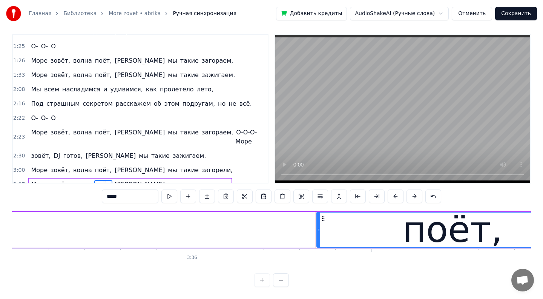
scroll to position [0, 77451]
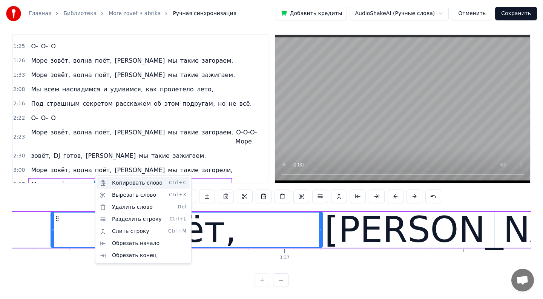
click at [109, 183] on div "Копировать слово Ctrl+C" at bounding box center [143, 183] width 93 height 12
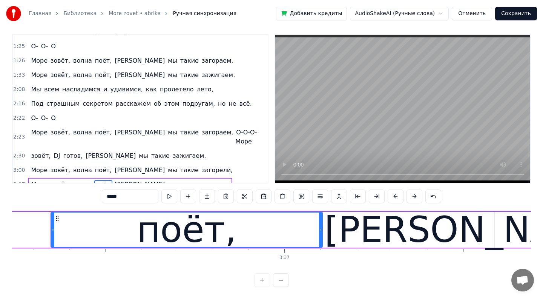
click at [78, 180] on span "волна" at bounding box center [82, 184] width 20 height 9
type input "*****"
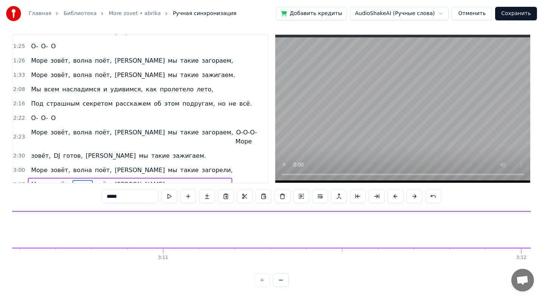
scroll to position [0, 67993]
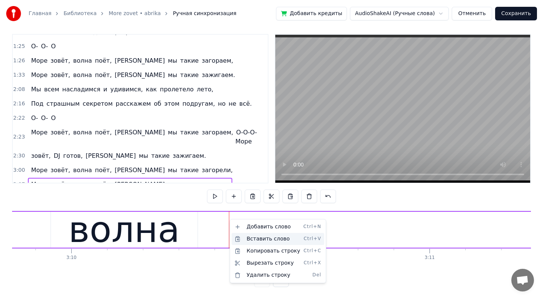
click at [251, 239] on div "Вставить слово Ctrl+V" at bounding box center [277, 239] width 93 height 12
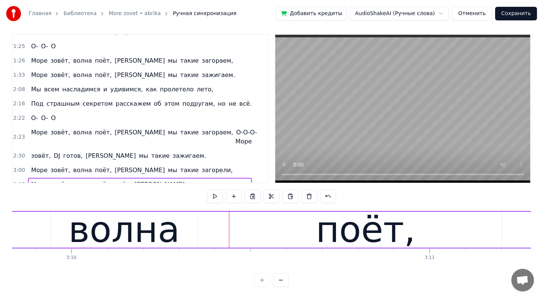
click at [483, 228] on div "поёт," at bounding box center [365, 230] width 271 height 36
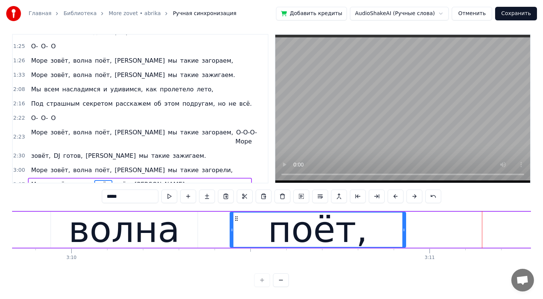
drag, startPoint x: 500, startPoint y: 232, endPoint x: 404, endPoint y: 235, distance: 95.8
click at [404, 235] on div at bounding box center [403, 229] width 3 height 34
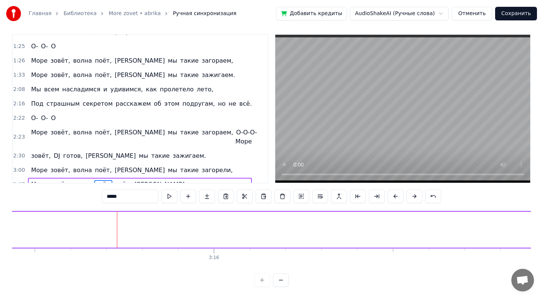
scroll to position [0, 70067]
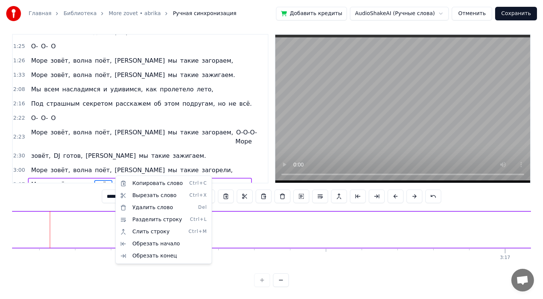
click at [106, 175] on html "Главная Библиотека More zovet • abrika Ручная синхронизация Добавить кредиты Au…" at bounding box center [271, 147] width 543 height 304
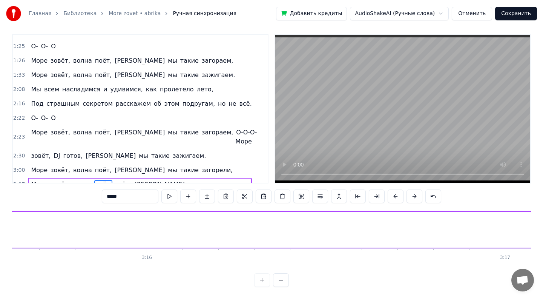
click at [114, 180] on span "поёт," at bounding box center [123, 184] width 18 height 9
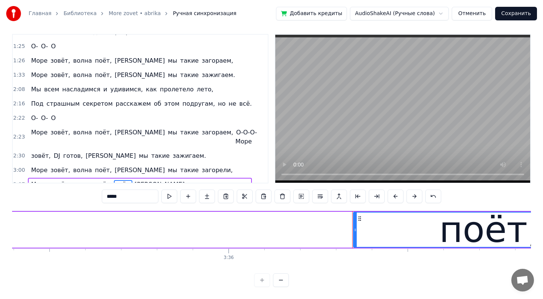
scroll to position [0, 77451]
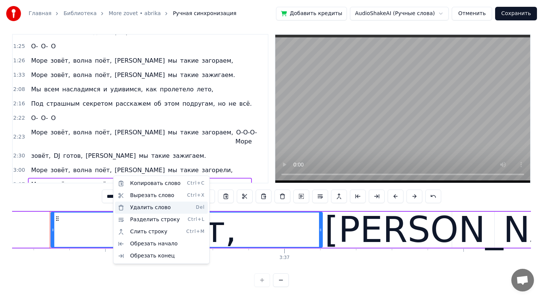
drag, startPoint x: 131, startPoint y: 198, endPoint x: 135, endPoint y: 209, distance: 11.7
click at [135, 209] on div "Копировать слово Ctrl+C Вырезать слово Ctrl+X Удалить слово Del Разделить строк…" at bounding box center [161, 219] width 93 height 84
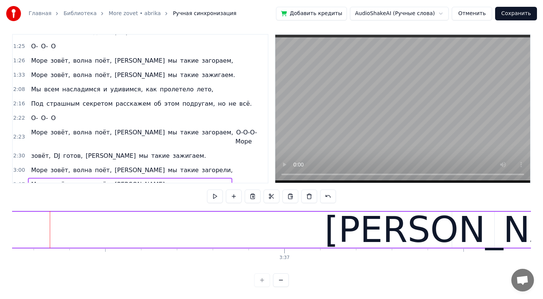
click at [103, 180] on span "поёт," at bounding box center [103, 184] width 18 height 9
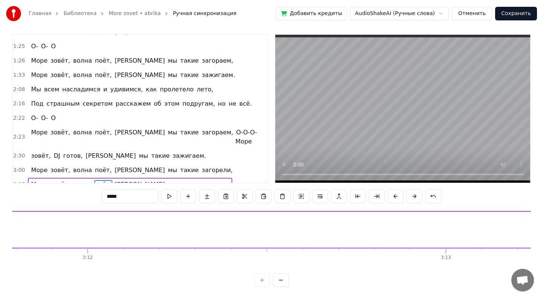
click at [110, 178] on div "Море зовёт, волна поёт, а мы такие а- а- а…" at bounding box center [130, 185] width 204 height 14
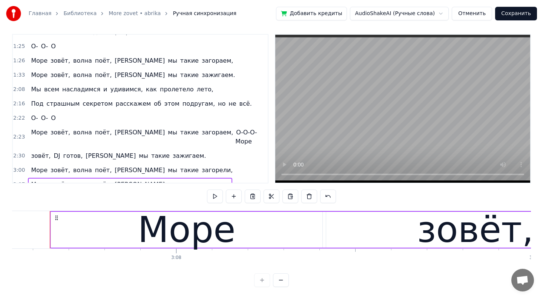
click at [114, 180] on span "[PERSON_NAME]" at bounding box center [140, 184] width 52 height 9
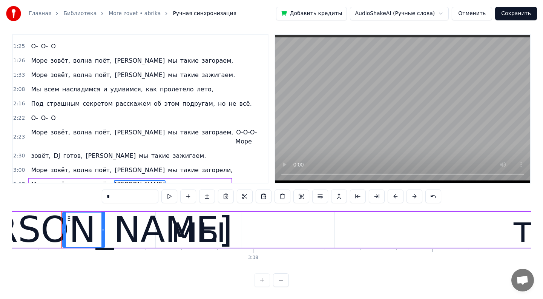
scroll to position [0, 77852]
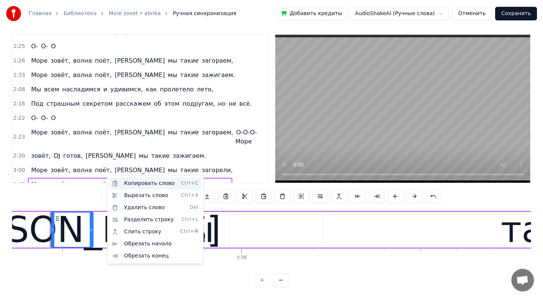
click at [130, 183] on div "Копировать слово Ctrl+C" at bounding box center [155, 183] width 93 height 12
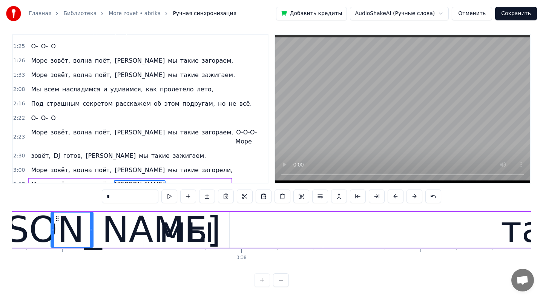
click at [95, 180] on span "поёт," at bounding box center [103, 184] width 18 height 9
type input "*****"
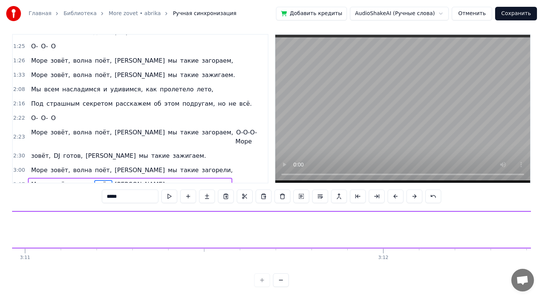
scroll to position [0, 68398]
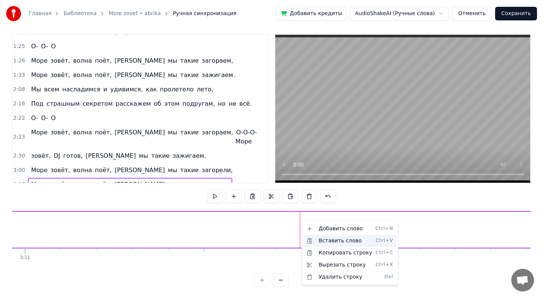
click at [325, 242] on div "Вставить слово Ctrl+V" at bounding box center [350, 241] width 93 height 12
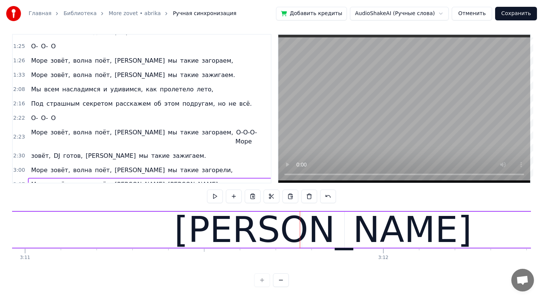
click at [315, 230] on div "[PERSON_NAME]" at bounding box center [322, 229] width 297 height 54
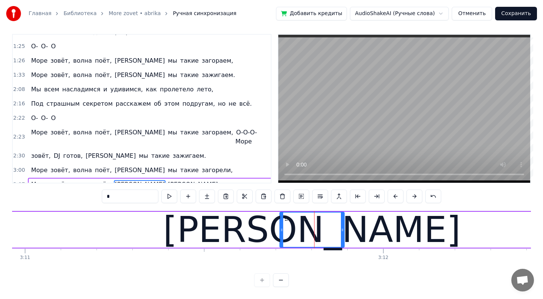
drag, startPoint x: 302, startPoint y: 229, endPoint x: 280, endPoint y: 229, distance: 22.2
click at [280, 229] on icon at bounding box center [281, 230] width 3 height 6
drag, startPoint x: 344, startPoint y: 232, endPoint x: 365, endPoint y: 234, distance: 20.9
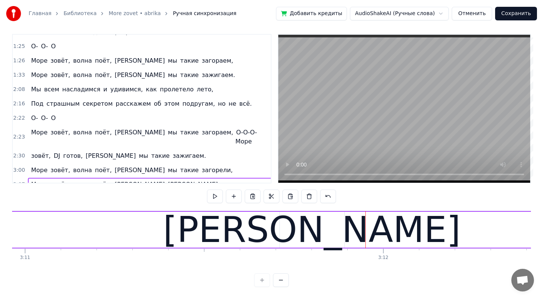
click at [322, 230] on div "[PERSON_NAME]" at bounding box center [312, 230] width 64 height 36
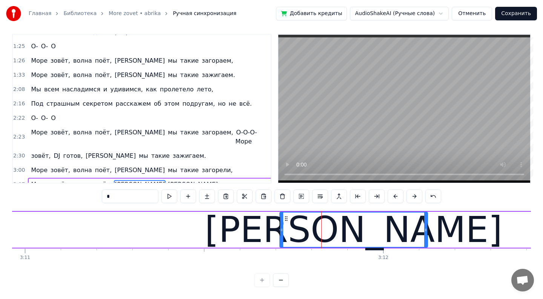
drag, startPoint x: 343, startPoint y: 230, endPoint x: 426, endPoint y: 233, distance: 83.4
click at [426, 233] on div at bounding box center [425, 229] width 3 height 34
click at [167, 180] on span "[PERSON_NAME]" at bounding box center [193, 184] width 52 height 9
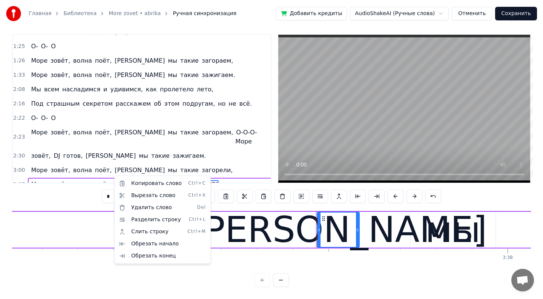
scroll to position [0, 77852]
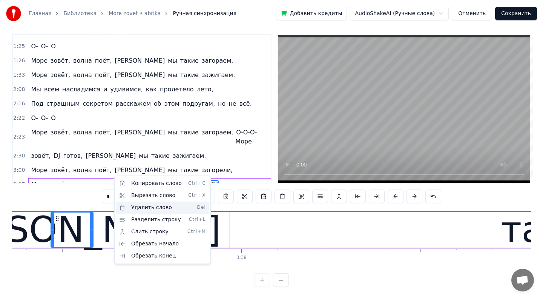
click at [136, 206] on div "Удалить слово Del" at bounding box center [162, 207] width 93 height 12
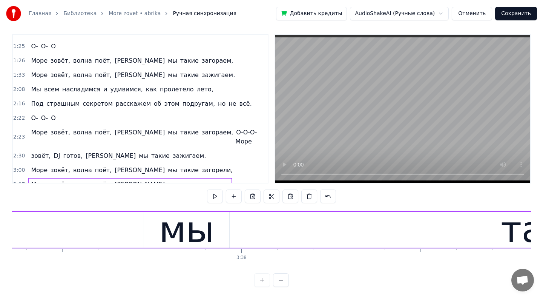
click at [167, 180] on span "мы" at bounding box center [172, 184] width 11 height 9
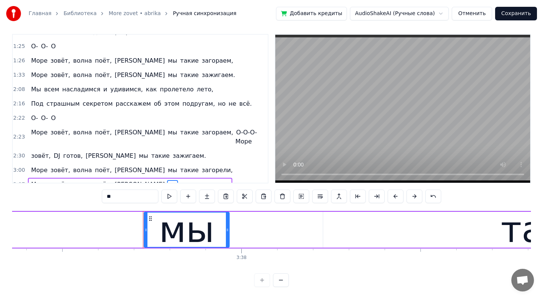
click at [114, 180] on span "[PERSON_NAME]" at bounding box center [140, 184] width 52 height 9
type input "*"
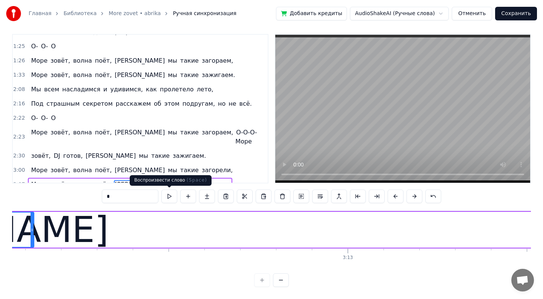
scroll to position [0, 68627]
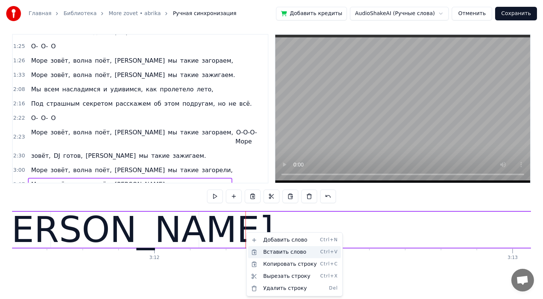
click at [265, 253] on div "Вставить слово Ctrl+V" at bounding box center [294, 252] width 93 height 12
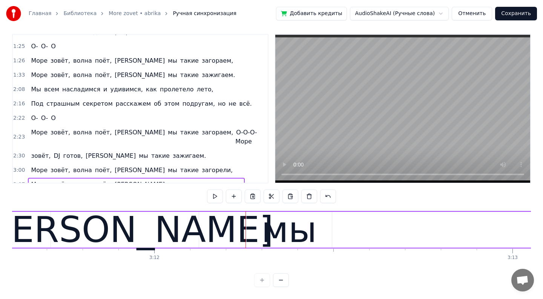
drag, startPoint x: 285, startPoint y: 229, endPoint x: 268, endPoint y: 228, distance: 16.2
click at [268, 228] on div "мы" at bounding box center [288, 229] width 55 height 54
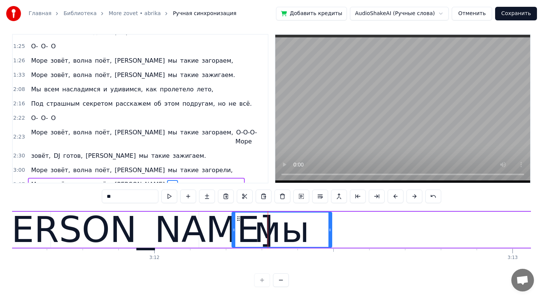
drag, startPoint x: 248, startPoint y: 230, endPoint x: 233, endPoint y: 230, distance: 14.7
click at [233, 230] on icon at bounding box center [233, 230] width 3 height 6
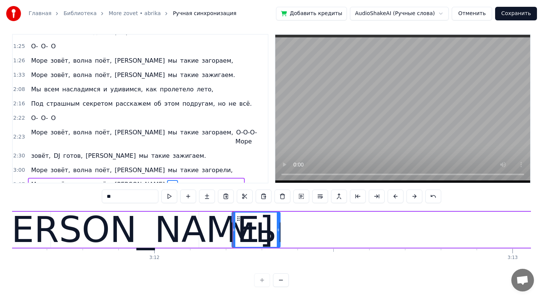
drag, startPoint x: 330, startPoint y: 231, endPoint x: 277, endPoint y: 236, distance: 52.2
click at [277, 236] on div at bounding box center [278, 229] width 3 height 34
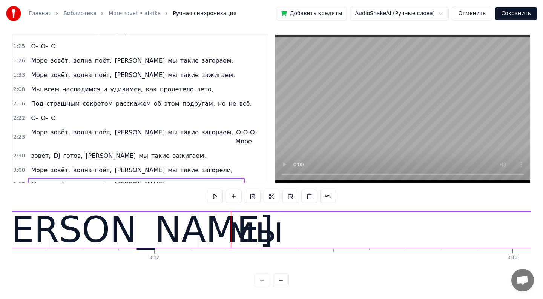
click at [233, 229] on div "мы" at bounding box center [255, 229] width 55 height 54
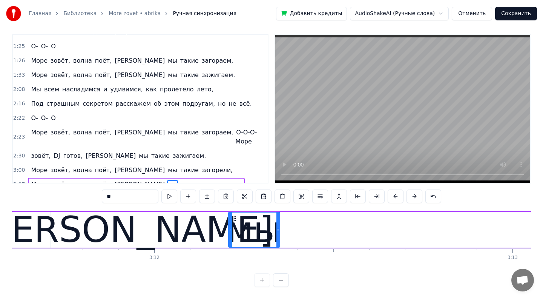
drag, startPoint x: 233, startPoint y: 229, endPoint x: 229, endPoint y: 228, distance: 4.1
click at [229, 228] on icon at bounding box center [230, 230] width 3 height 6
click at [192, 180] on span "такие" at bounding box center [202, 184] width 20 height 9
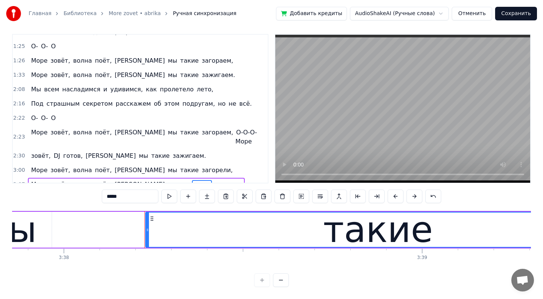
scroll to position [0, 78124]
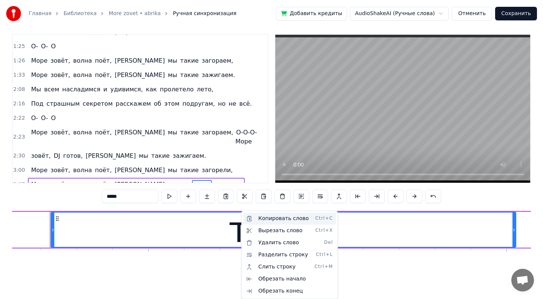
click at [264, 221] on div "Копировать слово Ctrl+C" at bounding box center [289, 218] width 93 height 12
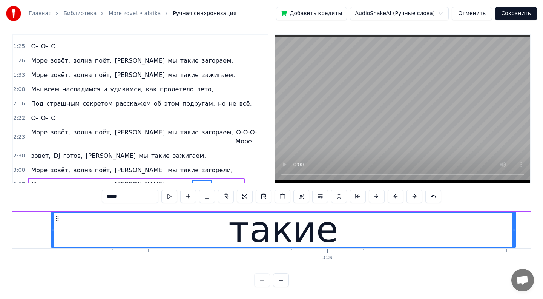
click at [167, 180] on span "мы" at bounding box center [172, 184] width 11 height 9
type input "**"
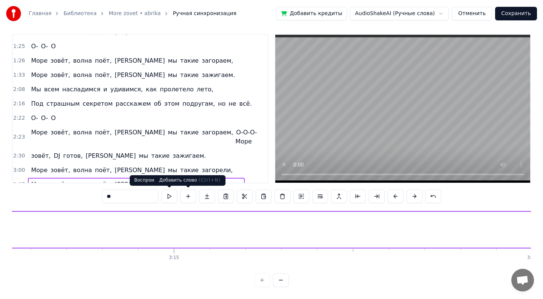
scroll to position [0, 68804]
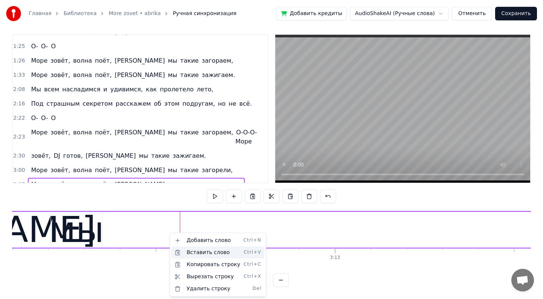
click at [193, 251] on div "Вставить слово Ctrl+V" at bounding box center [218, 252] width 93 height 12
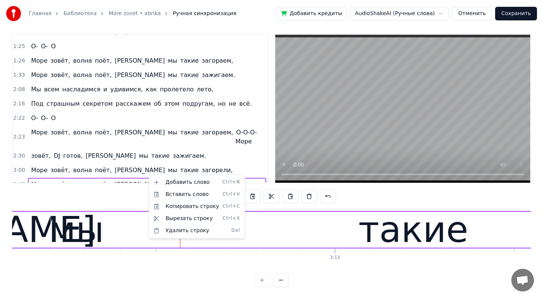
click at [147, 178] on html "Главная Библиотека More zovet • abrika Ручная синхронизация Добавить кредиты Au…" at bounding box center [271, 147] width 543 height 304
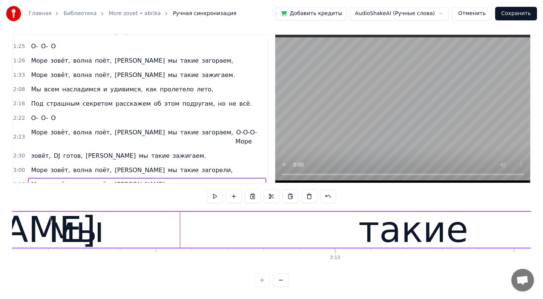
click at [201, 180] on span "мы" at bounding box center [206, 184] width 11 height 9
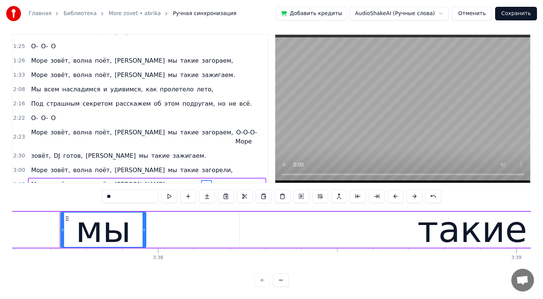
scroll to position [0, 77945]
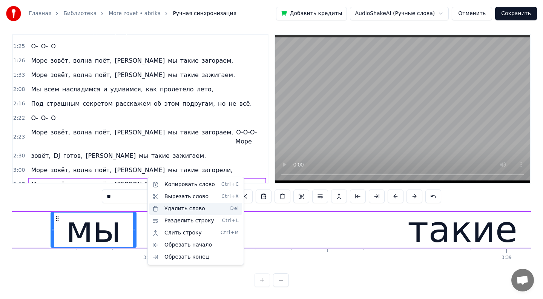
click at [167, 208] on div "Удалить слово Del" at bounding box center [195, 208] width 93 height 12
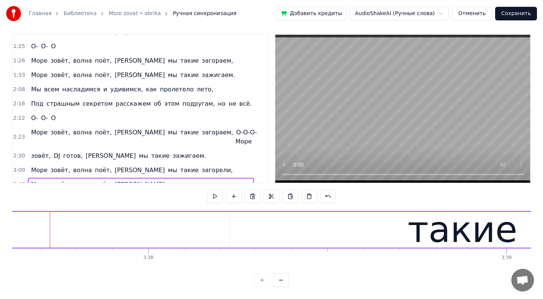
click at [201, 180] on span "такие" at bounding box center [211, 184] width 20 height 9
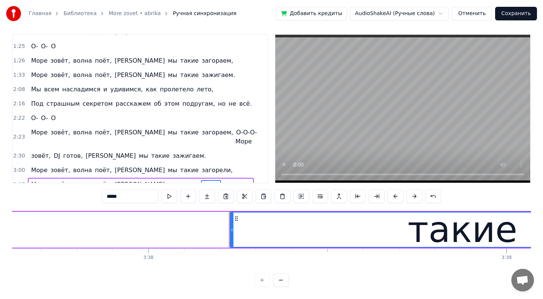
click at [201, 180] on span "такие" at bounding box center [211, 184] width 20 height 9
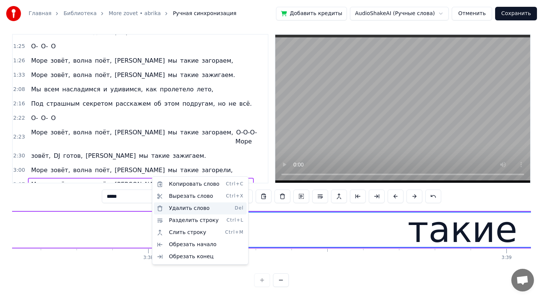
click at [170, 208] on div "Удалить слово Del" at bounding box center [200, 208] width 93 height 12
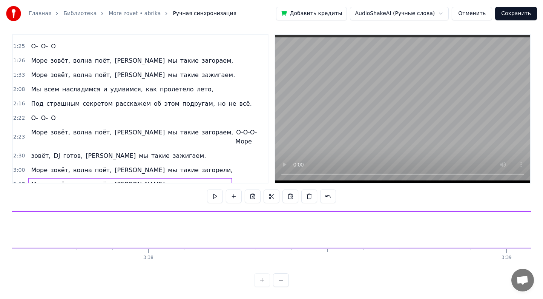
click at [201, 180] on span "а-" at bounding box center [205, 184] width 8 height 9
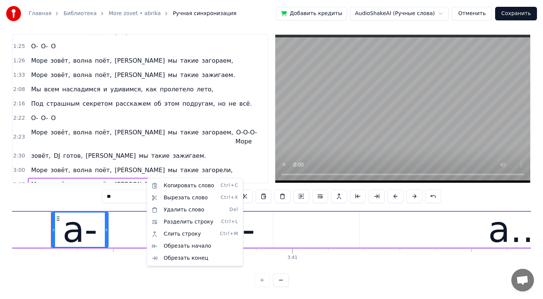
scroll to position [0, 78876]
click at [163, 187] on div "Копировать слово Ctrl+C" at bounding box center [195, 185] width 93 height 12
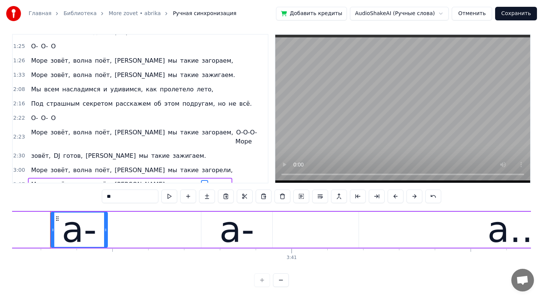
click at [179, 180] on span "такие" at bounding box center [189, 184] width 20 height 9
type input "*****"
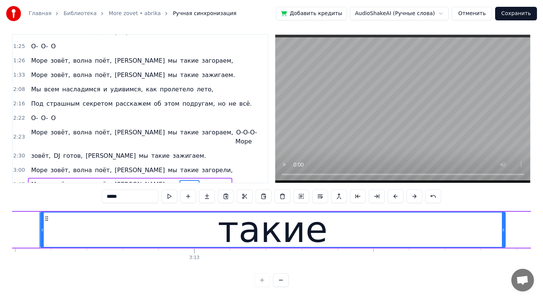
scroll to position [0, 68934]
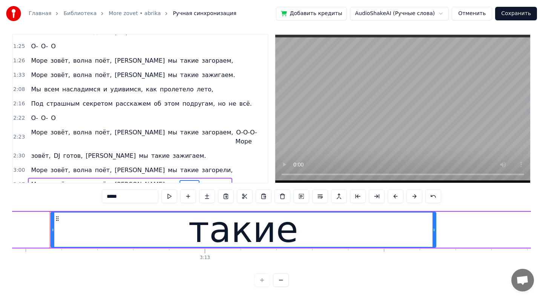
drag, startPoint x: 514, startPoint y: 233, endPoint x: 408, endPoint y: 247, distance: 107.6
click at [432, 245] on div at bounding box center [433, 229] width 3 height 34
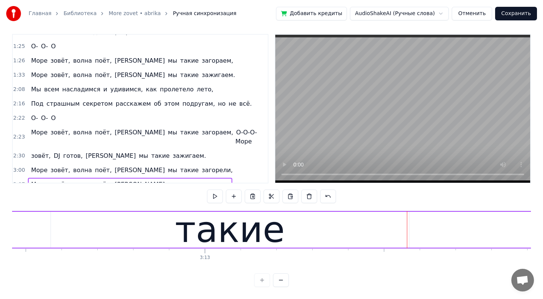
click at [354, 228] on div "такие" at bounding box center [230, 230] width 358 height 36
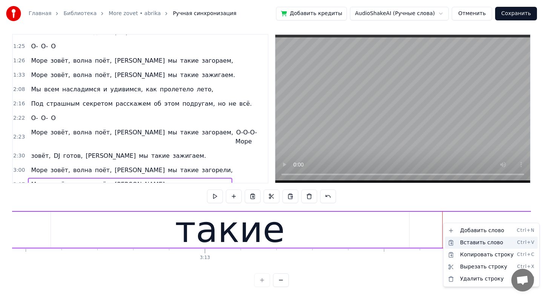
click at [458, 244] on div "Вставить слово Ctrl+V" at bounding box center [491, 242] width 93 height 12
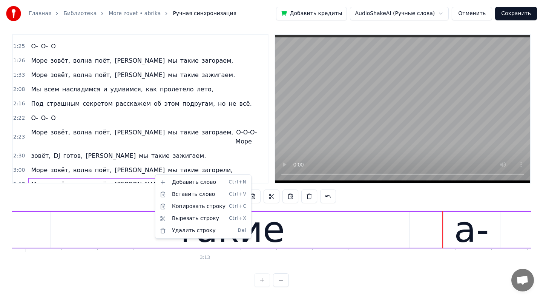
click at [151, 175] on html "Главная Библиотека More zovet • abrika Ручная синхронизация Добавить кредиты Au…" at bounding box center [271, 147] width 543 height 304
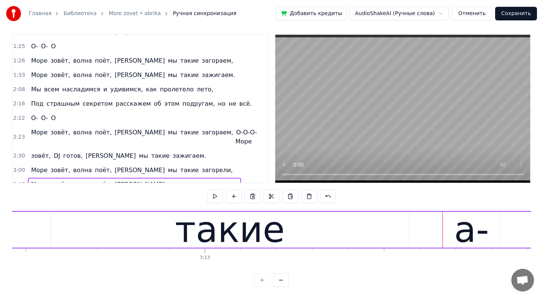
click at [210, 180] on span "а-" at bounding box center [214, 184] width 8 height 9
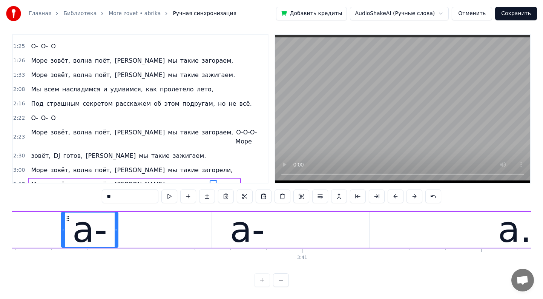
scroll to position [0, 78876]
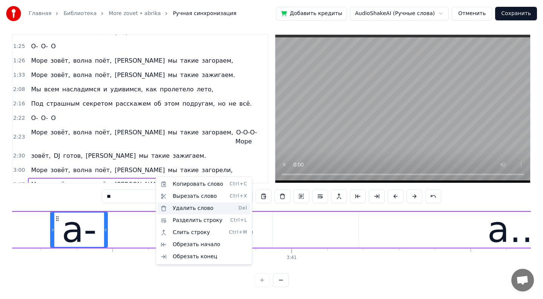
click at [172, 211] on div "Удалить слово Del" at bounding box center [204, 208] width 93 height 12
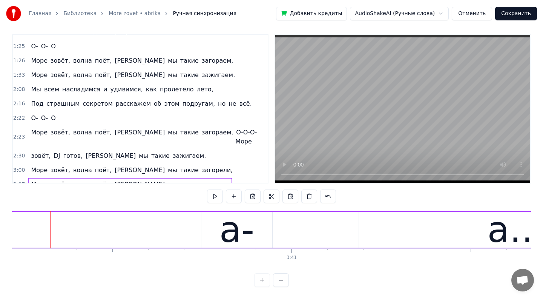
click at [210, 180] on span "а-" at bounding box center [214, 184] width 8 height 9
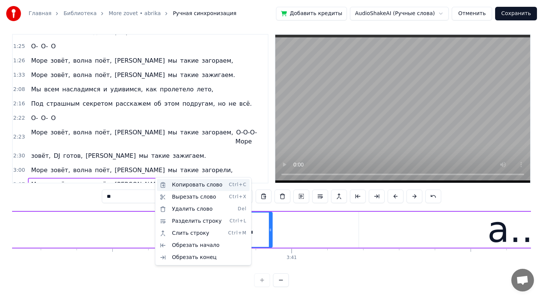
click at [171, 184] on div "Копировать слово Ctrl+C" at bounding box center [203, 185] width 93 height 12
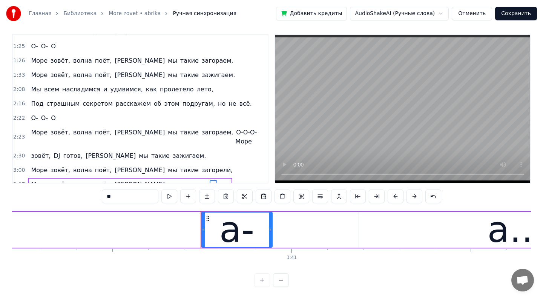
click at [201, 180] on span "а-" at bounding box center [205, 184] width 8 height 9
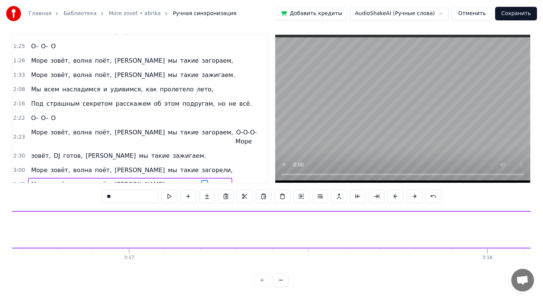
scroll to position [0, 69327]
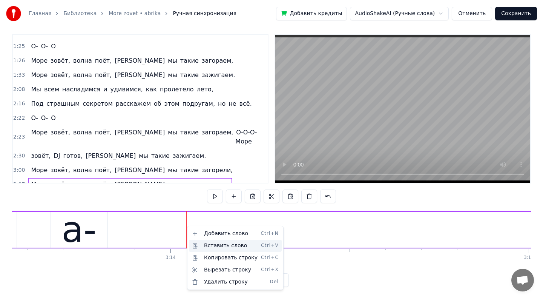
click at [208, 245] on div "Вставить слово Ctrl+V" at bounding box center [235, 245] width 93 height 12
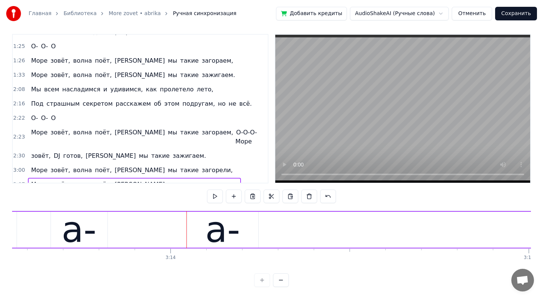
click at [219, 180] on span "а-" at bounding box center [223, 184] width 8 height 9
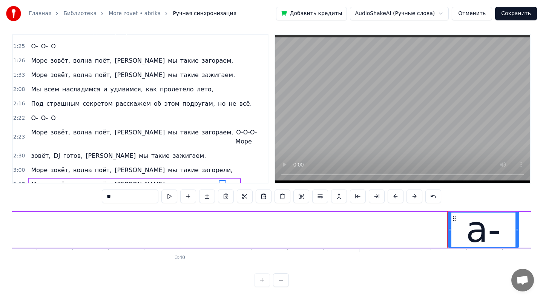
scroll to position [0, 79027]
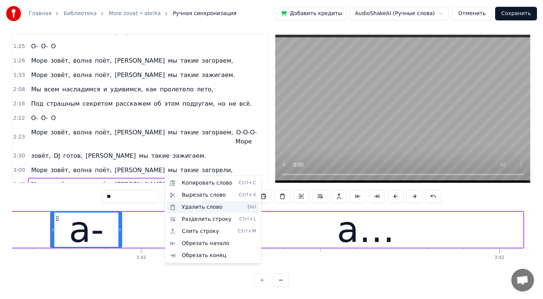
click at [179, 205] on div "Удалить слово Del" at bounding box center [213, 207] width 93 height 12
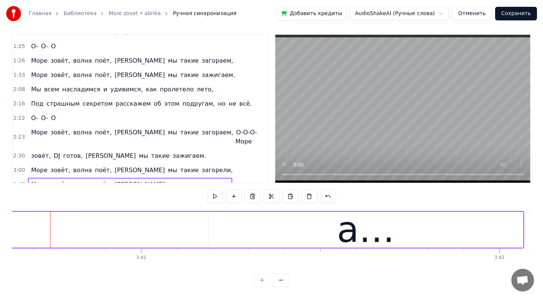
click at [219, 180] on span "а…" at bounding box center [224, 184] width 11 height 9
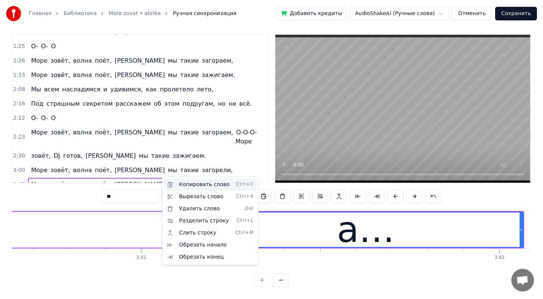
click at [175, 184] on div "Копировать слово Ctrl+C" at bounding box center [210, 184] width 93 height 12
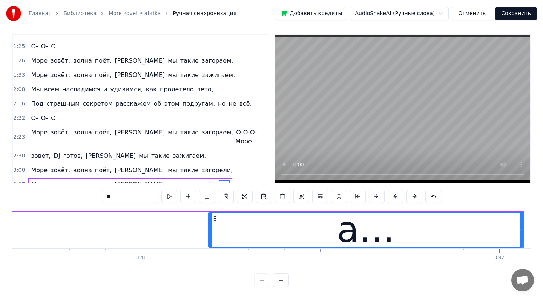
click at [210, 180] on span "а-" at bounding box center [214, 184] width 8 height 9
type input "**"
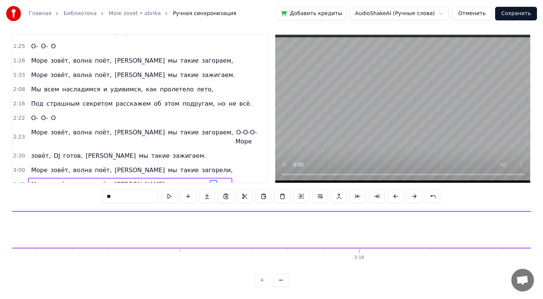
scroll to position [0, 69463]
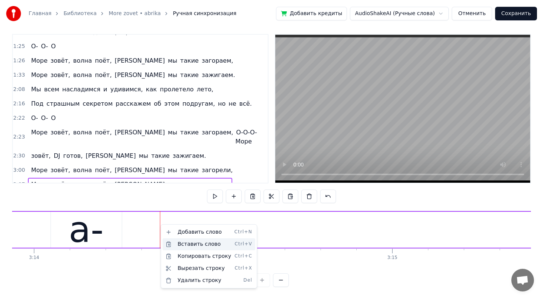
click at [178, 245] on div "Вставить слово Ctrl+V" at bounding box center [208, 244] width 93 height 12
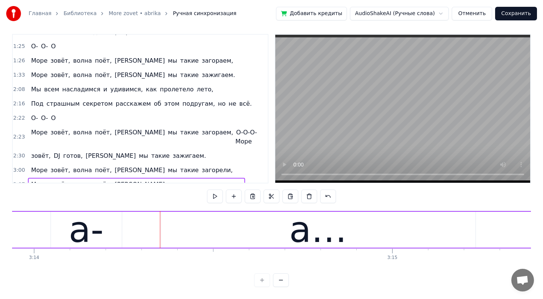
click at [231, 180] on span "а…" at bounding box center [236, 184] width 11 height 9
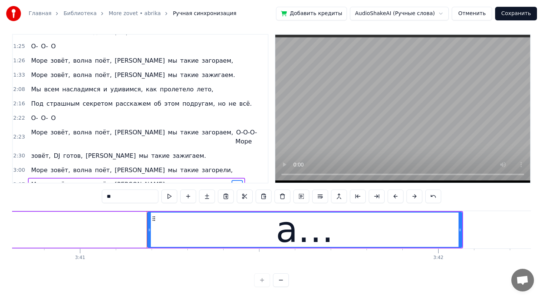
scroll to position [0, 79184]
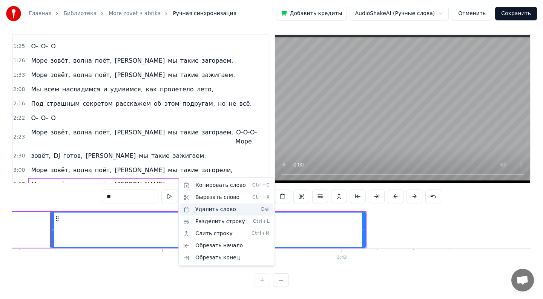
click at [191, 213] on div "Удалить слово Del" at bounding box center [226, 209] width 93 height 12
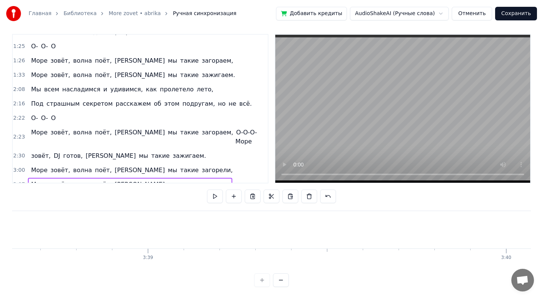
scroll to position [0, 78302]
click at [210, 180] on span "а-" at bounding box center [214, 184] width 8 height 9
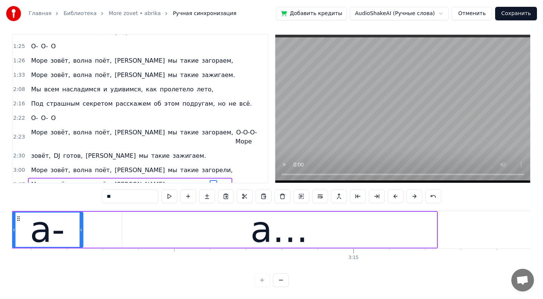
click at [219, 180] on span "а…" at bounding box center [224, 184] width 11 height 9
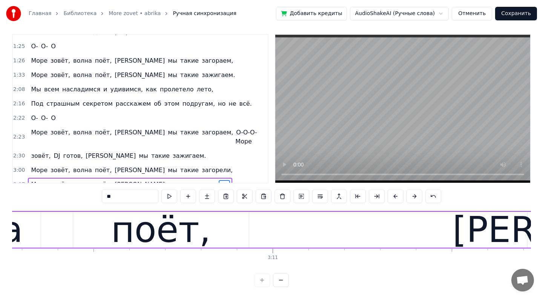
scroll to position [0, 68138]
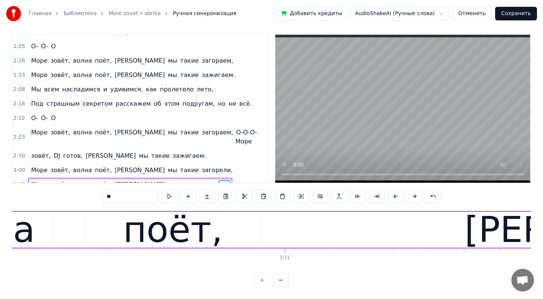
click at [81, 180] on span "волна" at bounding box center [82, 184] width 20 height 9
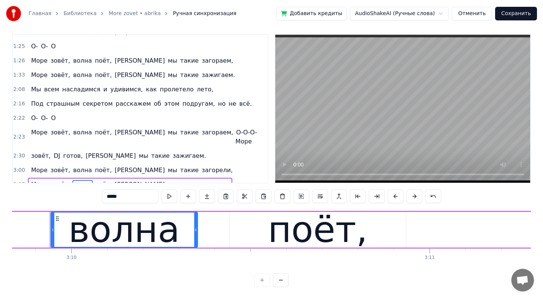
scroll to position [0, 67993]
click at [72, 180] on span "волна" at bounding box center [82, 184] width 20 height 9
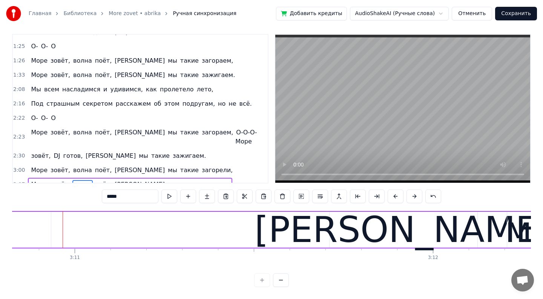
scroll to position [0, 68361]
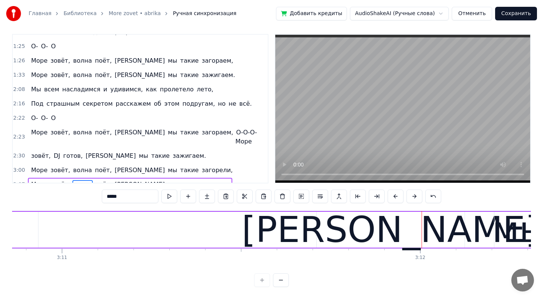
click at [381, 239] on div "[PERSON_NAME]" at bounding box center [390, 229] width 297 height 54
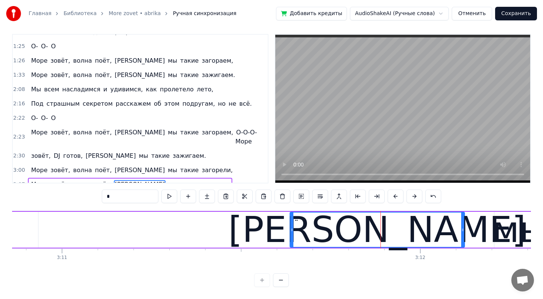
drag, startPoint x: 318, startPoint y: 230, endPoint x: 291, endPoint y: 230, distance: 26.4
click at [291, 230] on icon at bounding box center [291, 230] width 3 height 6
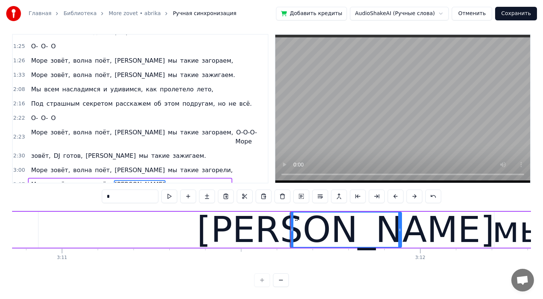
drag, startPoint x: 461, startPoint y: 229, endPoint x: 399, endPoint y: 235, distance: 63.2
click at [399, 235] on div at bounding box center [399, 229] width 3 height 34
click at [509, 234] on div "мы" at bounding box center [519, 229] width 55 height 54
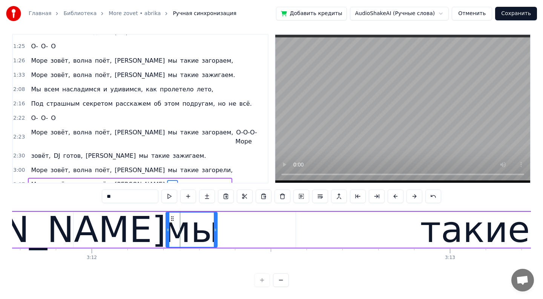
scroll to position [0, 68431]
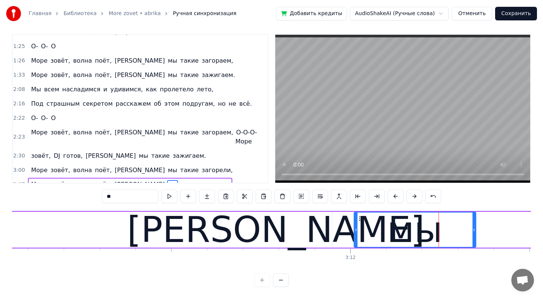
drag, startPoint x: 426, startPoint y: 229, endPoint x: 347, endPoint y: 245, distance: 79.9
click at [354, 245] on div at bounding box center [355, 229] width 3 height 34
click at [291, 234] on div "[PERSON_NAME]" at bounding box center [276, 230] width 112 height 36
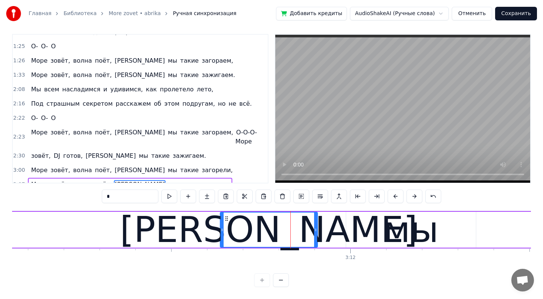
drag, startPoint x: 329, startPoint y: 230, endPoint x: 315, endPoint y: 231, distance: 14.0
click at [315, 231] on icon at bounding box center [315, 230] width 3 height 6
click at [391, 228] on div "мы" at bounding box center [410, 229] width 55 height 54
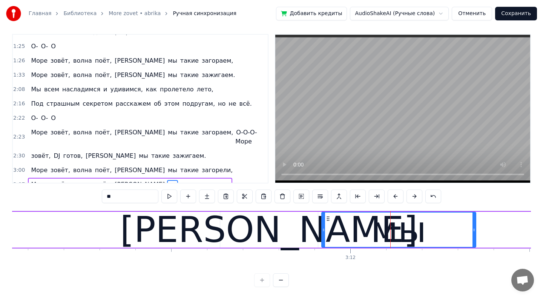
drag, startPoint x: 347, startPoint y: 230, endPoint x: 323, endPoint y: 233, distance: 23.5
click at [323, 231] on icon at bounding box center [323, 230] width 3 height 6
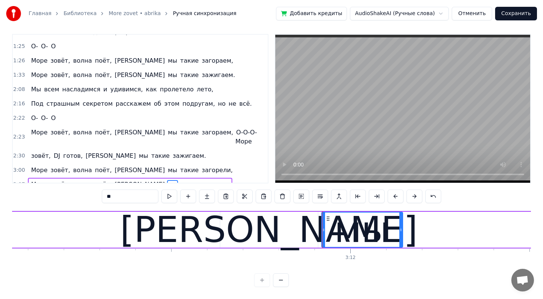
drag, startPoint x: 474, startPoint y: 228, endPoint x: 400, endPoint y: 252, distance: 77.1
click at [400, 252] on div "Лазурный берег, горячий воздух, Большие пальмы, и в разных позах на песок Ложат…" at bounding box center [271, 238] width 519 height 57
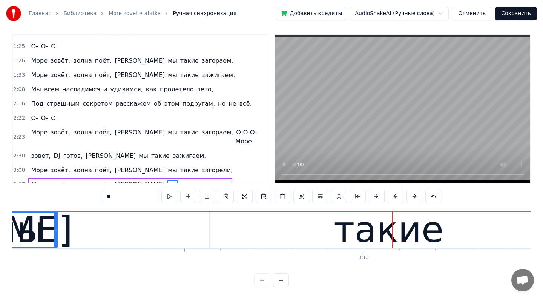
scroll to position [0, 68743]
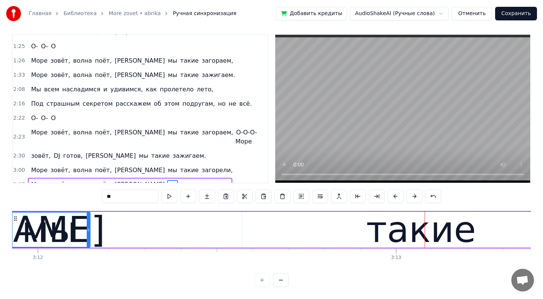
click at [329, 221] on div "такие" at bounding box center [421, 230] width 358 height 36
type input "*****"
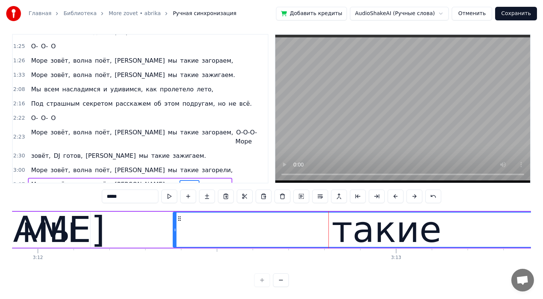
drag, startPoint x: 243, startPoint y: 231, endPoint x: 168, endPoint y: 231, distance: 75.4
click at [173, 230] on div "такие" at bounding box center [387, 230] width 428 height 36
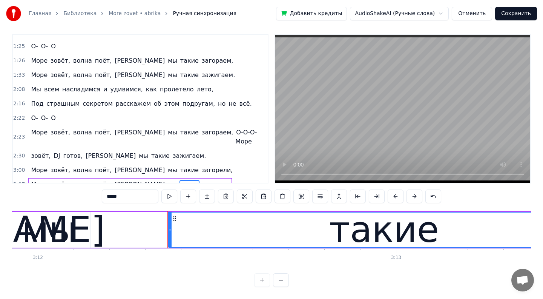
click at [169, 230] on icon at bounding box center [170, 230] width 3 height 6
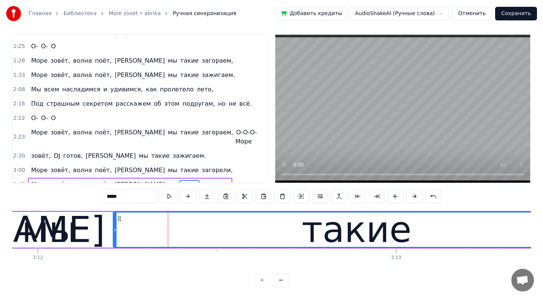
drag, startPoint x: 171, startPoint y: 231, endPoint x: 116, endPoint y: 230, distance: 54.7
click at [116, 230] on icon at bounding box center [114, 230] width 3 height 6
click at [397, 227] on div "такие" at bounding box center [357, 229] width 110 height 54
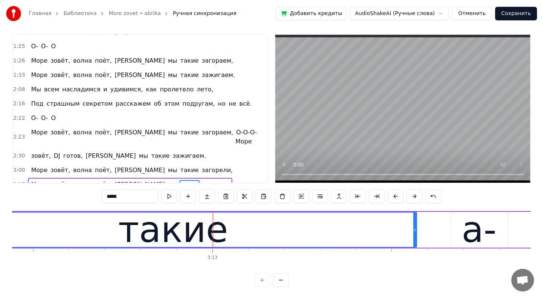
scroll to position [0, 69081]
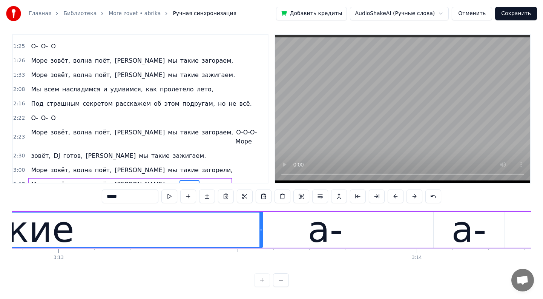
click at [262, 230] on div "такие" at bounding box center [19, 230] width 487 height 36
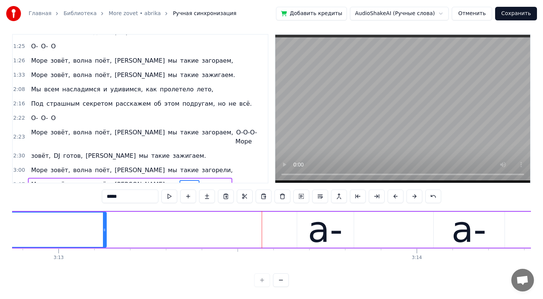
drag, startPoint x: 260, startPoint y: 228, endPoint x: 104, endPoint y: 231, distance: 155.7
click at [104, 231] on icon at bounding box center [104, 230] width 3 height 6
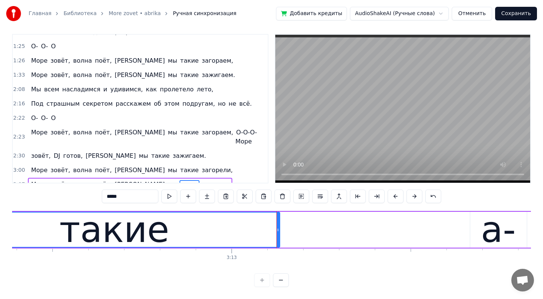
scroll to position [0, 68748]
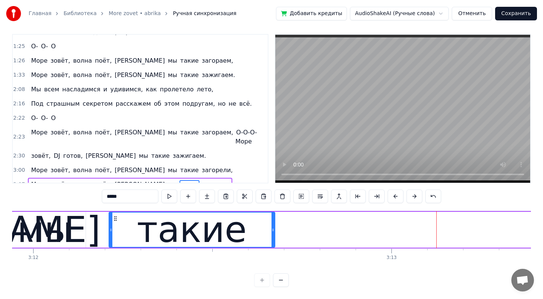
drag, startPoint x: 438, startPoint y: 230, endPoint x: 273, endPoint y: 254, distance: 166.5
click at [273, 254] on div "Лазурный берег, горячий воздух, Большие пальмы, и в разных позах на песок Ложат…" at bounding box center [271, 238] width 519 height 57
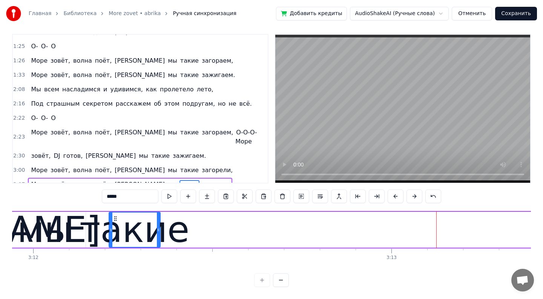
drag, startPoint x: 274, startPoint y: 228, endPoint x: 157, endPoint y: 229, distance: 116.9
click at [157, 229] on icon at bounding box center [158, 230] width 3 height 6
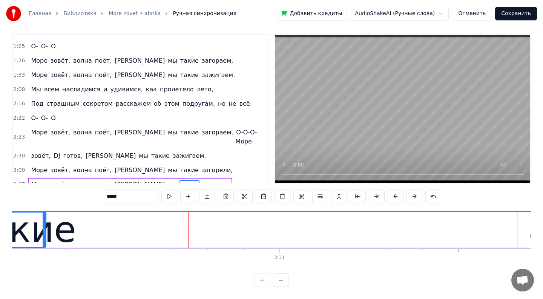
scroll to position [0, 68868]
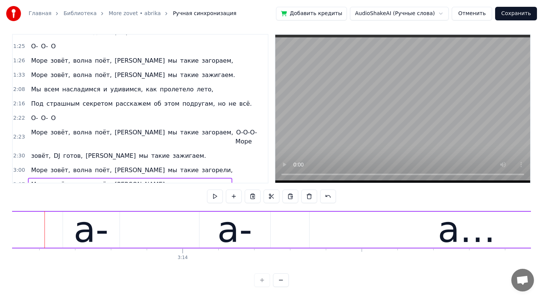
scroll to position [0, 69323]
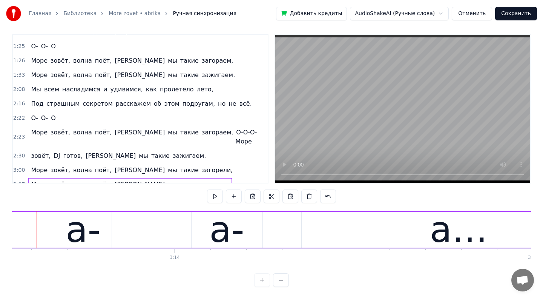
click at [56, 233] on div "а-" at bounding box center [83, 230] width 57 height 36
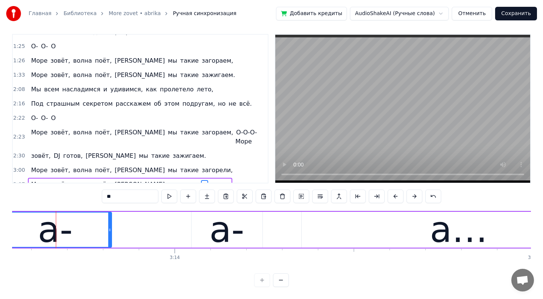
drag, startPoint x: 56, startPoint y: 233, endPoint x: 0, endPoint y: 233, distance: 55.8
click at [0, 232] on div "Главная Библиотека More zovet • abrika Ручная синхронизация Добавить кредиты Au…" at bounding box center [271, 141] width 543 height 292
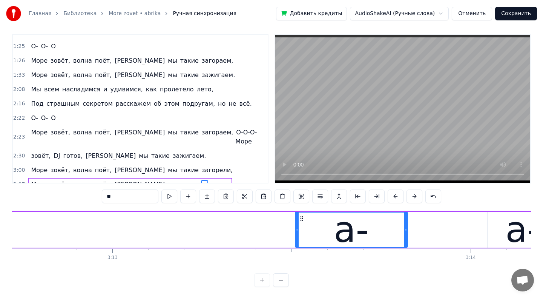
scroll to position [0, 68943]
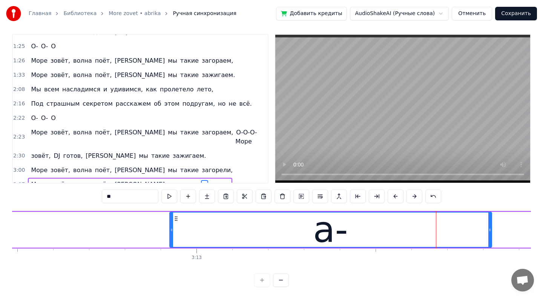
drag, startPoint x: 381, startPoint y: 230, endPoint x: 171, endPoint y: 242, distance: 209.9
click at [171, 242] on div at bounding box center [171, 229] width 3 height 34
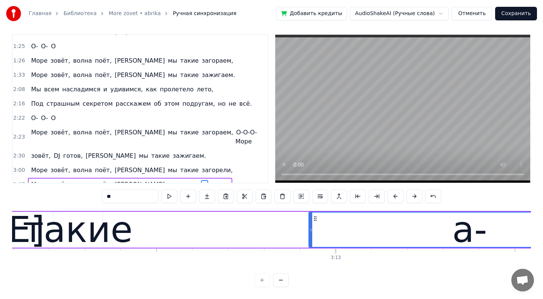
scroll to position [0, 68704]
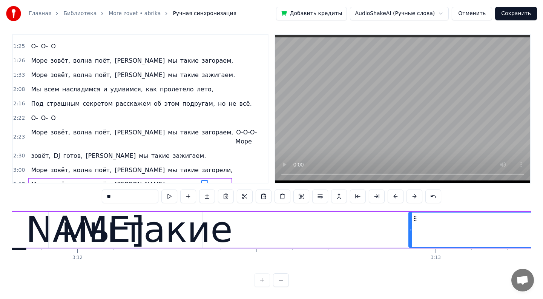
drag, startPoint x: 409, startPoint y: 231, endPoint x: 288, endPoint y: 233, distance: 121.4
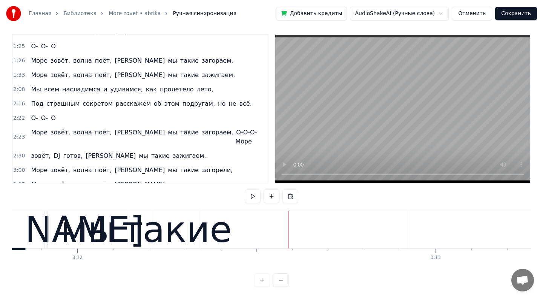
scroll to position [0, 68819]
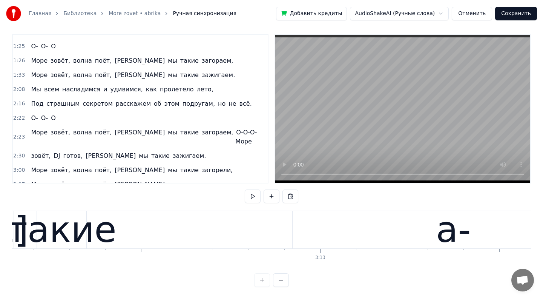
click at [355, 224] on div "а-" at bounding box center [454, 229] width 322 height 37
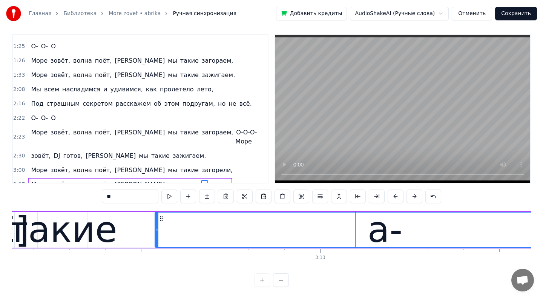
drag, startPoint x: 294, startPoint y: 230, endPoint x: 156, endPoint y: 233, distance: 138.4
click at [156, 231] on icon at bounding box center [156, 230] width 3 height 6
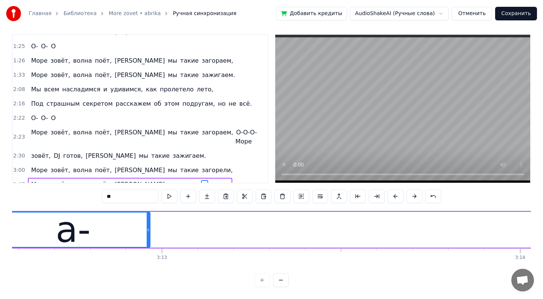
drag, startPoint x: 455, startPoint y: 231, endPoint x: 149, endPoint y: 242, distance: 306.7
click at [149, 241] on div at bounding box center [148, 229] width 3 height 34
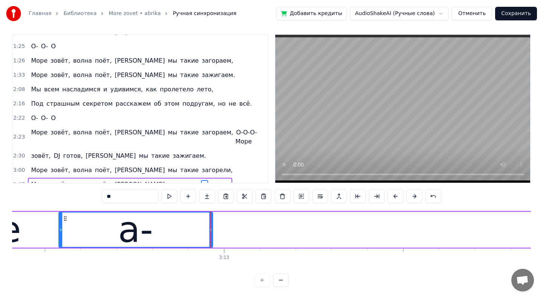
scroll to position [0, 68910]
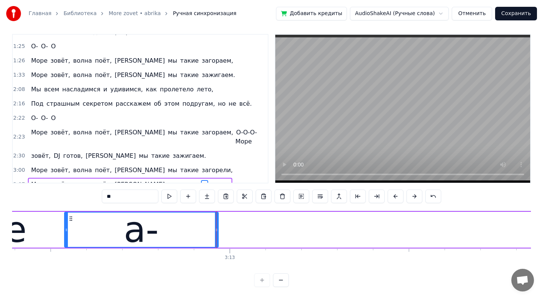
drag, startPoint x: 215, startPoint y: 228, endPoint x: 165, endPoint y: 229, distance: 50.1
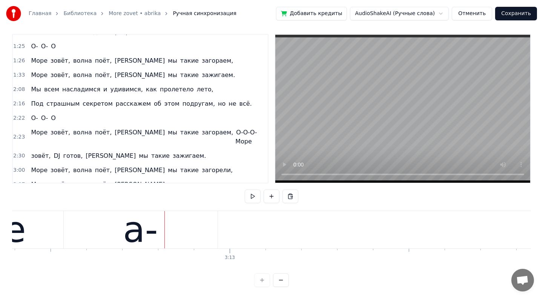
click at [201, 228] on div "а-" at bounding box center [141, 229] width 154 height 37
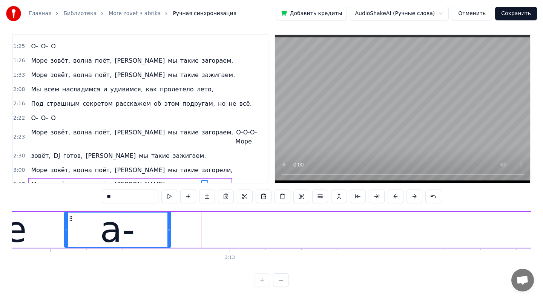
drag, startPoint x: 216, startPoint y: 233, endPoint x: 169, endPoint y: 235, distance: 47.6
click at [169, 235] on div at bounding box center [168, 229] width 3 height 34
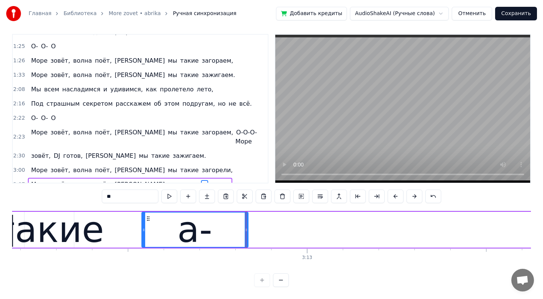
scroll to position [0, 68831]
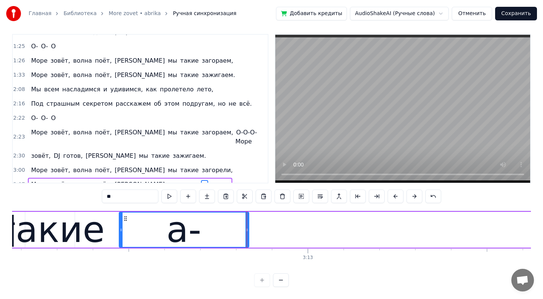
drag, startPoint x: 144, startPoint y: 231, endPoint x: 121, endPoint y: 228, distance: 22.4
click at [121, 228] on icon at bounding box center [121, 230] width 3 height 6
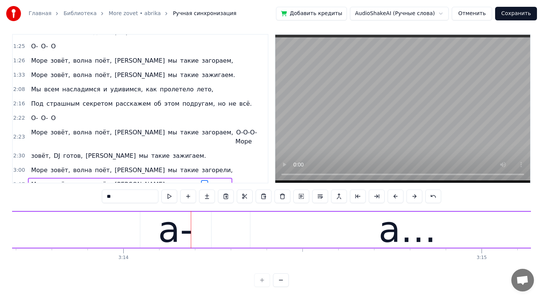
scroll to position [0, 69356]
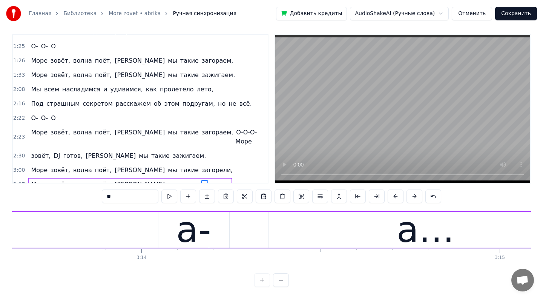
click at [182, 231] on div "а-" at bounding box center [193, 229] width 35 height 54
drag, startPoint x: 160, startPoint y: 230, endPoint x: 120, endPoint y: 230, distance: 40.0
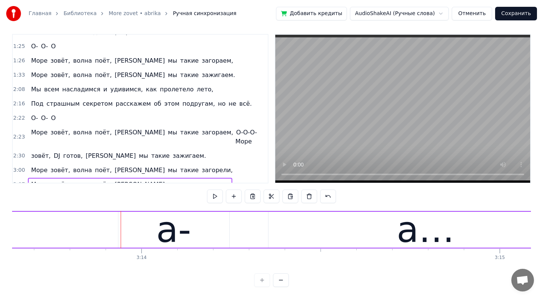
click at [180, 238] on div "а-" at bounding box center [173, 229] width 35 height 54
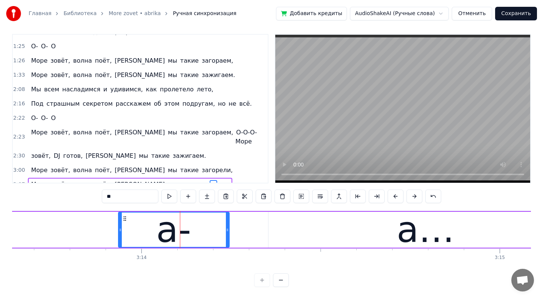
click at [284, 281] on button at bounding box center [281, 280] width 16 height 14
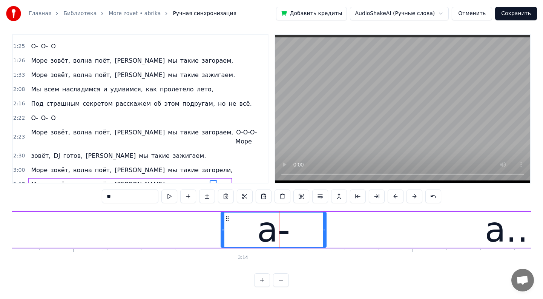
scroll to position [0, 65553]
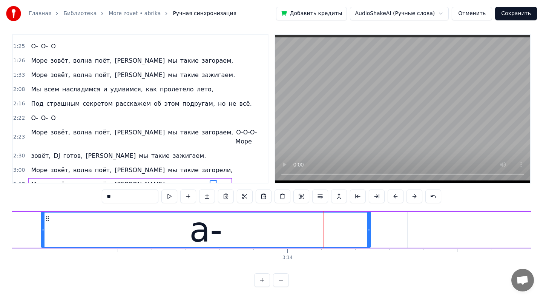
drag, startPoint x: 268, startPoint y: 232, endPoint x: 43, endPoint y: 233, distance: 224.3
click at [43, 233] on div at bounding box center [42, 229] width 3 height 34
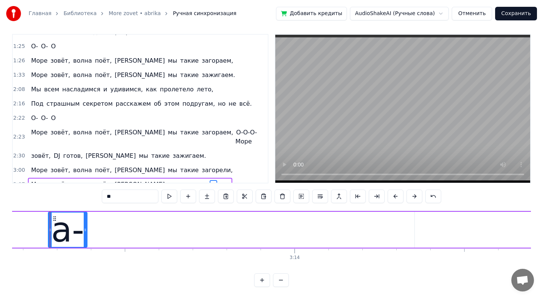
drag, startPoint x: 376, startPoint y: 228, endPoint x: 85, endPoint y: 246, distance: 291.2
click at [85, 246] on div at bounding box center [85, 229] width 3 height 34
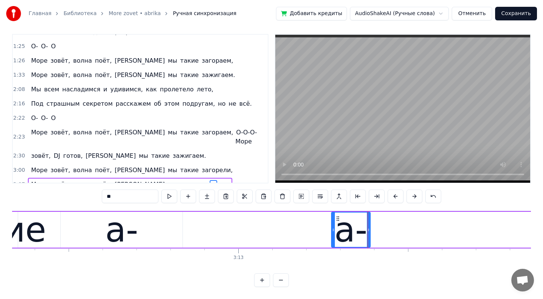
scroll to position [0, 65228]
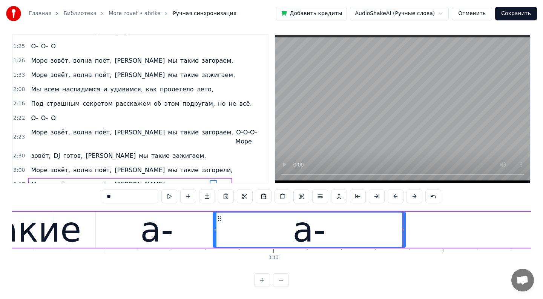
drag, startPoint x: 368, startPoint y: 227, endPoint x: 204, endPoint y: 234, distance: 163.8
click at [213, 234] on div at bounding box center [214, 229] width 3 height 34
click at [174, 236] on div "а-" at bounding box center [157, 230] width 122 height 36
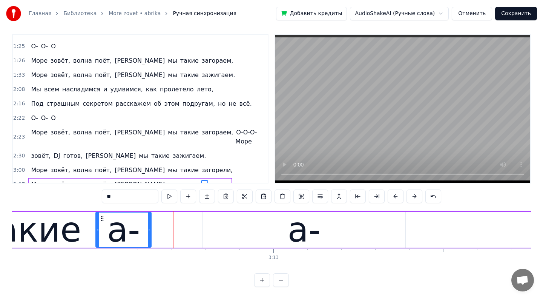
drag, startPoint x: 216, startPoint y: 231, endPoint x: 149, endPoint y: 236, distance: 67.3
click at [149, 236] on div at bounding box center [149, 229] width 3 height 34
click at [203, 232] on div "а-" at bounding box center [304, 230] width 202 height 36
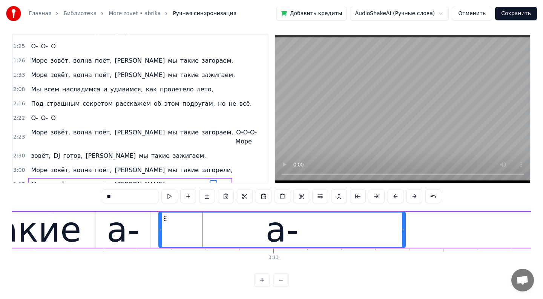
drag, startPoint x: 203, startPoint y: 232, endPoint x: 158, endPoint y: 232, distance: 45.2
click at [159, 232] on icon at bounding box center [160, 230] width 3 height 6
drag, startPoint x: 405, startPoint y: 232, endPoint x: 254, endPoint y: 236, distance: 150.9
click at [253, 235] on div "а-" at bounding box center [281, 230] width 248 height 36
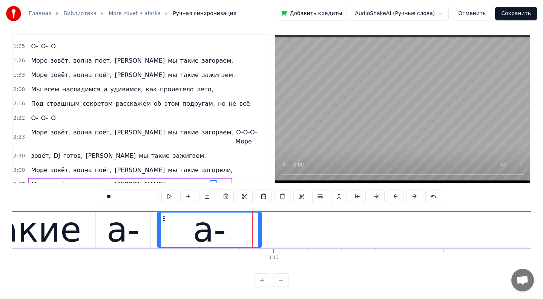
drag, startPoint x: 403, startPoint y: 231, endPoint x: 259, endPoint y: 242, distance: 144.5
click at [259, 242] on div at bounding box center [259, 229] width 3 height 34
drag, startPoint x: 261, startPoint y: 228, endPoint x: 207, endPoint y: 229, distance: 53.5
click at [207, 229] on div "а-" at bounding box center [209, 230] width 104 height 36
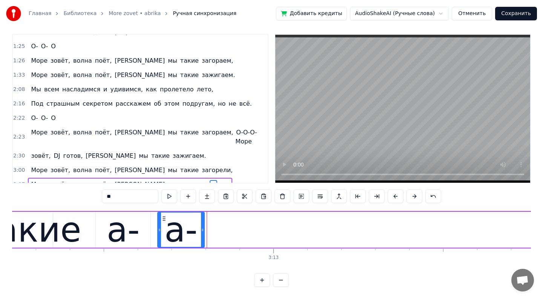
drag, startPoint x: 259, startPoint y: 229, endPoint x: 201, endPoint y: 231, distance: 58.5
click at [201, 231] on icon at bounding box center [202, 230] width 3 height 6
click at [285, 281] on button at bounding box center [281, 280] width 16 height 14
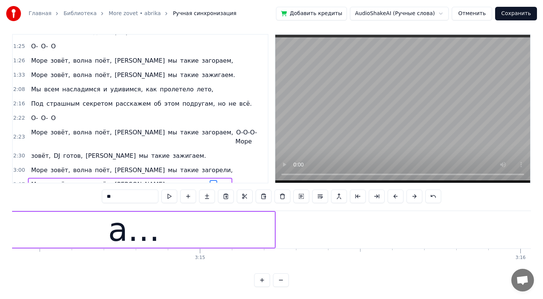
scroll to position [0, 62300]
click at [126, 229] on div "а…" at bounding box center [138, 229] width 52 height 48
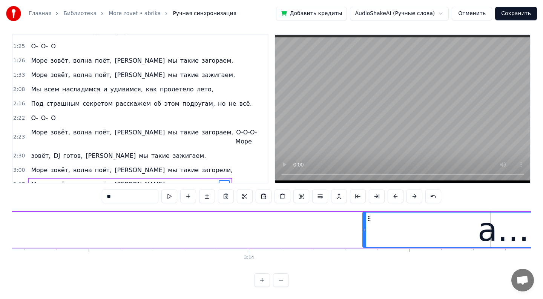
scroll to position [0, 61957]
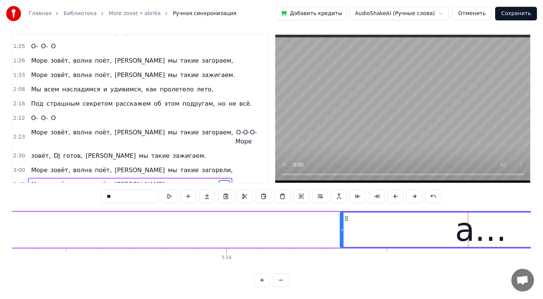
click at [283, 281] on button at bounding box center [281, 280] width 16 height 14
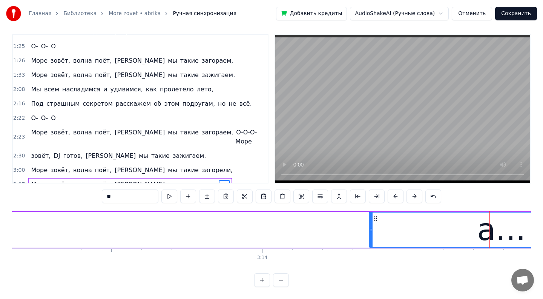
scroll to position [0, 58264]
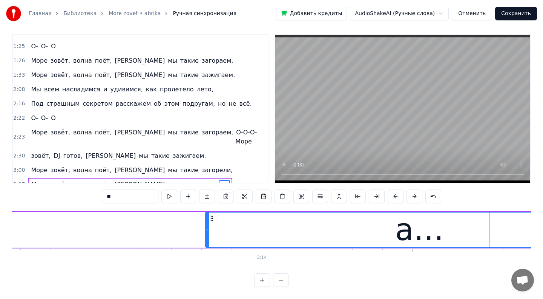
drag, startPoint x: 370, startPoint y: 231, endPoint x: 185, endPoint y: 245, distance: 185.6
click at [206, 245] on div at bounding box center [207, 229] width 3 height 34
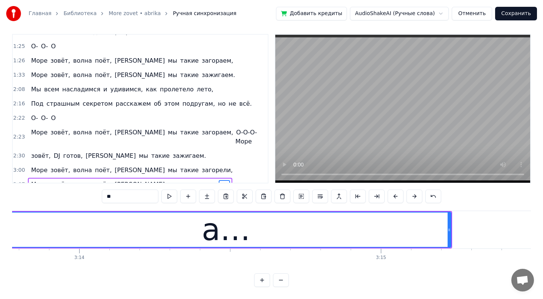
scroll to position [0, 58506]
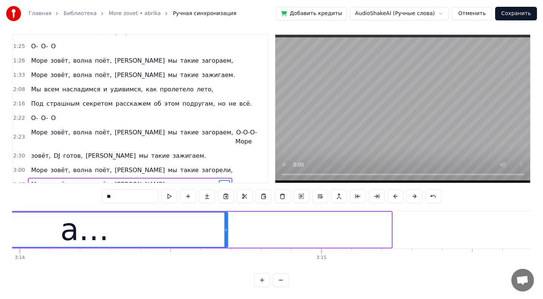
drag, startPoint x: 390, startPoint y: 229, endPoint x: 226, endPoint y: 250, distance: 164.9
click at [226, 250] on div "Лазурный берег, горячий воздух, Большие пальмы, и в разных позах на песок Ложат…" at bounding box center [271, 238] width 519 height 57
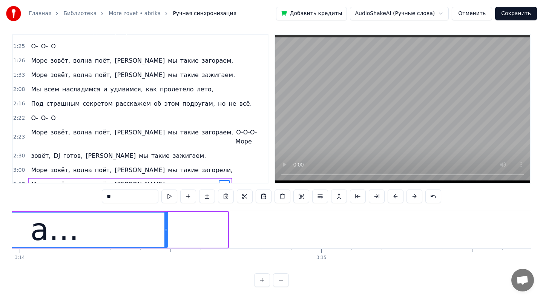
drag, startPoint x: 226, startPoint y: 230, endPoint x: 131, endPoint y: 235, distance: 94.8
click at [164, 234] on div at bounding box center [165, 229] width 3 height 34
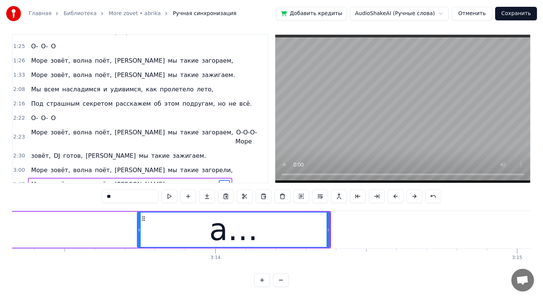
scroll to position [0, 58293]
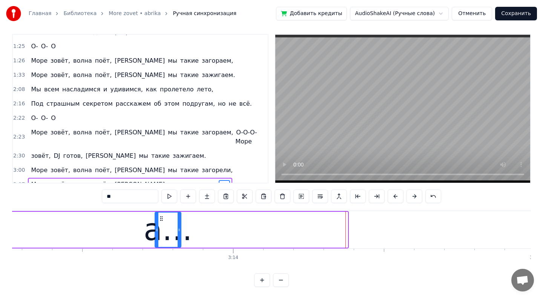
drag, startPoint x: 346, startPoint y: 225, endPoint x: 182, endPoint y: 222, distance: 164.4
click at [181, 221] on div at bounding box center [179, 229] width 3 height 34
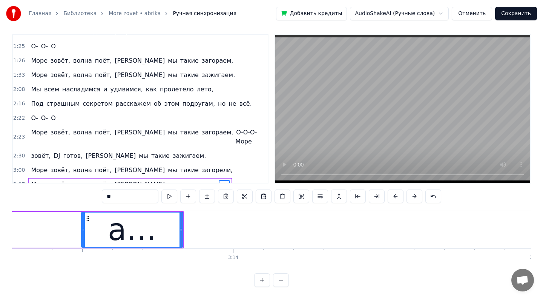
drag, startPoint x: 157, startPoint y: 229, endPoint x: 83, endPoint y: 205, distance: 77.5
click at [83, 205] on div "0:43 Лазурный 0:43 берег, горячий воздух, 0:47 Большие пальмы, и в разных позах…" at bounding box center [271, 160] width 519 height 253
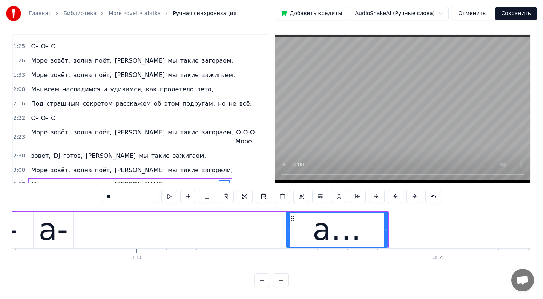
scroll to position [0, 58049]
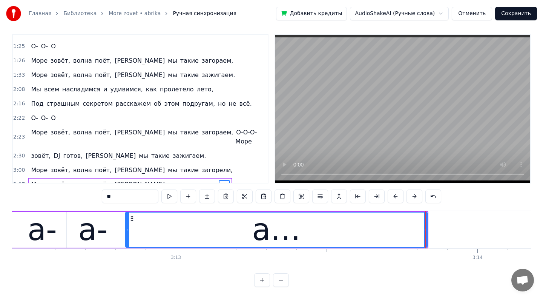
drag, startPoint x: 327, startPoint y: 230, endPoint x: 128, endPoint y: 228, distance: 199.5
click at [128, 228] on icon at bounding box center [127, 230] width 3 height 6
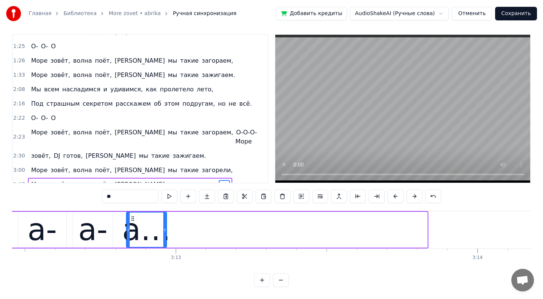
drag, startPoint x: 425, startPoint y: 229, endPoint x: 164, endPoint y: 262, distance: 263.0
click at [164, 262] on div "Лазурный берег, горячий воздух, Большие пальмы, и в разных позах на песок Ложат…" at bounding box center [271, 238] width 519 height 57
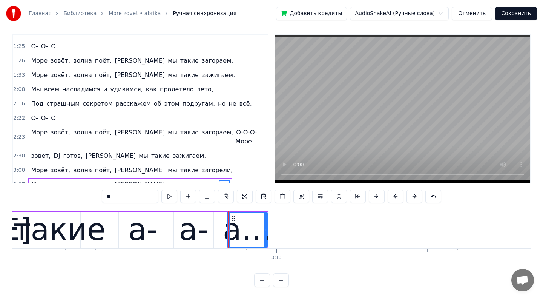
scroll to position [0, 57923]
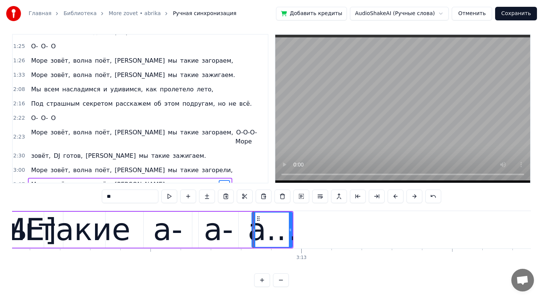
click at [167, 226] on div "а-" at bounding box center [167, 229] width 29 height 45
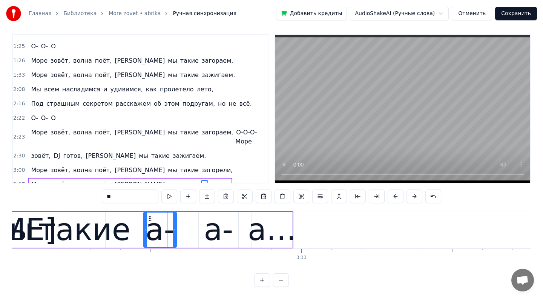
drag, startPoint x: 190, startPoint y: 229, endPoint x: 175, endPoint y: 229, distance: 15.1
click at [175, 229] on icon at bounding box center [174, 230] width 3 height 6
click at [209, 231] on div "а-" at bounding box center [218, 229] width 29 height 45
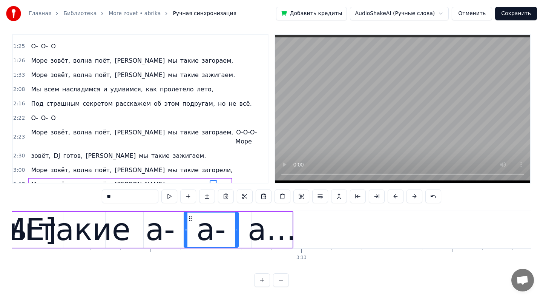
drag, startPoint x: 200, startPoint y: 230, endPoint x: 185, endPoint y: 229, distance: 14.7
click at [185, 229] on icon at bounding box center [185, 230] width 3 height 6
drag, startPoint x: 236, startPoint y: 231, endPoint x: 213, endPoint y: 231, distance: 22.6
click at [213, 231] on icon at bounding box center [213, 230] width 3 height 6
click at [260, 229] on div "а…" at bounding box center [272, 229] width 49 height 45
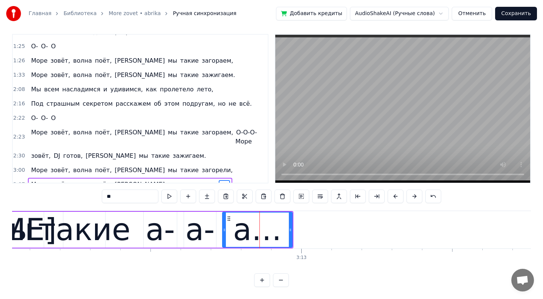
drag, startPoint x: 253, startPoint y: 228, endPoint x: 224, endPoint y: 228, distance: 29.0
click at [224, 228] on icon at bounding box center [224, 230] width 3 height 6
drag, startPoint x: 291, startPoint y: 230, endPoint x: 255, endPoint y: 230, distance: 35.8
click at [256, 230] on icon at bounding box center [255, 230] width 3 height 6
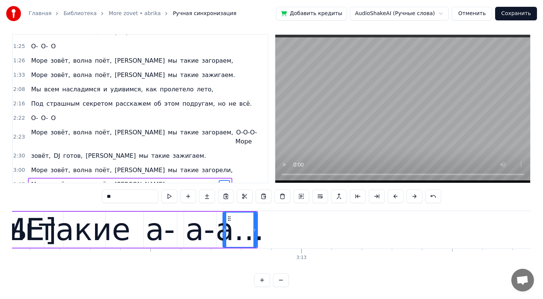
click at [147, 223] on div "а-" at bounding box center [160, 229] width 29 height 45
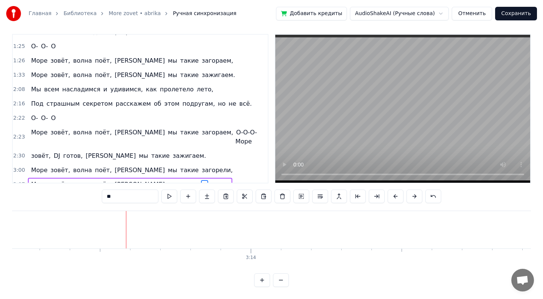
scroll to position [0, 58351]
click at [284, 283] on button at bounding box center [281, 280] width 16 height 14
click at [284, 284] on button at bounding box center [281, 280] width 16 height 14
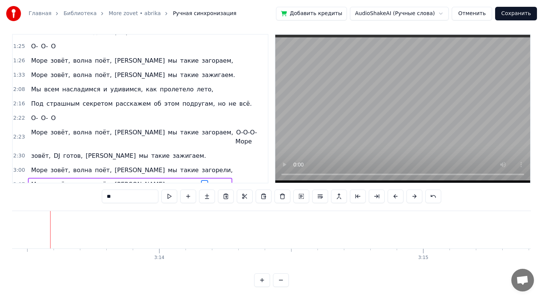
click at [284, 284] on button at bounding box center [281, 280] width 16 height 14
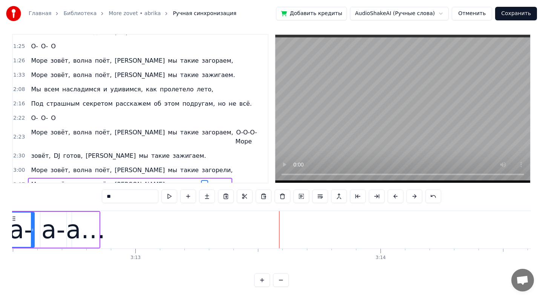
scroll to position [0, 47136]
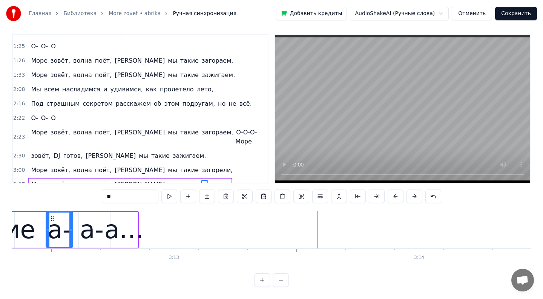
click at [130, 228] on div "а…" at bounding box center [124, 229] width 40 height 37
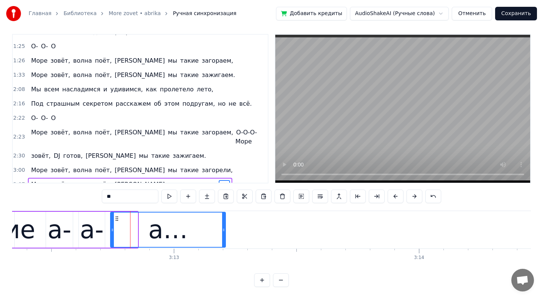
drag, startPoint x: 135, startPoint y: 229, endPoint x: 223, endPoint y: 232, distance: 87.9
click at [223, 232] on icon at bounding box center [223, 230] width 3 height 6
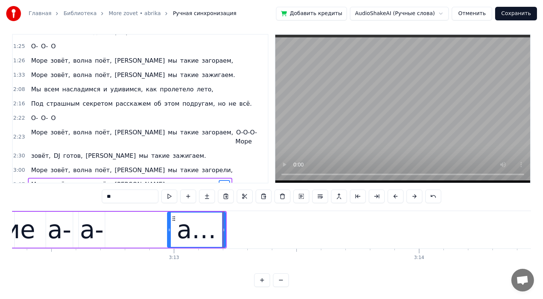
drag, startPoint x: 111, startPoint y: 228, endPoint x: 167, endPoint y: 234, distance: 56.1
click at [168, 234] on div at bounding box center [169, 229] width 3 height 34
click at [90, 231] on div "а-" at bounding box center [92, 229] width 24 height 37
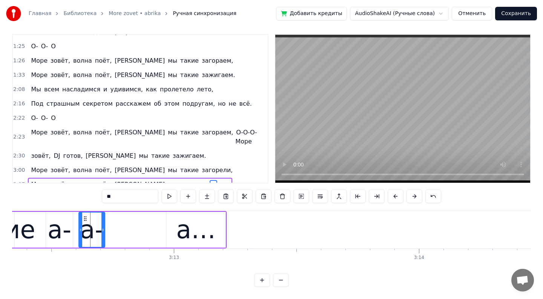
click at [101, 228] on div "а-" at bounding box center [92, 229] width 24 height 37
drag, startPoint x: 102, startPoint y: 230, endPoint x: 140, endPoint y: 234, distance: 38.7
click at [141, 235] on div at bounding box center [140, 229] width 3 height 34
drag, startPoint x: 78, startPoint y: 231, endPoint x: 93, endPoint y: 233, distance: 14.7
click at [94, 233] on div "а-" at bounding box center [111, 230] width 66 height 36
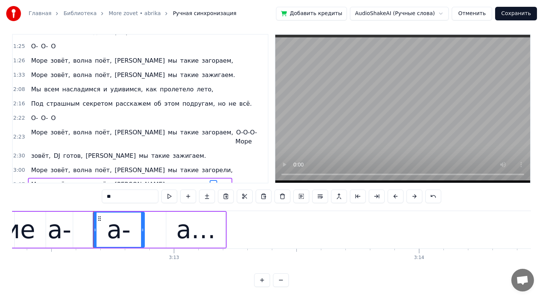
drag, startPoint x: 80, startPoint y: 230, endPoint x: 95, endPoint y: 232, distance: 15.2
click at [95, 232] on div at bounding box center [95, 229] width 3 height 34
click at [67, 231] on div "а-" at bounding box center [60, 229] width 24 height 37
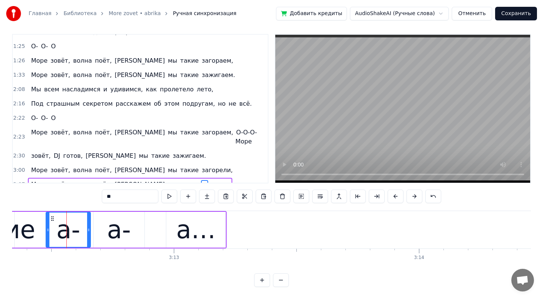
drag, startPoint x: 72, startPoint y: 231, endPoint x: 89, endPoint y: 237, distance: 18.0
click at [89, 238] on div at bounding box center [88, 229] width 3 height 34
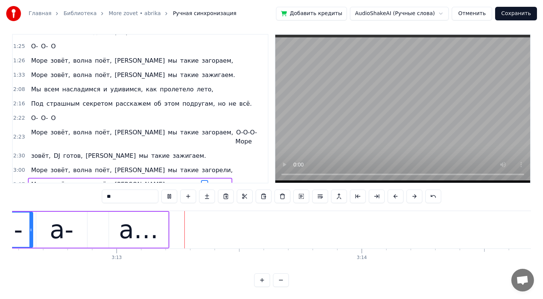
scroll to position [0, 47194]
click at [159, 228] on div "а…" at bounding box center [138, 230] width 60 height 36
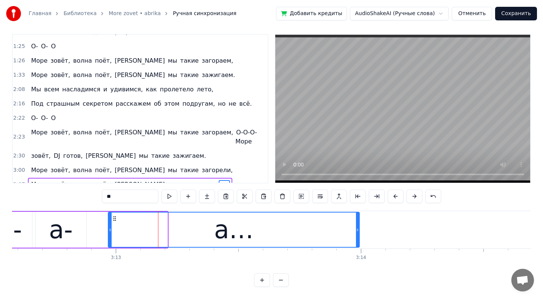
drag, startPoint x: 167, startPoint y: 227, endPoint x: 359, endPoint y: 231, distance: 191.9
click at [359, 234] on div at bounding box center [357, 229] width 3 height 34
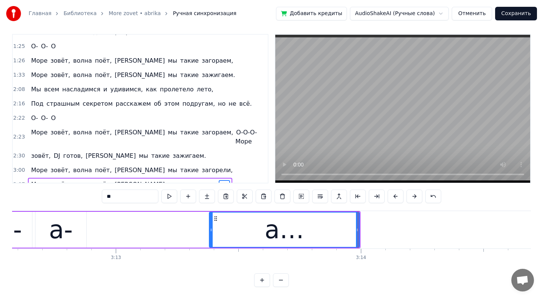
drag, startPoint x: 111, startPoint y: 228, endPoint x: 212, endPoint y: 237, distance: 101.4
click at [212, 237] on div at bounding box center [211, 229] width 3 height 34
click at [63, 226] on div "а-" at bounding box center [61, 229] width 24 height 37
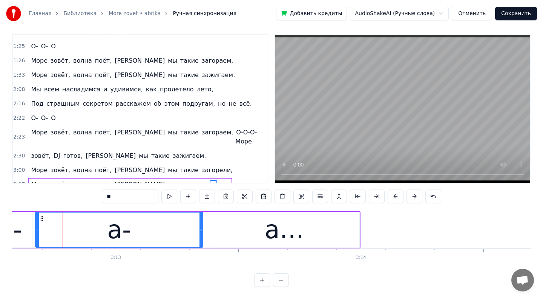
drag, startPoint x: 85, startPoint y: 226, endPoint x: 202, endPoint y: 236, distance: 116.9
click at [202, 236] on div at bounding box center [200, 229] width 3 height 34
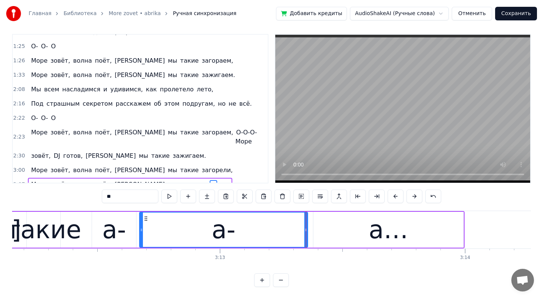
scroll to position [0, 47035]
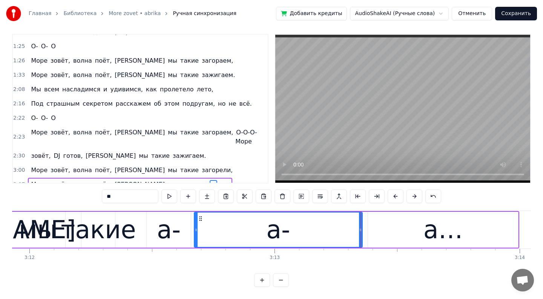
drag, startPoint x: 194, startPoint y: 231, endPoint x: 223, endPoint y: 231, distance: 29.0
click at [224, 231] on div "а-" at bounding box center [278, 230] width 169 height 36
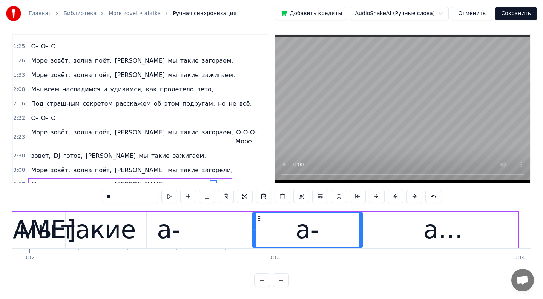
drag, startPoint x: 195, startPoint y: 230, endPoint x: 253, endPoint y: 233, distance: 57.7
click at [253, 233] on div at bounding box center [254, 229] width 3 height 34
click at [179, 227] on div "а-" at bounding box center [169, 229] width 24 height 37
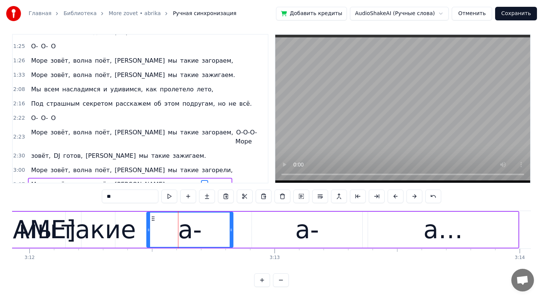
drag, startPoint x: 190, startPoint y: 228, endPoint x: 232, endPoint y: 233, distance: 42.5
click at [232, 233] on div at bounding box center [231, 229] width 3 height 34
drag, startPoint x: 149, startPoint y: 229, endPoint x: 135, endPoint y: 227, distance: 13.8
click at [135, 227] on icon at bounding box center [134, 230] width 3 height 6
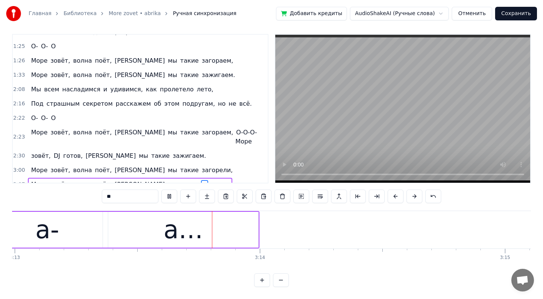
scroll to position [0, 47297]
click at [247, 227] on div "а…" at bounding box center [181, 230] width 150 height 36
type input "**"
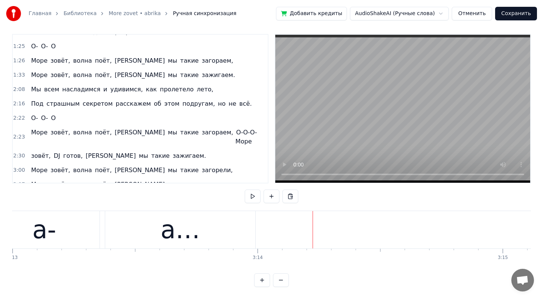
click at [246, 229] on div "а…" at bounding box center [180, 229] width 150 height 37
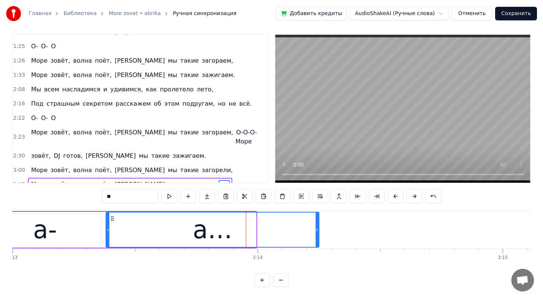
drag, startPoint x: 254, startPoint y: 229, endPoint x: 316, endPoint y: 233, distance: 62.0
click at [317, 233] on div at bounding box center [317, 229] width 3 height 34
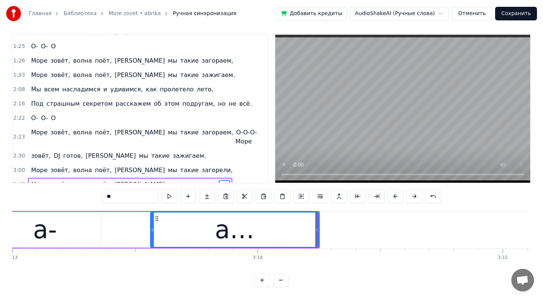
drag, startPoint x: 107, startPoint y: 230, endPoint x: 150, endPoint y: 239, distance: 44.1
click at [151, 240] on div at bounding box center [152, 229] width 3 height 34
click at [68, 225] on div "а-" at bounding box center [45, 230] width 110 height 36
type input "**"
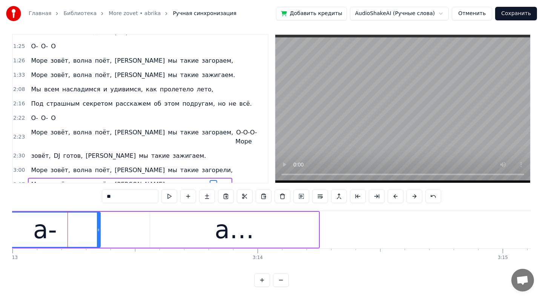
click at [100, 228] on div "а-" at bounding box center [44, 230] width 111 height 36
click at [96, 227] on div "а-" at bounding box center [45, 229] width 110 height 34
drag, startPoint x: 98, startPoint y: 227, endPoint x: 129, endPoint y: 231, distance: 31.6
click at [130, 231] on icon at bounding box center [128, 230] width 3 height 6
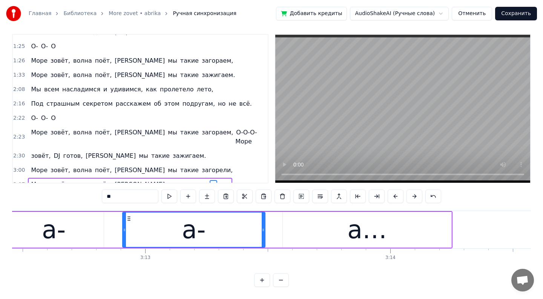
scroll to position [0, 47058]
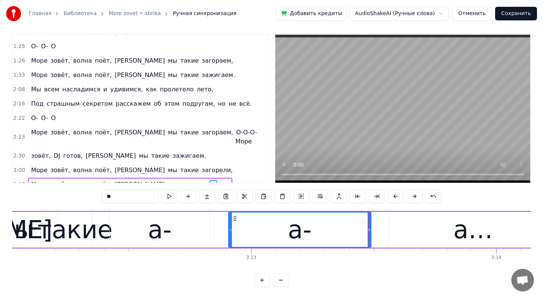
click at [205, 227] on div "а-" at bounding box center [160, 230] width 100 height 36
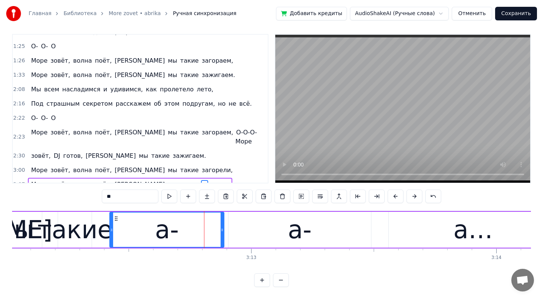
drag, startPoint x: 208, startPoint y: 229, endPoint x: 222, endPoint y: 232, distance: 13.5
click at [222, 232] on icon at bounding box center [222, 230] width 3 height 6
click at [242, 227] on div "а-" at bounding box center [299, 230] width 143 height 36
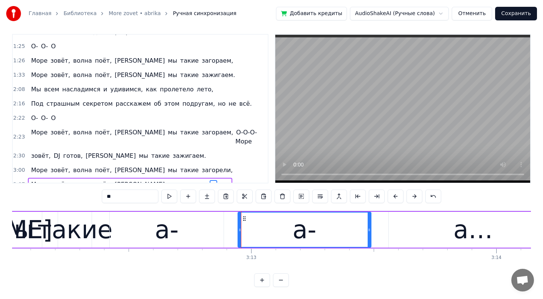
drag, startPoint x: 230, startPoint y: 227, endPoint x: 237, endPoint y: 228, distance: 7.3
click at [238, 229] on icon at bounding box center [239, 230] width 3 height 6
click at [207, 229] on div "а-" at bounding box center [167, 230] width 114 height 36
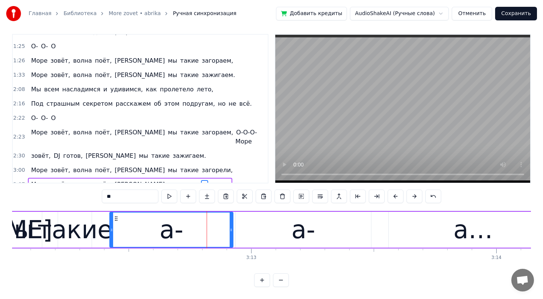
drag, startPoint x: 222, startPoint y: 230, endPoint x: 231, endPoint y: 232, distance: 8.9
click at [231, 232] on div at bounding box center [231, 229] width 3 height 34
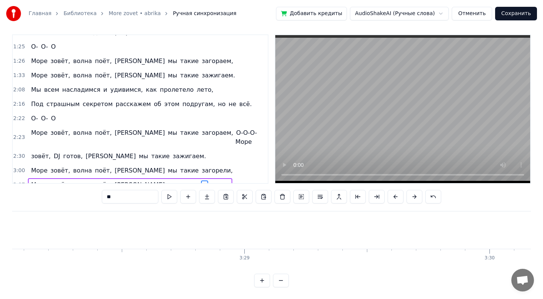
scroll to position [3, 0]
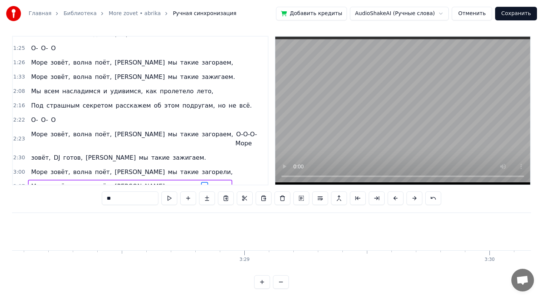
click at [514, 14] on button "Сохранить" at bounding box center [516, 14] width 42 height 14
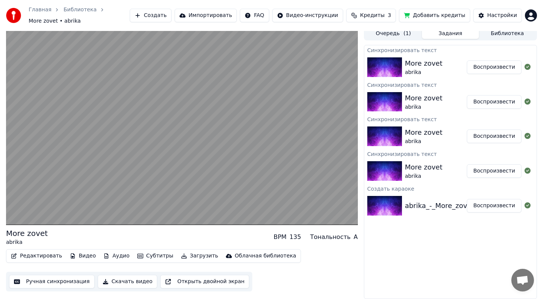
scroll to position [4, 0]
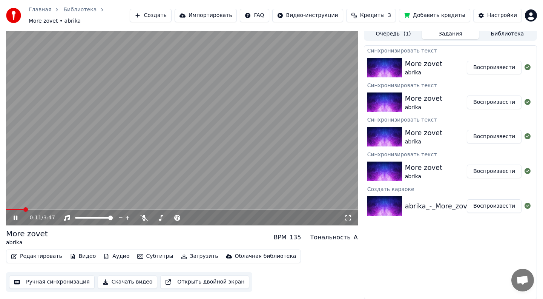
click at [59, 21] on span "More zovet • abrika" at bounding box center [55, 21] width 52 height 8
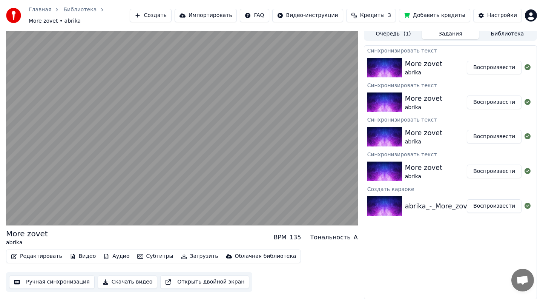
click at [430, 226] on div "Синхронизировать текст More zovet abrika Воспроизвести Синхронизировать текст M…" at bounding box center [450, 172] width 173 height 254
click at [32, 231] on div "More zovet" at bounding box center [27, 233] width 42 height 11
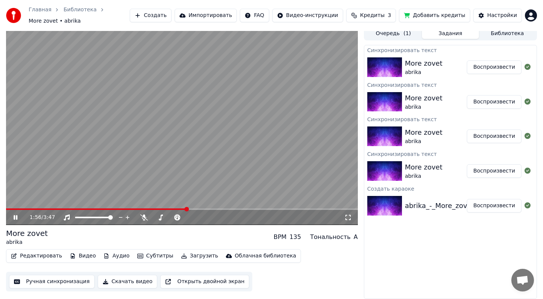
click at [54, 23] on span "More zovet • abrika" at bounding box center [55, 21] width 52 height 8
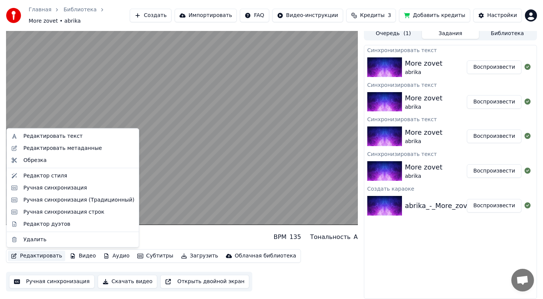
click at [28, 255] on button "Редактировать" at bounding box center [36, 255] width 57 height 11
click at [72, 135] on div "Редактировать текст" at bounding box center [52, 136] width 59 height 8
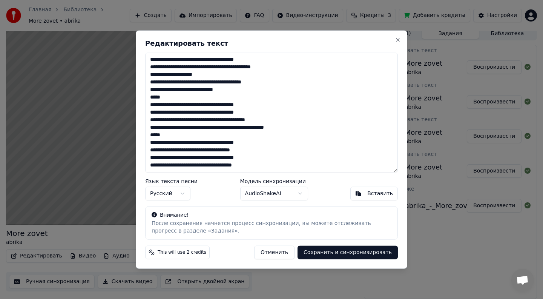
scroll to position [57, 0]
click at [280, 253] on button "Отменить" at bounding box center [274, 252] width 40 height 14
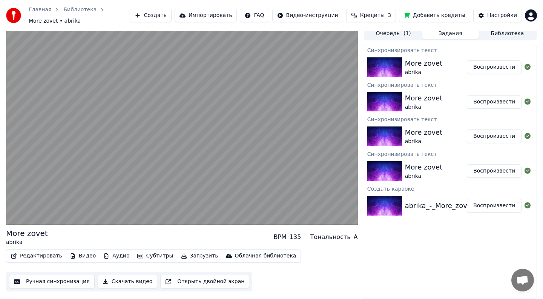
scroll to position [0, 0]
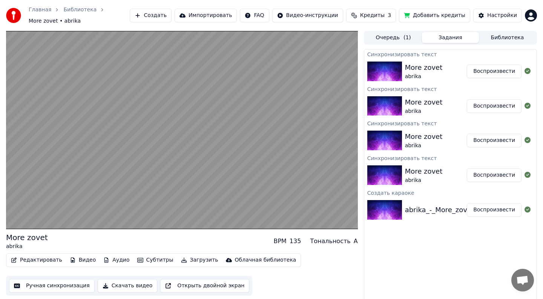
click at [410, 71] on div "More zovet" at bounding box center [424, 67] width 38 height 11
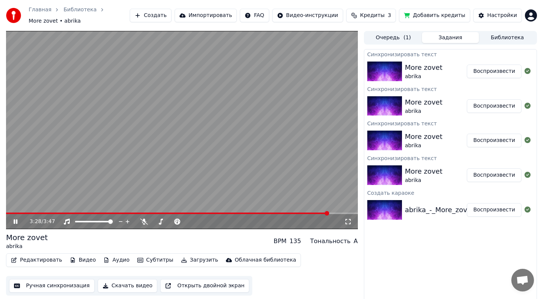
click at [64, 23] on span "More zovet • abrika" at bounding box center [55, 21] width 52 height 8
click at [63, 20] on span "More zovet • abrika" at bounding box center [55, 21] width 52 height 8
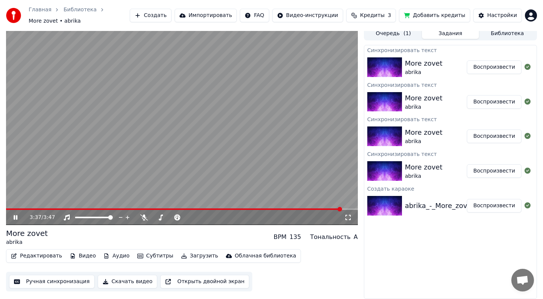
click at [36, 254] on button "Редактировать" at bounding box center [36, 255] width 57 height 11
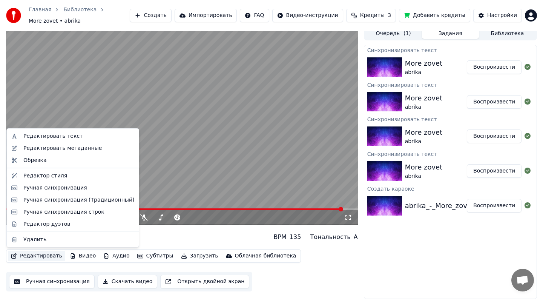
click at [36, 254] on button "Редактировать" at bounding box center [36, 255] width 57 height 11
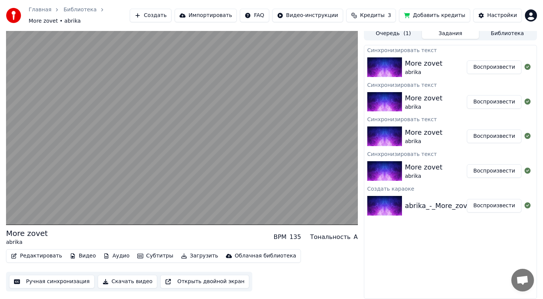
click at [24, 235] on div "More zovet" at bounding box center [27, 233] width 42 height 11
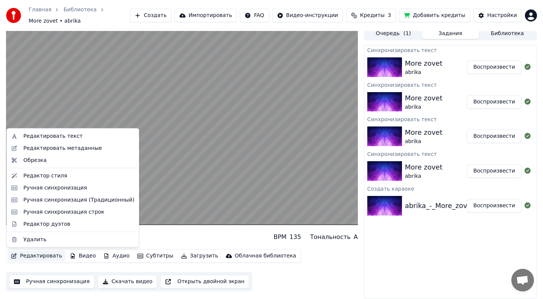
click at [29, 260] on button "Редактировать" at bounding box center [36, 255] width 57 height 11
click at [46, 152] on div "Редактировать метаданные" at bounding box center [72, 148] width 129 height 12
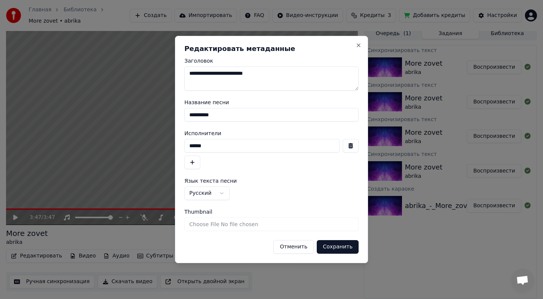
drag, startPoint x: 272, startPoint y: 73, endPoint x: 187, endPoint y: 71, distance: 85.2
click at [187, 71] on textarea "**********" at bounding box center [271, 78] width 174 height 24
type textarea "**********"
click at [187, 147] on input "******" at bounding box center [261, 146] width 155 height 14
drag, startPoint x: 202, startPoint y: 149, endPoint x: 184, endPoint y: 149, distance: 18.5
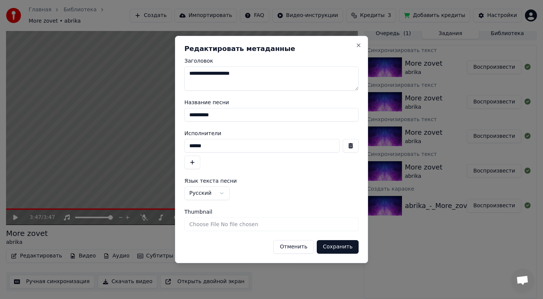
click at [184, 149] on div "**********" at bounding box center [271, 149] width 193 height 227
drag, startPoint x: 209, startPoint y: 148, endPoint x: 187, endPoint y: 147, distance: 21.9
click at [187, 147] on input "******" at bounding box center [261, 146] width 155 height 14
type input "*******"
drag, startPoint x: 223, startPoint y: 117, endPoint x: 185, endPoint y: 116, distance: 37.7
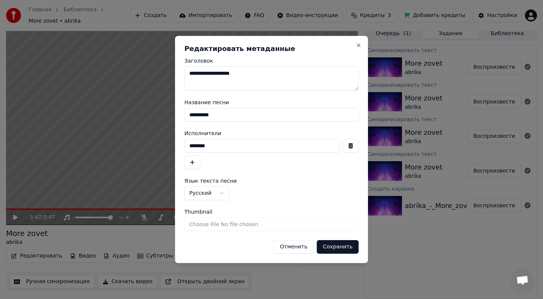
click at [185, 116] on input "**********" at bounding box center [271, 115] width 174 height 14
type input "**********"
click at [330, 247] on button "Сохранить" at bounding box center [338, 247] width 42 height 14
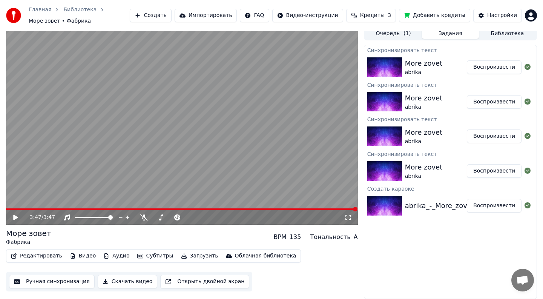
scroll to position [3, 0]
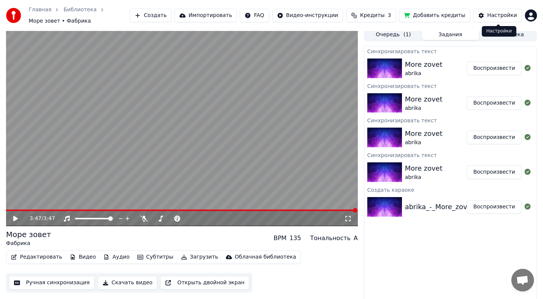
click at [503, 12] on div "Настройки" at bounding box center [502, 16] width 30 height 8
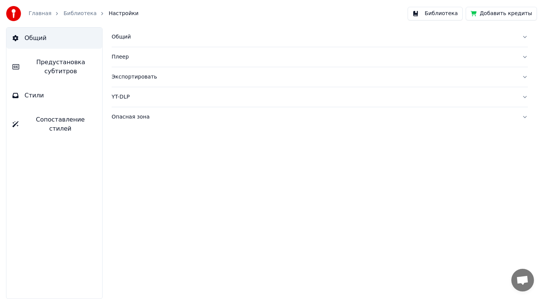
click at [444, 14] on button "Библиотека" at bounding box center [435, 14] width 55 height 14
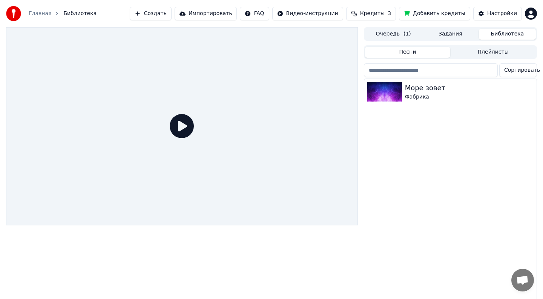
click at [399, 32] on button "Очередь ( 1 )" at bounding box center [393, 34] width 57 height 11
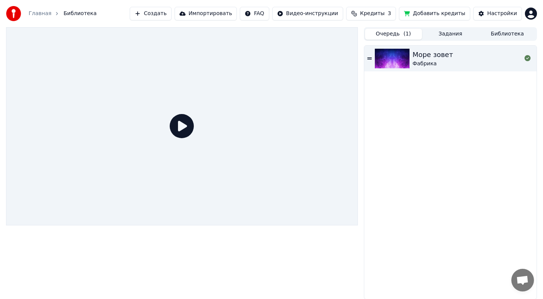
click at [421, 59] on div "Море зовет" at bounding box center [432, 54] width 41 height 11
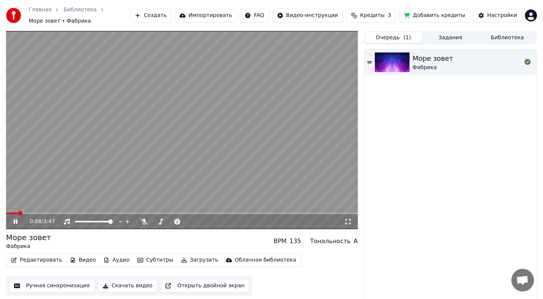
click at [18, 213] on span at bounding box center [182, 213] width 352 height 2
click at [33, 214] on div "0:08 / 3:47" at bounding box center [182, 221] width 352 height 15
click at [48, 214] on div "0:09 / 3:47" at bounding box center [182, 221] width 352 height 15
click at [56, 213] on span at bounding box center [182, 213] width 352 height 2
click at [69, 213] on span at bounding box center [182, 213] width 352 height 2
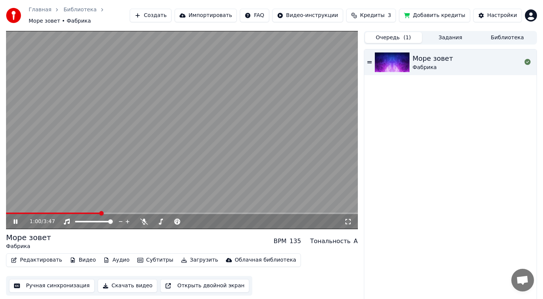
scroll to position [4, 0]
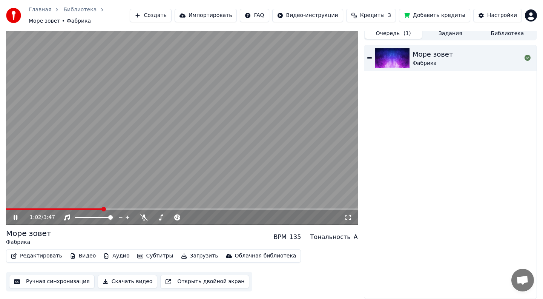
click at [112, 280] on button "Скачать видео" at bounding box center [128, 281] width 60 height 14
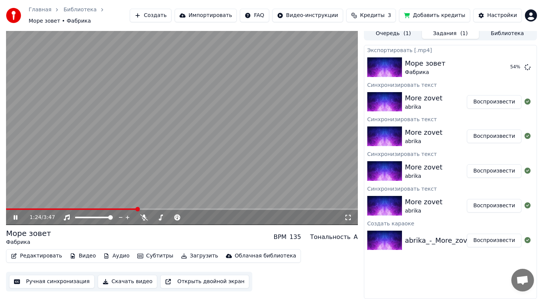
scroll to position [4, 0]
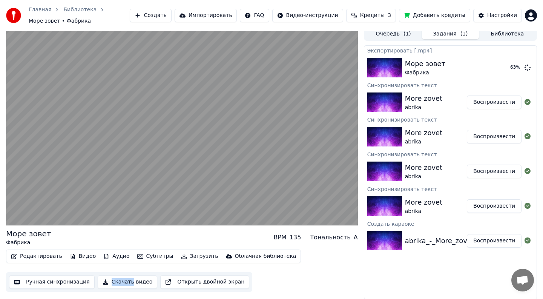
click at [113, 281] on button "Скачать видео" at bounding box center [128, 282] width 60 height 14
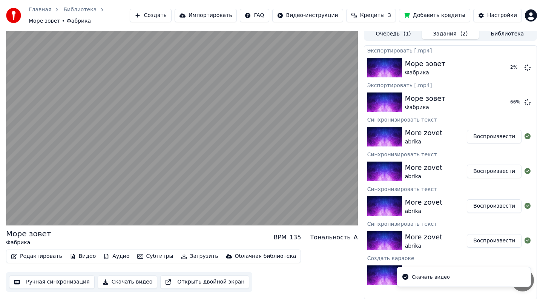
click at [425, 278] on div "Скачать видео" at bounding box center [431, 277] width 38 height 8
click at [337, 279] on div "Редактировать Видео Аудио Субтитры Загрузить Облачная библиотека Ручная синхрон…" at bounding box center [182, 270] width 352 height 42
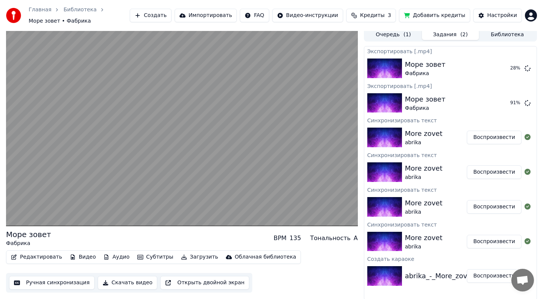
scroll to position [0, 0]
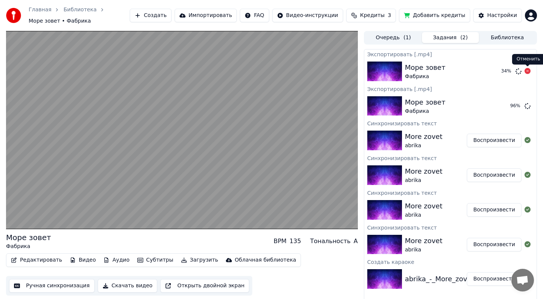
click at [527, 73] on icon at bounding box center [527, 71] width 6 height 6
click at [504, 109] on button "Показать" at bounding box center [502, 106] width 39 height 14
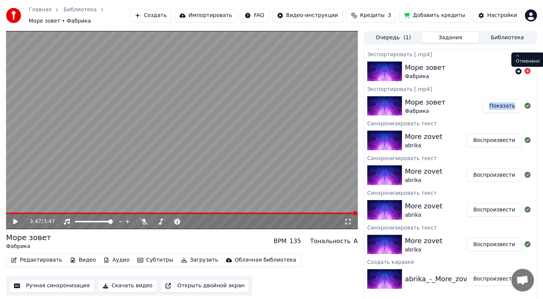
click at [526, 74] on icon at bounding box center [527, 71] width 6 height 6
click at [527, 71] on icon at bounding box center [527, 71] width 6 height 6
click at [396, 40] on button "Очередь ( 1 )" at bounding box center [393, 37] width 57 height 11
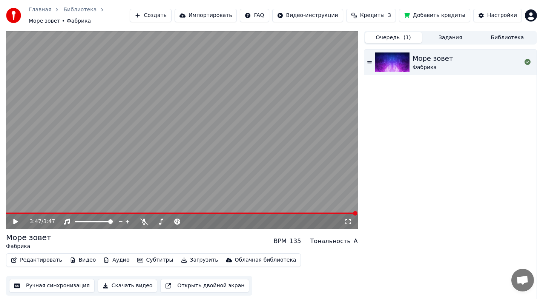
click at [161, 20] on button "Создать" at bounding box center [150, 16] width 41 height 14
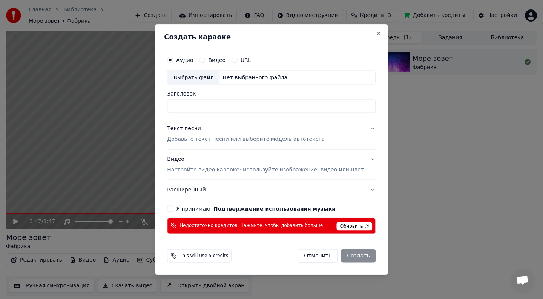
click at [347, 227] on span "Обновить" at bounding box center [355, 226] width 36 height 8
click at [349, 256] on div "Отменить Создать" at bounding box center [336, 255] width 78 height 14
click at [319, 257] on button "Отменить" at bounding box center [317, 255] width 40 height 14
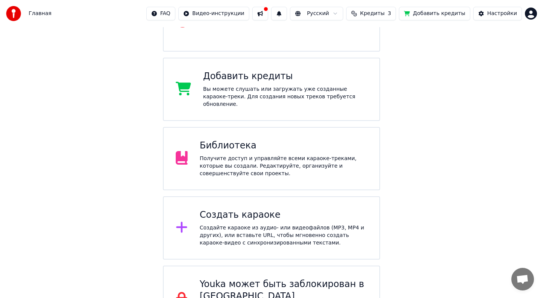
scroll to position [138, 0]
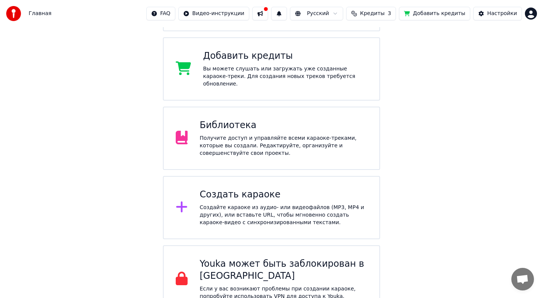
click at [251, 189] on div "Создать караоке" at bounding box center [284, 195] width 168 height 12
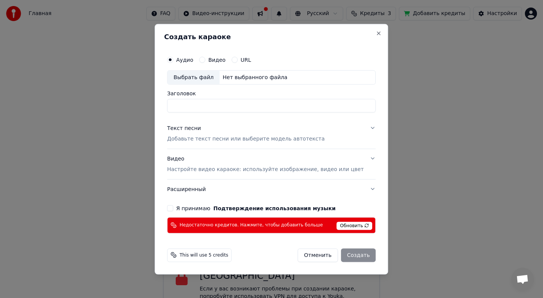
click at [173, 208] on button "Я принимаю Подтверждение использования музыки" at bounding box center [170, 208] width 6 height 6
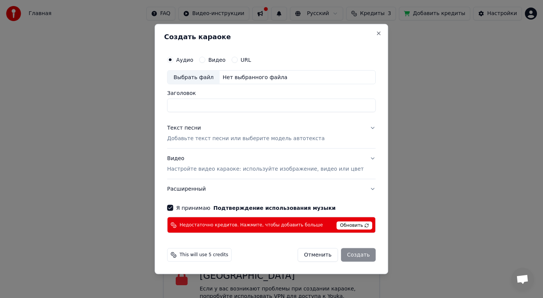
click at [349, 258] on div "Отменить Создать" at bounding box center [336, 255] width 78 height 14
click at [205, 59] on button "Видео" at bounding box center [202, 60] width 6 height 6
click at [182, 59] on div "Аудио" at bounding box center [180, 60] width 26 height 6
click at [173, 61] on button "Аудио" at bounding box center [170, 60] width 6 height 6
click at [233, 78] on div "Нет выбранного файла" at bounding box center [254, 78] width 71 height 8
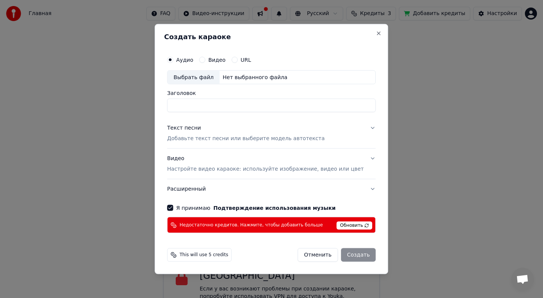
click at [310, 256] on button "Отменить" at bounding box center [317, 255] width 40 height 14
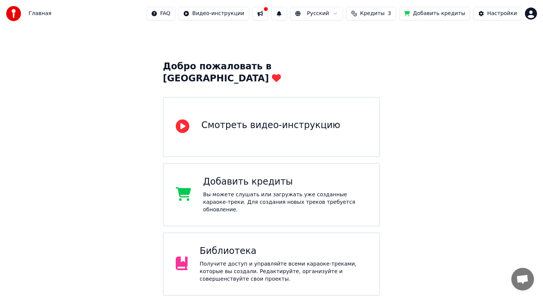
scroll to position [11, 0]
click at [251, 192] on div "Вы можете слушать или загружать уже созданные караоке-треки. Для создания новых…" at bounding box center [285, 203] width 164 height 23
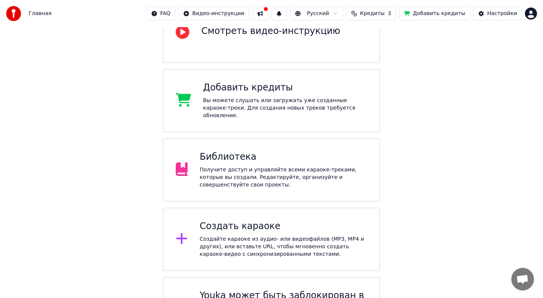
scroll to position [138, 0]
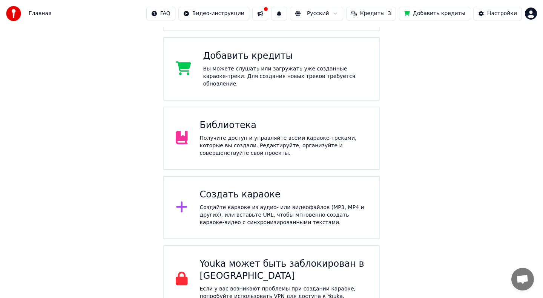
click at [269, 189] on div "Создать караоке" at bounding box center [284, 195] width 168 height 12
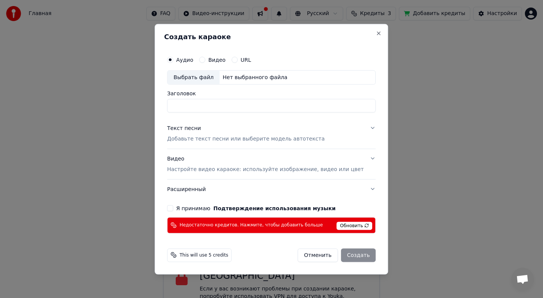
click at [173, 208] on button "Я принимаю Подтверждение использования музыки" at bounding box center [170, 208] width 6 height 6
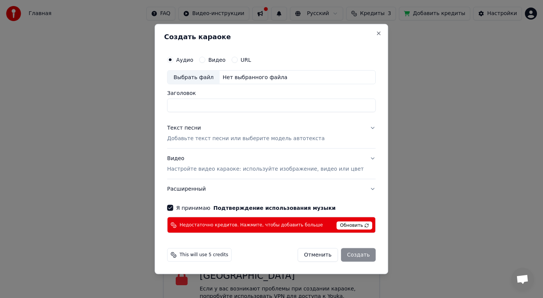
click at [317, 255] on button "Отменить" at bounding box center [317, 255] width 40 height 14
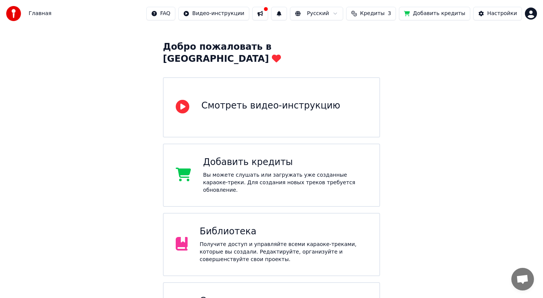
scroll to position [0, 0]
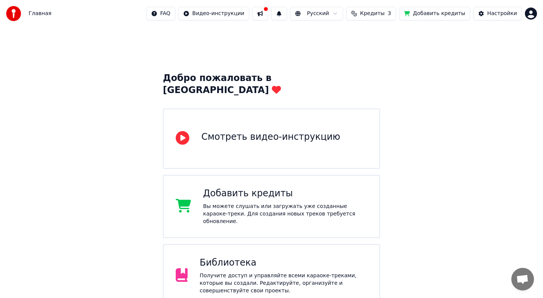
click at [376, 17] on span "Кредиты" at bounding box center [372, 14] width 25 height 8
click at [370, 73] on button "Обновить" at bounding box center [377, 70] width 46 height 14
click at [380, 12] on span "Кредиты" at bounding box center [372, 14] width 25 height 8
click at [268, 16] on button at bounding box center [260, 14] width 16 height 14
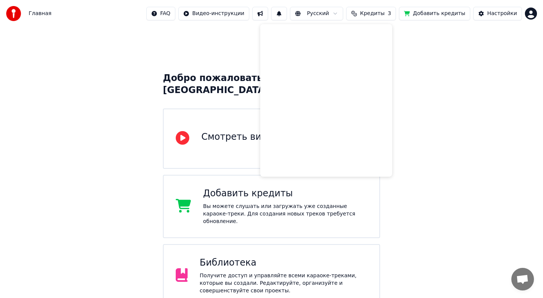
click at [268, 16] on button at bounding box center [260, 14] width 16 height 14
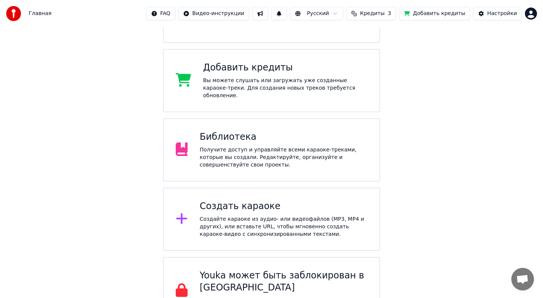
scroll to position [130, 0]
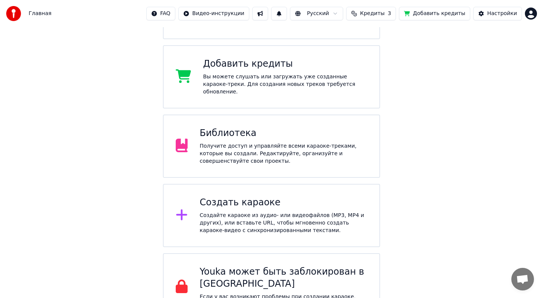
click at [216, 212] on div "Создайте караоке из аудио- или видеофайлов (MP3, MP4 и других), или вставьте UR…" at bounding box center [284, 223] width 168 height 23
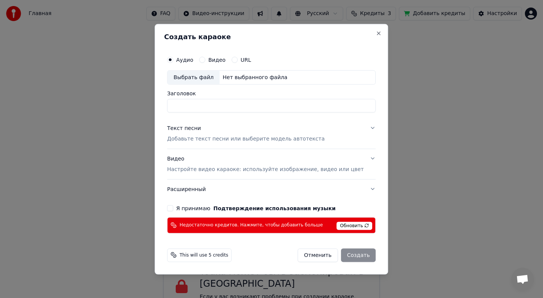
click at [173, 210] on button "Я принимаю Подтверждение использования музыки" at bounding box center [170, 208] width 6 height 6
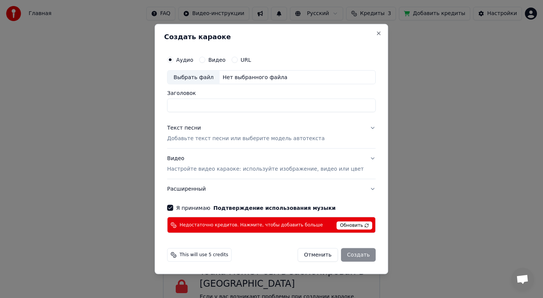
click at [191, 61] on label "Аудио" at bounding box center [184, 59] width 17 height 5
click at [173, 61] on button "Аудио" at bounding box center [170, 60] width 6 height 6
click at [217, 77] on div "Выбрать файл" at bounding box center [193, 78] width 52 height 14
type input "**********"
click at [185, 60] on label "Аудио" at bounding box center [184, 59] width 17 height 5
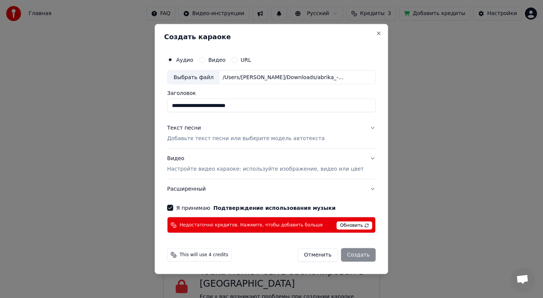
click at [173, 60] on button "Аудио" at bounding box center [170, 60] width 6 height 6
click at [201, 78] on div "Выбрать файл" at bounding box center [193, 78] width 52 height 14
